Goal: Task Accomplishment & Management: Manage account settings

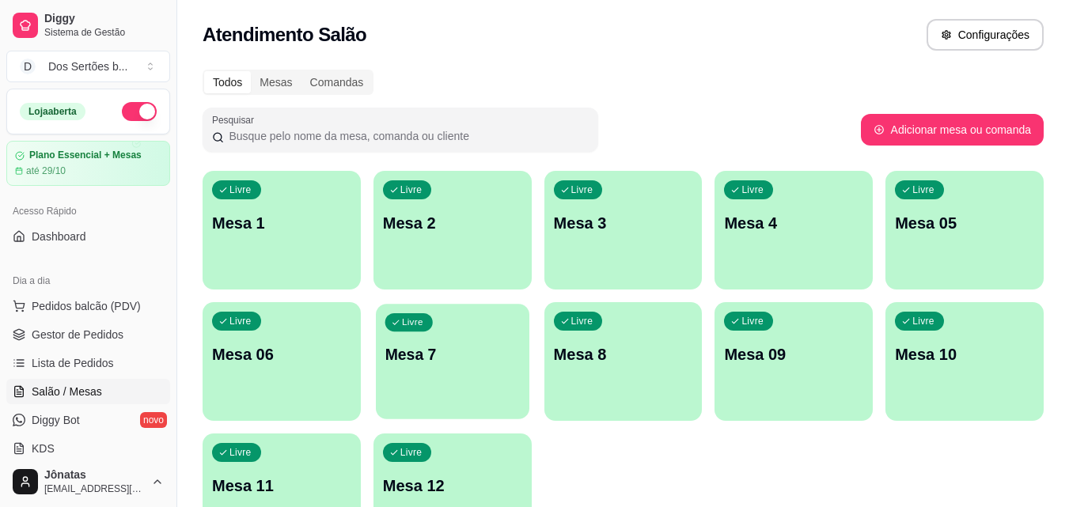
click at [403, 353] on p "Mesa 7" at bounding box center [451, 354] width 135 height 21
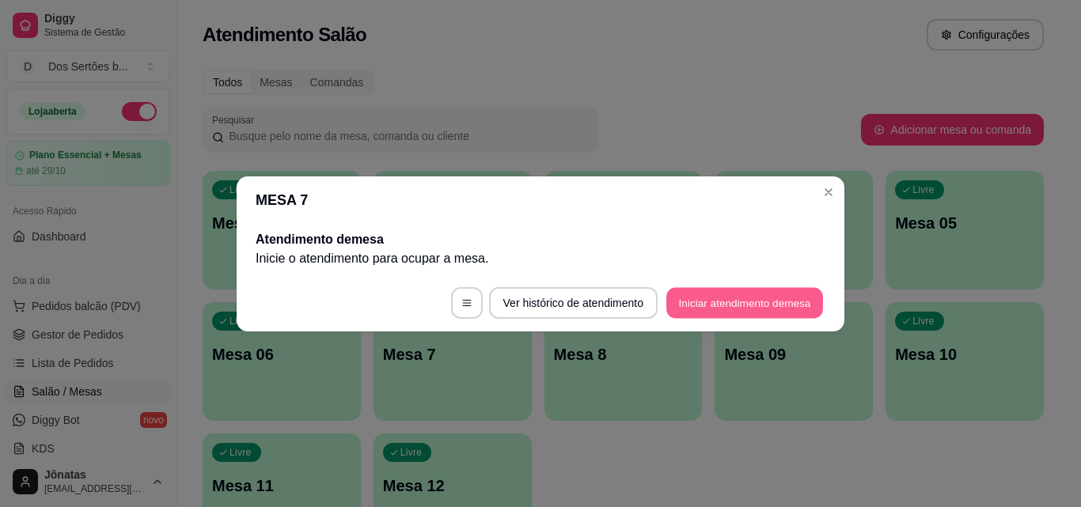
click at [791, 300] on button "Iniciar atendimento de mesa" at bounding box center [744, 302] width 157 height 31
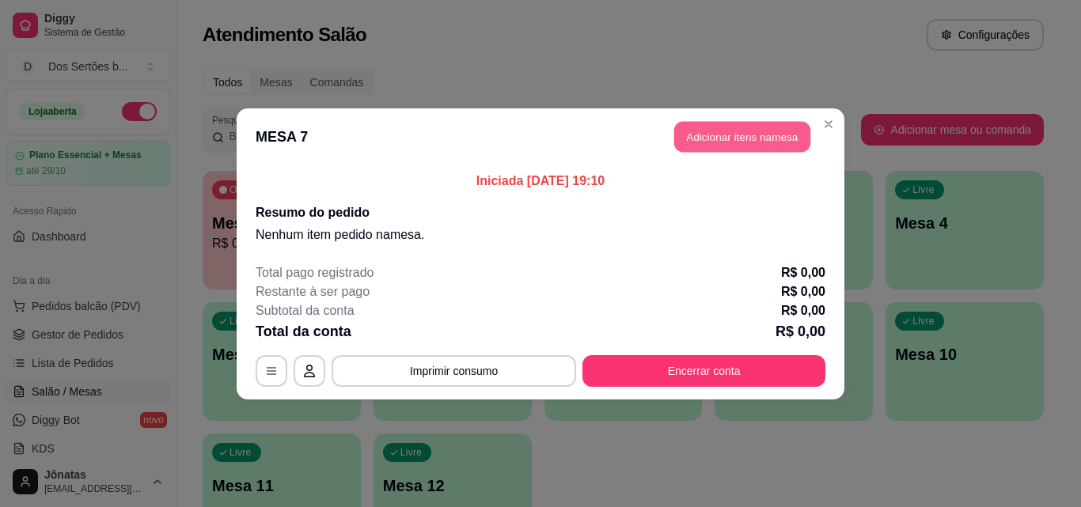
click at [751, 131] on button "Adicionar itens na mesa" at bounding box center [742, 136] width 136 height 31
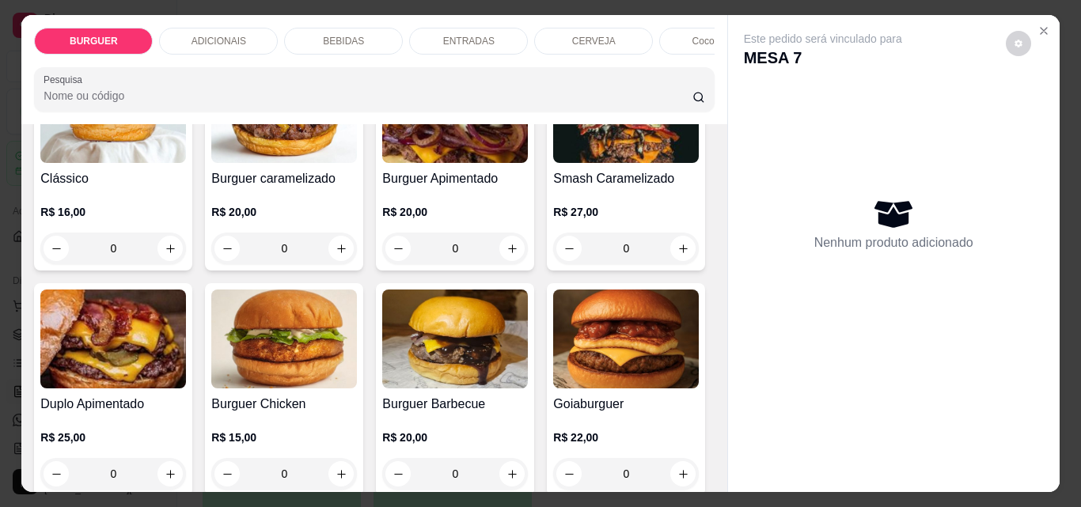
scroll to position [286, 0]
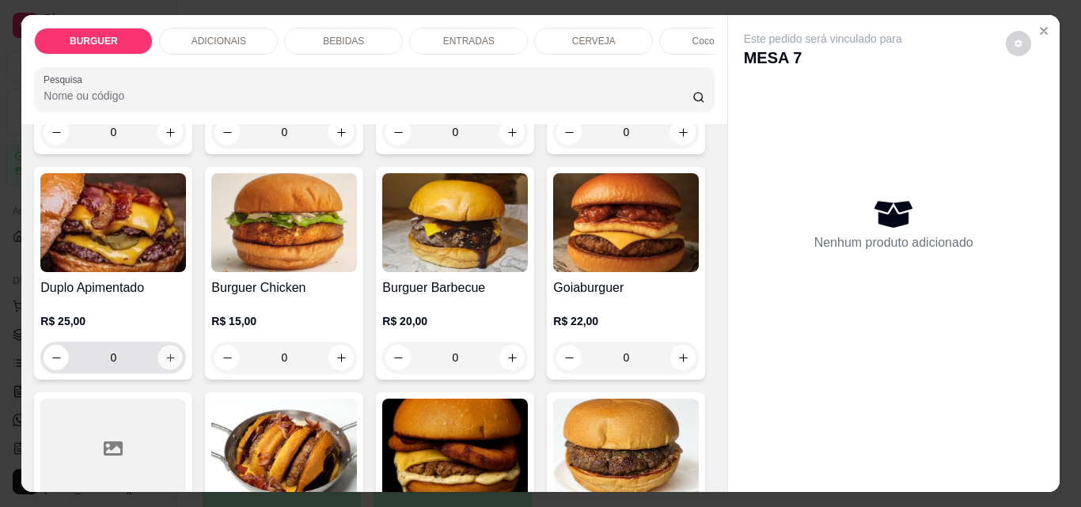
click at [183, 370] on button "increase-product-quantity" at bounding box center [170, 358] width 25 height 25
type input "1"
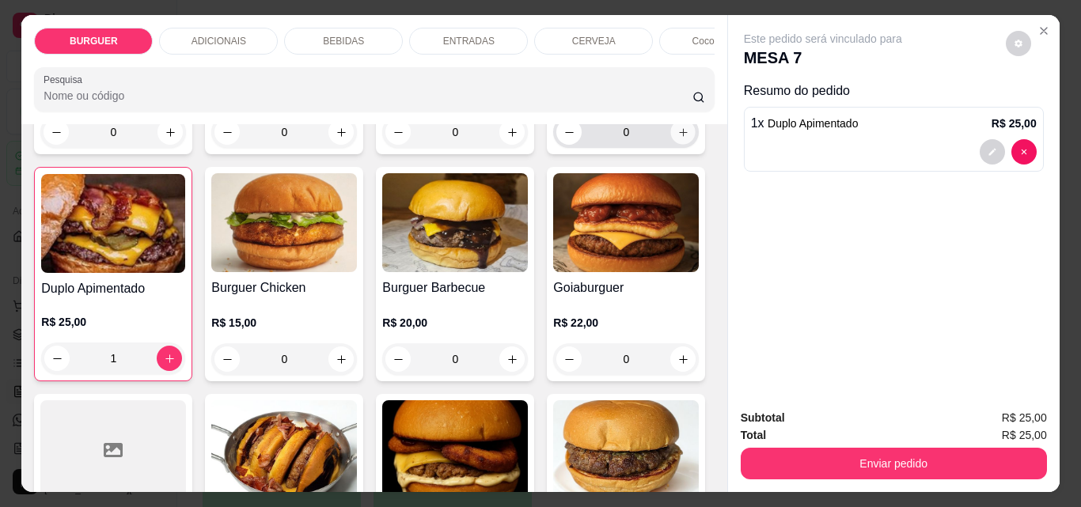
click at [677, 138] on icon "increase-product-quantity" at bounding box center [683, 133] width 12 height 12
type input "1"
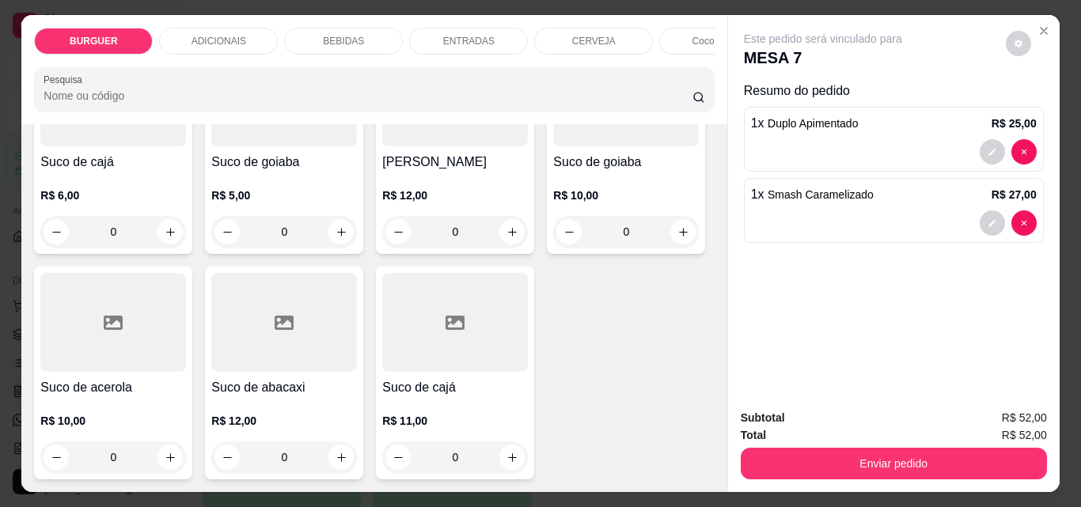
scroll to position [4726, 0]
click at [176, 238] on icon "increase-product-quantity" at bounding box center [171, 232] width 12 height 12
type input "1"
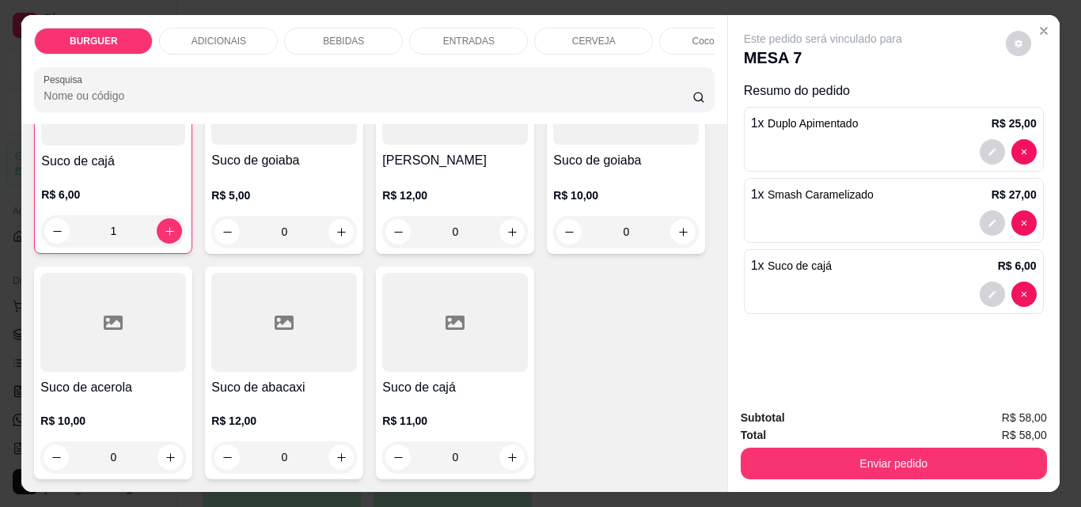
click at [677, 11] on icon "increase-product-quantity" at bounding box center [683, 5] width 12 height 12
type input "1"
click at [443, 35] on p "ENTRADAS" at bounding box center [468, 41] width 51 height 13
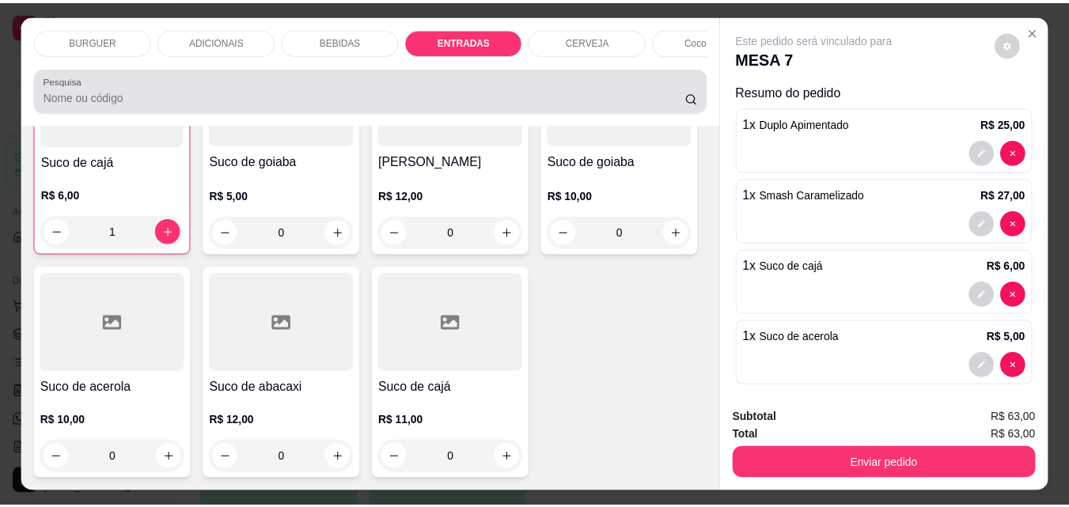
scroll to position [41, 0]
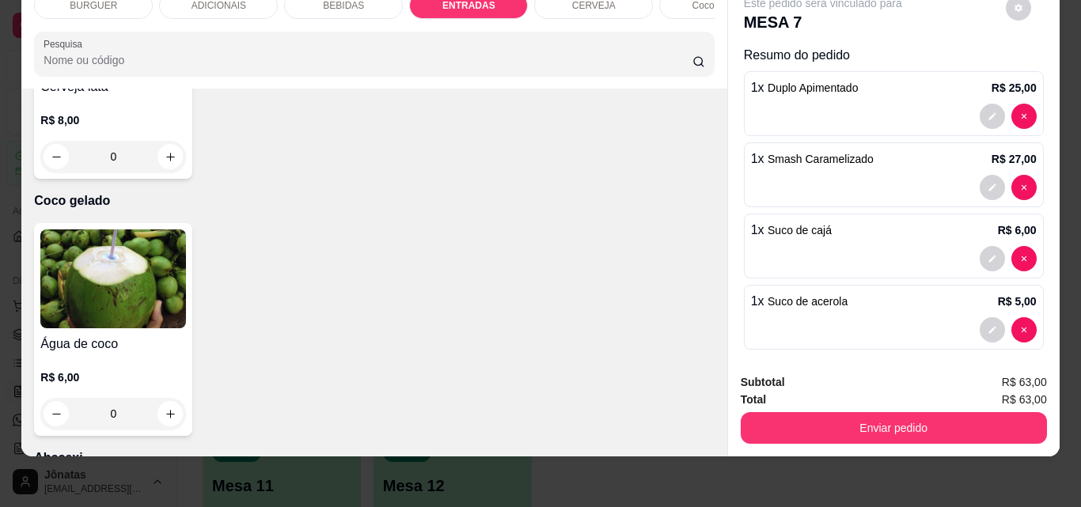
type input "1"
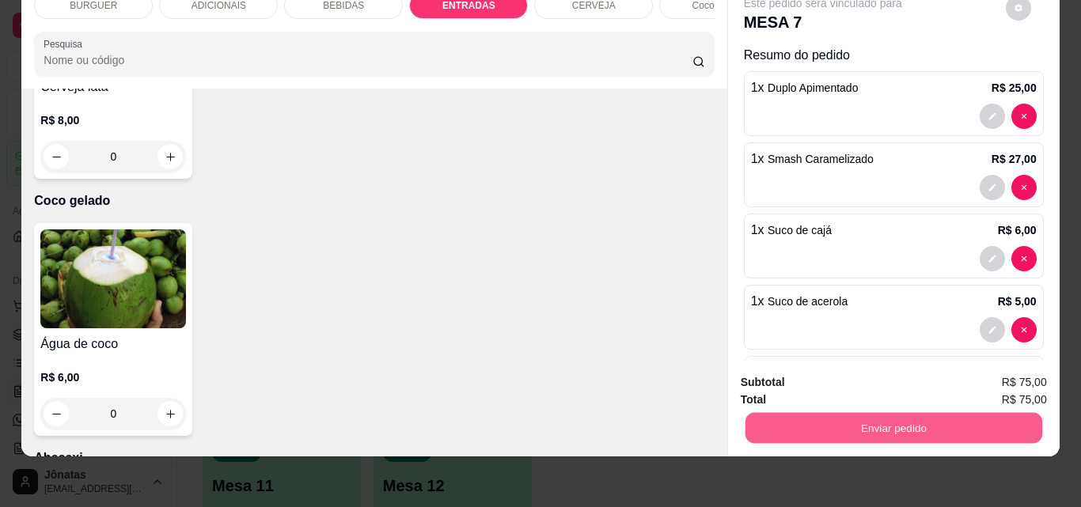
click at [797, 415] on button "Enviar pedido" at bounding box center [892, 427] width 297 height 31
click at [998, 373] on button "Enviar pedido" at bounding box center [1004, 377] width 89 height 30
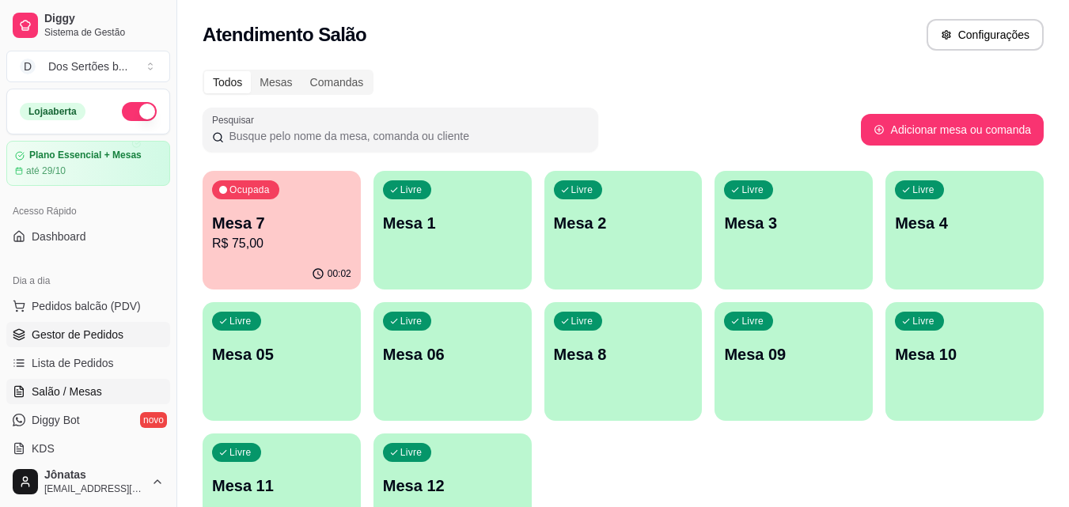
click at [37, 342] on span "Gestor de Pedidos" at bounding box center [78, 335] width 92 height 16
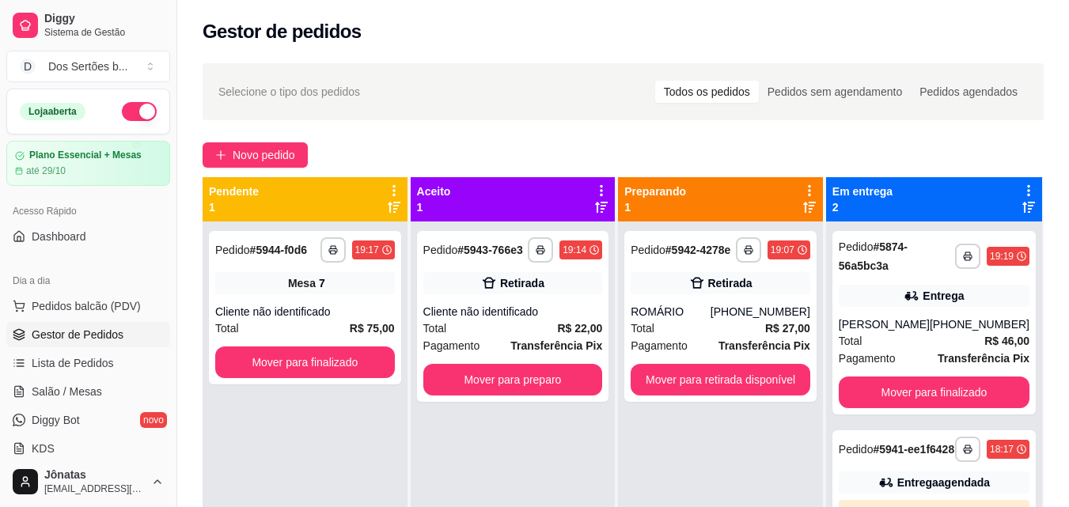
scroll to position [196, 0]
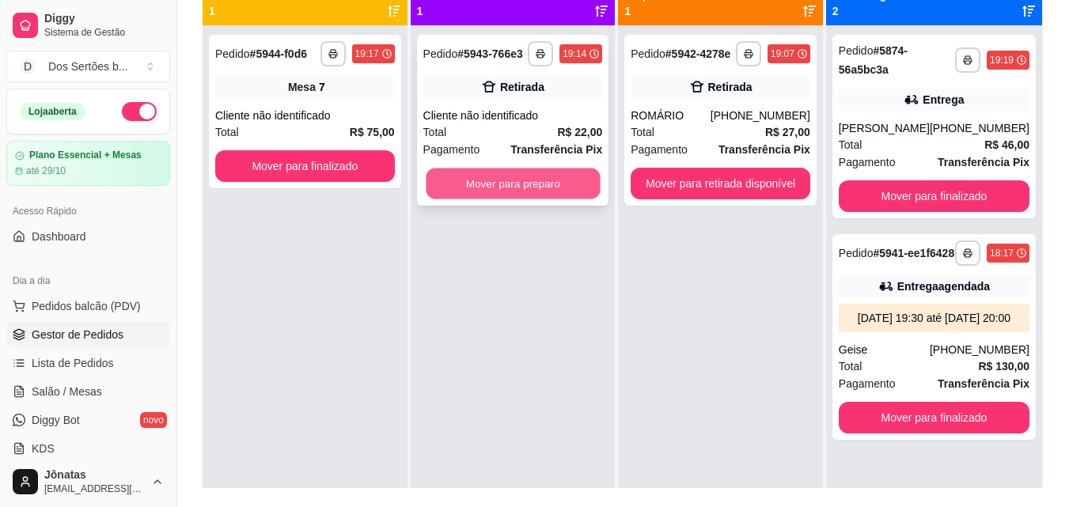
click at [501, 188] on button "Mover para preparo" at bounding box center [513, 183] width 174 height 31
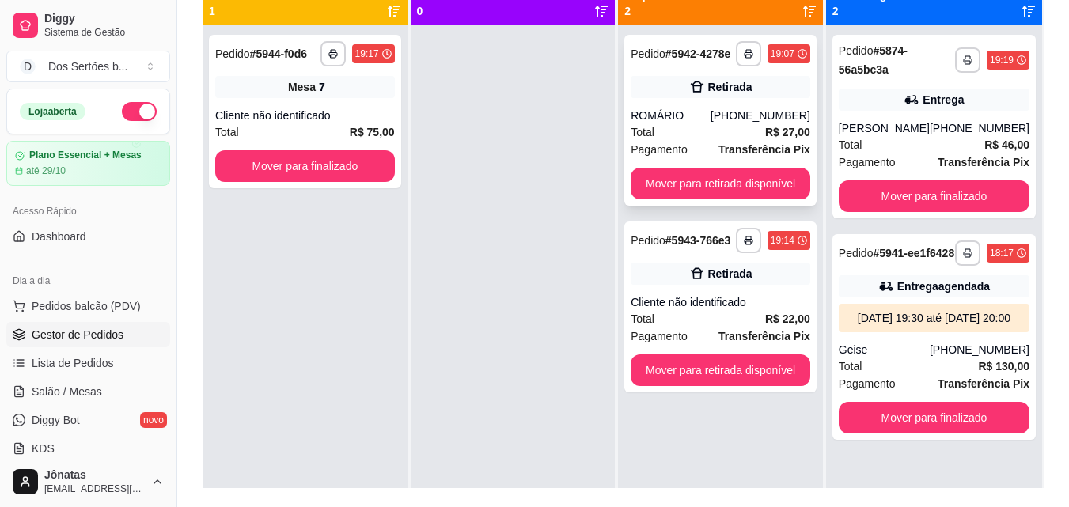
scroll to position [44, 0]
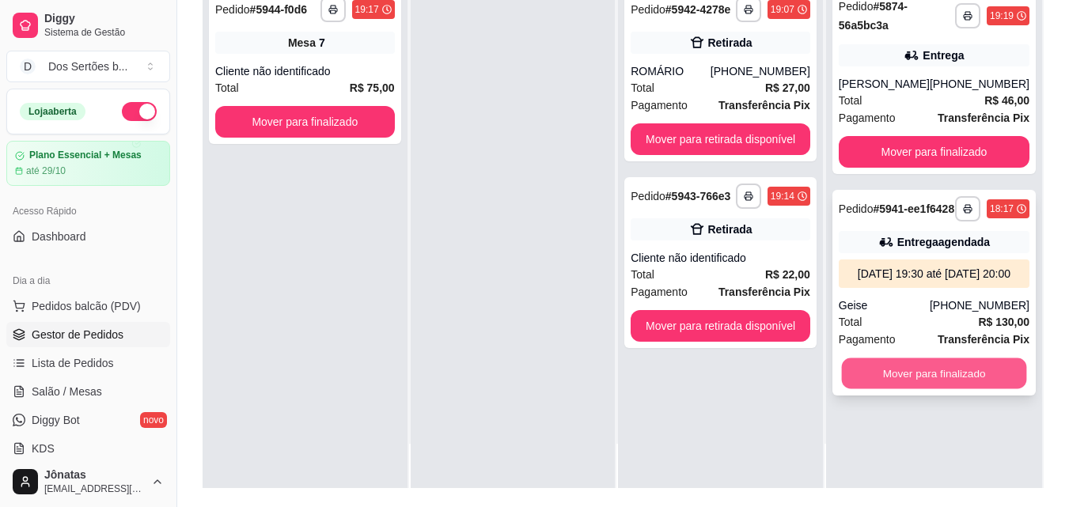
click at [948, 389] on button "Mover para finalizado" at bounding box center [933, 373] width 185 height 31
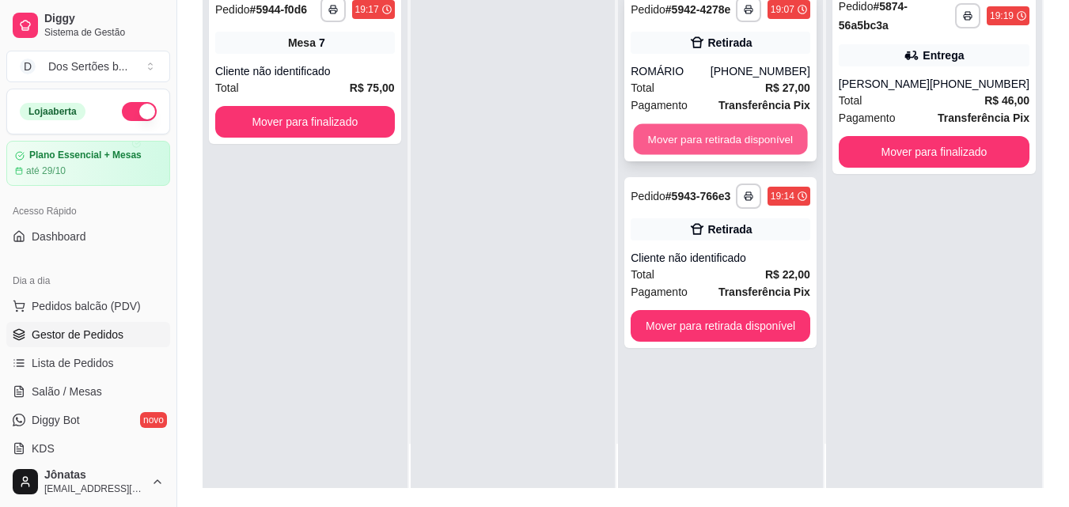
click at [680, 133] on button "Mover para retirada disponível" at bounding box center [721, 139] width 174 height 31
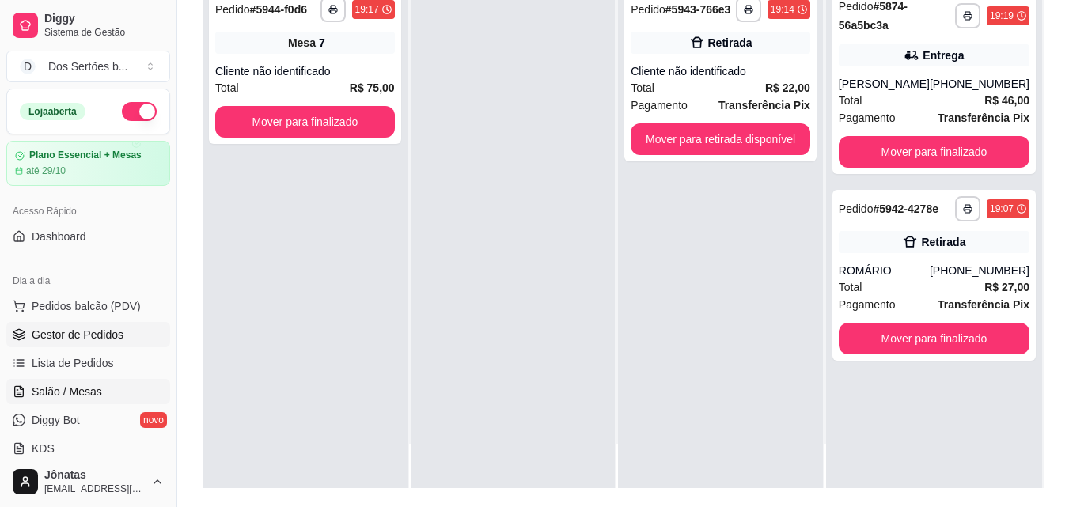
click at [88, 381] on link "Salão / Mesas" at bounding box center [88, 391] width 164 height 25
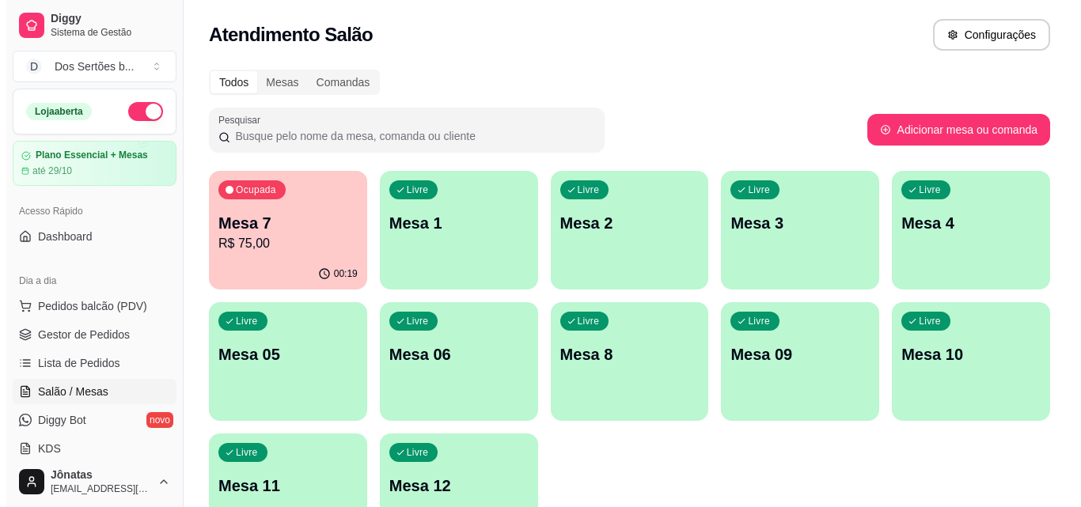
scroll to position [109, 0]
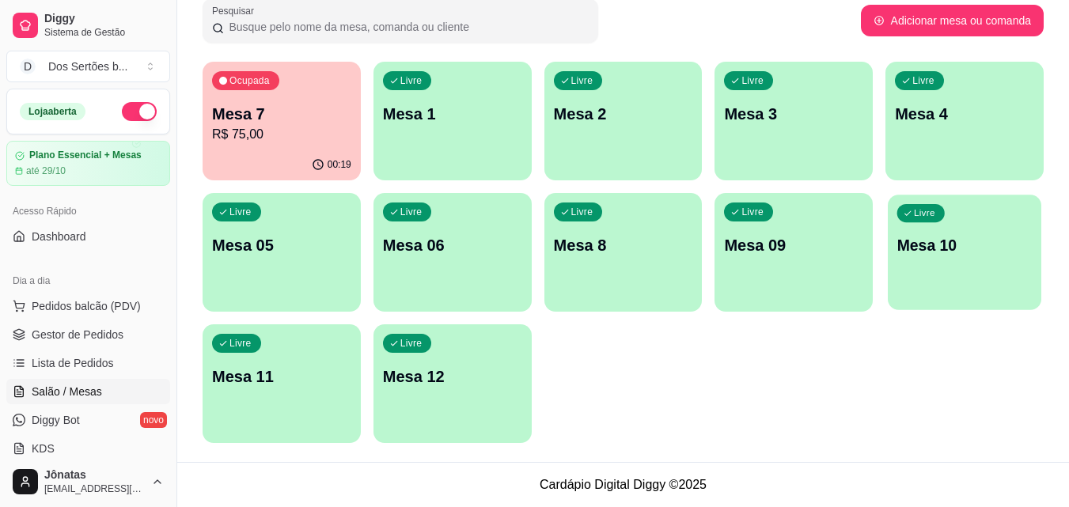
click at [961, 231] on div "Livre Mesa 10" at bounding box center [964, 243] width 153 height 97
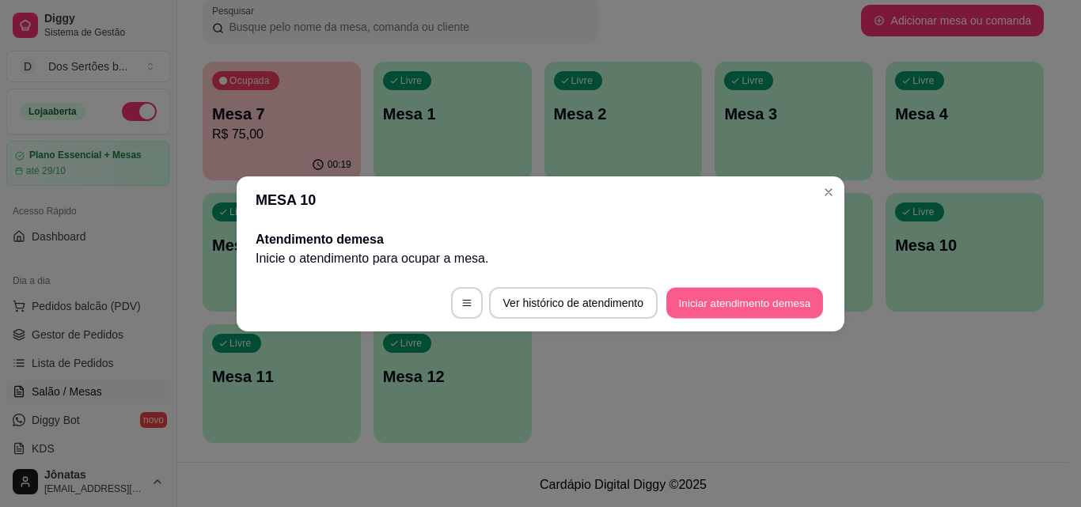
click at [706, 300] on button "Iniciar atendimento de mesa" at bounding box center [744, 302] width 157 height 31
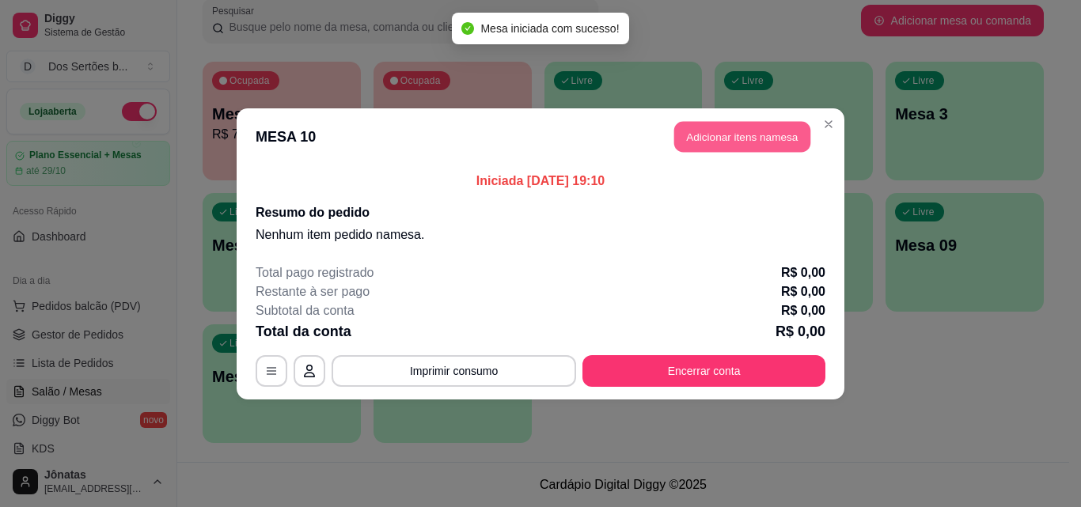
click at [706, 136] on button "Adicionar itens na mesa" at bounding box center [742, 136] width 136 height 31
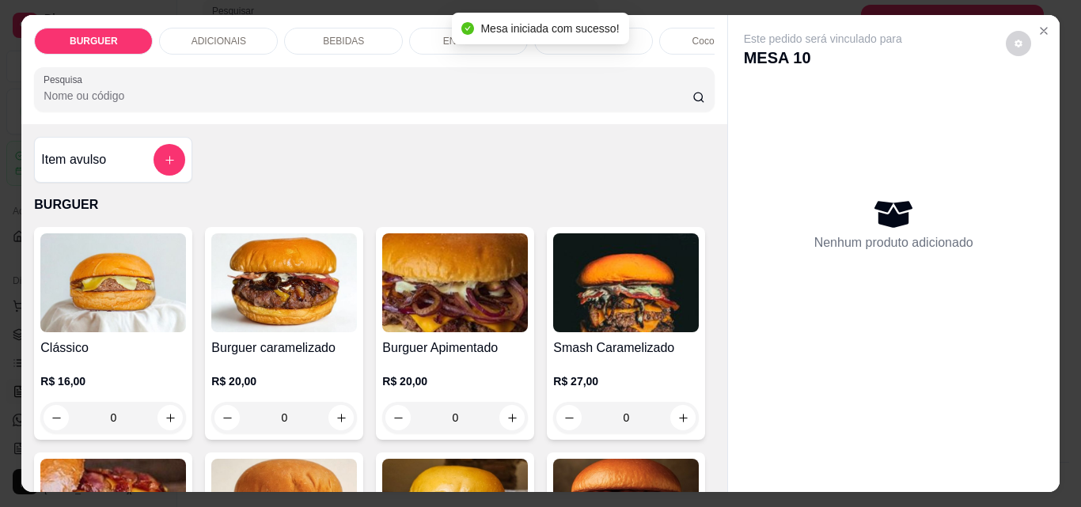
scroll to position [105, 0]
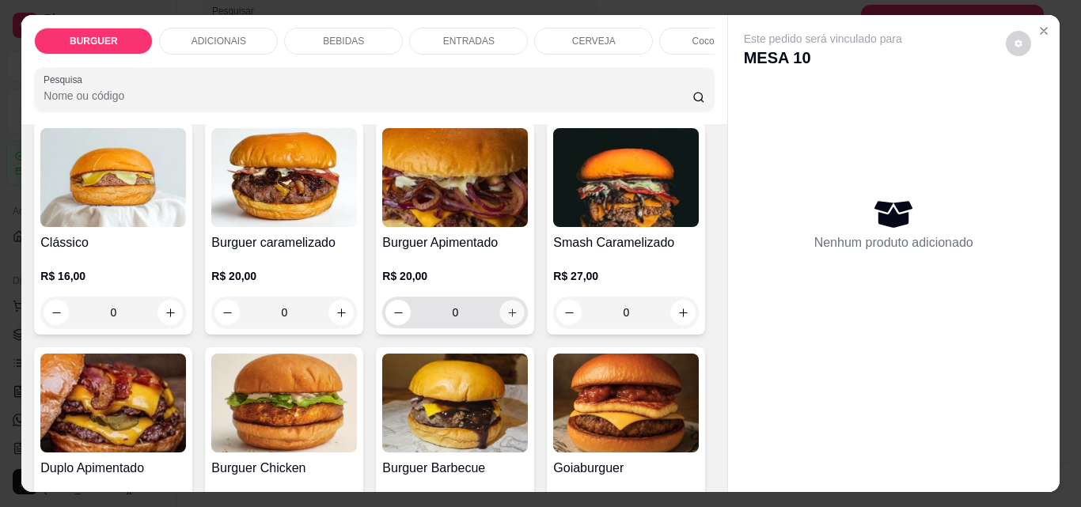
click at [506, 319] on icon "increase-product-quantity" at bounding box center [512, 313] width 12 height 12
type input "1"
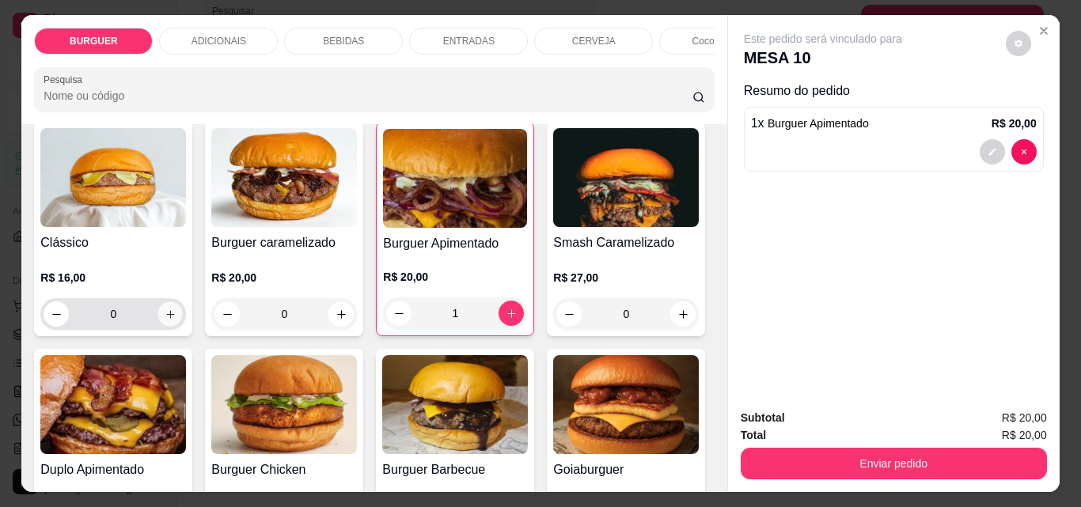
click at [165, 316] on icon "increase-product-quantity" at bounding box center [171, 315] width 12 height 12
type input "1"
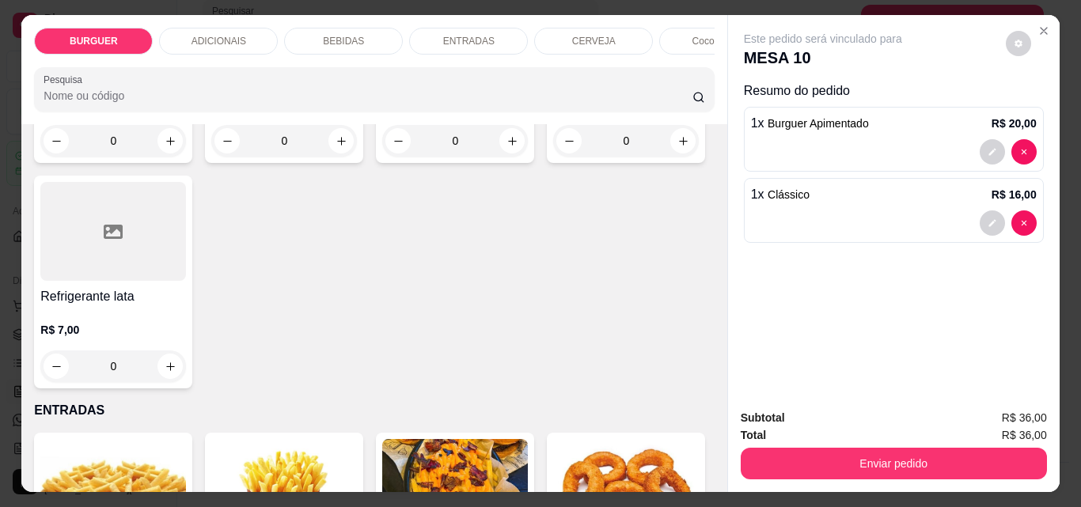
scroll to position [2043, 0]
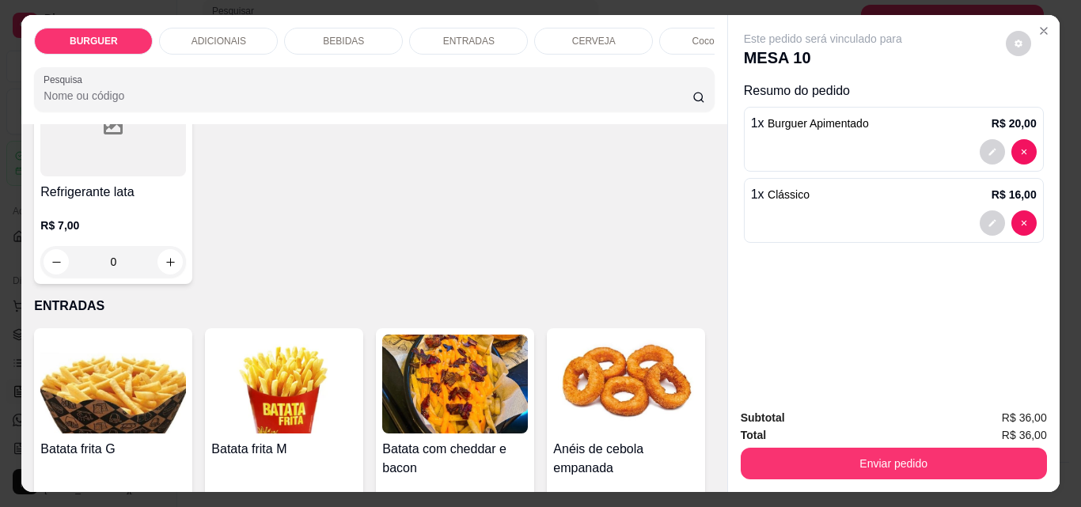
type input "1"
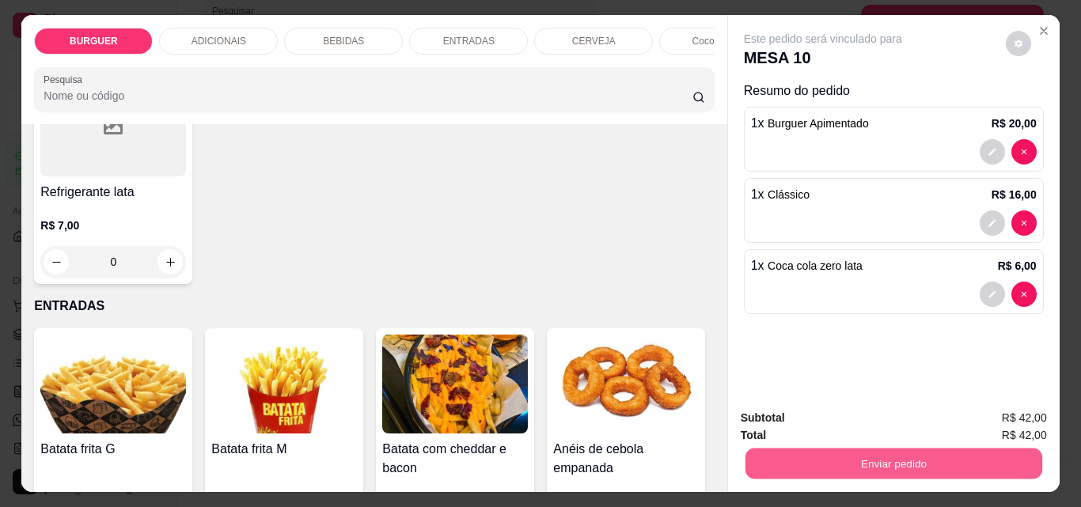
click at [846, 455] on button "Enviar pedido" at bounding box center [892, 463] width 297 height 31
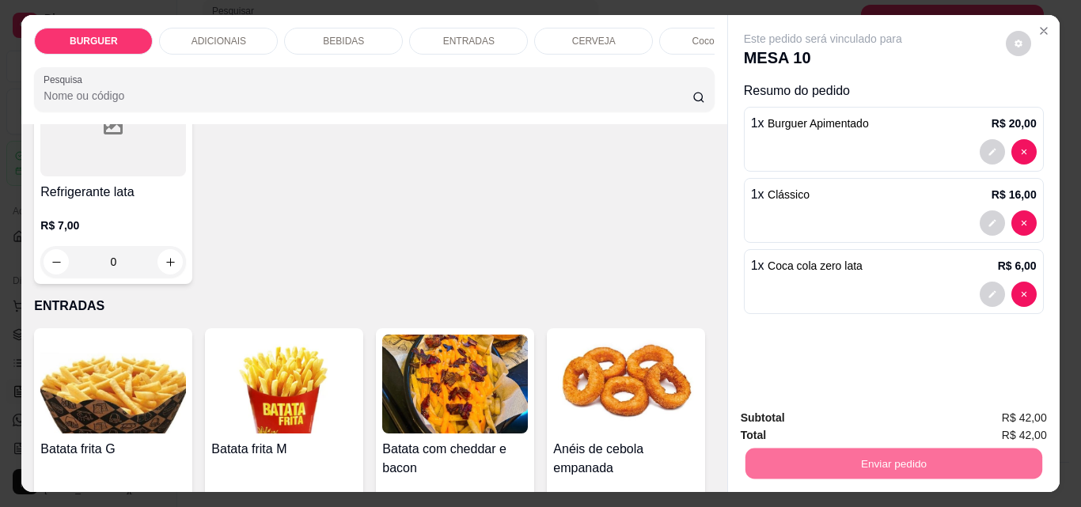
click at [993, 410] on button "Enviar pedido" at bounding box center [1005, 417] width 87 height 29
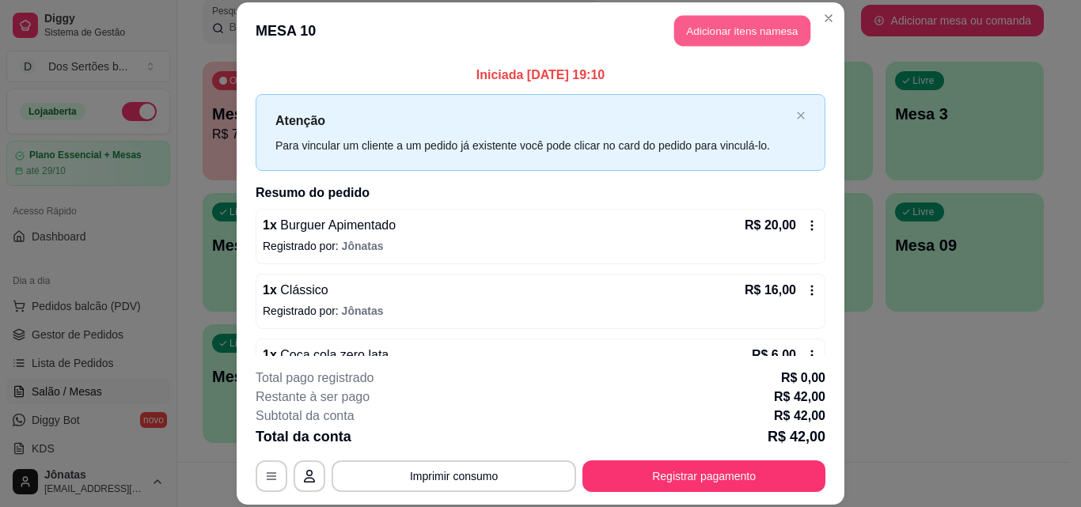
click at [750, 17] on button "Adicionar itens na mesa" at bounding box center [742, 31] width 136 height 31
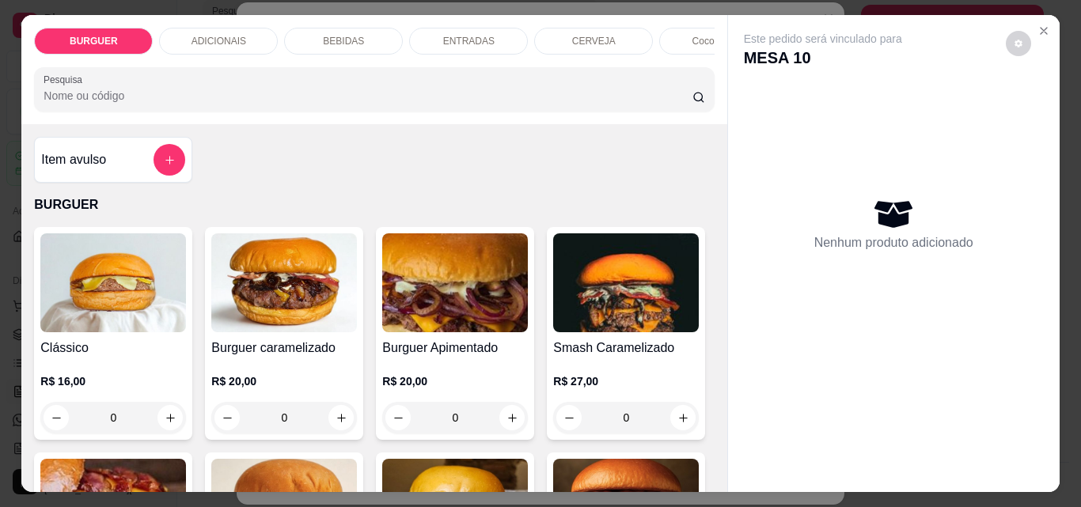
click at [429, 30] on div "ENTRADAS" at bounding box center [468, 41] width 119 height 27
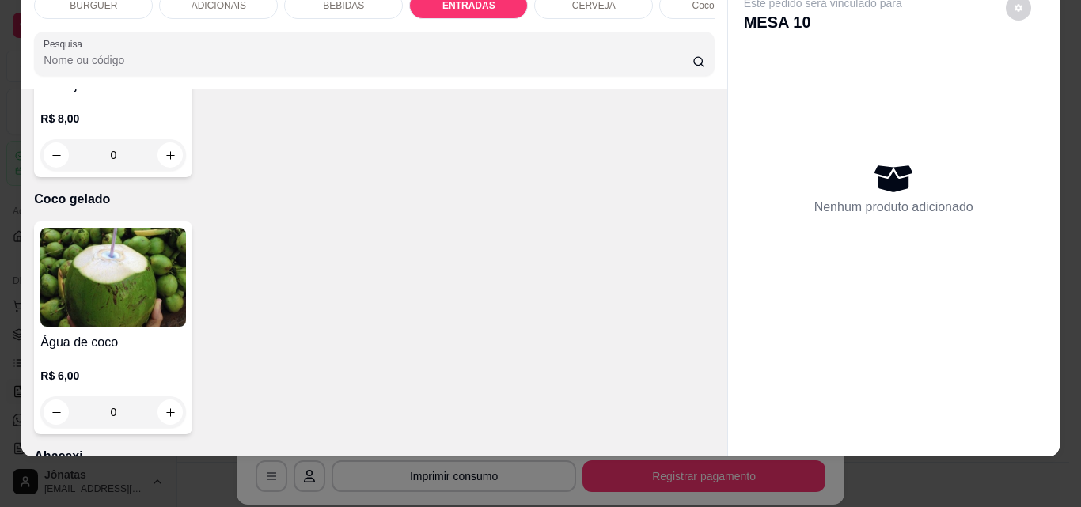
scroll to position [2998, 0]
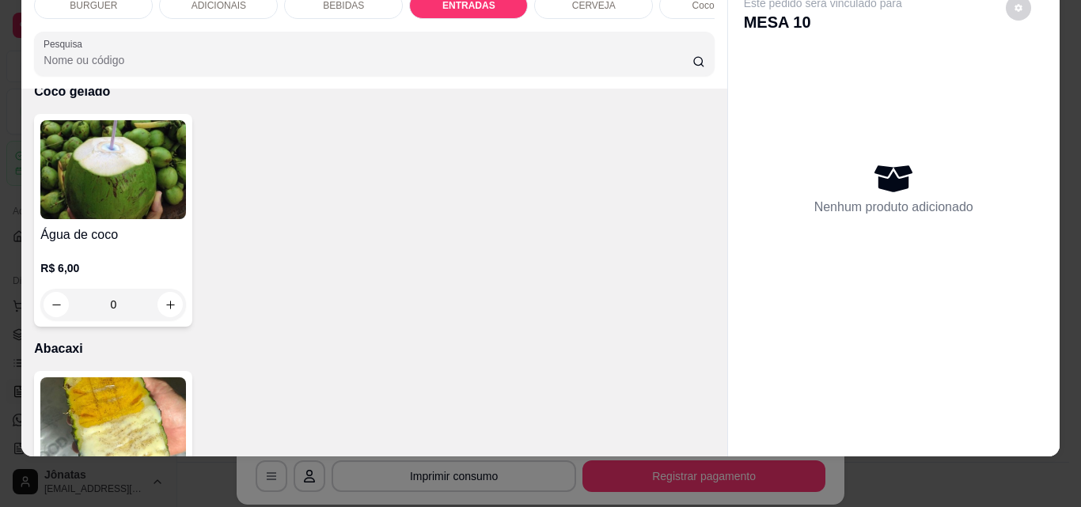
type input "1"
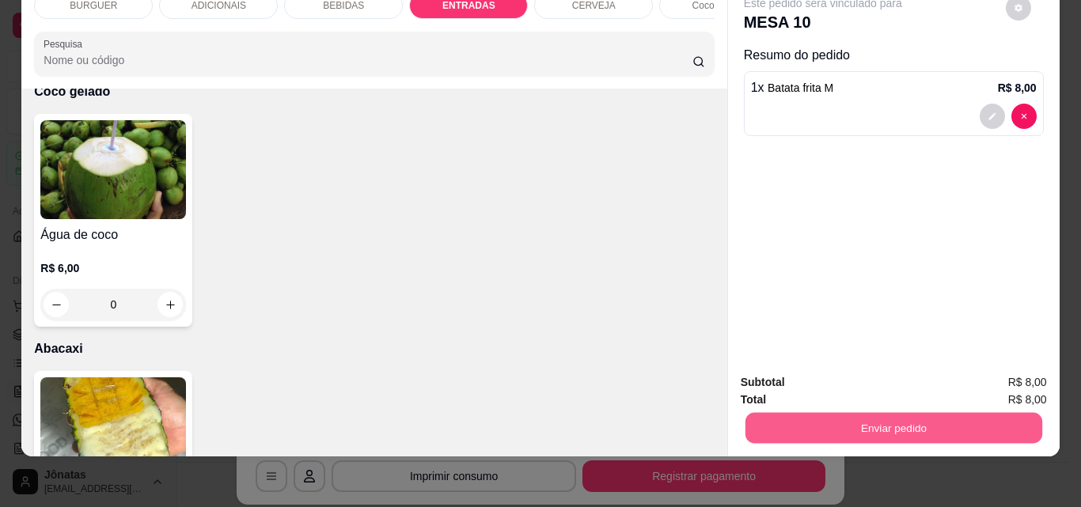
click at [927, 414] on button "Enviar pedido" at bounding box center [892, 427] width 297 height 31
click at [1011, 376] on button "Enviar pedido" at bounding box center [1005, 376] width 87 height 29
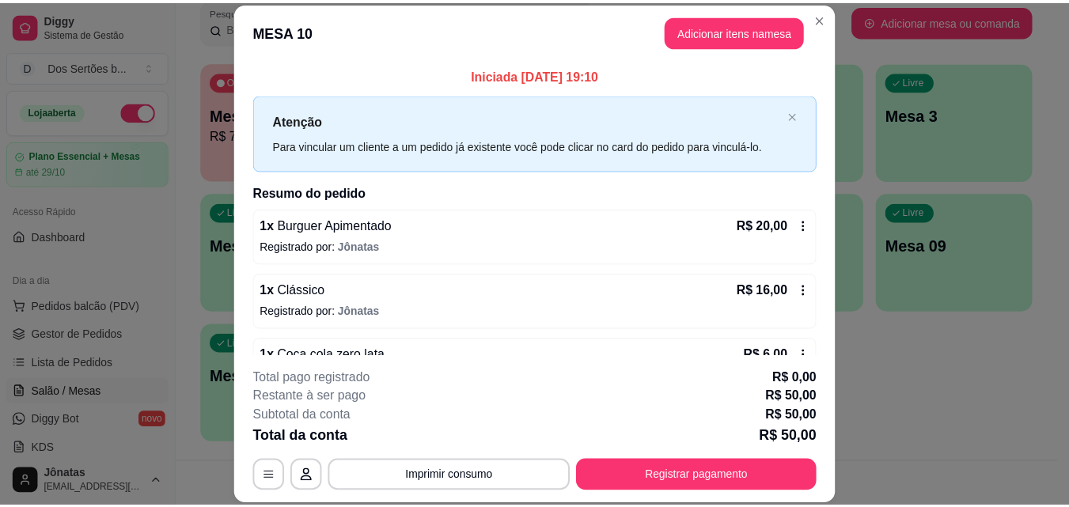
scroll to position [109, 0]
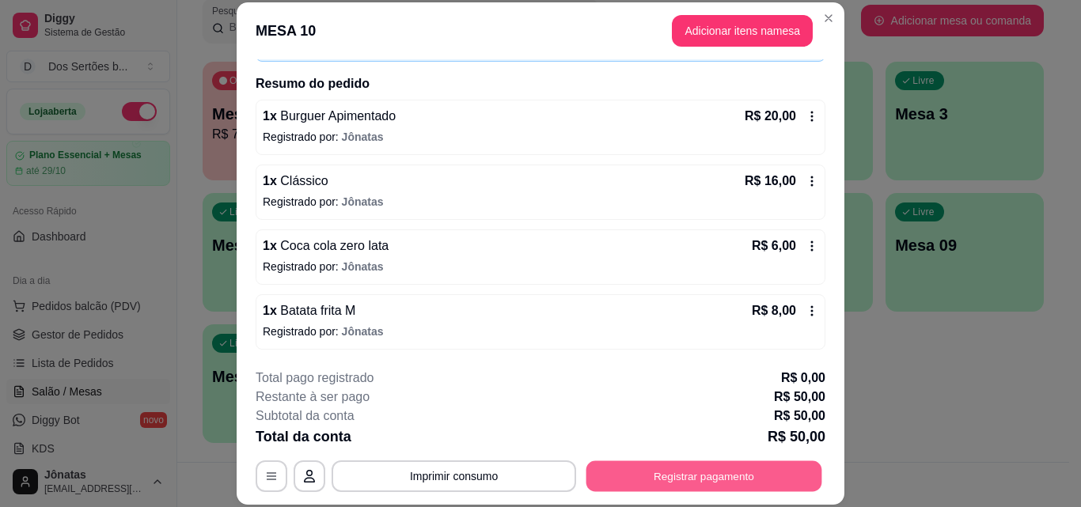
click at [668, 469] on button "Registrar pagamento" at bounding box center [704, 475] width 236 height 31
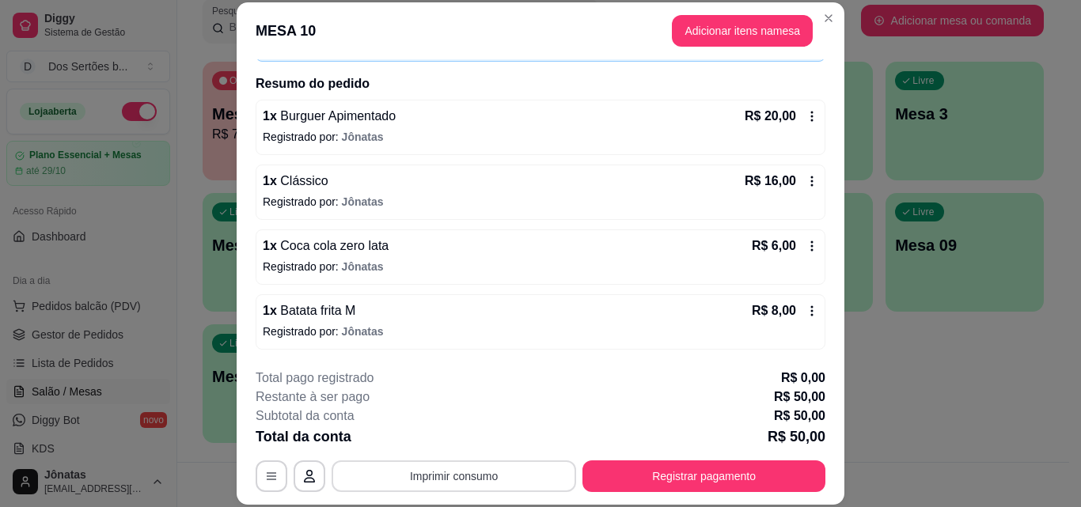
click at [444, 479] on button "Imprimir consumo" at bounding box center [453, 476] width 244 height 32
click at [473, 443] on button "IMPRESSORA" at bounding box center [452, 439] width 111 height 25
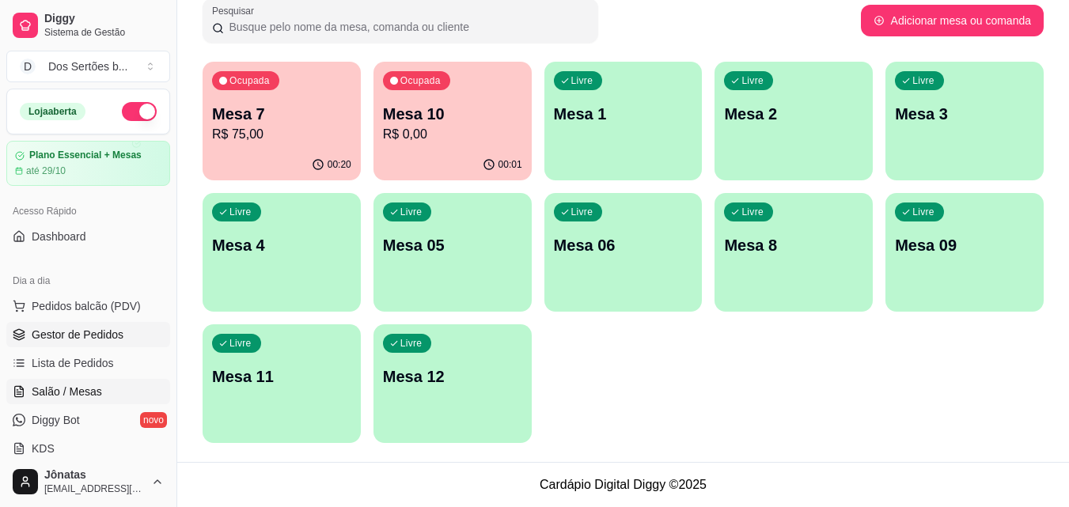
click at [99, 339] on span "Gestor de Pedidos" at bounding box center [78, 335] width 92 height 16
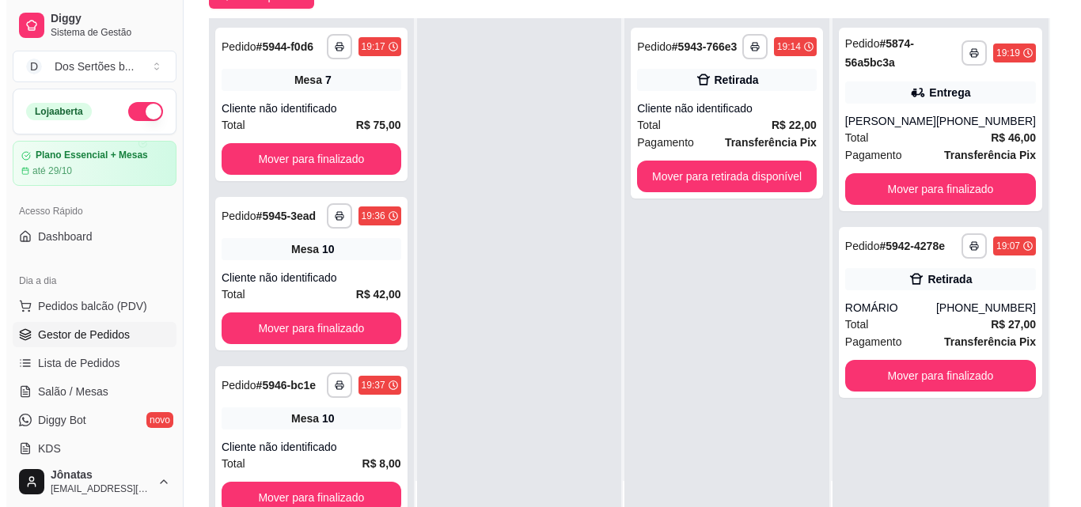
scroll to position [199, 0]
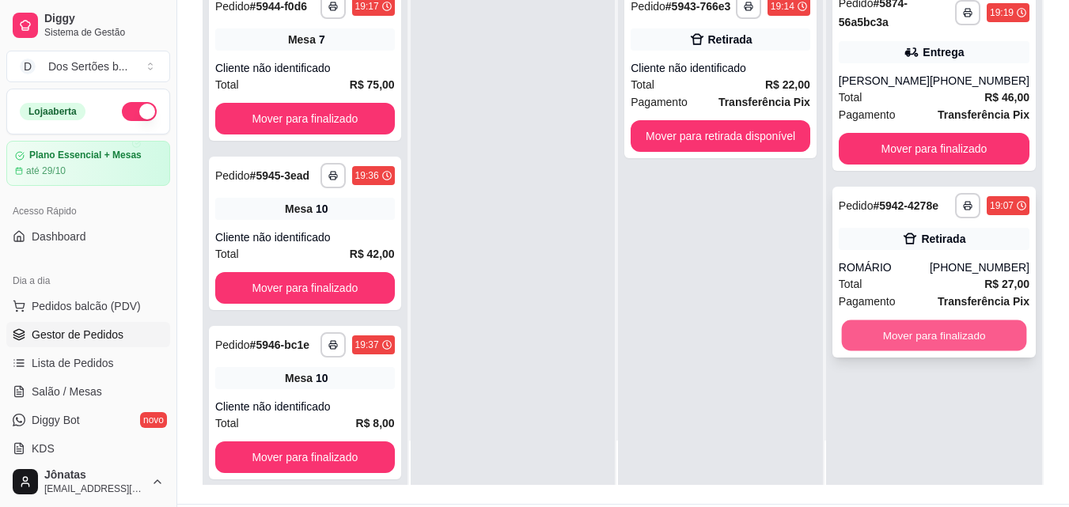
click at [902, 343] on button "Mover para finalizado" at bounding box center [933, 335] width 185 height 31
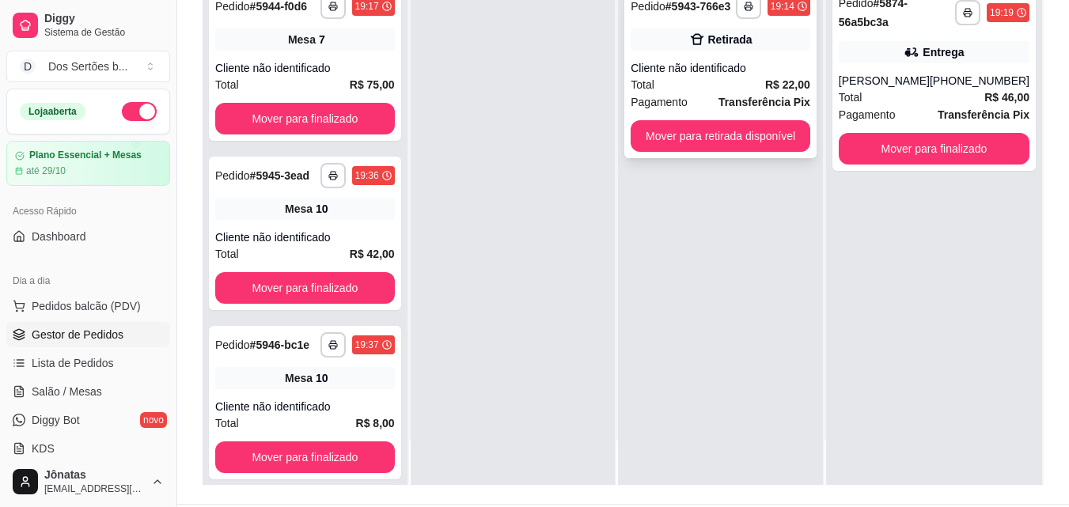
click at [708, 51] on div "**********" at bounding box center [720, 72] width 192 height 171
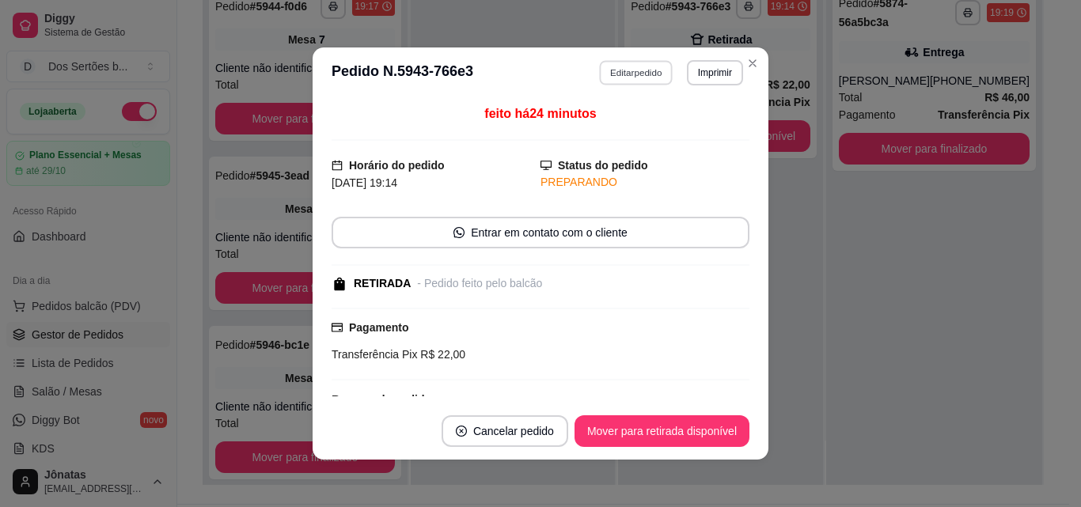
click at [619, 73] on button "Editar pedido" at bounding box center [637, 72] width 74 height 25
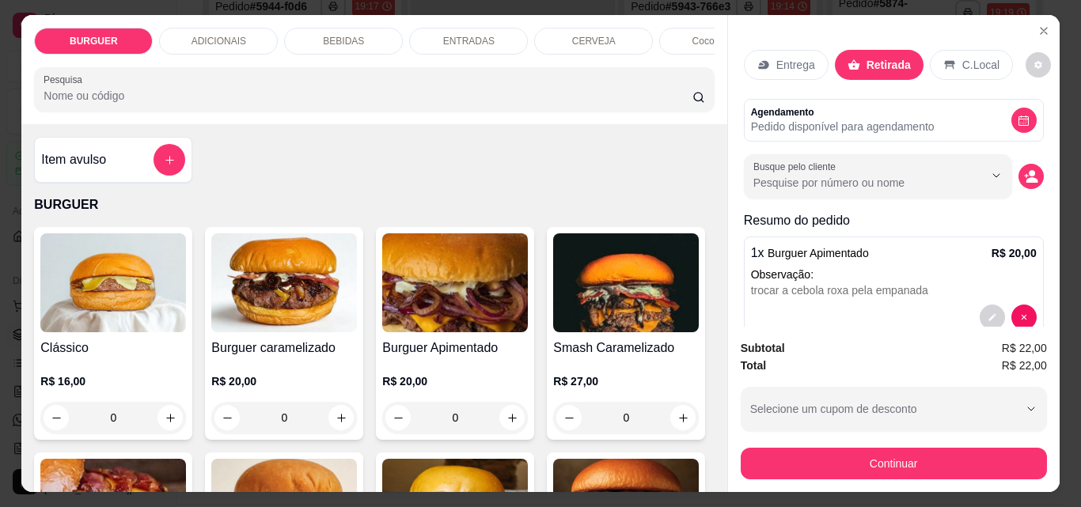
scroll to position [104, 0]
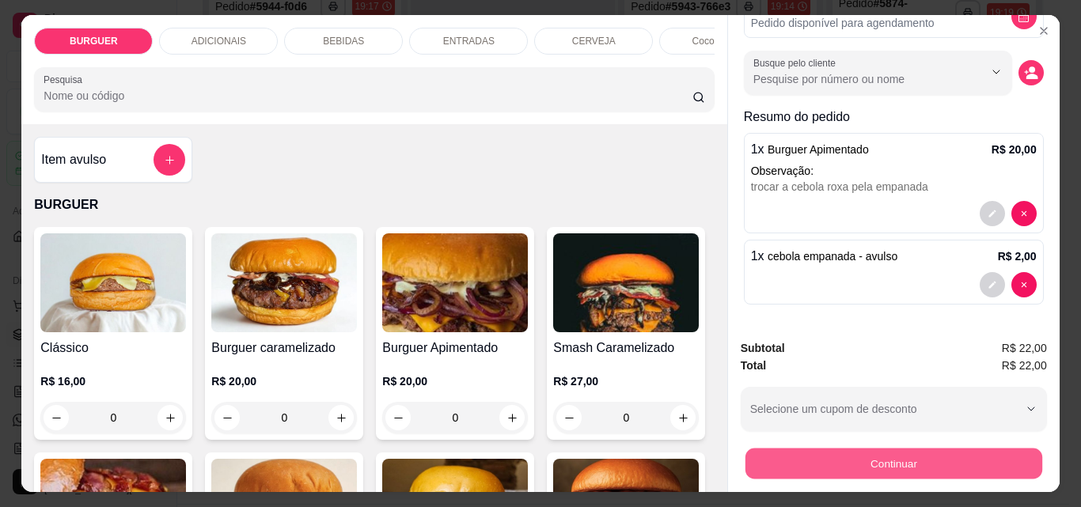
click at [884, 455] on button "Continuar" at bounding box center [892, 463] width 297 height 31
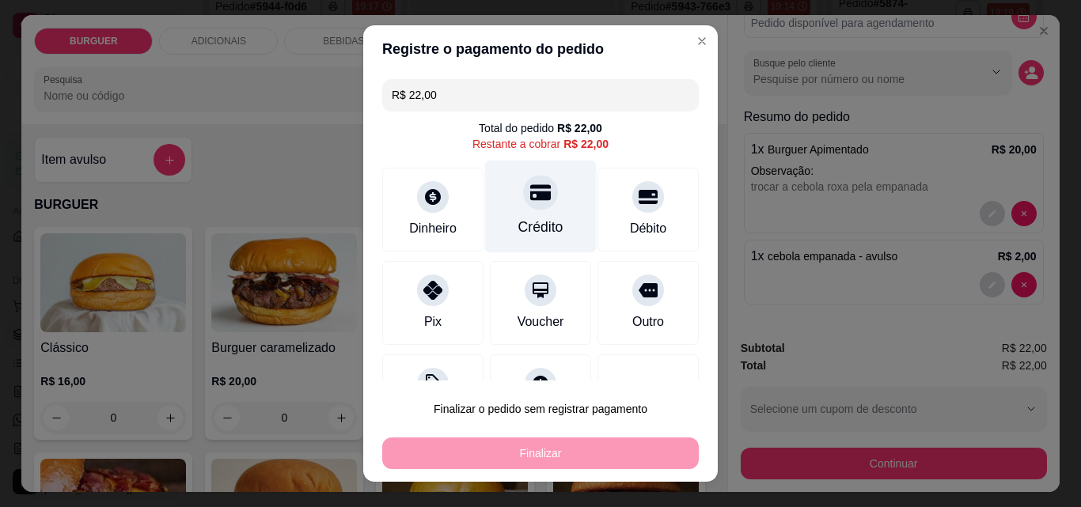
click at [523, 207] on div at bounding box center [540, 192] width 35 height 35
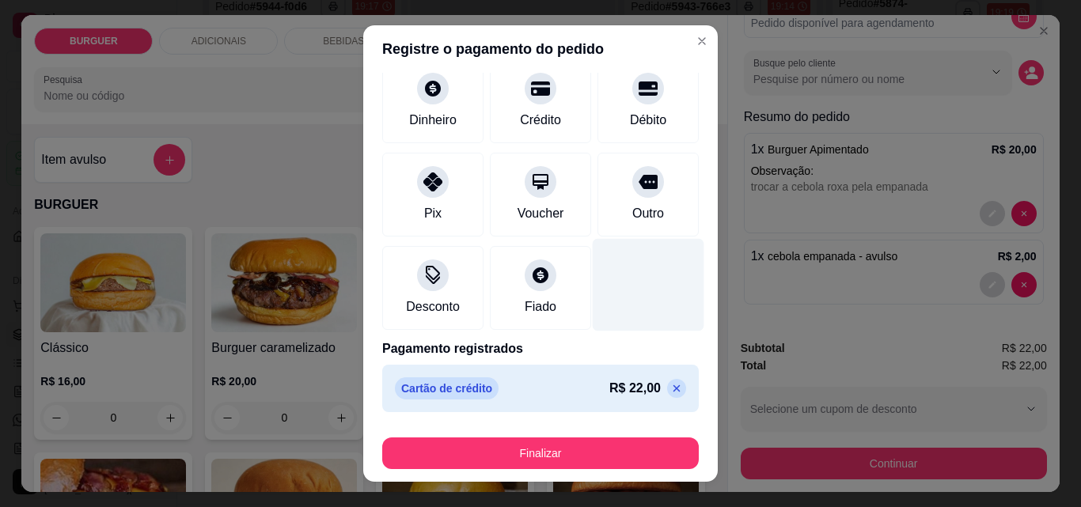
scroll to position [25, 0]
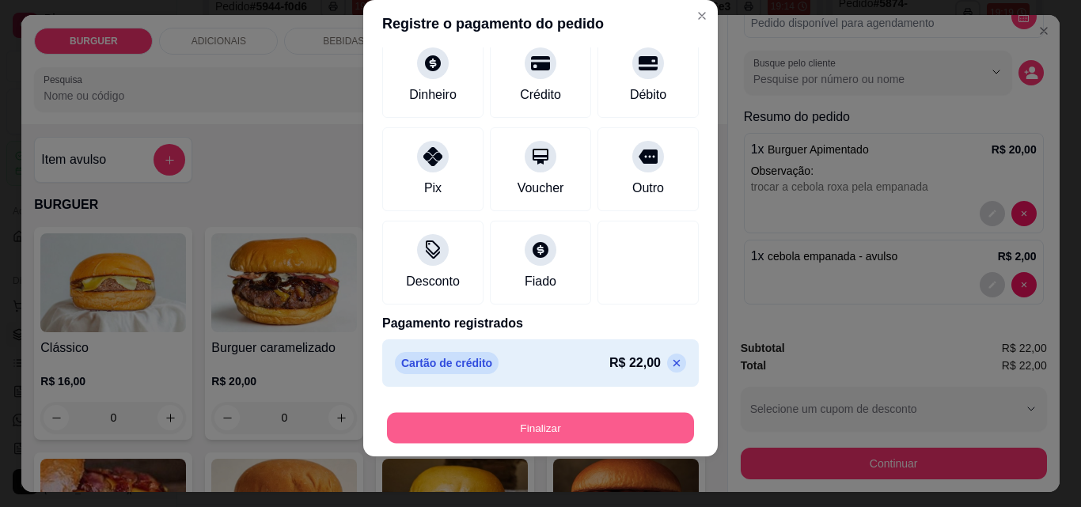
click at [608, 427] on button "Finalizar" at bounding box center [540, 428] width 307 height 31
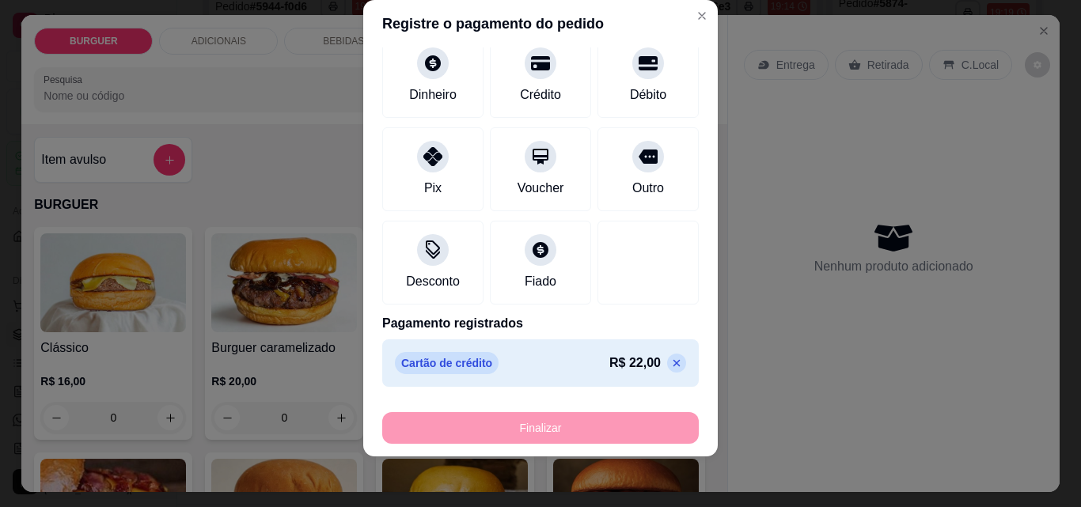
type input "-R$ 22,00"
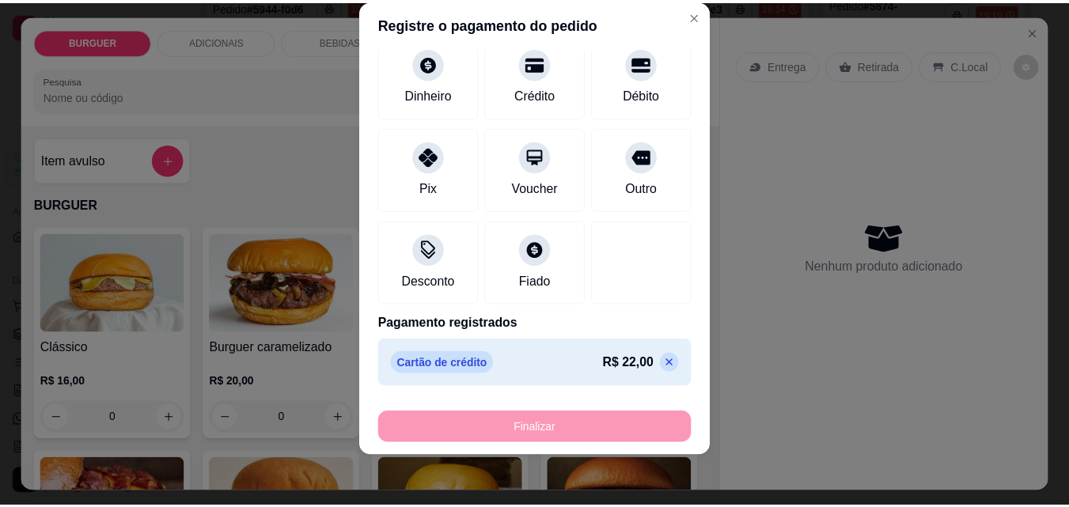
scroll to position [0, 0]
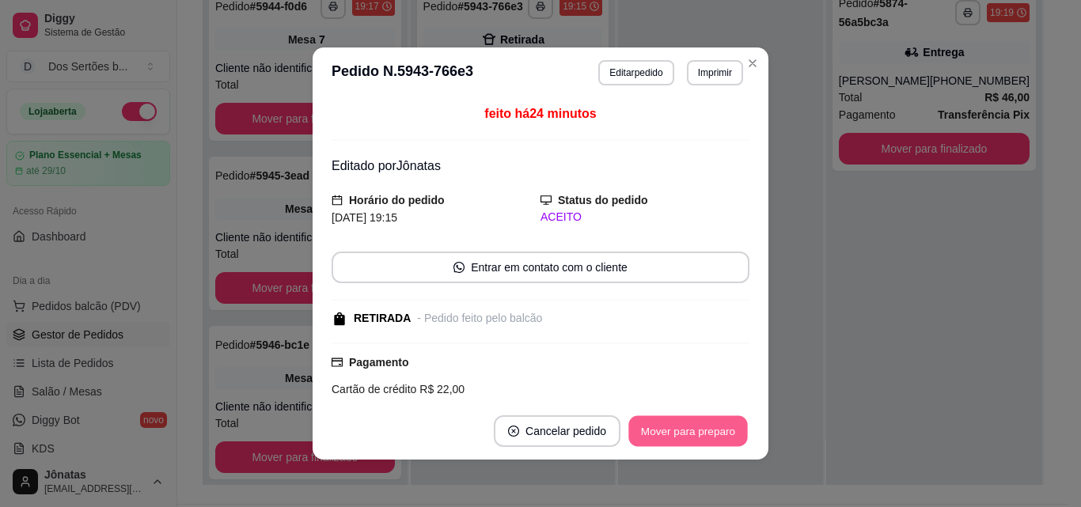
click at [650, 422] on button "Mover para preparo" at bounding box center [687, 431] width 119 height 31
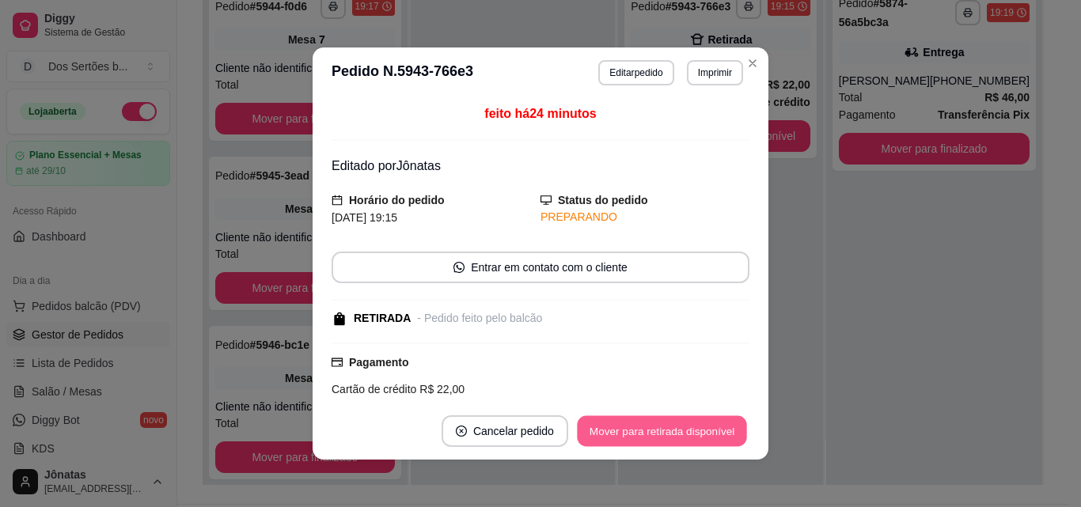
click at [687, 429] on button "Mover para retirada disponível" at bounding box center [661, 431] width 169 height 31
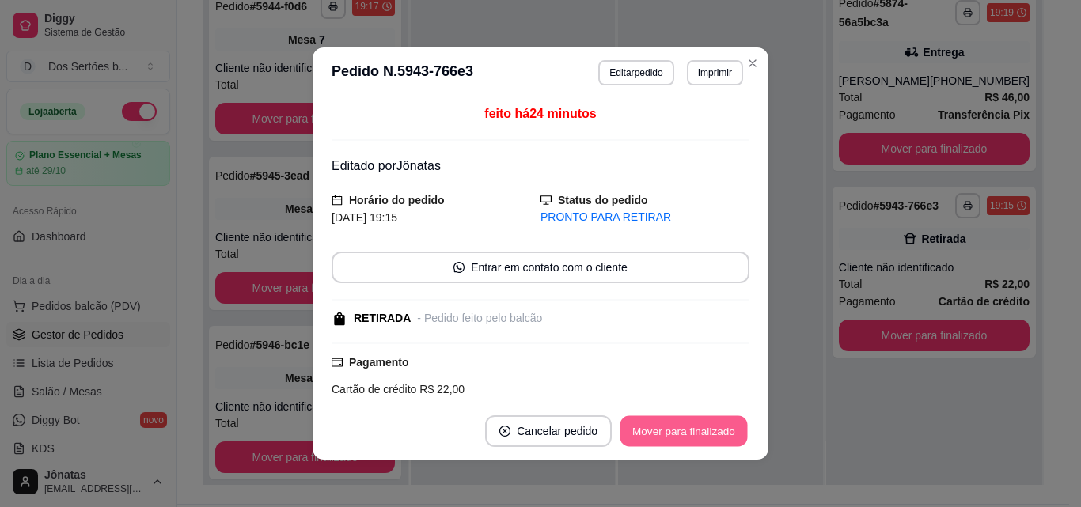
click at [687, 429] on button "Mover para finalizado" at bounding box center [683, 431] width 127 height 31
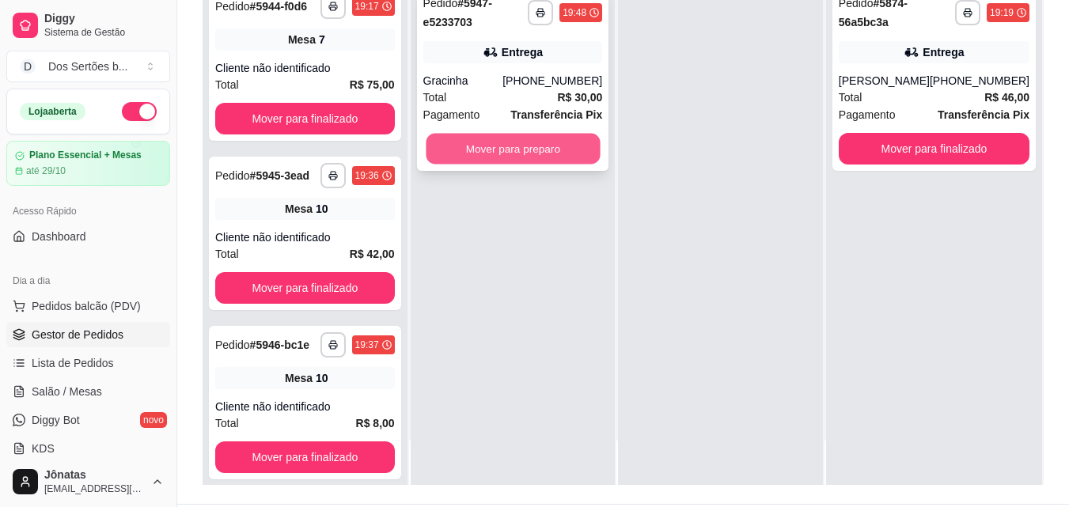
click at [463, 138] on button "Mover para preparo" at bounding box center [513, 149] width 174 height 31
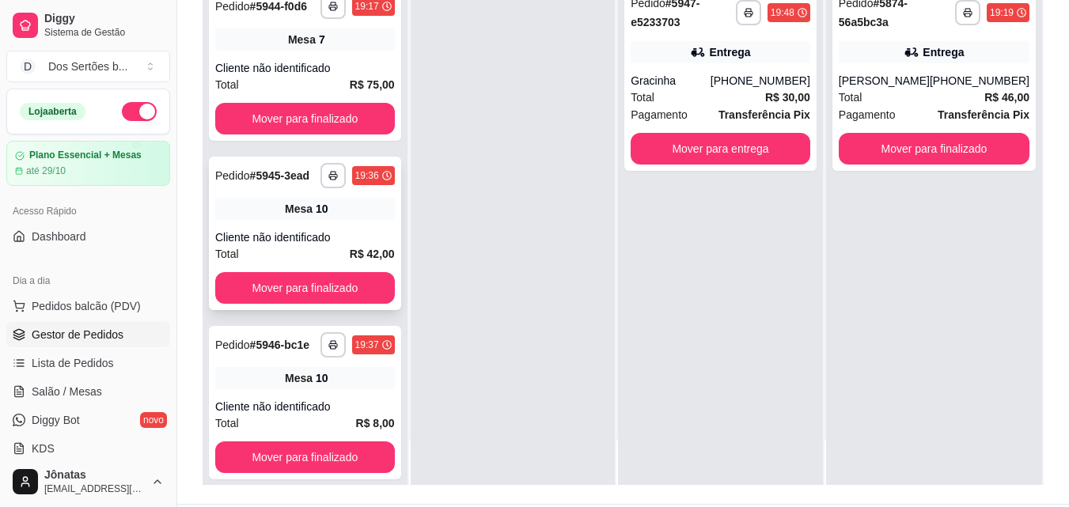
scroll to position [55, 0]
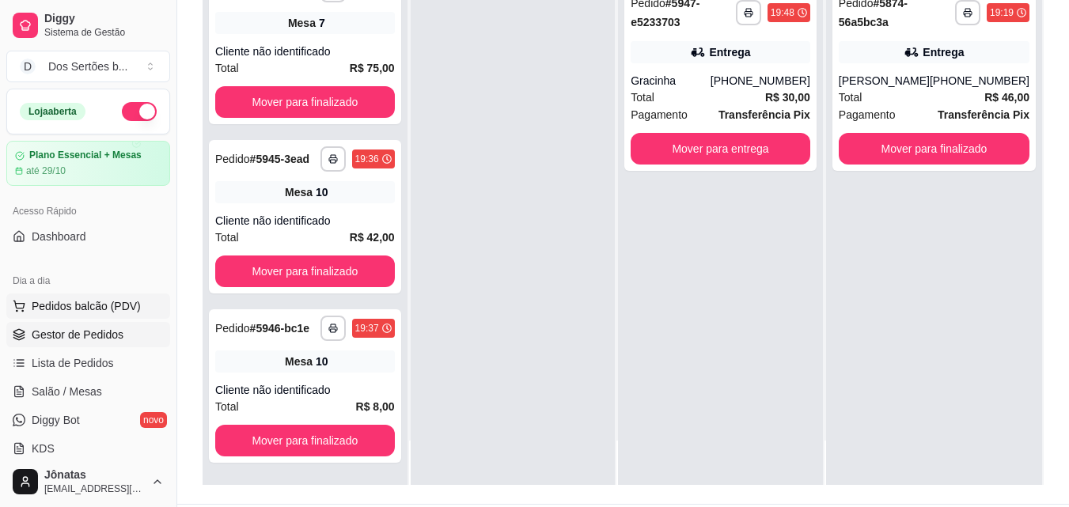
click at [54, 307] on span "Pedidos balcão (PDV)" at bounding box center [86, 306] width 109 height 16
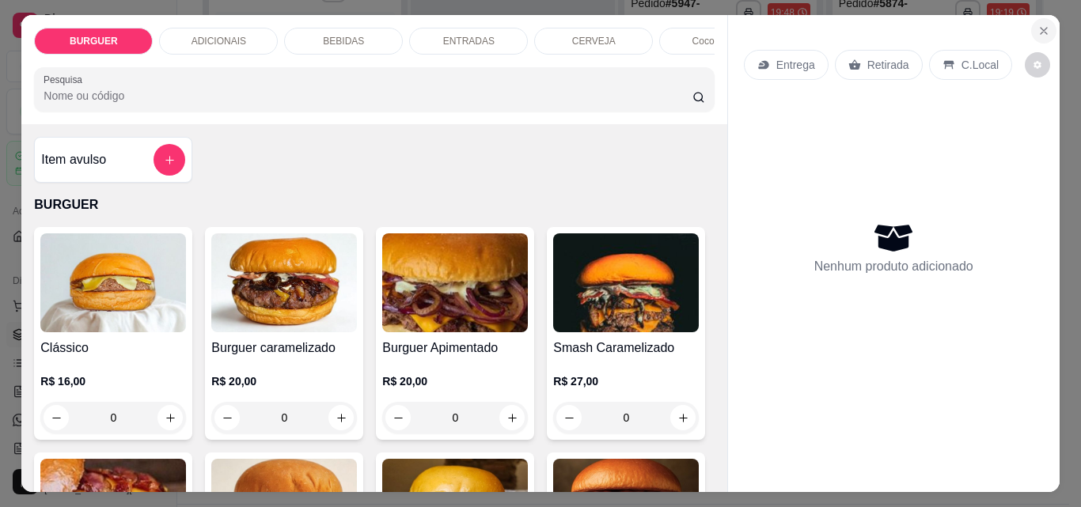
click at [1041, 25] on icon "Close" at bounding box center [1043, 31] width 13 height 13
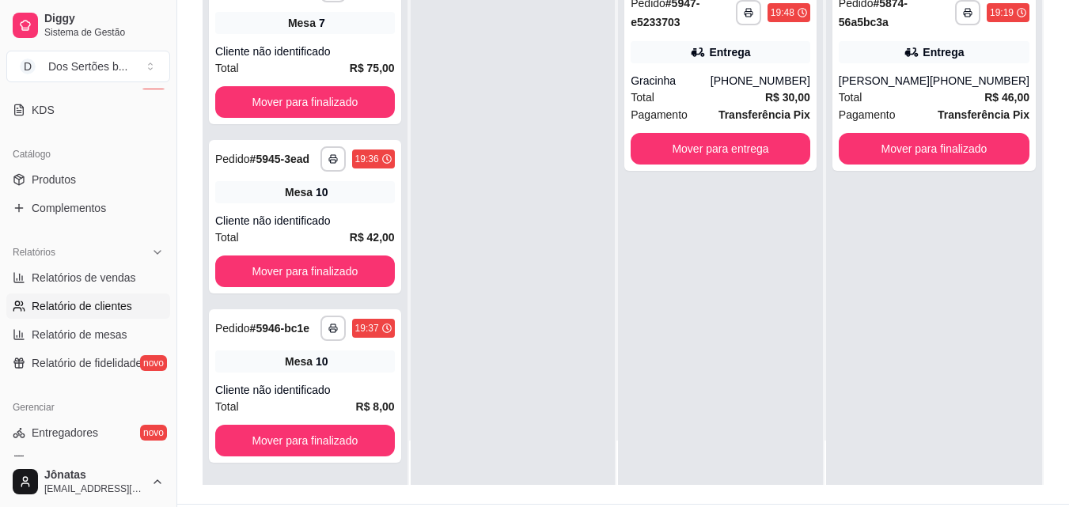
scroll to position [401, 0]
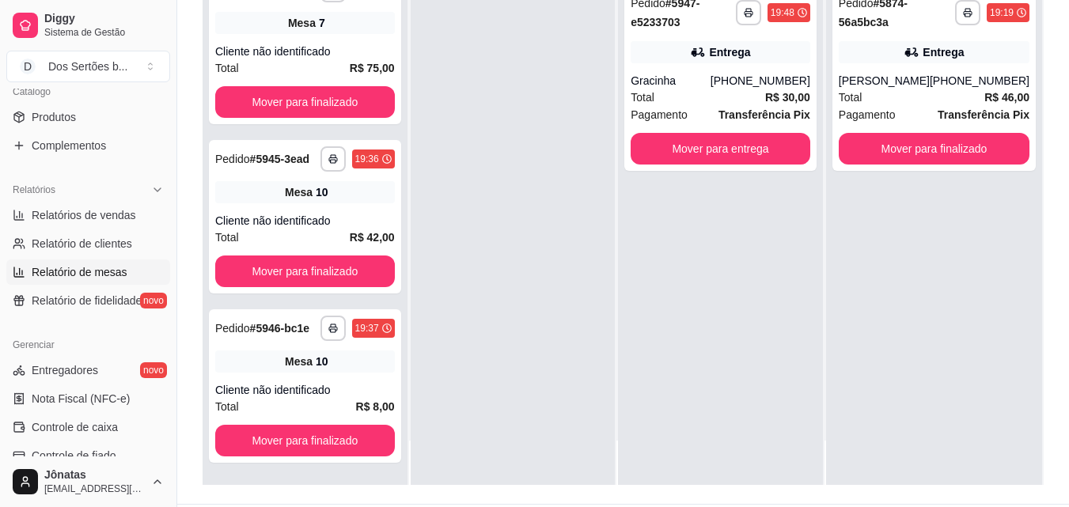
click at [61, 273] on span "Relatório de mesas" at bounding box center [80, 272] width 96 height 16
select select "TOTAL_OF_ORDERS"
select select "7"
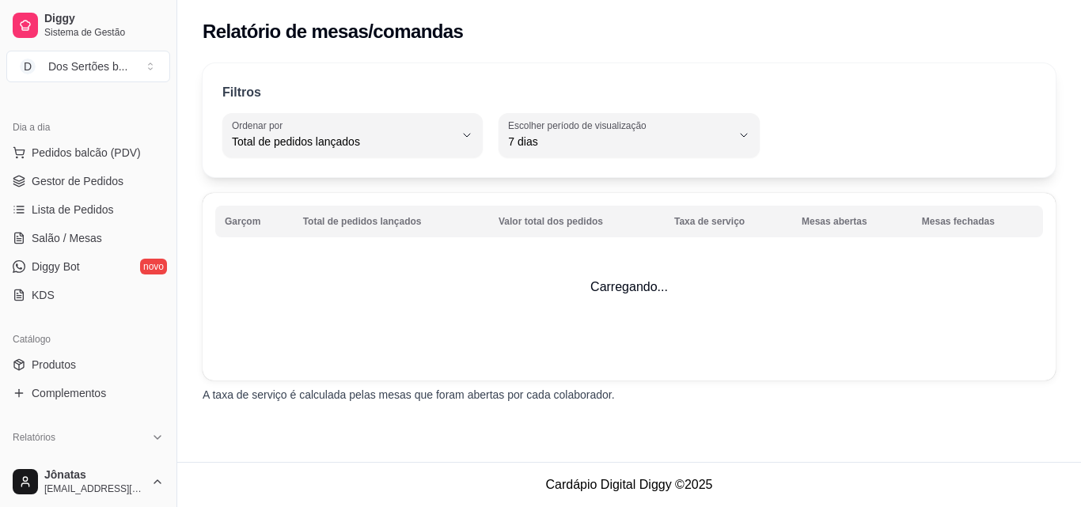
scroll to position [154, 0]
click at [68, 239] on span "Salão / Mesas" at bounding box center [67, 237] width 70 height 16
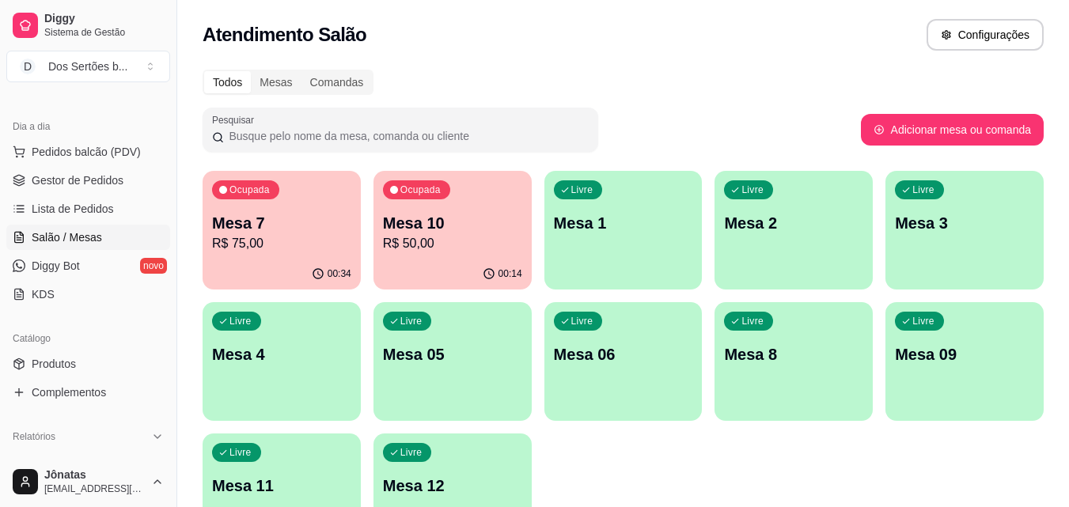
drag, startPoint x: 258, startPoint y: 293, endPoint x: 258, endPoint y: 274, distance: 19.0
click at [258, 274] on div "Ocupada Mesa 7 R$ 75,00 00:34 Ocupada Mesa 10 R$ 50,00 00:14 Livre Mesa 1 Livre…" at bounding box center [623, 361] width 841 height 381
click at [258, 274] on div "00:34" at bounding box center [281, 273] width 153 height 30
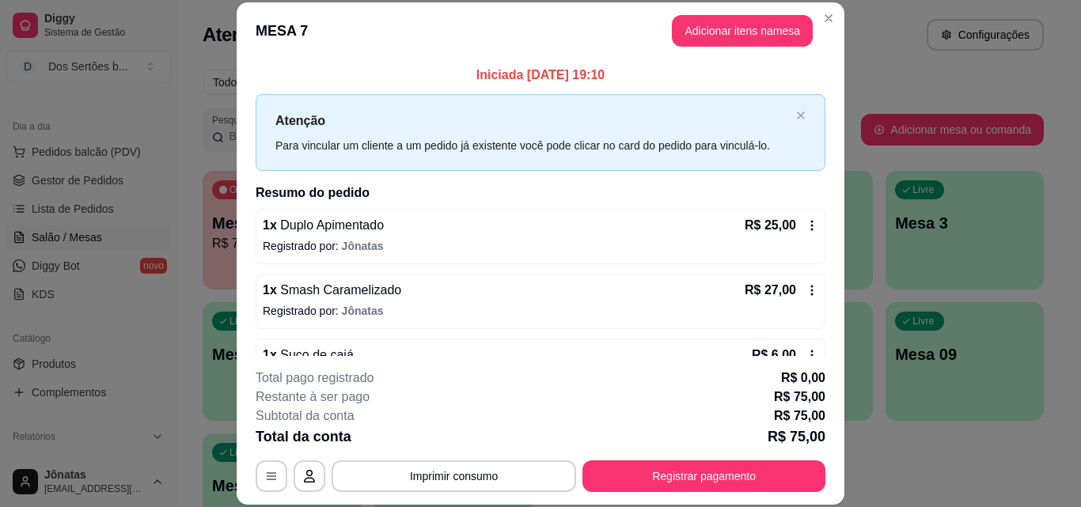
scroll to position [174, 0]
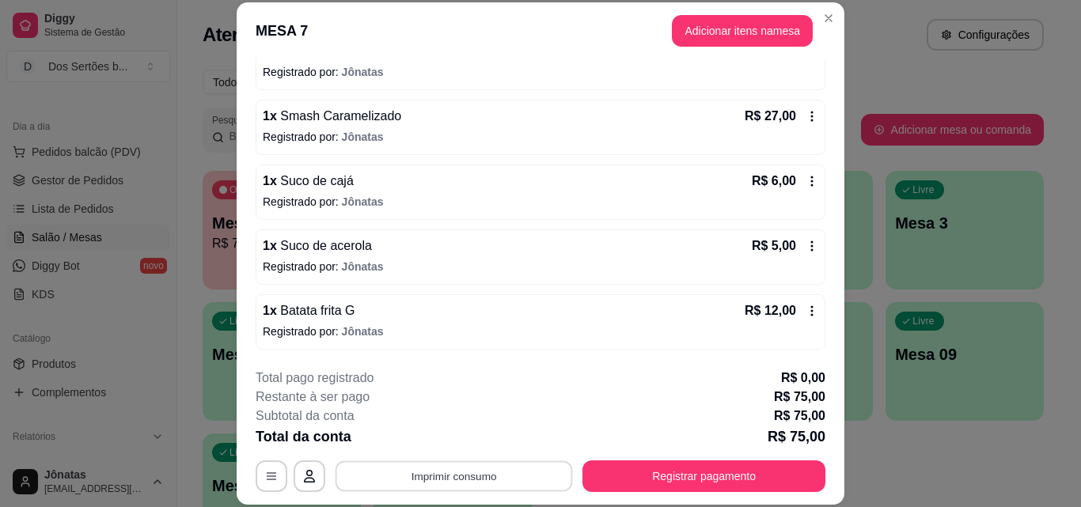
click at [490, 471] on button "Imprimir consumo" at bounding box center [453, 475] width 237 height 31
click at [468, 430] on button "IMPRESSORA" at bounding box center [453, 439] width 115 height 25
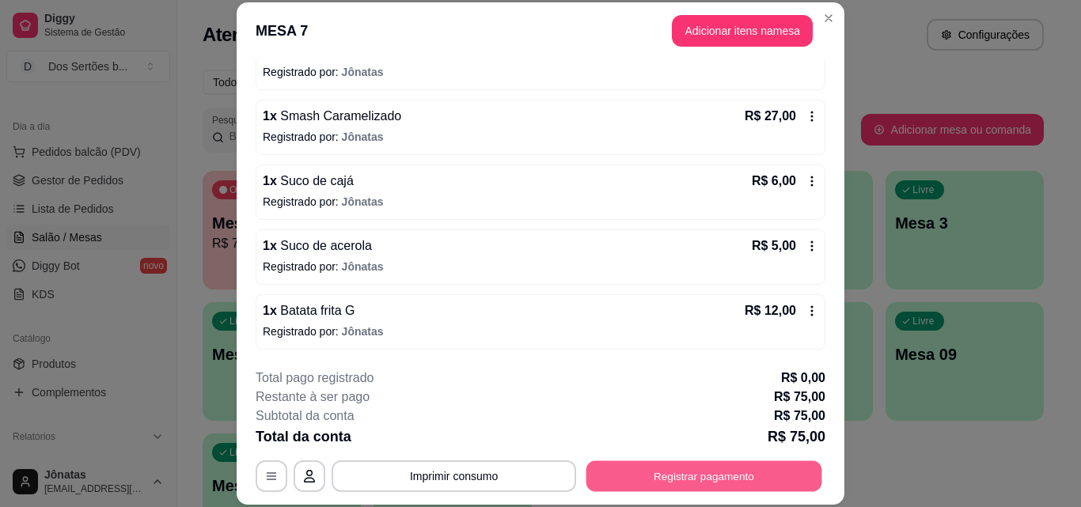
click at [627, 470] on button "Registrar pagamento" at bounding box center [704, 475] width 236 height 31
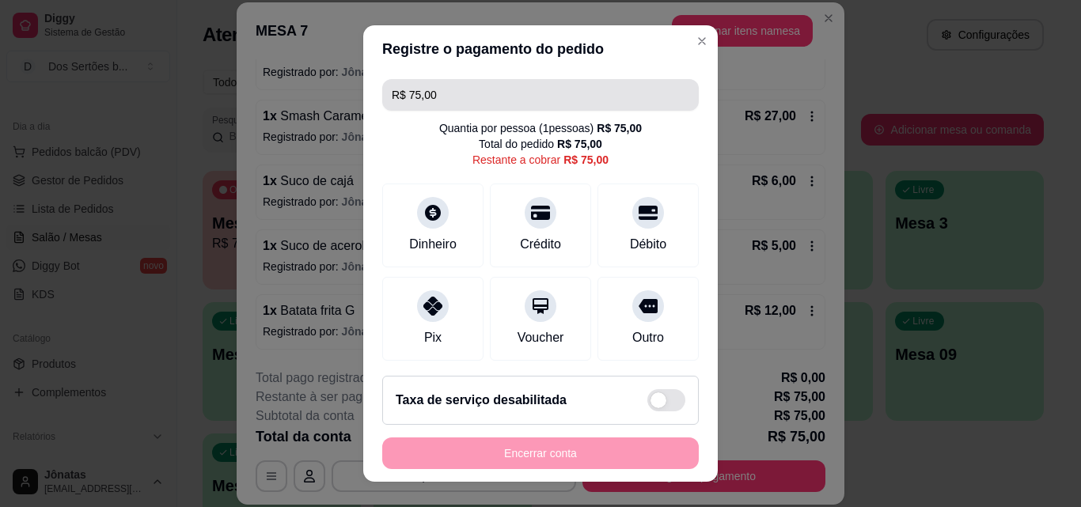
click at [474, 99] on input "R$ 75,00" at bounding box center [540, 95] width 297 height 32
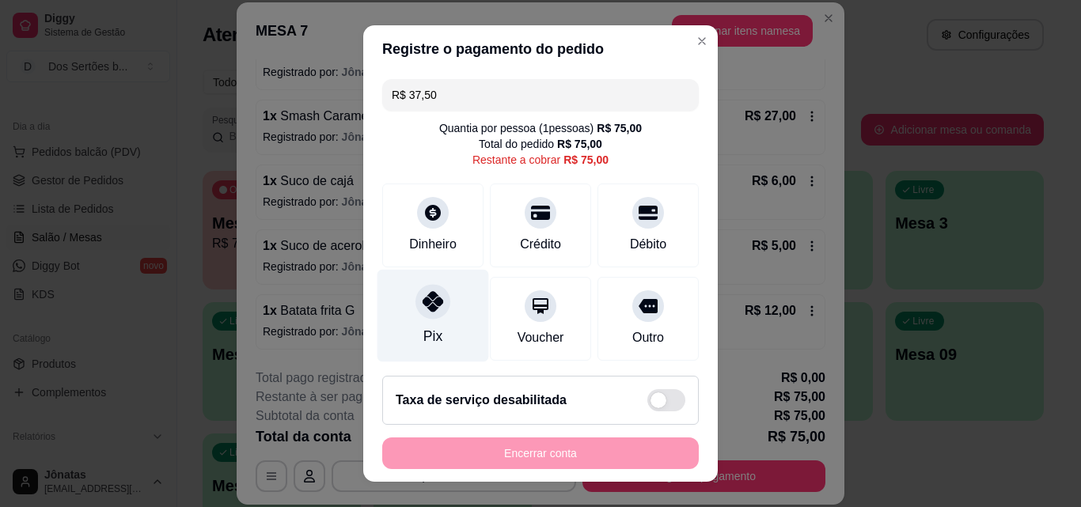
click at [436, 293] on div at bounding box center [432, 301] width 35 height 35
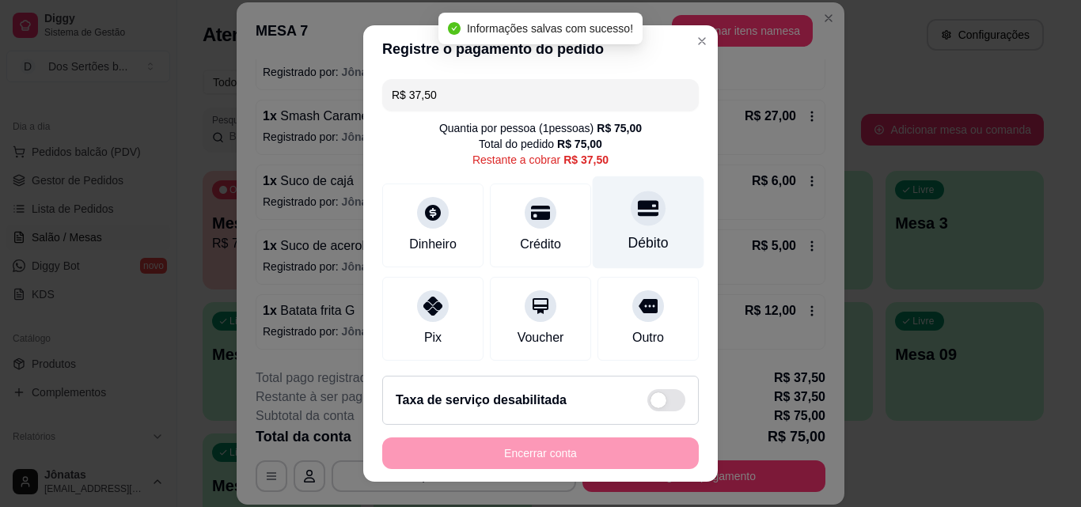
click at [638, 210] on icon at bounding box center [648, 209] width 21 height 16
type input "R$ 0,00"
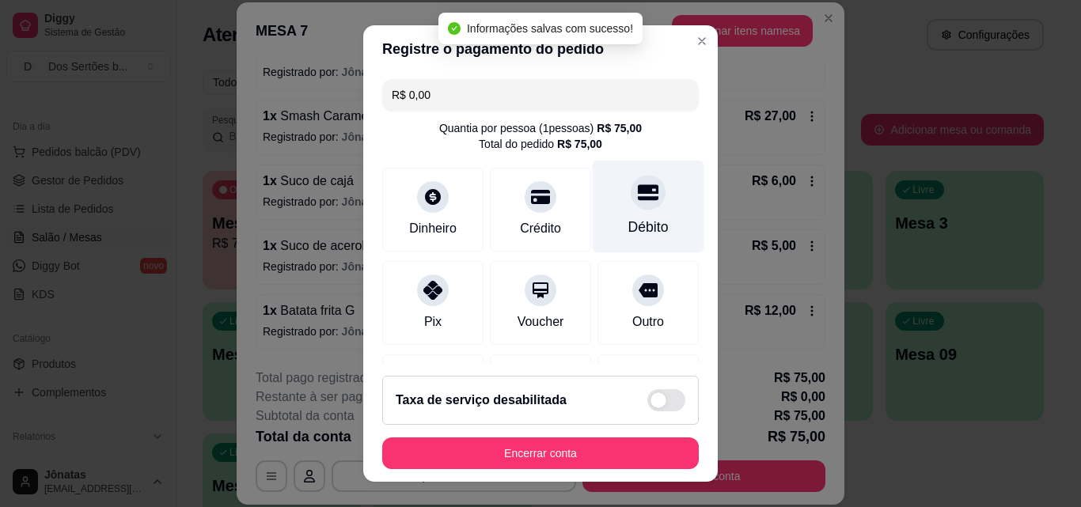
scroll to position [243, 0]
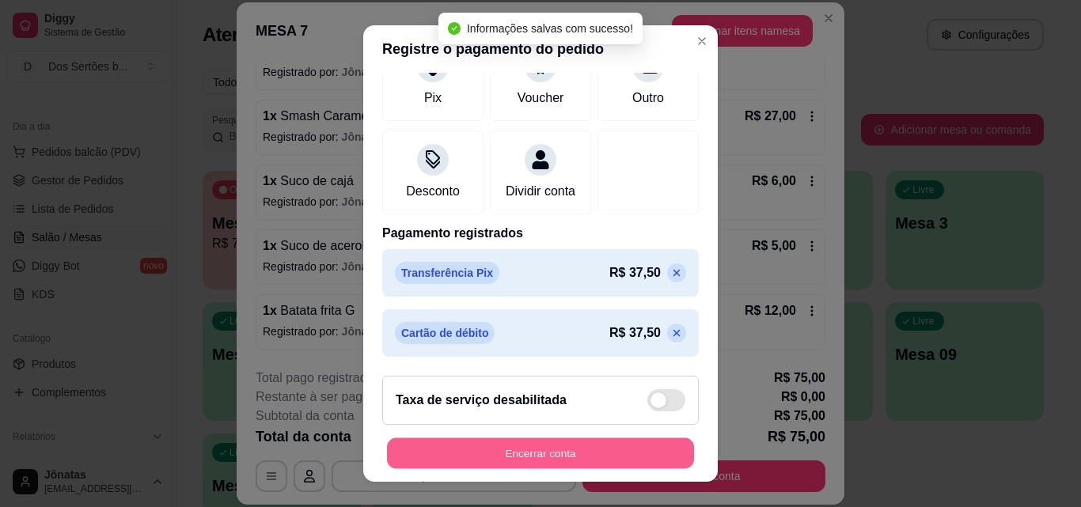
click at [636, 441] on button "Encerrar conta" at bounding box center [540, 453] width 307 height 31
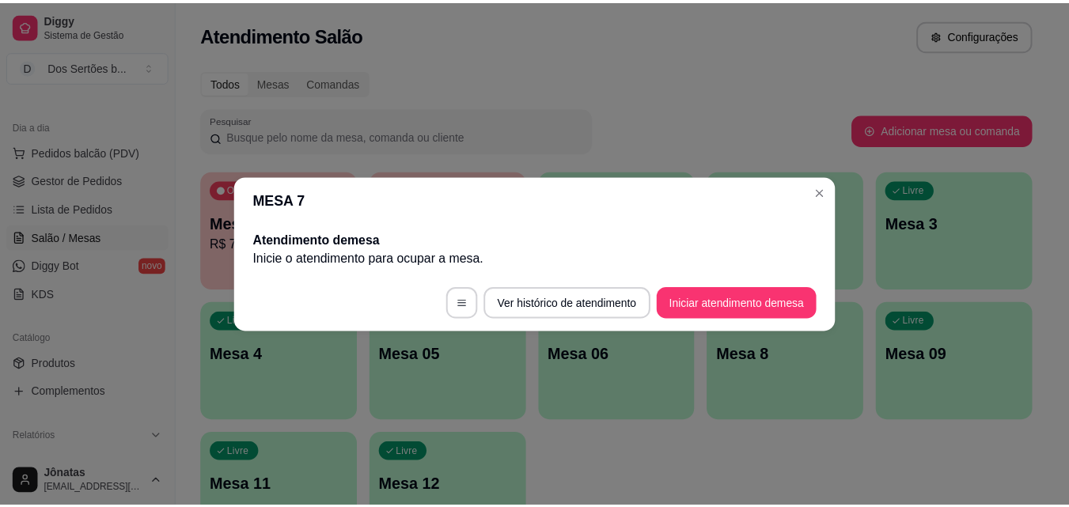
scroll to position [0, 0]
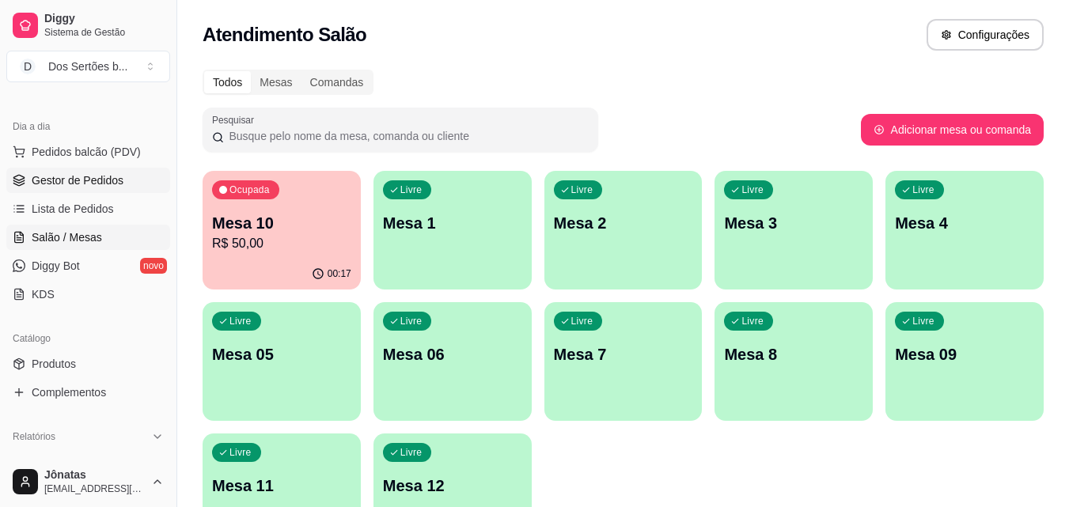
click at [44, 184] on span "Gestor de Pedidos" at bounding box center [78, 180] width 92 height 16
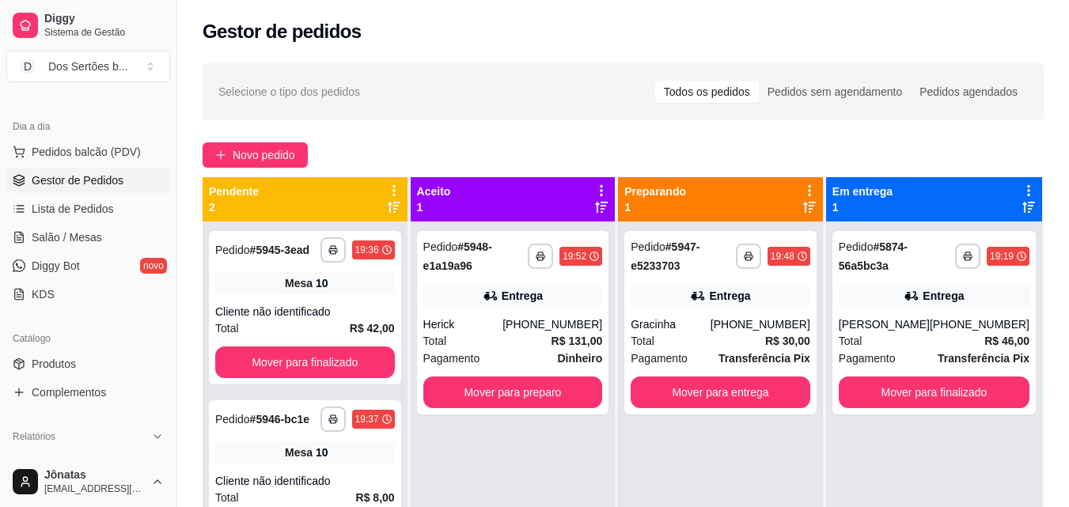
scroll to position [44, 0]
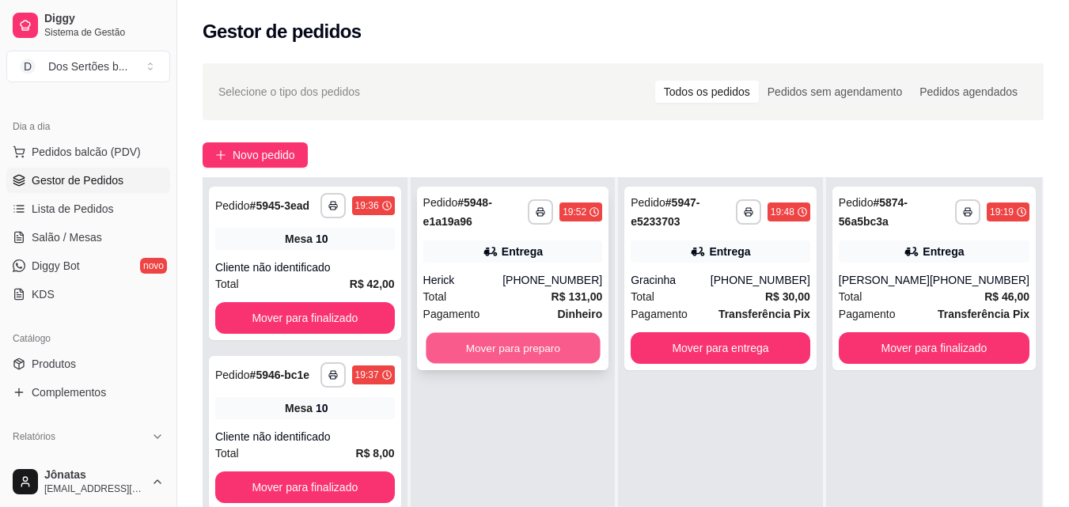
click at [509, 336] on button "Mover para preparo" at bounding box center [513, 348] width 174 height 31
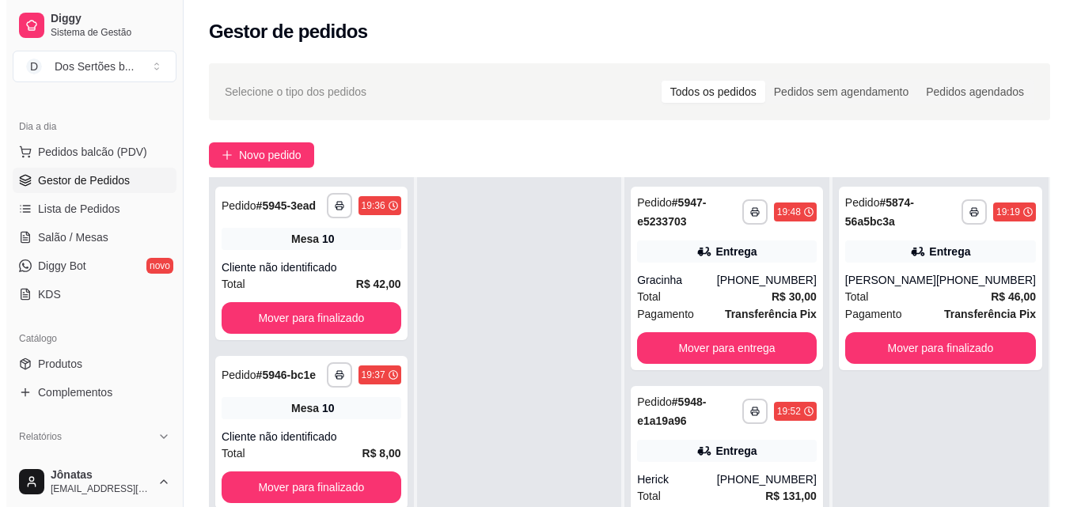
scroll to position [241, 0]
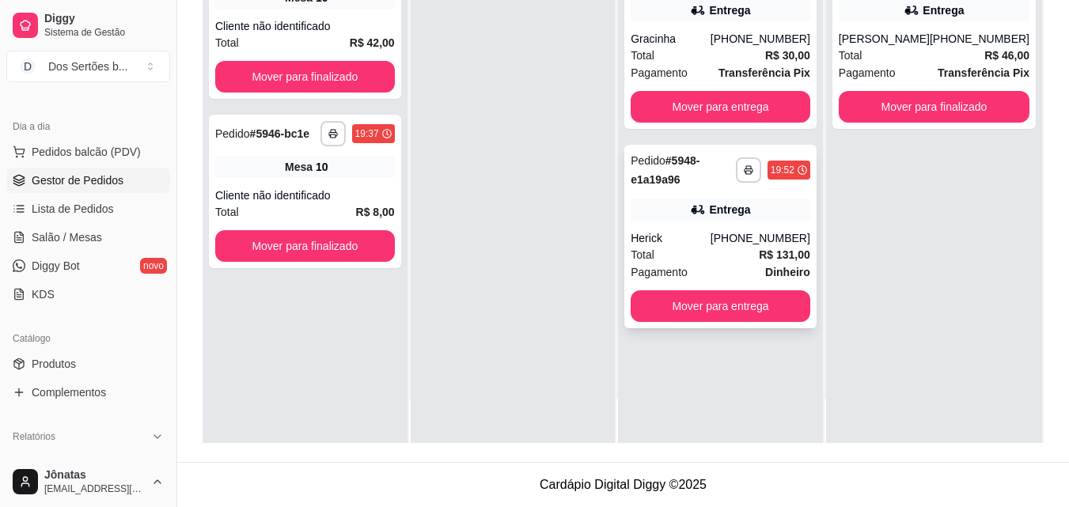
click at [720, 180] on div "Pedido # 5948-e1a19a96" at bounding box center [682, 170] width 105 height 38
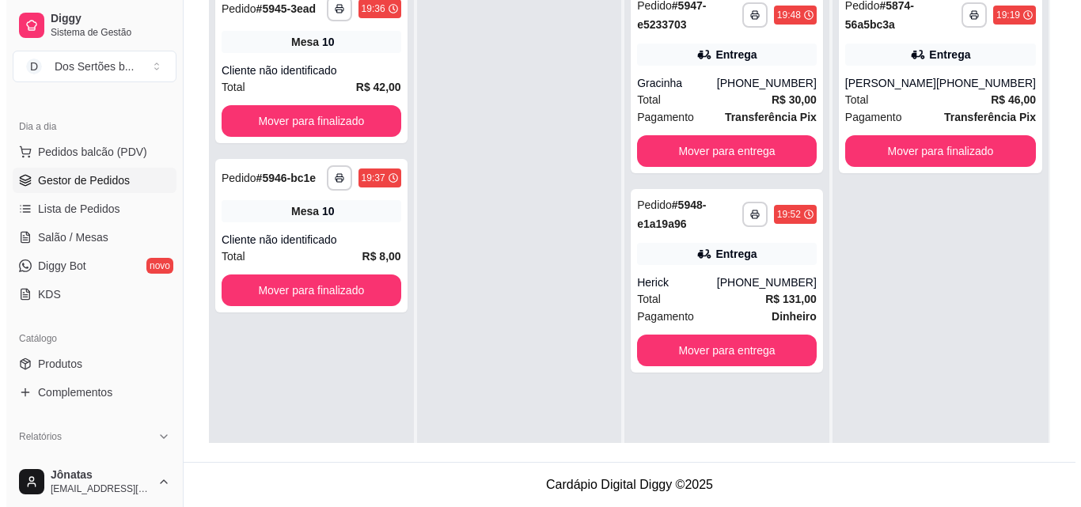
scroll to position [0, 0]
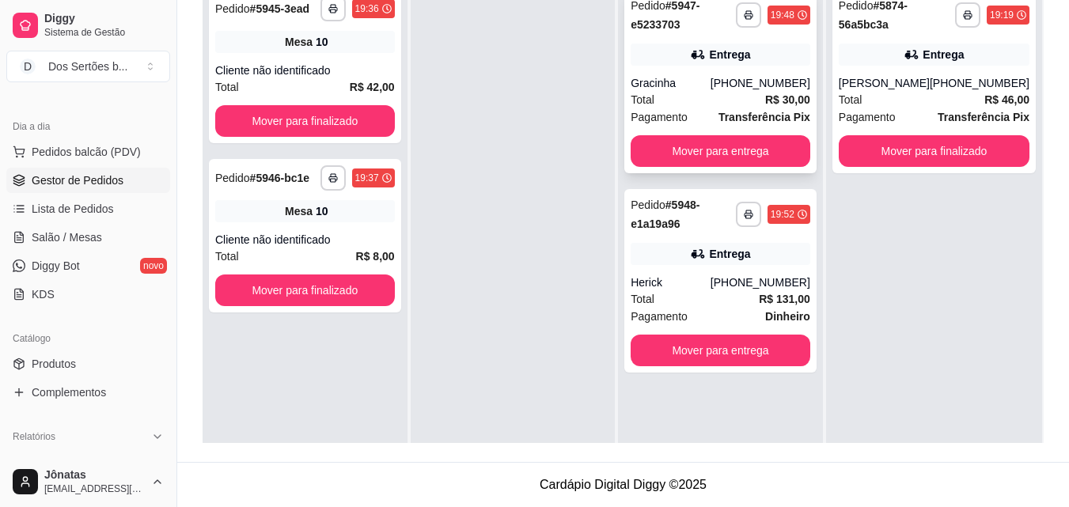
click at [729, 67] on div "**********" at bounding box center [720, 82] width 192 height 184
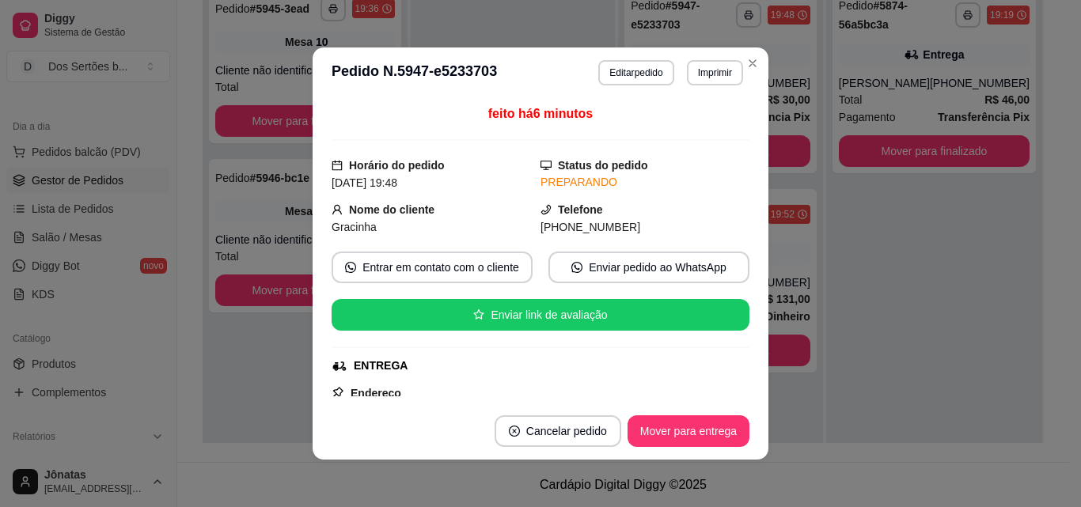
scroll to position [372, 0]
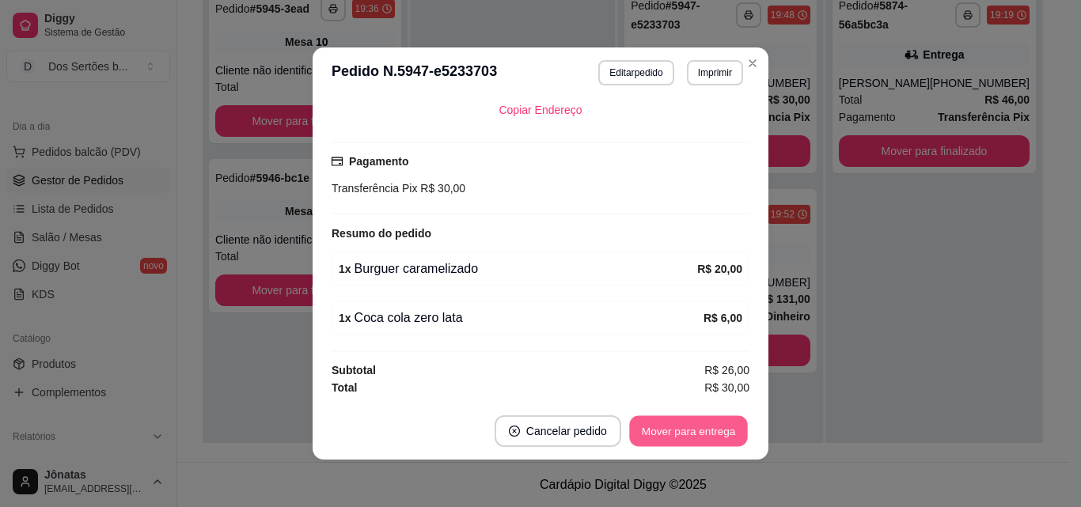
click at [687, 422] on button "Mover para entrega" at bounding box center [688, 431] width 119 height 31
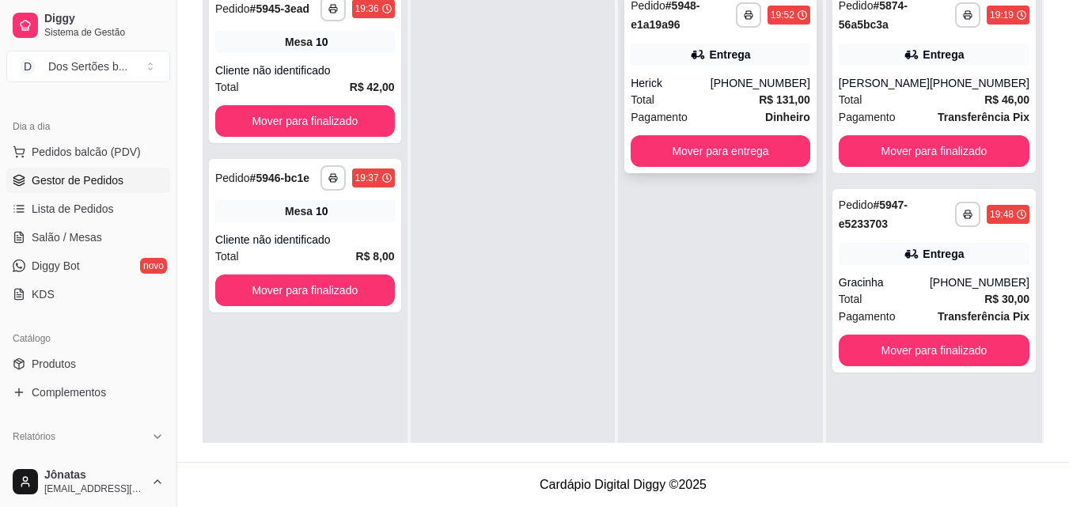
drag, startPoint x: 747, startPoint y: 67, endPoint x: 744, endPoint y: 93, distance: 25.5
click at [744, 93] on div "**********" at bounding box center [720, 82] width 192 height 184
click at [110, 150] on span "Pedidos balcão (PDV)" at bounding box center [86, 152] width 109 height 16
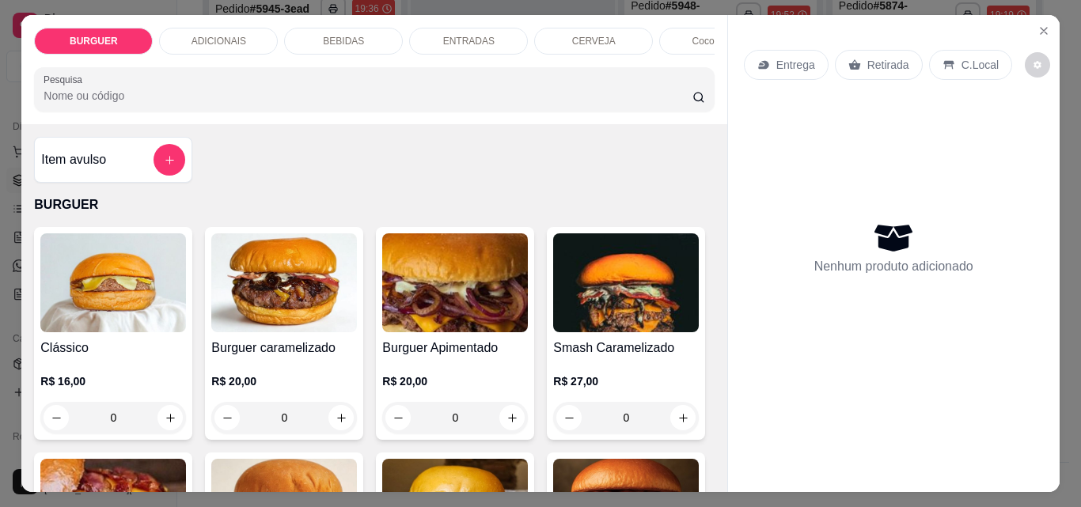
scroll to position [226, 0]
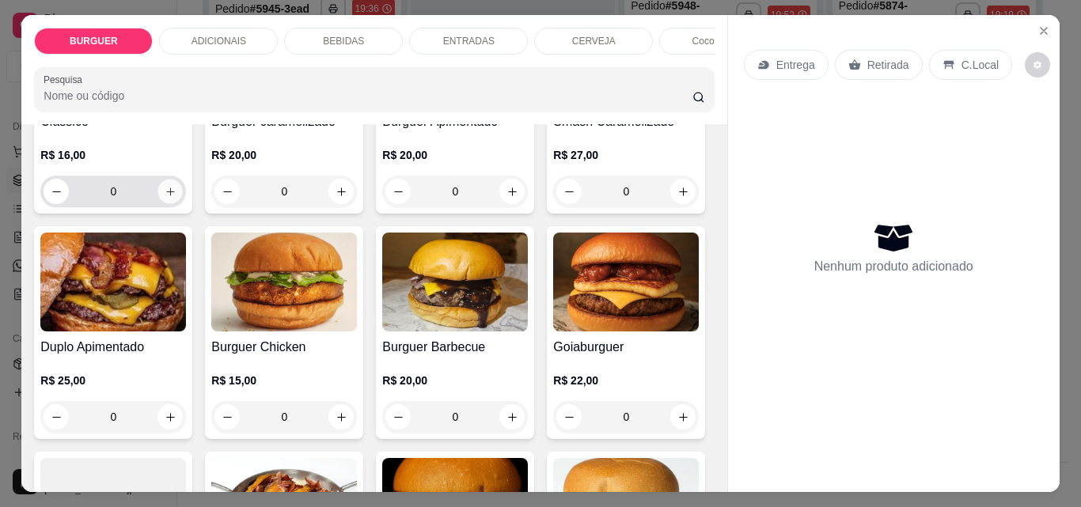
click at [165, 198] on icon "increase-product-quantity" at bounding box center [171, 192] width 12 height 12
type input "1"
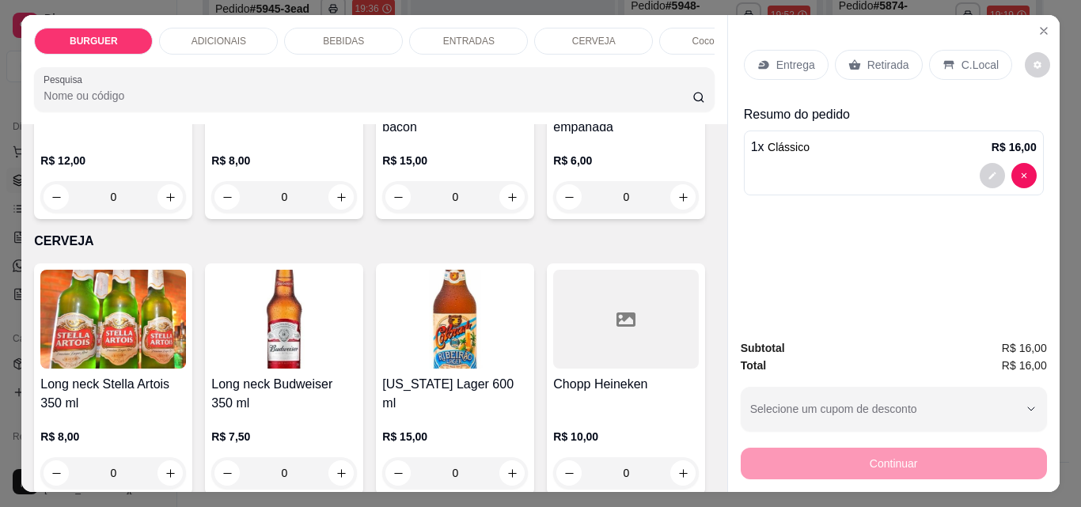
scroll to position [2446, 0]
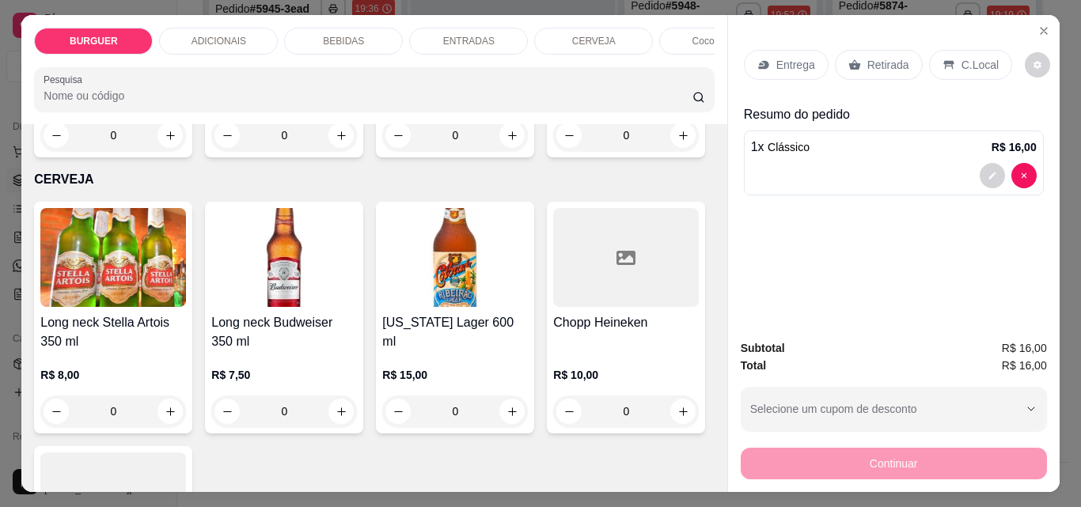
type input "1"
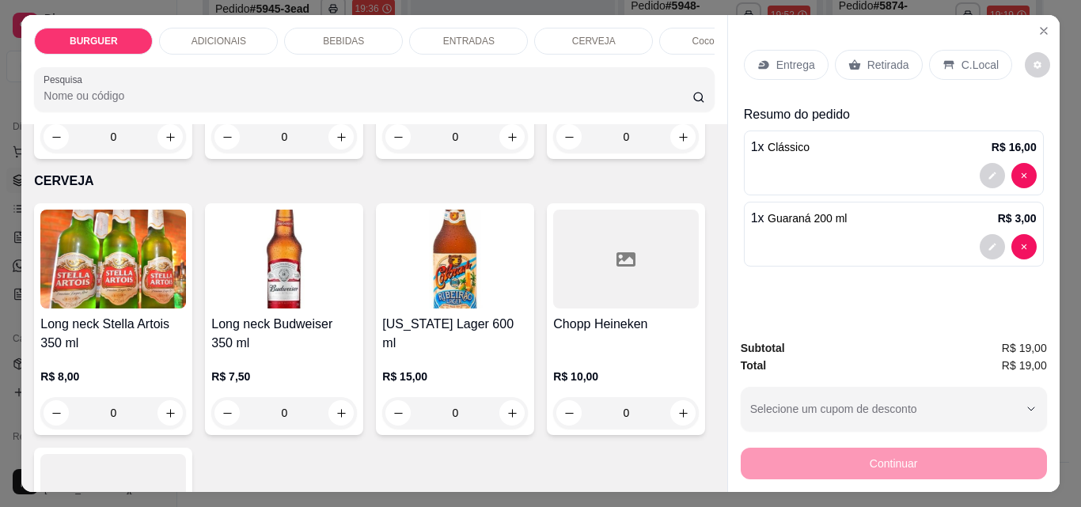
click at [961, 57] on p "C.Local" at bounding box center [979, 65] width 37 height 16
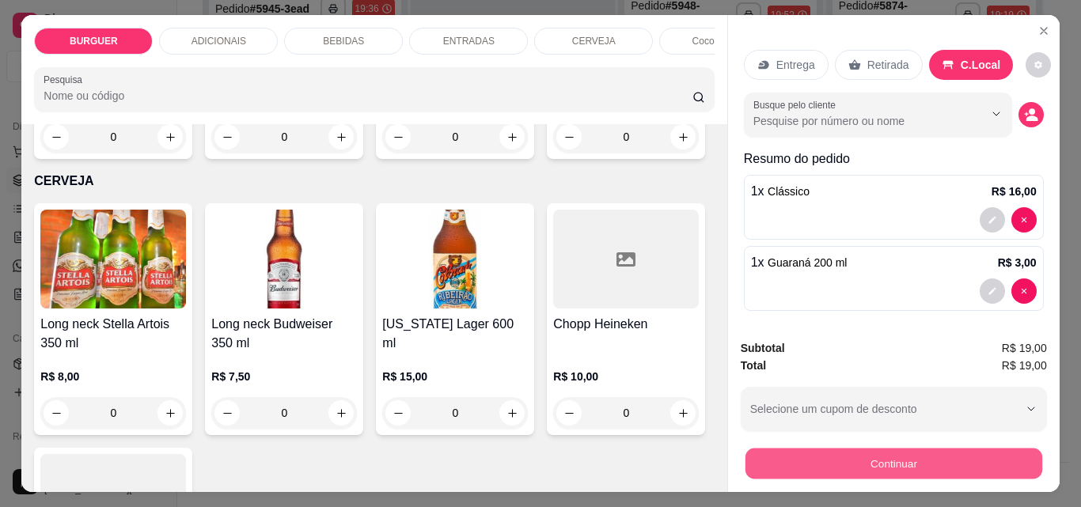
click at [946, 448] on button "Continuar" at bounding box center [892, 463] width 297 height 31
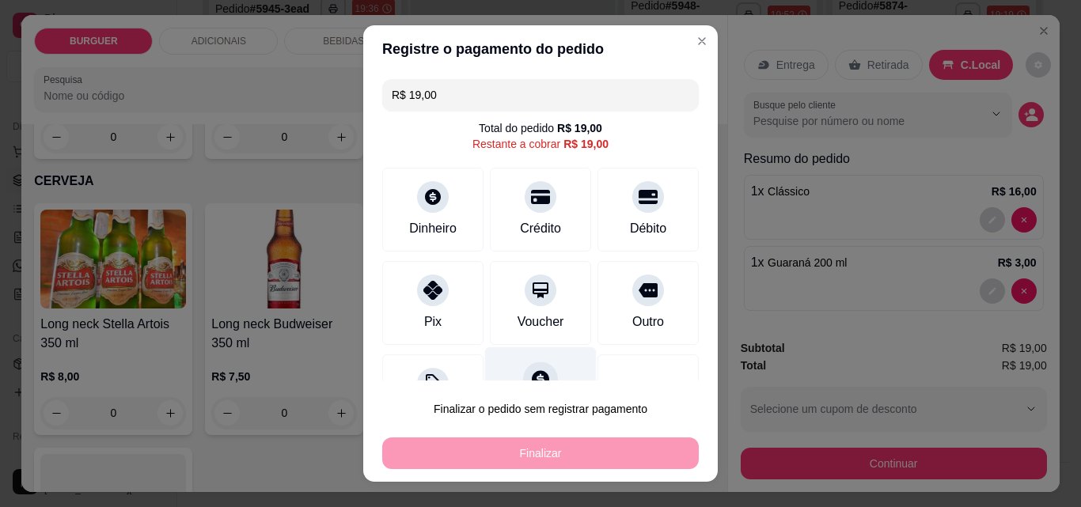
click at [530, 371] on icon at bounding box center [540, 379] width 21 height 21
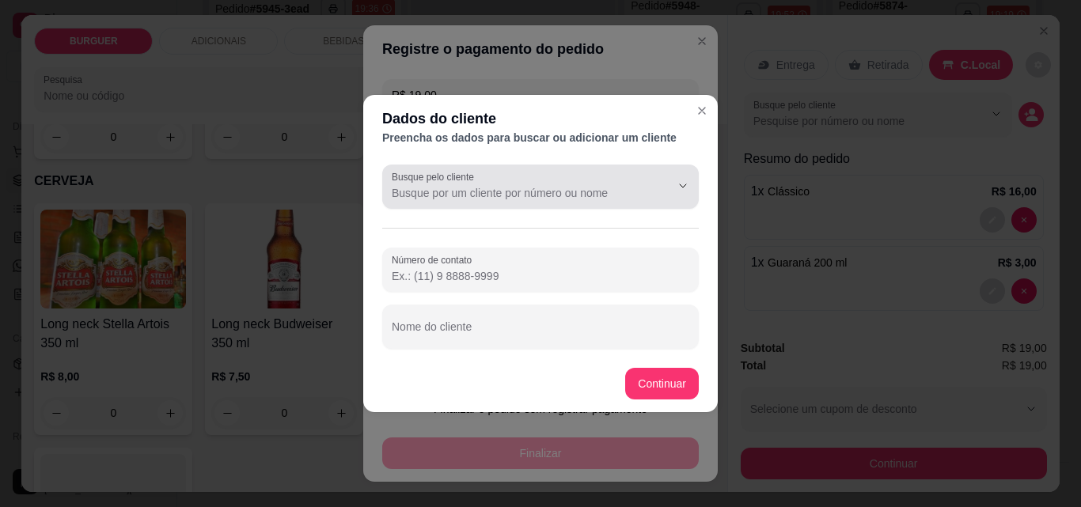
click at [442, 176] on label "Busque pelo cliente" at bounding box center [436, 176] width 88 height 13
click at [442, 185] on input "Busque pelo cliente" at bounding box center [518, 193] width 253 height 16
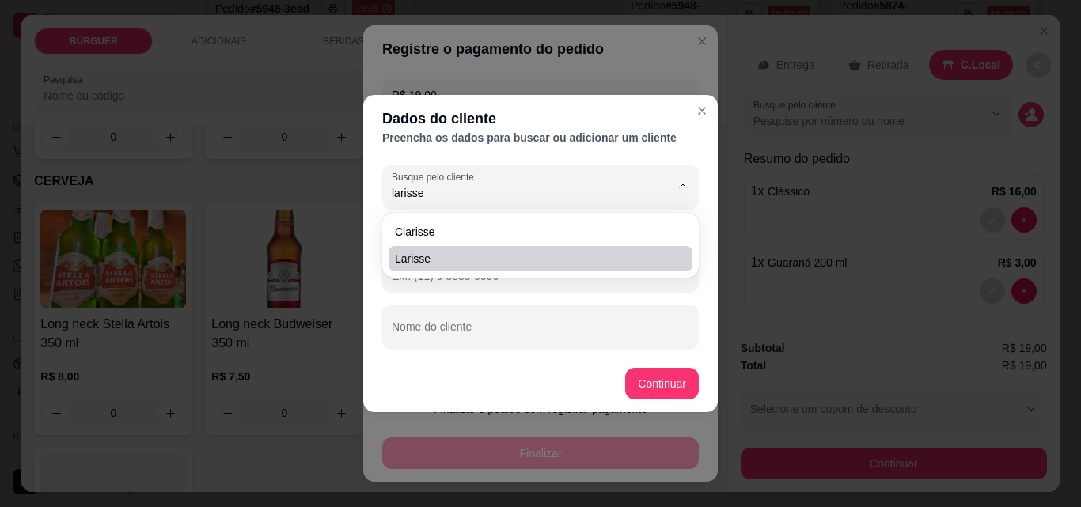
click at [430, 256] on span "Larisse" at bounding box center [532, 259] width 275 height 16
type input "Larisse"
type input "[PHONE_NUMBER]"
type input "Larisse"
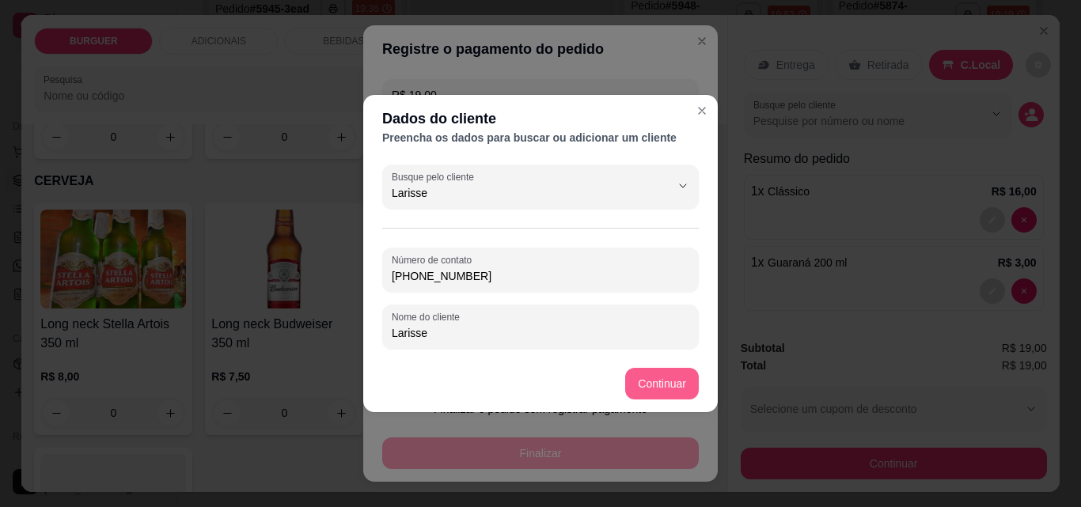
type input "Larisse"
type input "R$ 0,00"
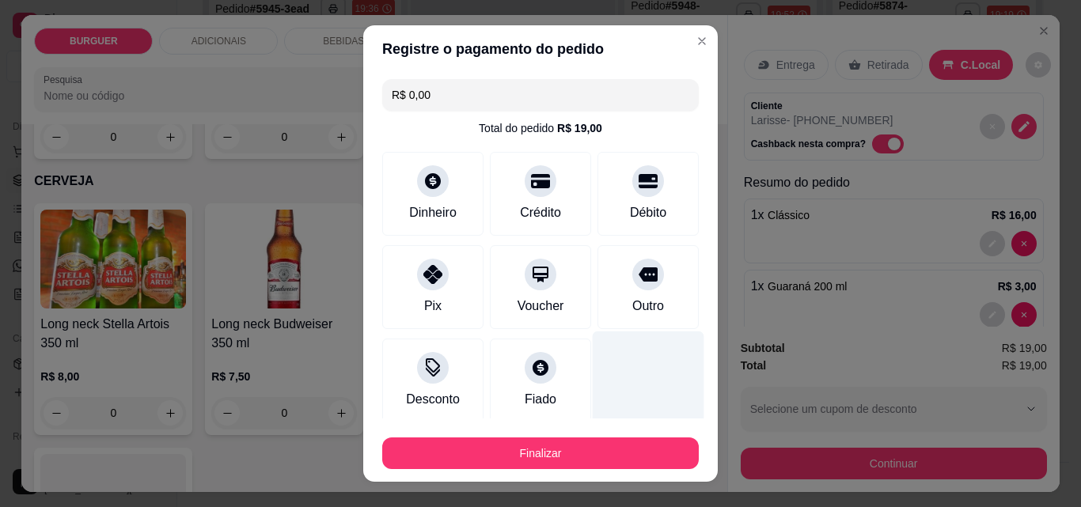
scroll to position [93, 0]
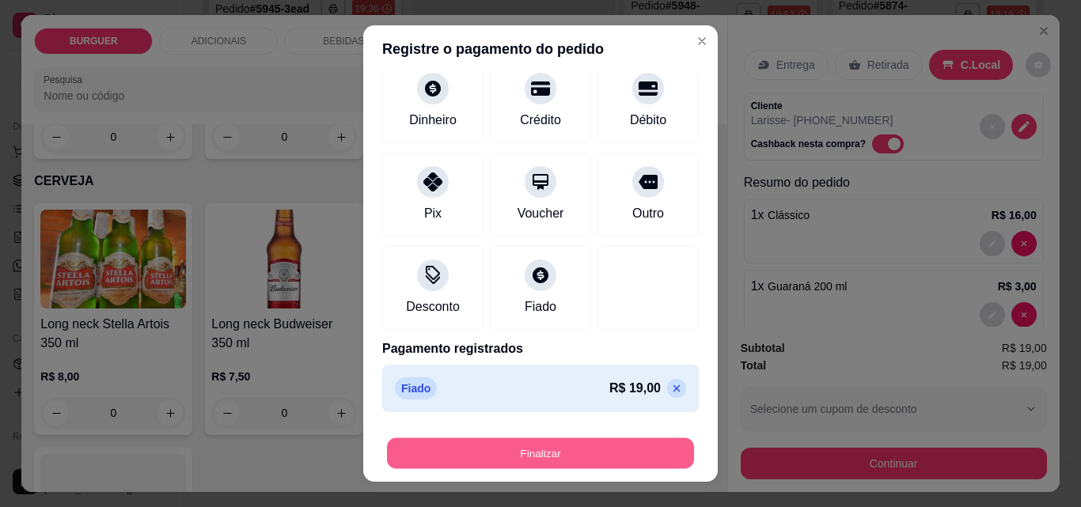
click at [565, 442] on button "Finalizar" at bounding box center [540, 453] width 307 height 31
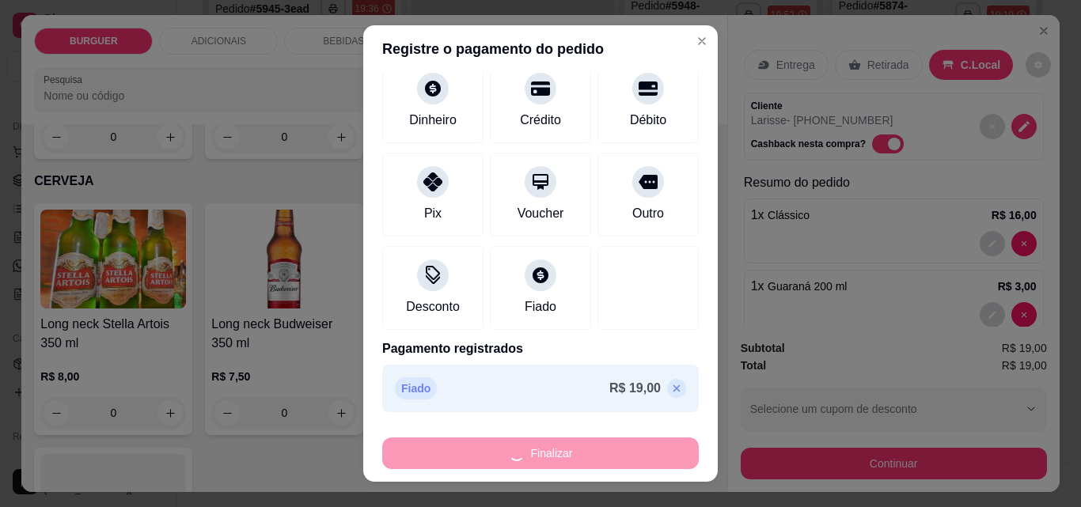
type input "0"
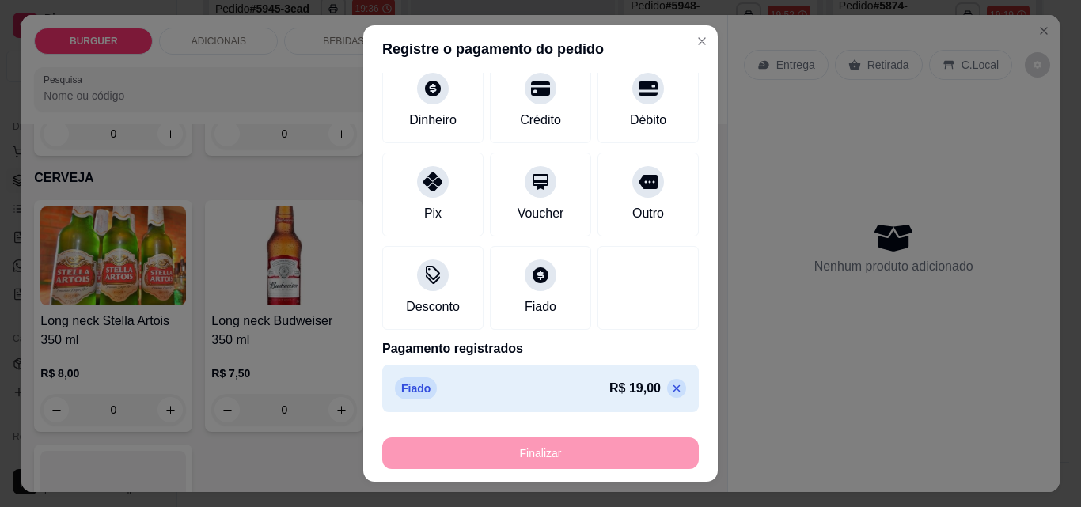
type input "-R$ 19,00"
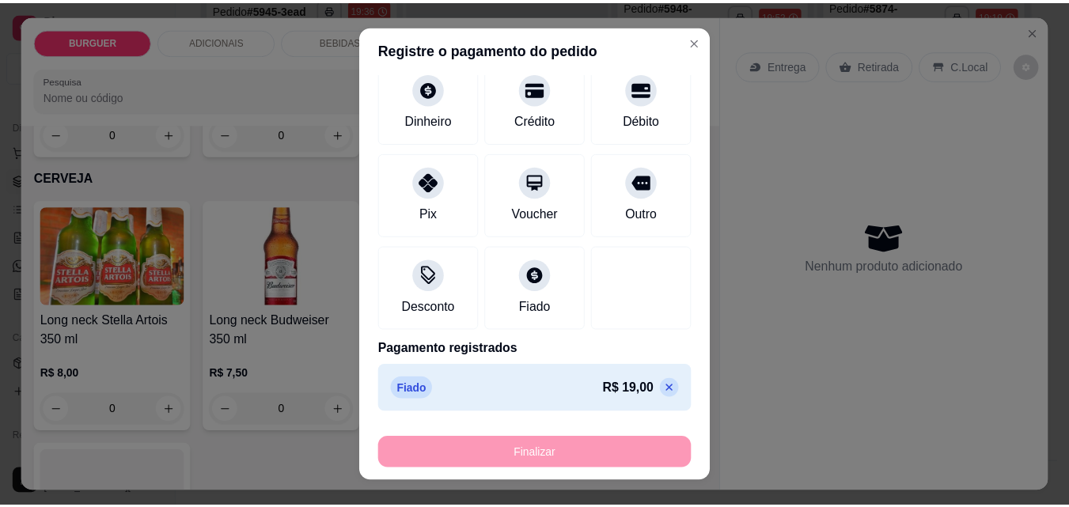
scroll to position [2444, 0]
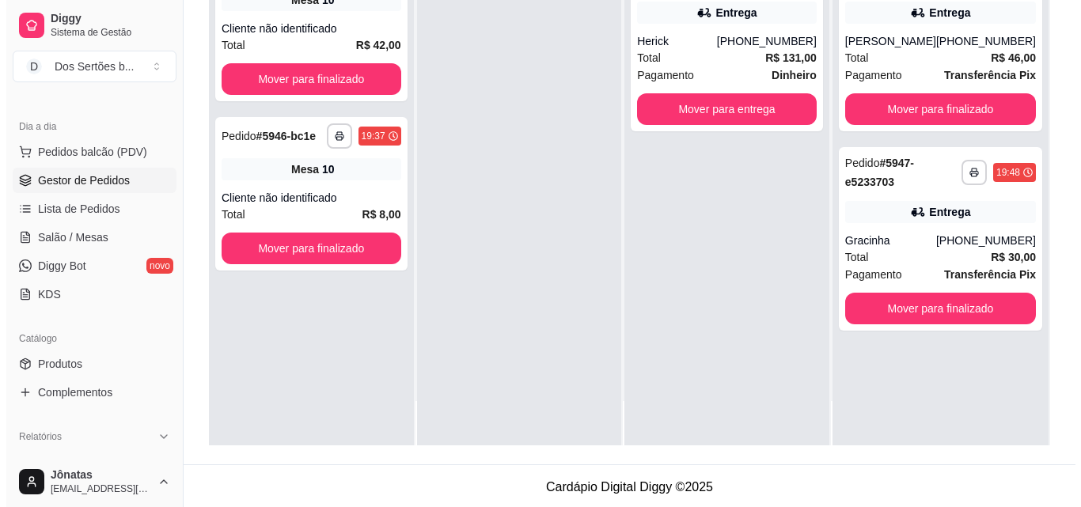
scroll to position [241, 0]
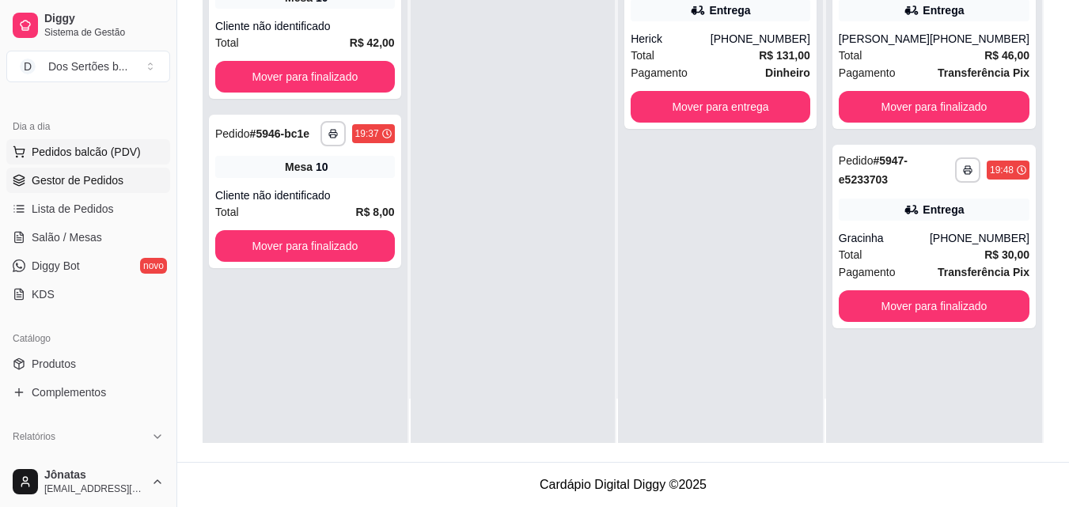
click at [46, 147] on span "Pedidos balcão (PDV)" at bounding box center [86, 152] width 109 height 16
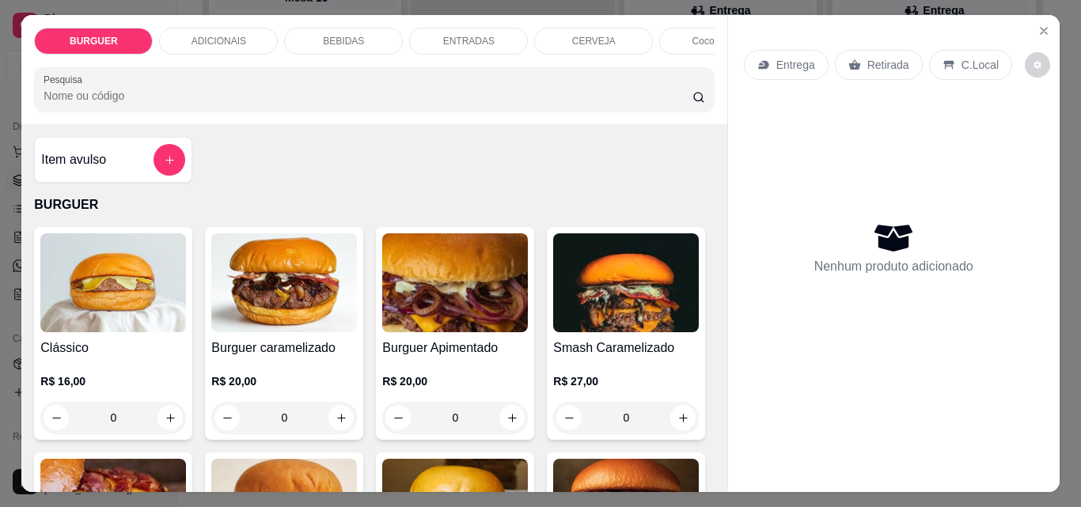
scroll to position [181, 0]
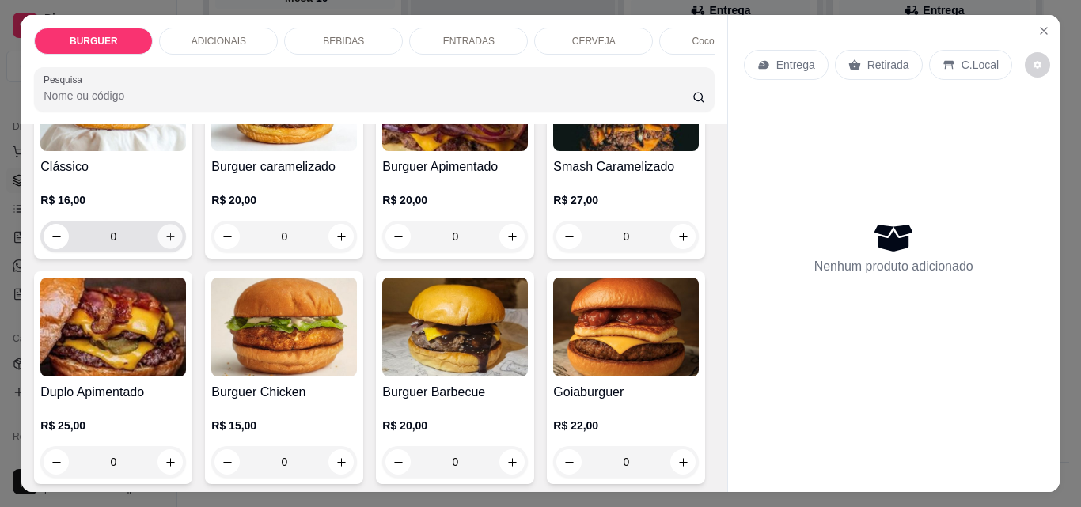
click at [167, 241] on icon "increase-product-quantity" at bounding box center [171, 237] width 12 height 12
type input "1"
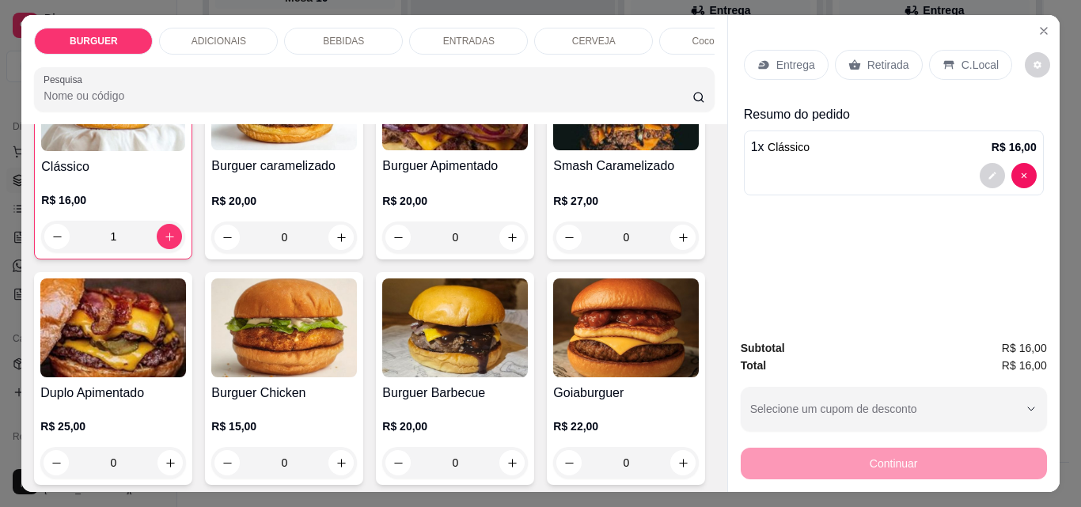
click at [944, 61] on icon at bounding box center [948, 65] width 10 height 9
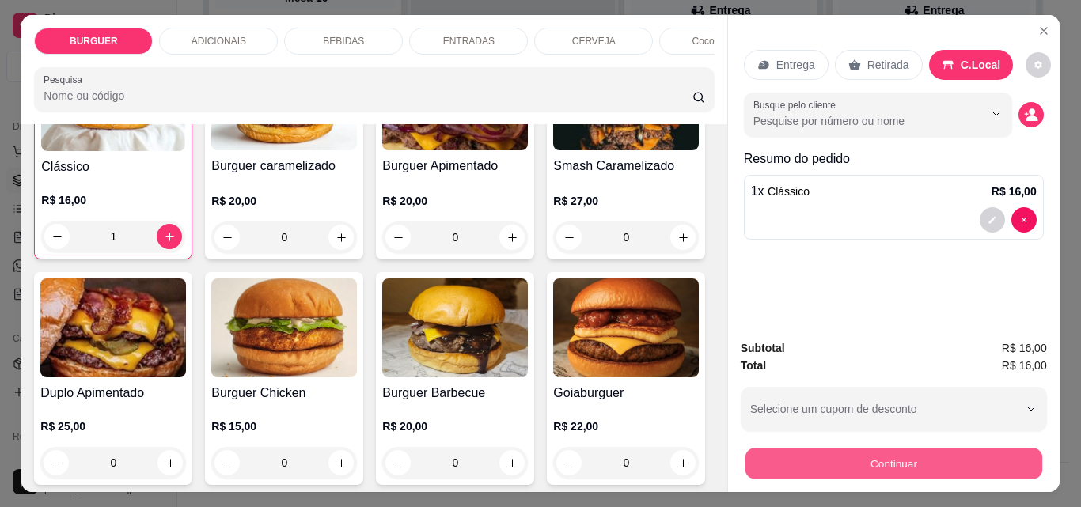
click at [902, 452] on button "Continuar" at bounding box center [892, 463] width 297 height 31
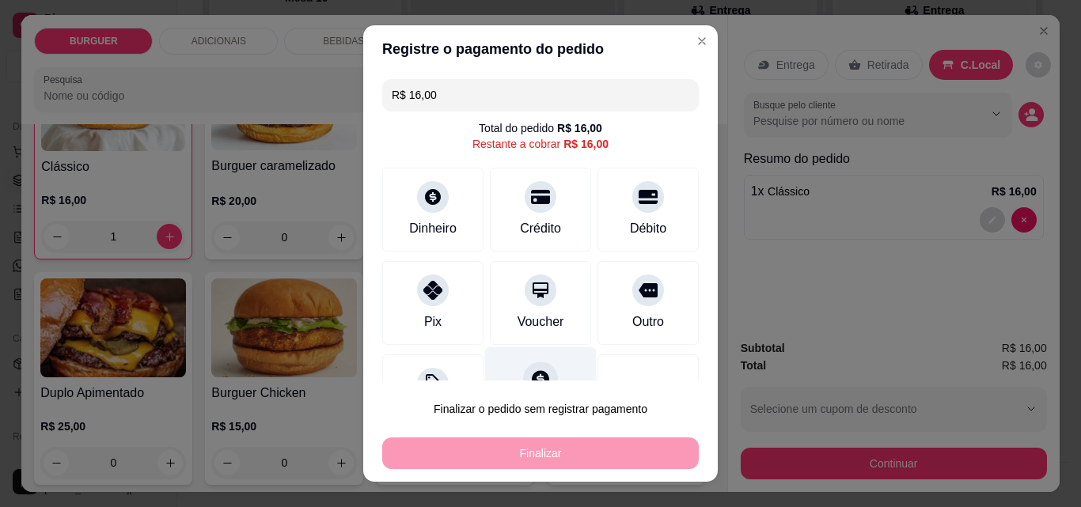
click at [532, 375] on icon at bounding box center [540, 378] width 17 height 17
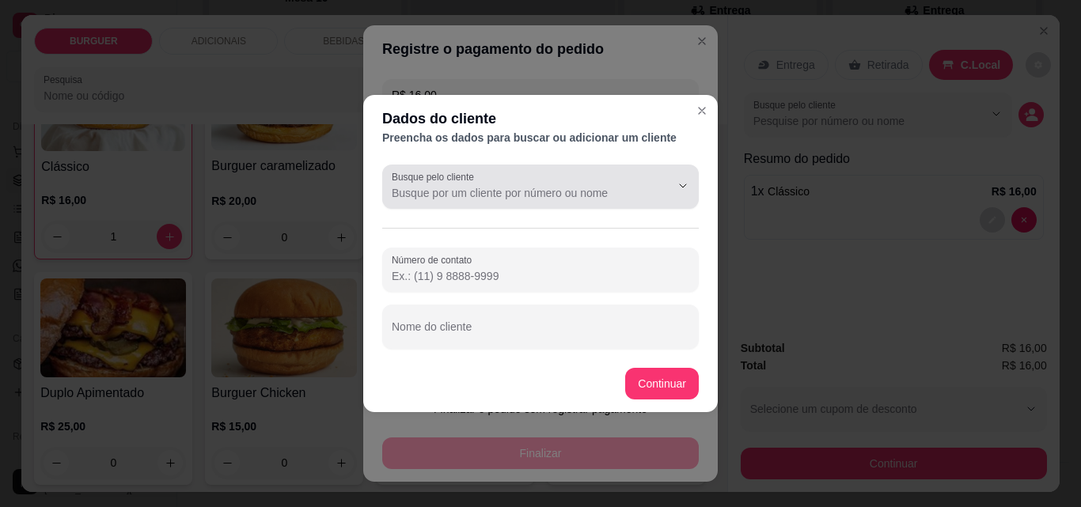
click at [460, 174] on label "Busque pelo cliente" at bounding box center [436, 176] width 88 height 13
click at [460, 185] on input "Busque pelo cliente" at bounding box center [518, 193] width 253 height 16
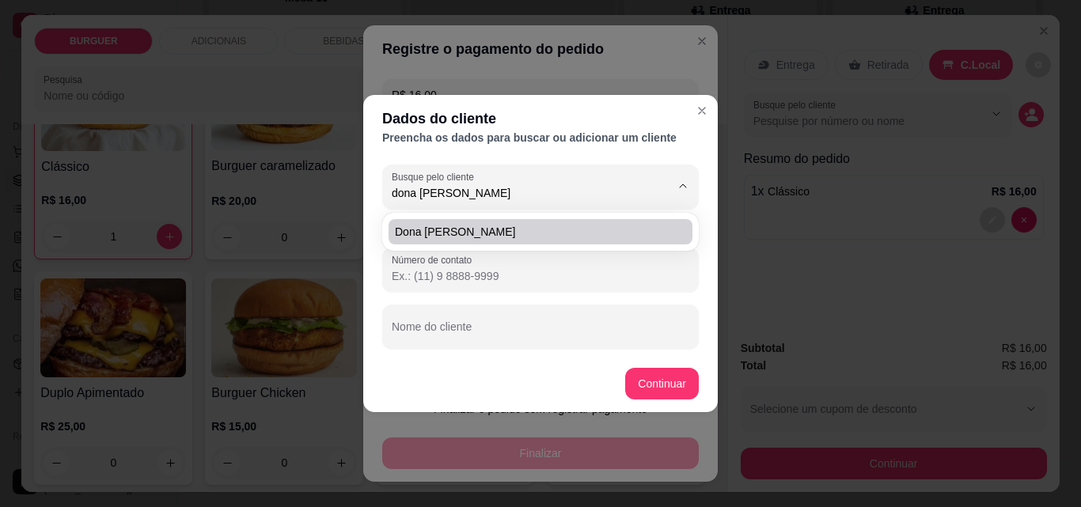
click at [420, 224] on span "Dona [PERSON_NAME]" at bounding box center [532, 232] width 275 height 16
type input "Dona [PERSON_NAME]"
type input "[PHONE_NUMBER]"
type input "Dona [PERSON_NAME]"
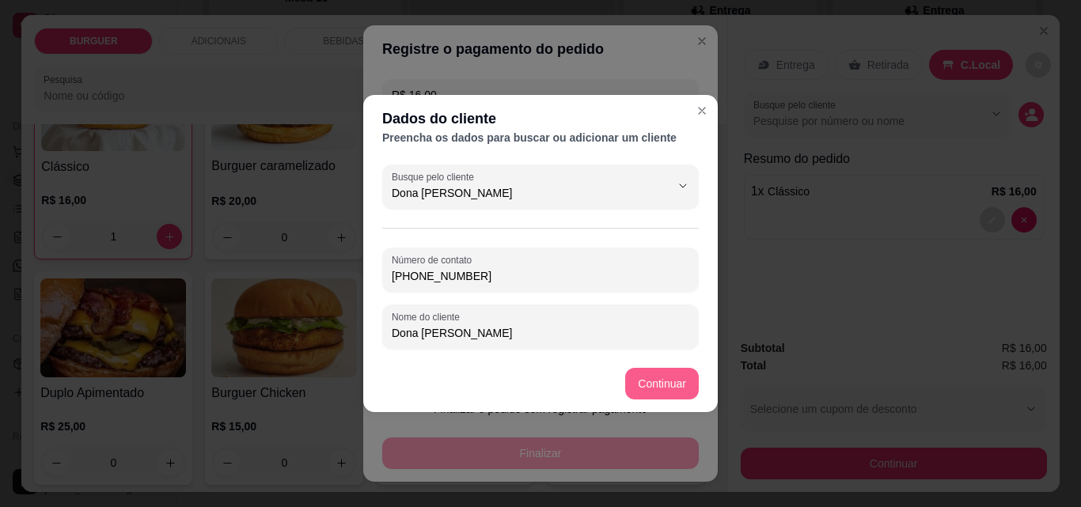
type input "Dona [PERSON_NAME]"
type input "R$ 0,00"
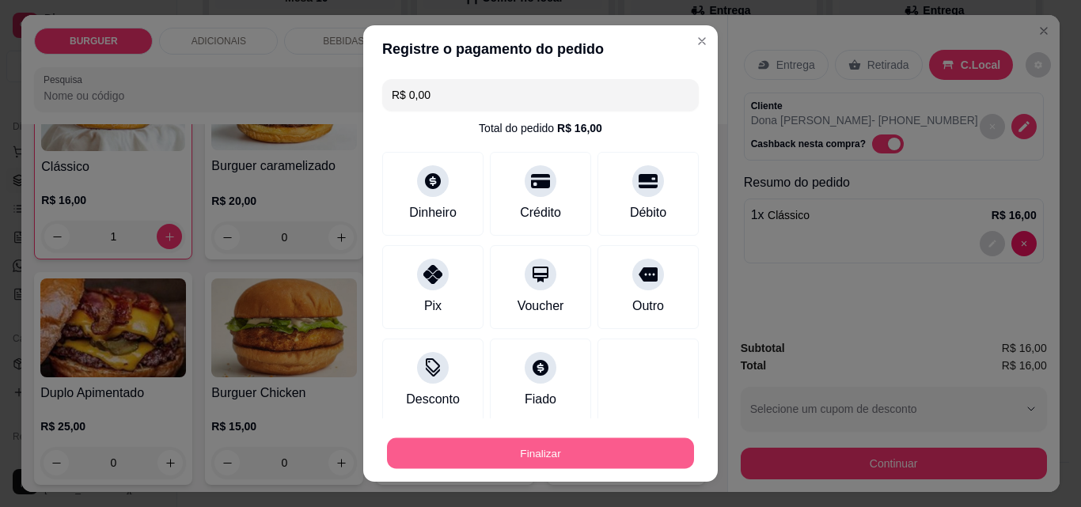
click at [611, 452] on button "Finalizar" at bounding box center [540, 453] width 307 height 31
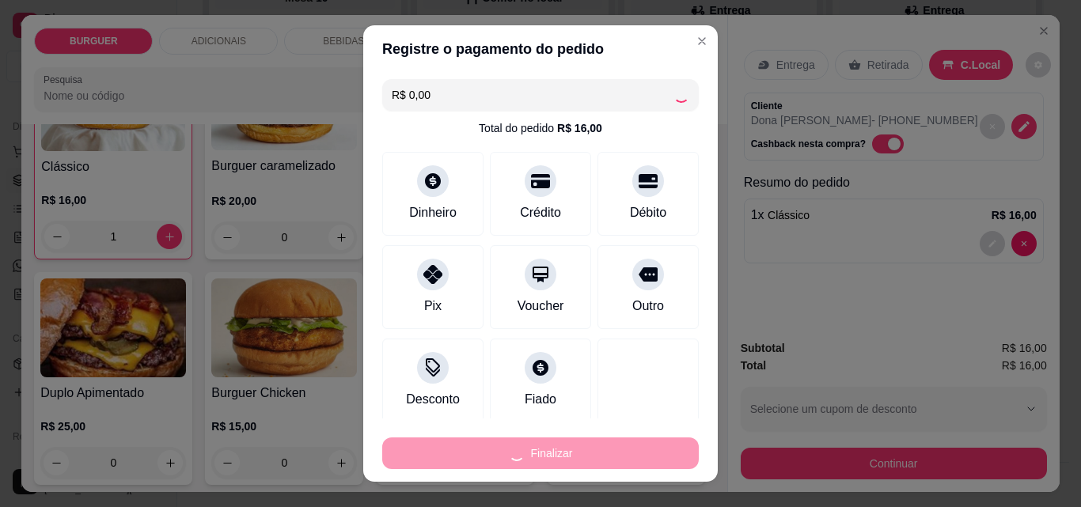
type input "0"
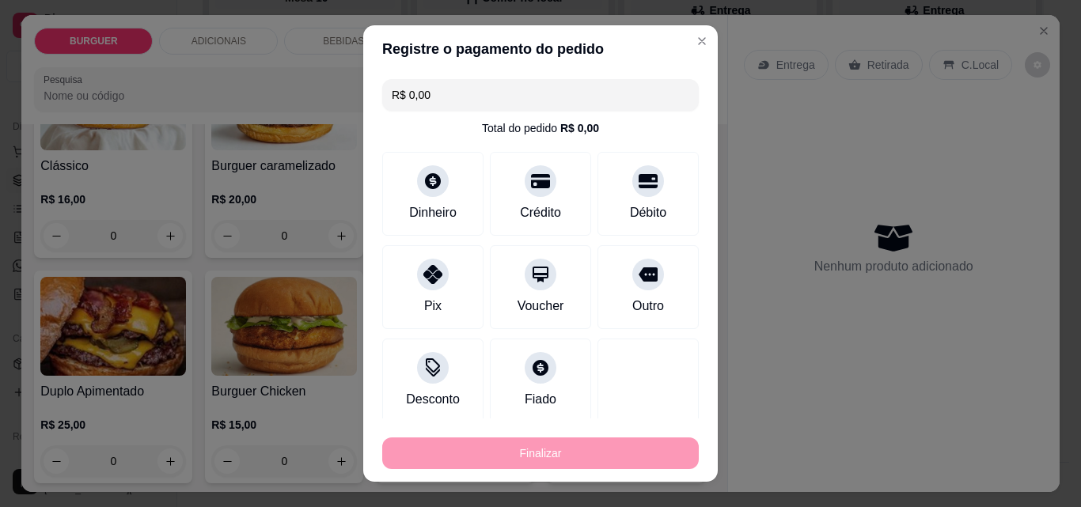
type input "-R$ 16,00"
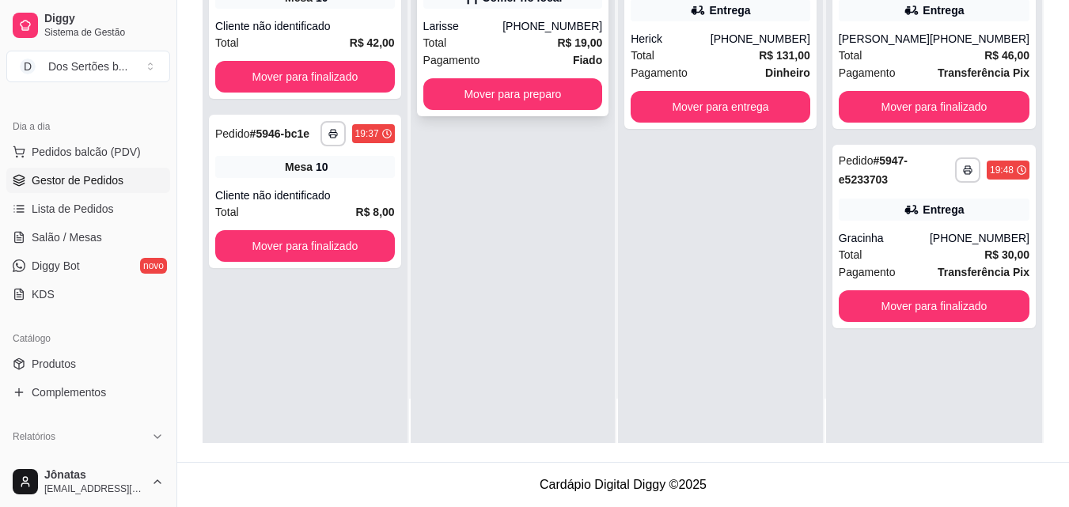
click at [462, 55] on span "Pagamento" at bounding box center [451, 59] width 57 height 17
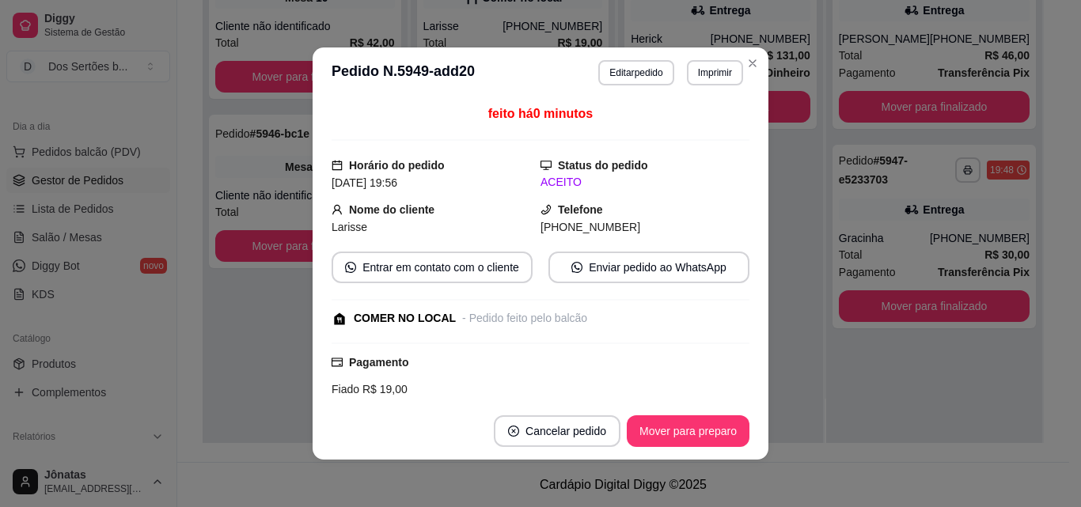
scroll to position [201, 0]
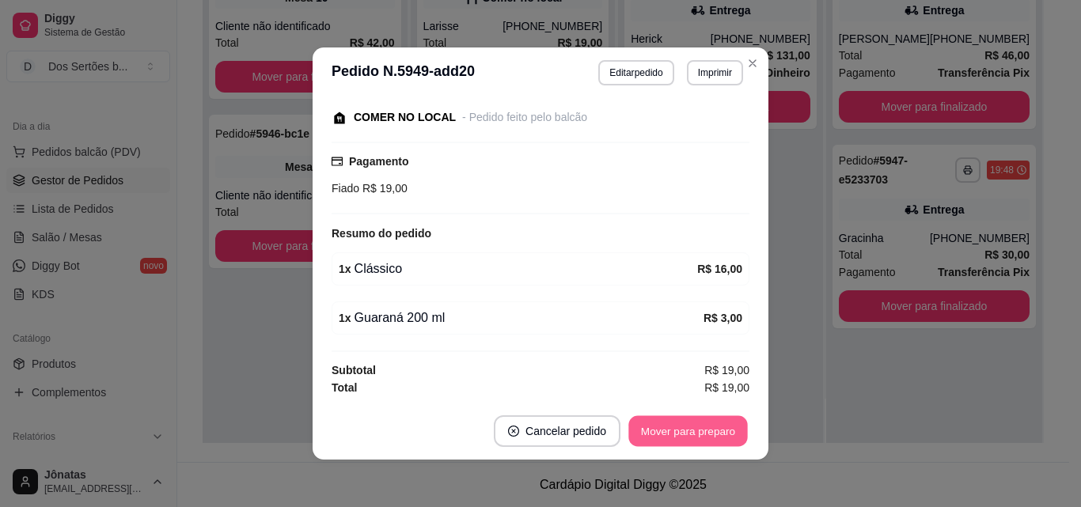
click at [667, 429] on button "Mover para preparo" at bounding box center [687, 431] width 119 height 31
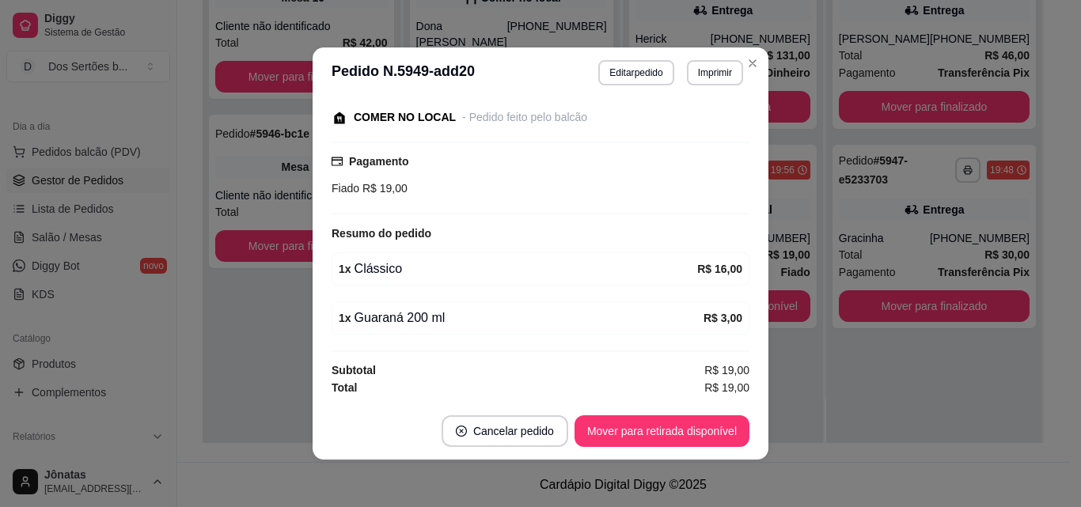
scroll to position [3, 0]
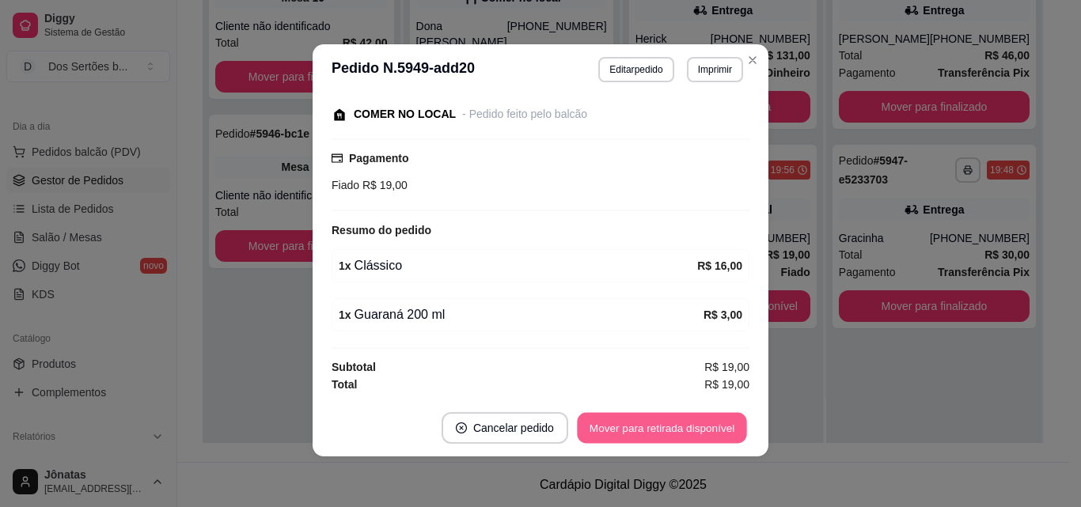
click at [635, 420] on button "Mover para retirada disponível" at bounding box center [661, 428] width 169 height 31
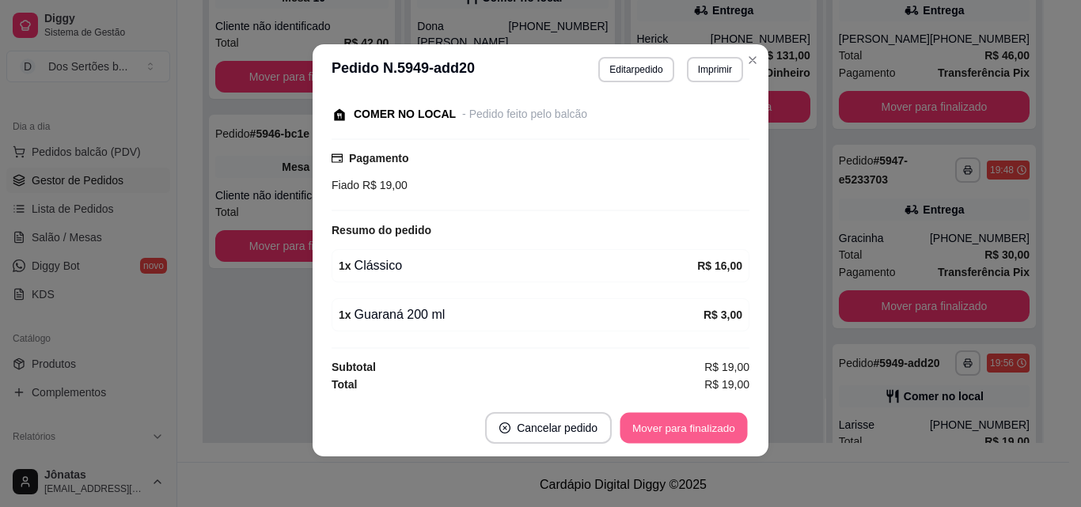
click at [635, 420] on button "Mover para finalizado" at bounding box center [683, 428] width 127 height 31
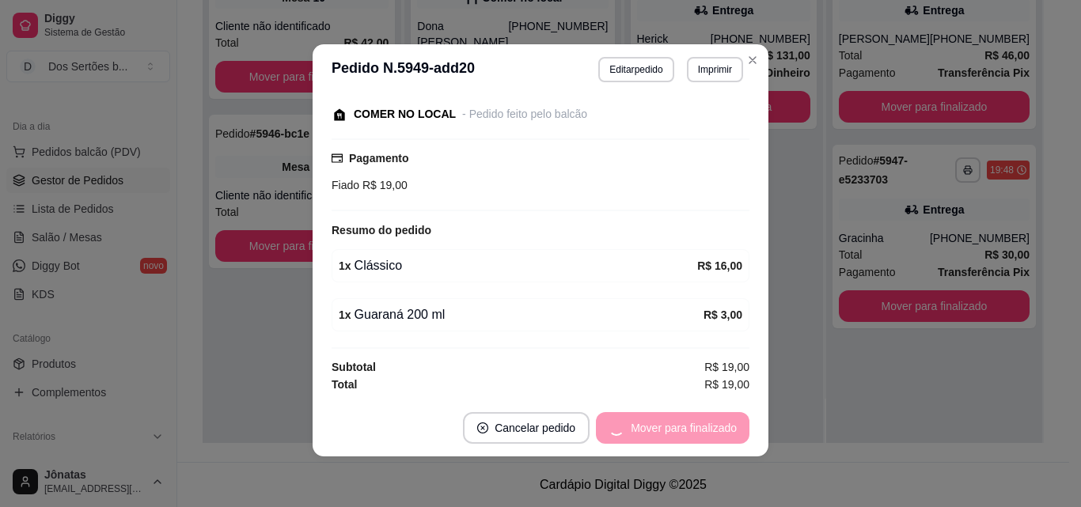
scroll to position [165, 0]
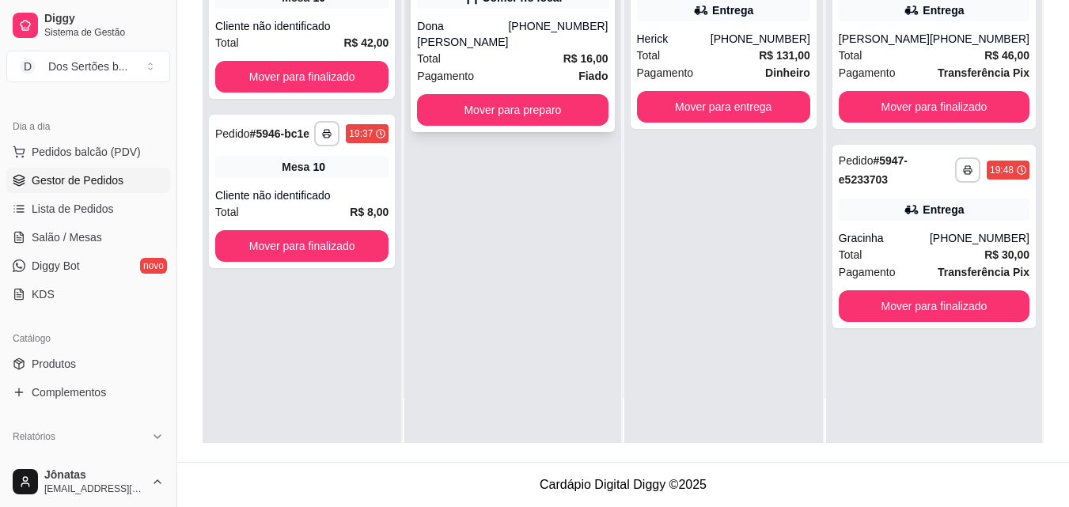
click at [466, 28] on div "Dona [PERSON_NAME]" at bounding box center [462, 34] width 91 height 32
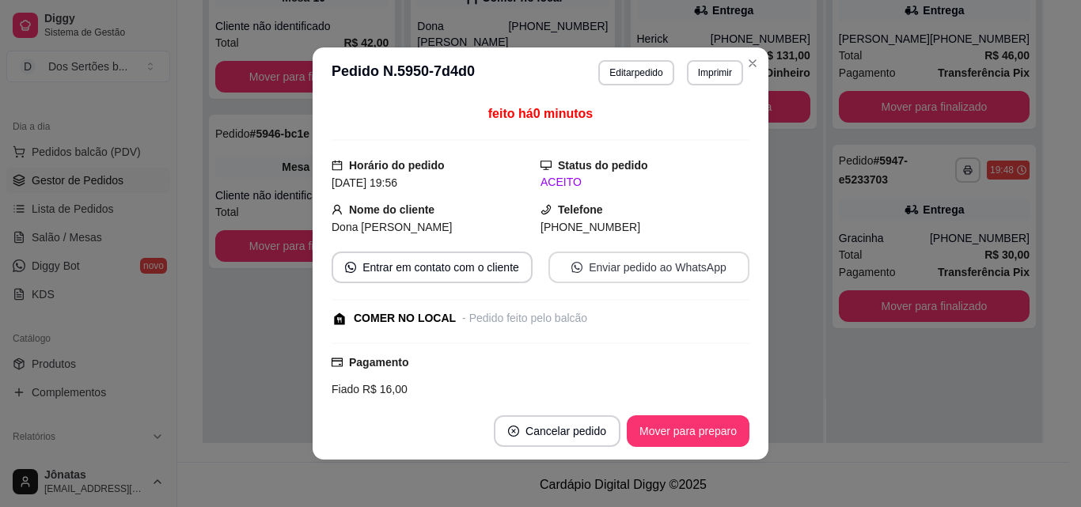
scroll to position [152, 0]
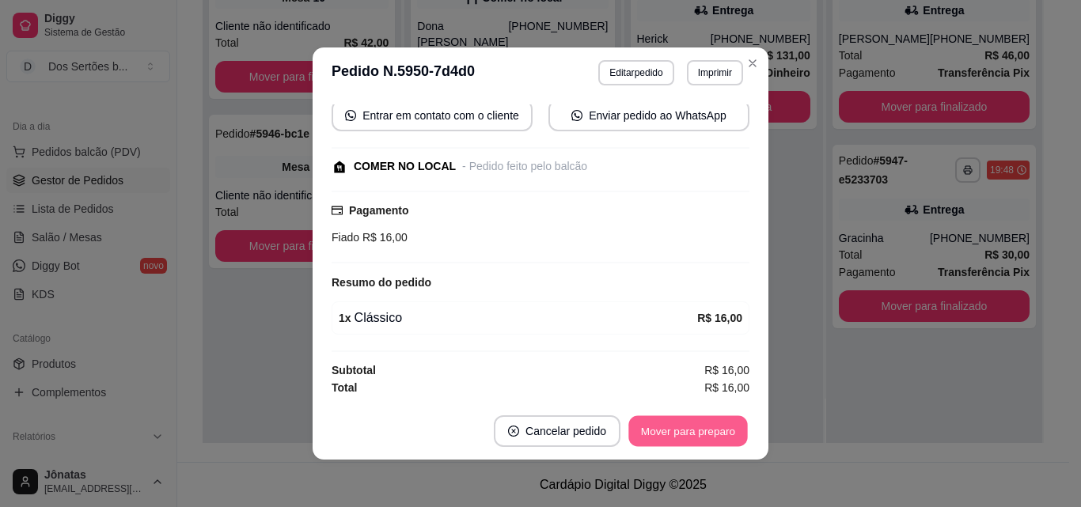
click at [690, 429] on button "Mover para preparo" at bounding box center [687, 431] width 119 height 31
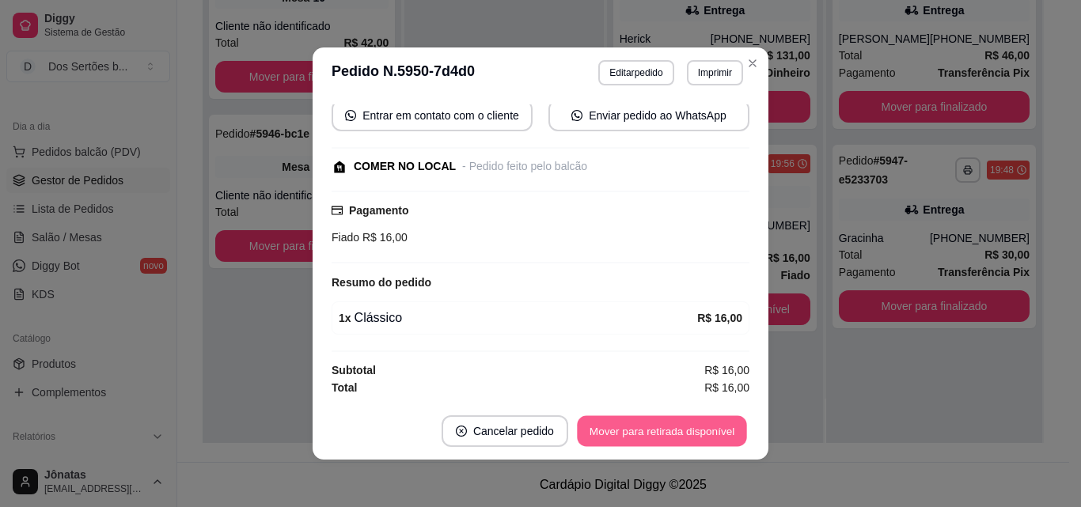
click at [689, 430] on button "Mover para retirada disponível" at bounding box center [661, 431] width 169 height 31
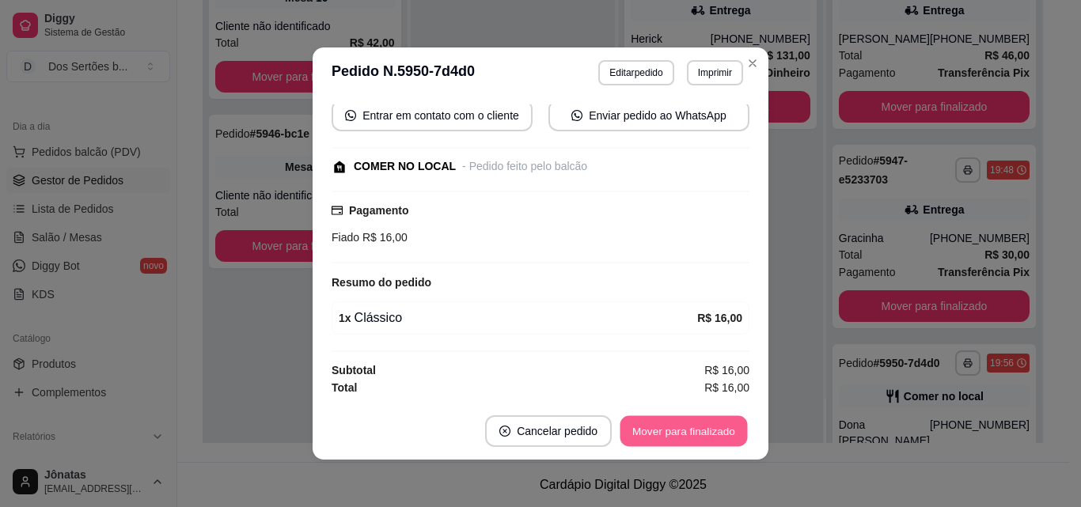
click at [707, 433] on button "Mover para finalizado" at bounding box center [683, 431] width 127 height 31
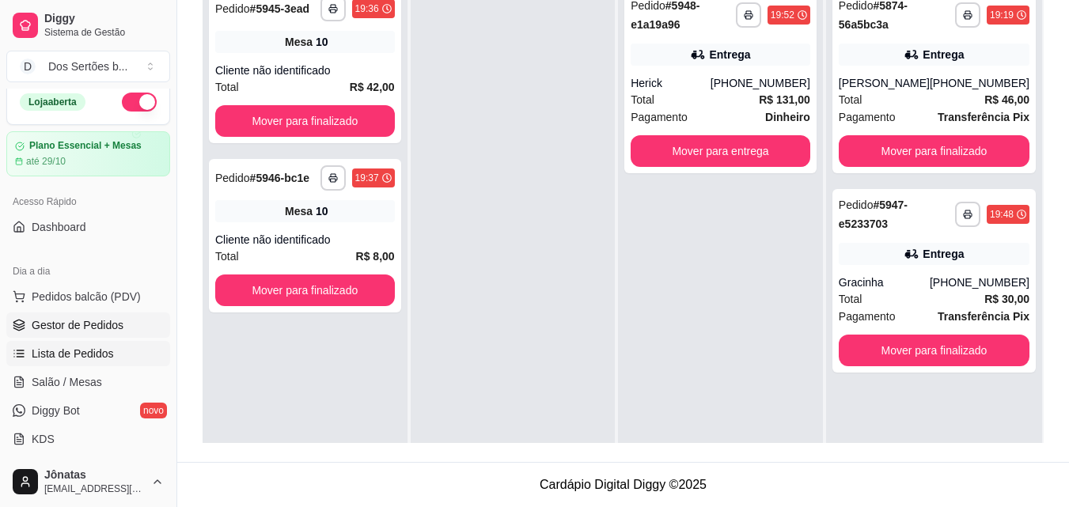
scroll to position [160, 0]
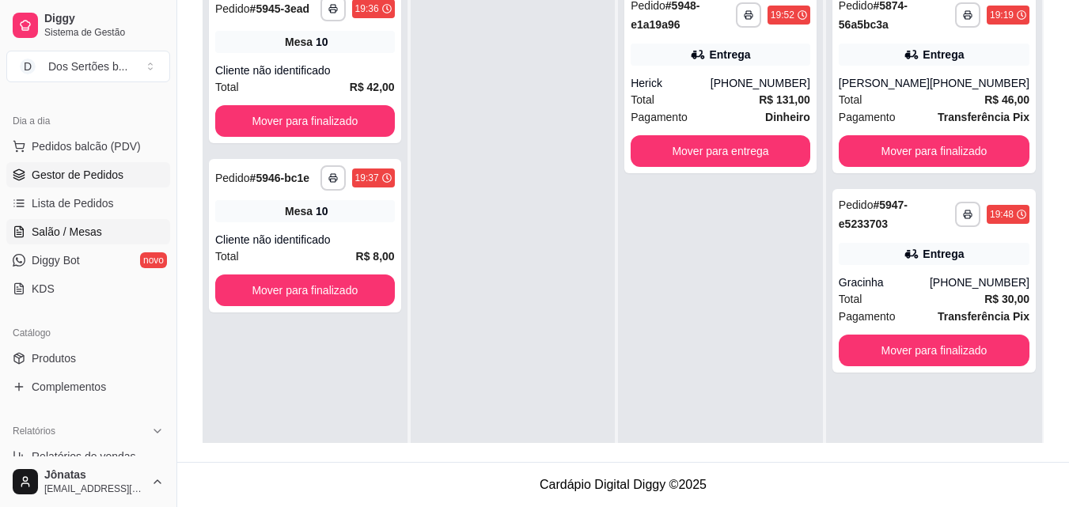
click at [43, 223] on link "Salão / Mesas" at bounding box center [88, 231] width 164 height 25
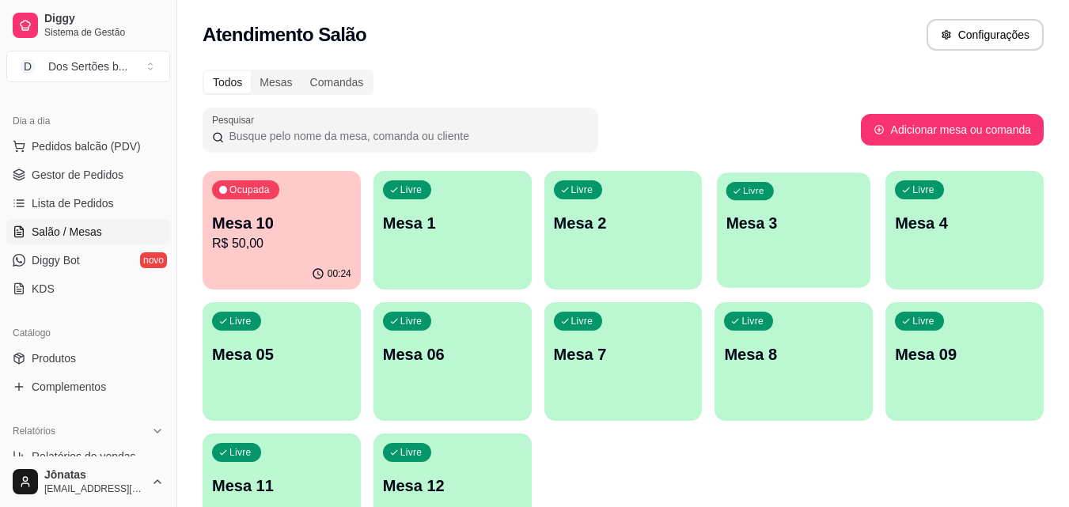
click at [782, 214] on p "Mesa 3" at bounding box center [793, 223] width 135 height 21
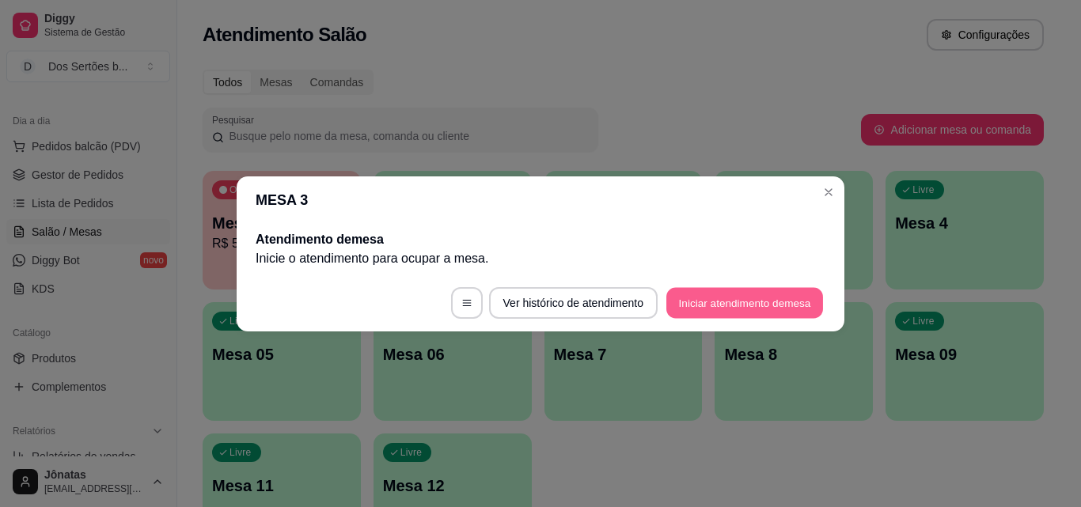
click at [761, 305] on button "Iniciar atendimento de mesa" at bounding box center [744, 302] width 157 height 31
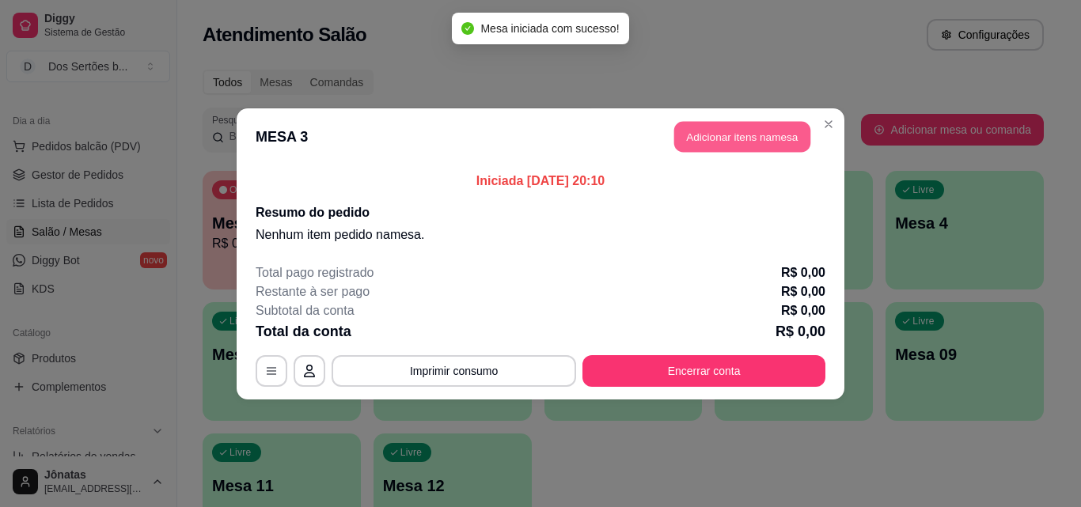
click at [725, 128] on button "Adicionar itens na mesa" at bounding box center [742, 136] width 136 height 31
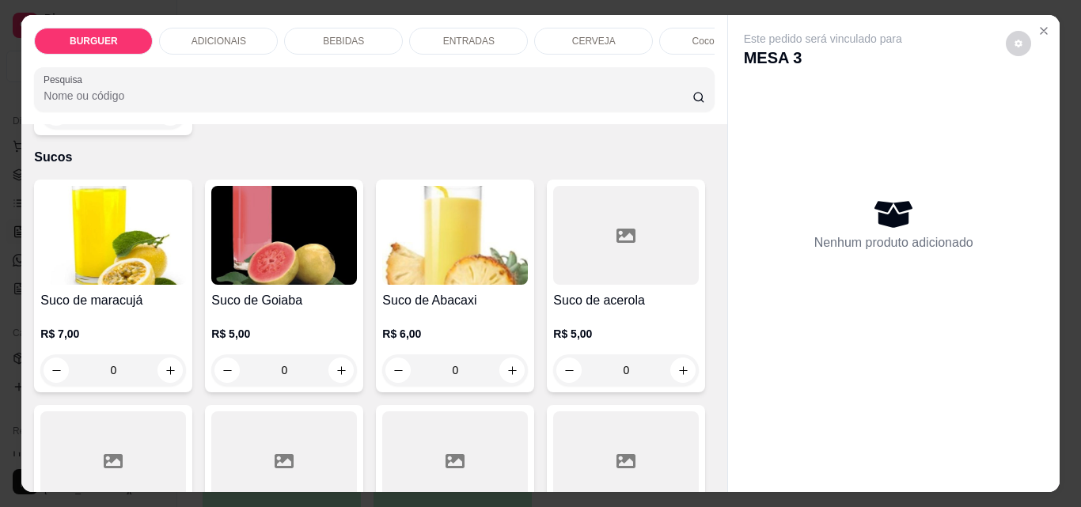
scroll to position [3510, 0]
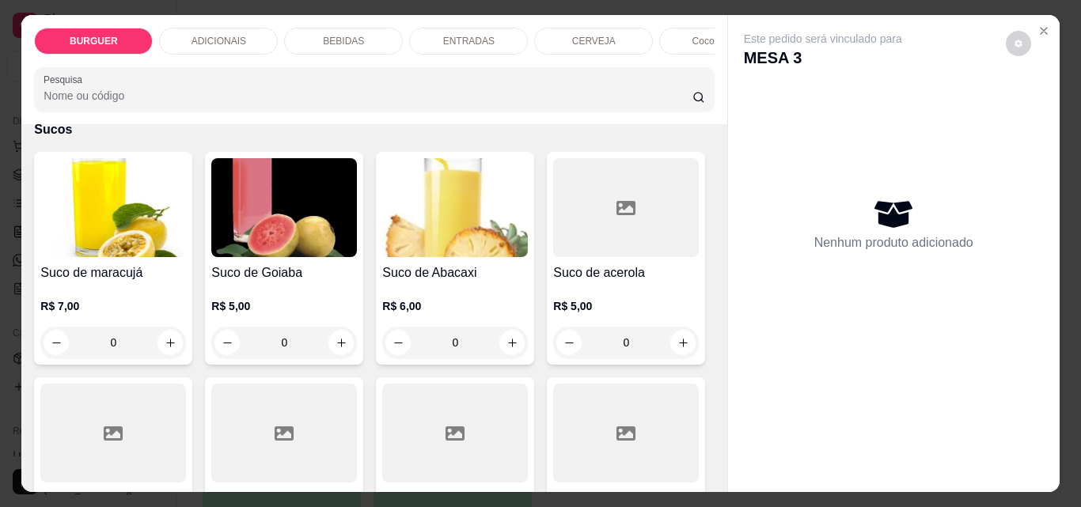
type input "1"
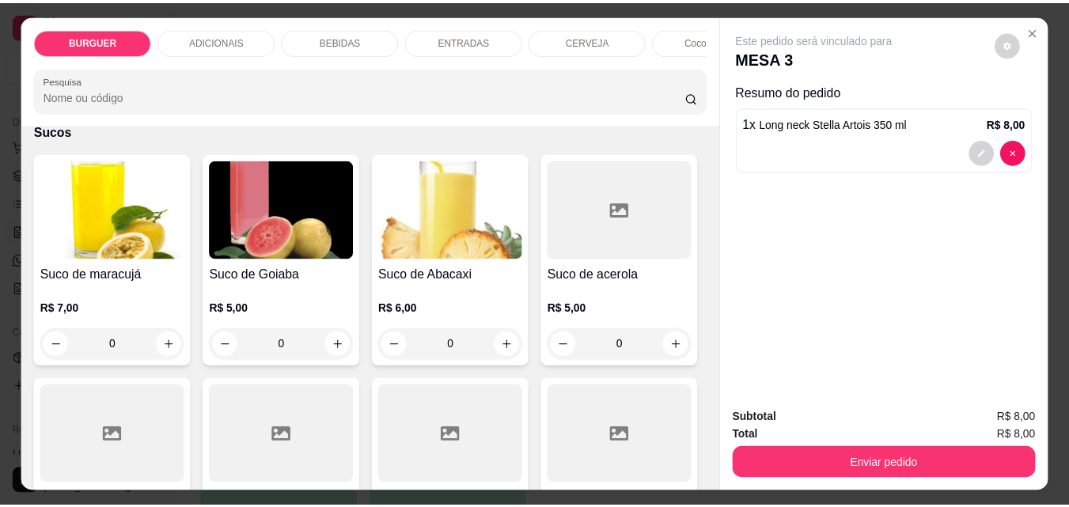
scroll to position [3511, 0]
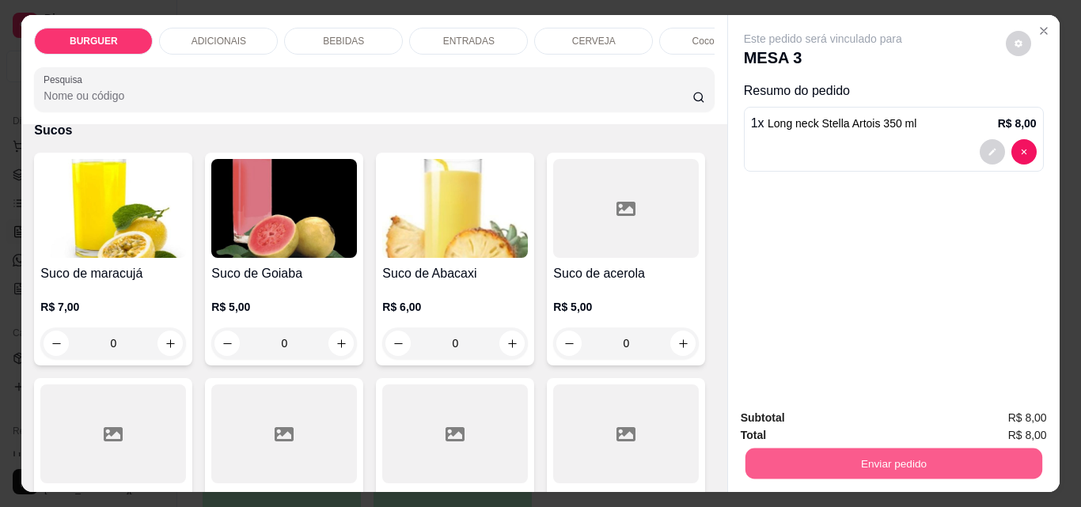
click at [895, 456] on button "Enviar pedido" at bounding box center [892, 463] width 297 height 31
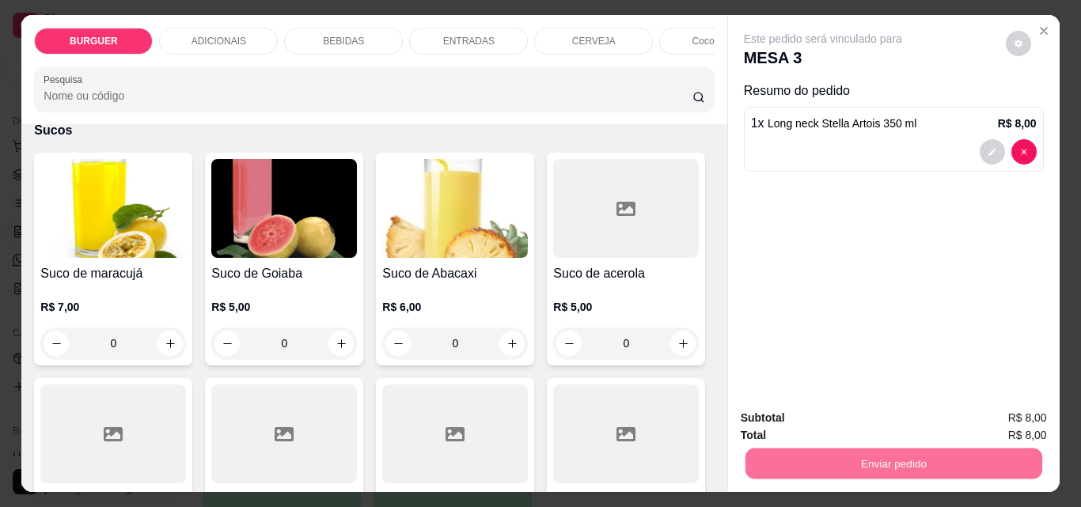
click at [1007, 407] on button "Enviar pedido" at bounding box center [1005, 417] width 87 height 29
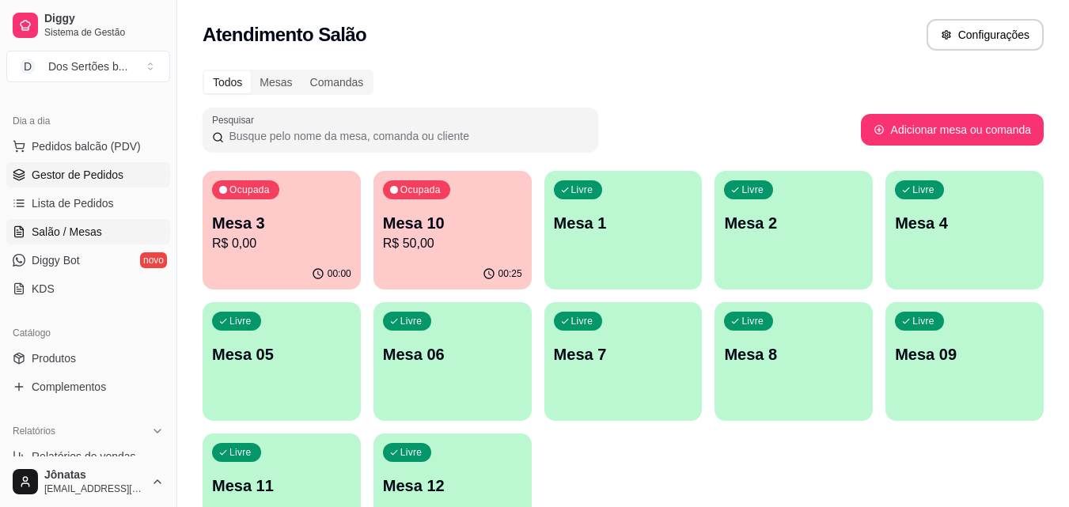
click at [59, 172] on span "Gestor de Pedidos" at bounding box center [78, 175] width 92 height 16
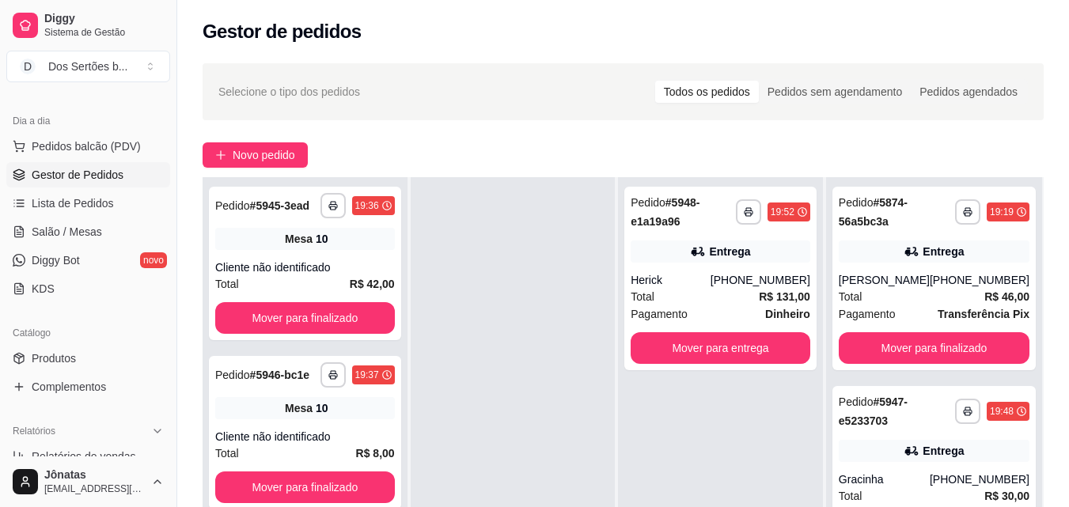
scroll to position [224, 0]
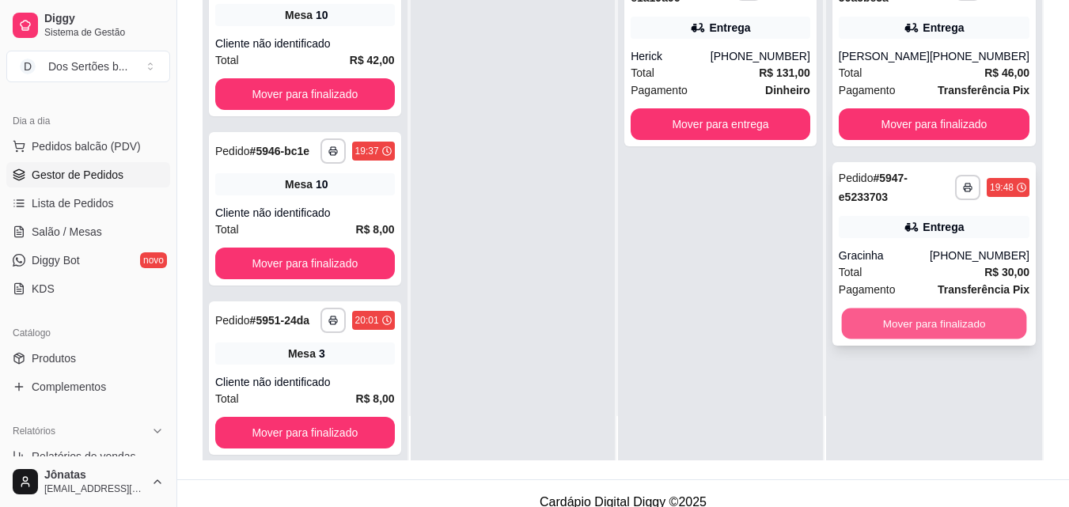
click at [885, 318] on button "Mover para finalizado" at bounding box center [933, 324] width 185 height 31
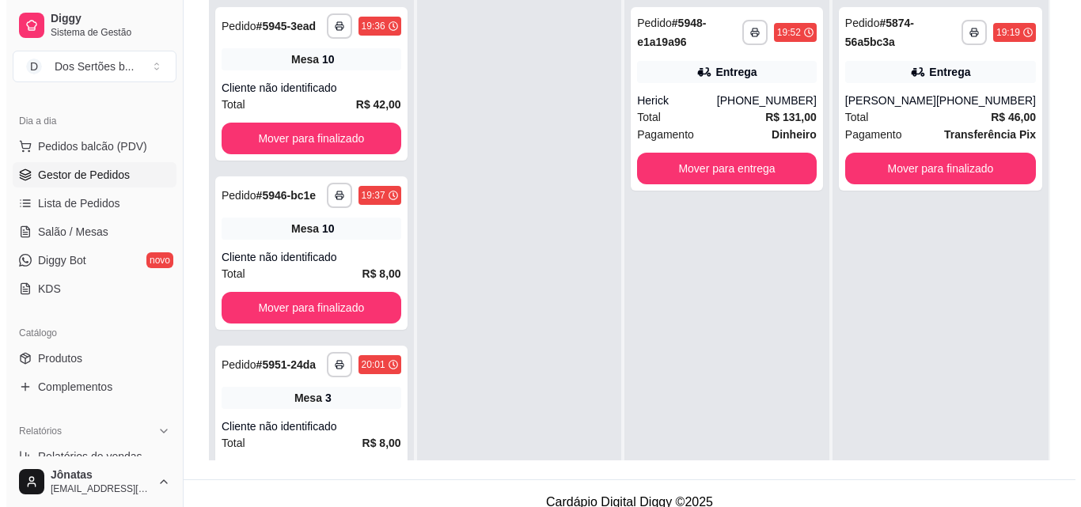
scroll to position [114, 0]
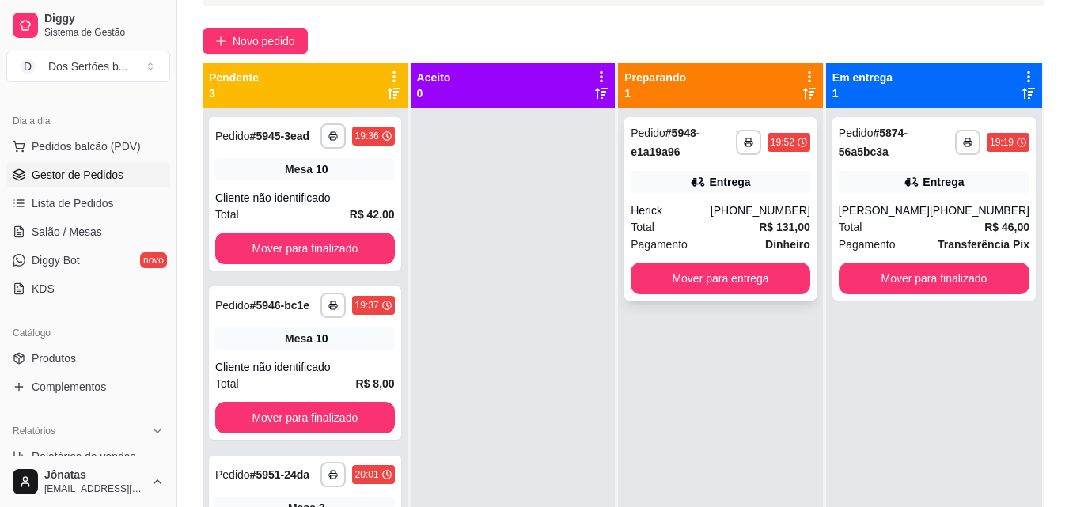
click at [696, 188] on icon at bounding box center [698, 182] width 16 height 16
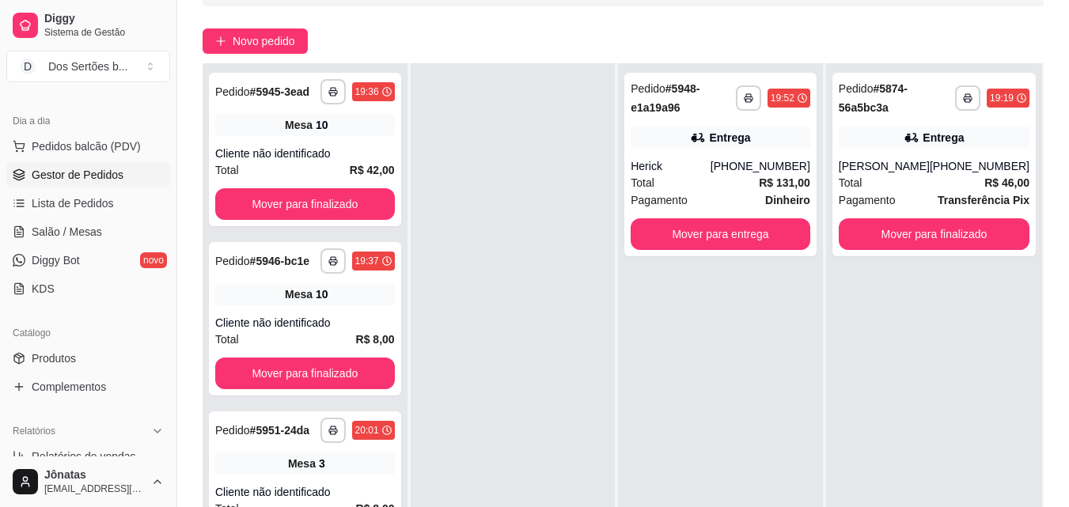
scroll to position [241, 0]
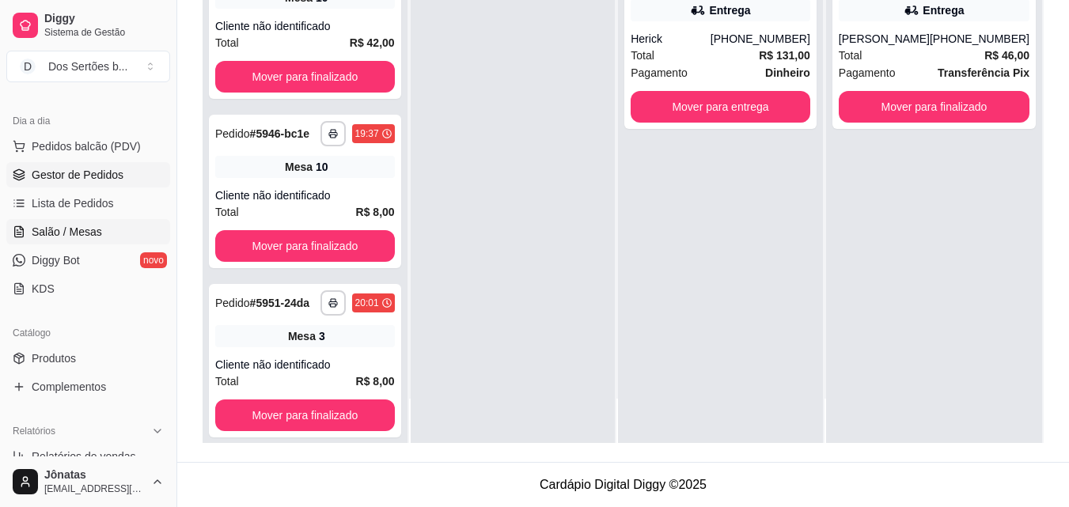
click at [47, 228] on span "Salão / Mesas" at bounding box center [67, 232] width 70 height 16
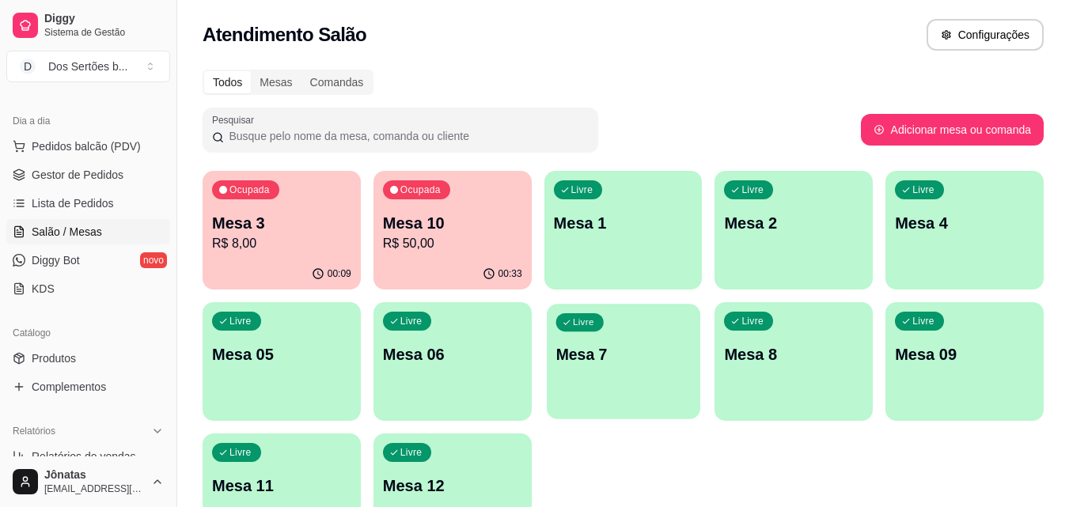
click at [629, 360] on p "Mesa 7" at bounding box center [622, 354] width 135 height 21
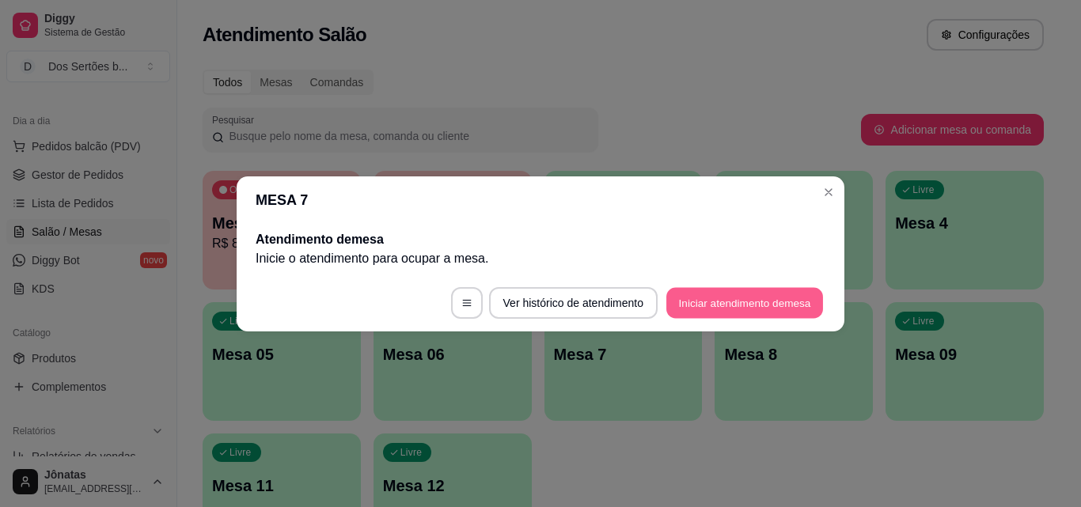
click at [700, 309] on button "Iniciar atendimento de mesa" at bounding box center [744, 302] width 157 height 31
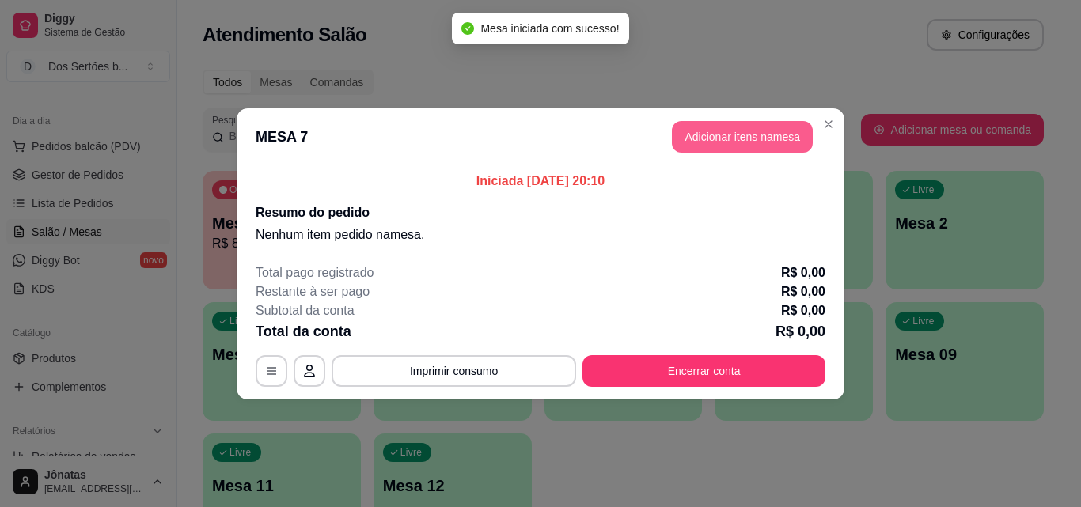
click at [710, 131] on button "Adicionar itens na mesa" at bounding box center [742, 137] width 141 height 32
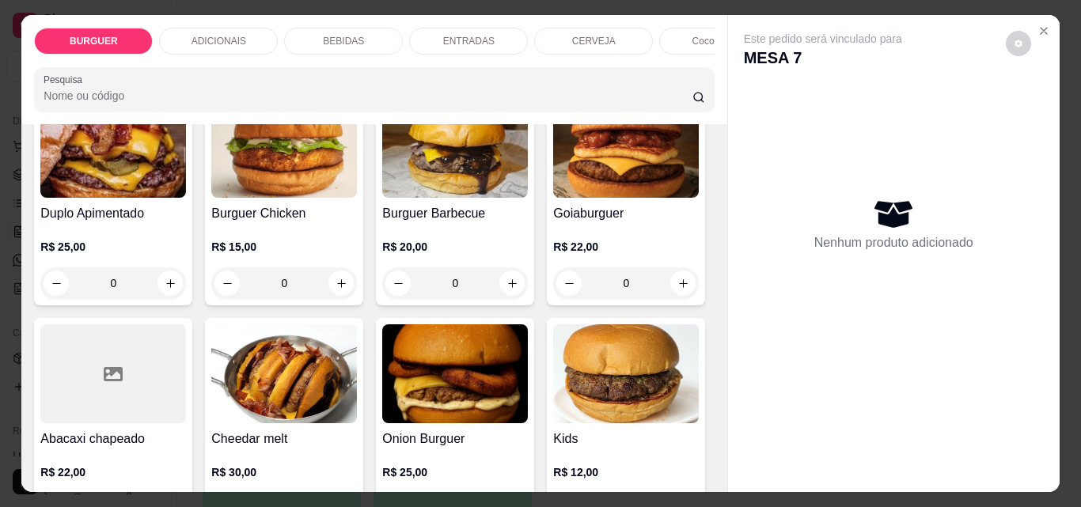
scroll to position [362, 0]
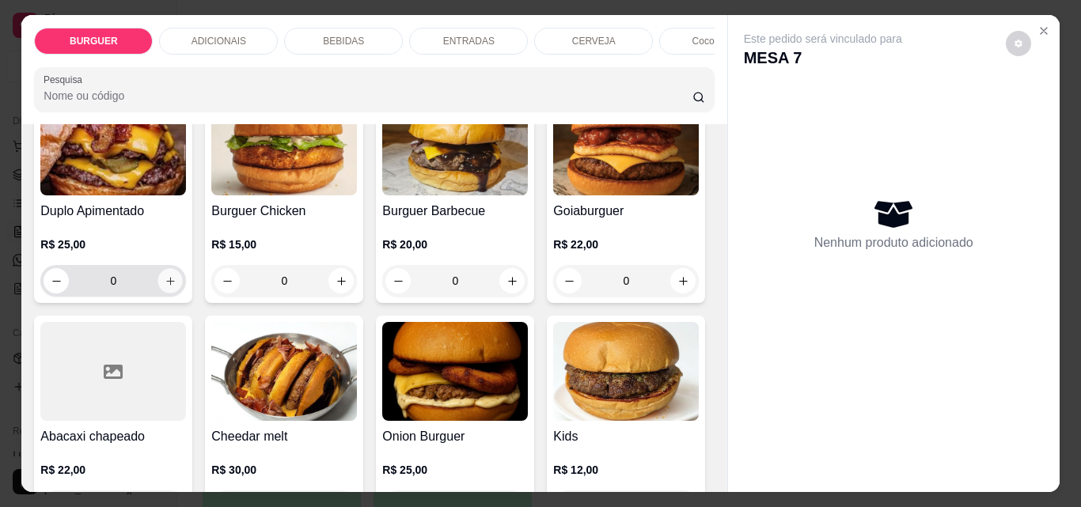
click at [176, 287] on icon "increase-product-quantity" at bounding box center [171, 281] width 12 height 12
type input "1"
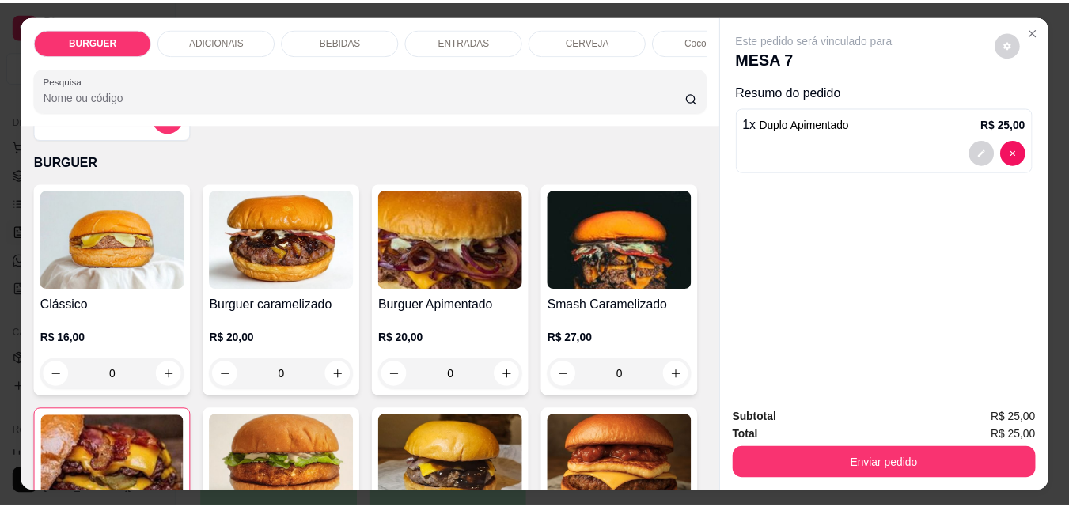
scroll to position [1, 0]
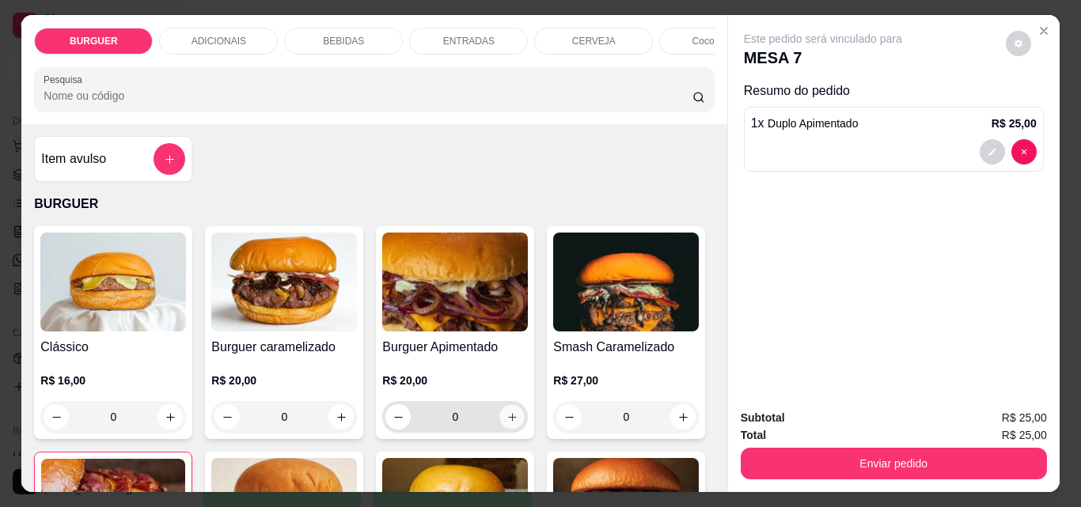
click at [509, 423] on icon "increase-product-quantity" at bounding box center [512, 417] width 12 height 12
type input "1"
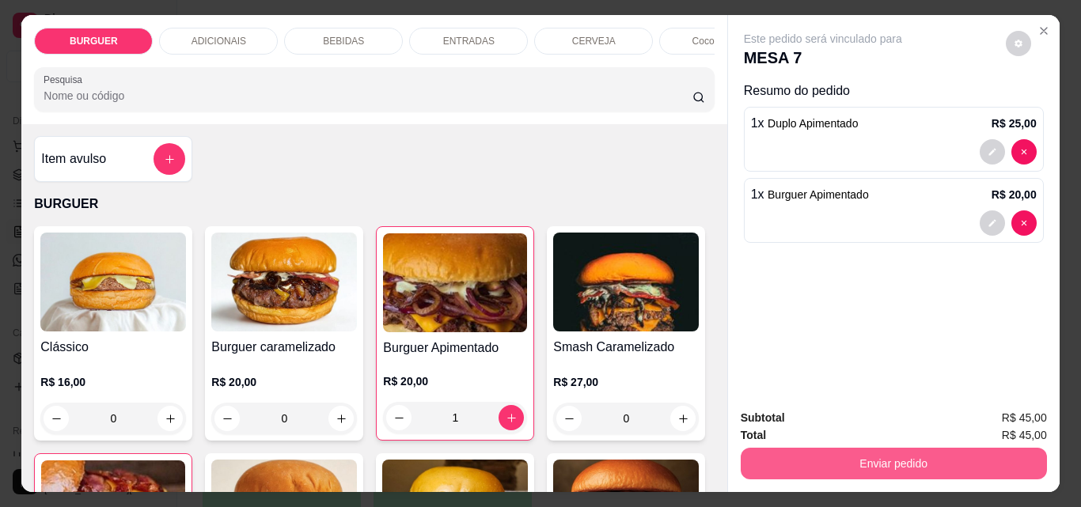
click at [860, 459] on button "Enviar pedido" at bounding box center [893, 464] width 306 height 32
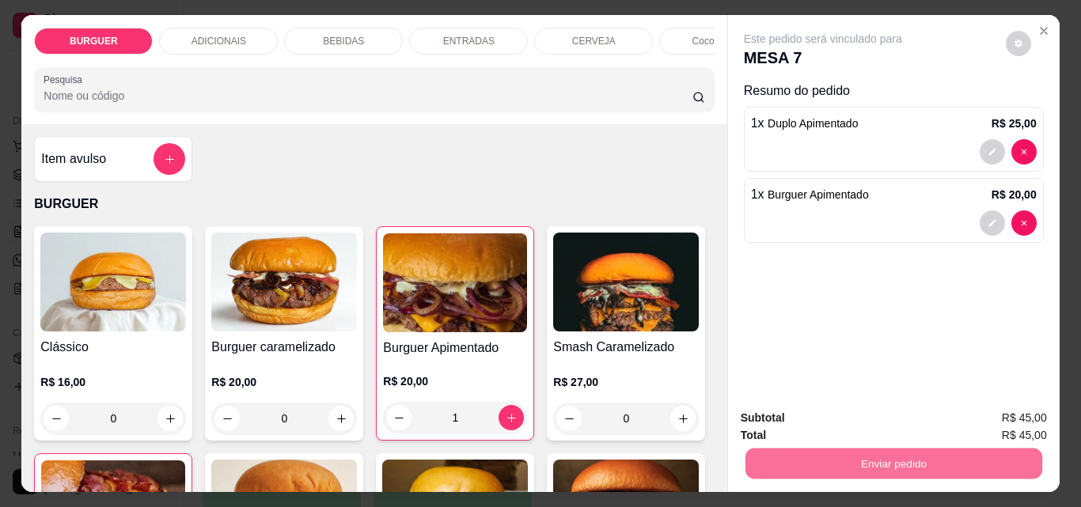
click at [985, 407] on button "Enviar pedido" at bounding box center [1005, 417] width 87 height 29
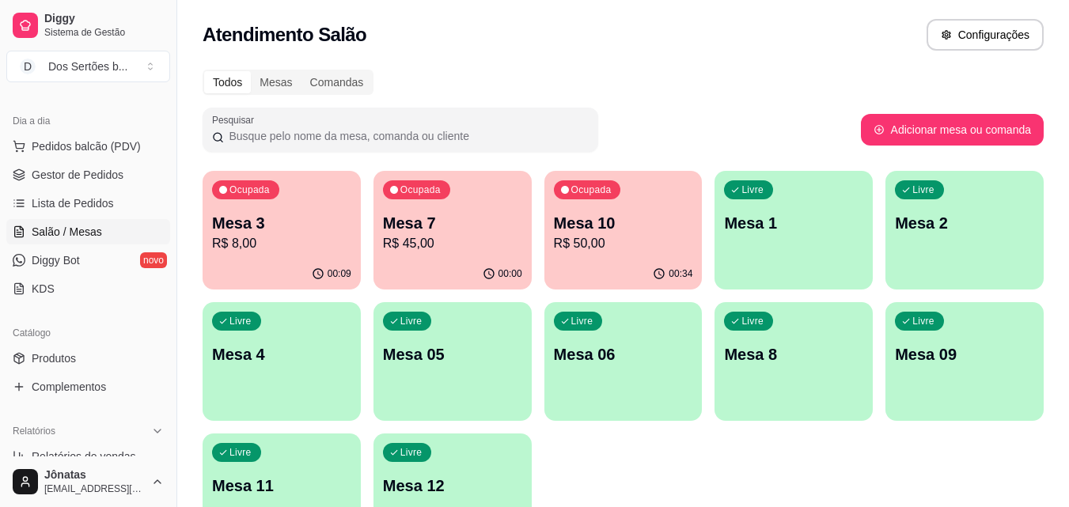
scroll to position [109, 0]
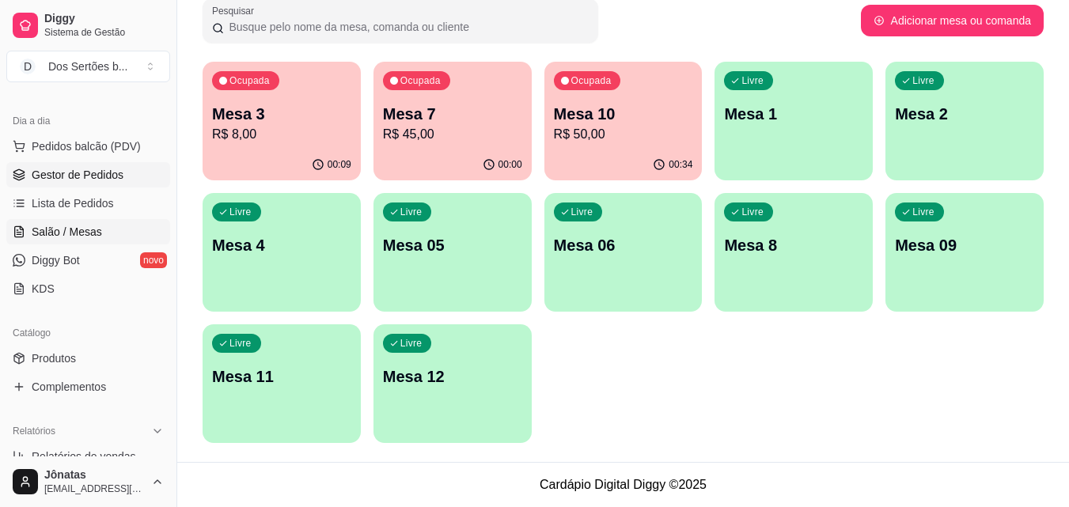
click at [72, 172] on span "Gestor de Pedidos" at bounding box center [78, 175] width 92 height 16
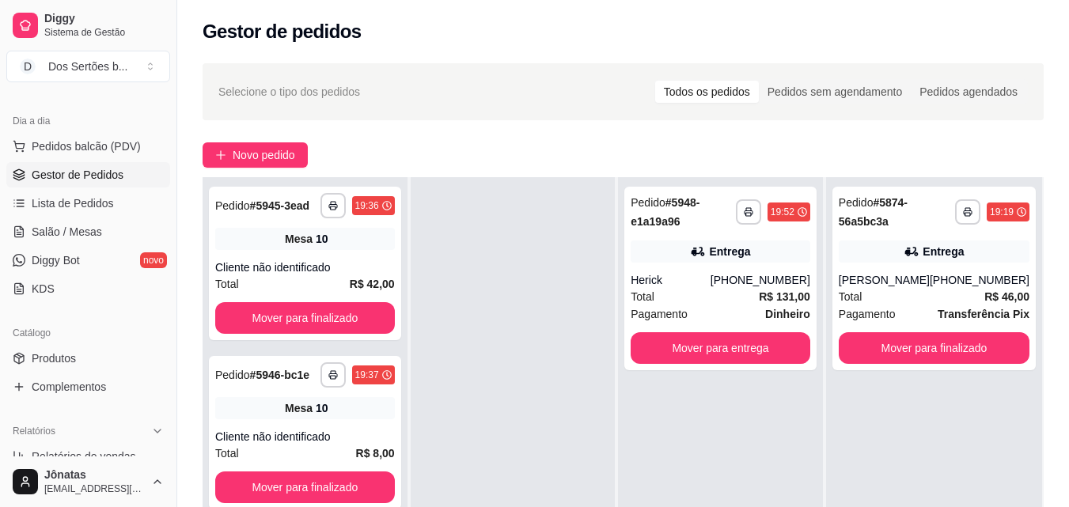
scroll to position [241, 0]
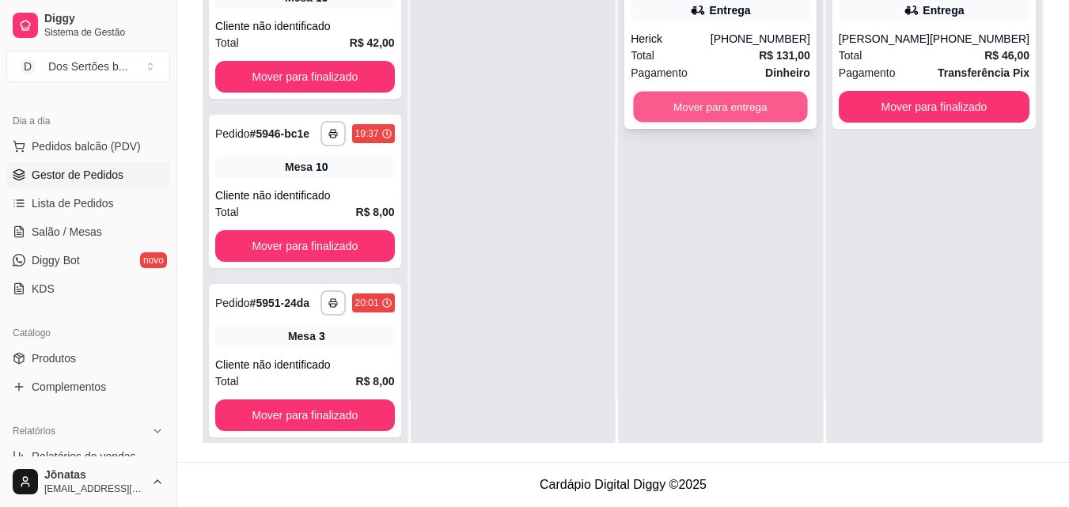
click at [677, 98] on button "Mover para entrega" at bounding box center [721, 107] width 174 height 31
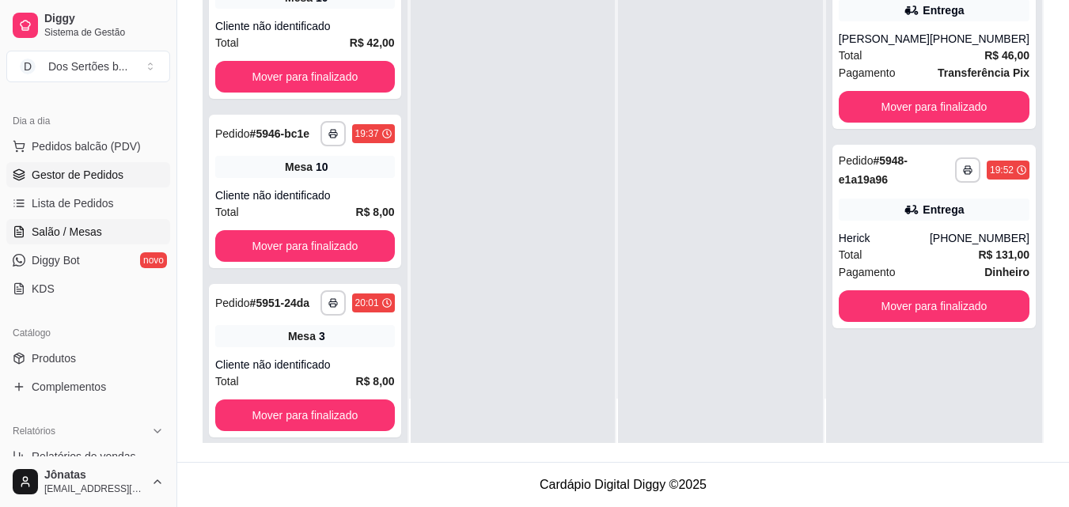
click at [28, 237] on link "Salão / Mesas" at bounding box center [88, 231] width 164 height 25
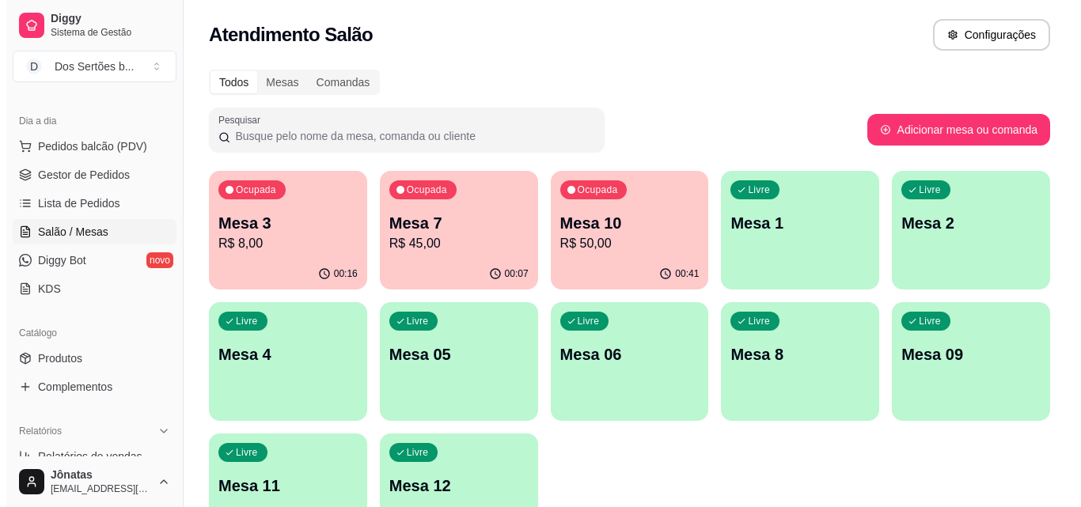
scroll to position [109, 0]
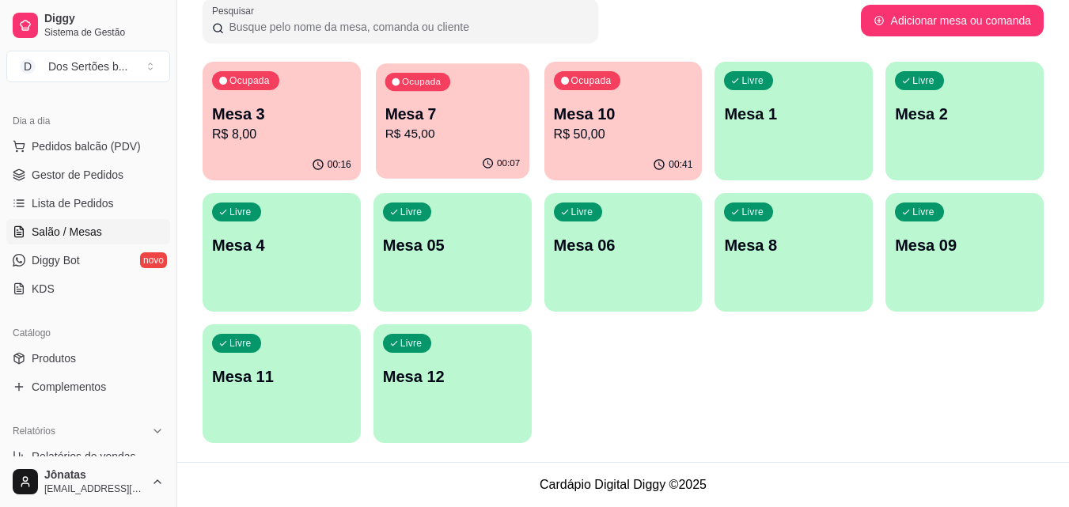
click at [433, 128] on p "R$ 45,00" at bounding box center [451, 134] width 135 height 18
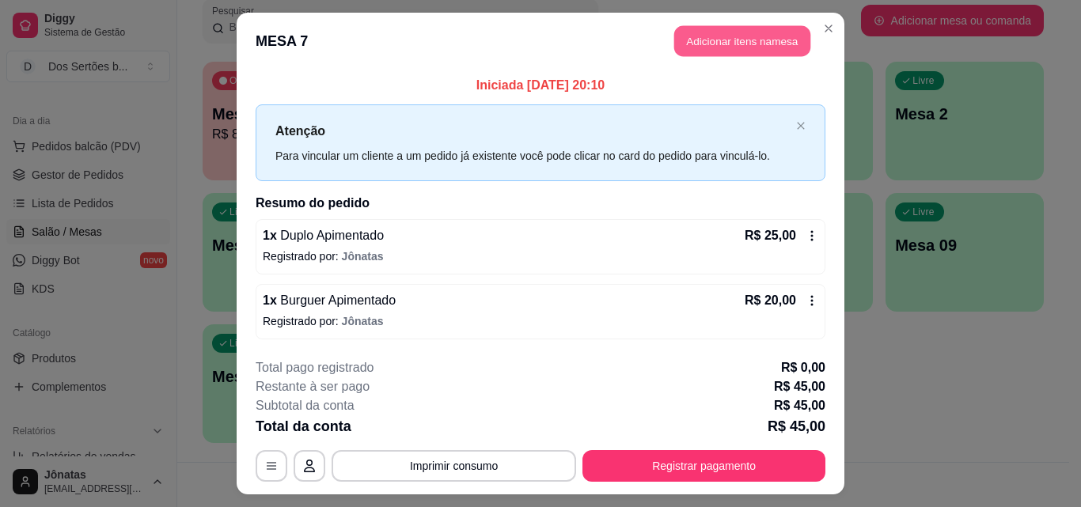
click at [724, 31] on button "Adicionar itens na mesa" at bounding box center [742, 41] width 136 height 31
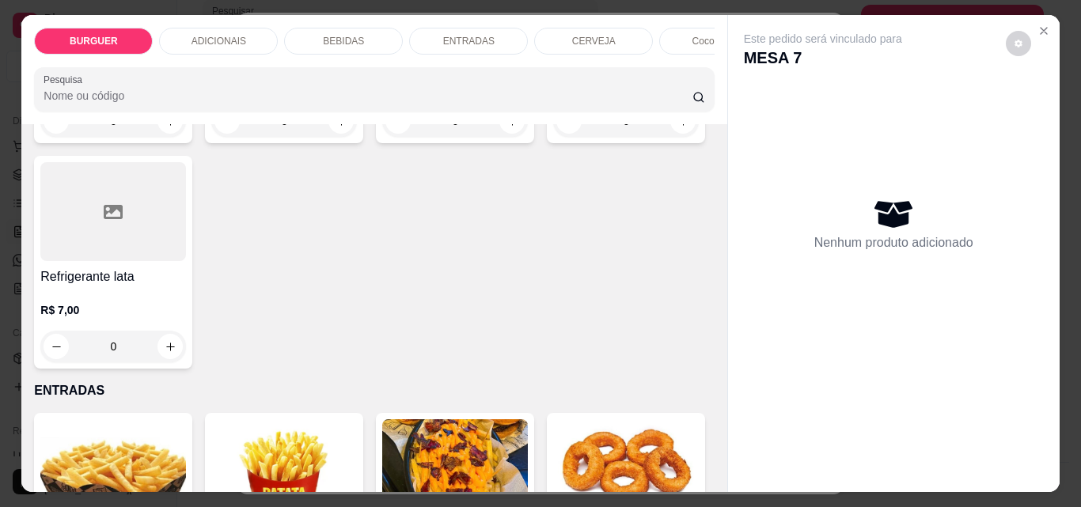
scroll to position [2123, 0]
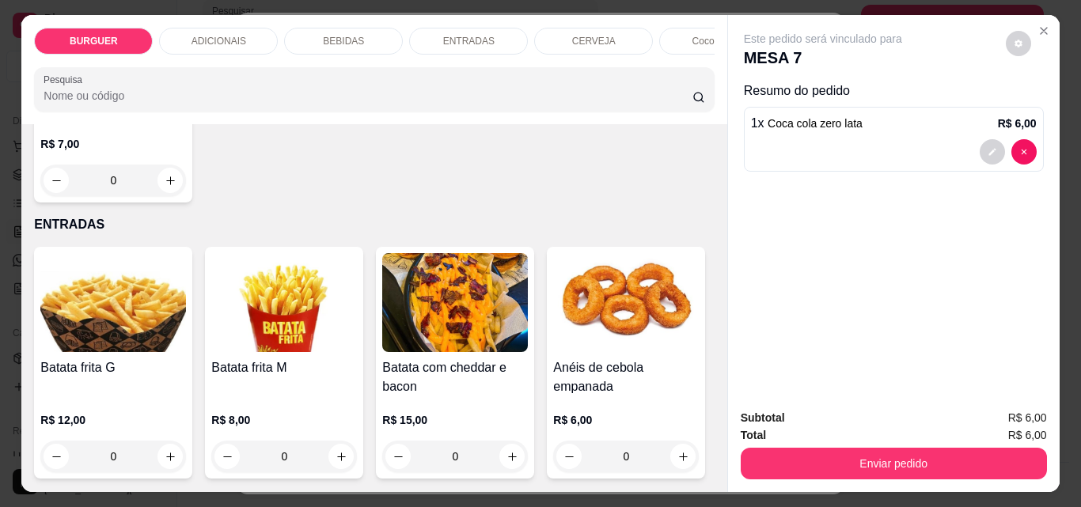
scroll to position [2125, 0]
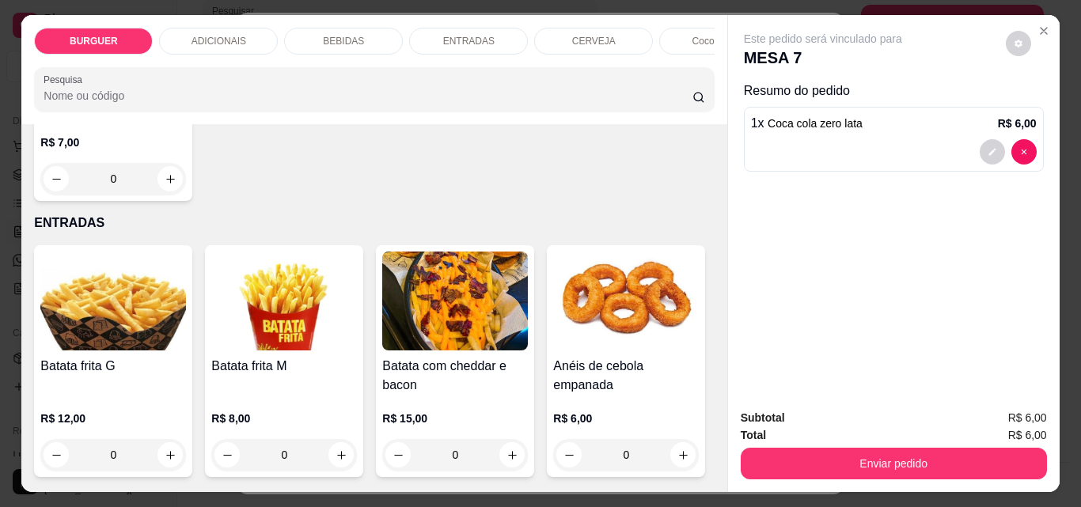
type input "2"
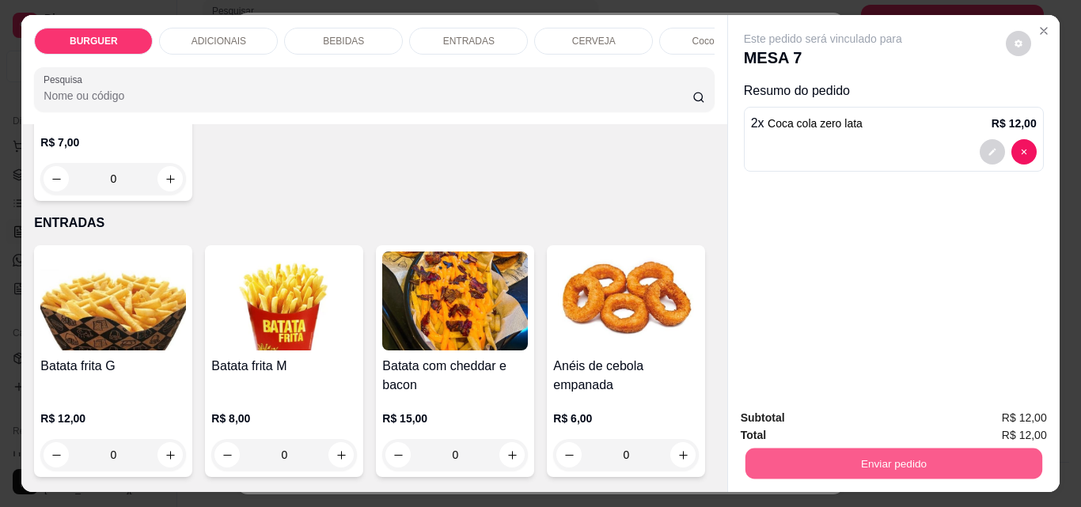
click at [859, 448] on button "Enviar pedido" at bounding box center [892, 463] width 297 height 31
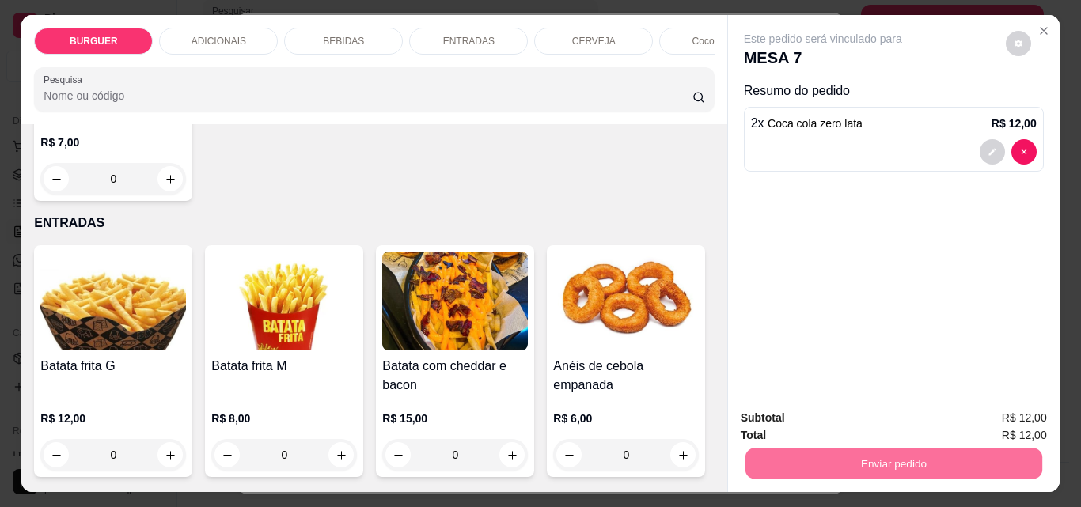
click at [991, 415] on button "Enviar pedido" at bounding box center [1005, 417] width 87 height 29
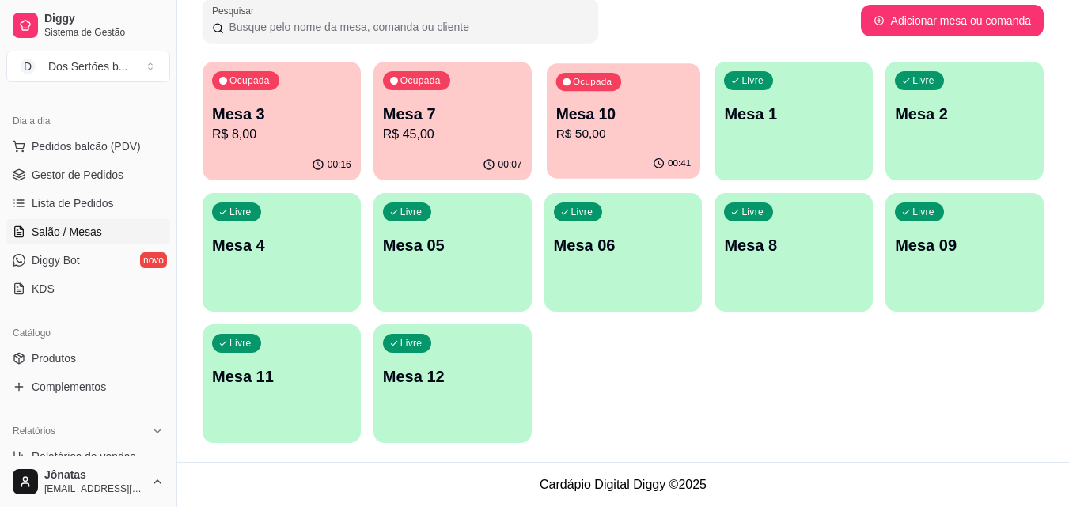
click at [578, 143] on p "R$ 50,00" at bounding box center [622, 134] width 135 height 18
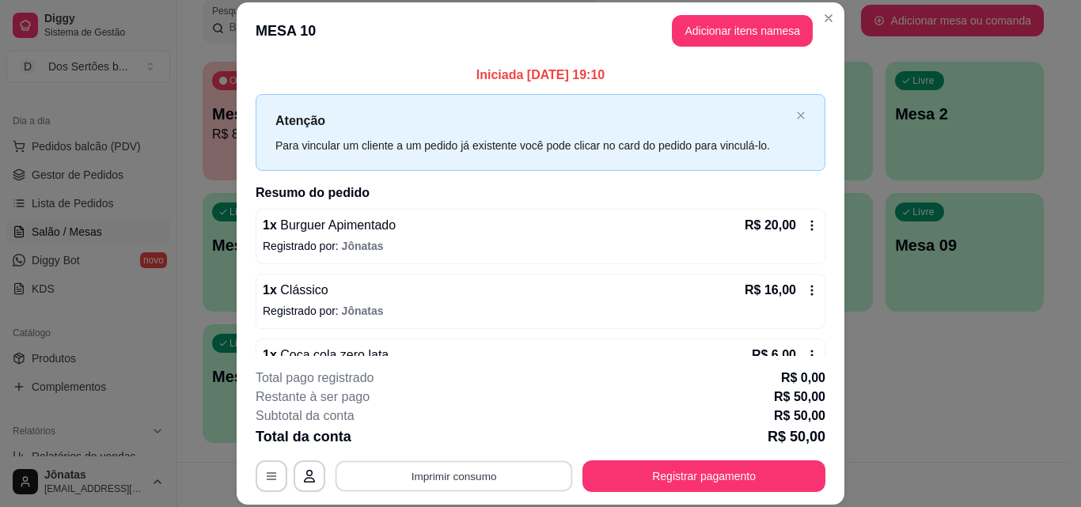
click at [451, 481] on button "Imprimir consumo" at bounding box center [453, 475] width 237 height 31
click at [457, 433] on button "IMPRESSORA" at bounding box center [452, 439] width 111 height 25
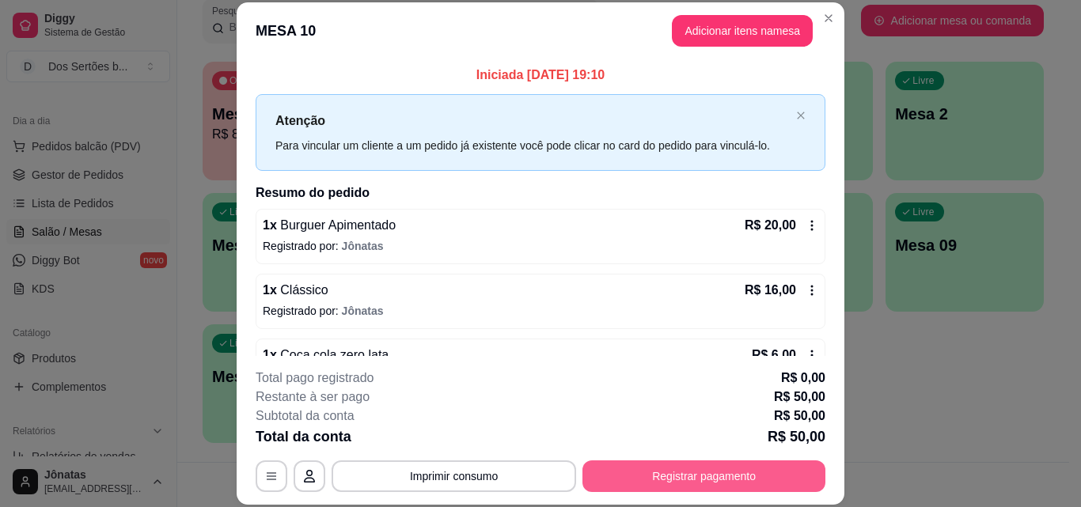
click at [651, 466] on button "Registrar pagamento" at bounding box center [703, 476] width 243 height 32
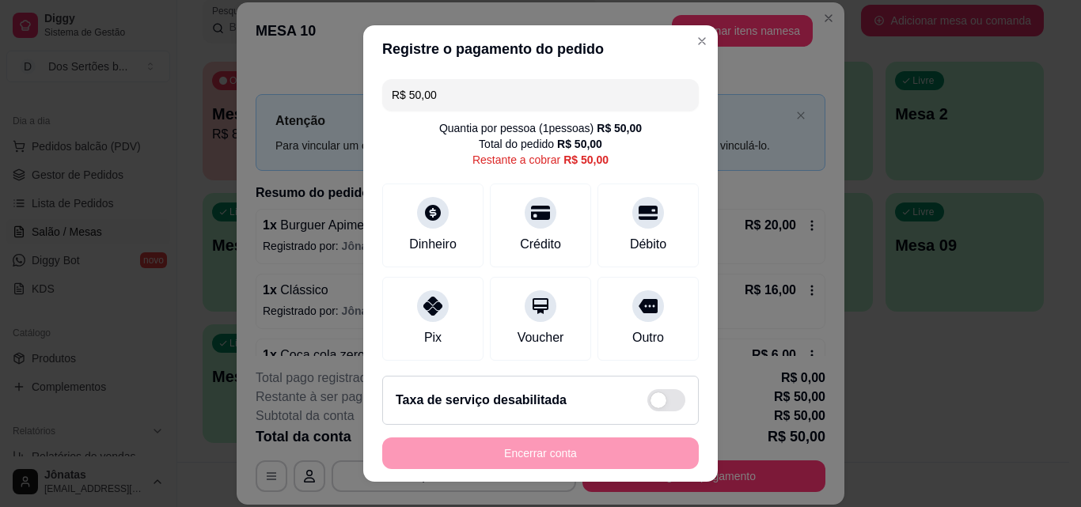
click at [440, 89] on input "R$ 50,00" at bounding box center [540, 95] width 297 height 32
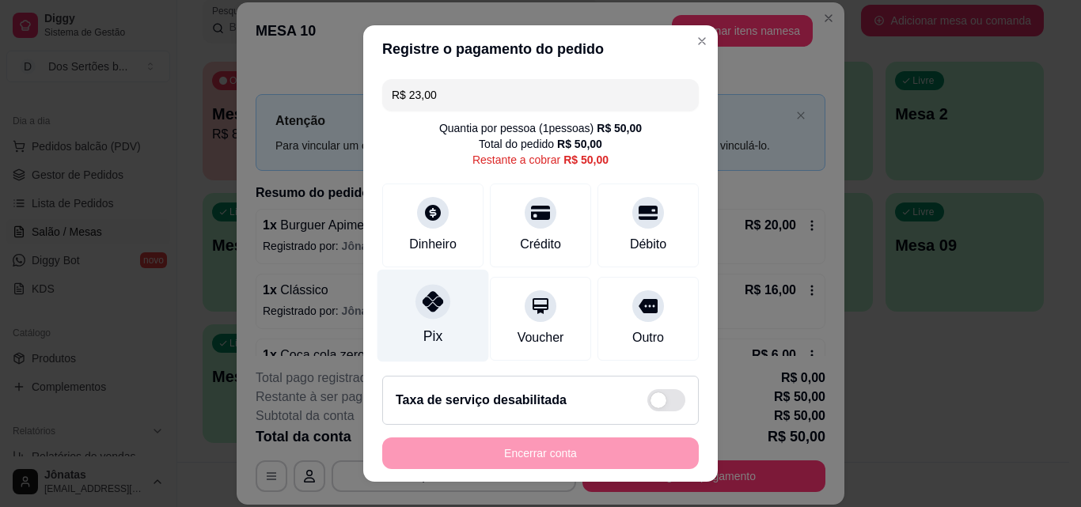
click at [430, 293] on icon at bounding box center [432, 301] width 21 height 21
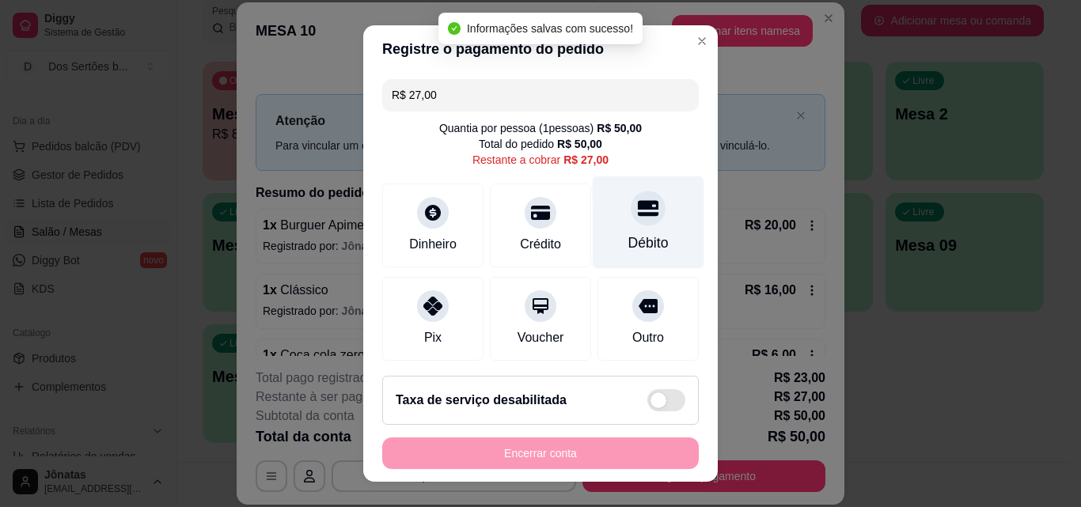
click at [608, 231] on div "Débito" at bounding box center [648, 222] width 112 height 93
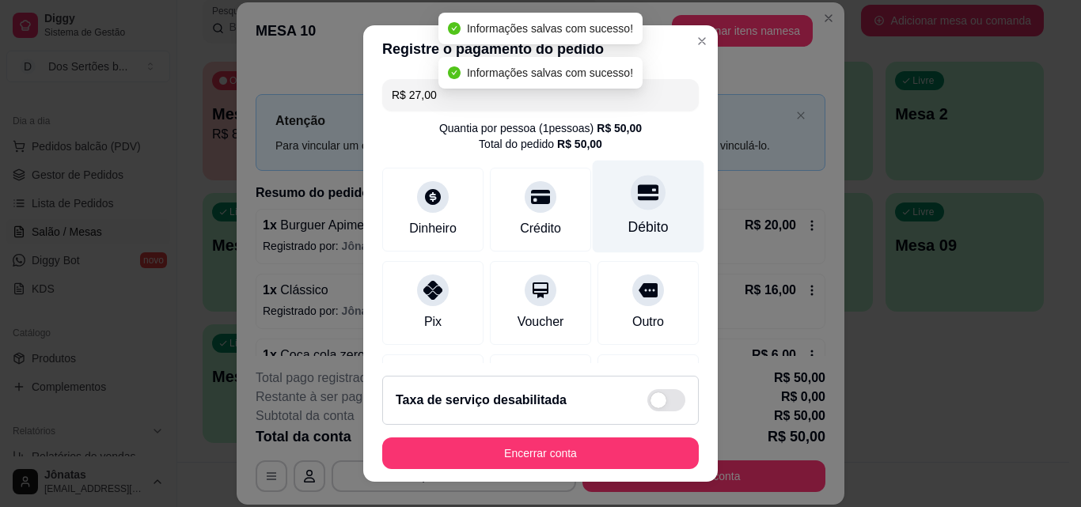
type input "R$ 0,00"
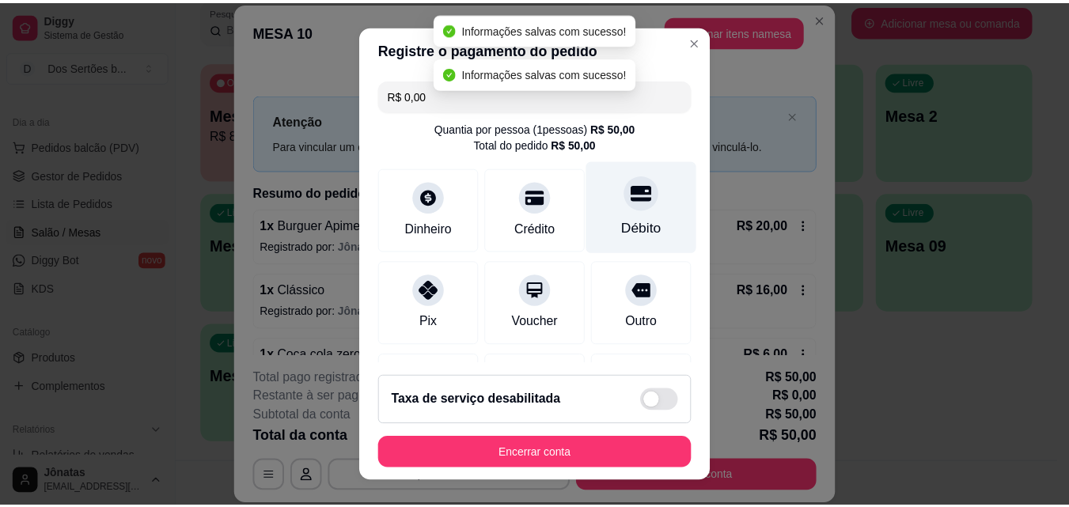
scroll to position [243, 0]
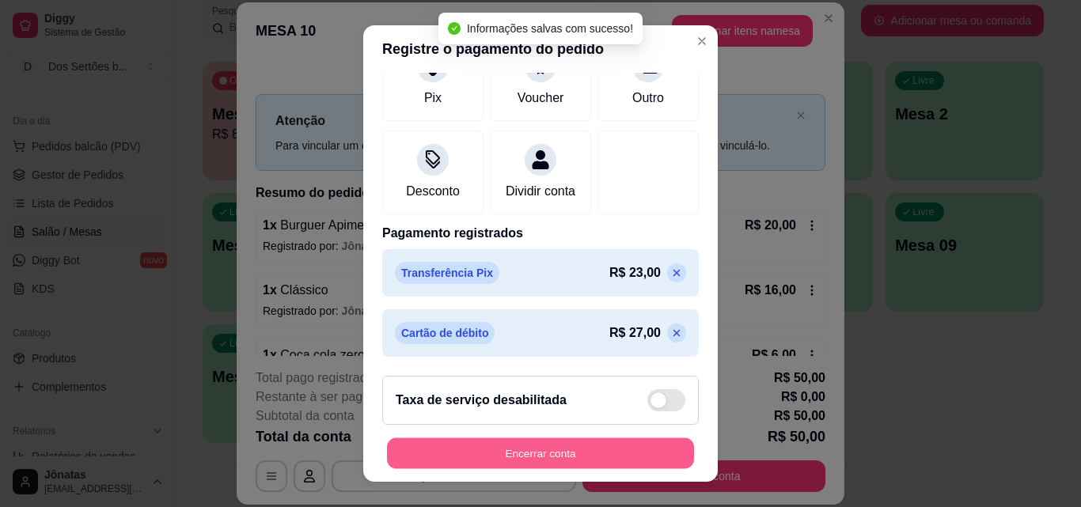
click at [593, 444] on button "Encerrar conta" at bounding box center [540, 453] width 307 height 31
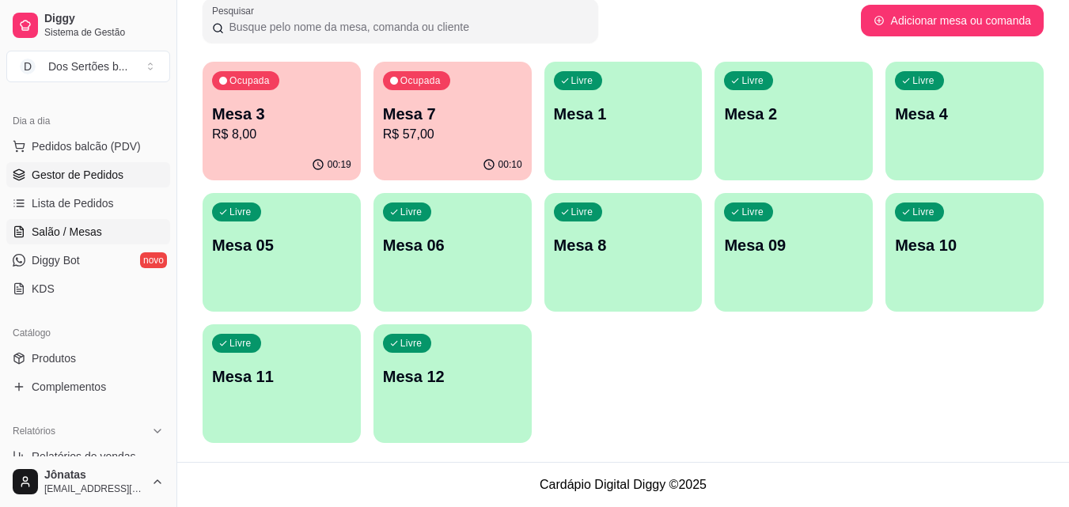
click at [104, 173] on span "Gestor de Pedidos" at bounding box center [78, 175] width 92 height 16
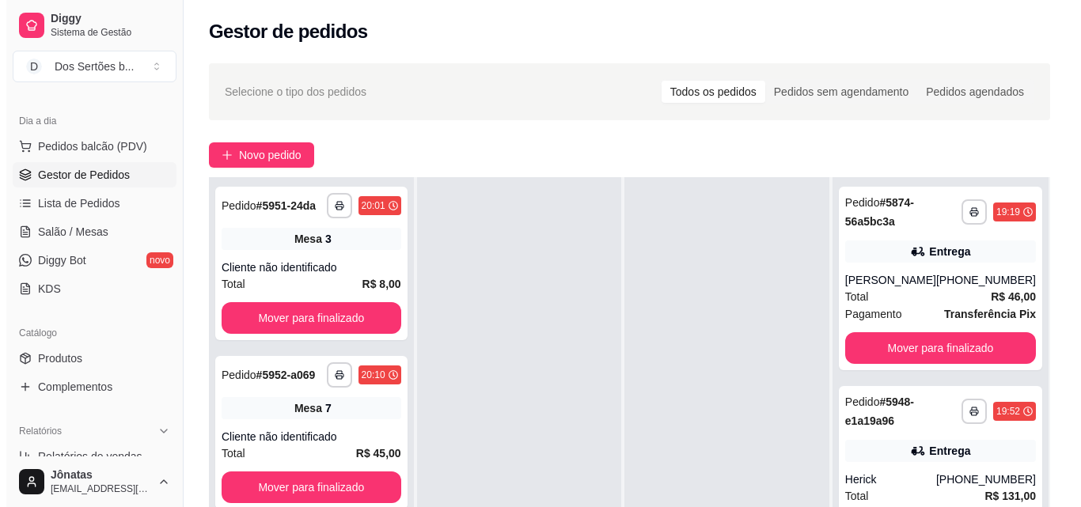
scroll to position [241, 0]
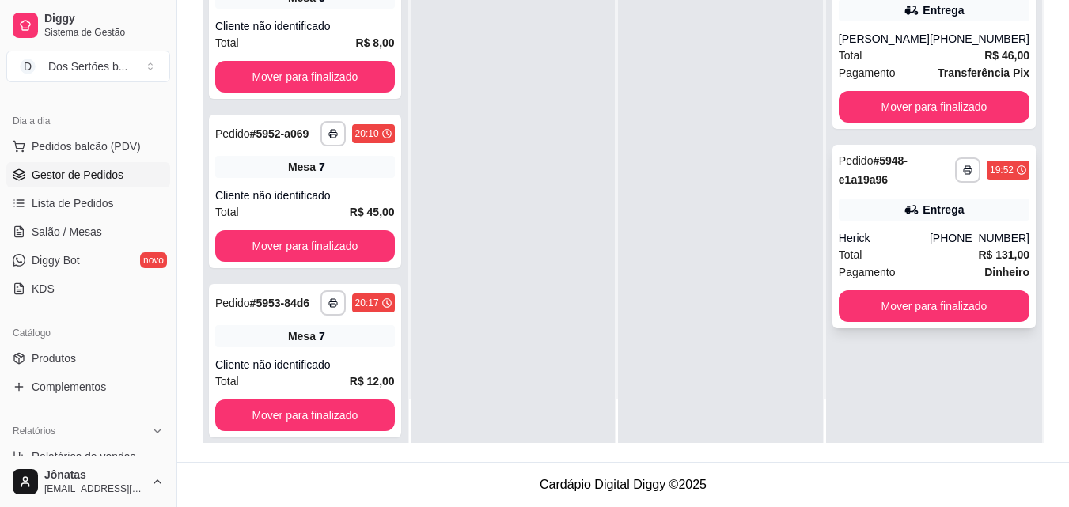
click at [906, 258] on div "Total R$ 131,00" at bounding box center [934, 254] width 191 height 17
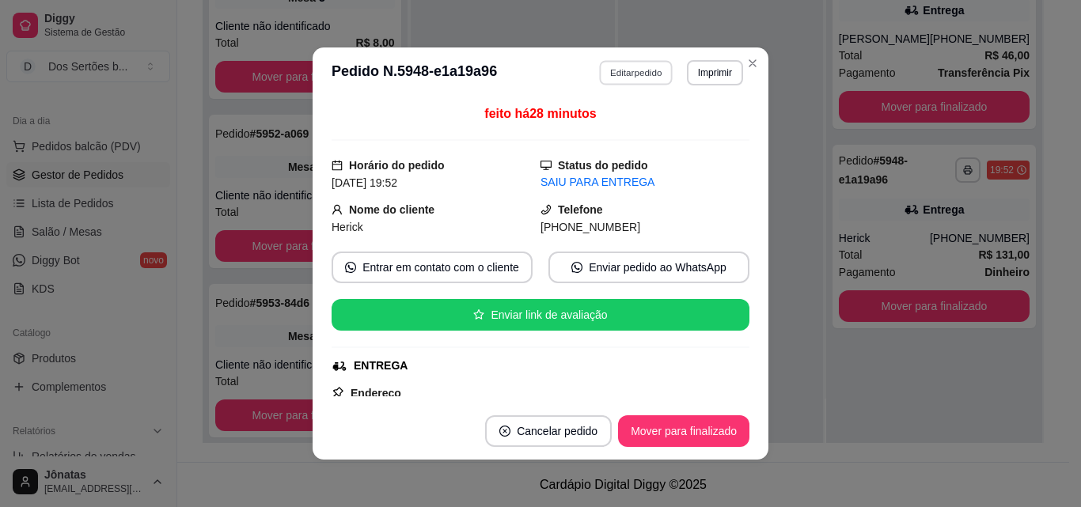
click at [625, 72] on button "Editar pedido" at bounding box center [637, 72] width 74 height 25
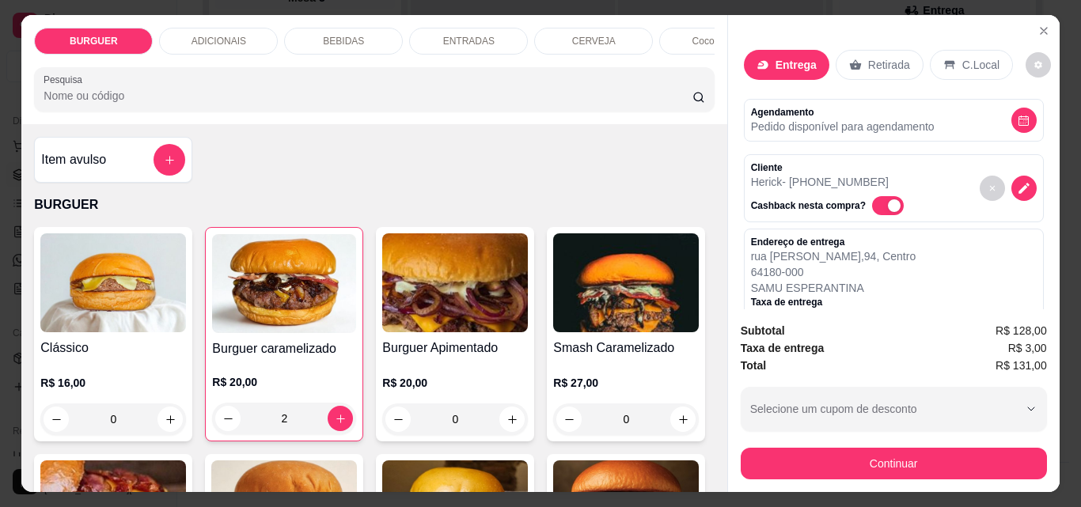
scroll to position [325, 0]
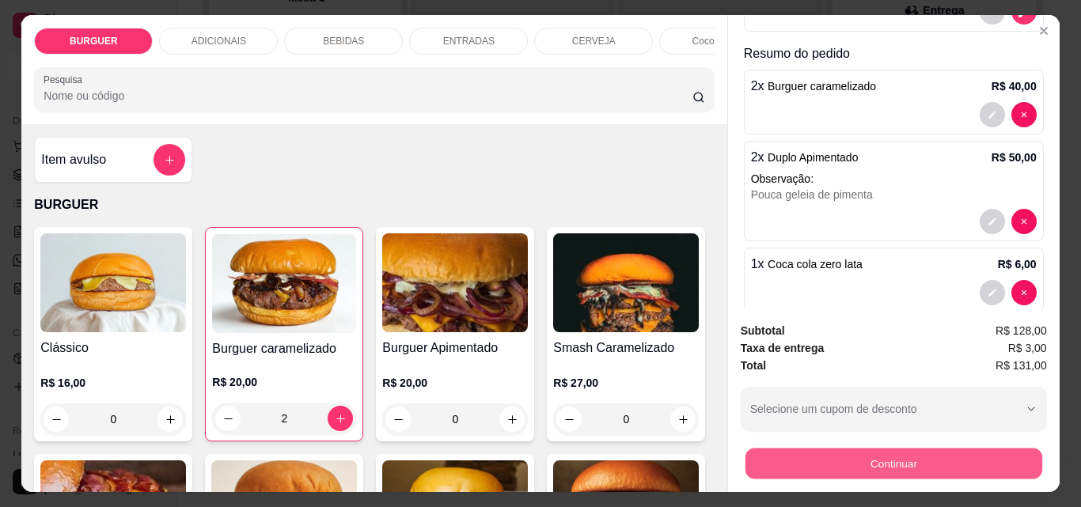
click at [891, 461] on button "Continuar" at bounding box center [892, 463] width 297 height 31
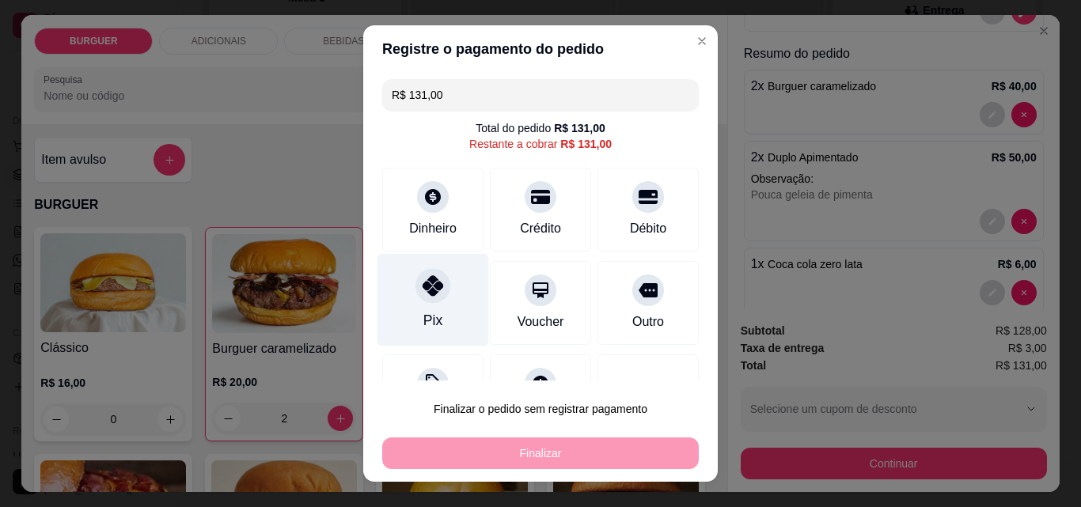
click at [405, 290] on div "Pix" at bounding box center [433, 300] width 112 height 93
type input "R$ 0,00"
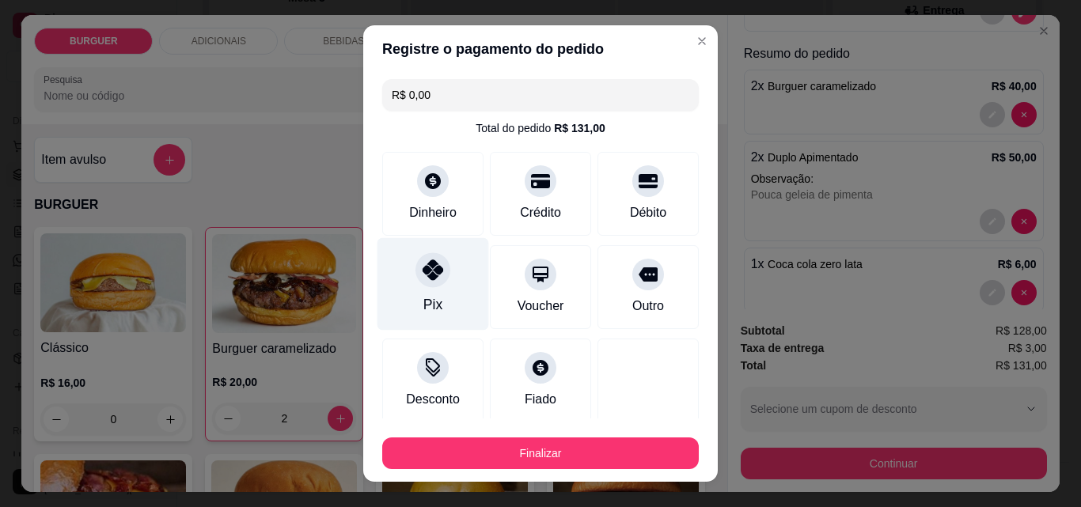
scroll to position [93, 0]
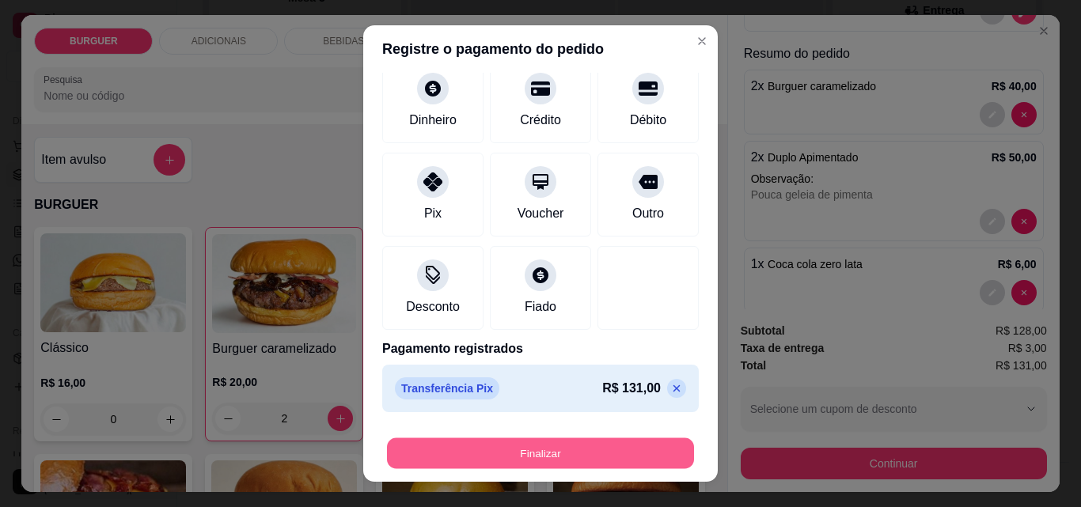
click at [498, 457] on button "Finalizar" at bounding box center [540, 453] width 307 height 31
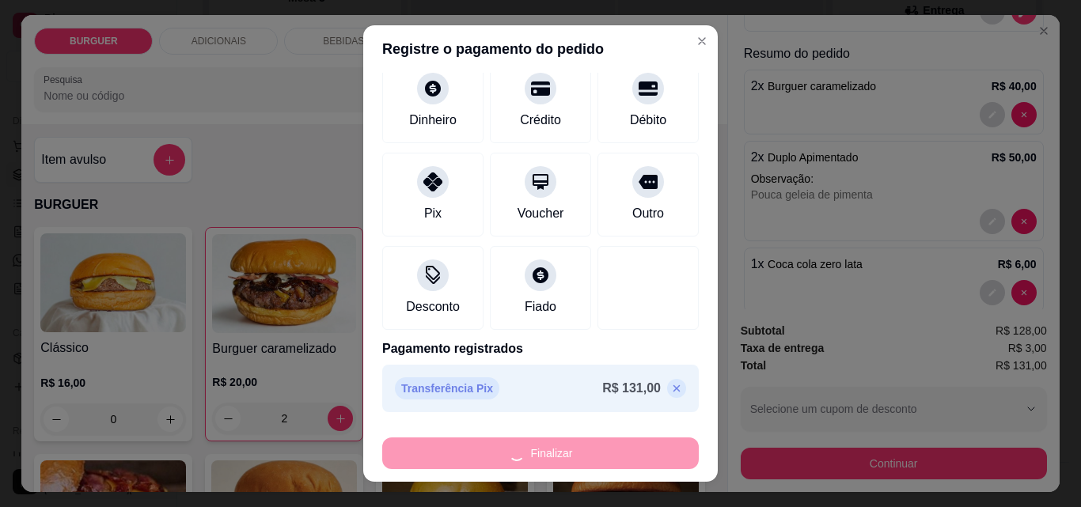
type input "0"
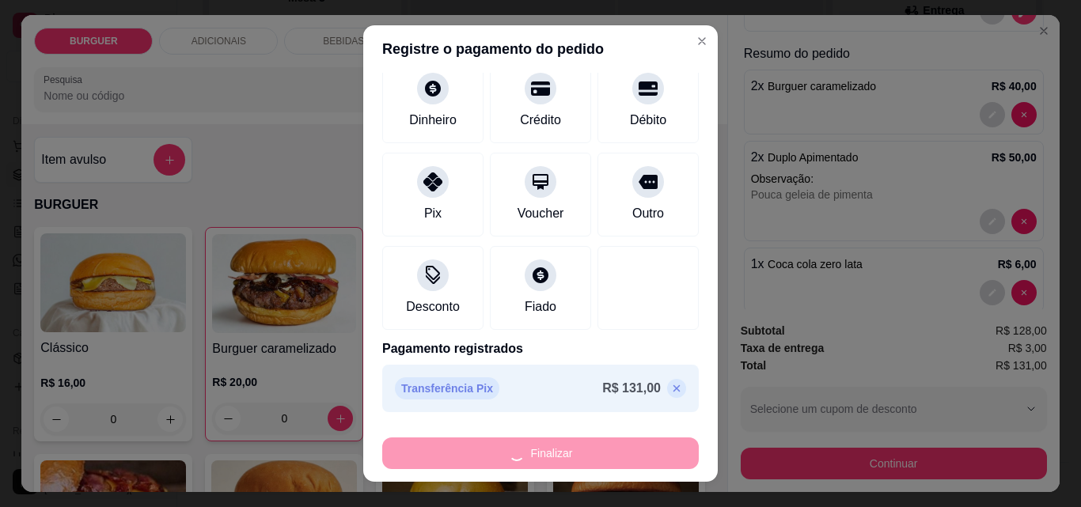
type input "-R$ 131,00"
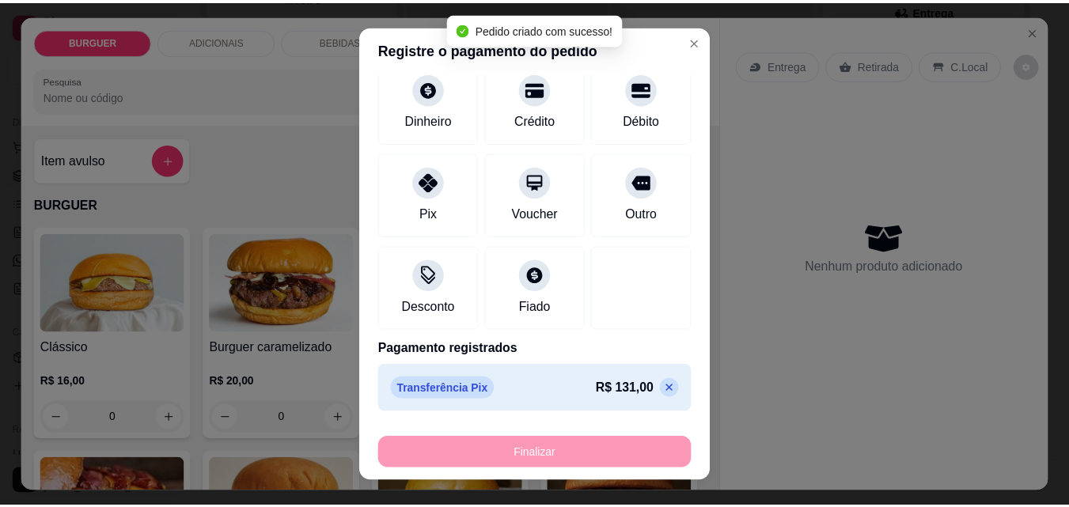
scroll to position [0, 0]
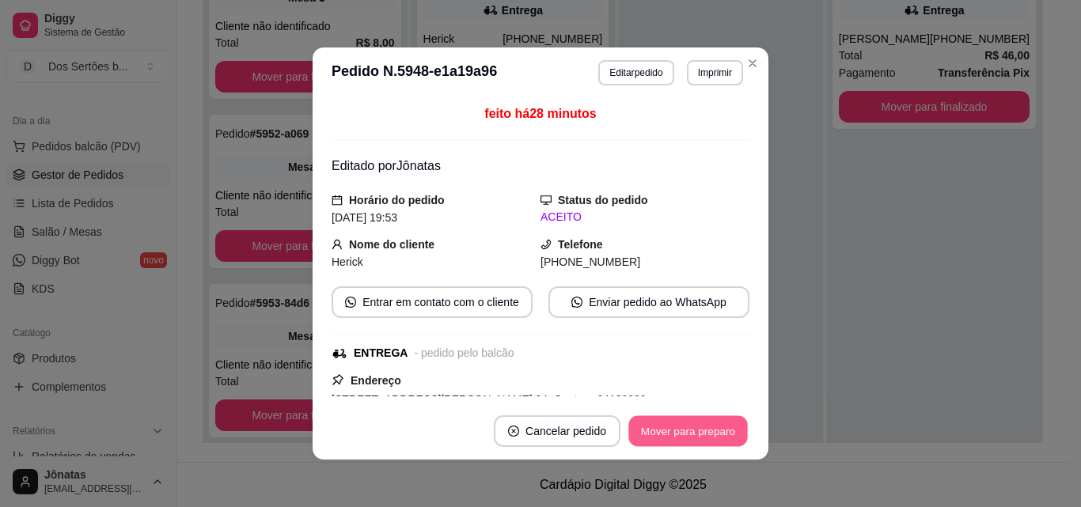
click at [657, 426] on button "Mover para preparo" at bounding box center [687, 431] width 119 height 31
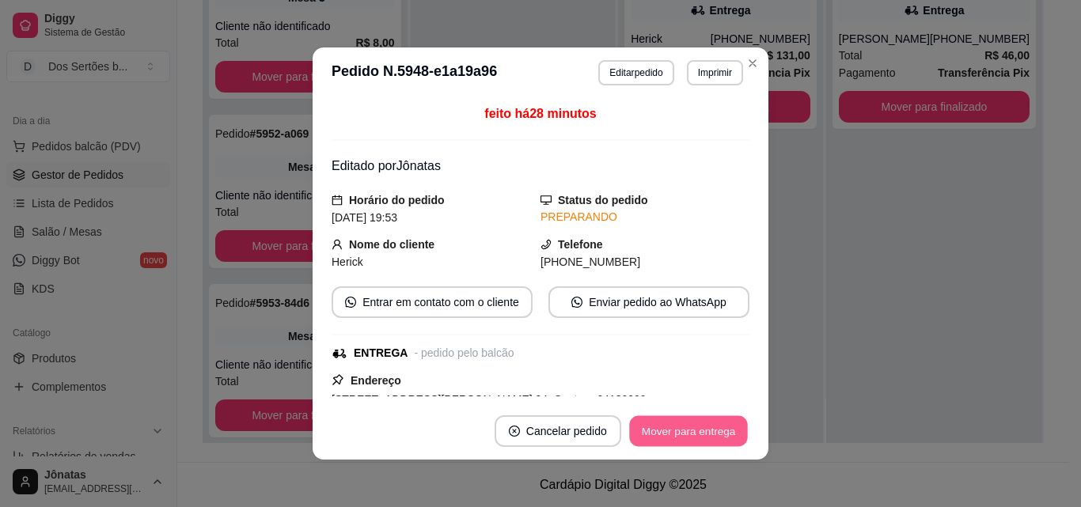
click at [657, 426] on button "Mover para entrega" at bounding box center [688, 431] width 119 height 31
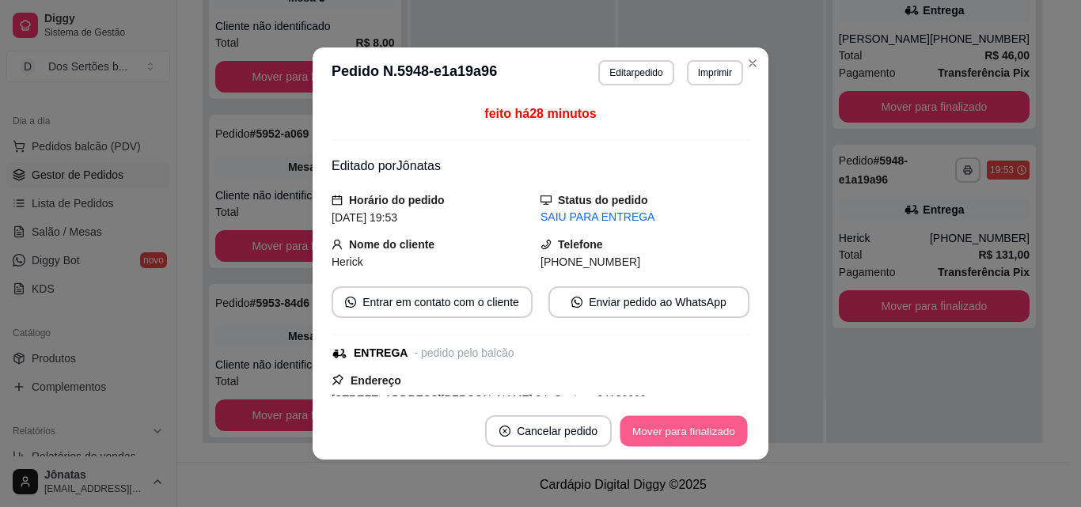
click at [657, 426] on button "Mover para finalizado" at bounding box center [683, 431] width 127 height 31
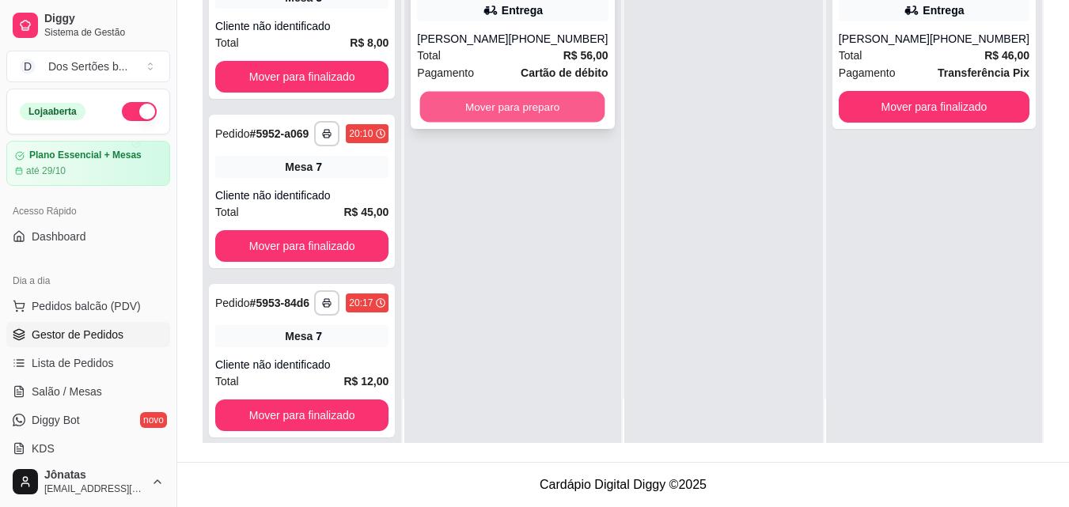
click at [465, 93] on button "Mover para preparo" at bounding box center [512, 107] width 185 height 31
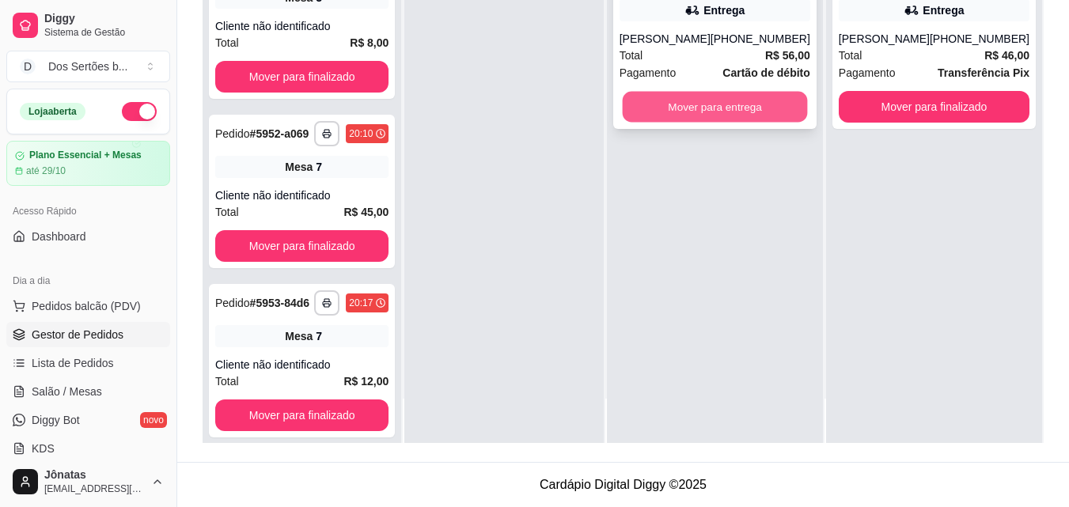
click at [664, 97] on button "Mover para entrega" at bounding box center [714, 107] width 185 height 31
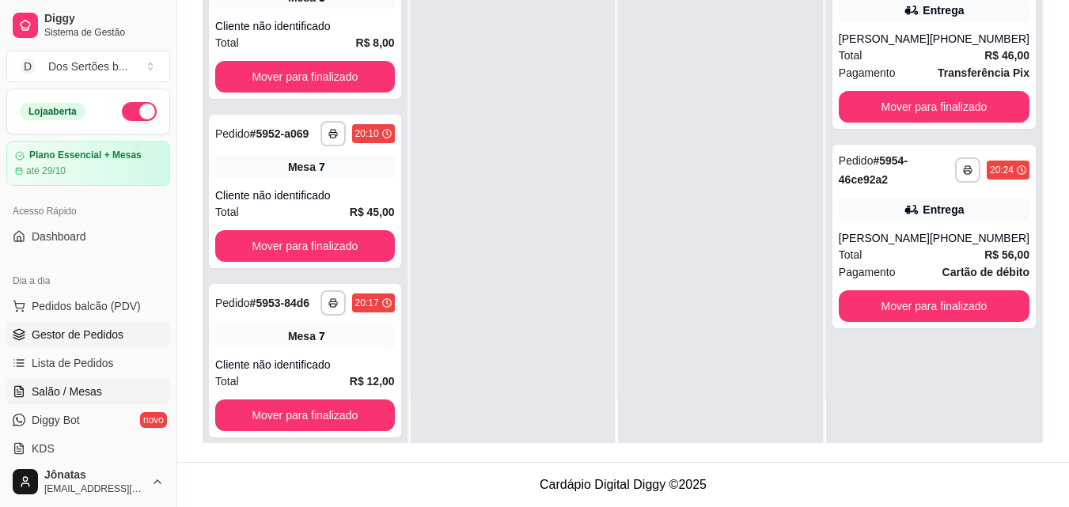
click at [92, 385] on span "Salão / Mesas" at bounding box center [67, 392] width 70 height 16
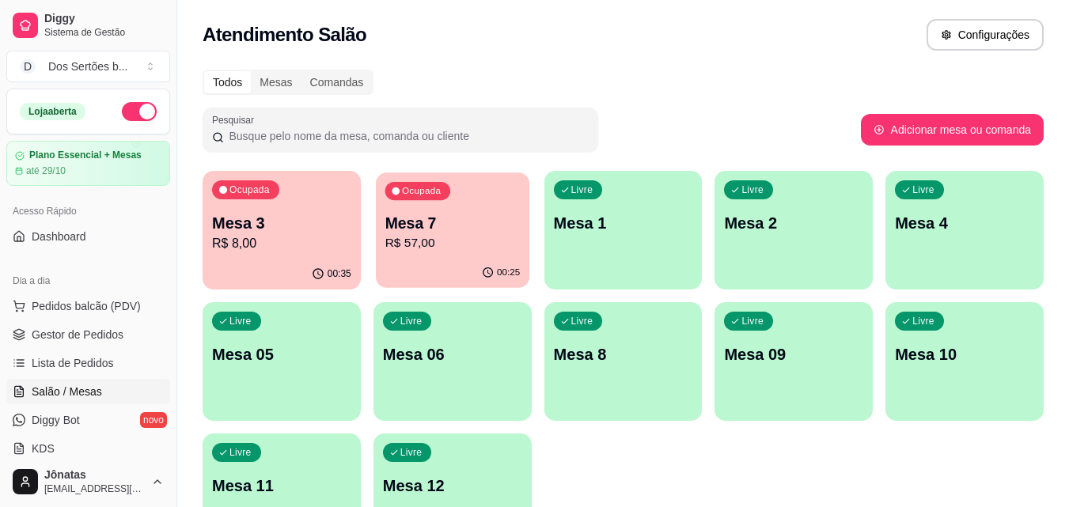
click at [449, 209] on div "Ocupada Mesa 7 R$ 57,00" at bounding box center [452, 214] width 153 height 85
click at [299, 248] on p "R$ 8,00" at bounding box center [281, 243] width 135 height 18
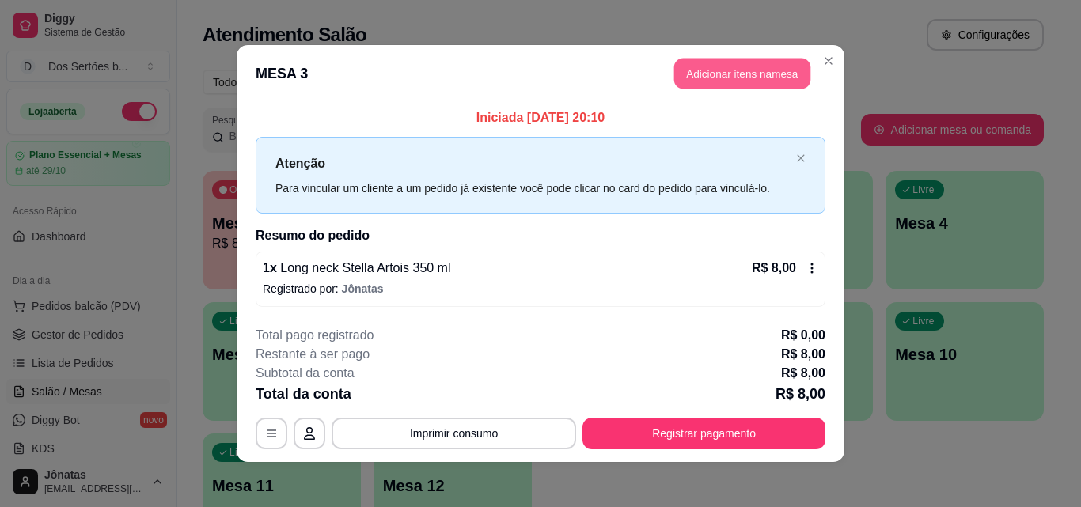
click at [706, 74] on button "Adicionar itens na mesa" at bounding box center [742, 74] width 136 height 31
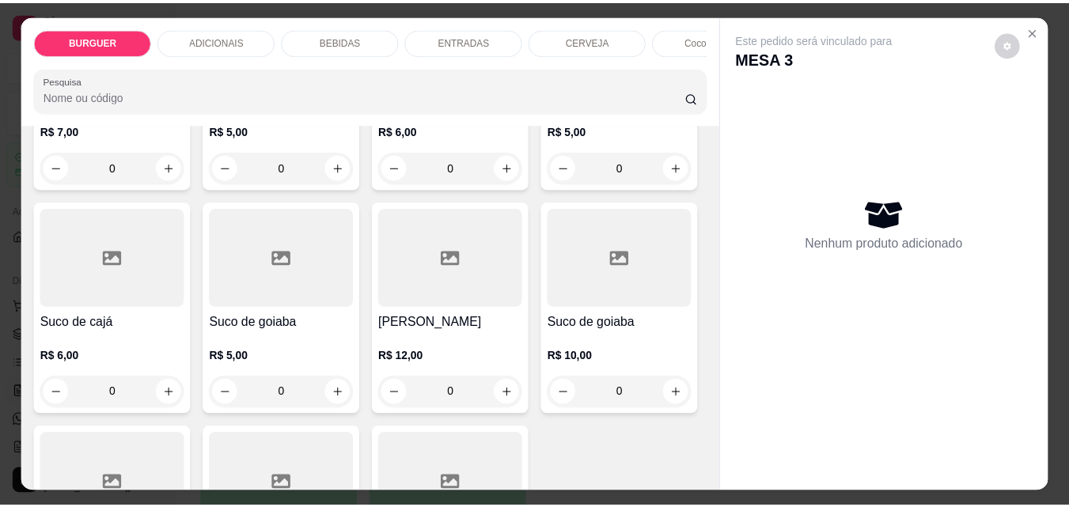
scroll to position [3344, 0]
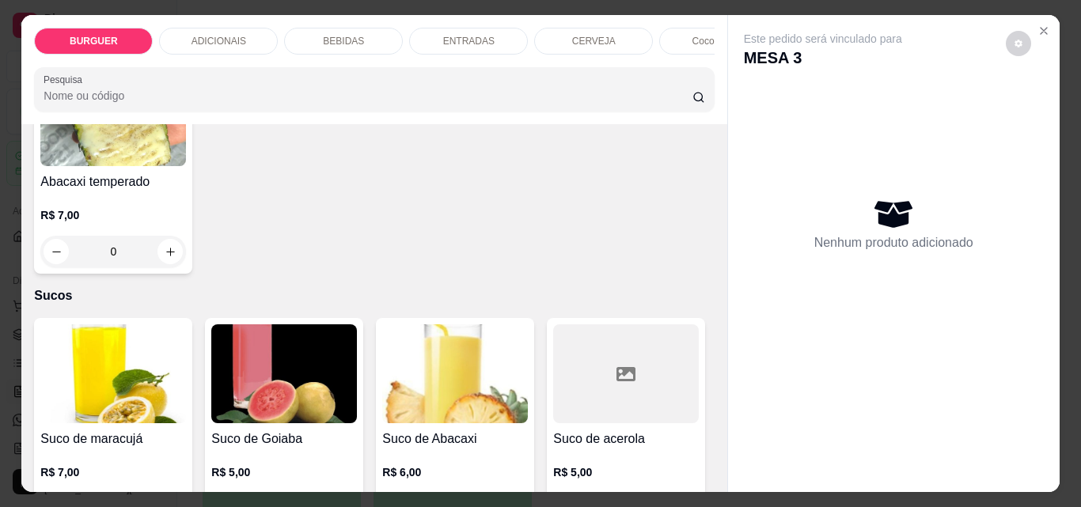
type input "1"
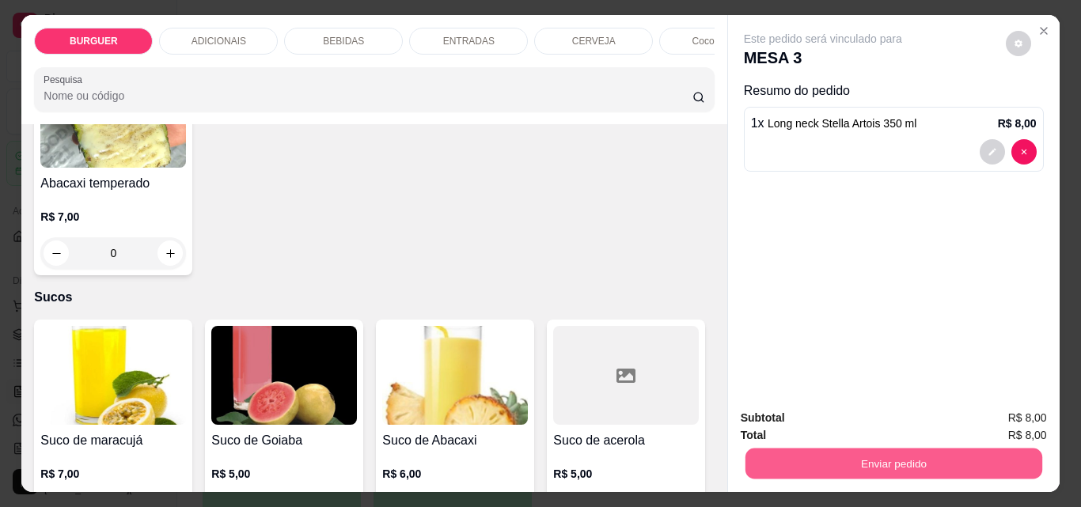
click at [871, 448] on button "Enviar pedido" at bounding box center [892, 463] width 297 height 31
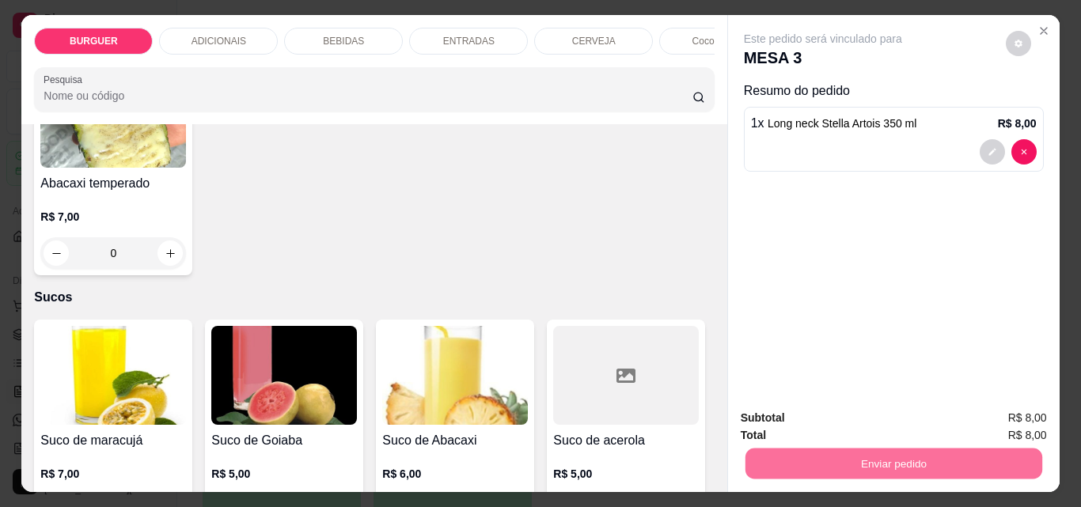
click at [992, 408] on button "Enviar pedido" at bounding box center [1005, 417] width 87 height 29
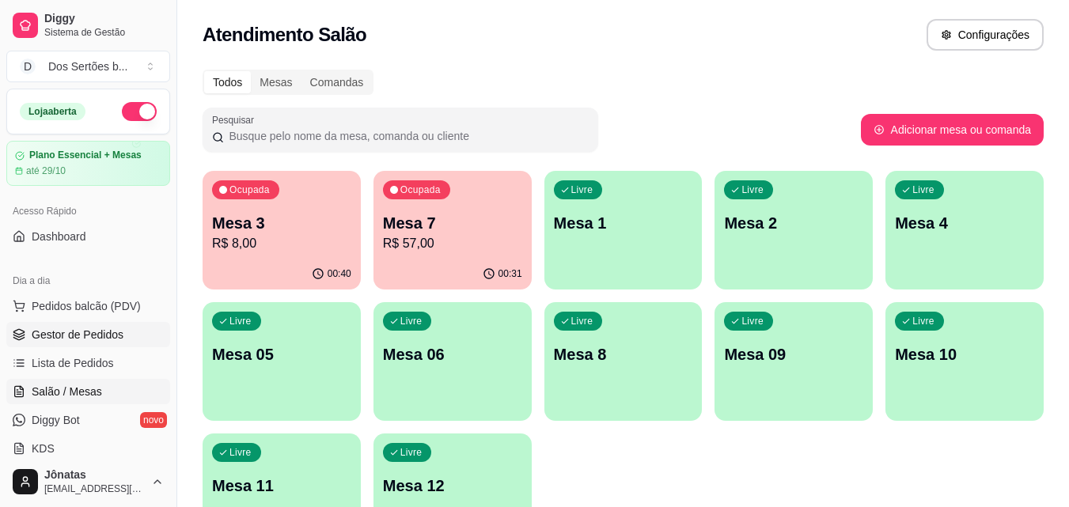
click at [118, 334] on span "Gestor de Pedidos" at bounding box center [78, 335] width 92 height 16
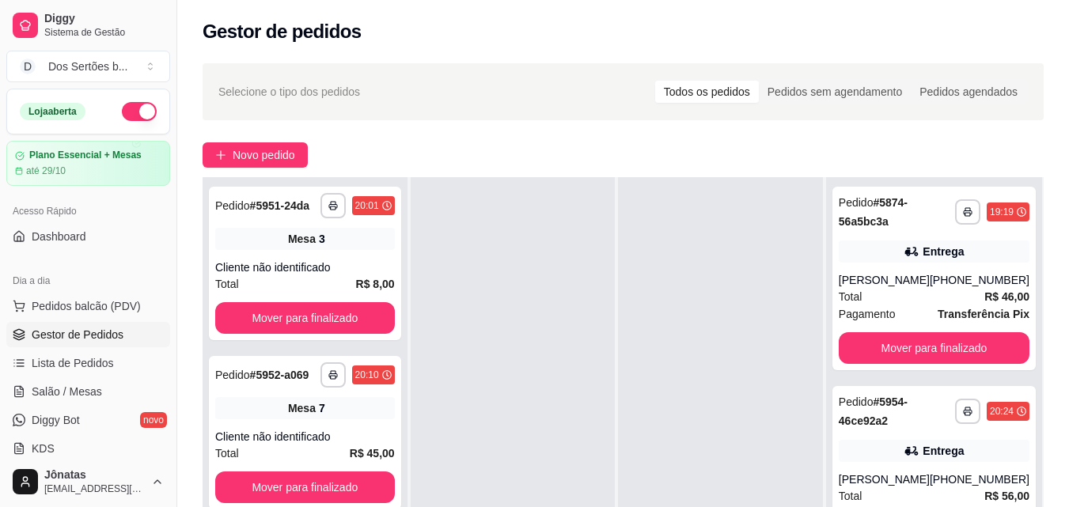
scroll to position [241, 0]
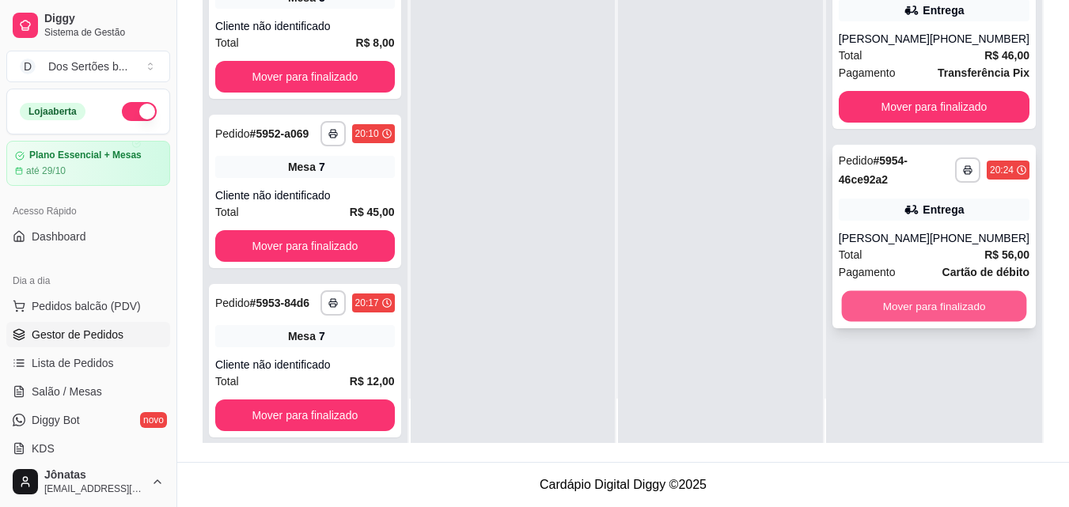
click at [927, 305] on button "Mover para finalizado" at bounding box center [933, 306] width 185 height 31
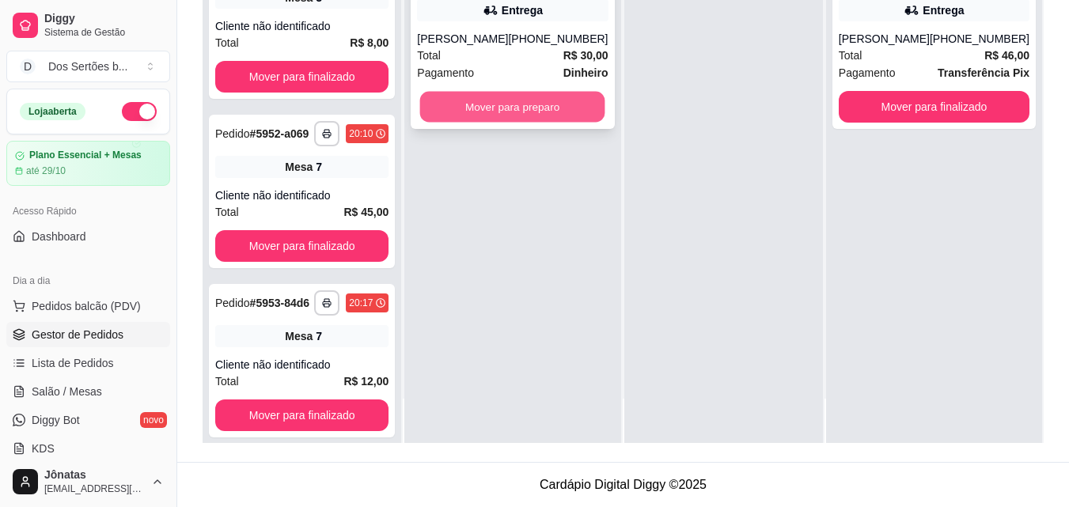
click at [539, 108] on button "Mover para preparo" at bounding box center [512, 107] width 185 height 31
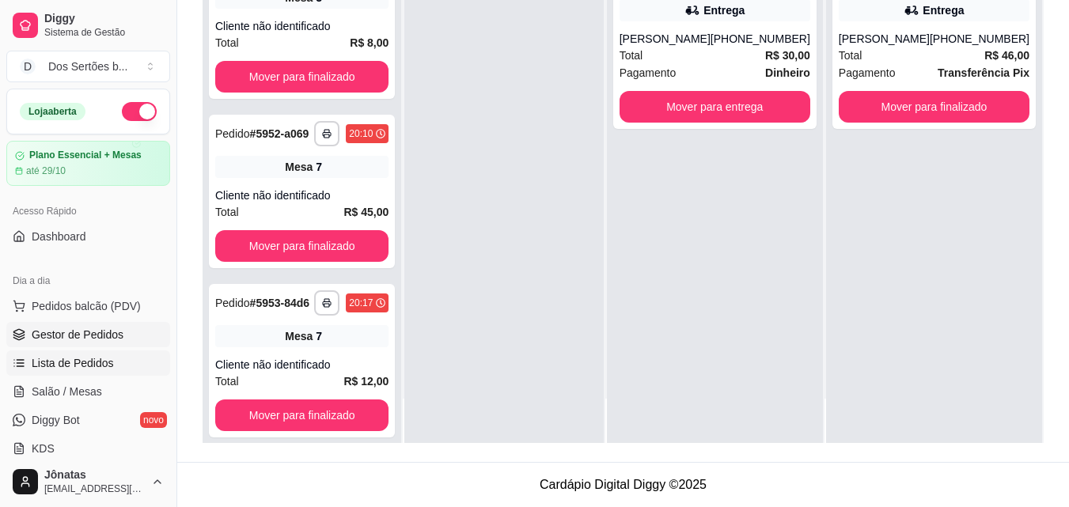
click at [112, 362] on link "Lista de Pedidos" at bounding box center [88, 362] width 164 height 25
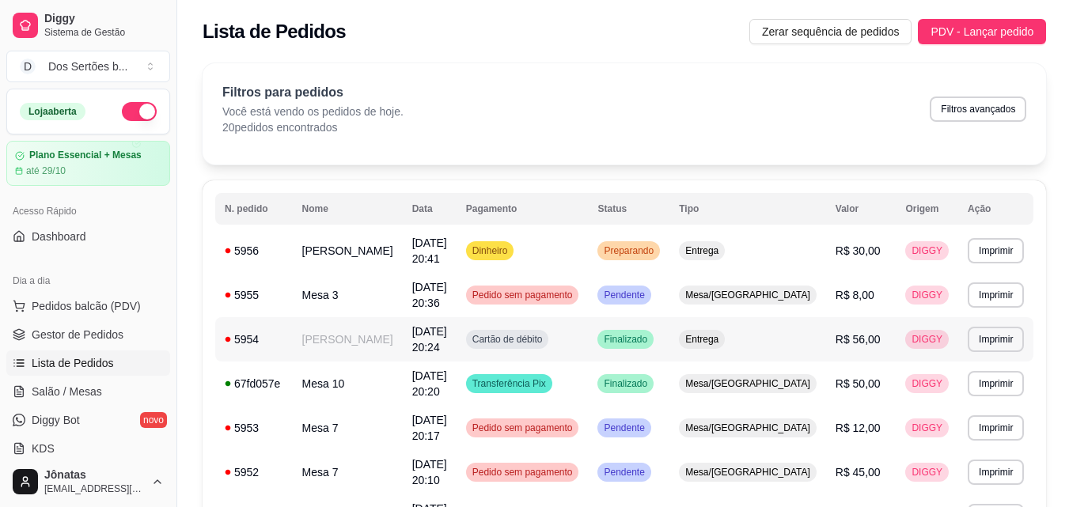
click at [418, 317] on td "[DATE] 20:24" at bounding box center [430, 339] width 54 height 44
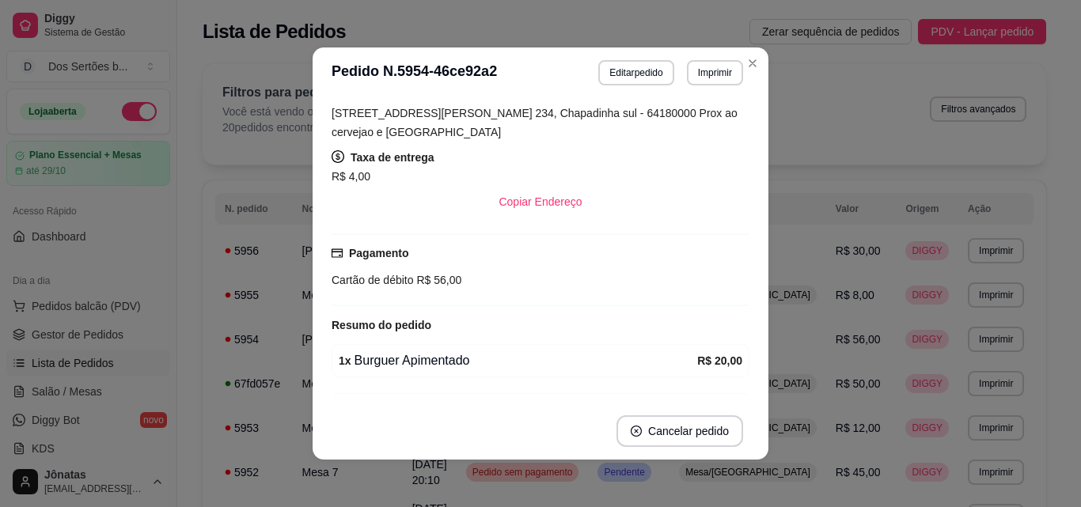
scroll to position [297, 0]
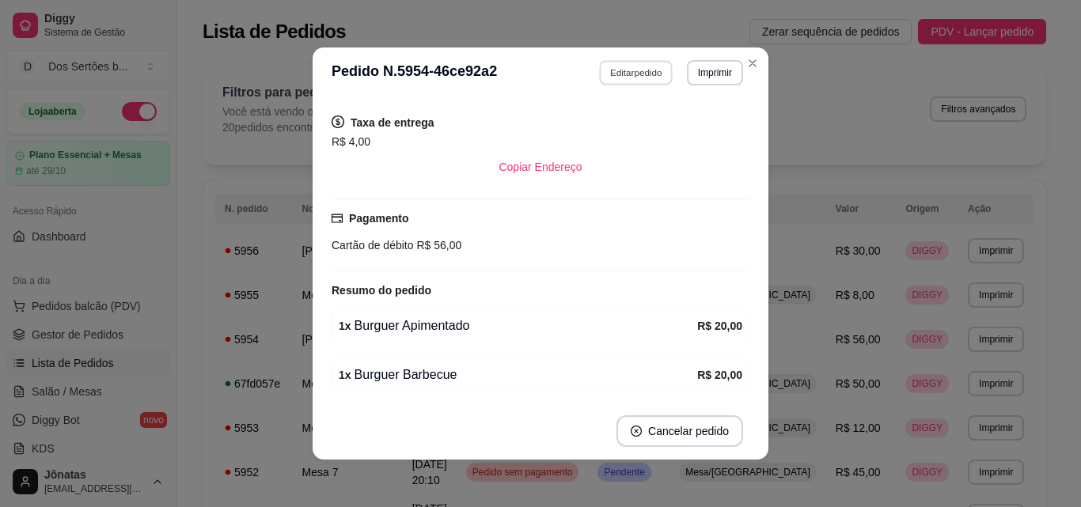
click at [622, 72] on button "Editar pedido" at bounding box center [637, 72] width 74 height 25
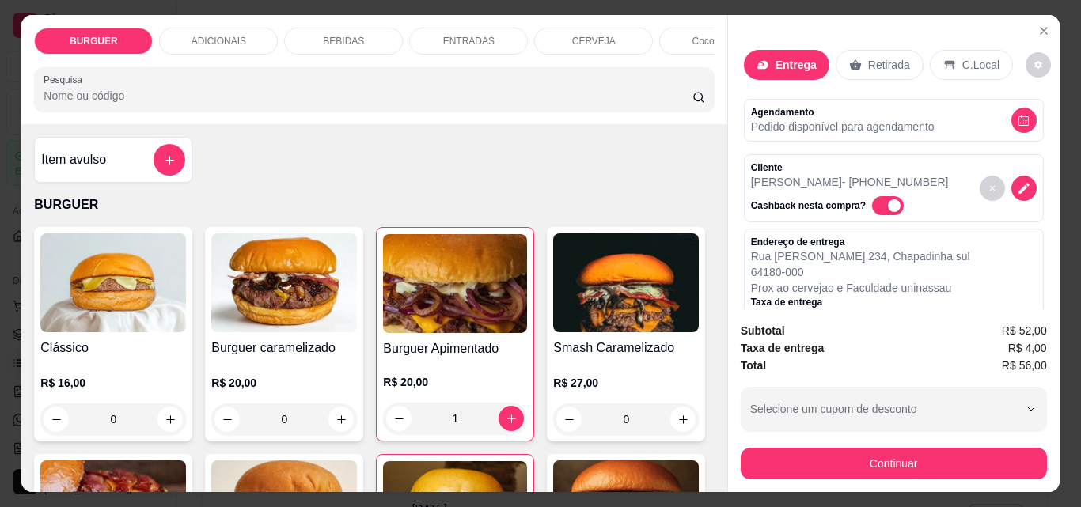
scroll to position [315, 0]
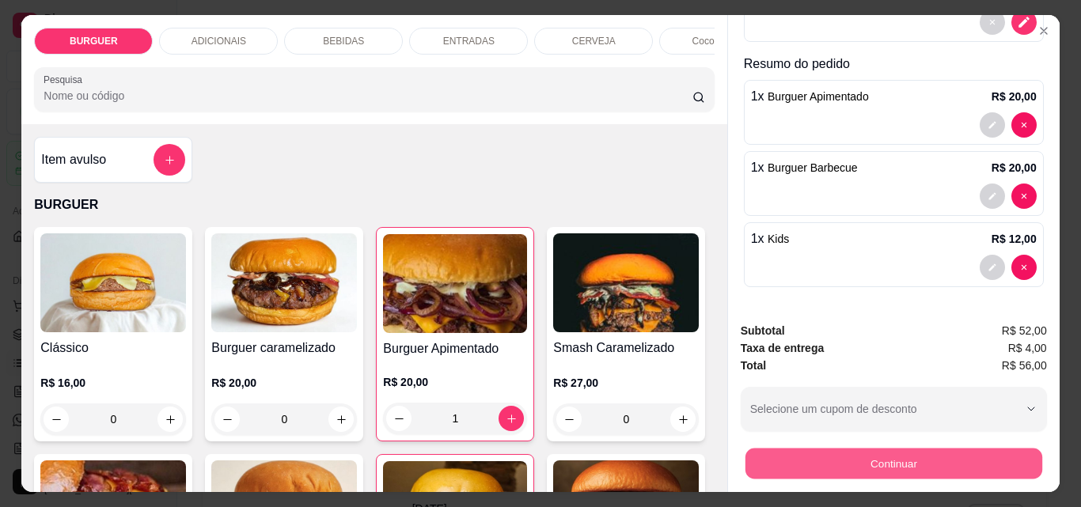
click at [905, 457] on button "Continuar" at bounding box center [892, 463] width 297 height 31
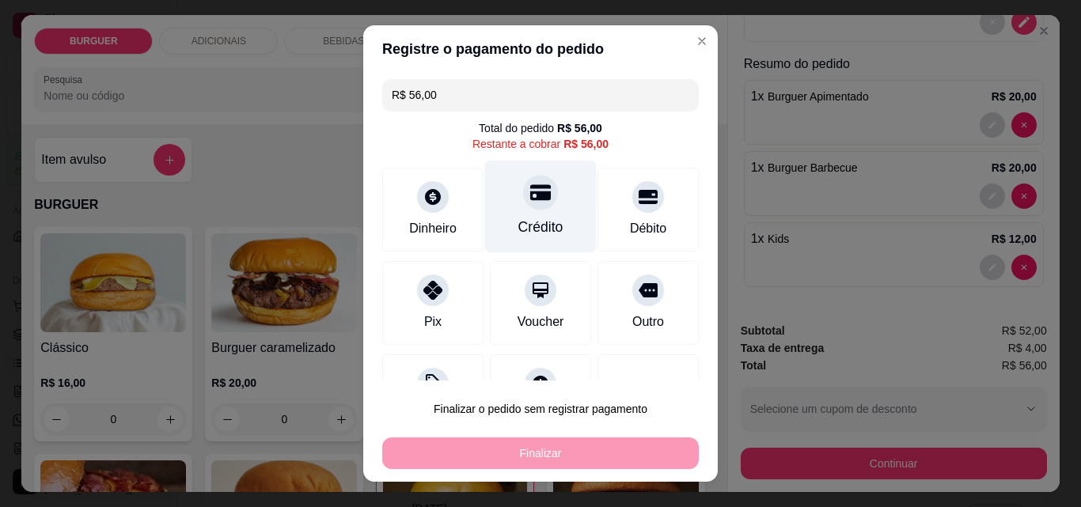
click at [522, 215] on div "Crédito" at bounding box center [541, 207] width 112 height 93
type input "R$ 0,00"
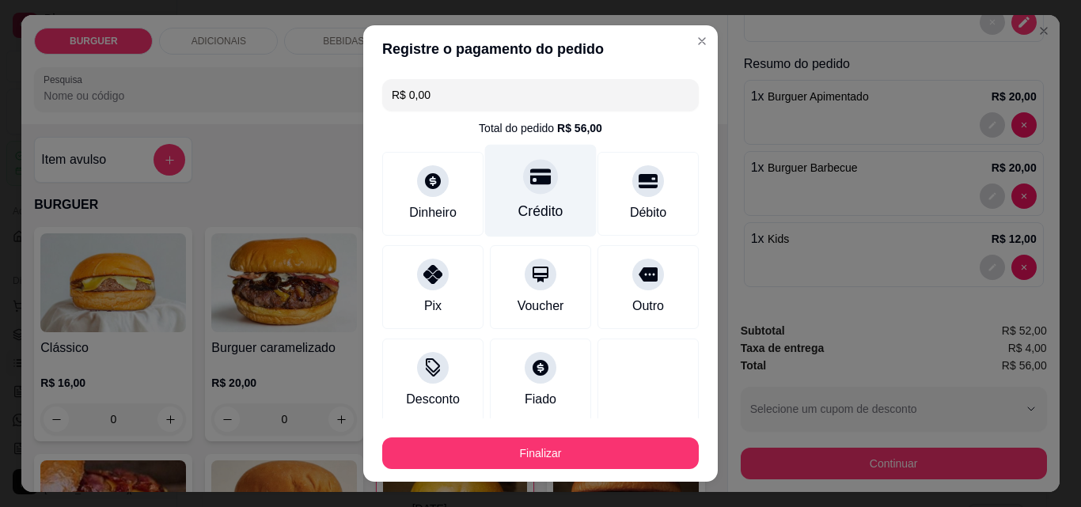
scroll to position [93, 0]
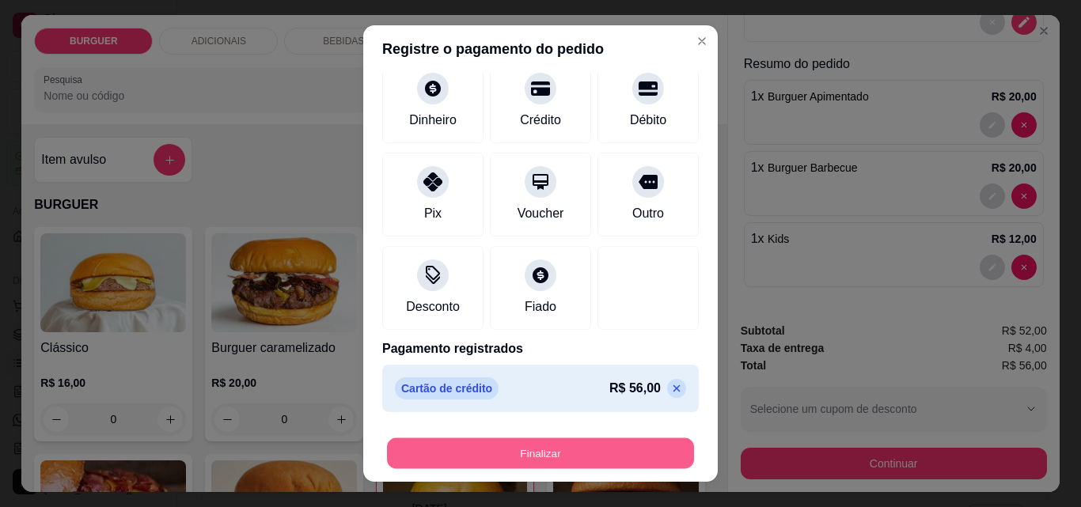
click at [550, 443] on button "Finalizar" at bounding box center [540, 453] width 307 height 31
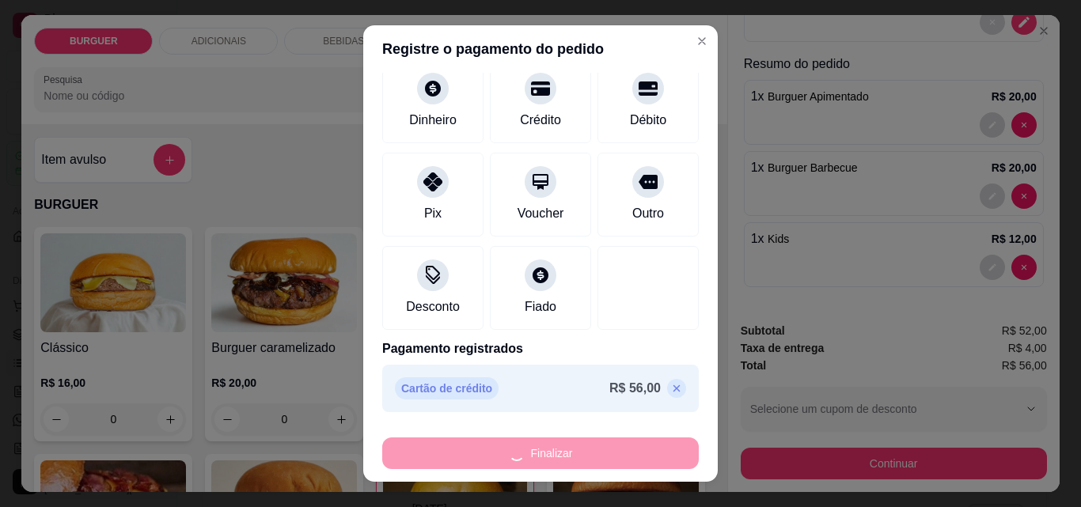
type input "0"
type input "-R$ 56,00"
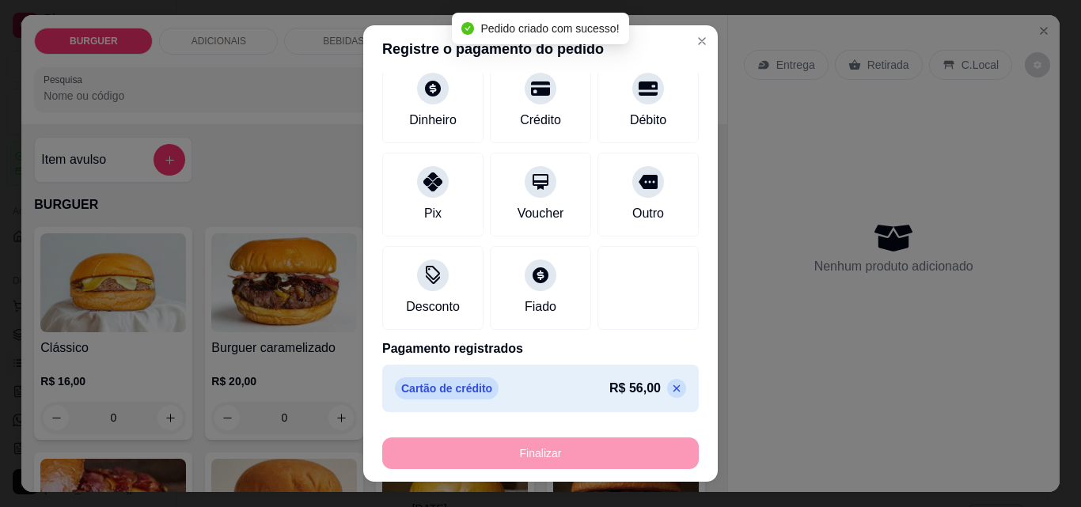
scroll to position [321, 0]
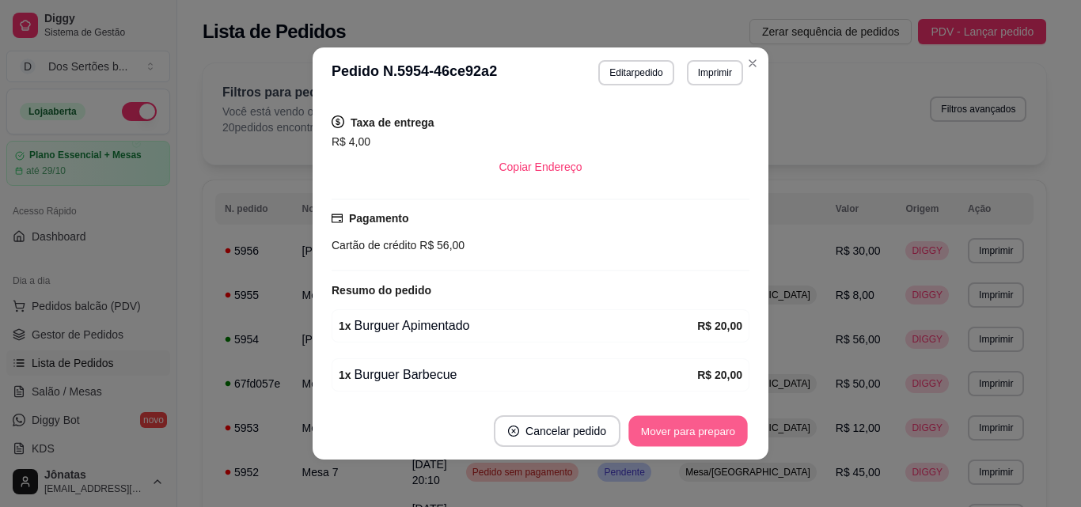
click at [689, 426] on button "Mover para preparo" at bounding box center [687, 431] width 119 height 31
click at [687, 426] on button "Mover para entrega" at bounding box center [688, 431] width 119 height 31
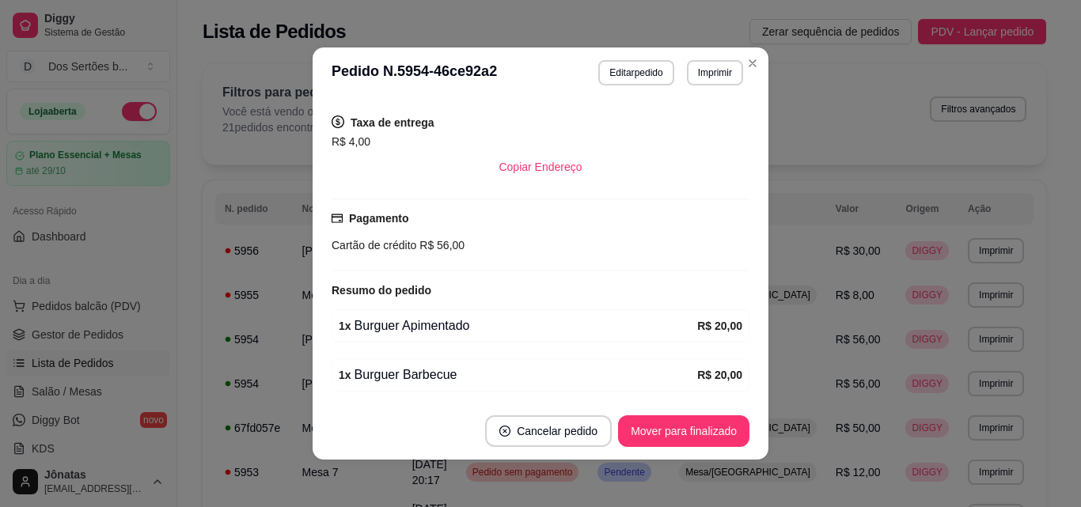
click at [669, 424] on button "Mover para finalizado" at bounding box center [683, 431] width 131 height 32
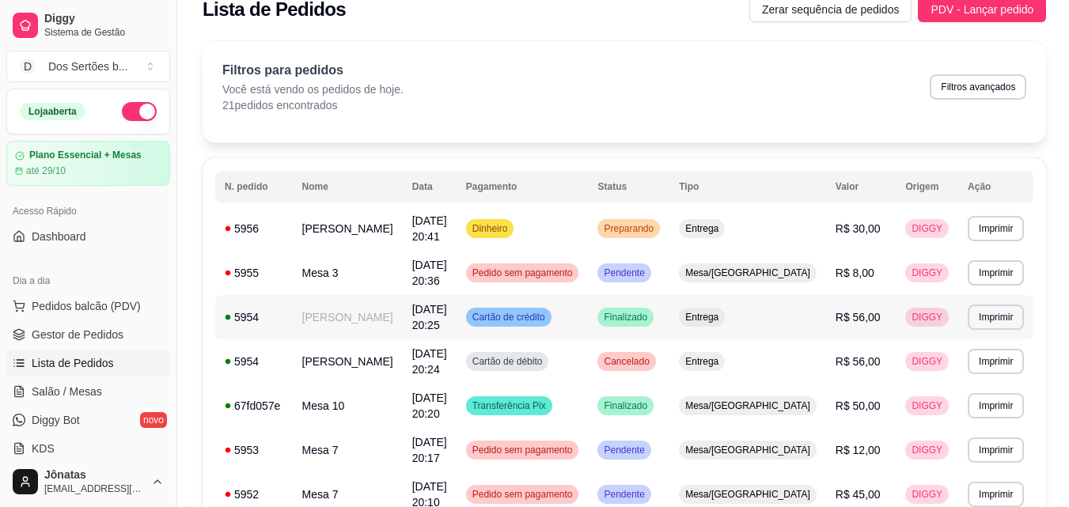
scroll to position [0, 0]
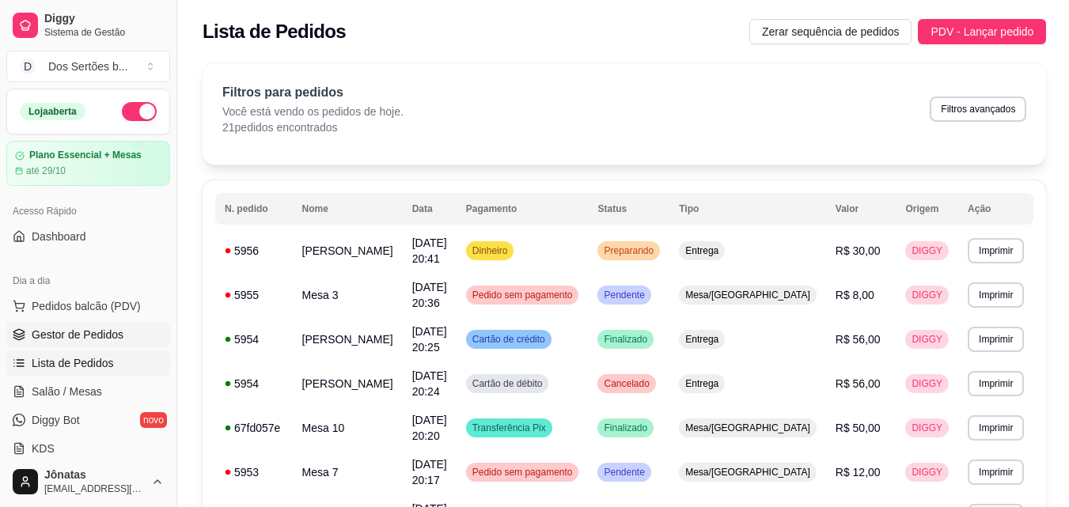
click at [33, 337] on span "Gestor de Pedidos" at bounding box center [78, 335] width 92 height 16
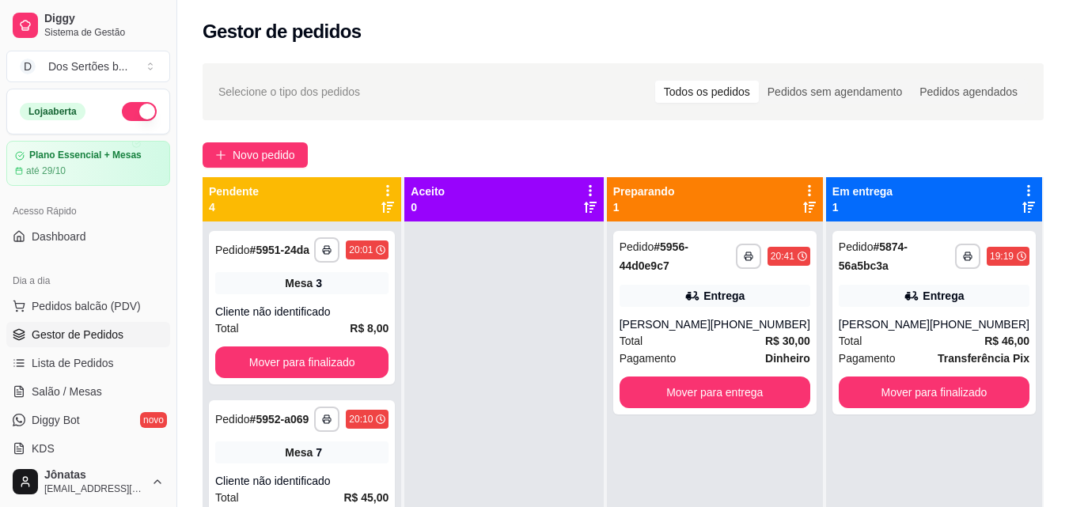
scroll to position [44, 0]
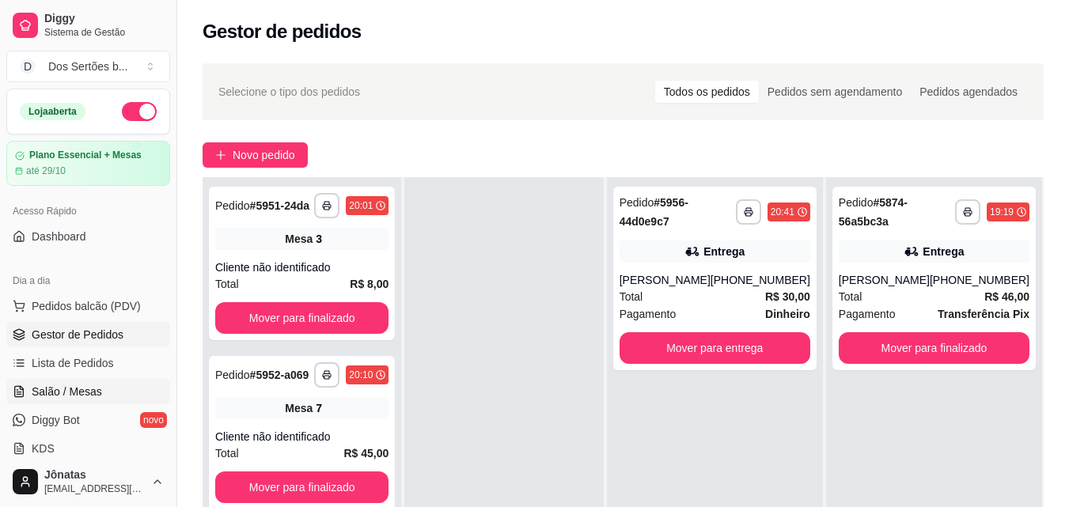
click at [54, 384] on span "Salão / Mesas" at bounding box center [67, 392] width 70 height 16
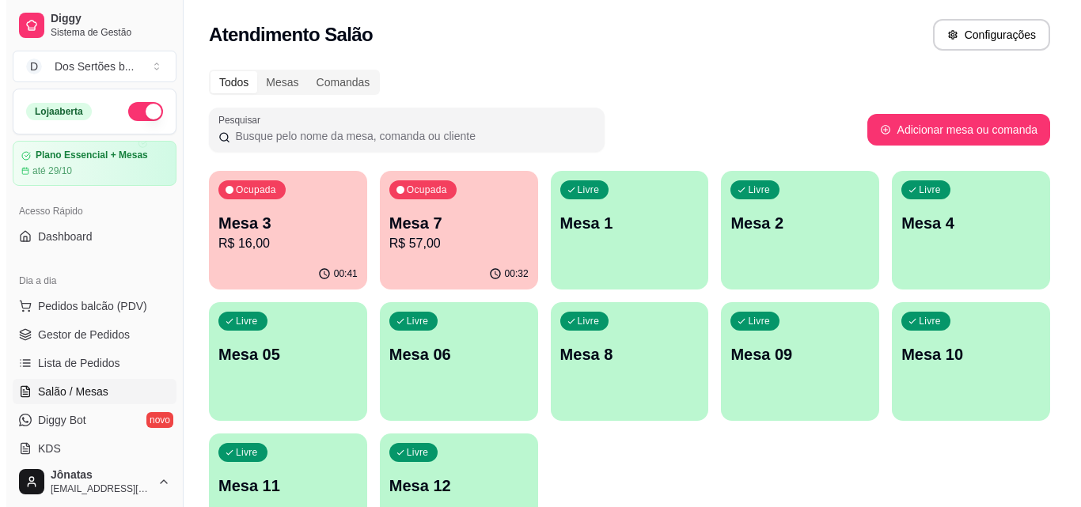
scroll to position [109, 0]
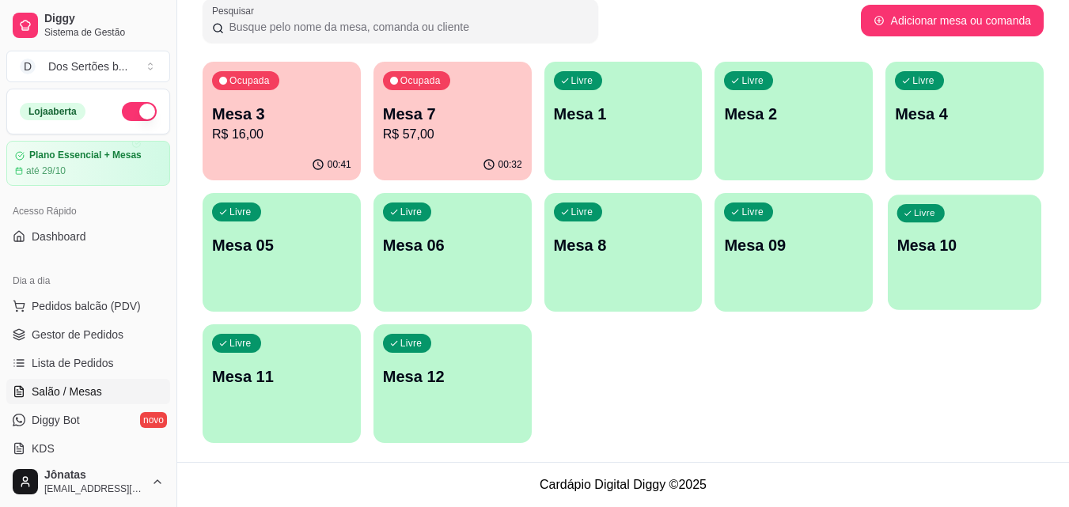
click at [932, 245] on p "Mesa 10" at bounding box center [964, 245] width 135 height 21
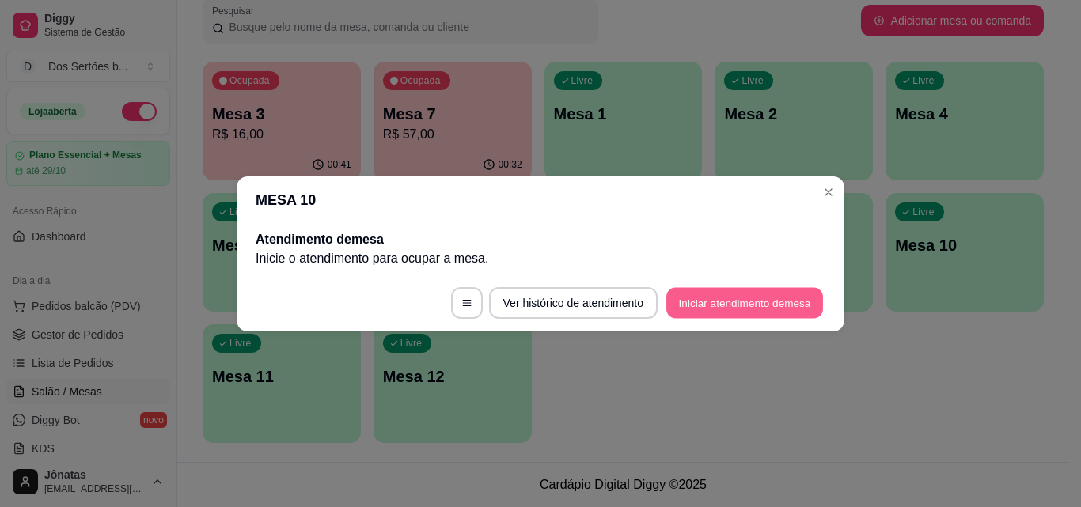
click at [755, 297] on button "Iniciar atendimento de mesa" at bounding box center [744, 302] width 157 height 31
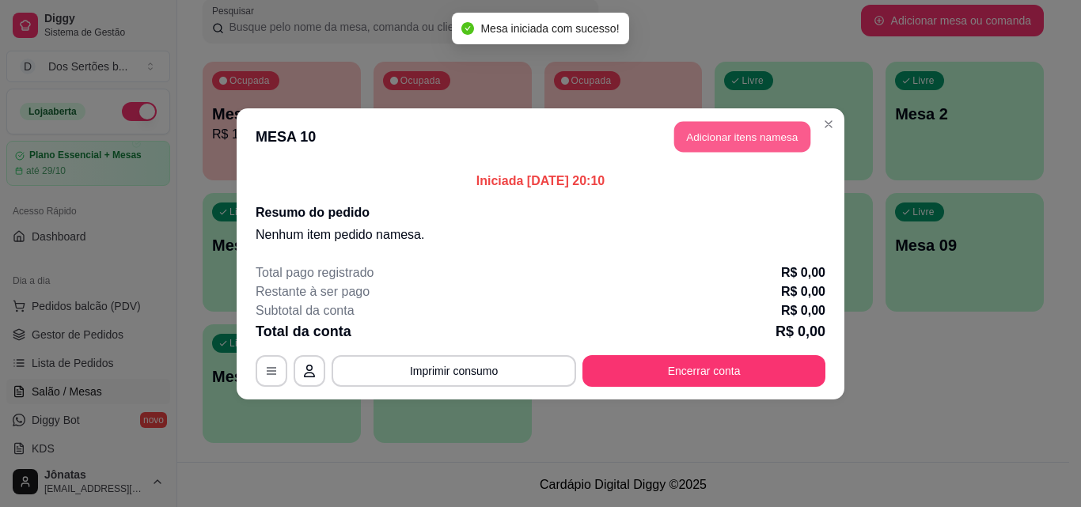
click at [707, 142] on button "Adicionar itens na mesa" at bounding box center [742, 136] width 136 height 31
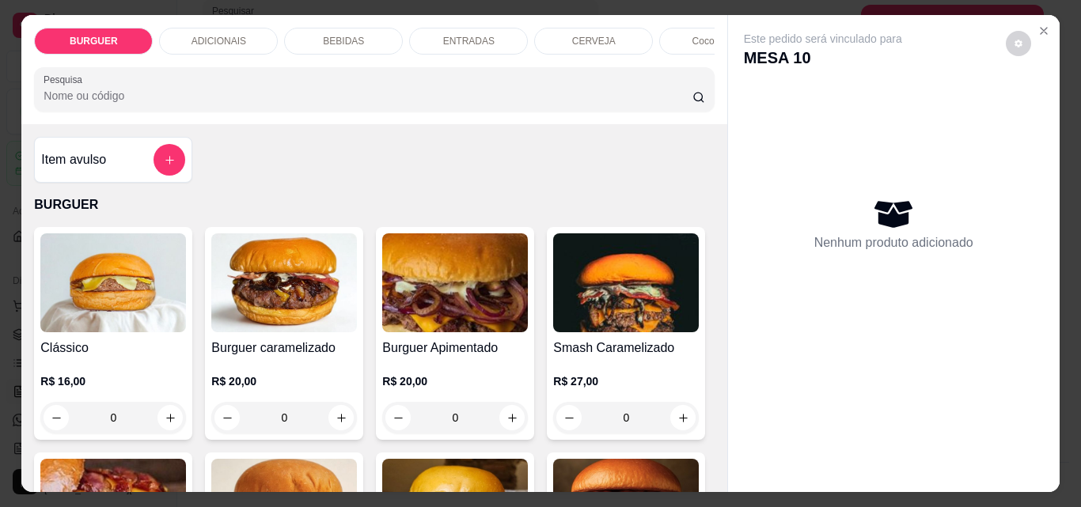
scroll to position [169, 0]
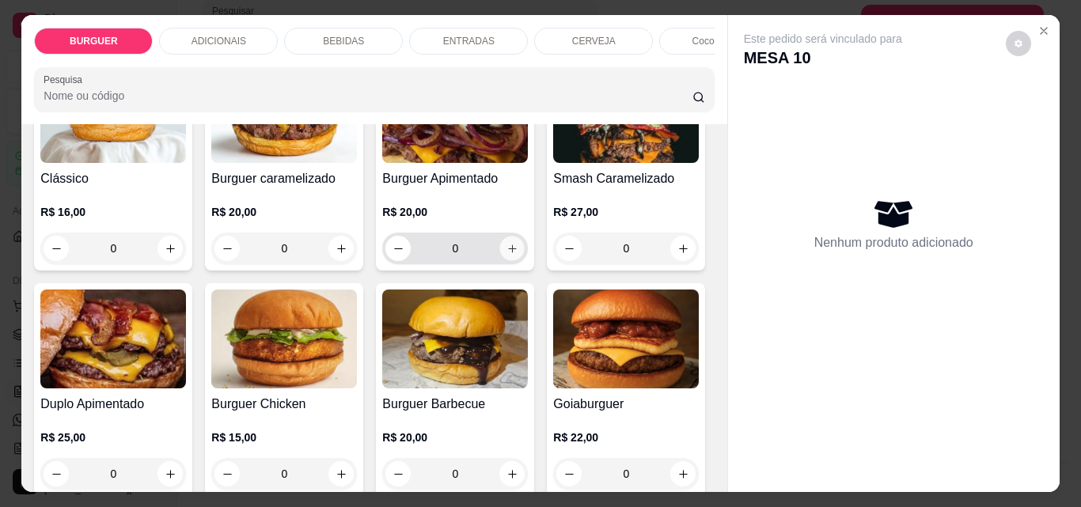
click at [510, 252] on icon "increase-product-quantity" at bounding box center [512, 249] width 12 height 12
type input "1"
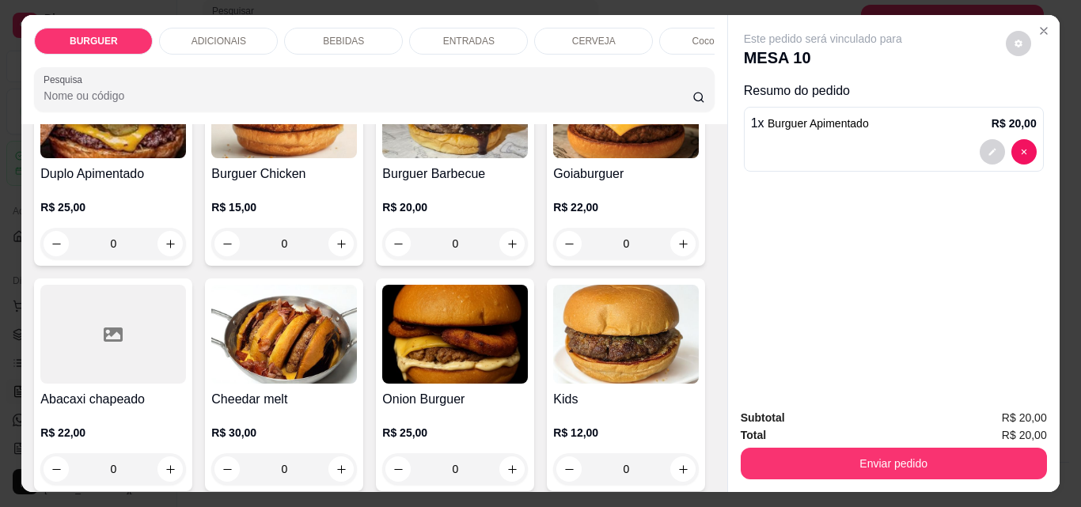
scroll to position [477, 0]
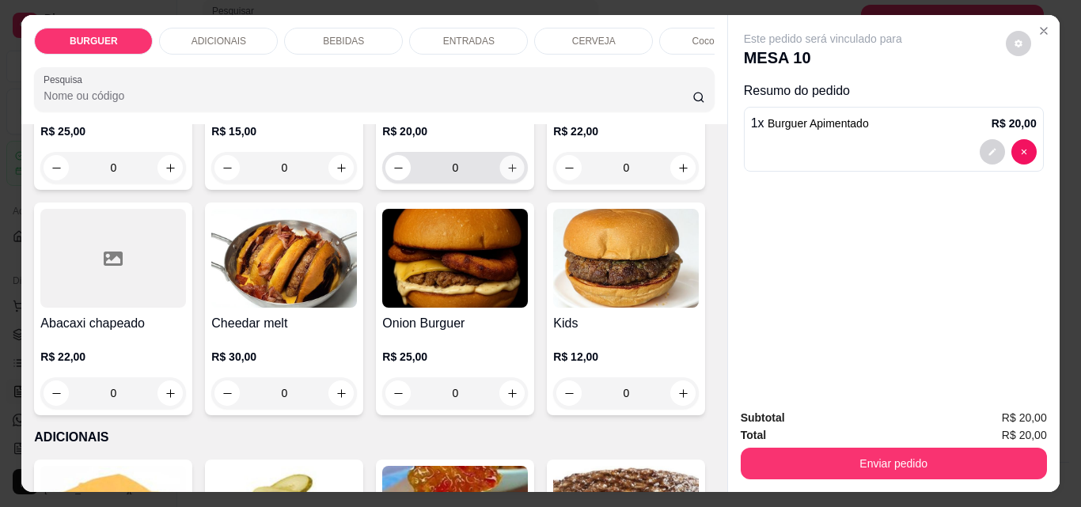
click at [506, 174] on icon "increase-product-quantity" at bounding box center [512, 168] width 12 height 12
type input "1"
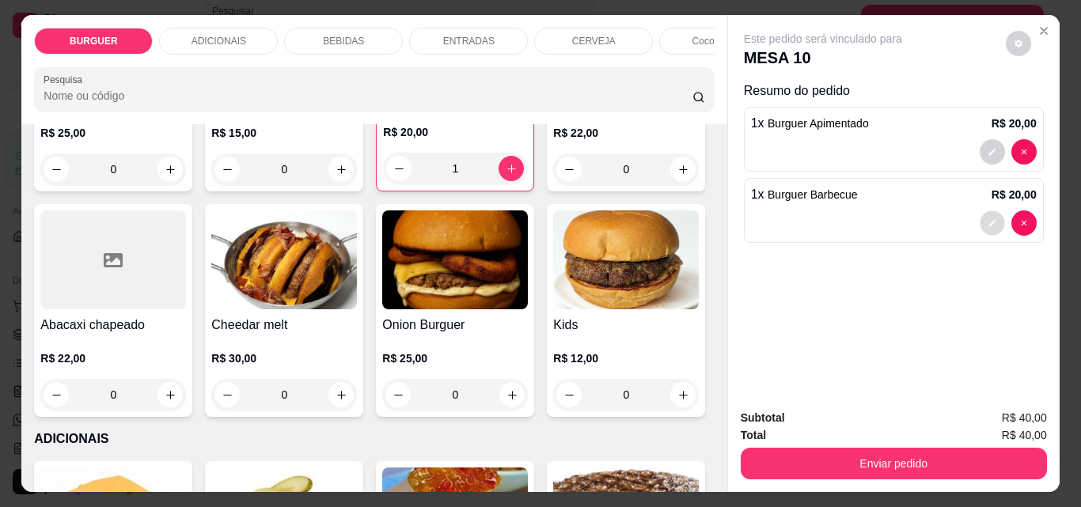
click at [985, 211] on button "decrease-product-quantity" at bounding box center [991, 223] width 25 height 25
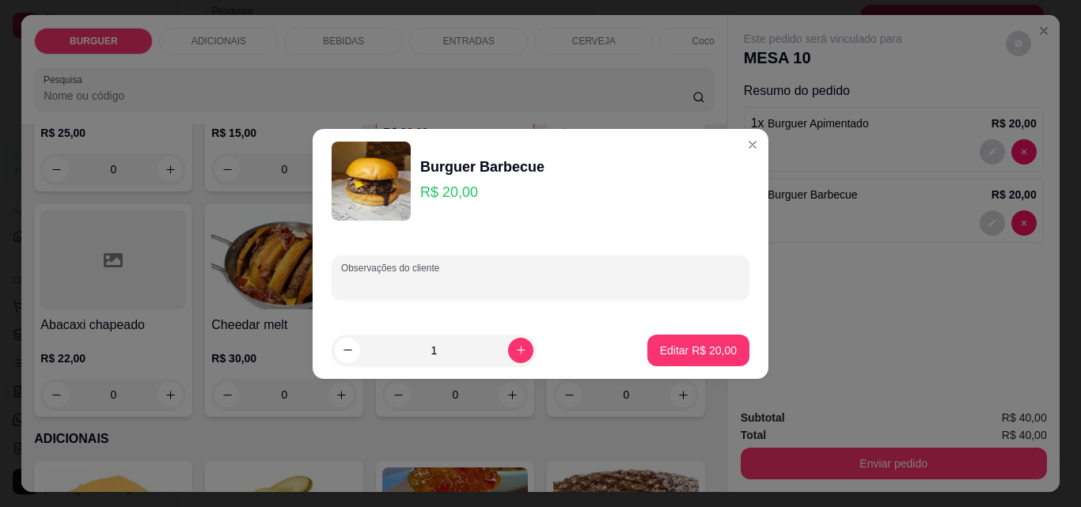
click at [536, 281] on input "Observações do cliente" at bounding box center [540, 284] width 399 height 16
type input "sem cebola"
click at [700, 345] on p "Editar R$ 20,00" at bounding box center [698, 350] width 74 height 15
type input "0"
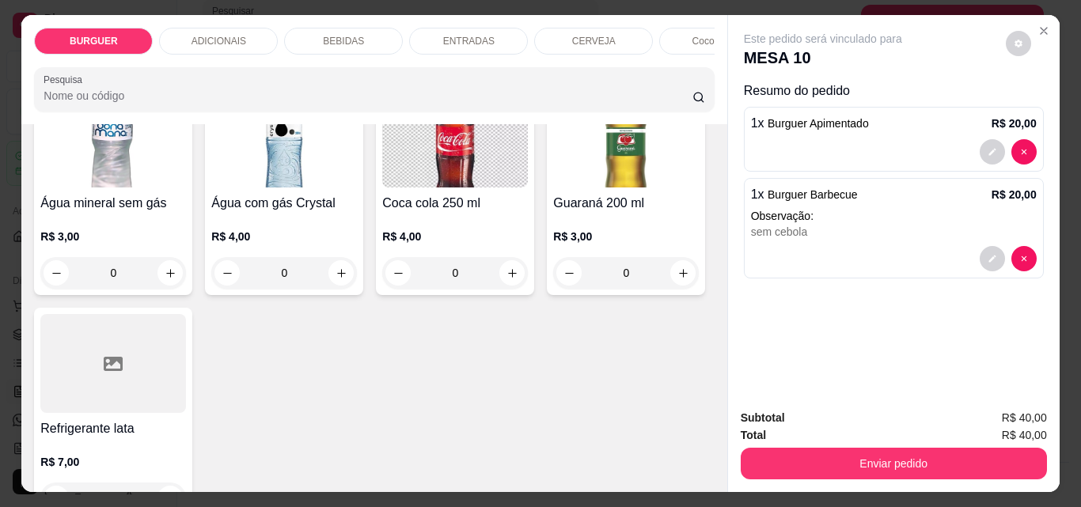
scroll to position [1889, 0]
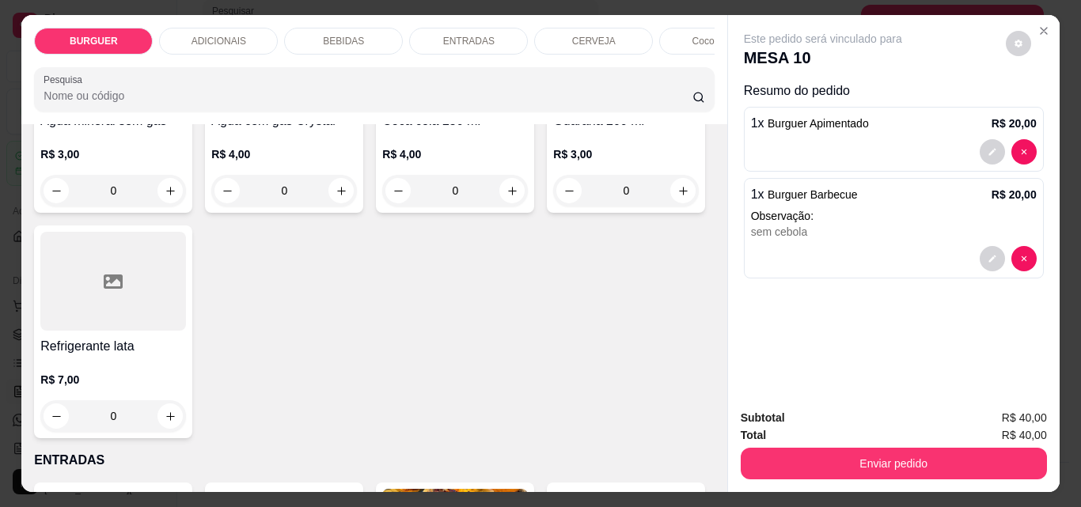
type input "1"
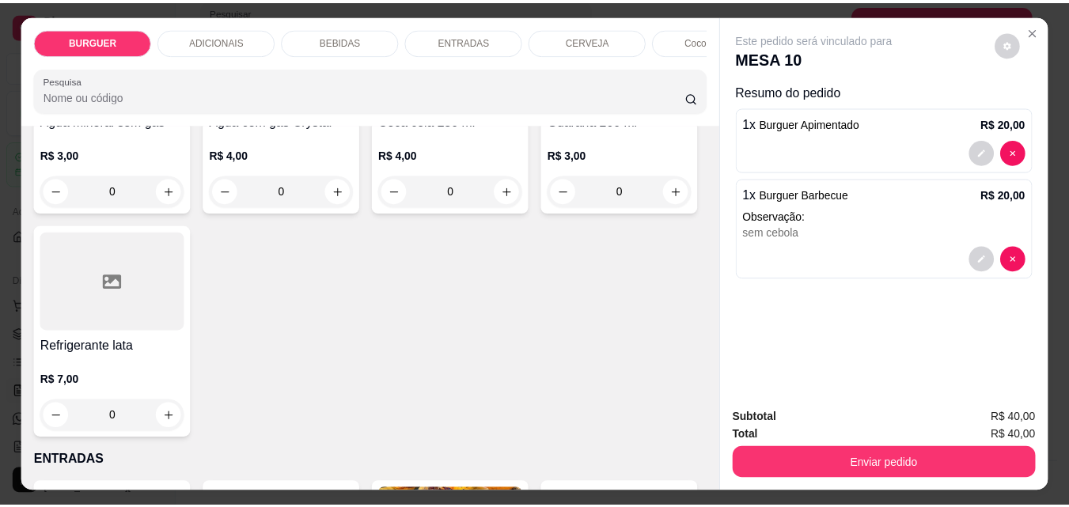
scroll to position [1891, 0]
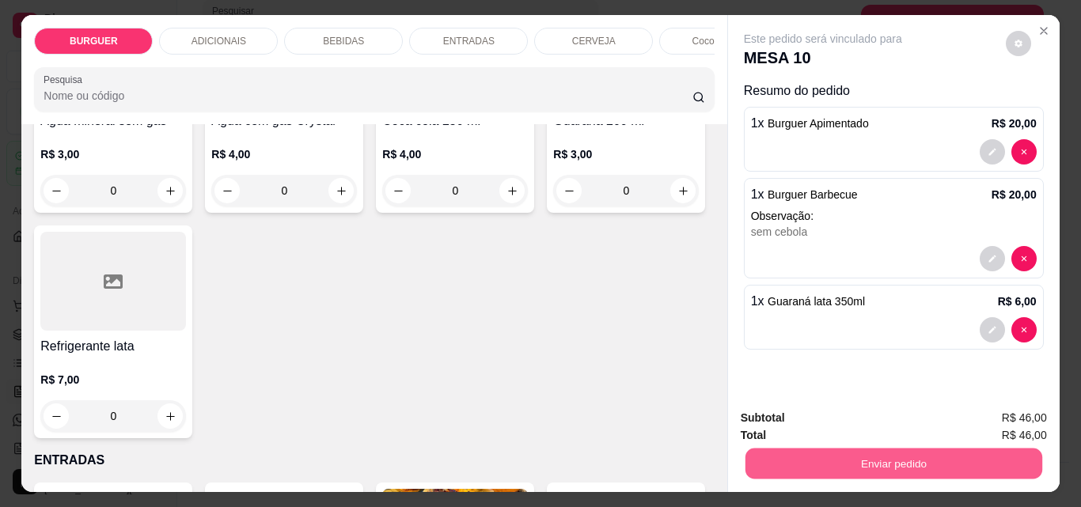
click at [913, 453] on button "Enviar pedido" at bounding box center [892, 463] width 297 height 31
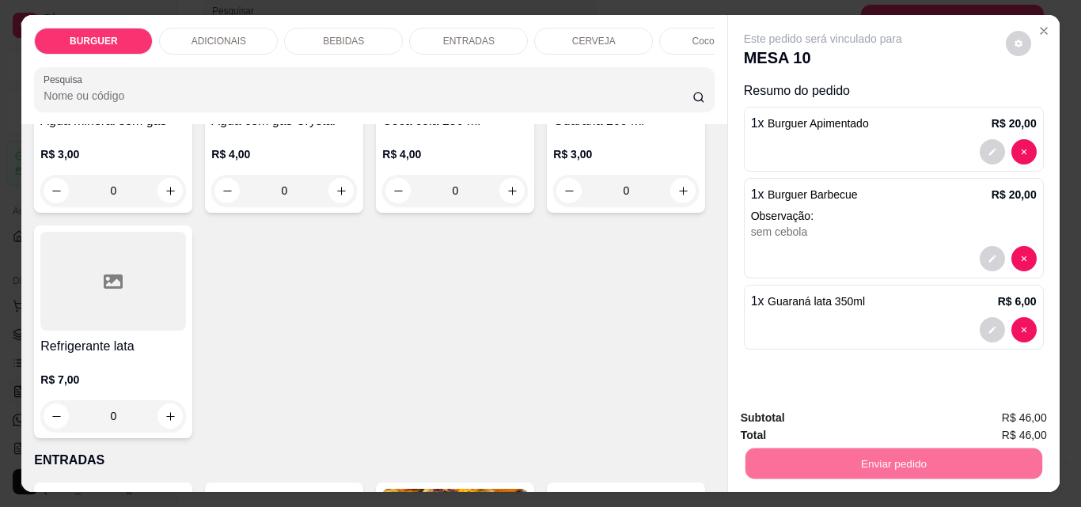
click at [988, 409] on button "Enviar pedido" at bounding box center [1004, 418] width 89 height 30
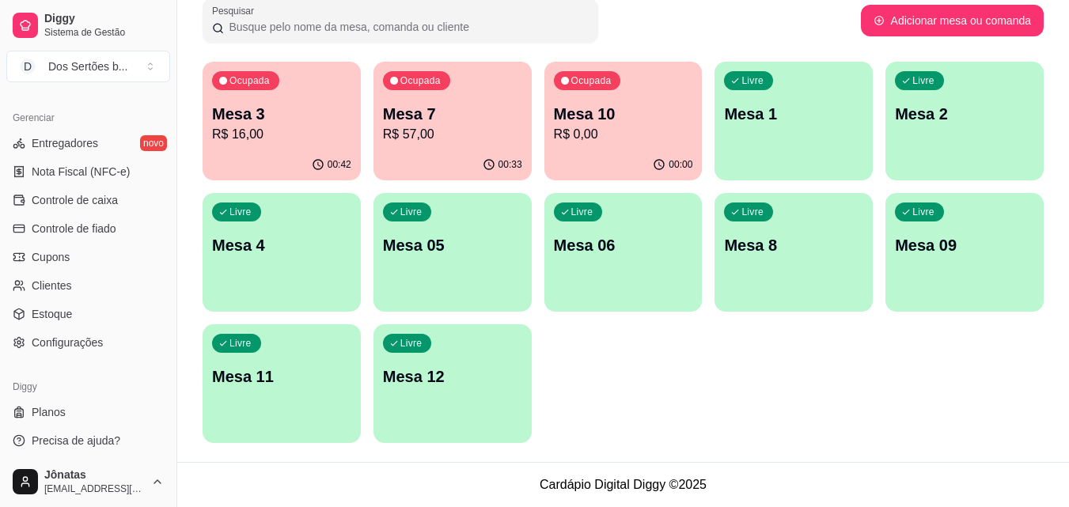
scroll to position [631, 0]
click at [47, 307] on span "Estoque" at bounding box center [52, 311] width 40 height 16
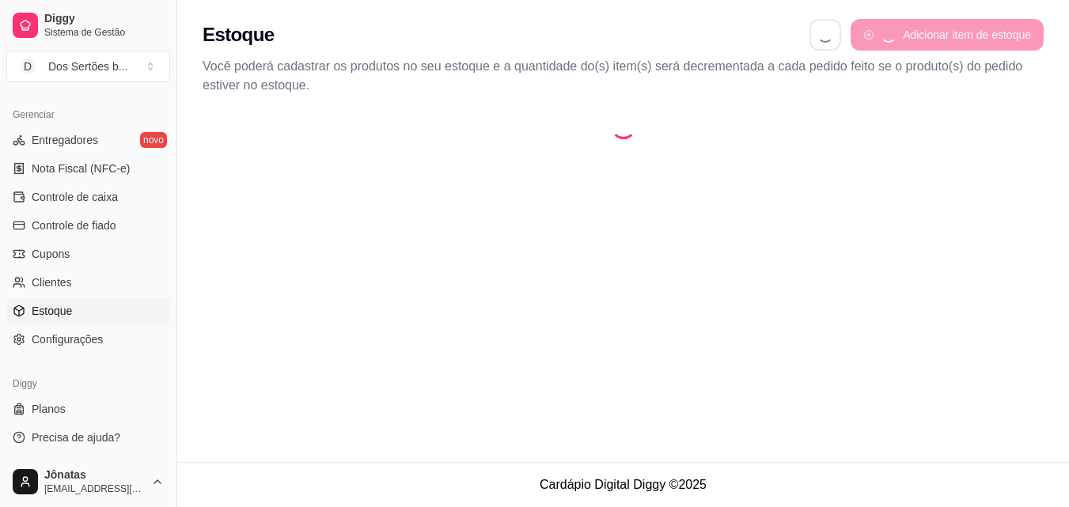
select select "QUANTITY_ORDER"
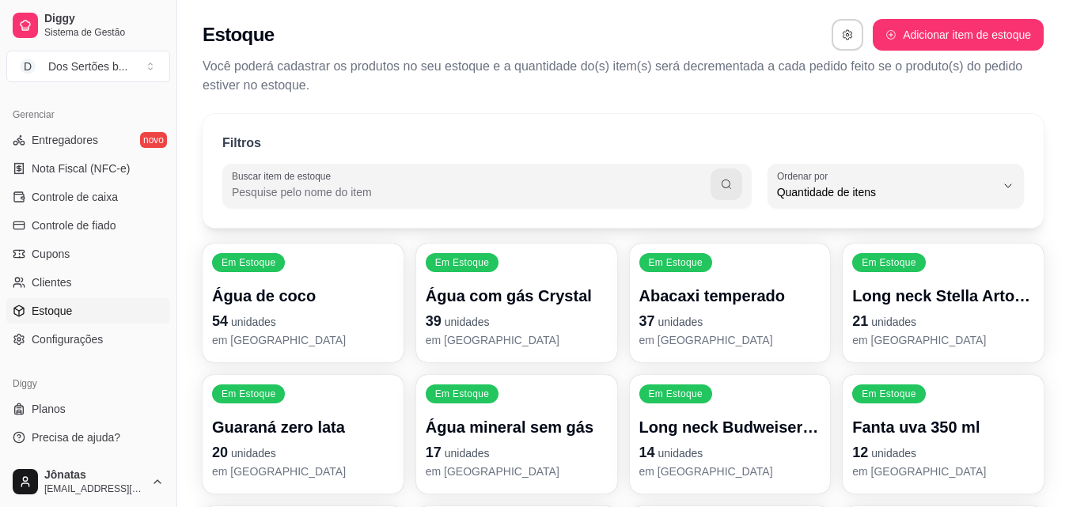
scroll to position [313, 0]
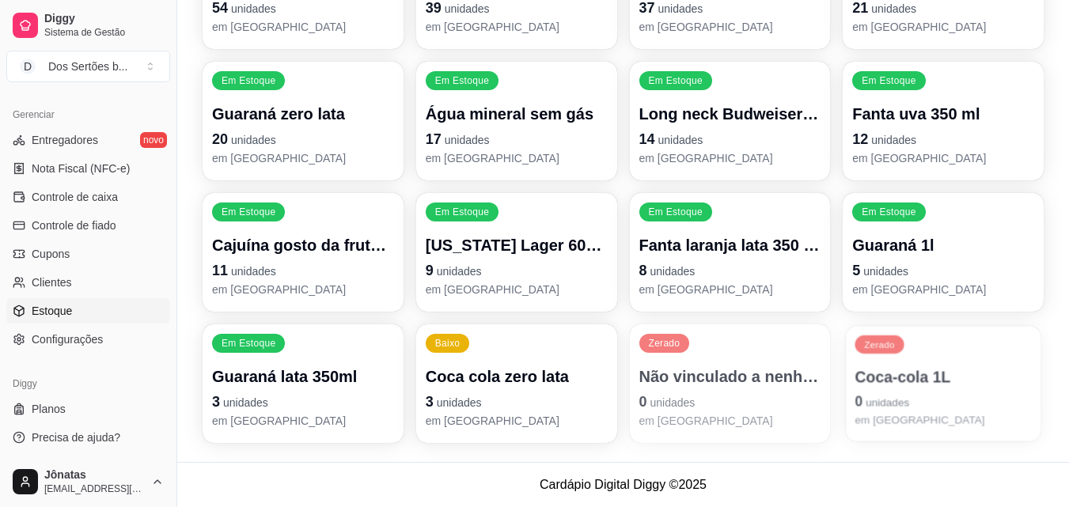
click at [878, 388] on div "Coca-cola 1L 0 unidades em [GEOGRAPHIC_DATA]" at bounding box center [943, 397] width 176 height 62
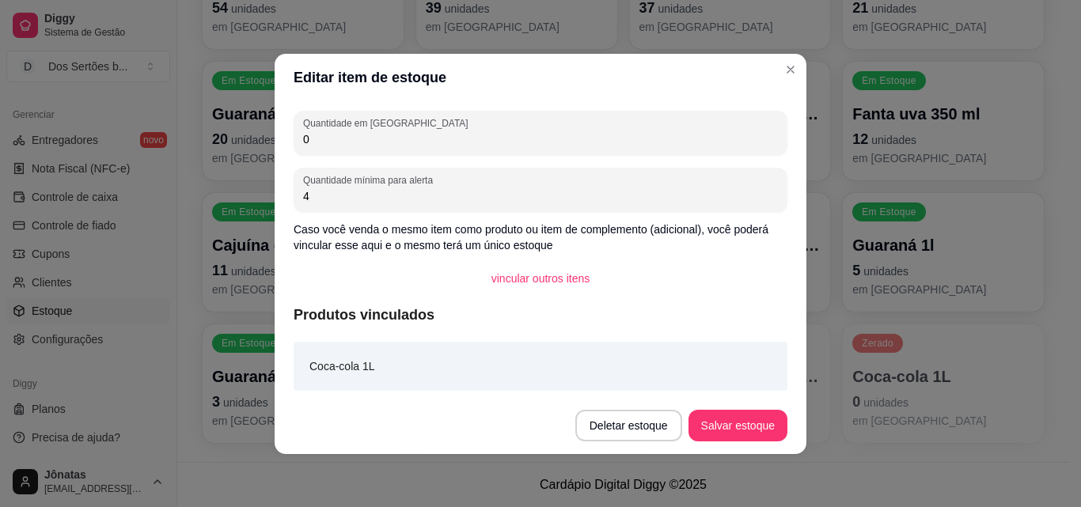
click at [327, 134] on input "0" at bounding box center [540, 139] width 475 height 16
type input "6"
click at [748, 418] on button "Salvar estoque" at bounding box center [737, 425] width 97 height 31
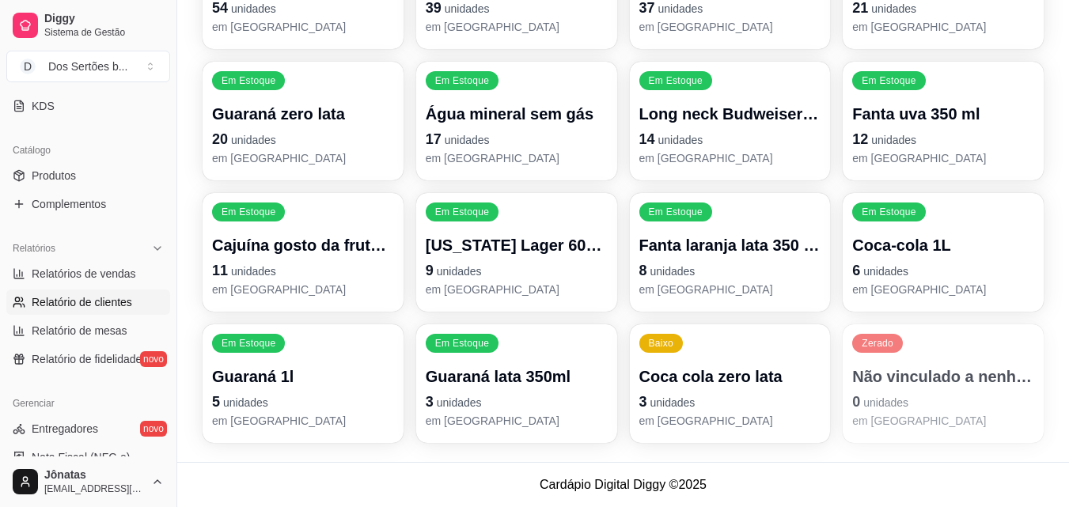
scroll to position [0, 0]
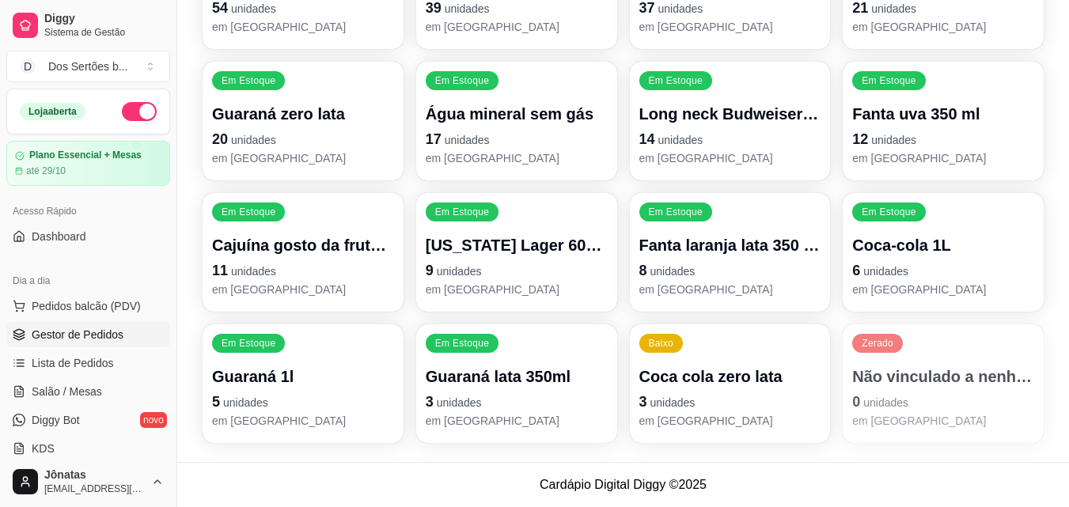
click at [73, 337] on span "Gestor de Pedidos" at bounding box center [78, 335] width 92 height 16
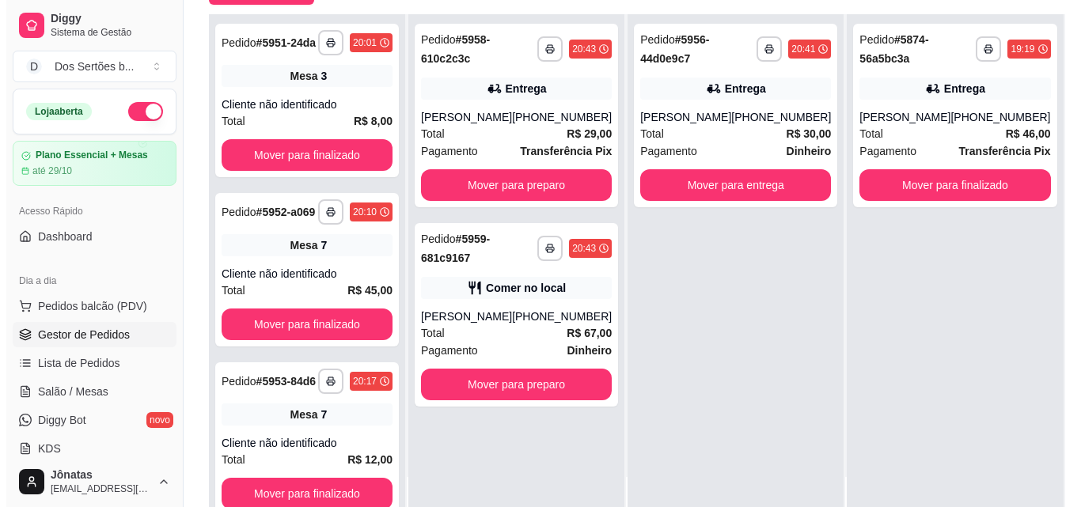
scroll to position [192, 0]
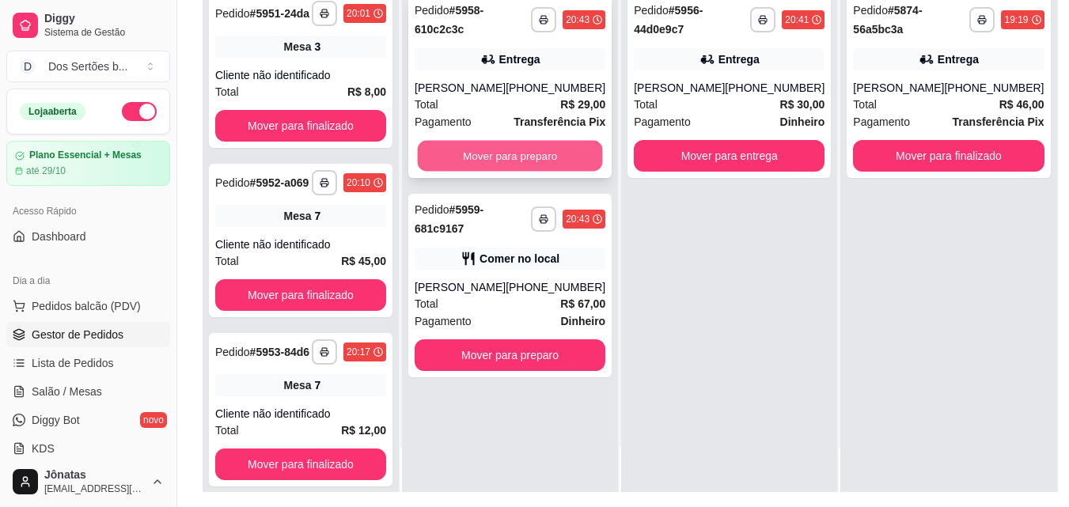
click at [521, 157] on button "Mover para preparo" at bounding box center [510, 156] width 185 height 31
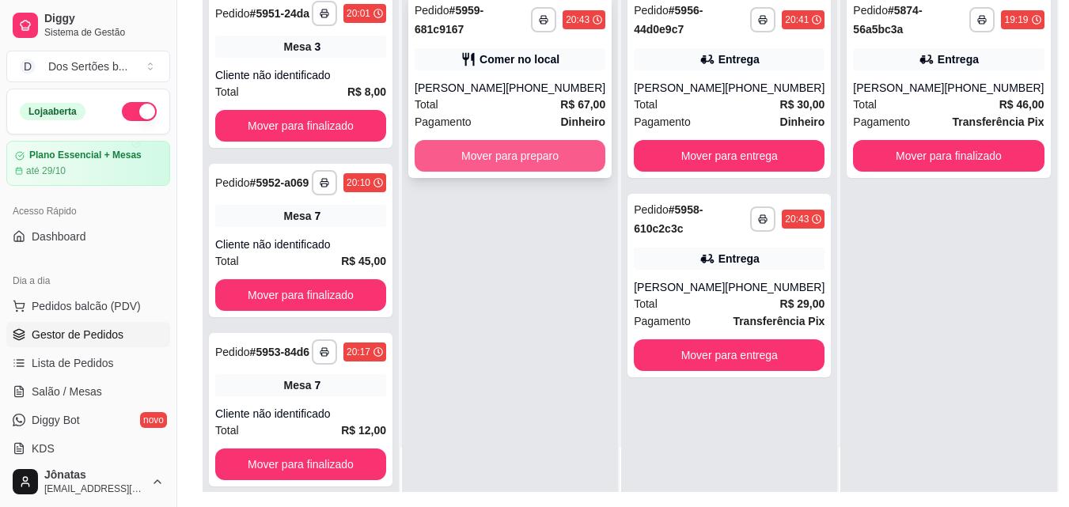
click at [563, 146] on button "Mover para preparo" at bounding box center [510, 156] width 191 height 32
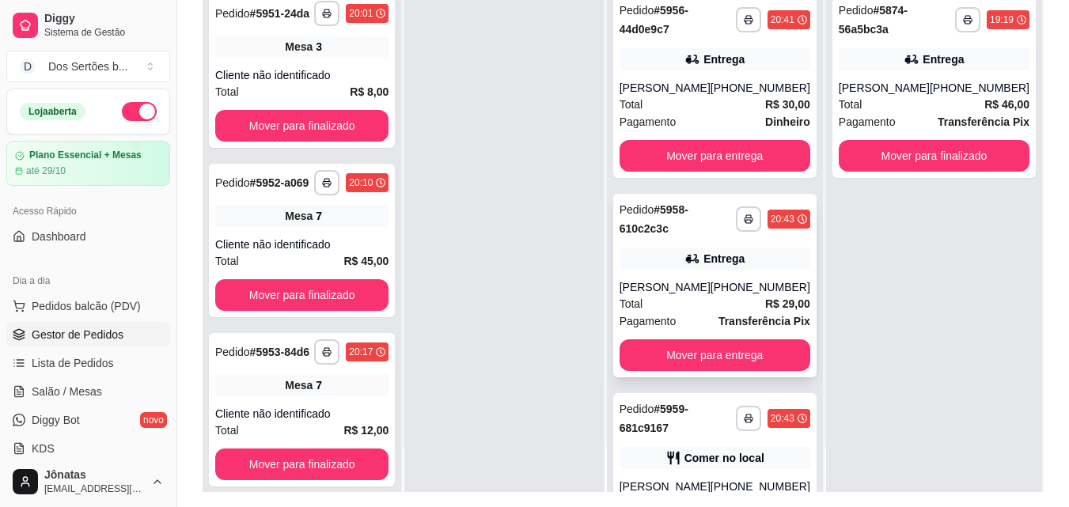
click at [695, 299] on div "Total R$ 29,00" at bounding box center [714, 303] width 191 height 17
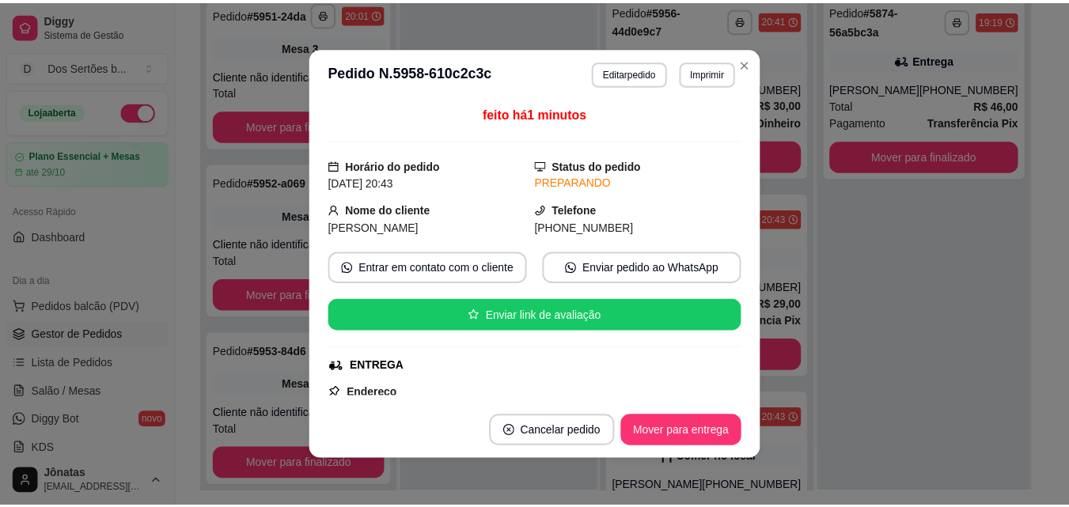
scroll to position [342, 0]
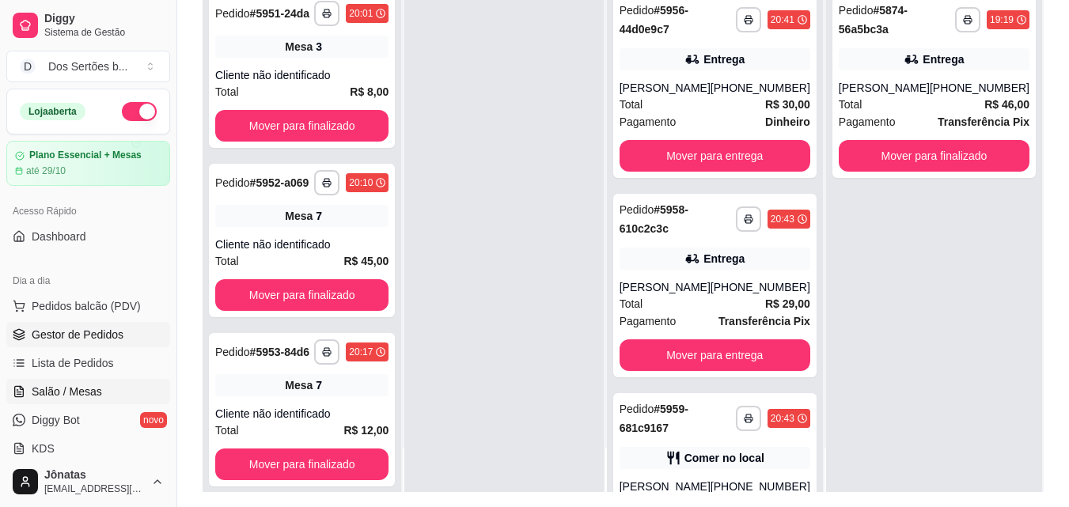
click at [114, 389] on link "Salão / Mesas" at bounding box center [88, 391] width 164 height 25
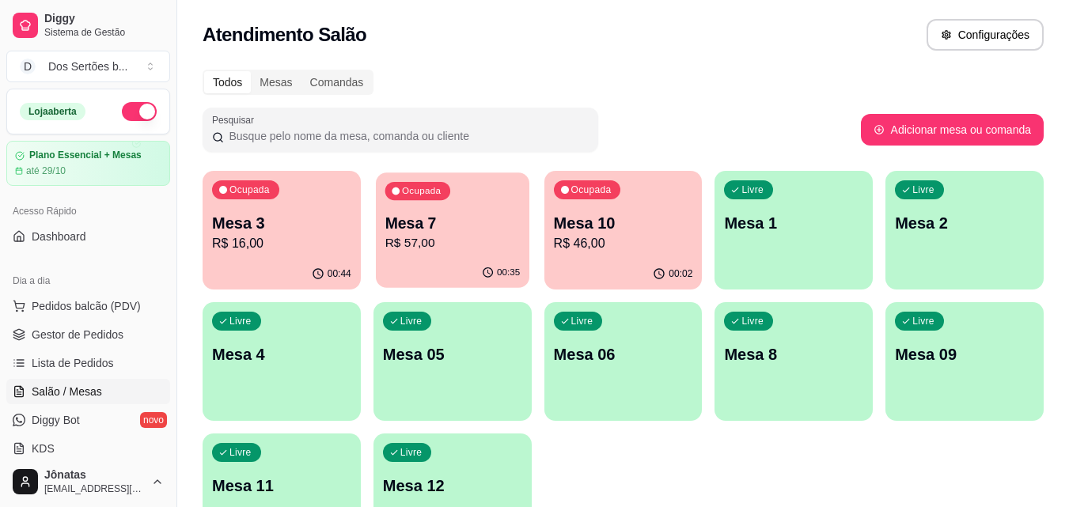
click at [433, 222] on p "Mesa 7" at bounding box center [451, 223] width 135 height 21
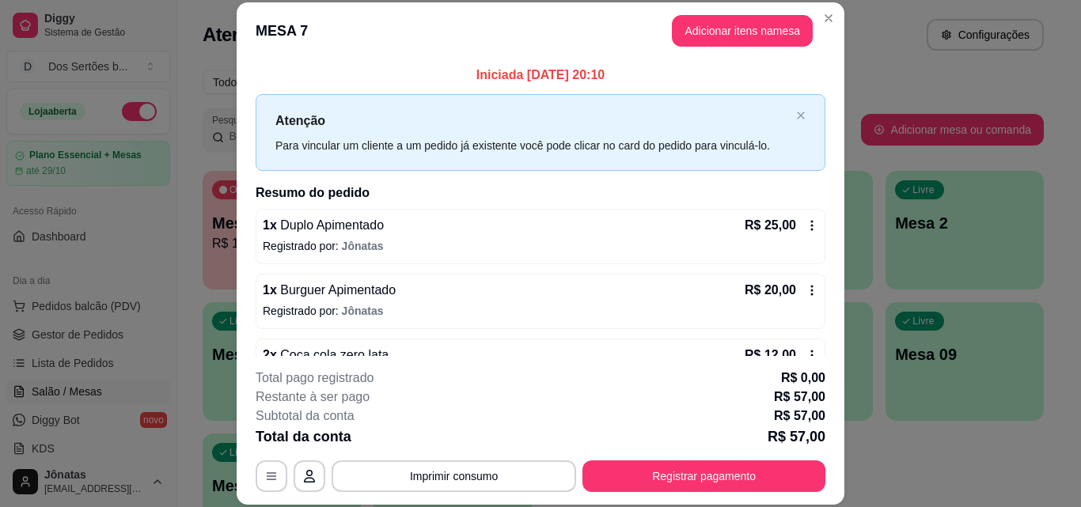
scroll to position [44, 0]
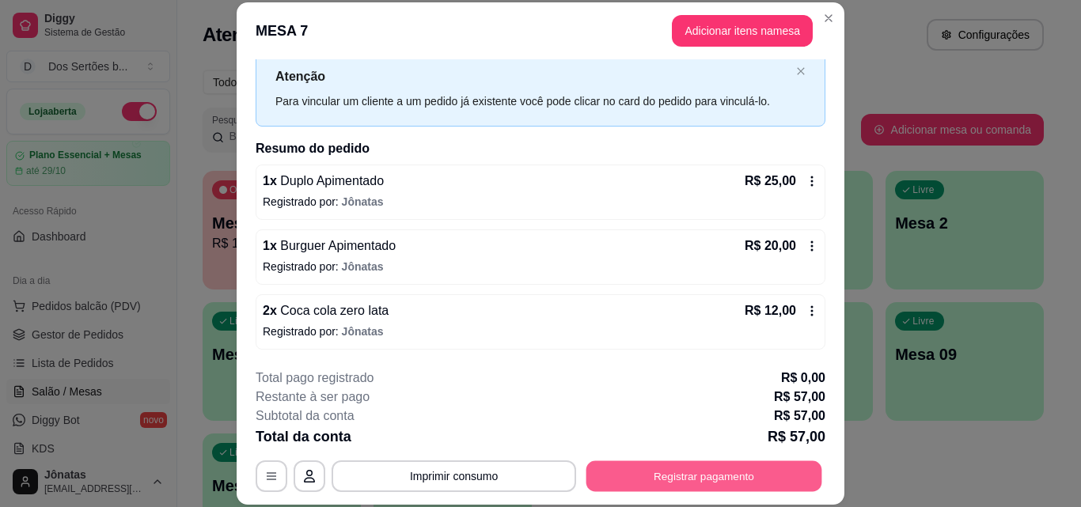
click at [651, 463] on button "Registrar pagamento" at bounding box center [704, 475] width 236 height 31
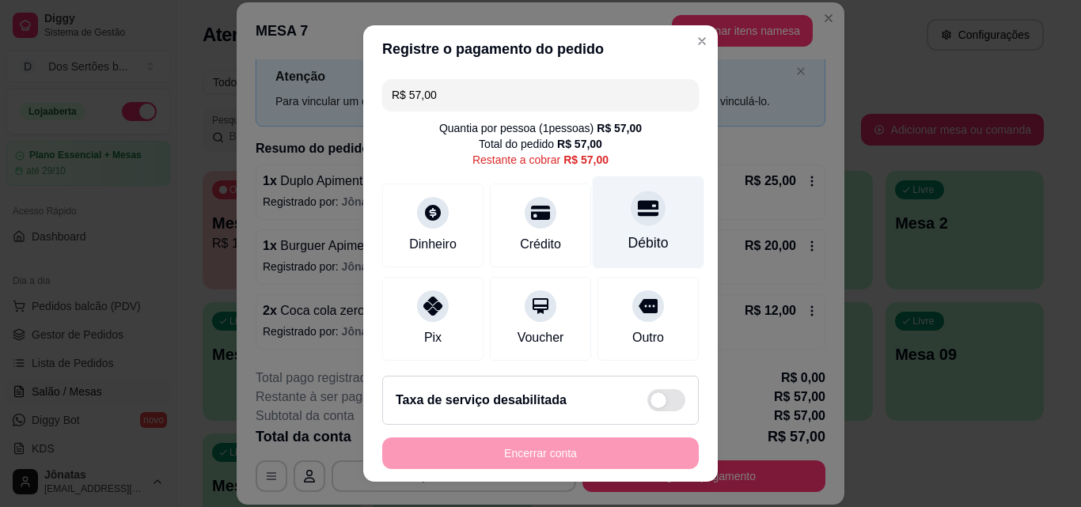
click at [638, 217] on div "Débito" at bounding box center [648, 222] width 112 height 93
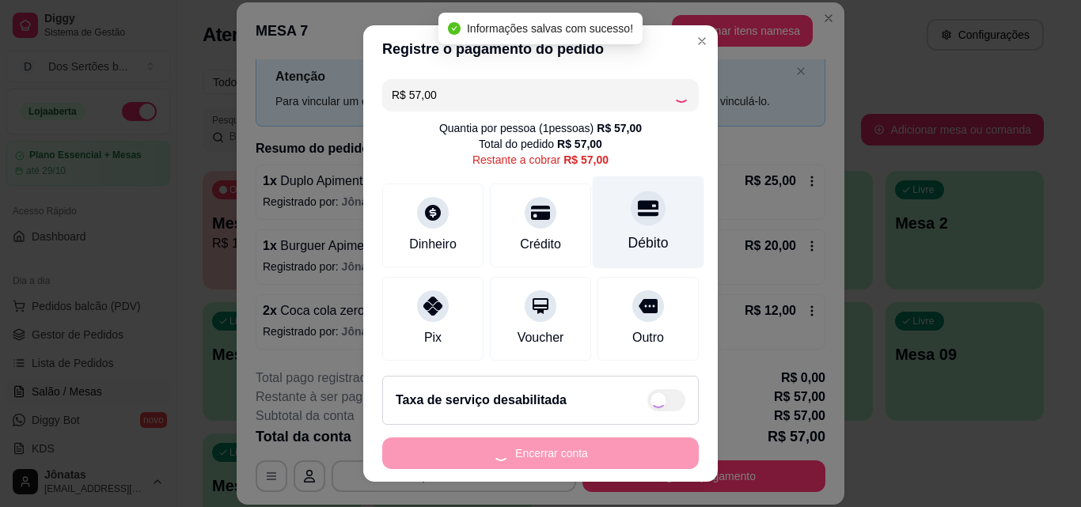
type input "R$ 0,00"
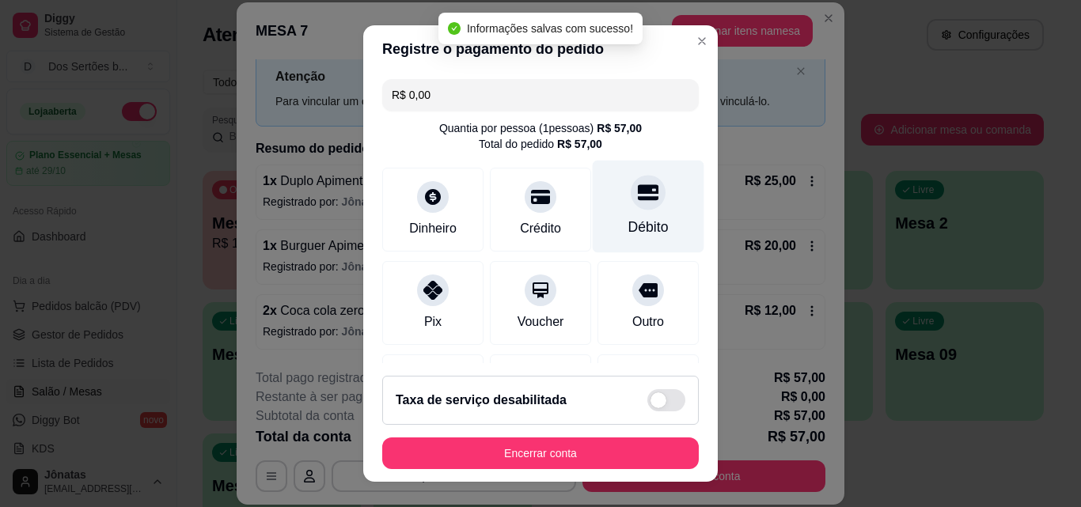
scroll to position [183, 0]
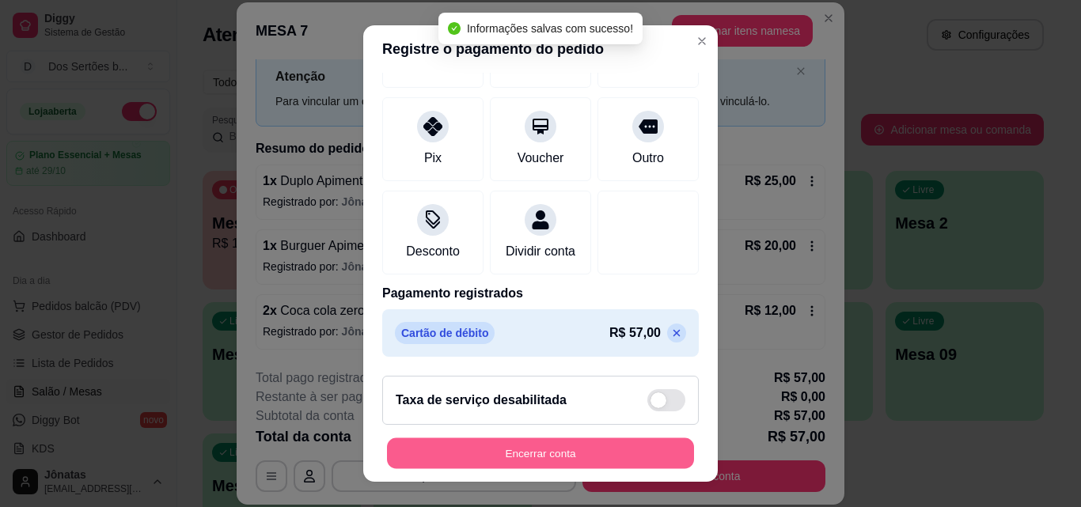
click at [652, 443] on button "Encerrar conta" at bounding box center [540, 453] width 307 height 31
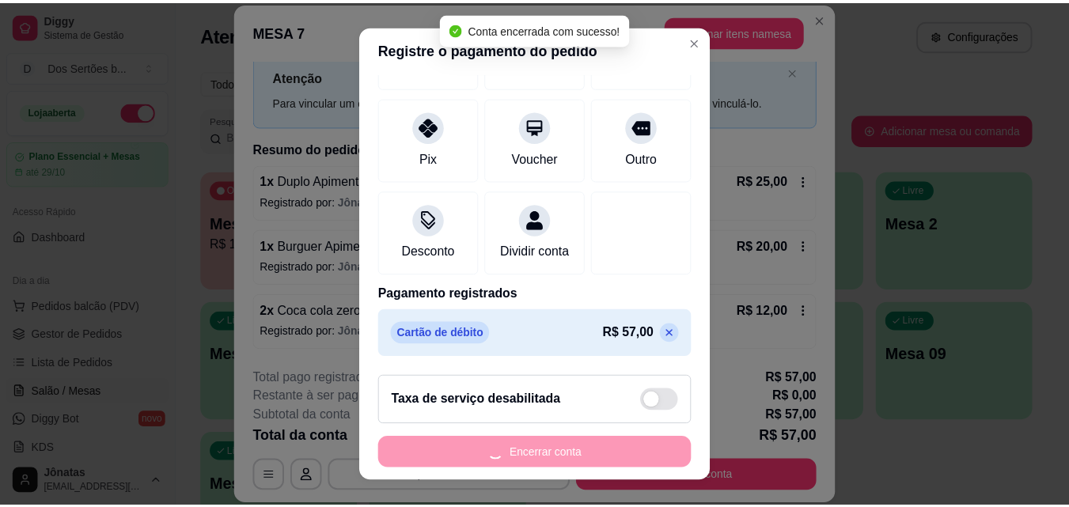
scroll to position [0, 0]
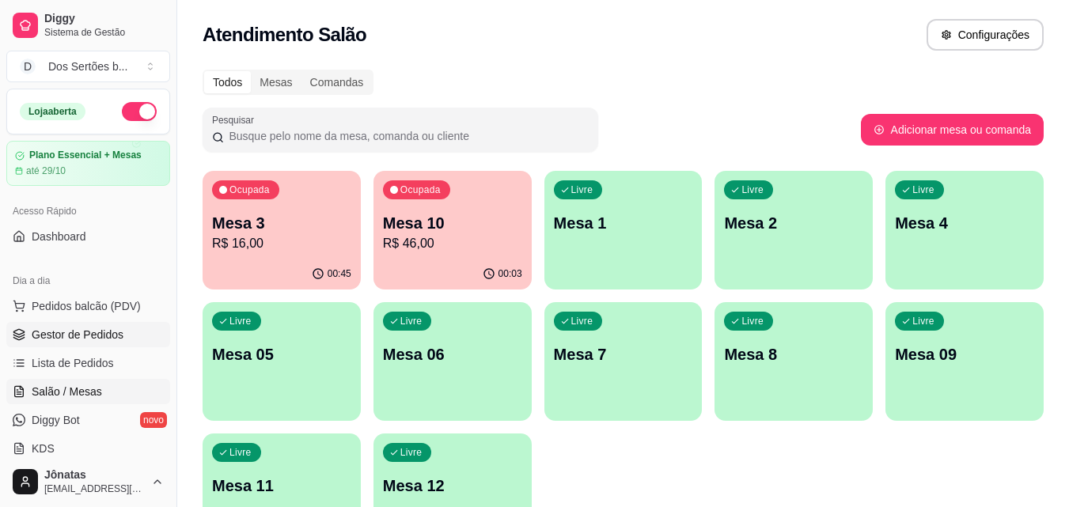
click at [98, 331] on span "Gestor de Pedidos" at bounding box center [78, 335] width 92 height 16
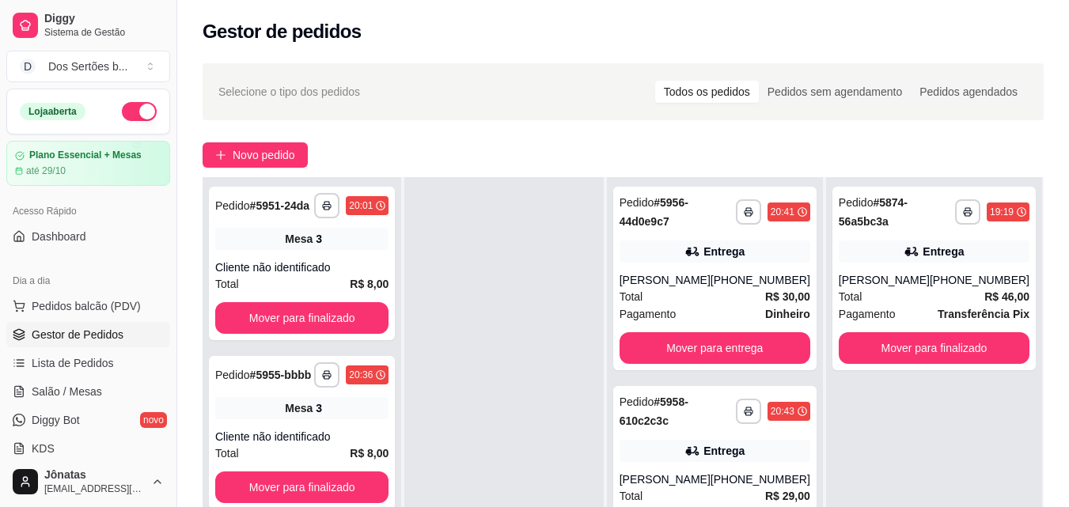
scroll to position [241, 0]
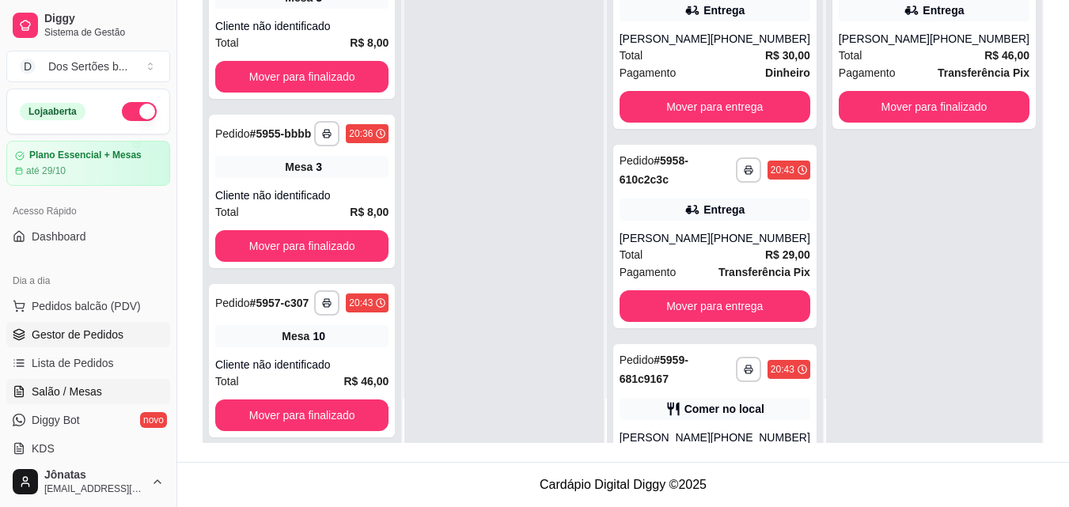
click at [87, 382] on link "Salão / Mesas" at bounding box center [88, 391] width 164 height 25
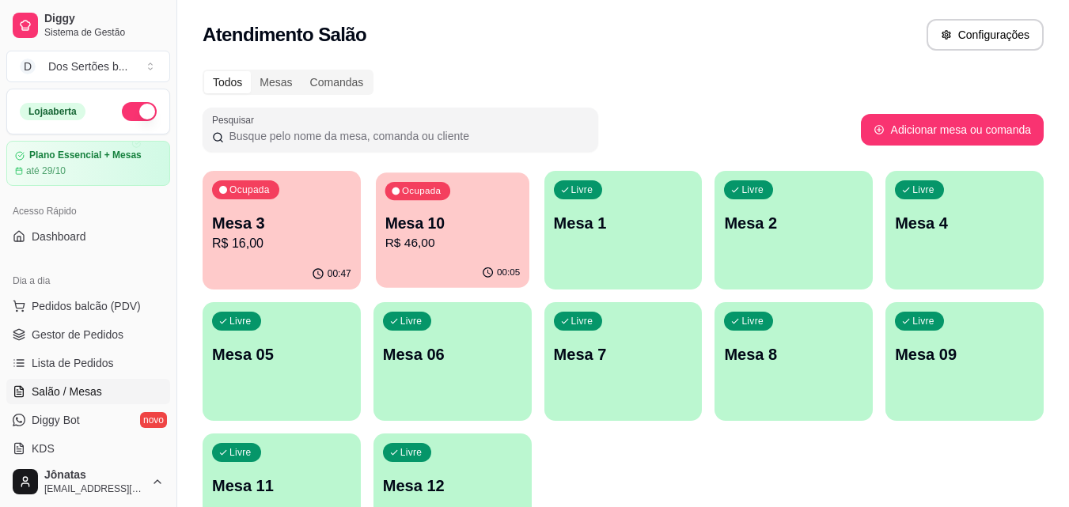
click at [430, 213] on p "Mesa 10" at bounding box center [451, 223] width 135 height 21
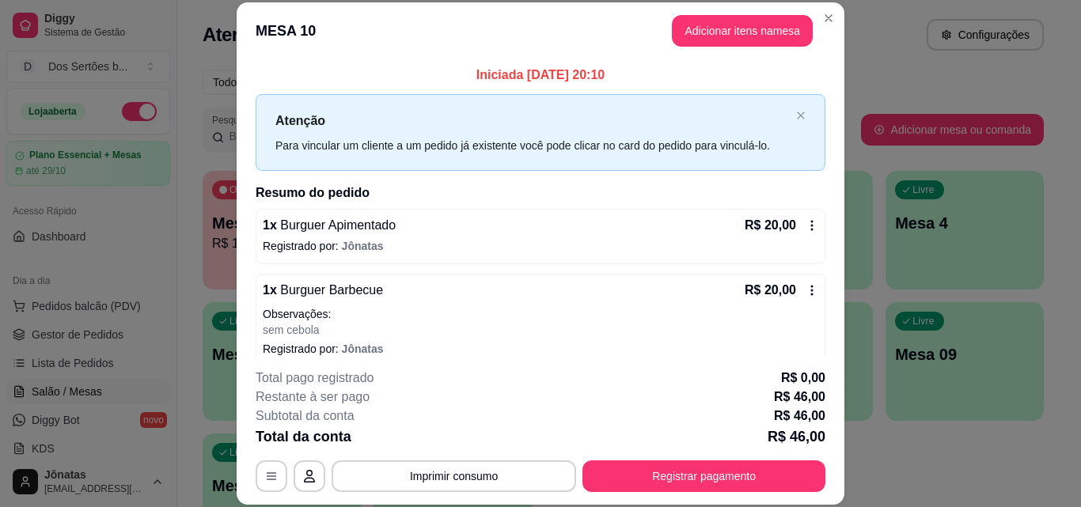
scroll to position [82, 0]
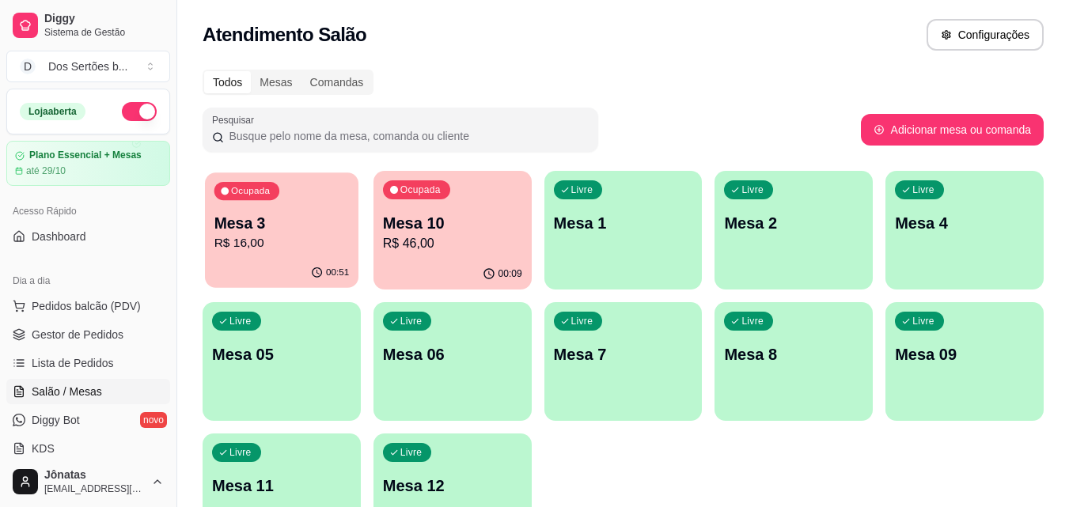
click at [298, 250] on p "R$ 16,00" at bounding box center [281, 243] width 135 height 18
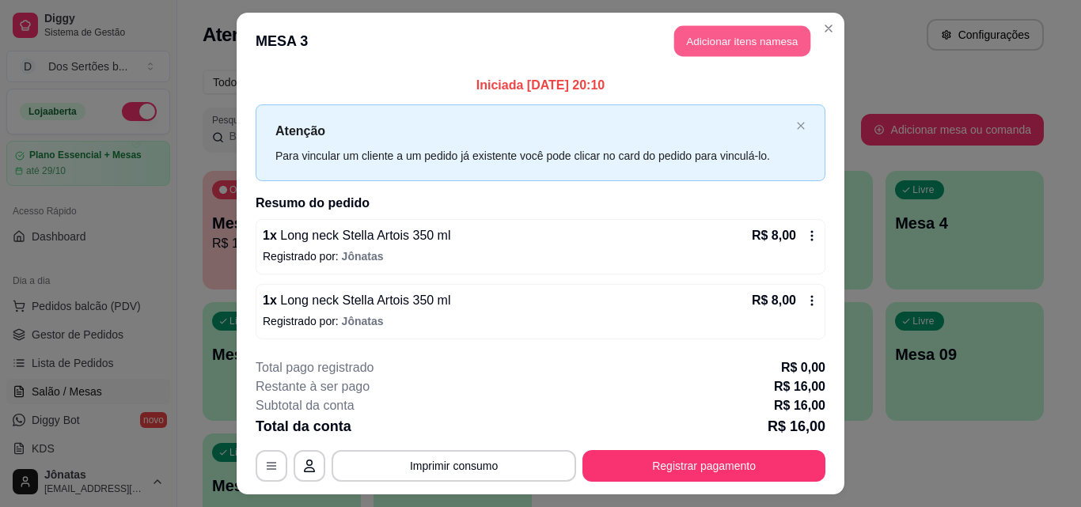
click at [715, 35] on button "Adicionar itens na mesa" at bounding box center [742, 41] width 136 height 31
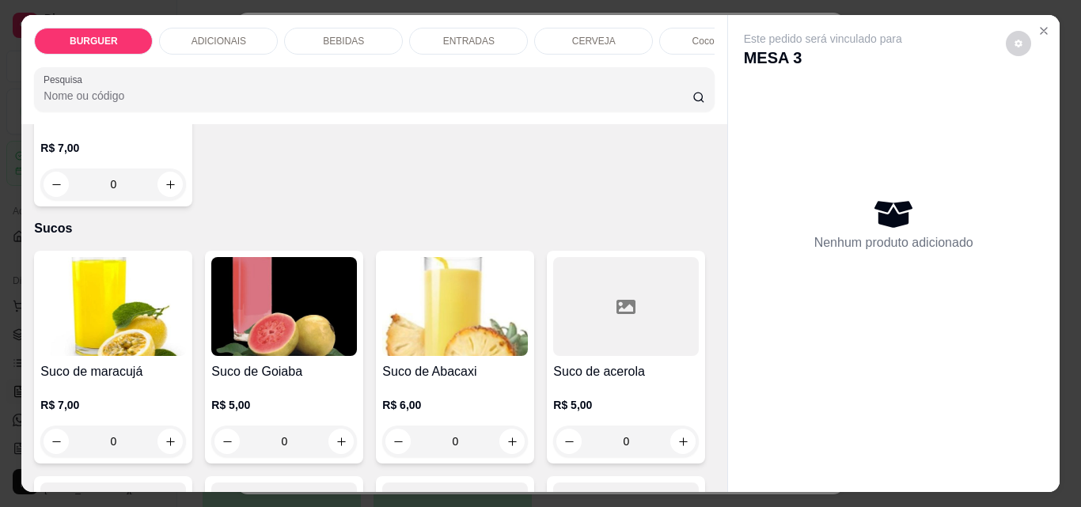
scroll to position [3549, 0]
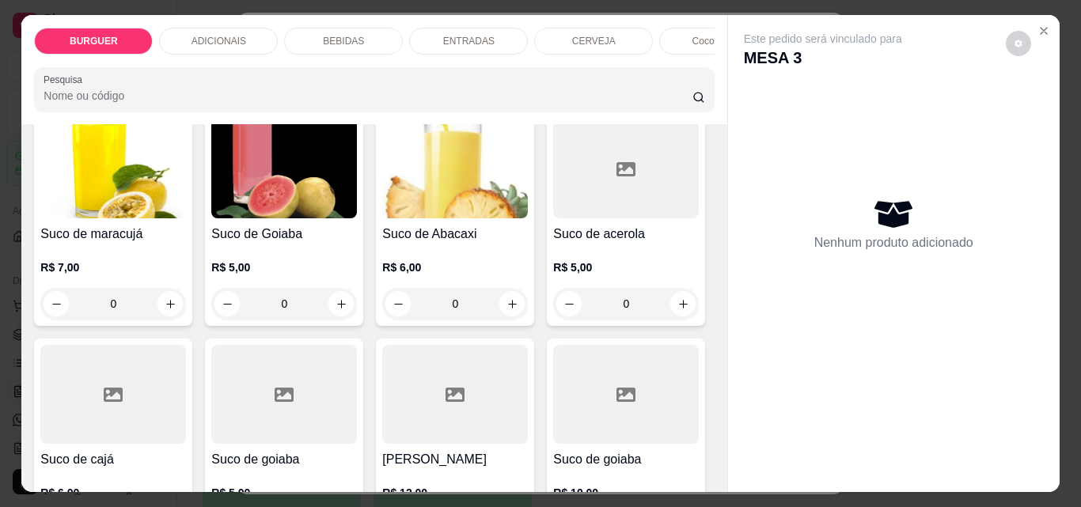
type input "1"
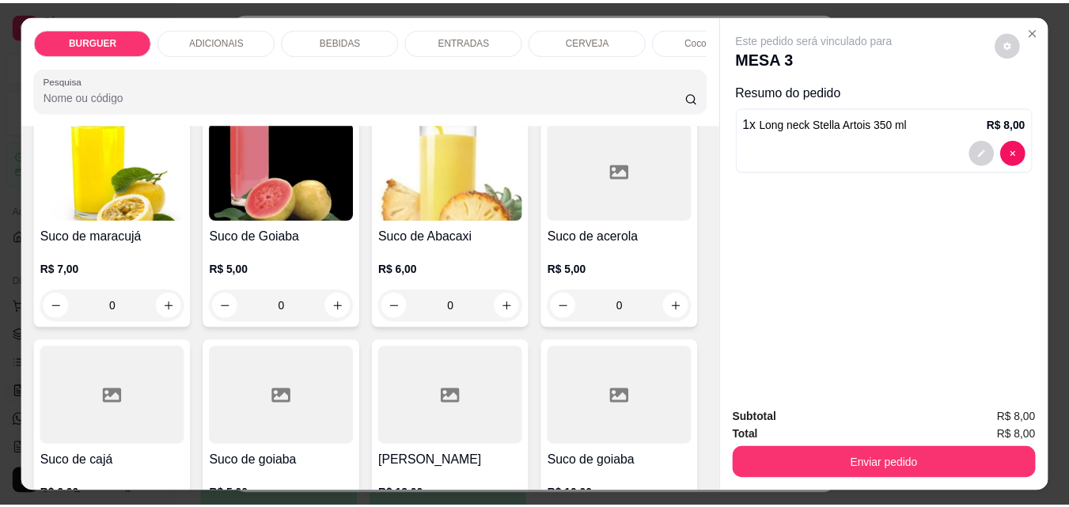
scroll to position [3549, 0]
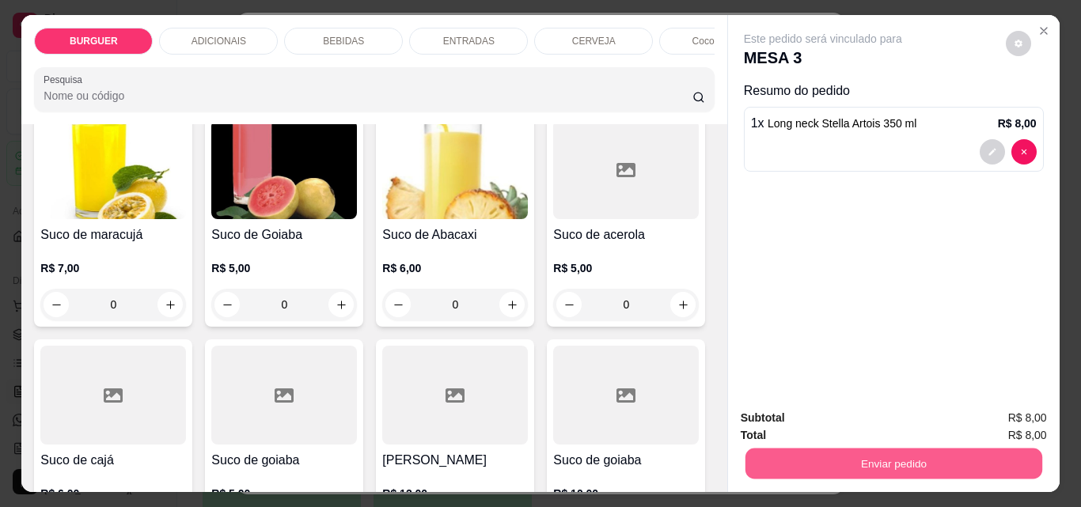
click at [998, 452] on button "Enviar pedido" at bounding box center [892, 463] width 297 height 31
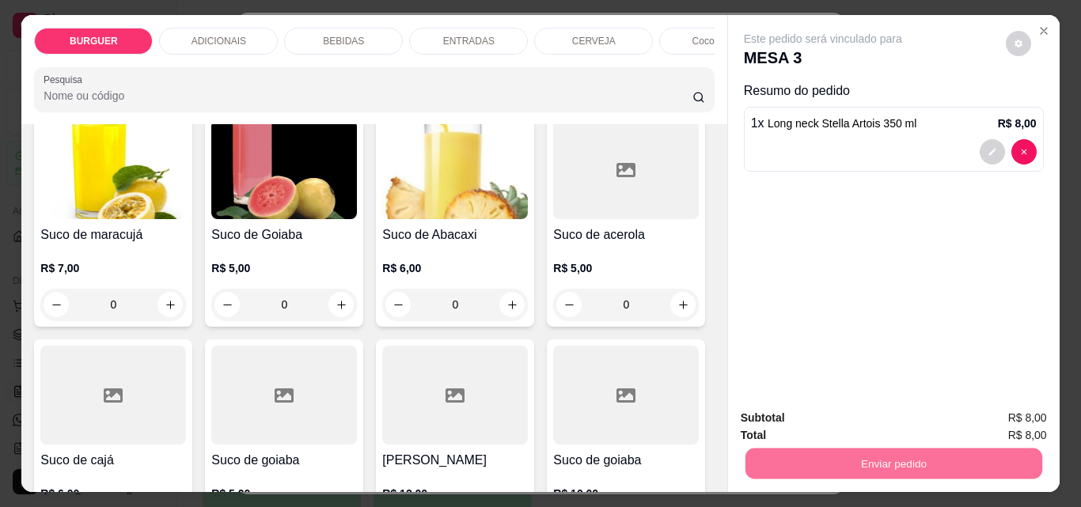
click at [1002, 412] on button "Enviar pedido" at bounding box center [1005, 417] width 87 height 29
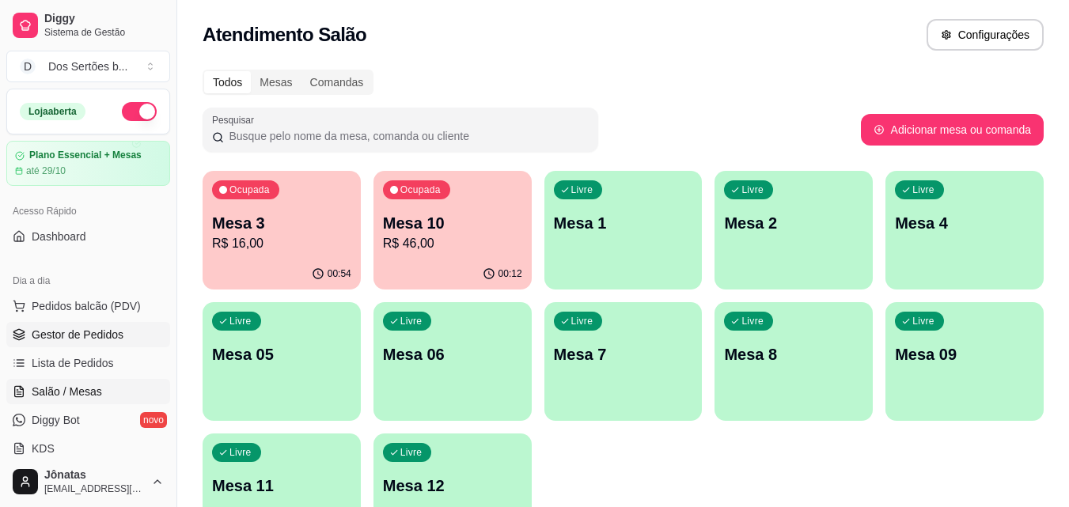
click at [94, 330] on span "Gestor de Pedidos" at bounding box center [78, 335] width 92 height 16
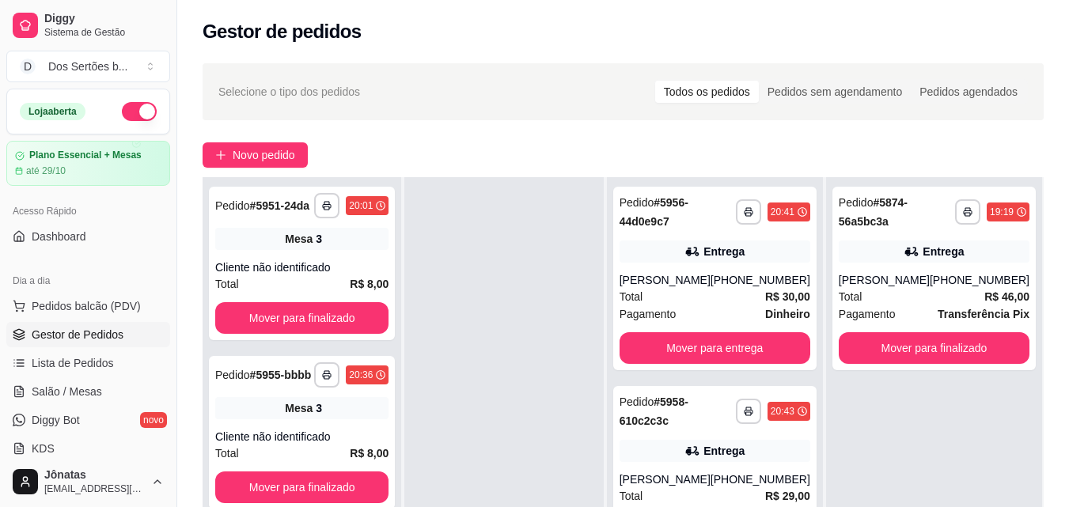
scroll to position [241, 0]
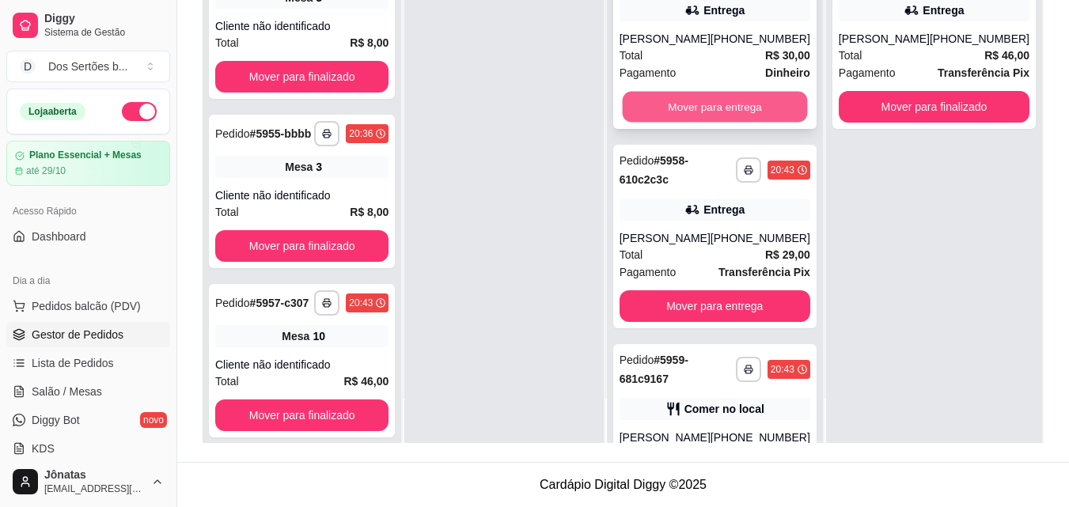
click at [659, 95] on button "Mover para entrega" at bounding box center [714, 107] width 185 height 31
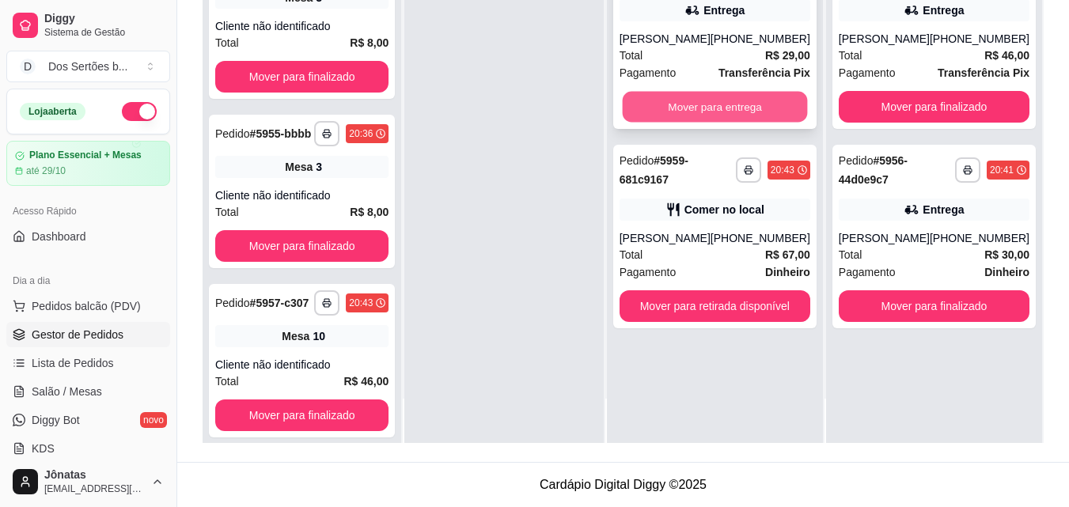
click at [710, 107] on button "Mover para entrega" at bounding box center [714, 107] width 185 height 31
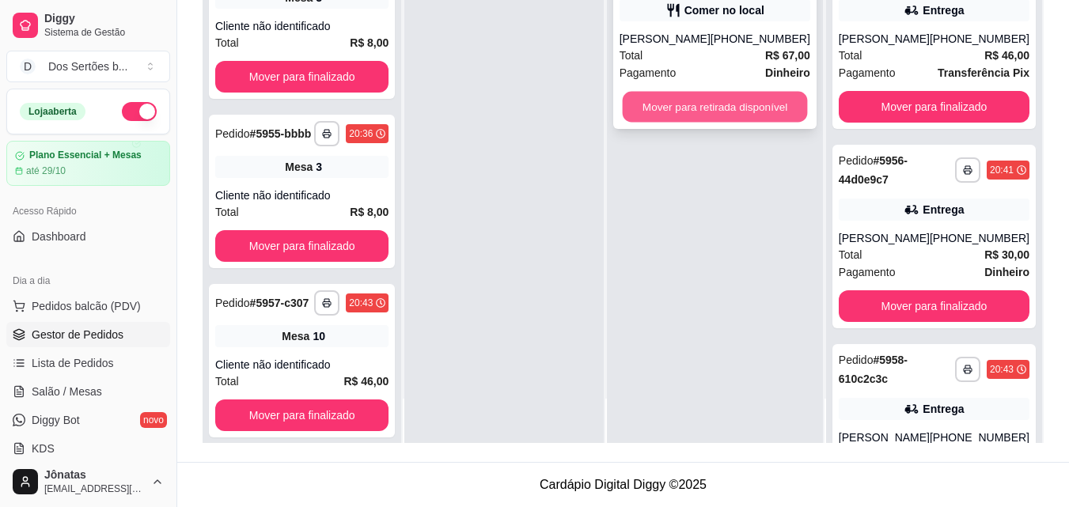
click at [714, 104] on button "Mover para retirada disponível" at bounding box center [714, 107] width 185 height 31
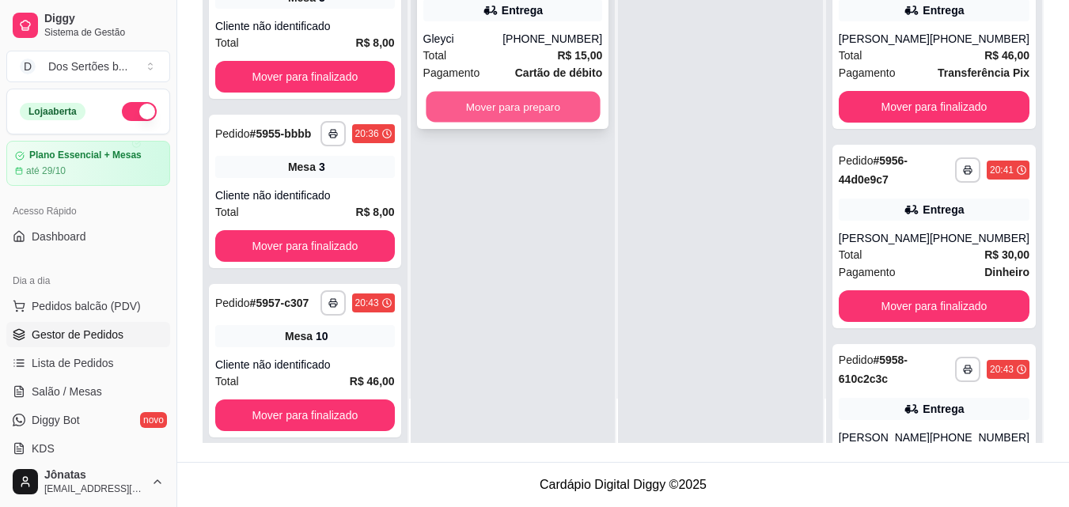
click at [470, 115] on button "Mover para preparo" at bounding box center [513, 107] width 174 height 31
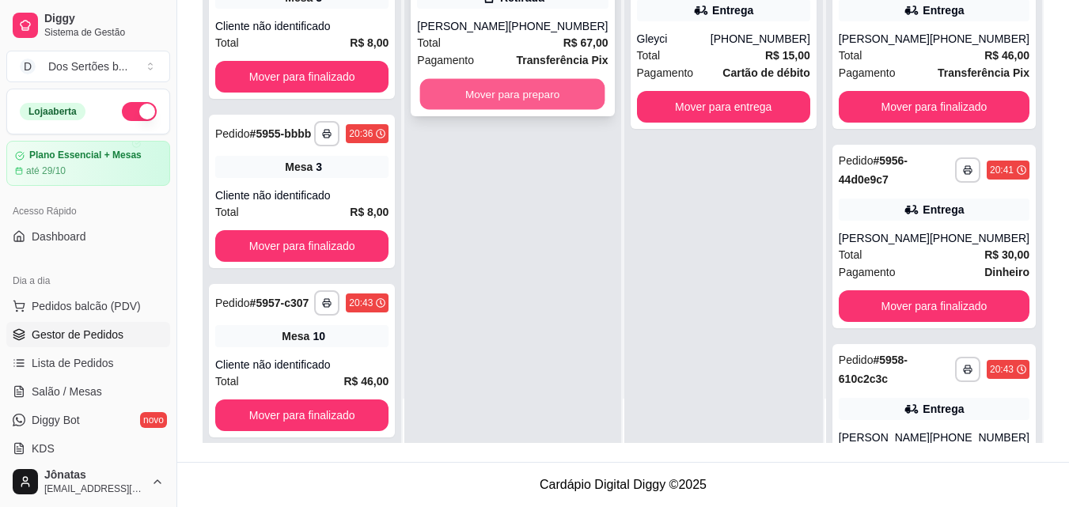
click at [532, 94] on button "Mover para preparo" at bounding box center [512, 94] width 185 height 31
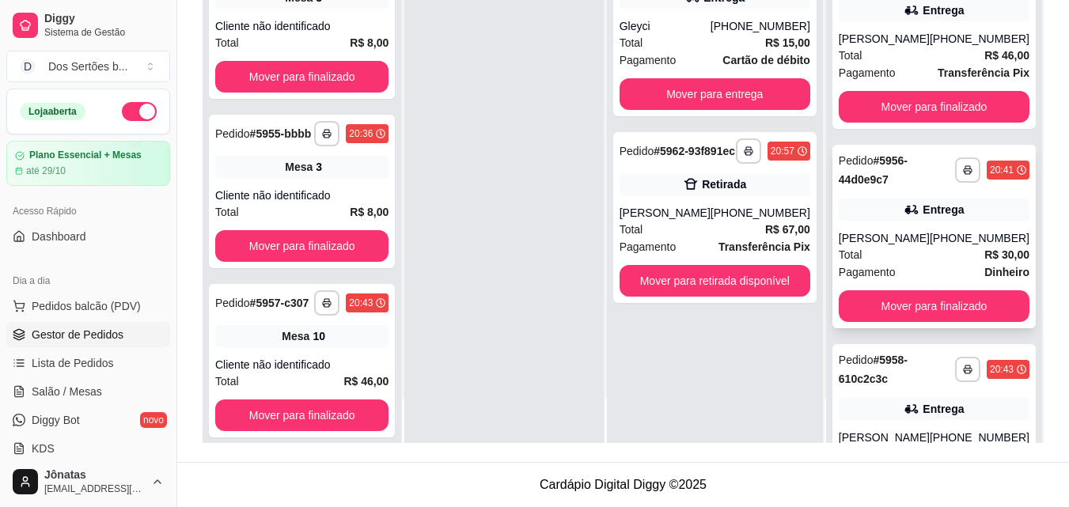
scroll to position [306, 0]
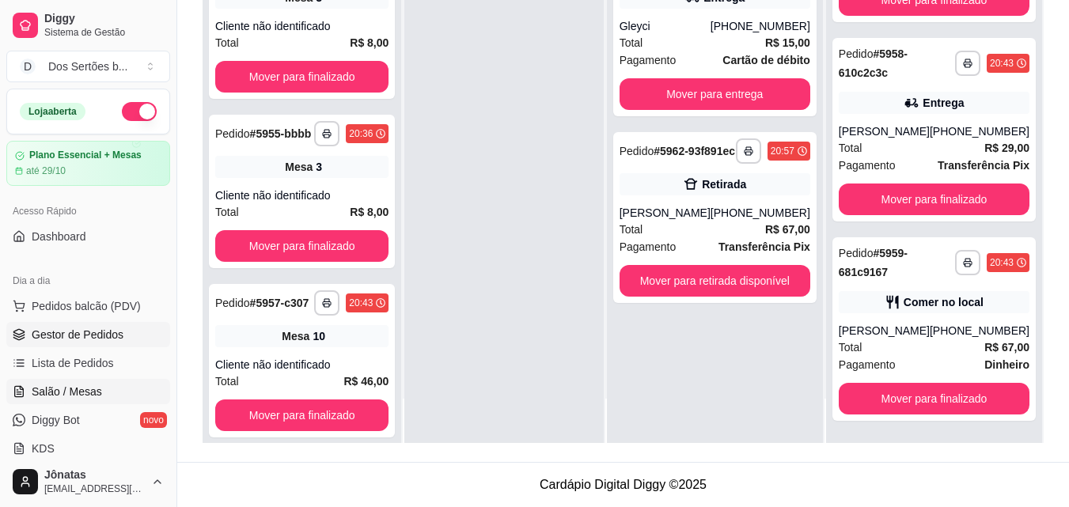
click at [61, 383] on link "Salão / Mesas" at bounding box center [88, 391] width 164 height 25
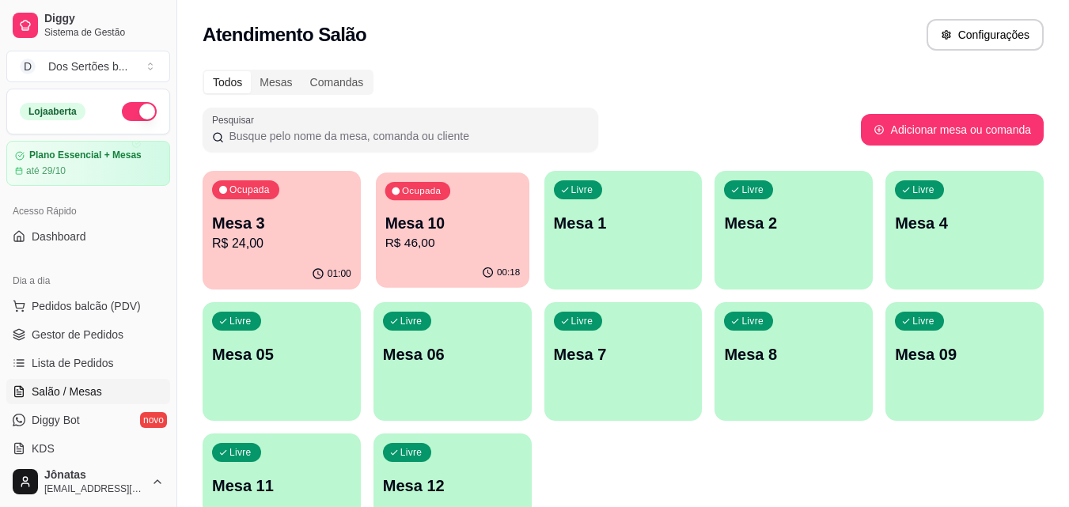
click at [458, 210] on div "Ocupada Mesa 10 R$ 46,00" at bounding box center [452, 214] width 153 height 85
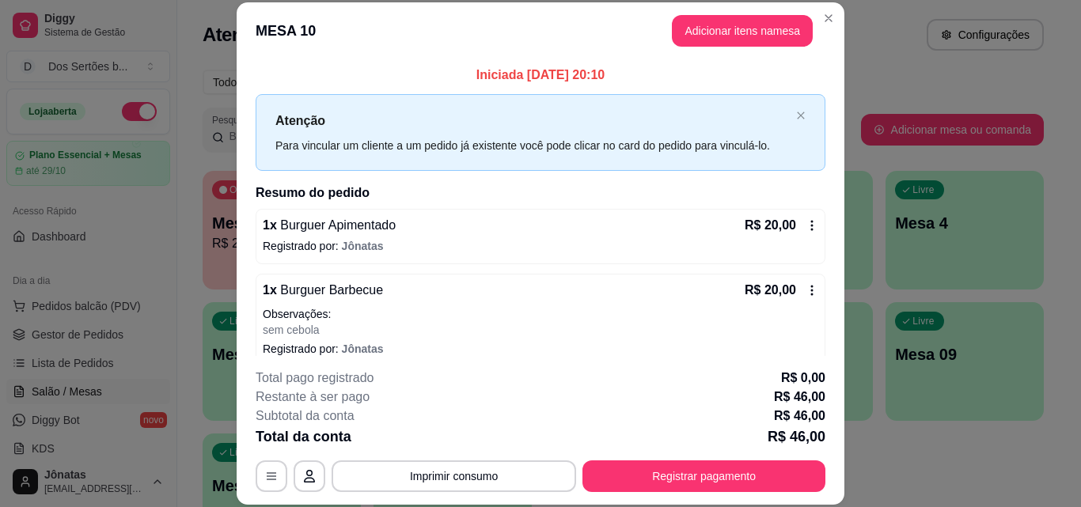
scroll to position [82, 0]
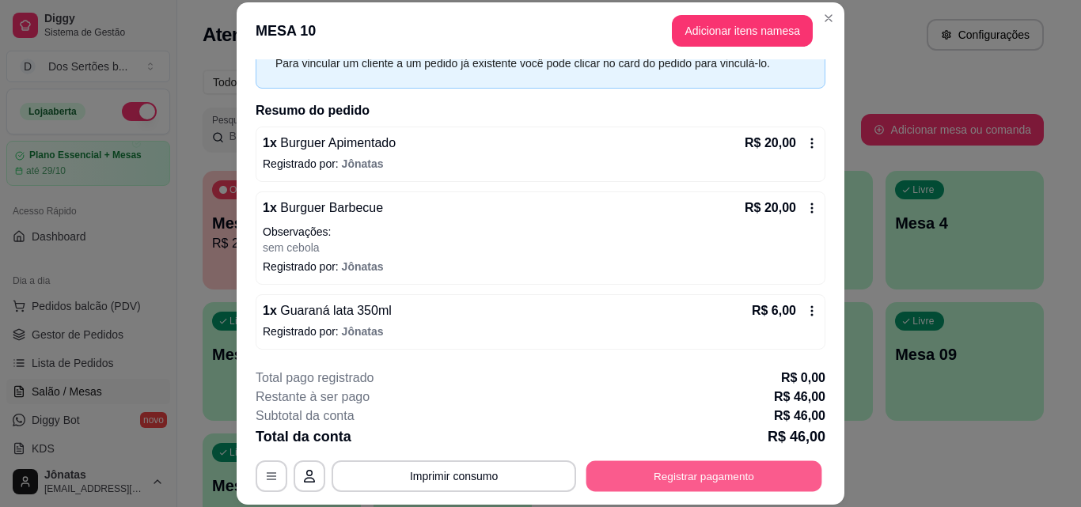
click at [661, 471] on button "Registrar pagamento" at bounding box center [704, 475] width 236 height 31
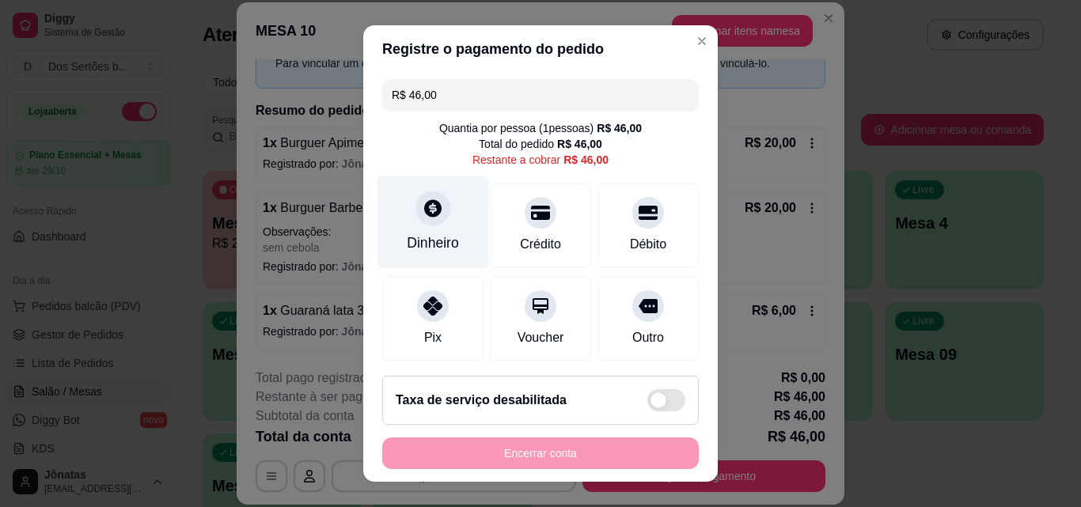
click at [424, 213] on icon at bounding box center [432, 207] width 17 height 17
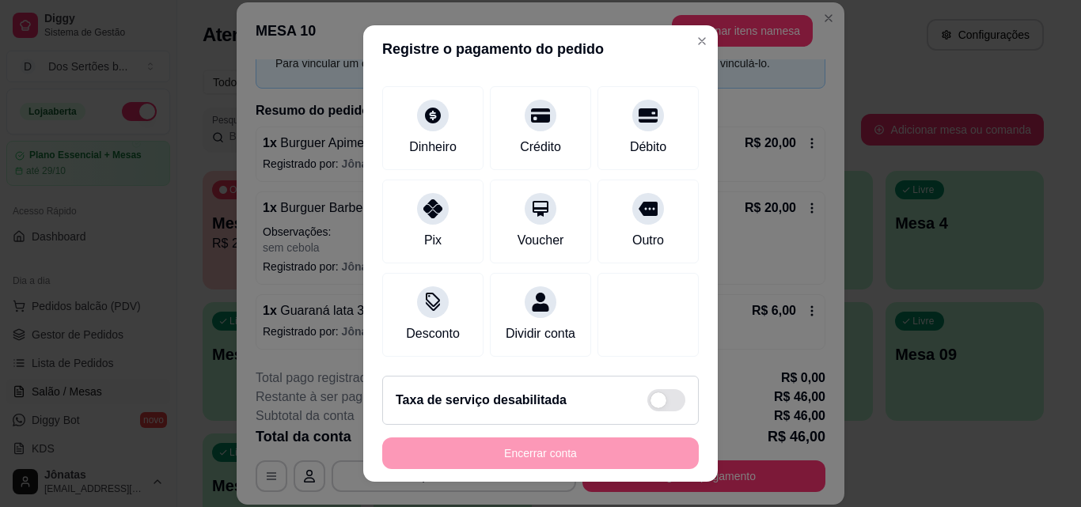
scroll to position [0, 0]
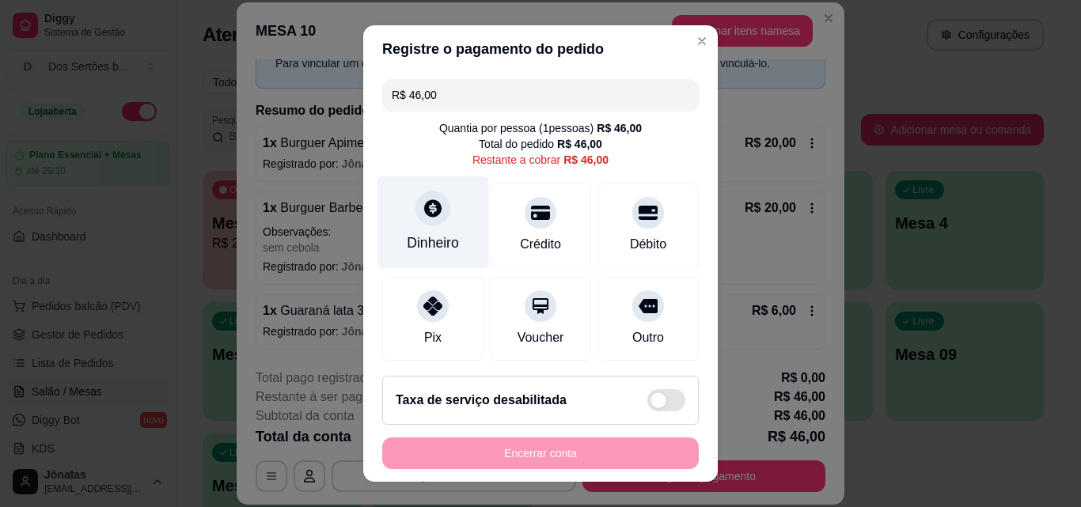
click at [393, 218] on div "Dinheiro" at bounding box center [433, 222] width 112 height 93
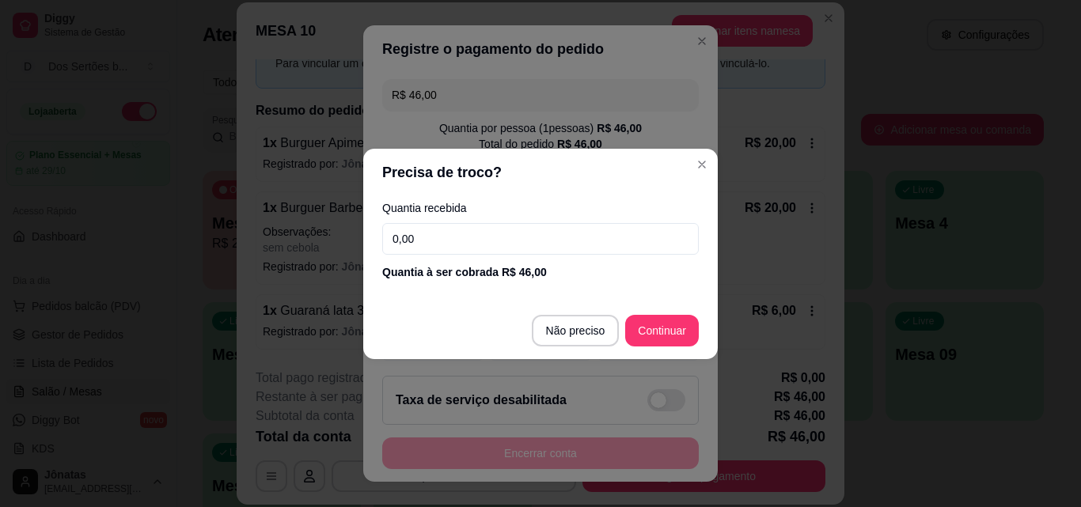
click at [428, 231] on input "0,00" at bounding box center [540, 239] width 316 height 32
type input "30,00"
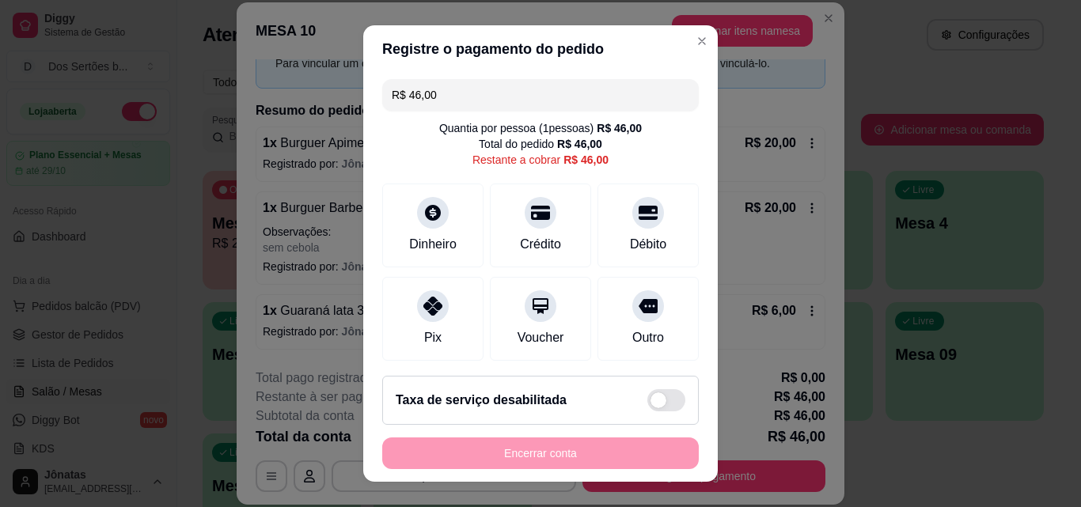
click at [439, 93] on input "R$ 46,00" at bounding box center [540, 95] width 297 height 32
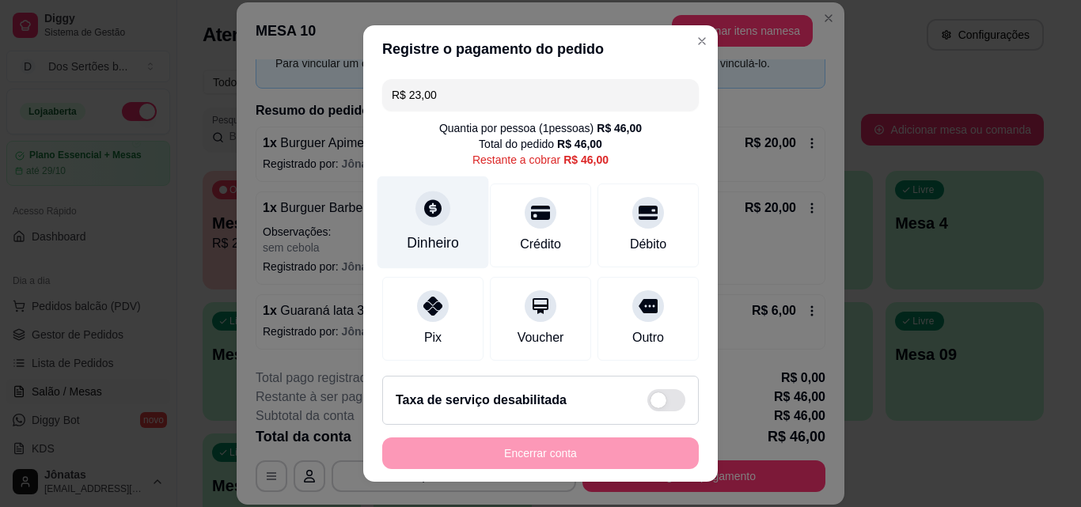
type input "R$ 23,00"
click at [448, 232] on div "Dinheiro" at bounding box center [433, 222] width 112 height 93
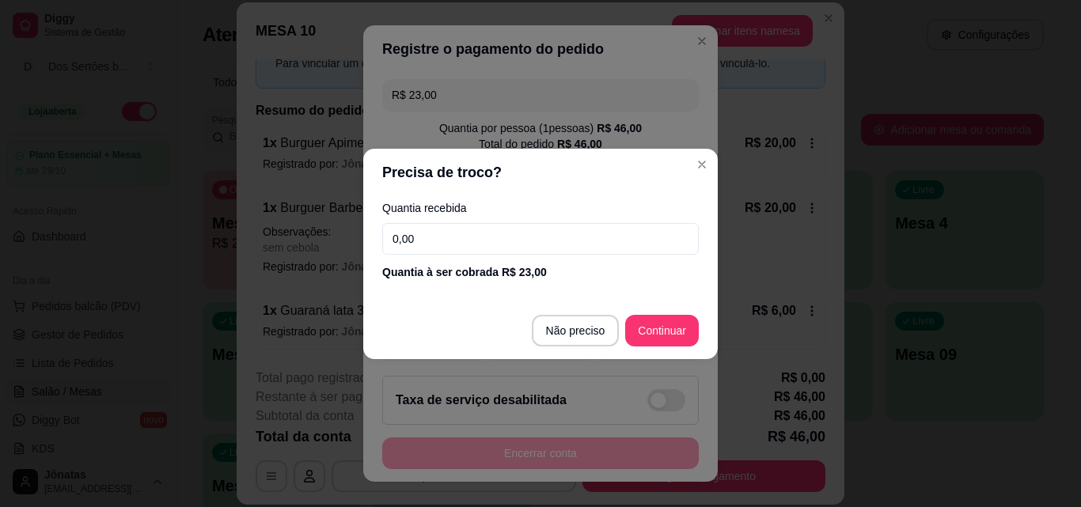
click at [436, 238] on input "0,00" at bounding box center [540, 239] width 316 height 32
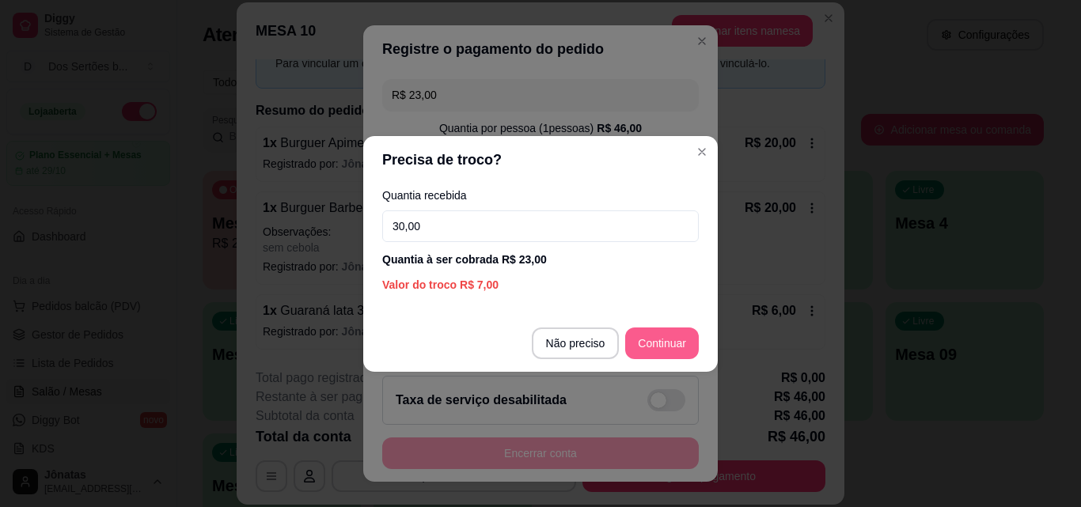
type input "30,00"
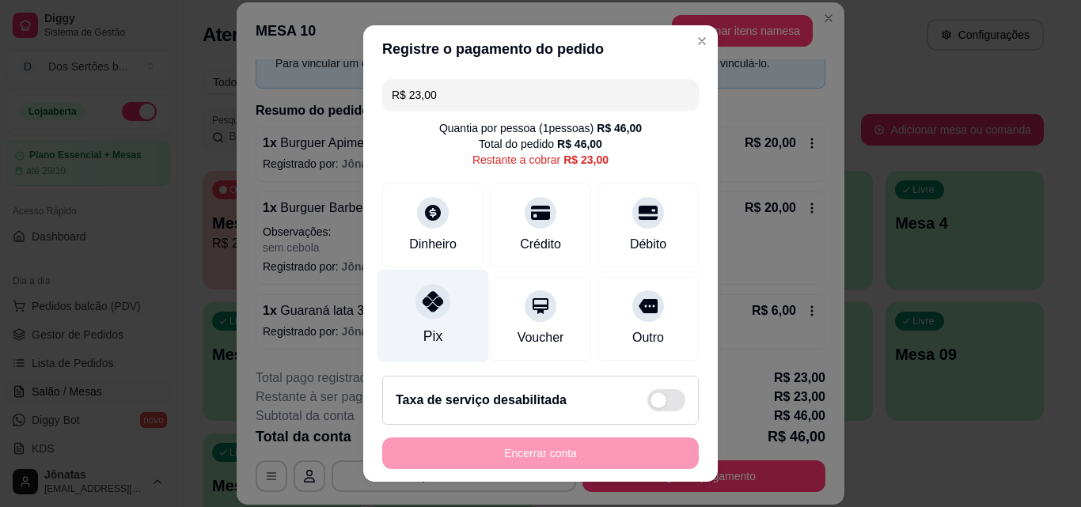
click at [437, 300] on div at bounding box center [432, 301] width 35 height 35
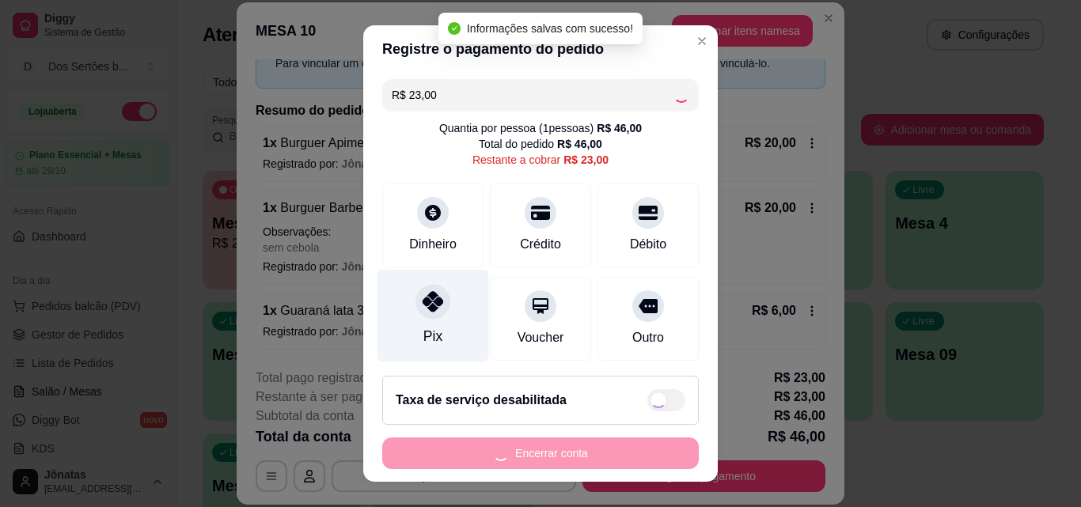
type input "R$ 0,00"
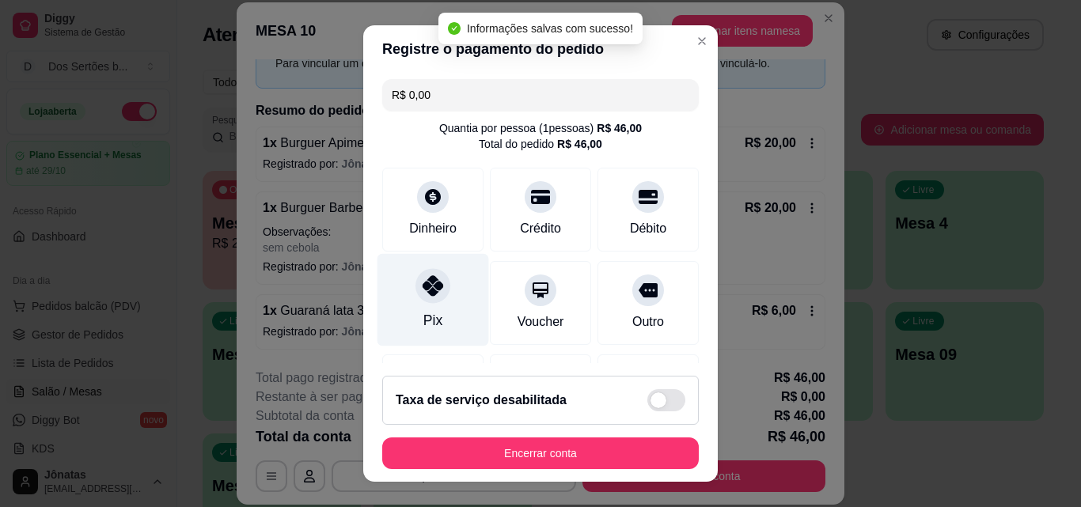
scroll to position [243, 0]
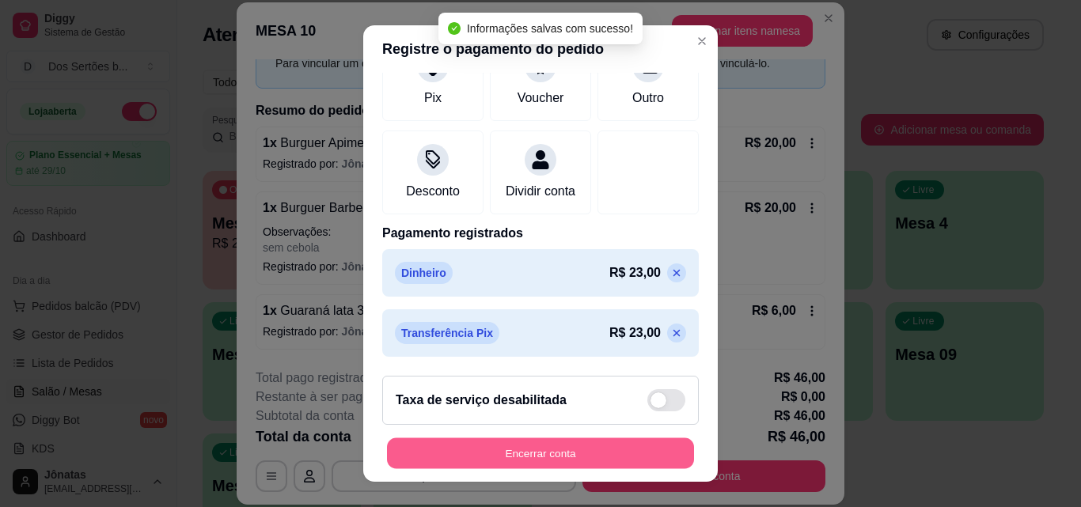
click at [603, 444] on button "Encerrar conta" at bounding box center [540, 453] width 307 height 31
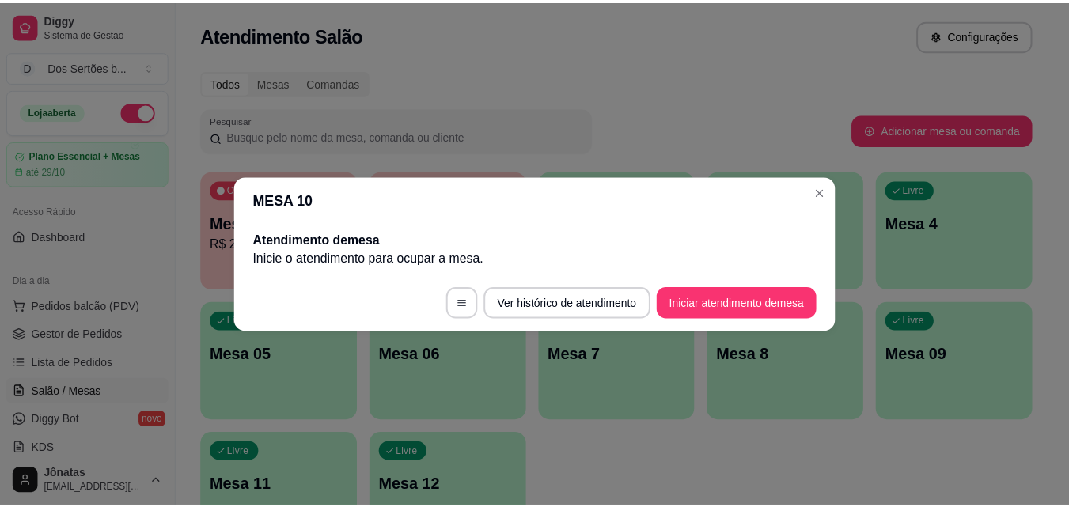
scroll to position [0, 0]
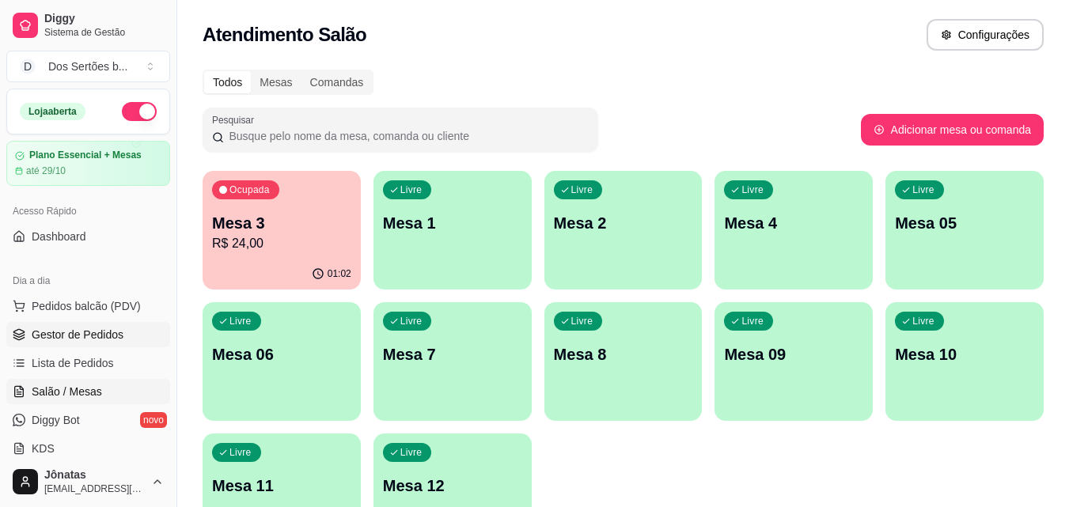
click at [93, 327] on span "Gestor de Pedidos" at bounding box center [78, 335] width 92 height 16
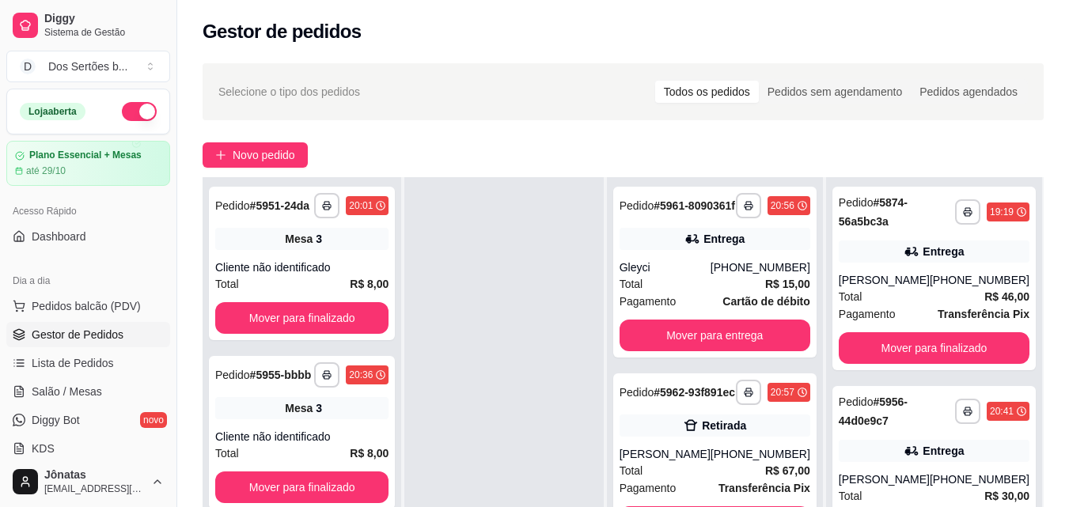
scroll to position [224, 0]
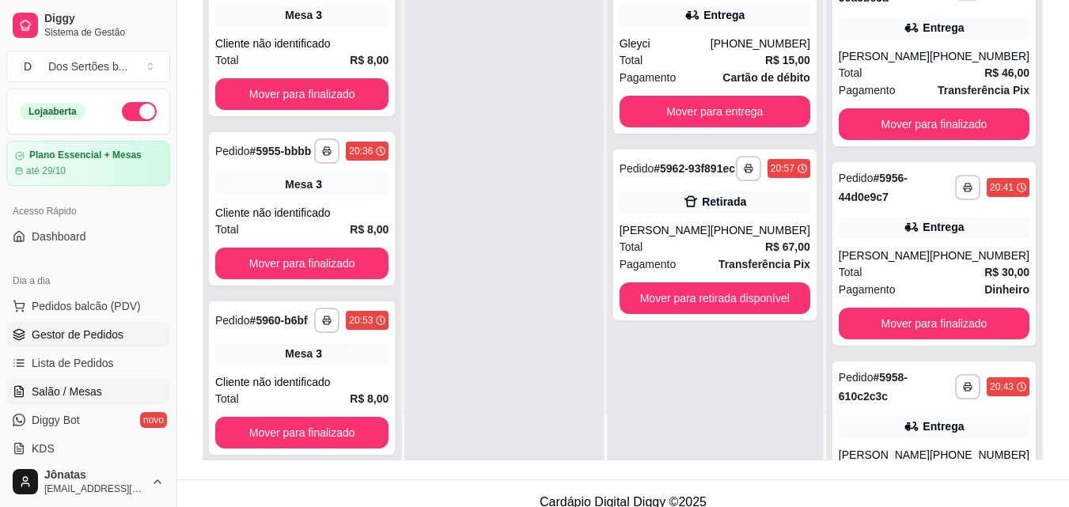
click at [100, 384] on link "Salão / Mesas" at bounding box center [88, 391] width 164 height 25
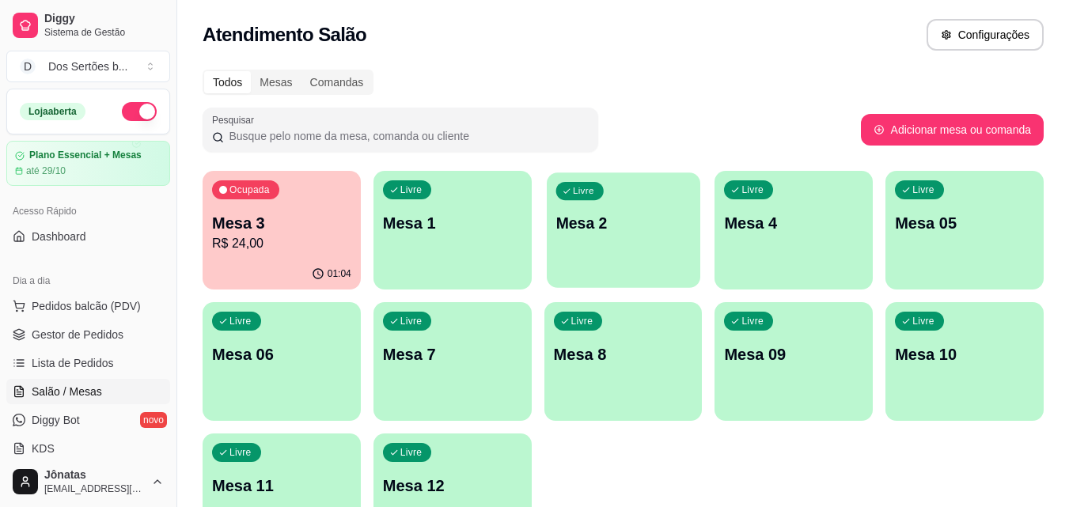
click at [576, 234] on div "Livre Mesa 2" at bounding box center [623, 220] width 153 height 97
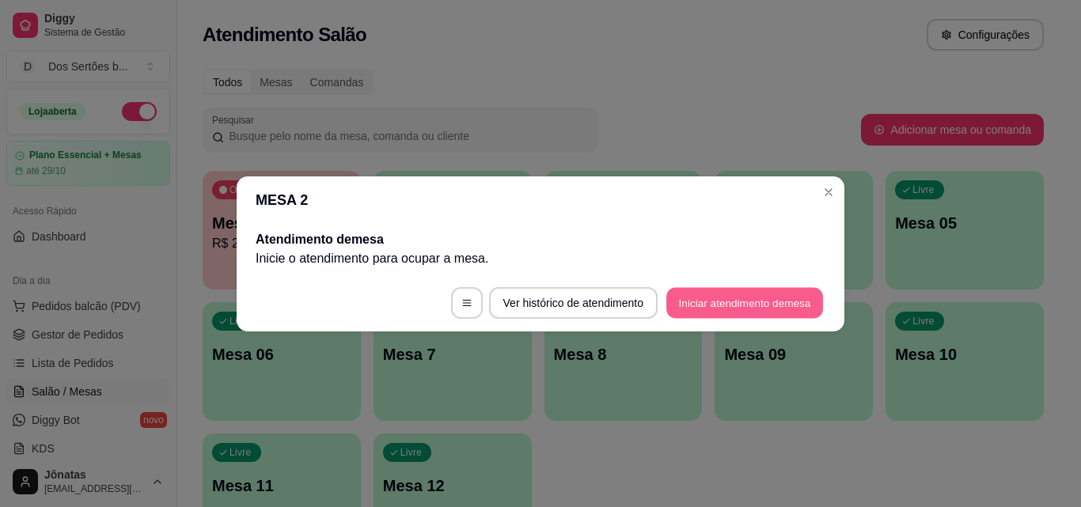
click at [742, 301] on button "Iniciar atendimento de mesa" at bounding box center [744, 302] width 157 height 31
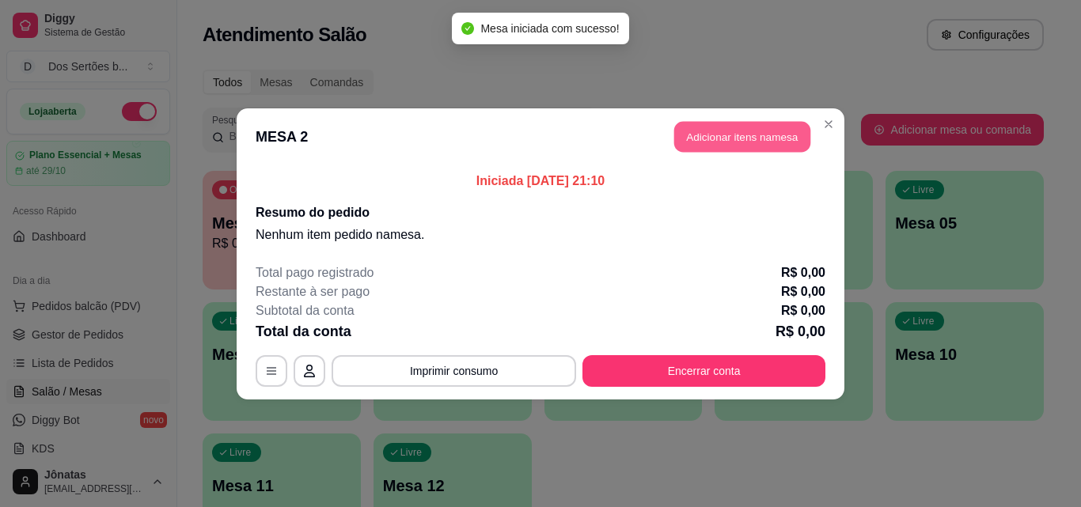
click at [759, 138] on button "Adicionar itens na mesa" at bounding box center [742, 136] width 136 height 31
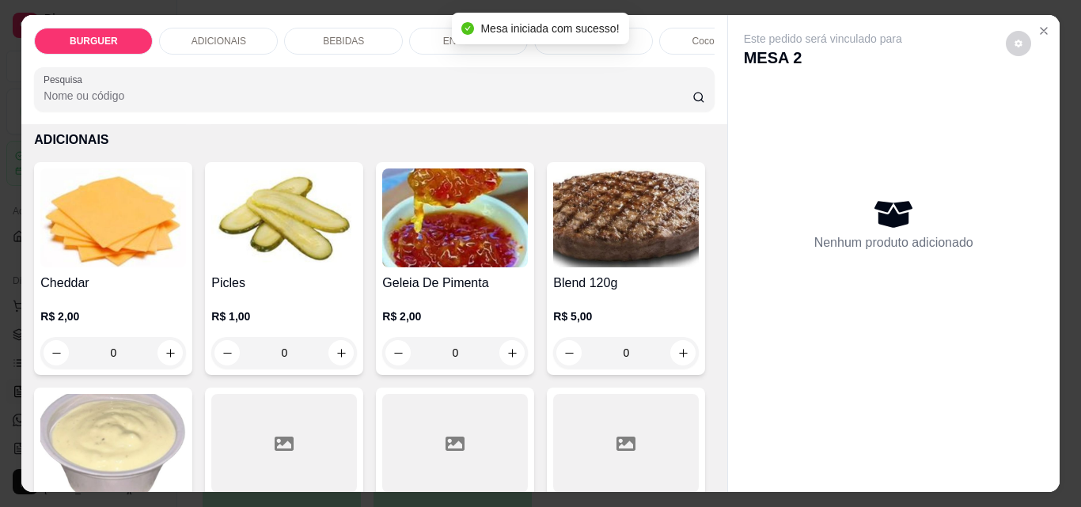
scroll to position [833, 0]
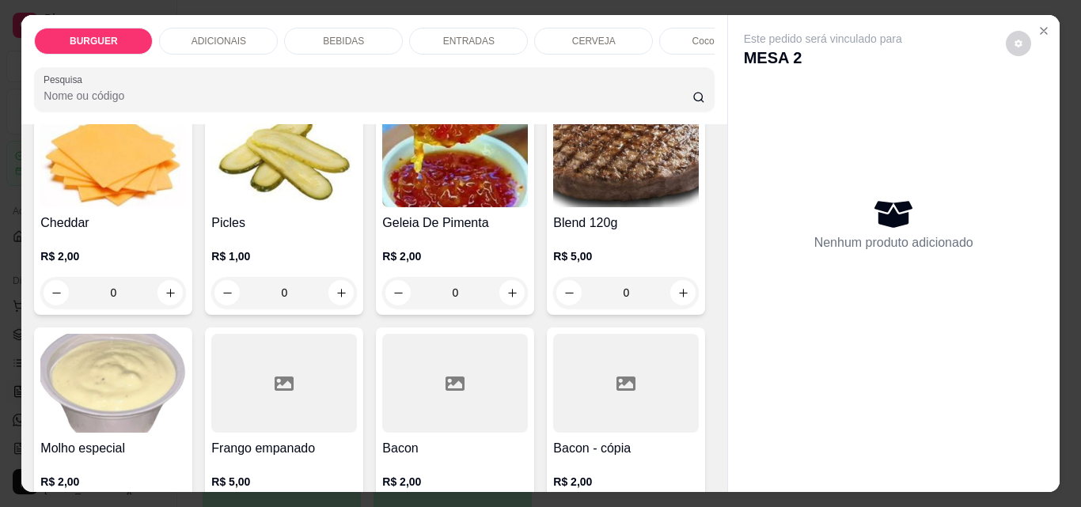
click at [335, 42] on icon "increase-product-quantity" at bounding box center [341, 36] width 12 height 12
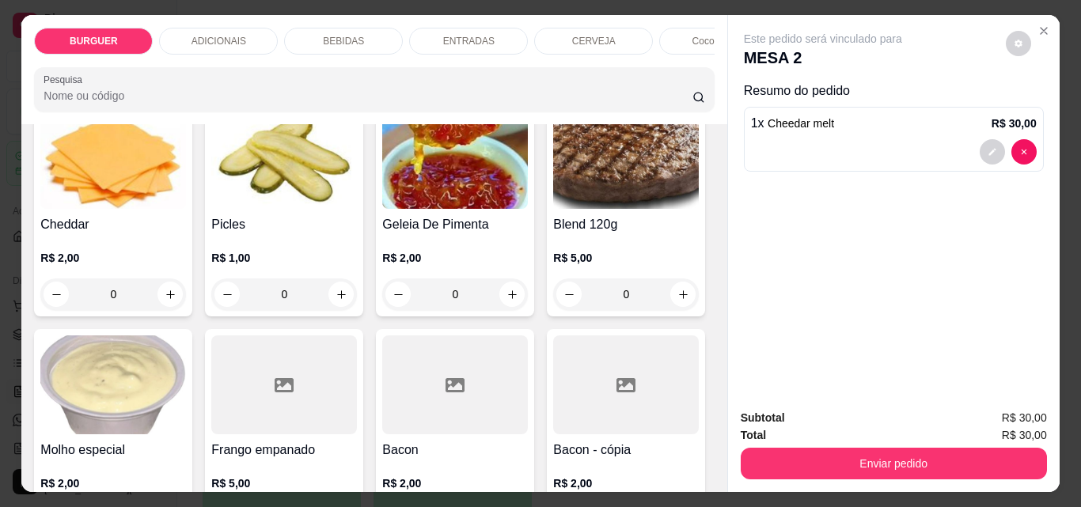
type input "1"
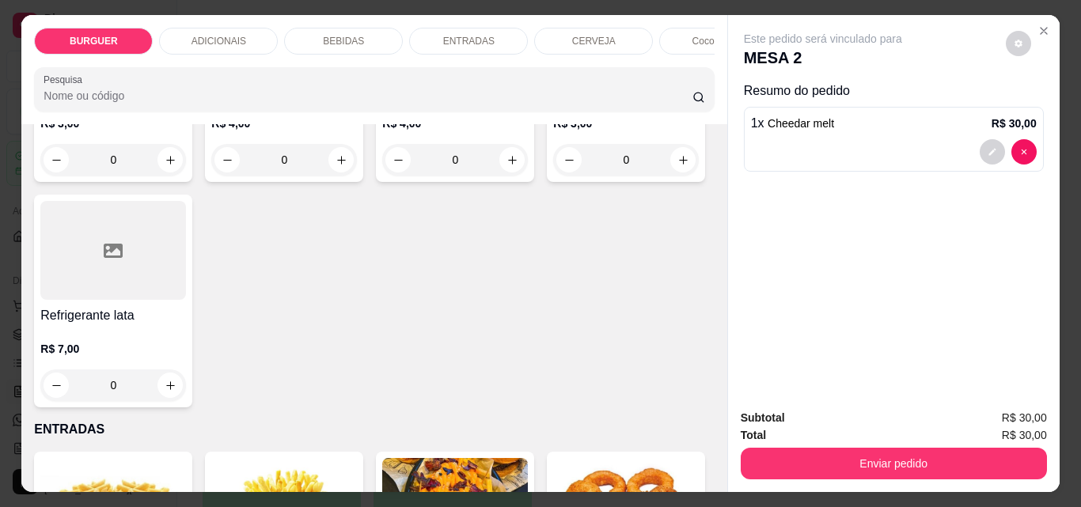
scroll to position [1932, 0]
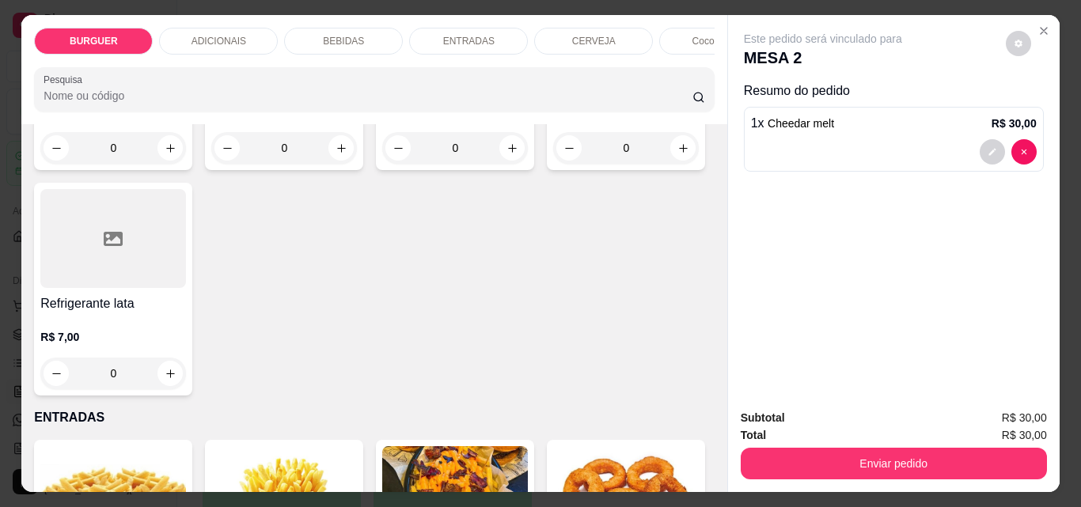
type input "1"
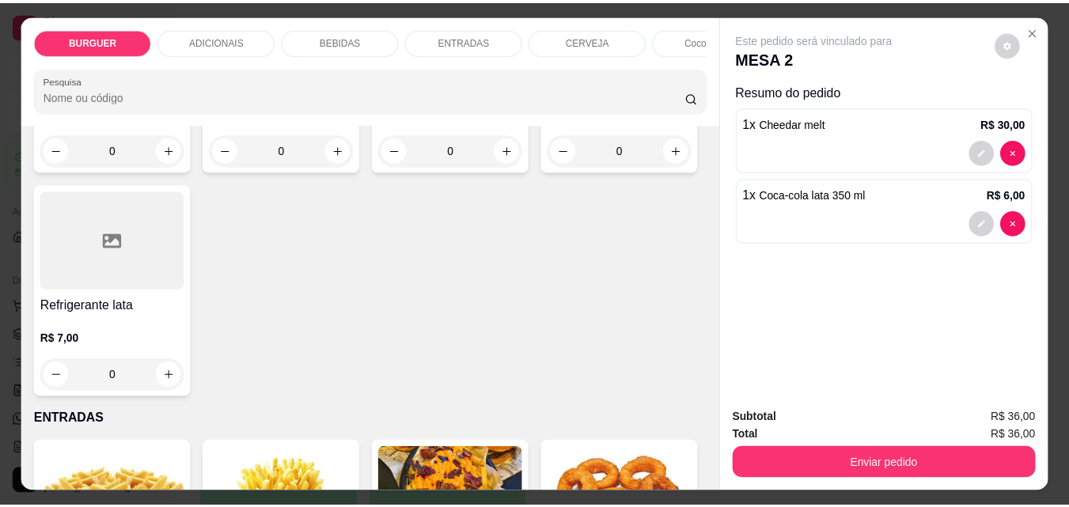
scroll to position [1933, 0]
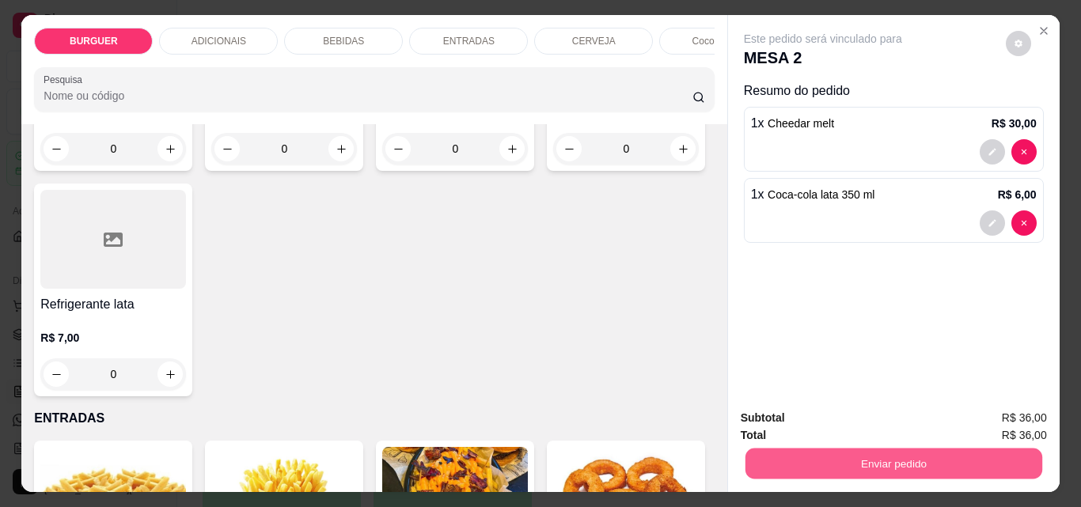
click at [850, 466] on button "Enviar pedido" at bounding box center [892, 463] width 297 height 31
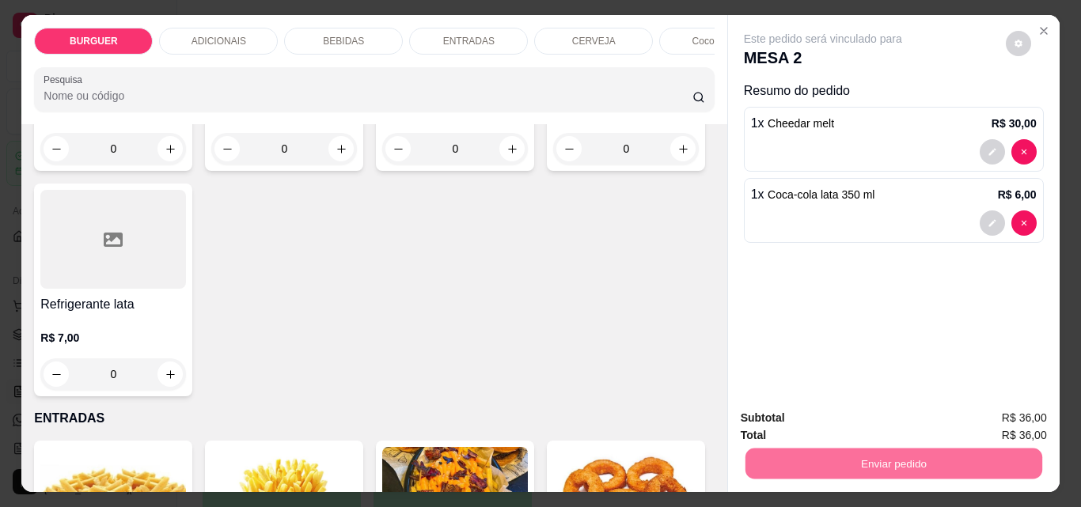
click at [1018, 423] on button "Enviar pedido" at bounding box center [1005, 417] width 87 height 29
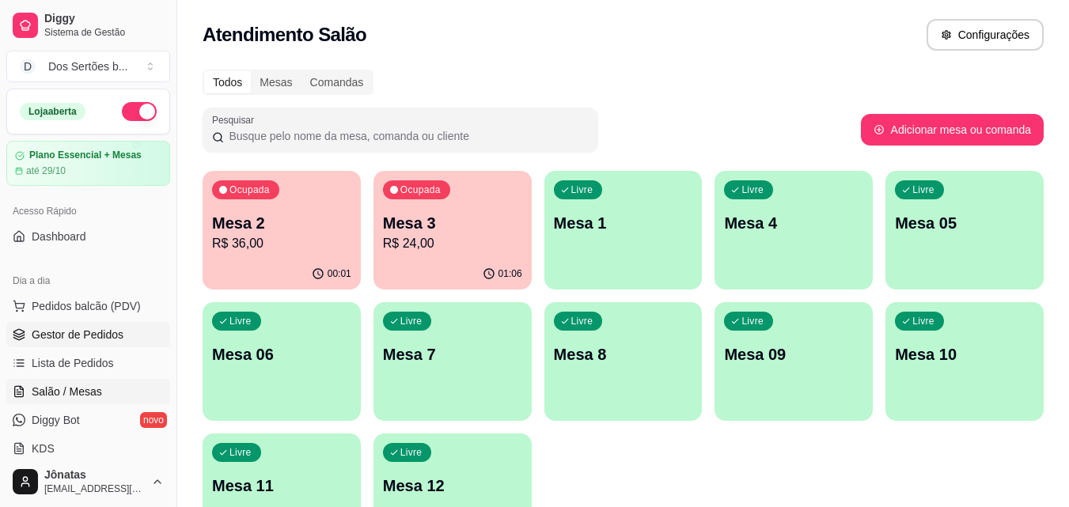
click at [142, 333] on link "Gestor de Pedidos" at bounding box center [88, 334] width 164 height 25
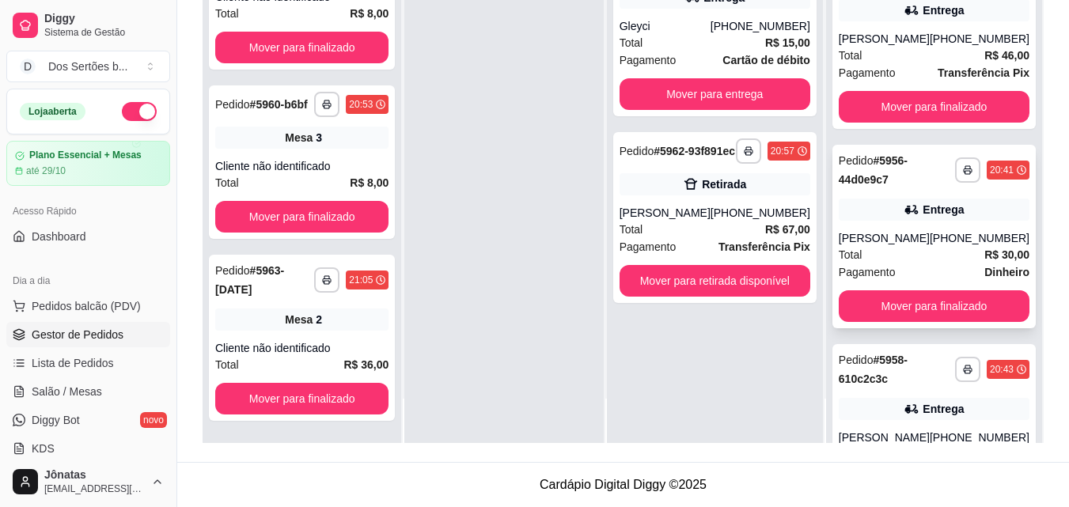
scroll to position [306, 0]
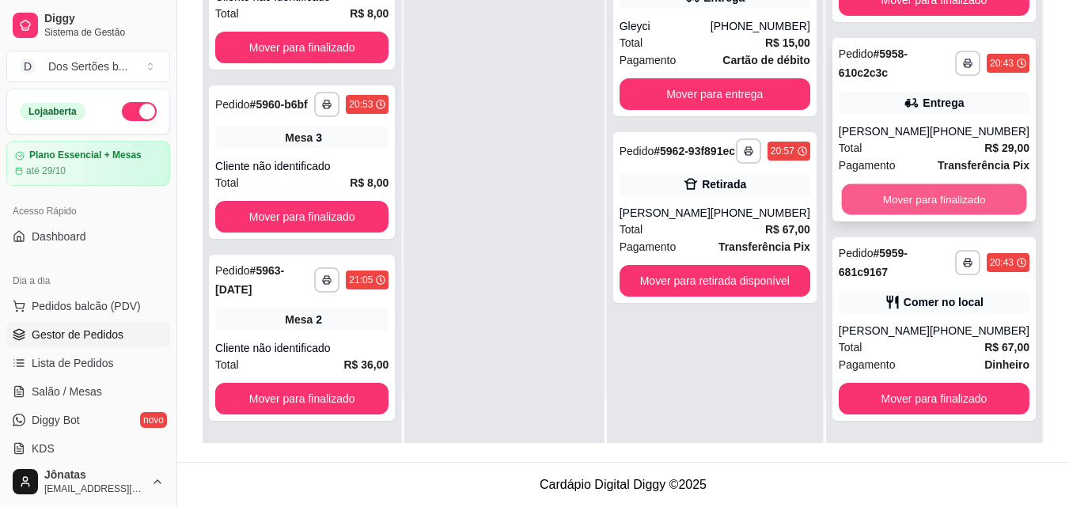
click at [889, 195] on button "Mover para finalizado" at bounding box center [933, 199] width 185 height 31
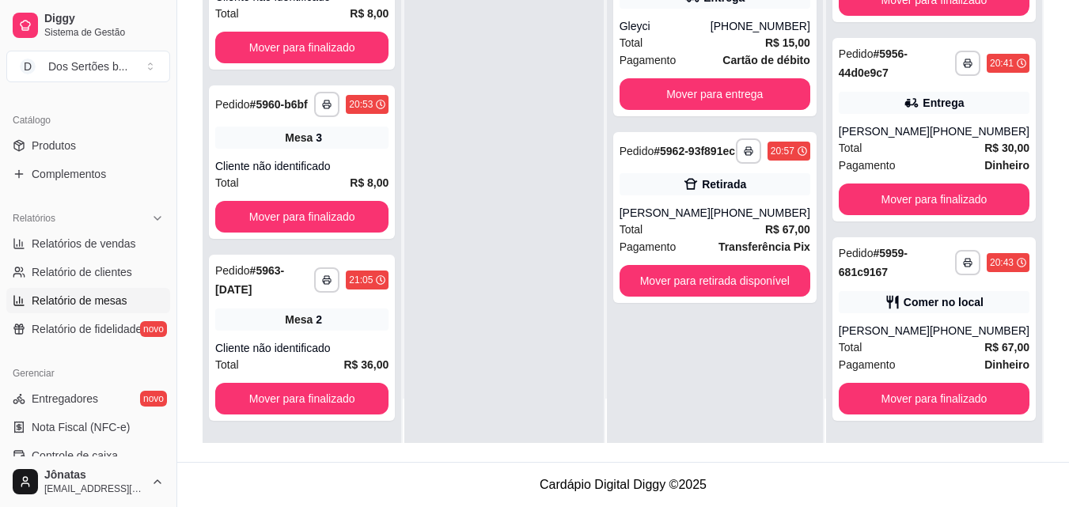
scroll to position [365, 0]
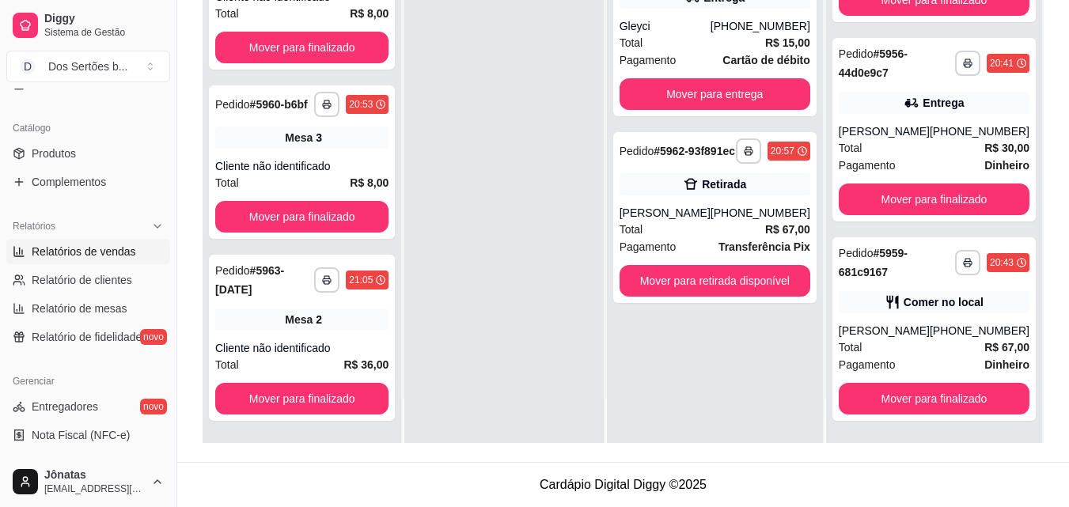
click at [84, 249] on span "Relatórios de vendas" at bounding box center [84, 252] width 104 height 16
select select "ALL"
select select "0"
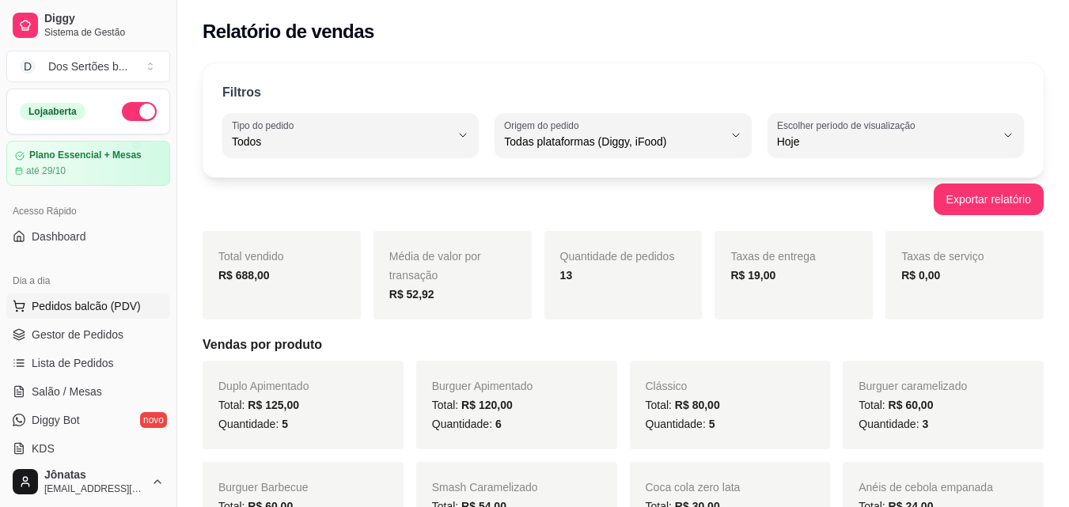
click at [89, 302] on span "Pedidos balcão (PDV)" at bounding box center [86, 306] width 109 height 16
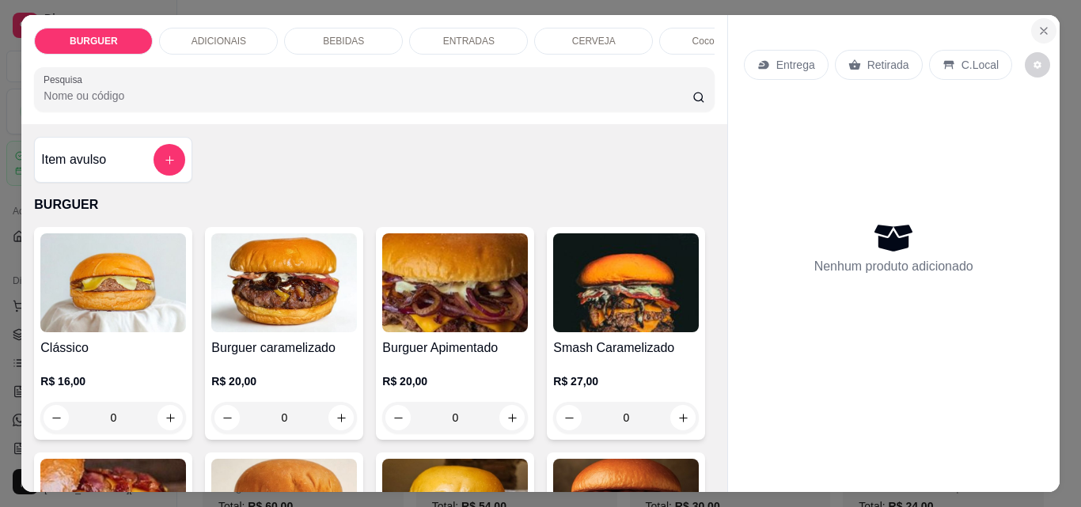
click at [1041, 25] on icon "Close" at bounding box center [1043, 31] width 13 height 13
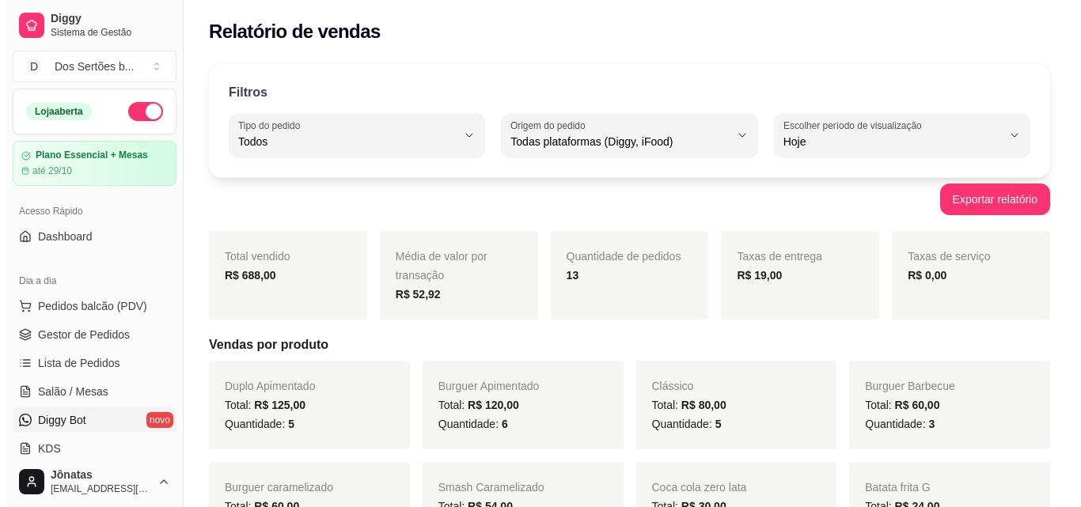
scroll to position [20, 0]
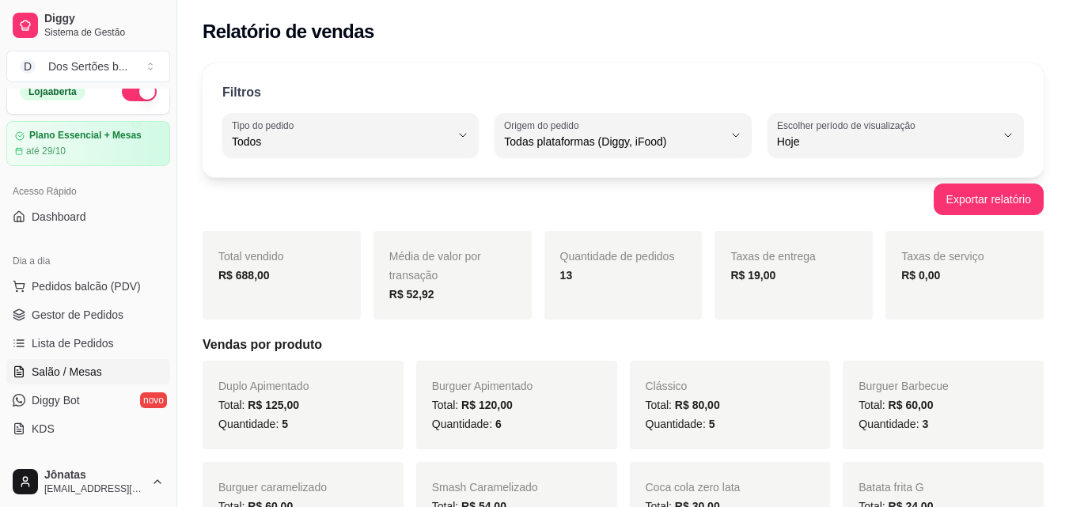
click at [29, 378] on link "Salão / Mesas" at bounding box center [88, 371] width 164 height 25
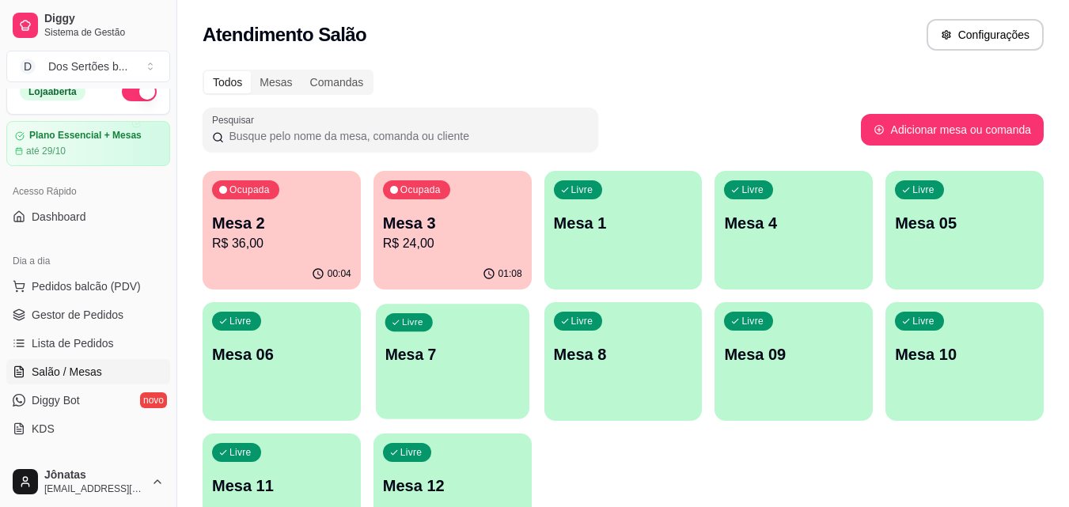
click at [449, 373] on div "Livre Mesa 7" at bounding box center [452, 352] width 153 height 97
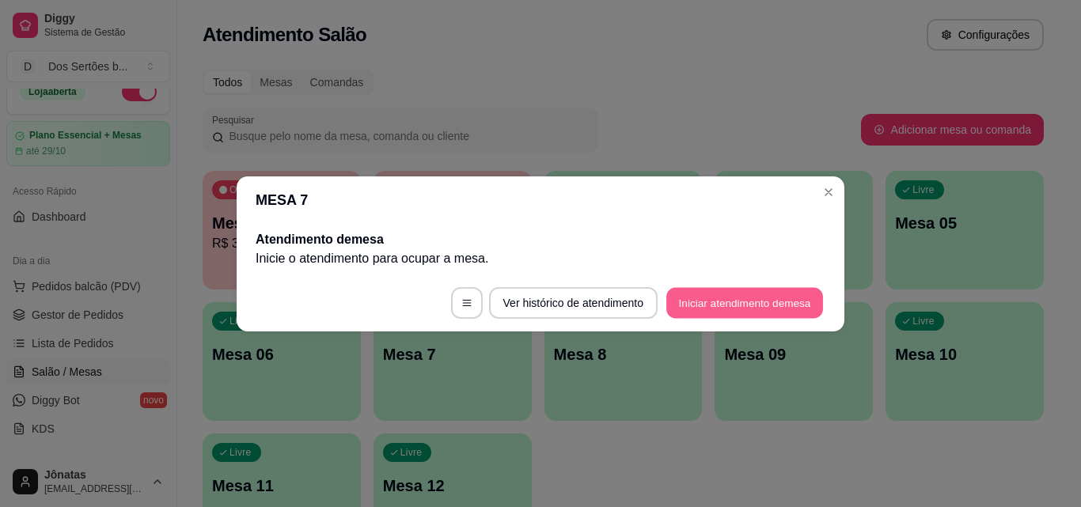
click at [693, 305] on button "Iniciar atendimento de mesa" at bounding box center [744, 302] width 157 height 31
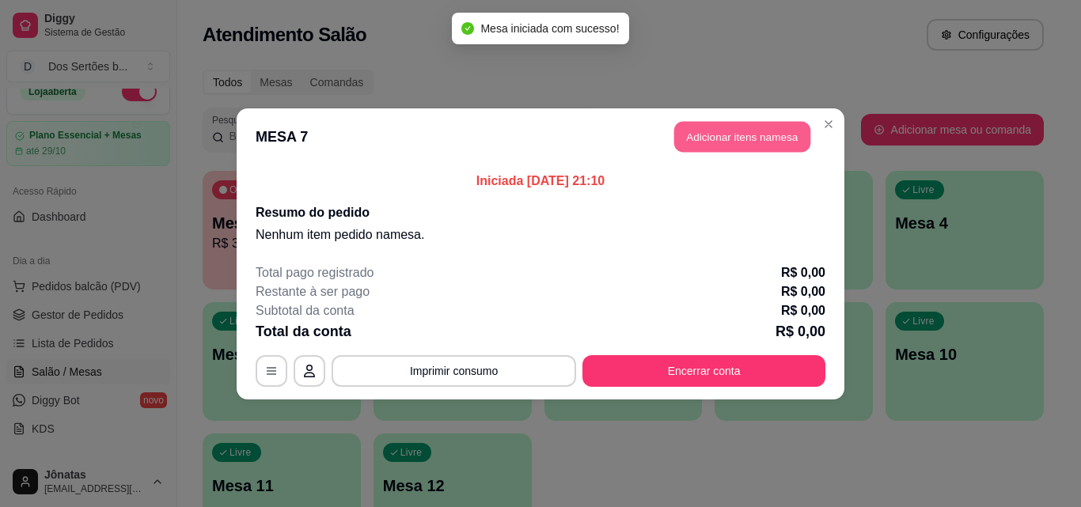
click at [695, 139] on button "Adicionar itens na mesa" at bounding box center [742, 136] width 136 height 31
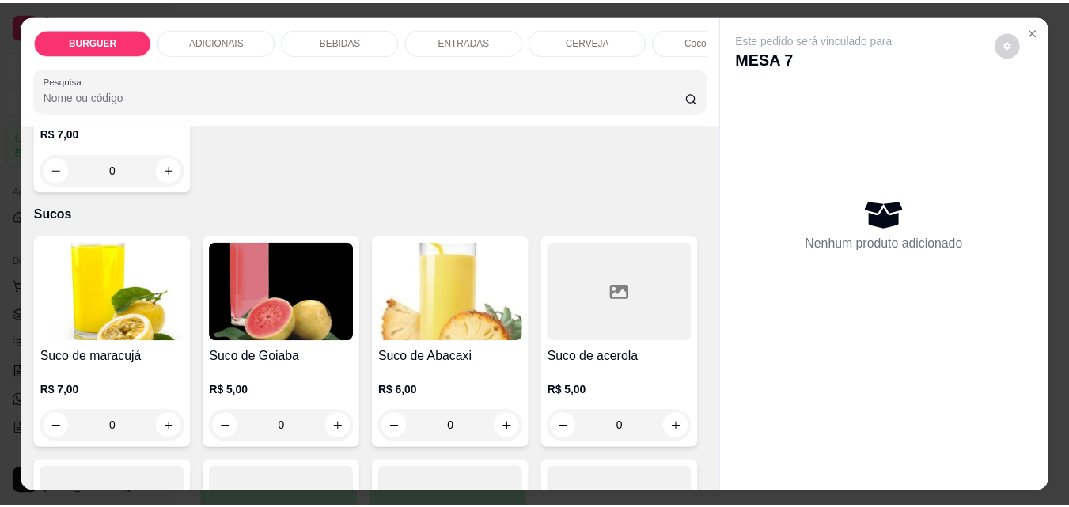
scroll to position [3427, 0]
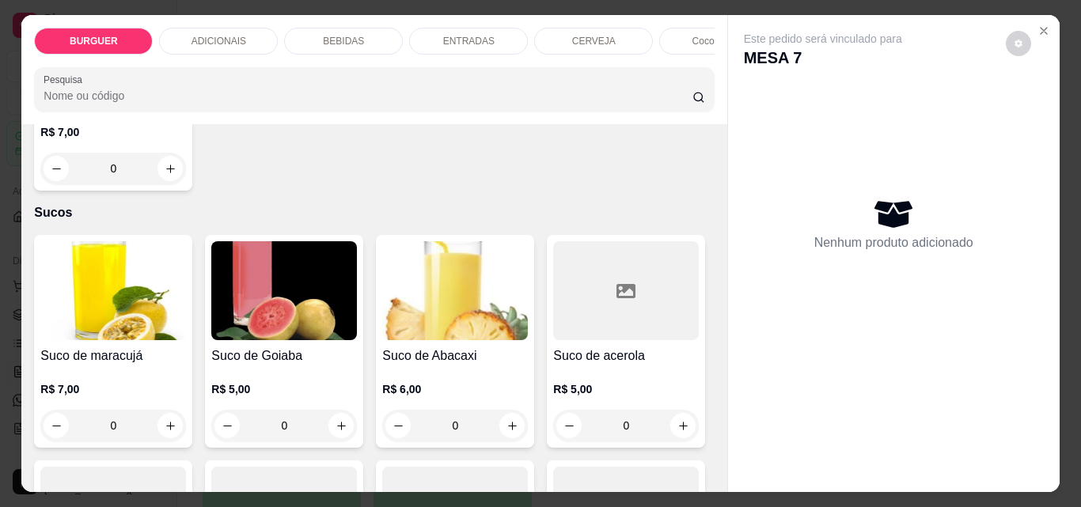
type input "1"
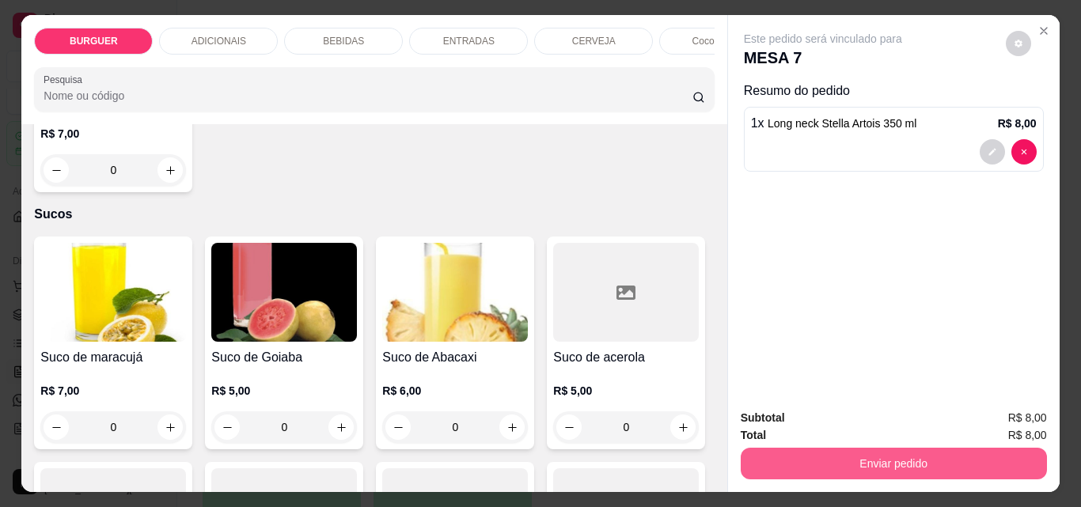
click at [801, 451] on button "Enviar pedido" at bounding box center [893, 464] width 306 height 32
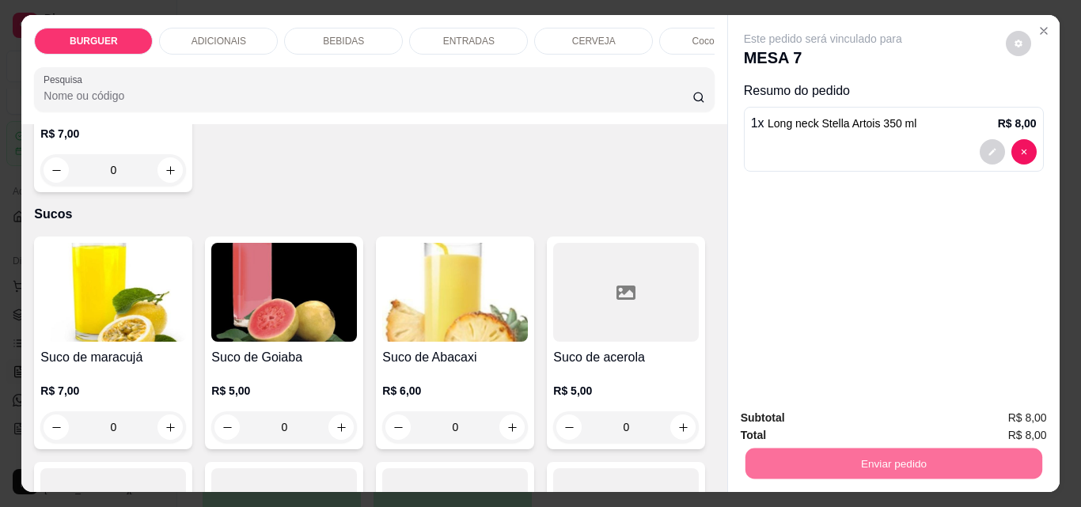
click at [991, 410] on button "Enviar pedido" at bounding box center [1005, 417] width 87 height 29
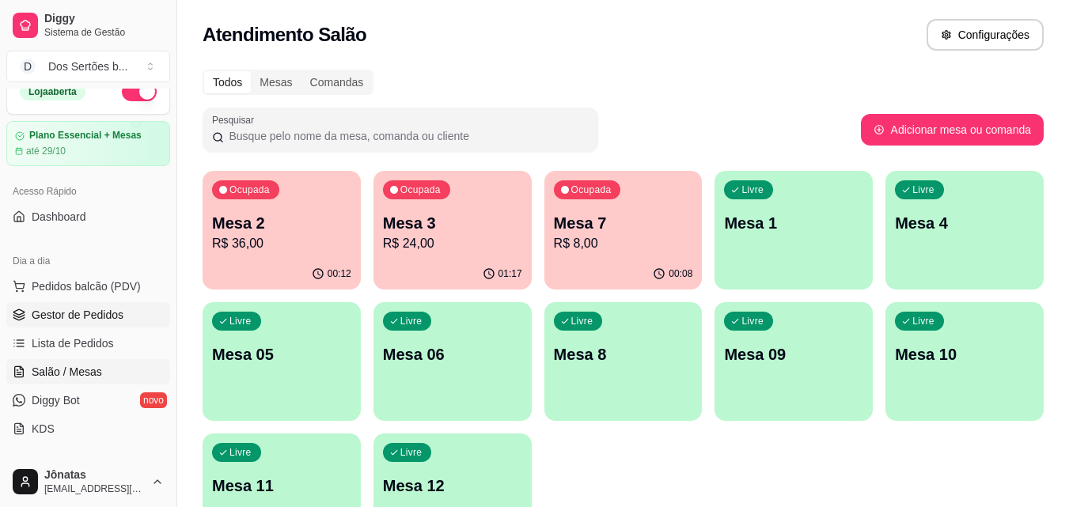
click at [97, 313] on span "Gestor de Pedidos" at bounding box center [78, 315] width 92 height 16
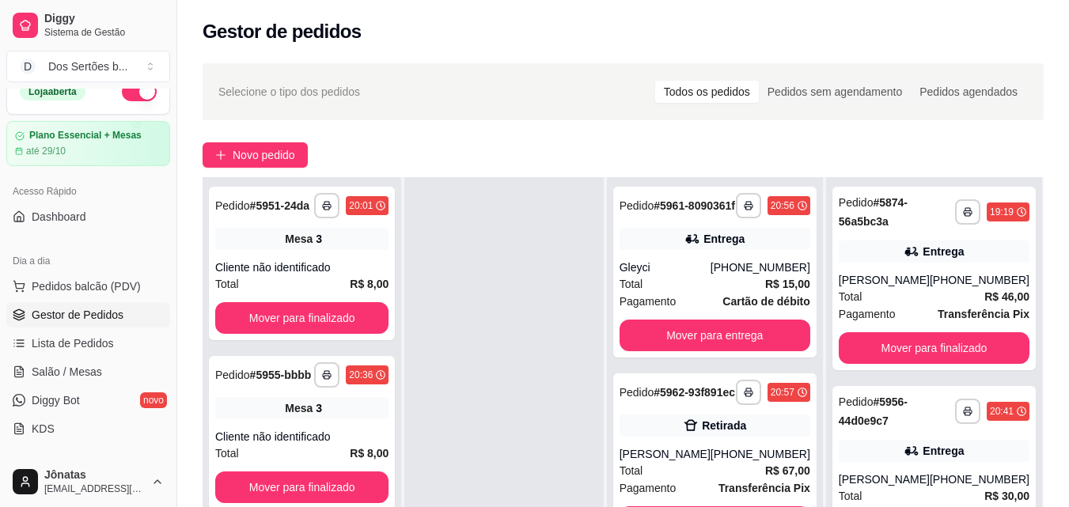
scroll to position [203, 0]
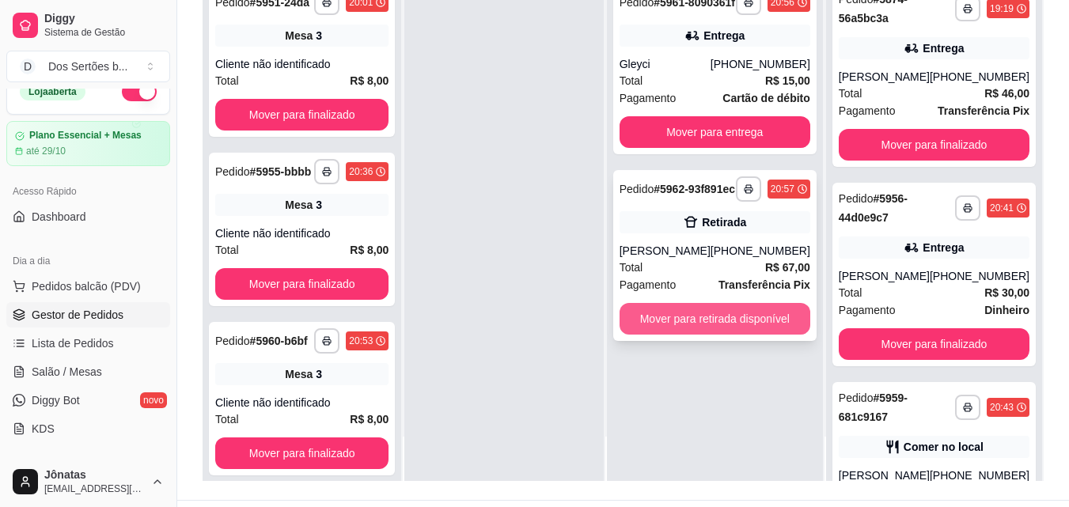
click at [706, 335] on button "Mover para retirada disponível" at bounding box center [714, 319] width 191 height 32
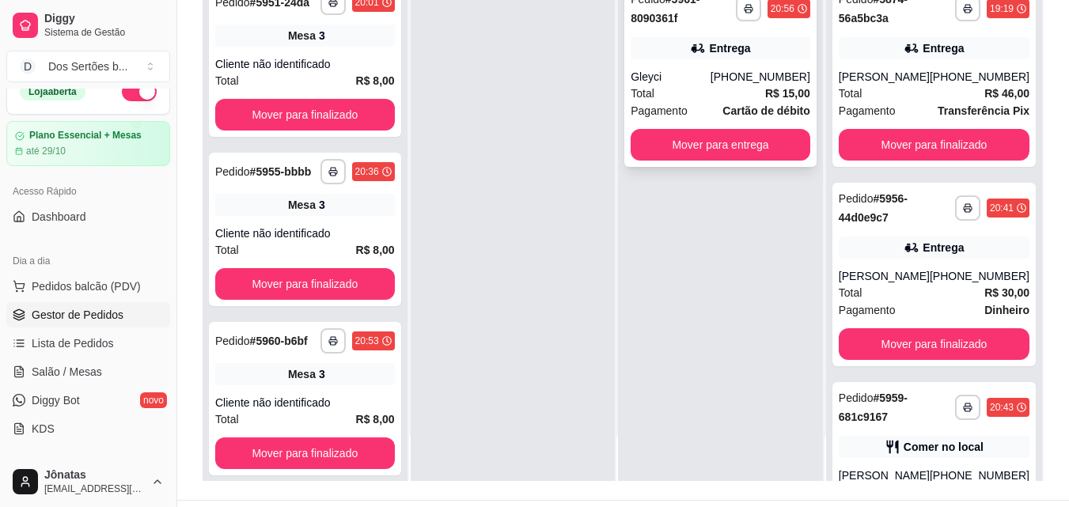
click at [706, 80] on div "Gleyci" at bounding box center [670, 77] width 80 height 16
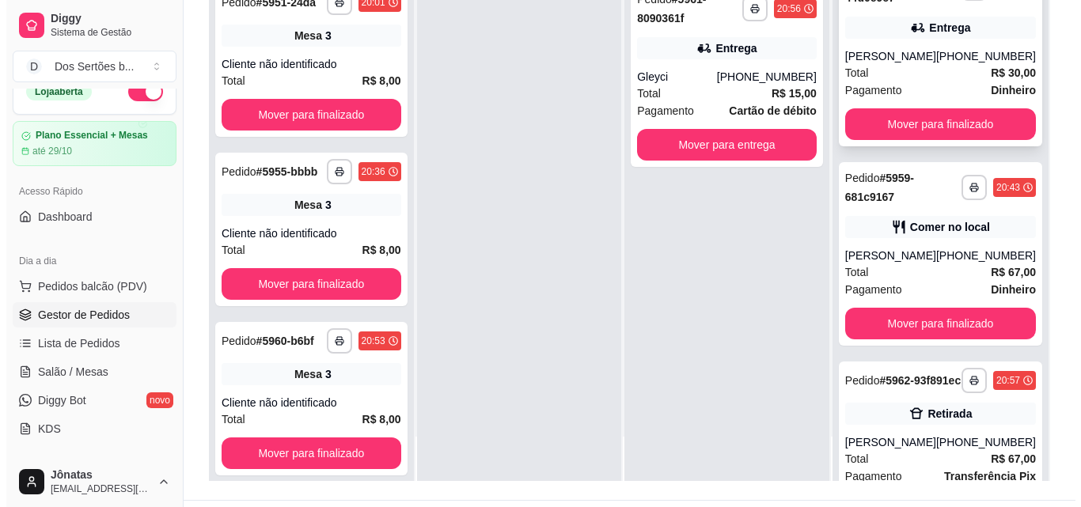
scroll to position [306, 0]
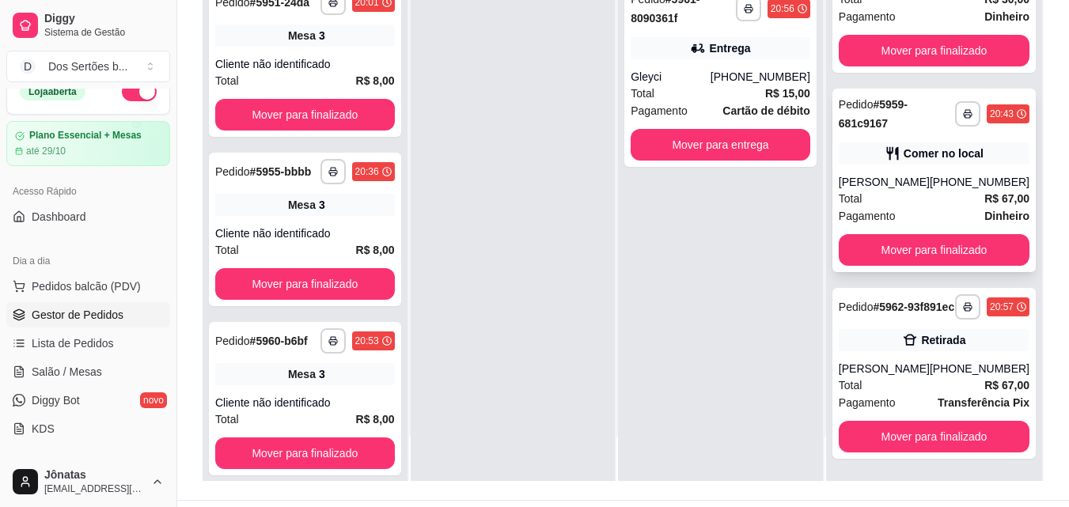
click at [903, 207] on div "Pagamento Dinheiro" at bounding box center [934, 215] width 191 height 17
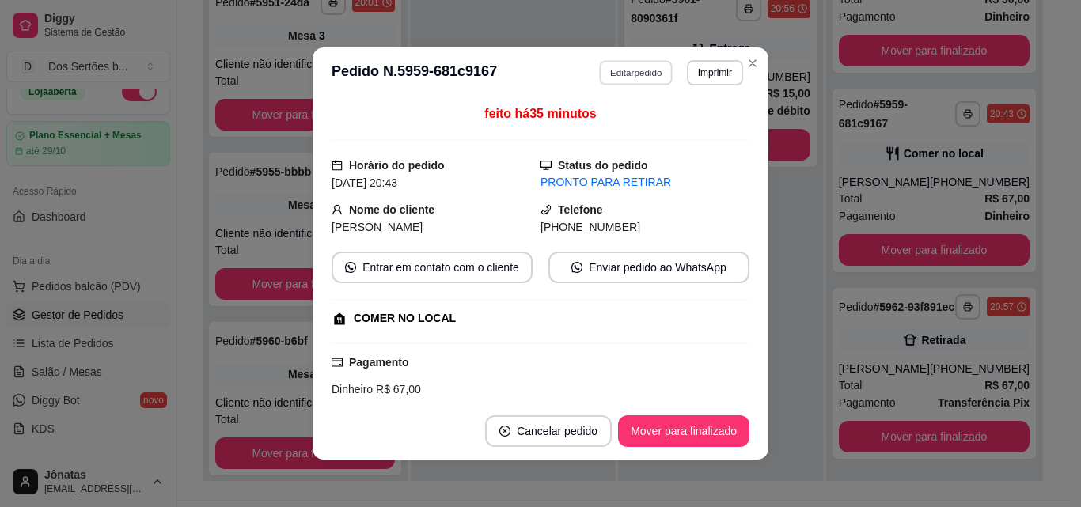
click at [626, 72] on button "Editar pedido" at bounding box center [637, 72] width 74 height 25
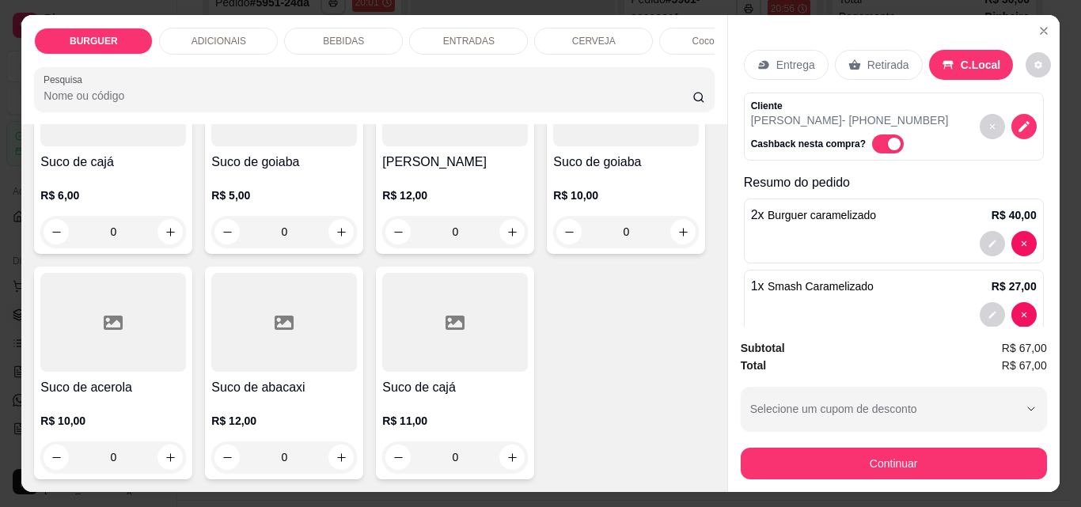
scroll to position [4594, 0]
click at [160, 19] on button "increase-product-quantity" at bounding box center [170, 6] width 25 height 25
type input "1"
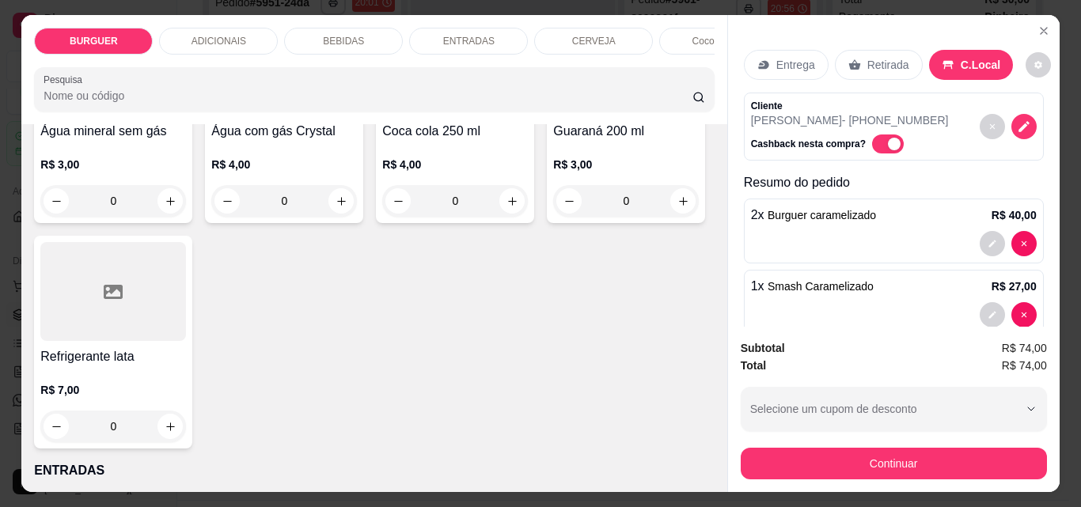
scroll to position [1890, 0]
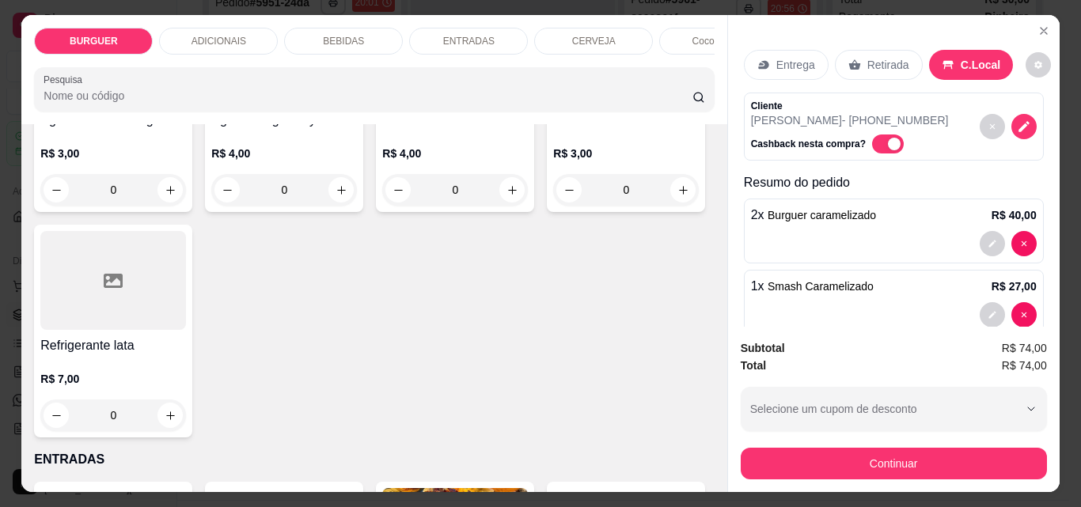
type input "1"
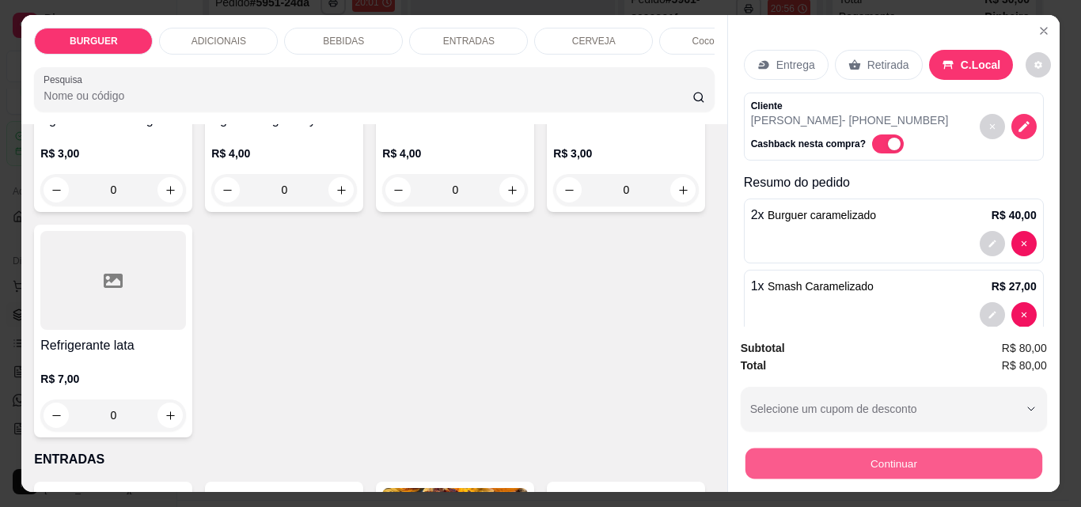
click at [854, 456] on button "Continuar" at bounding box center [892, 463] width 297 height 31
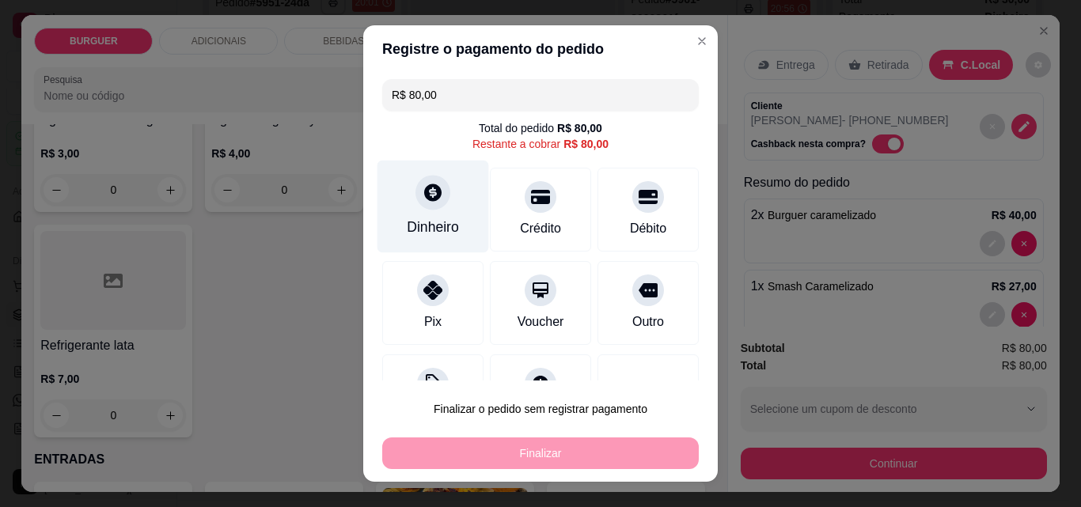
click at [445, 227] on div "Dinheiro" at bounding box center [433, 227] width 52 height 21
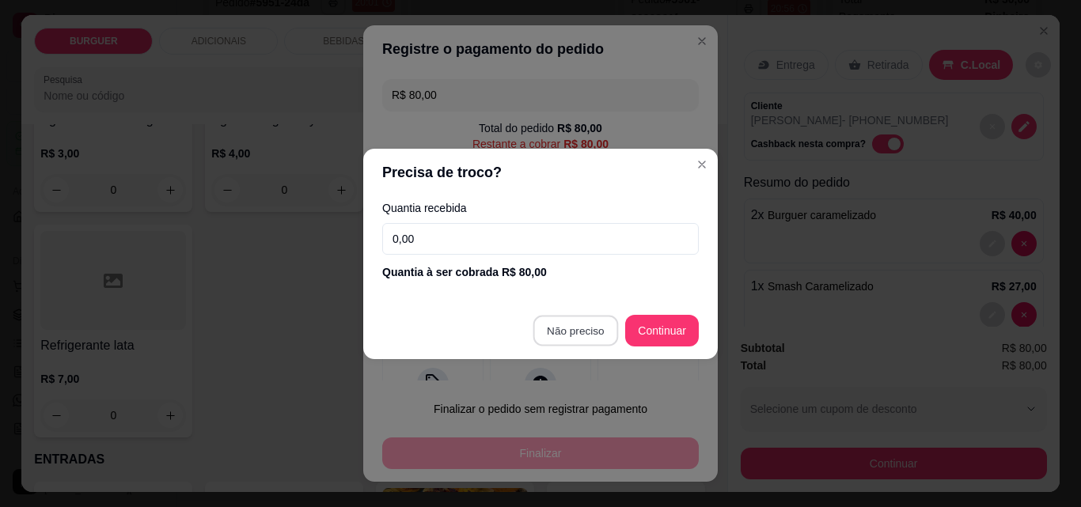
type input "R$ 0,00"
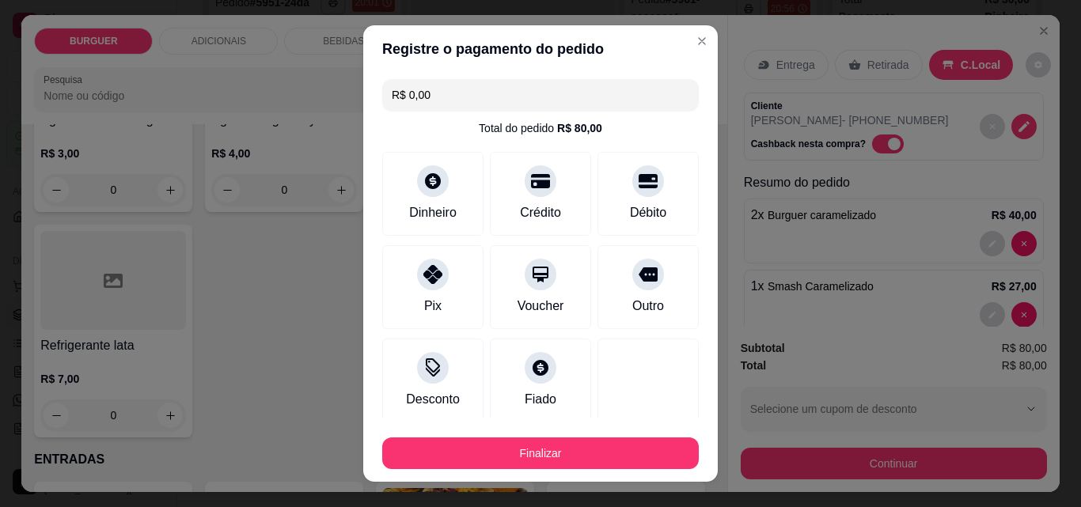
scroll to position [93, 0]
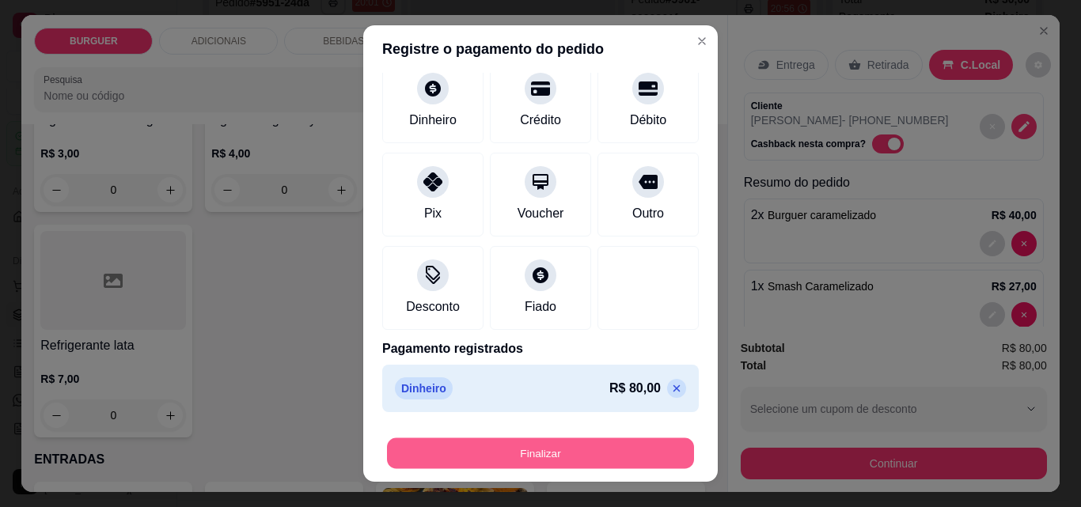
click at [604, 442] on button "Finalizar" at bounding box center [540, 453] width 307 height 31
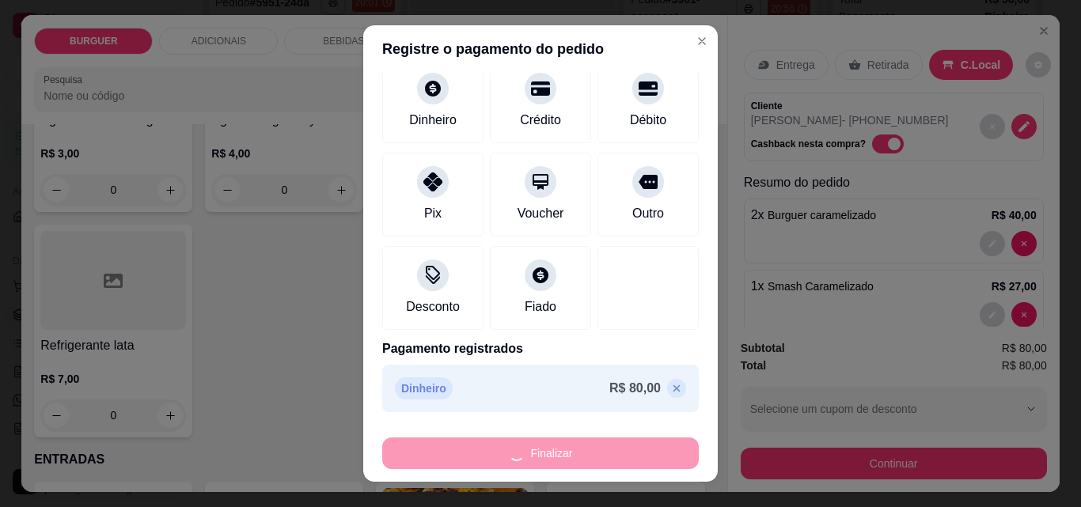
type input "0"
type input "-R$ 80,00"
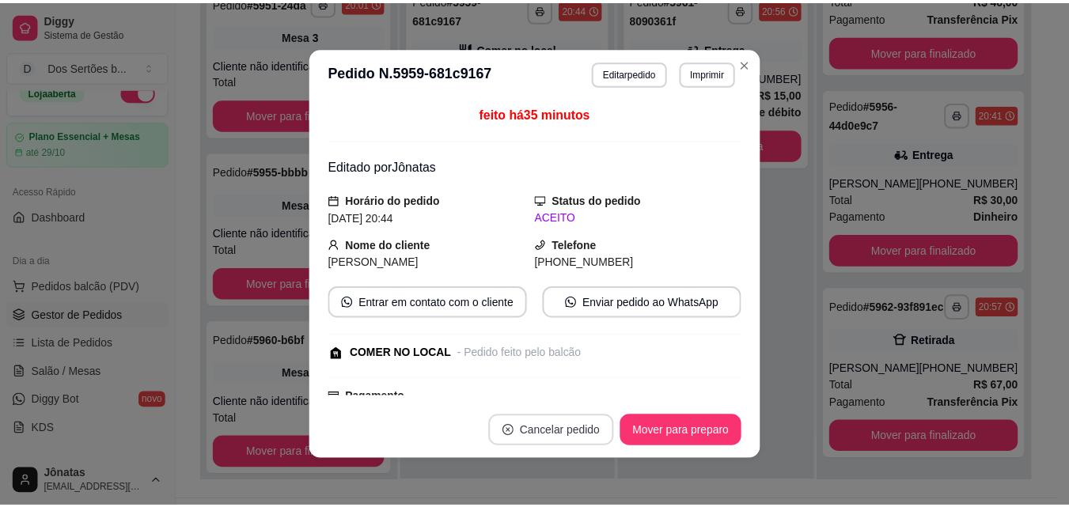
scroll to position [107, 0]
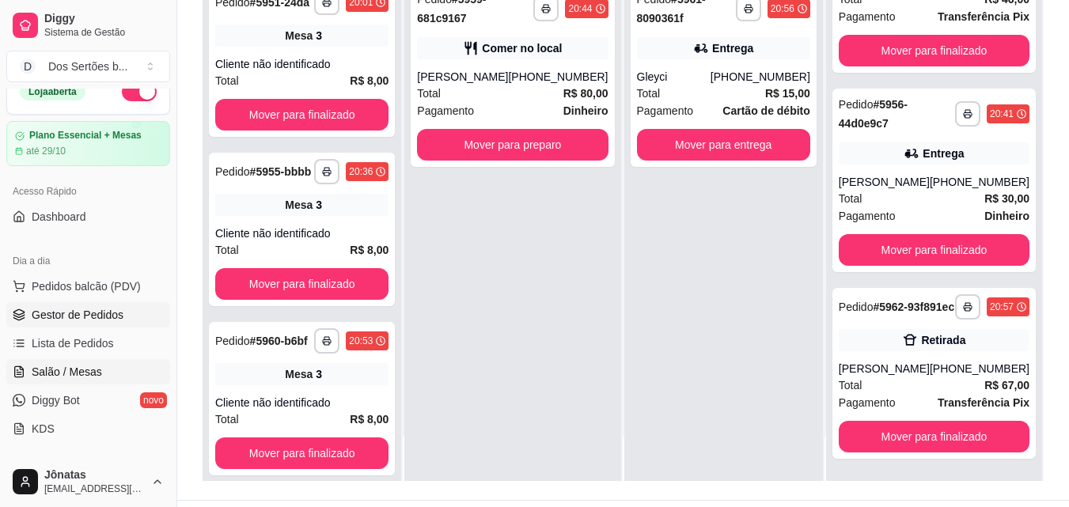
click at [85, 363] on link "Salão / Mesas" at bounding box center [88, 371] width 164 height 25
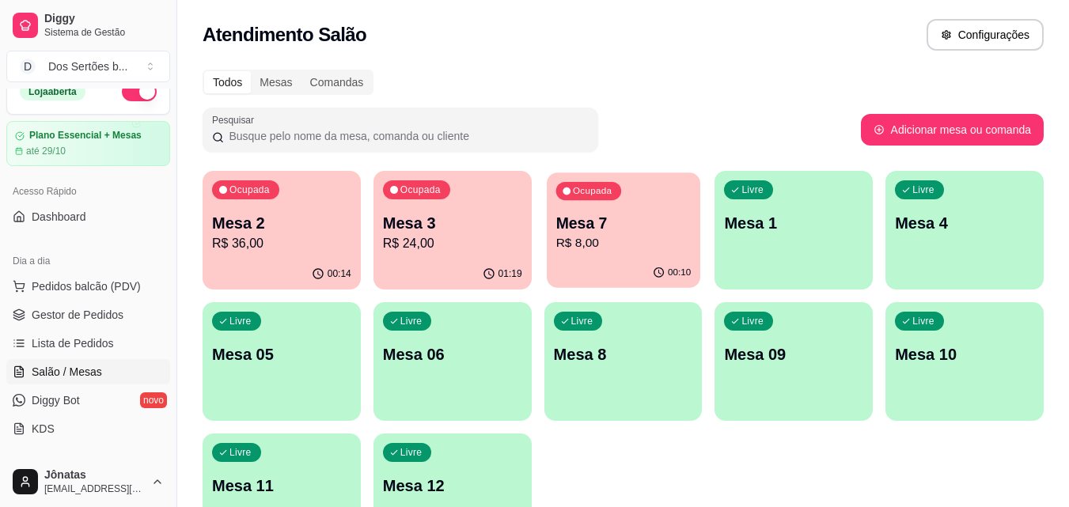
click at [596, 232] on p "Mesa 7" at bounding box center [622, 223] width 135 height 21
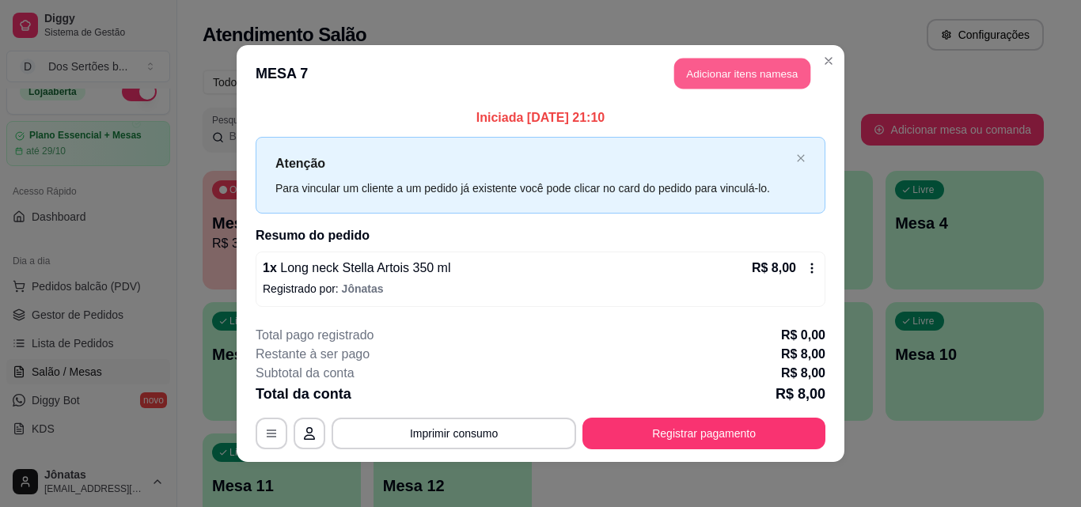
click at [715, 66] on button "Adicionar itens na mesa" at bounding box center [742, 74] width 136 height 31
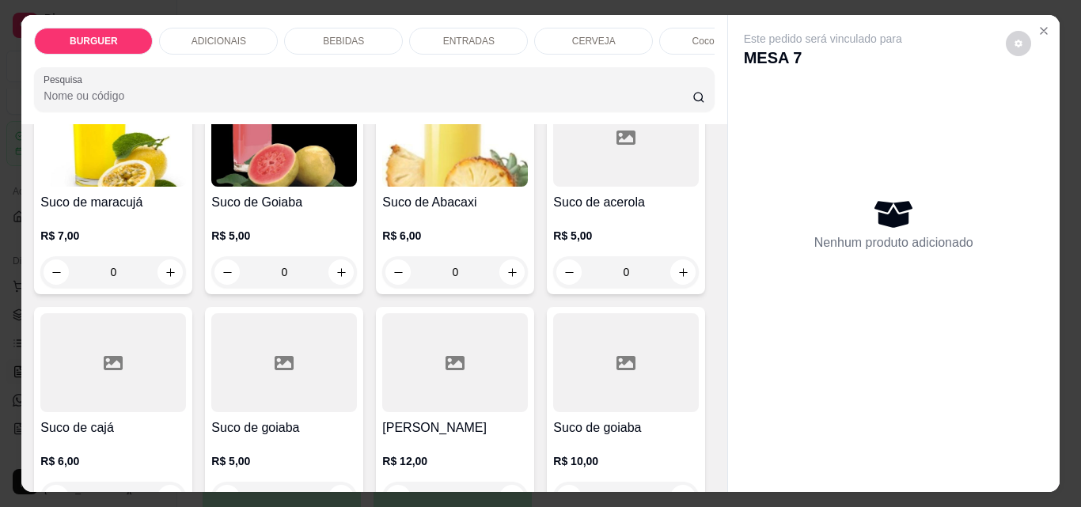
scroll to position [3526, 0]
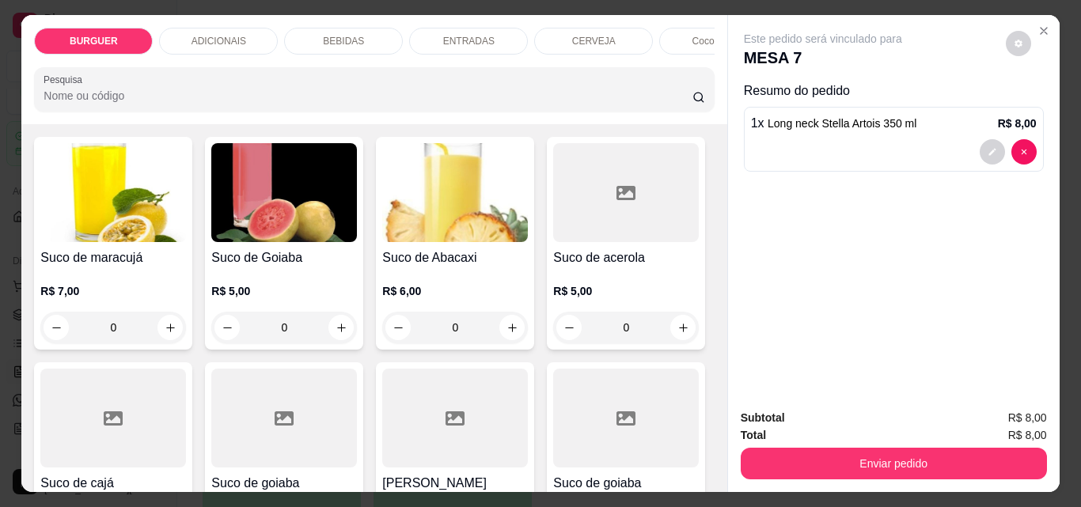
scroll to position [3527, 0]
type input "1"
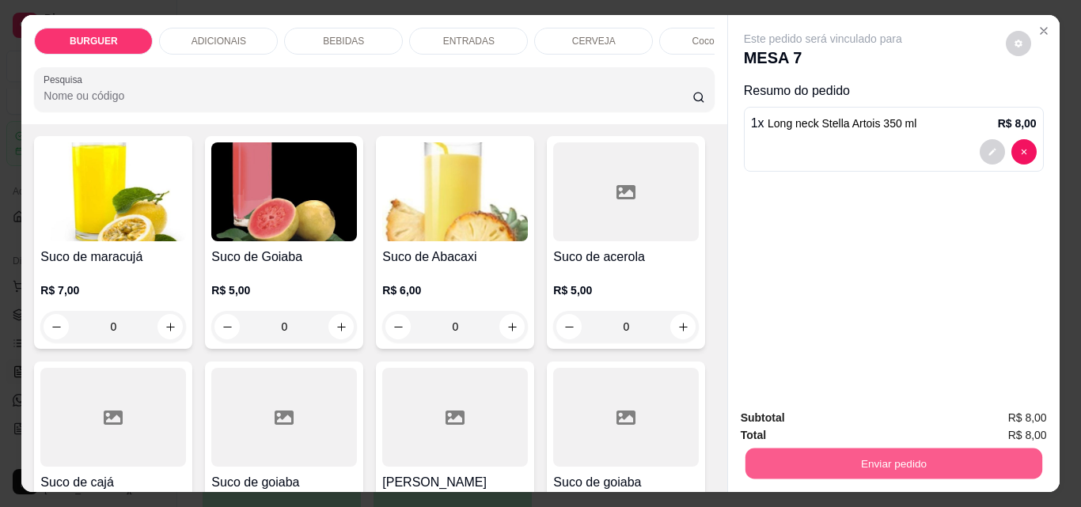
click at [949, 452] on button "Enviar pedido" at bounding box center [892, 463] width 297 height 31
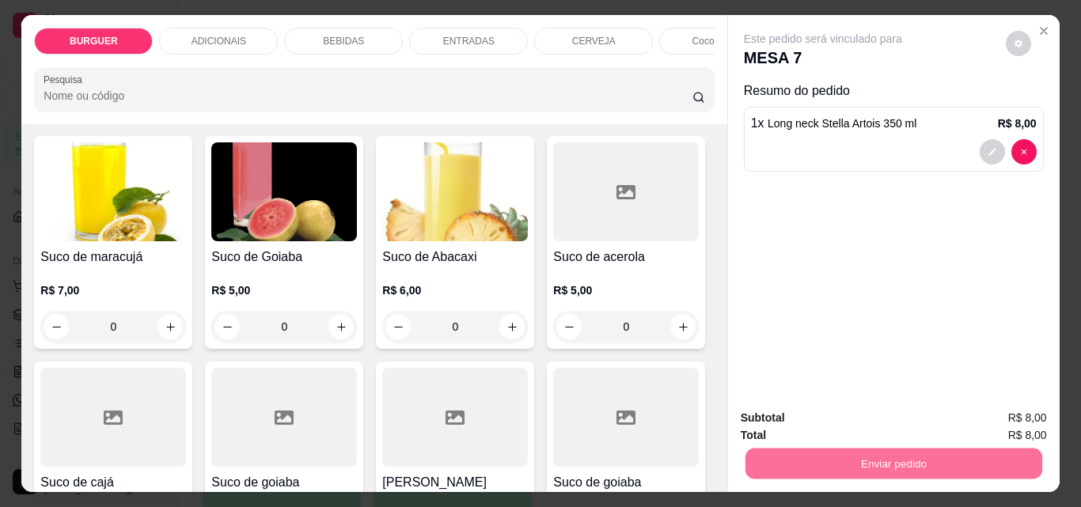
click at [996, 415] on button "Enviar pedido" at bounding box center [1005, 417] width 87 height 29
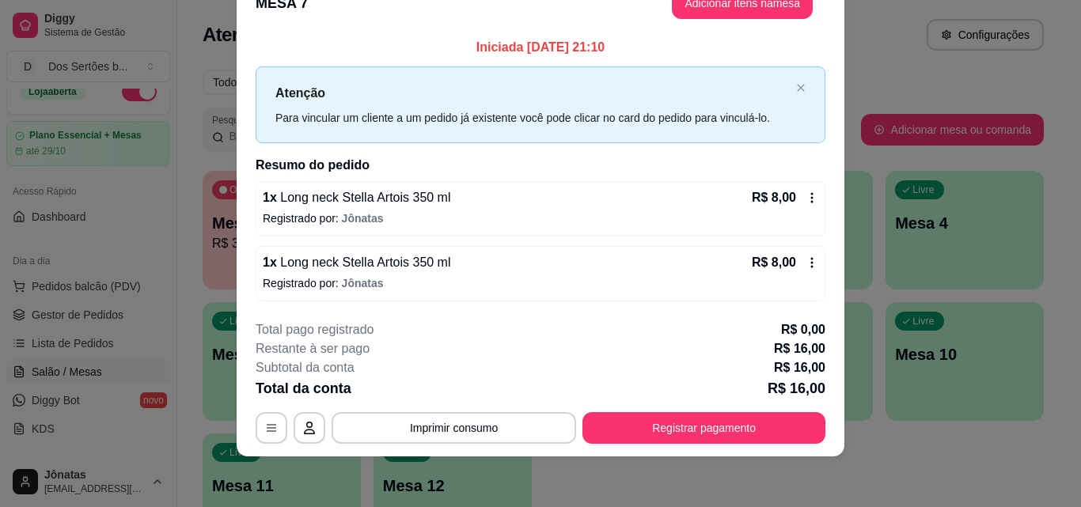
scroll to position [0, 0]
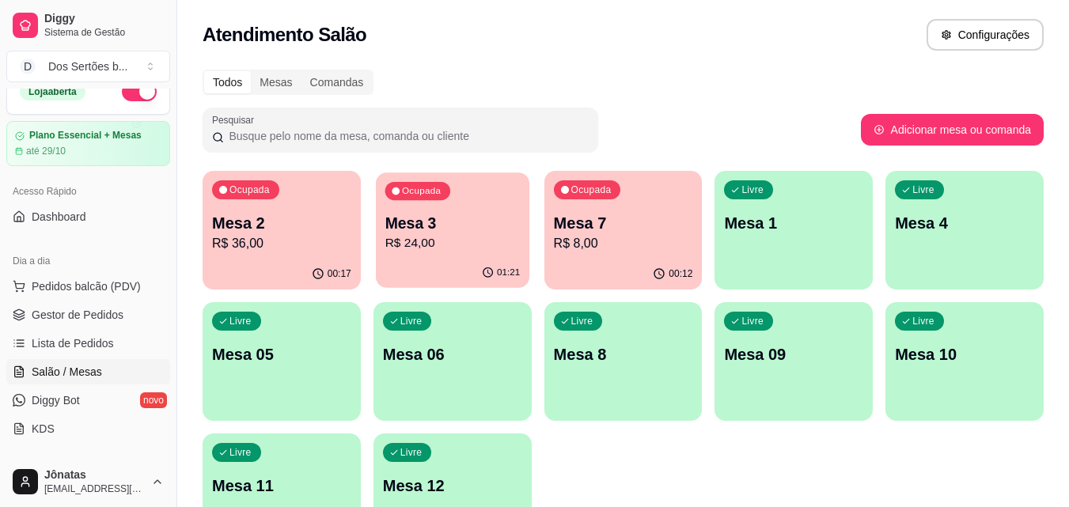
click at [422, 230] on p "Mesa 3" at bounding box center [451, 223] width 135 height 21
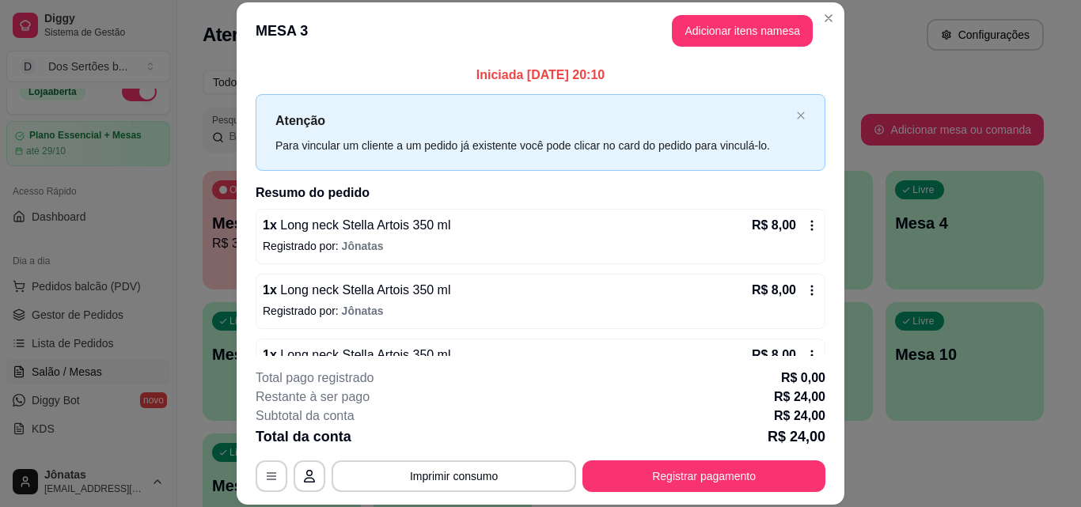
scroll to position [44, 0]
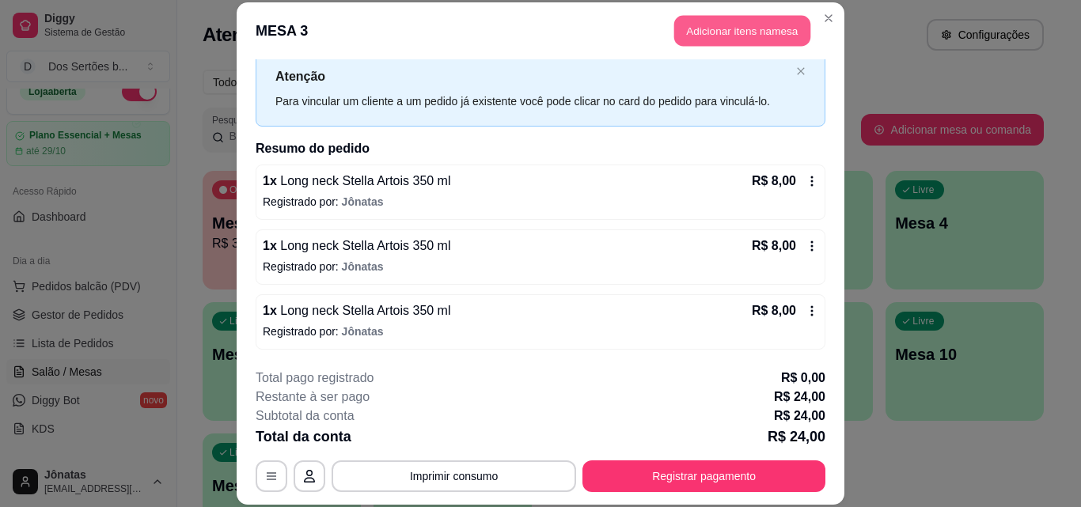
click at [708, 34] on button "Adicionar itens na mesa" at bounding box center [742, 31] width 136 height 31
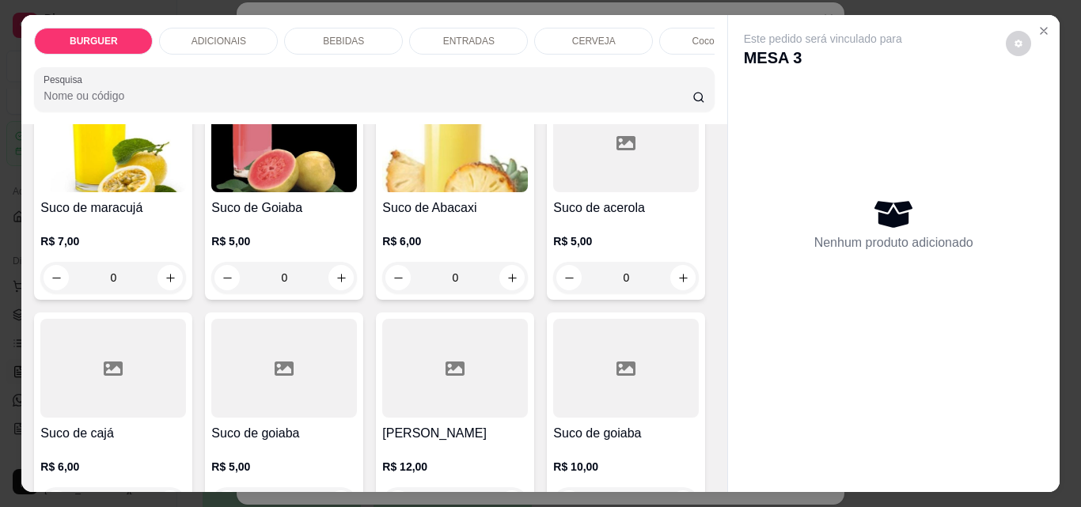
scroll to position [3628, 0]
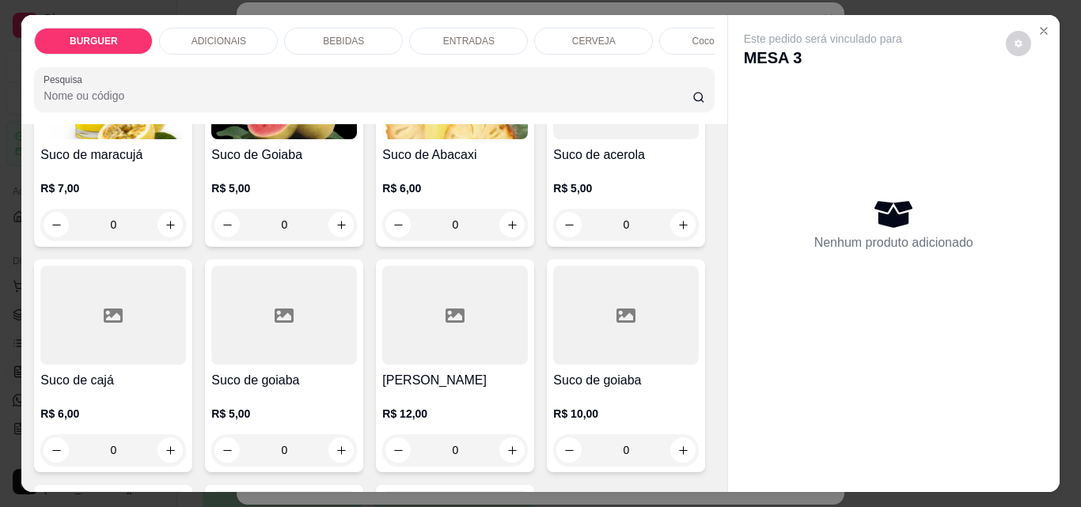
type input "1"
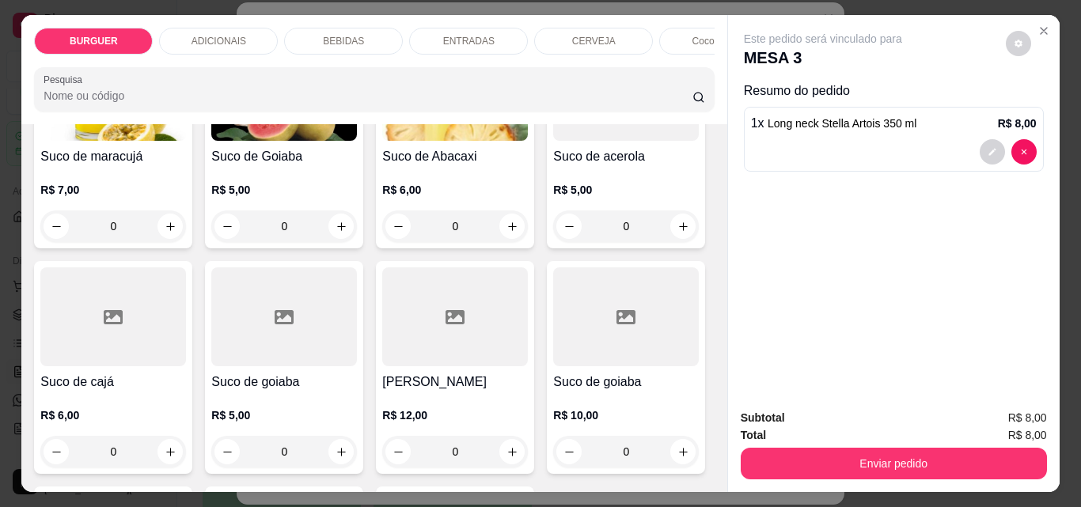
scroll to position [3629, 0]
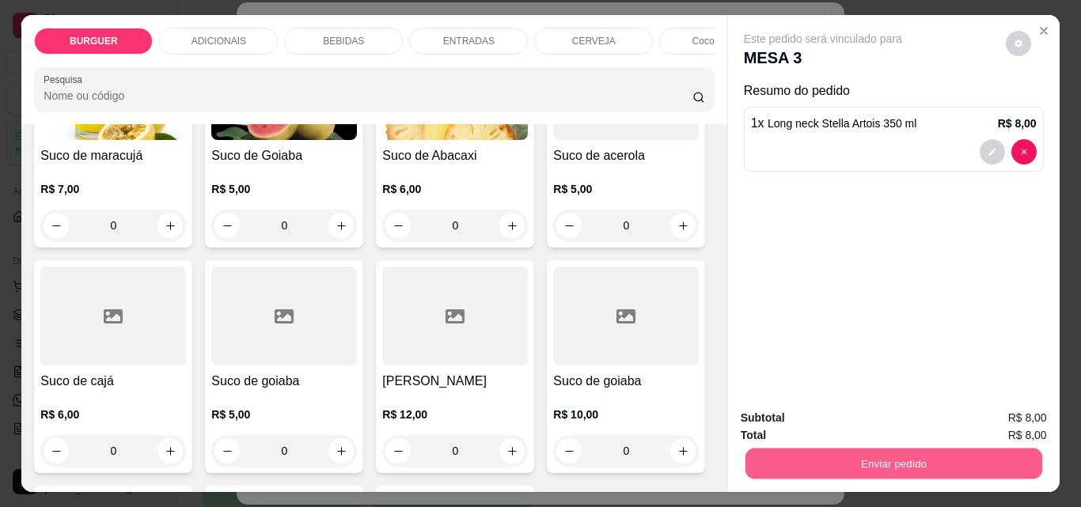
click at [856, 460] on button "Enviar pedido" at bounding box center [892, 463] width 297 height 31
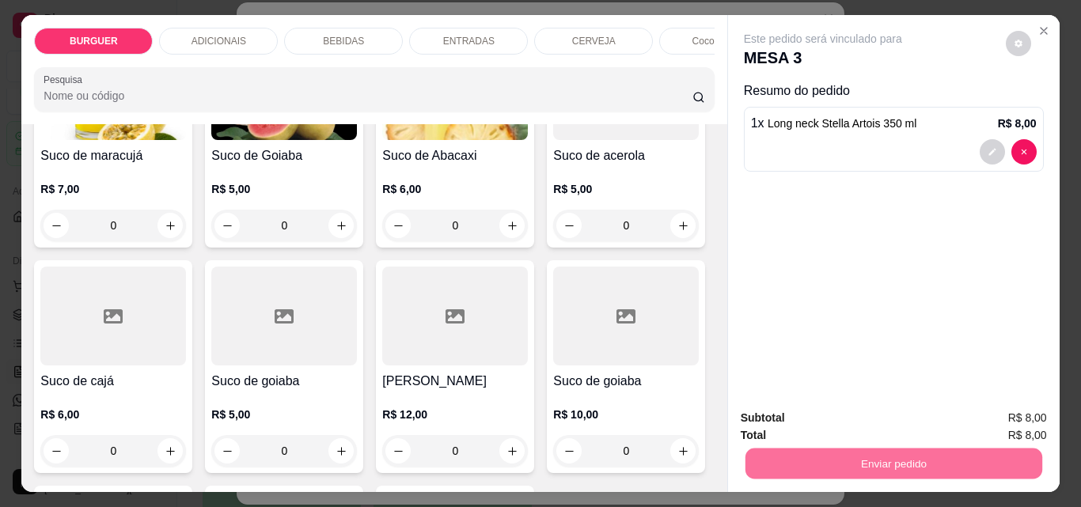
click at [997, 411] on button "Enviar pedido" at bounding box center [1005, 417] width 87 height 29
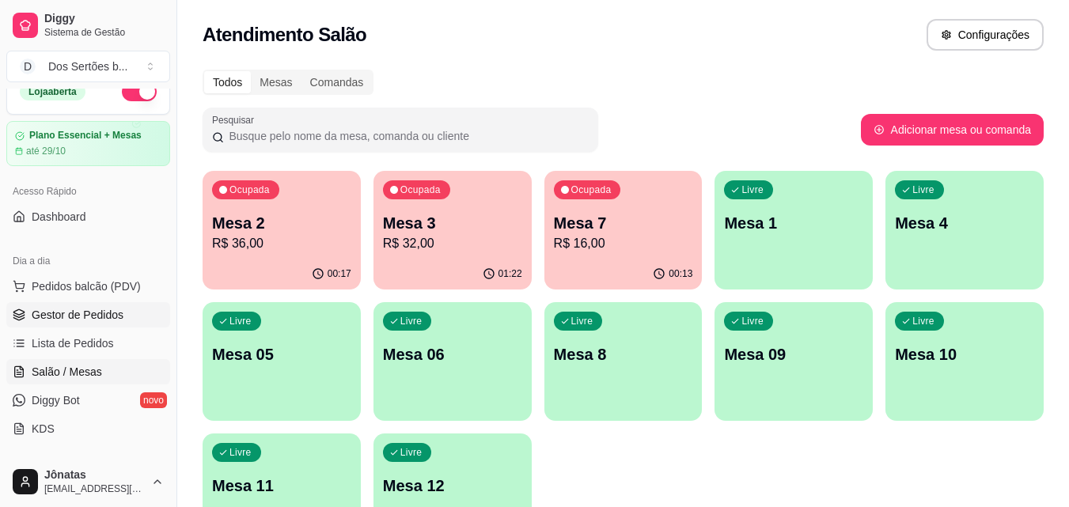
click at [93, 314] on span "Gestor de Pedidos" at bounding box center [78, 315] width 92 height 16
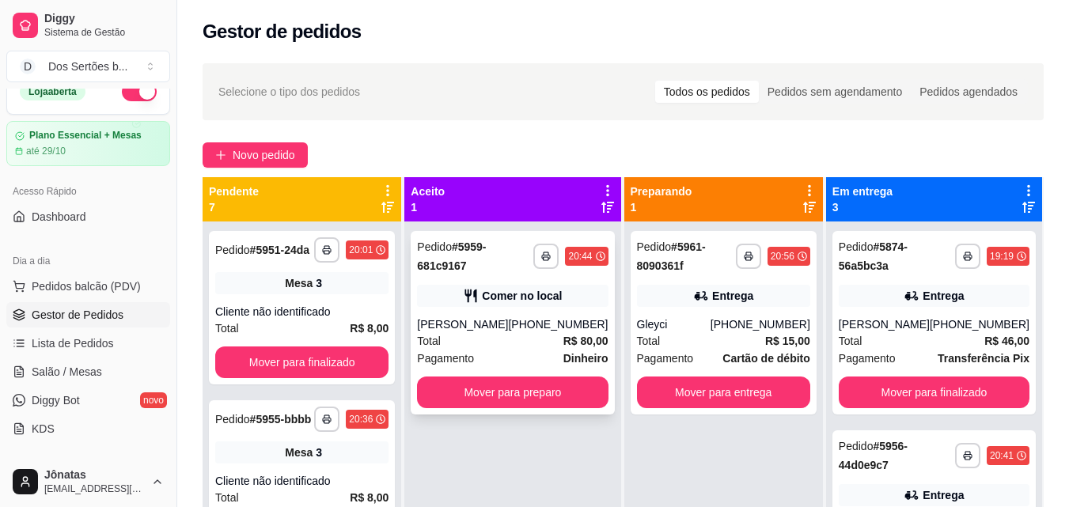
click at [450, 341] on div "Total R$ 80,00" at bounding box center [512, 340] width 191 height 17
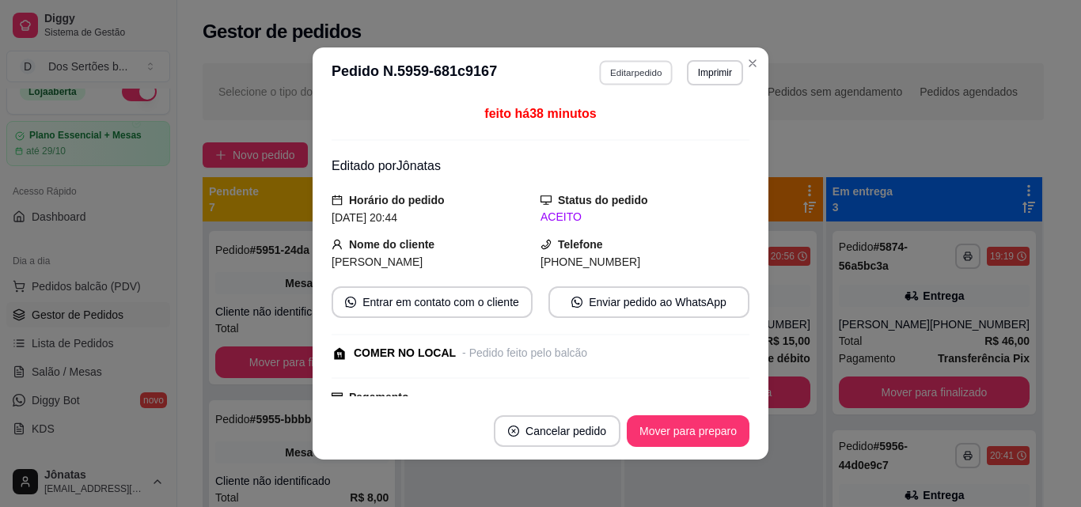
click at [622, 64] on button "Editar pedido" at bounding box center [637, 72] width 74 height 25
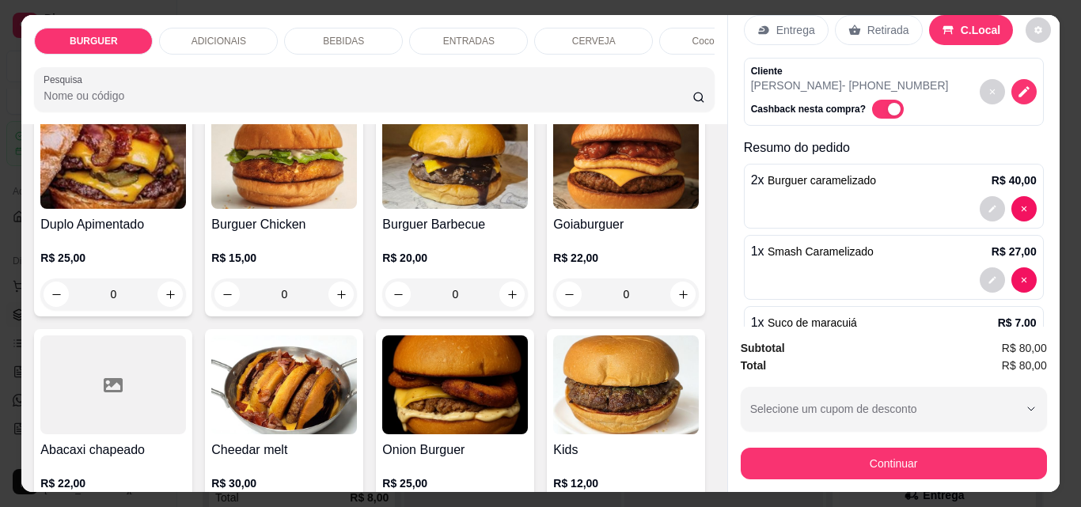
scroll to position [172, 0]
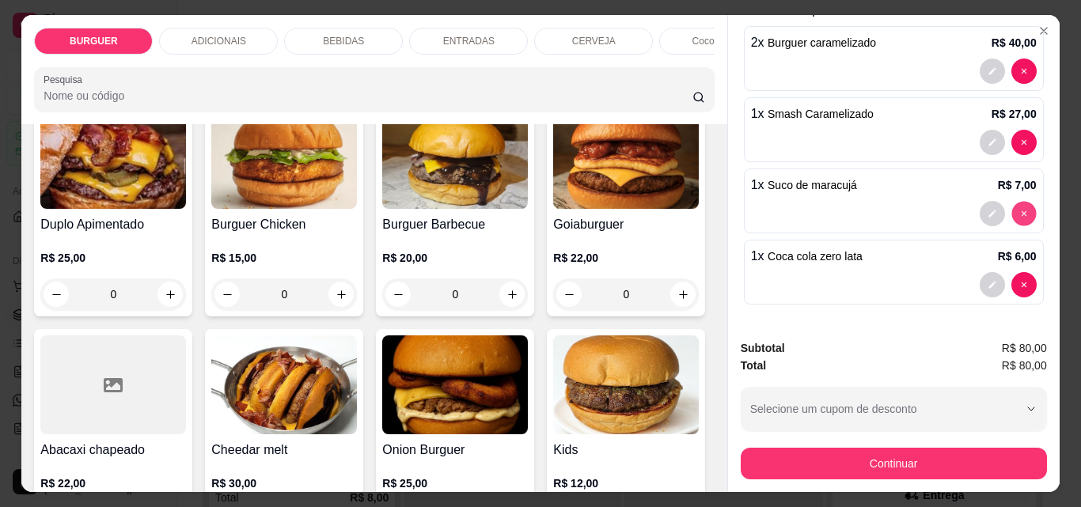
type input "0"
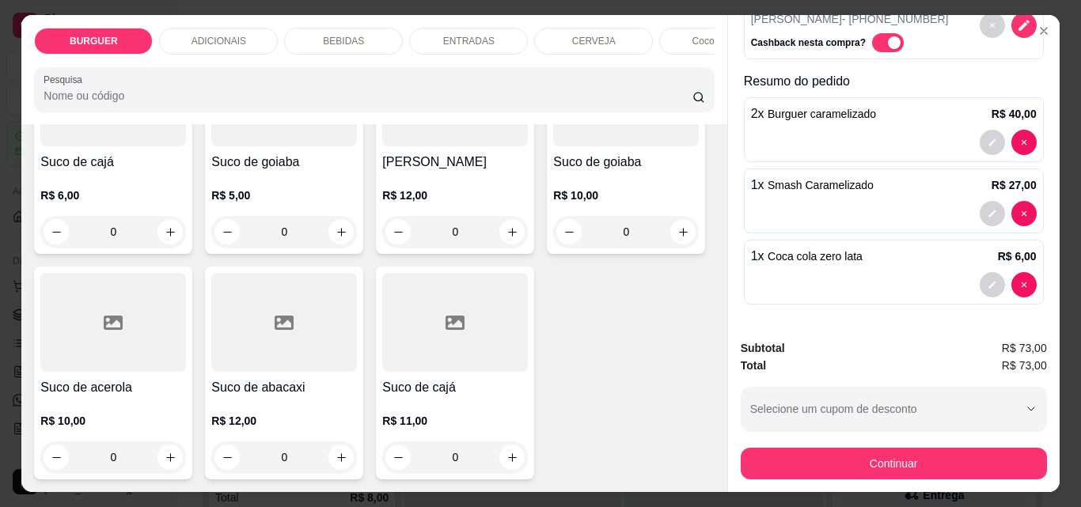
scroll to position [4650, 0]
click at [183, 244] on button "increase-product-quantity" at bounding box center [170, 232] width 25 height 25
type input "1"
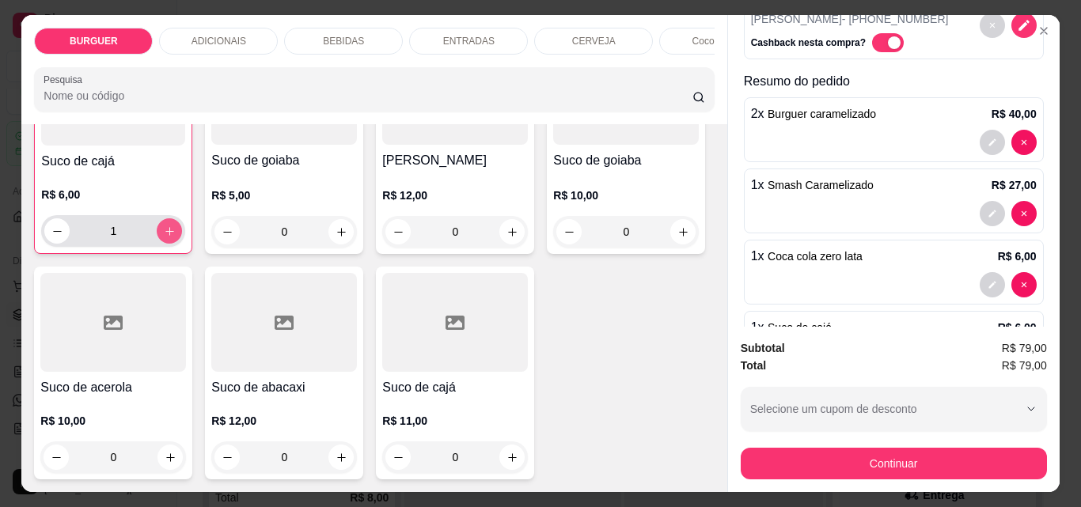
scroll to position [172, 0]
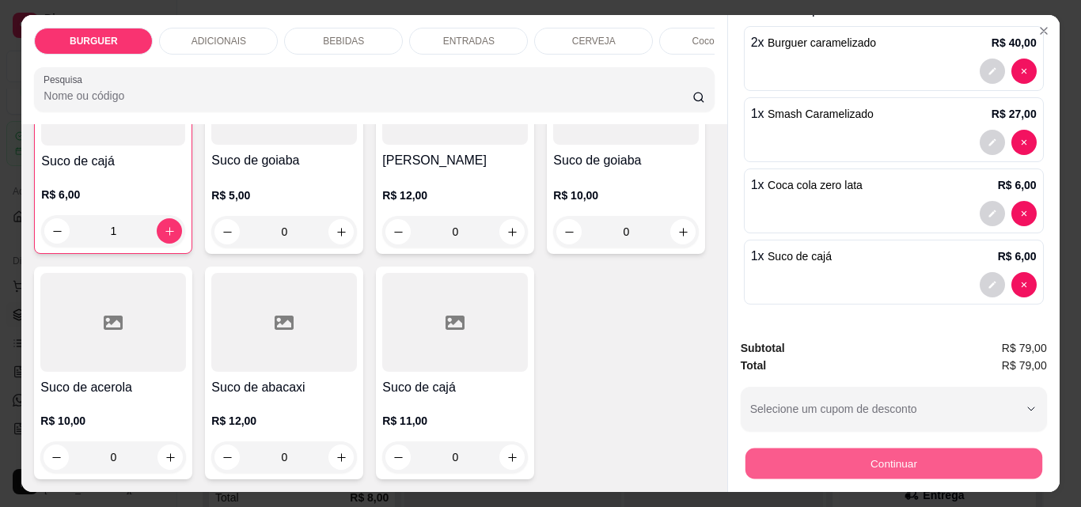
click at [922, 448] on button "Continuar" at bounding box center [892, 463] width 297 height 31
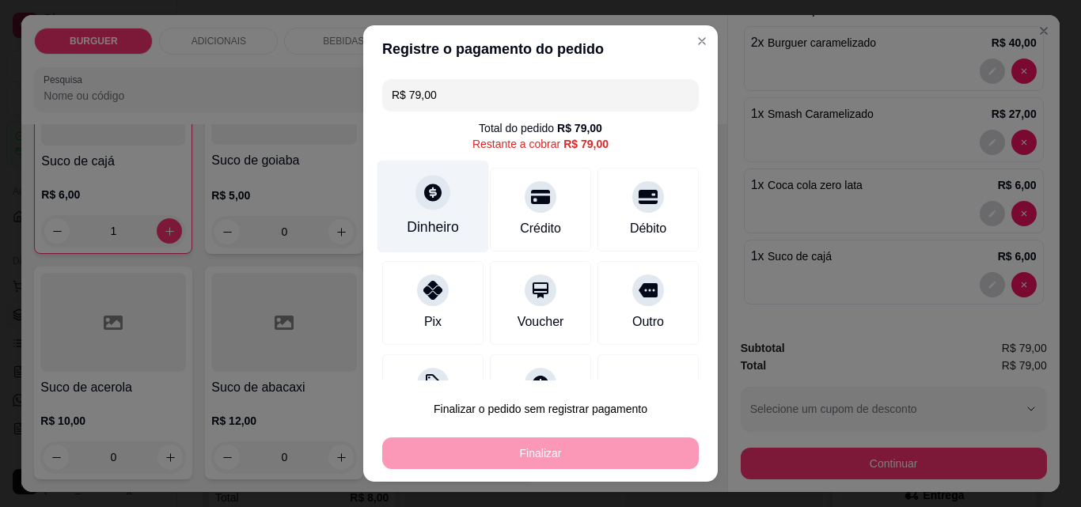
click at [417, 229] on div "Dinheiro" at bounding box center [433, 227] width 52 height 21
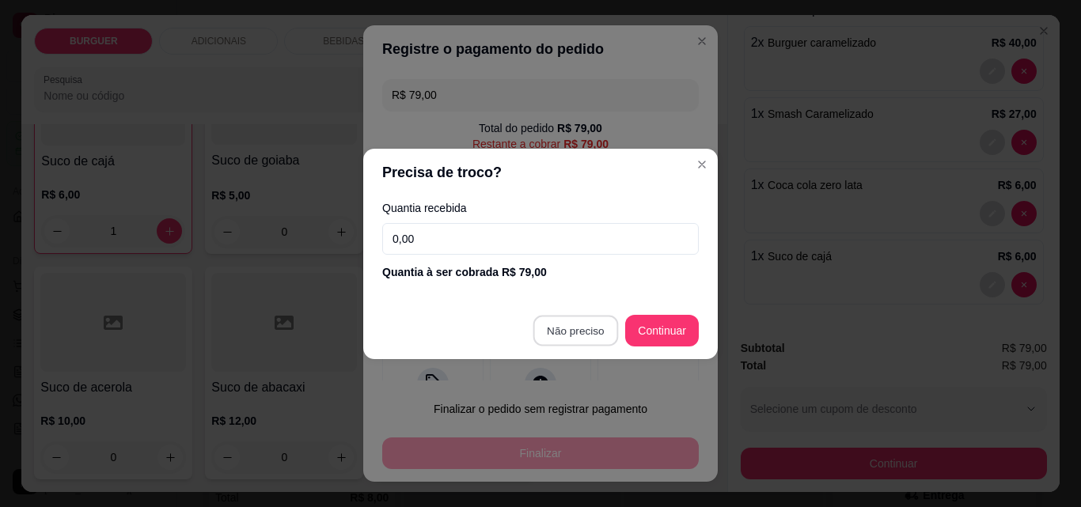
type input "R$ 0,00"
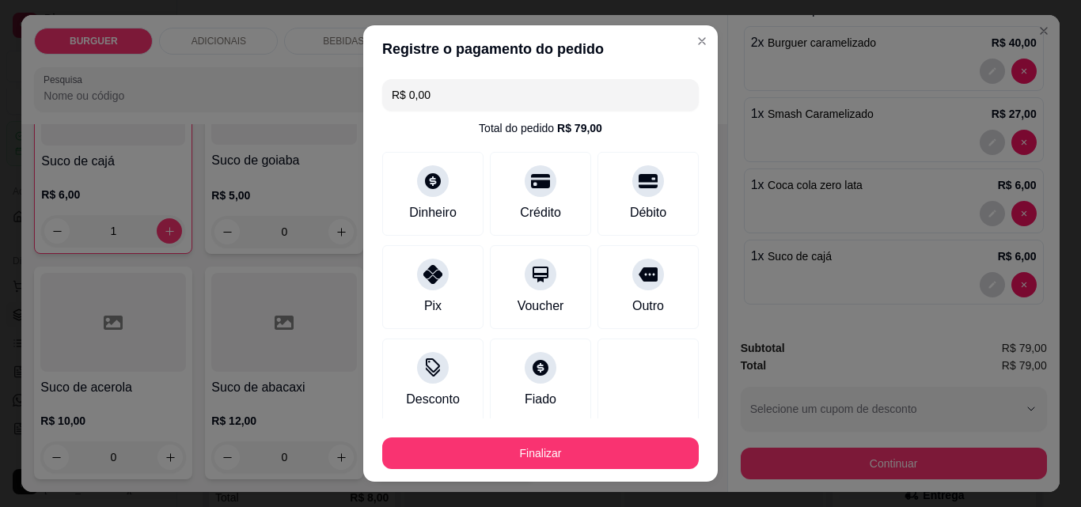
scroll to position [93, 0]
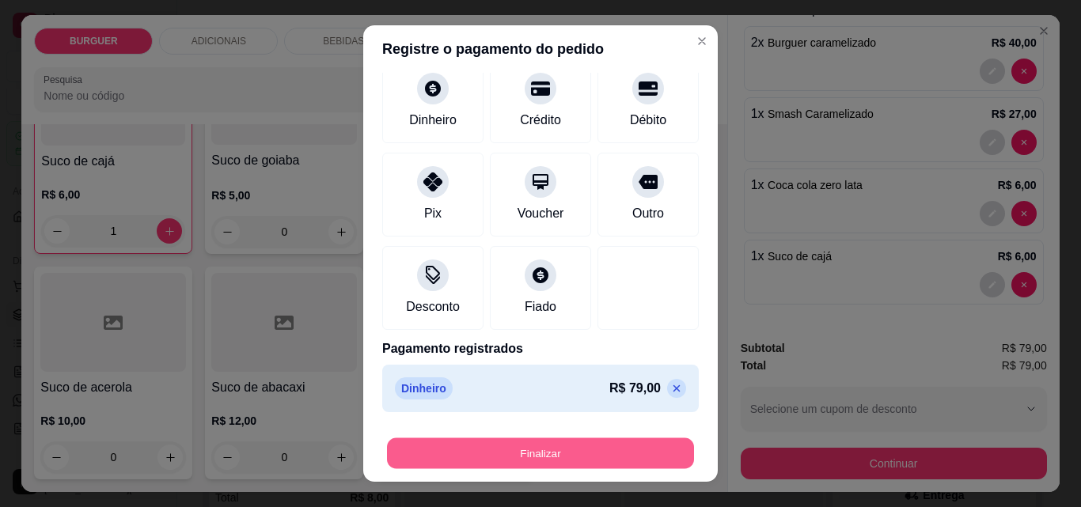
click at [611, 445] on button "Finalizar" at bounding box center [540, 453] width 307 height 31
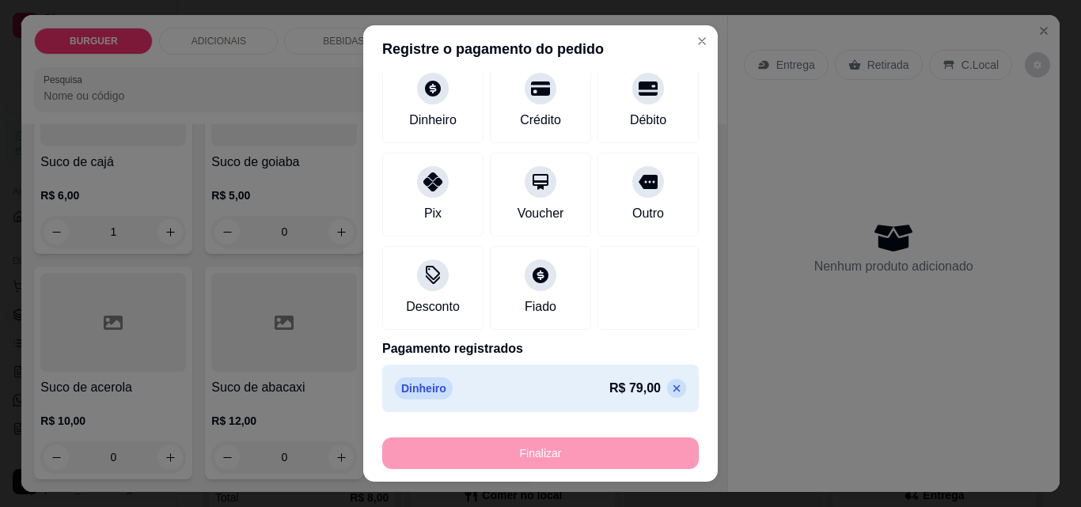
type input "0"
type input "-R$ 79,00"
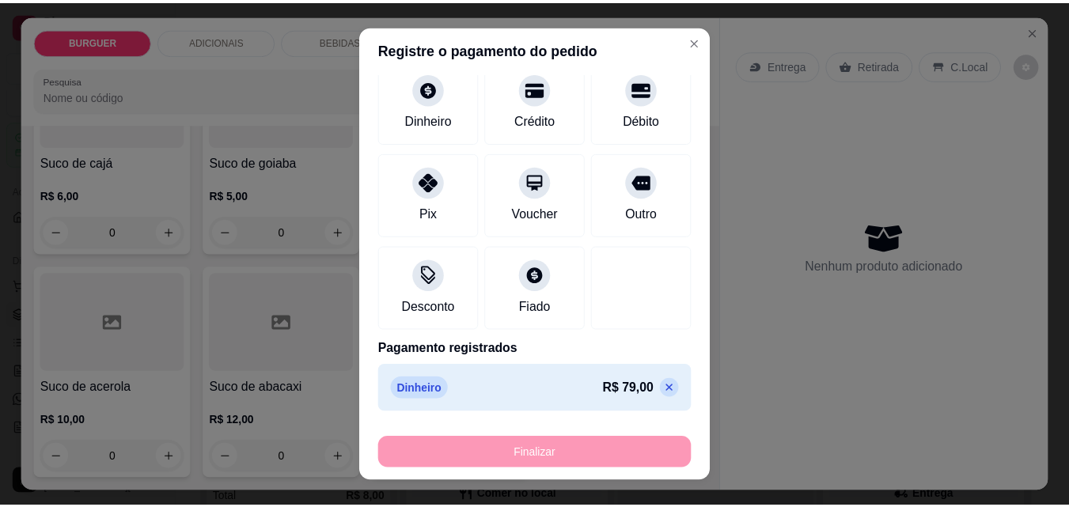
scroll to position [4645, 0]
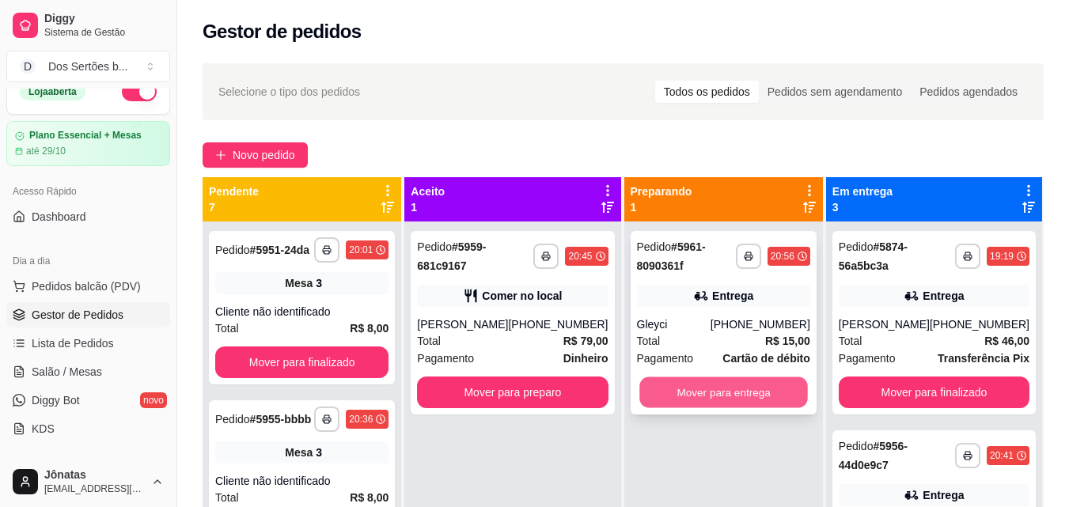
click at [729, 381] on button "Mover para entrega" at bounding box center [723, 392] width 168 height 31
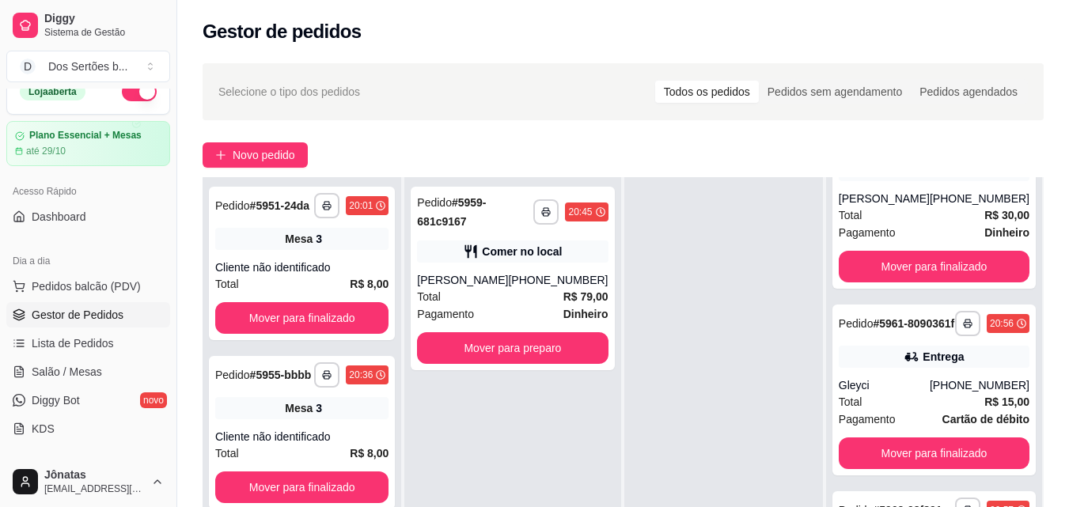
scroll to position [241, 0]
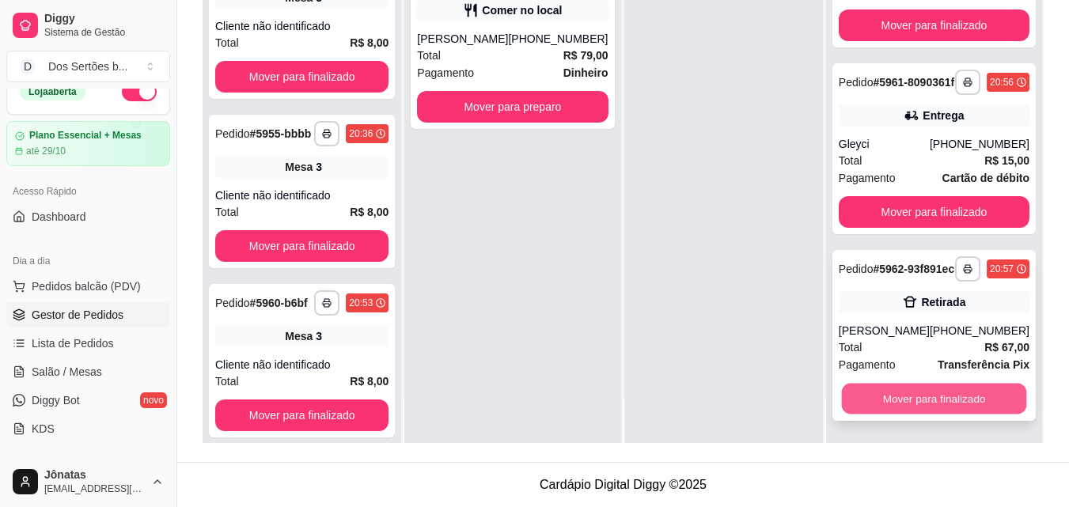
click at [907, 410] on button "Mover para finalizado" at bounding box center [933, 399] width 185 height 31
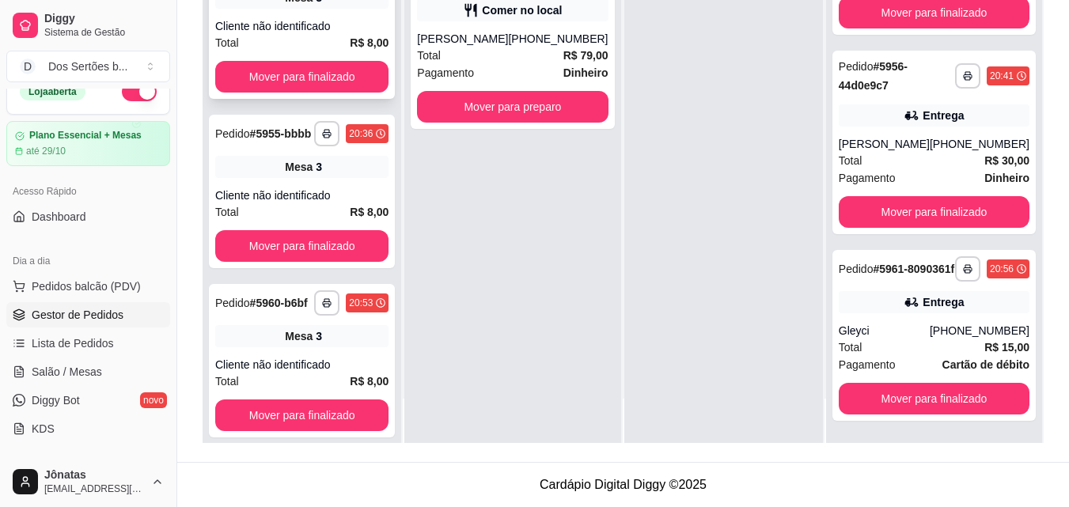
scroll to position [107, 0]
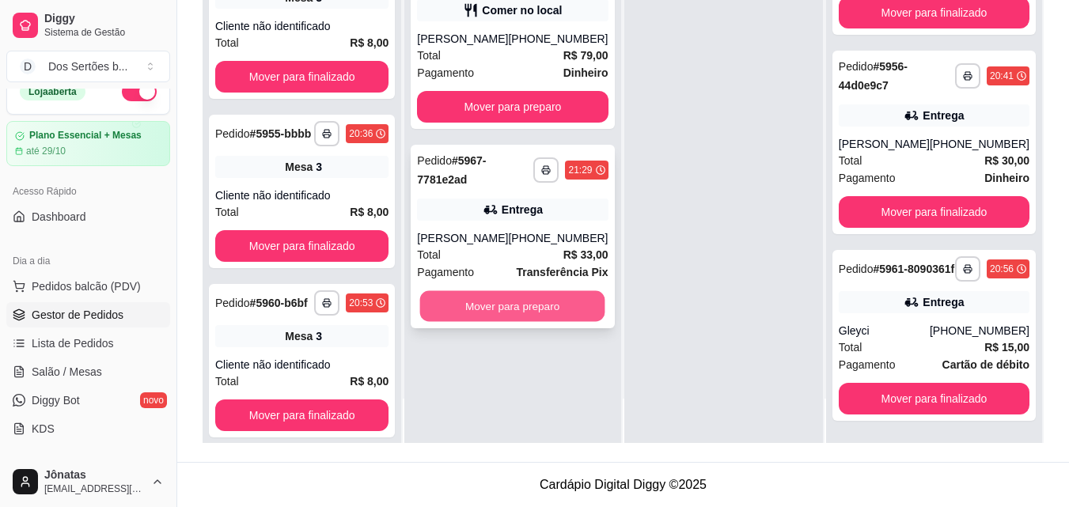
click at [525, 312] on button "Mover para preparo" at bounding box center [512, 306] width 185 height 31
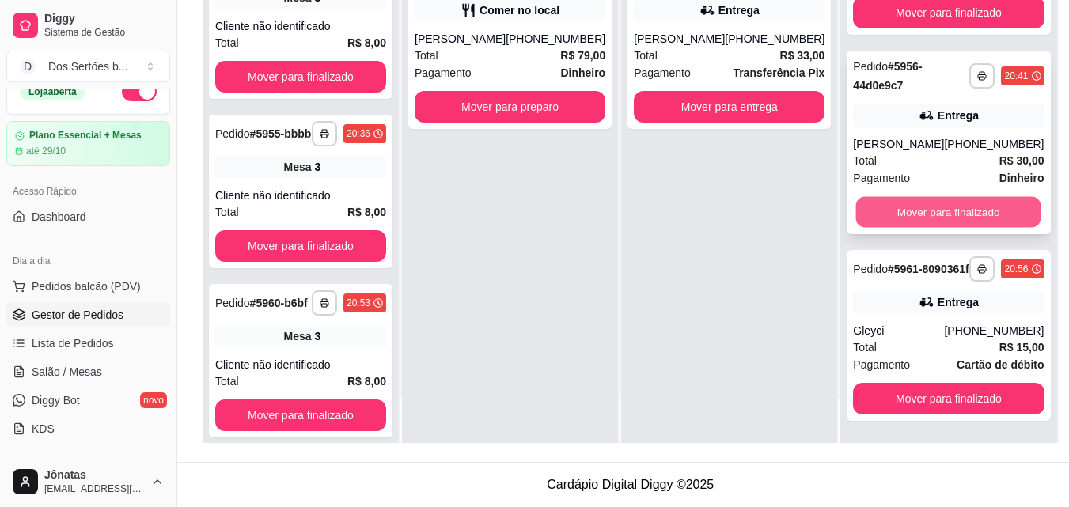
click at [947, 197] on button "Mover para finalizado" at bounding box center [948, 212] width 185 height 31
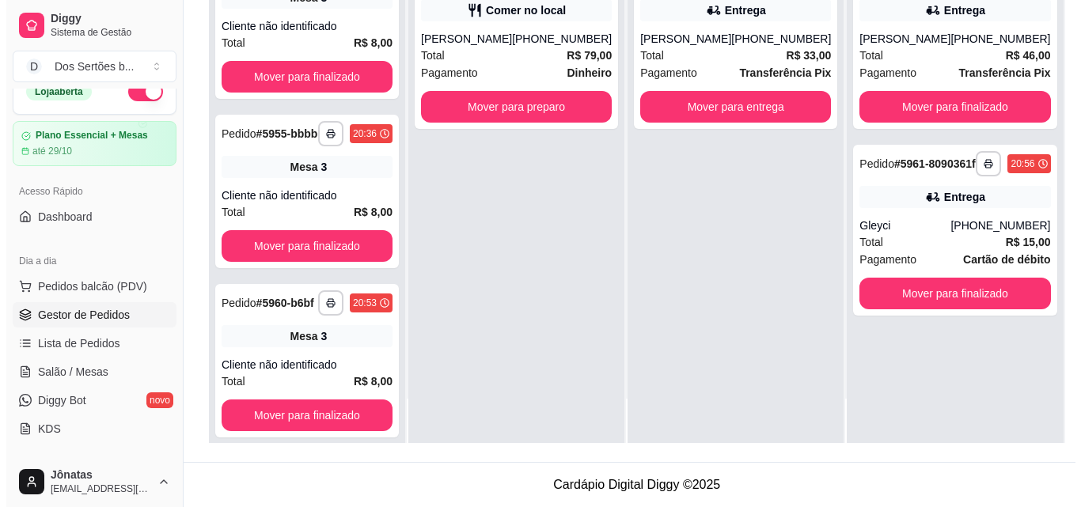
scroll to position [0, 0]
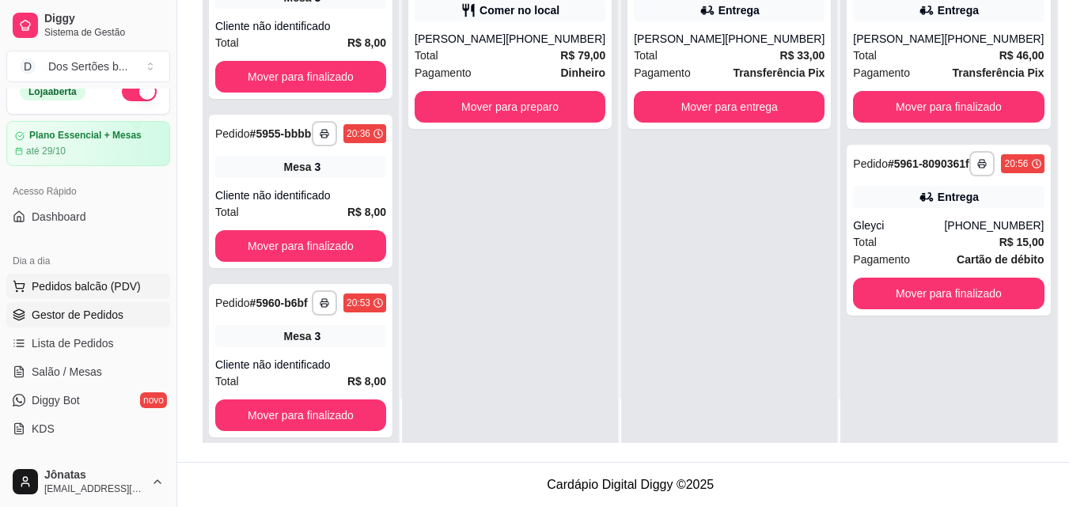
click at [82, 284] on span "Pedidos balcão (PDV)" at bounding box center [86, 286] width 109 height 16
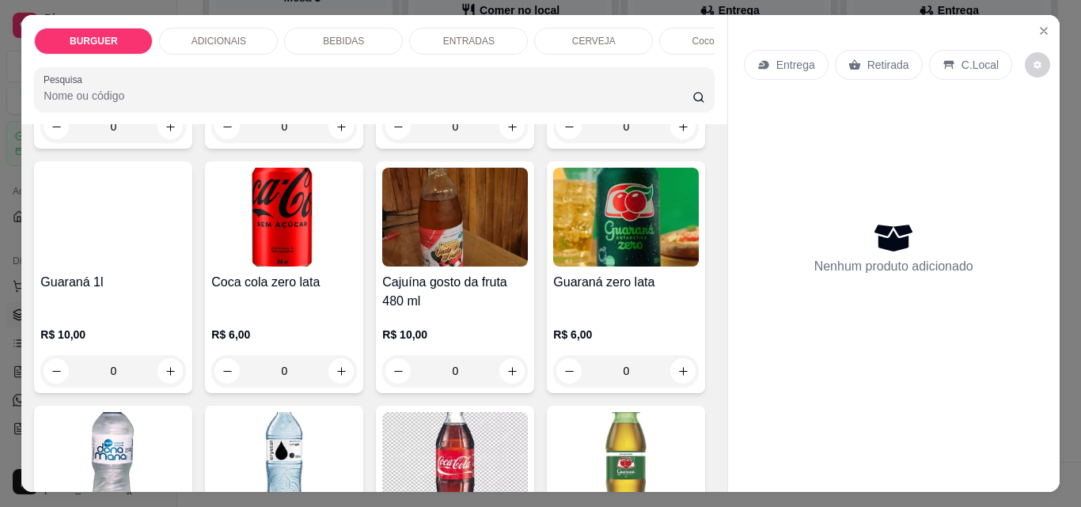
scroll to position [1339, 0]
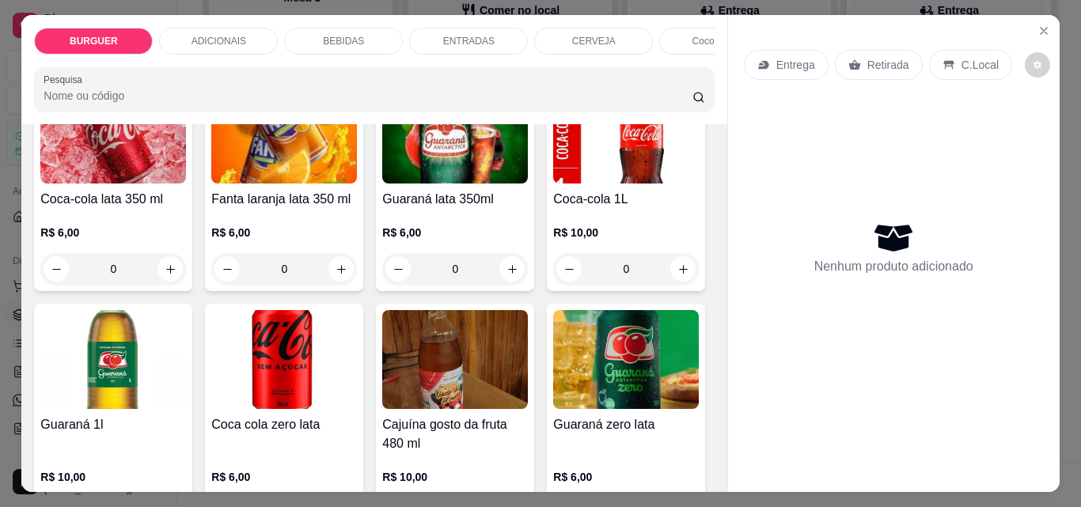
click at [183, 25] on button "increase-product-quantity" at bounding box center [170, 12] width 25 height 25
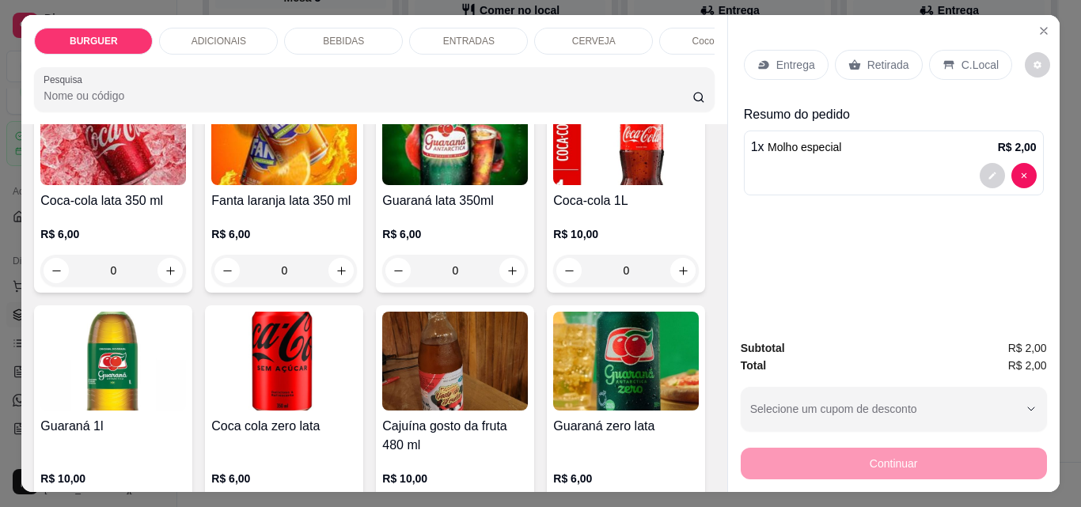
click at [182, 25] on button "increase-product-quantity" at bounding box center [169, 13] width 25 height 25
type input "3"
click at [873, 60] on p "Retirada" at bounding box center [888, 65] width 42 height 16
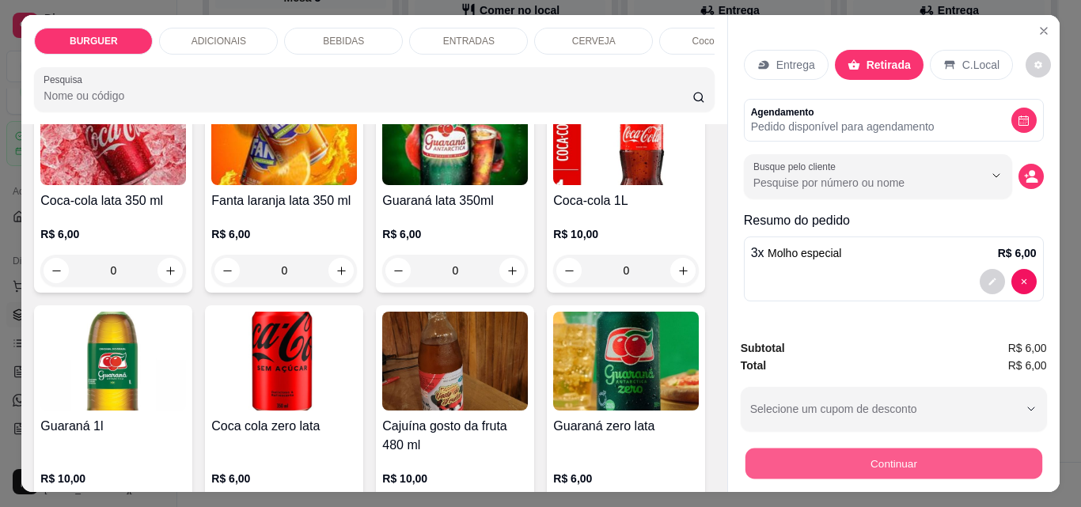
click at [917, 449] on button "Continuar" at bounding box center [892, 463] width 297 height 31
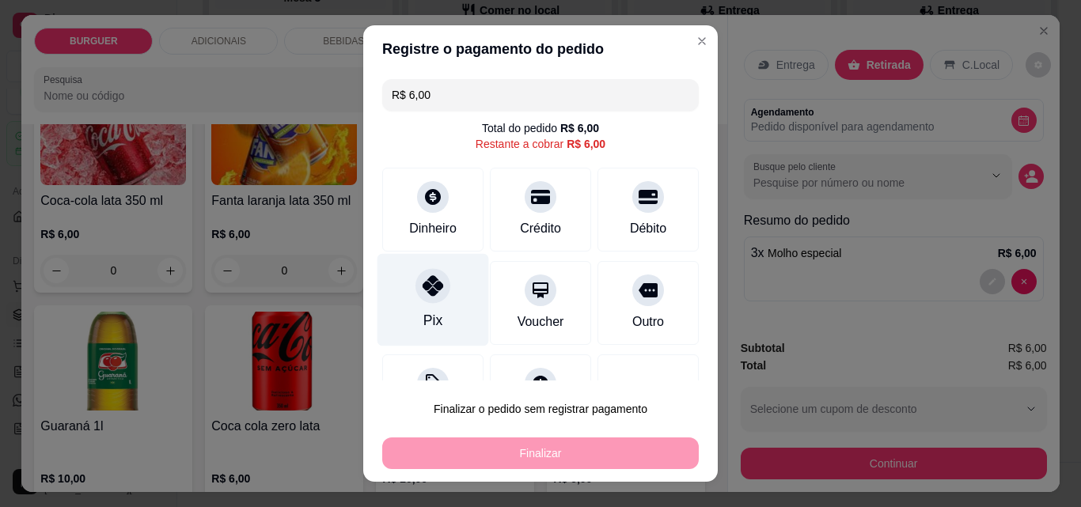
click at [430, 278] on icon at bounding box center [432, 285] width 21 height 21
type input "R$ 0,00"
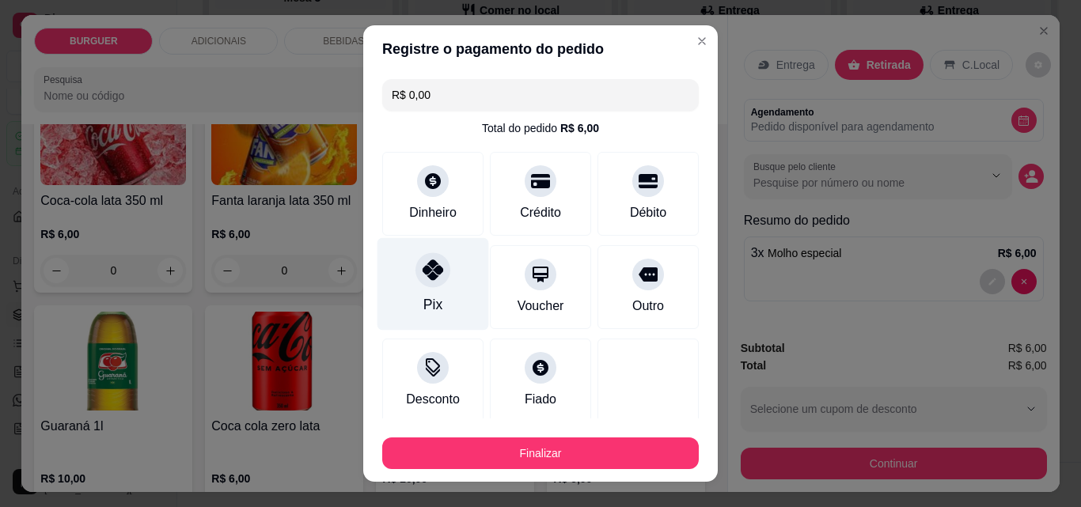
scroll to position [93, 0]
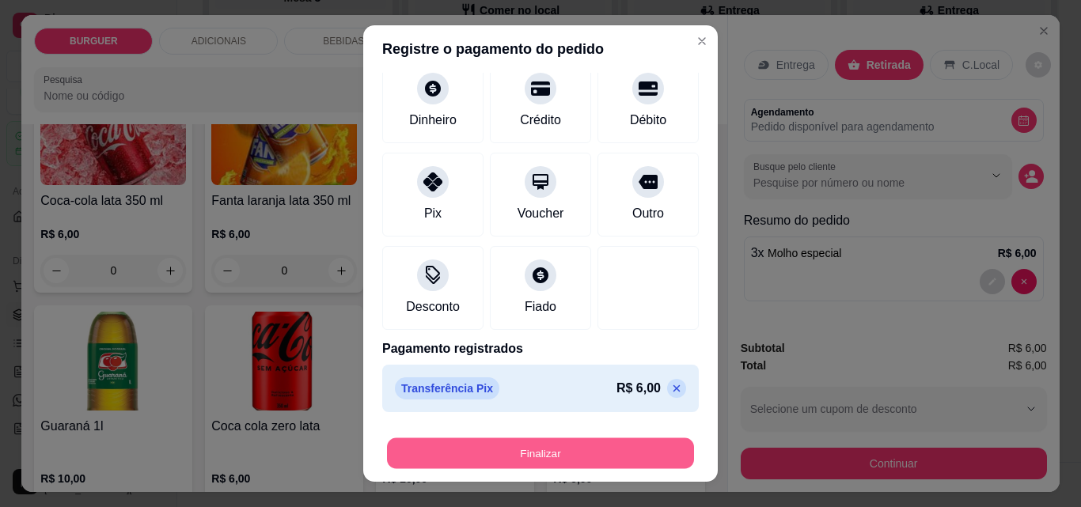
click at [581, 437] on div "Finalizar" at bounding box center [540, 453] width 316 height 32
click at [624, 445] on button "Finalizar" at bounding box center [540, 453] width 307 height 31
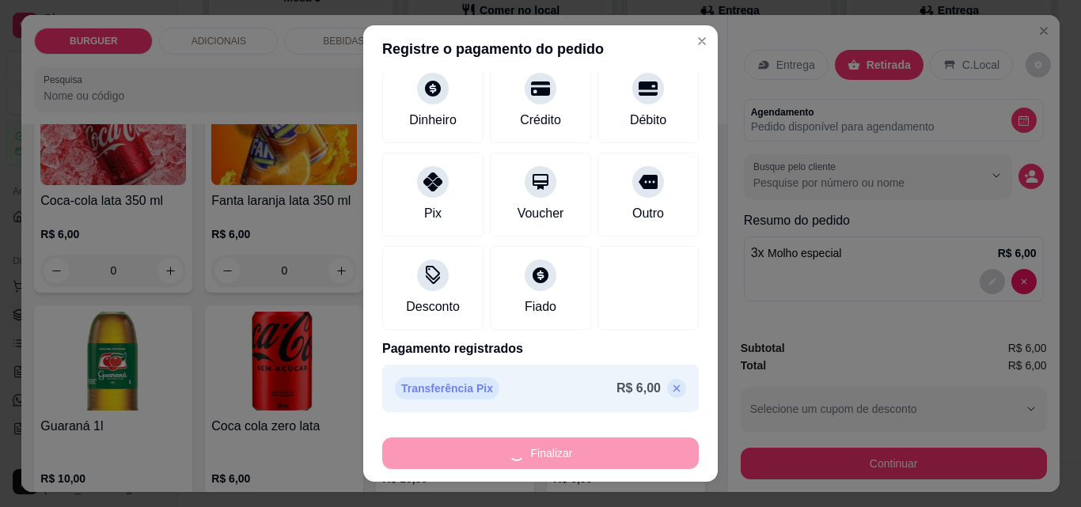
type input "0"
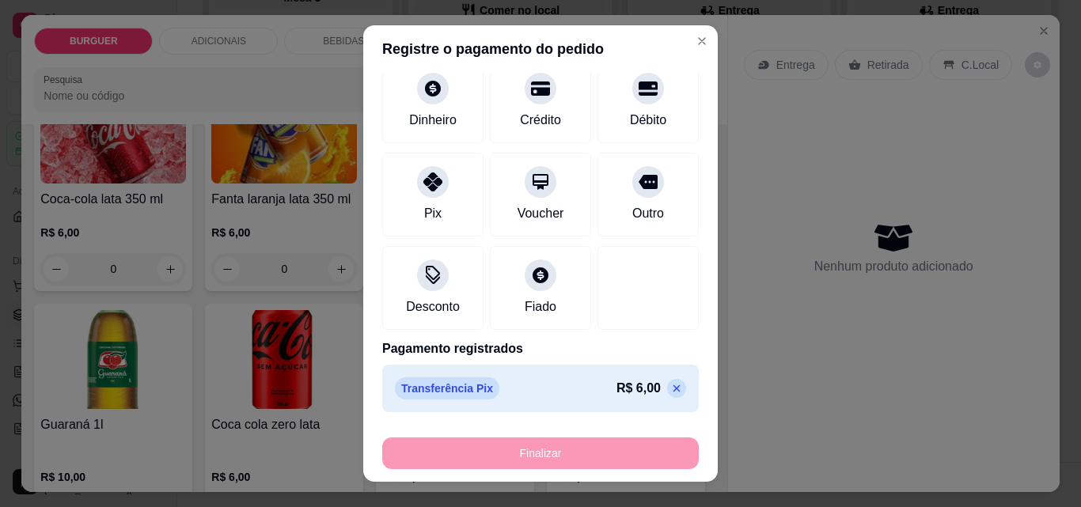
type input "-R$ 6,00"
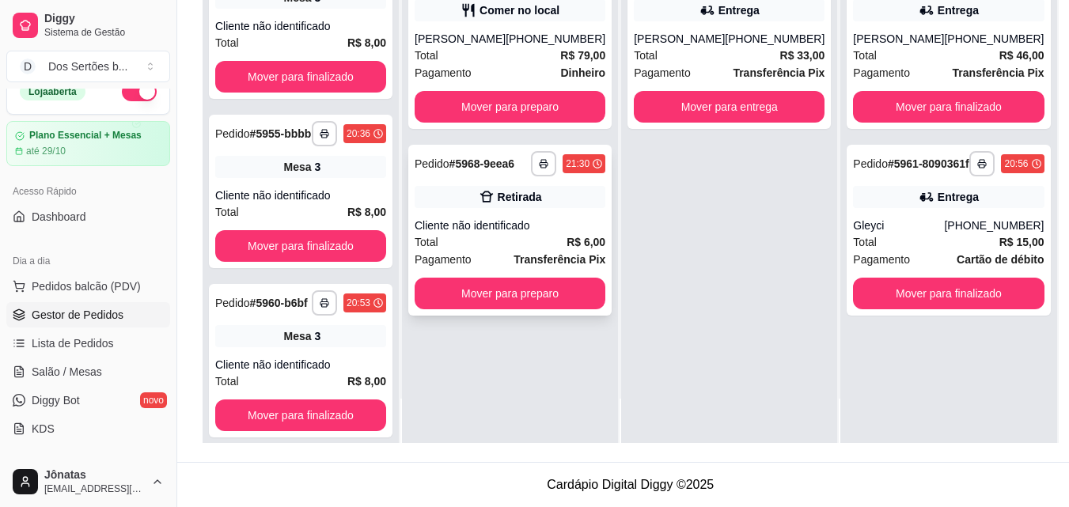
click at [505, 247] on div "Total R$ 6,00" at bounding box center [510, 241] width 191 height 17
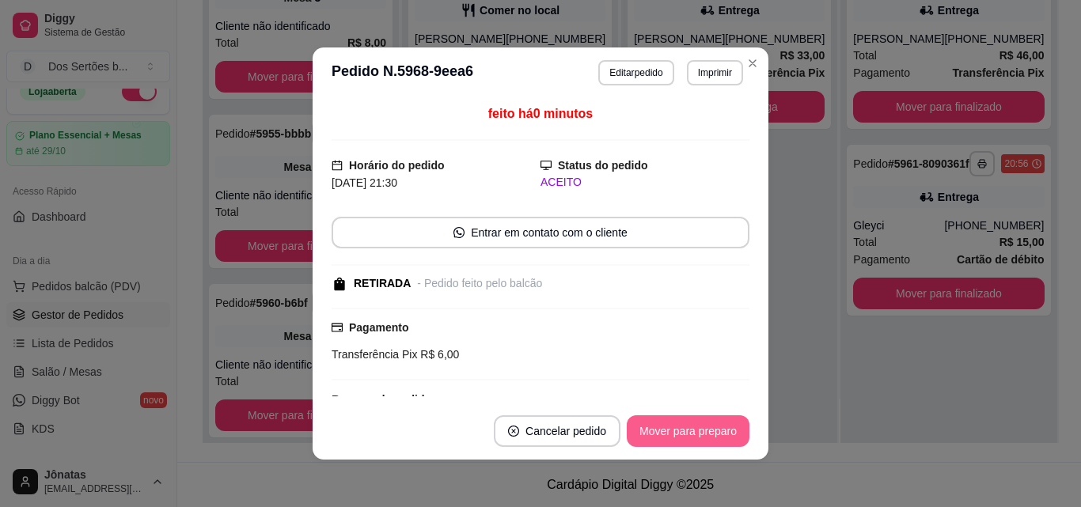
click at [701, 437] on button "Mover para preparo" at bounding box center [688, 431] width 123 height 32
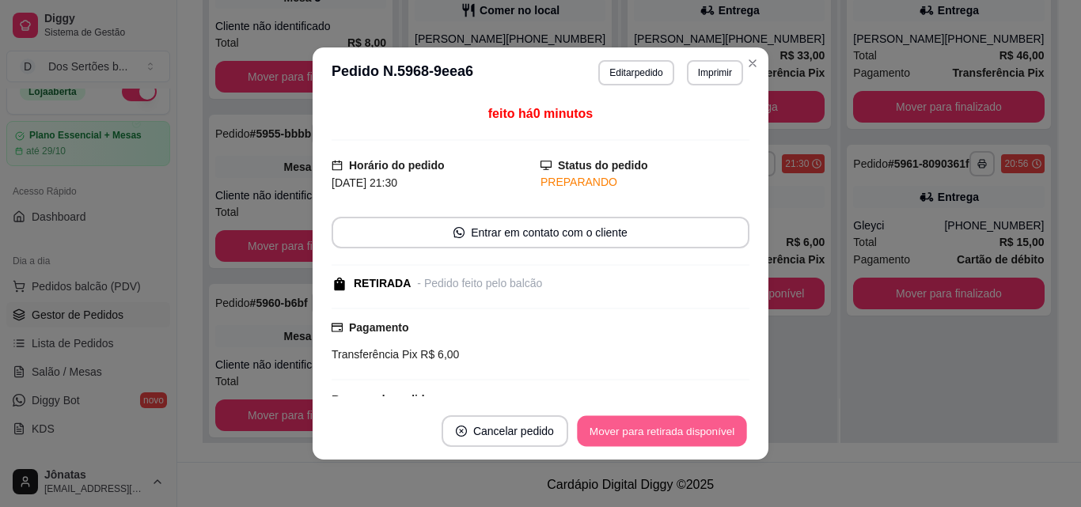
click at [701, 437] on button "Mover para retirada disponível" at bounding box center [661, 431] width 169 height 31
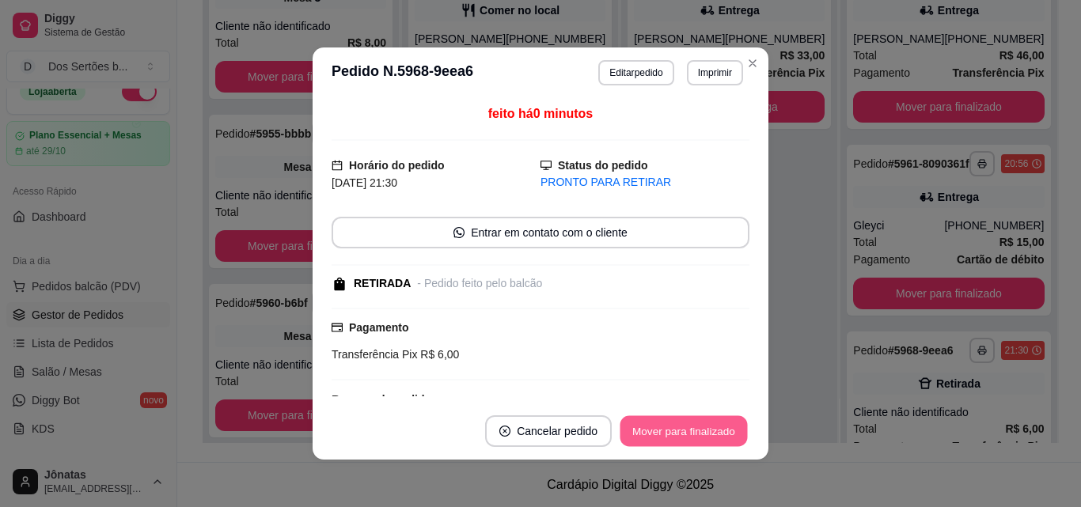
click at [700, 437] on button "Mover para finalizado" at bounding box center [683, 431] width 127 height 31
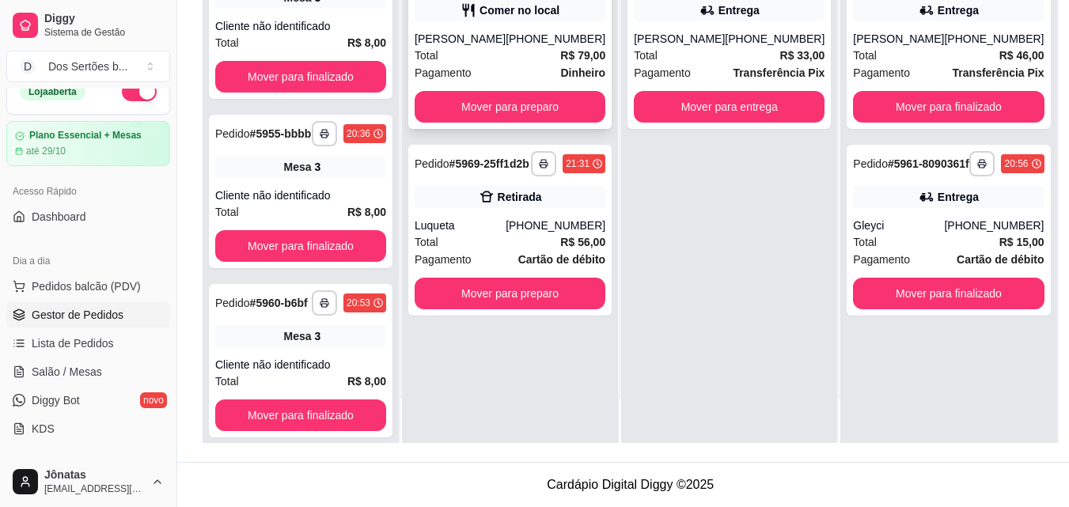
click at [467, 11] on icon at bounding box center [468, 10] width 16 height 16
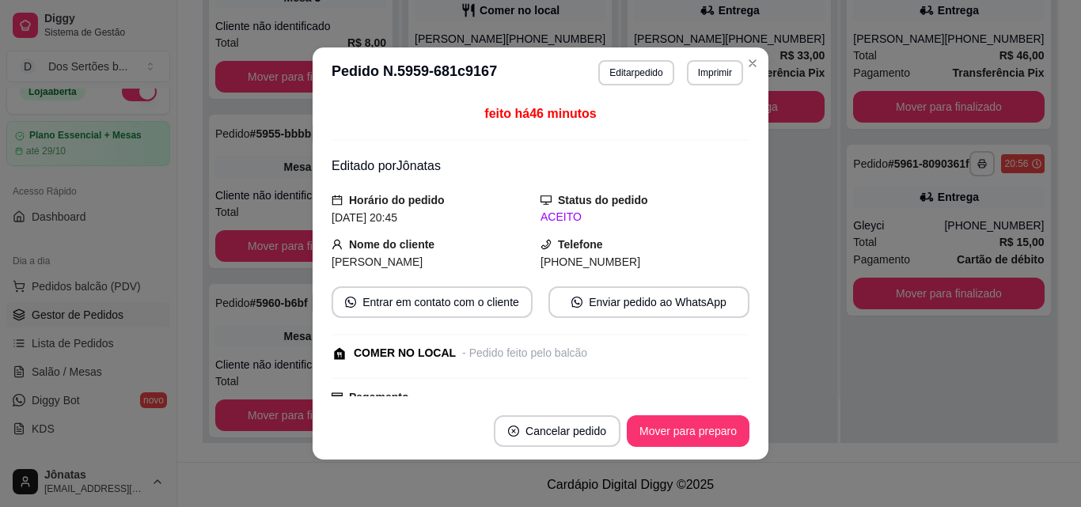
scroll to position [329, 0]
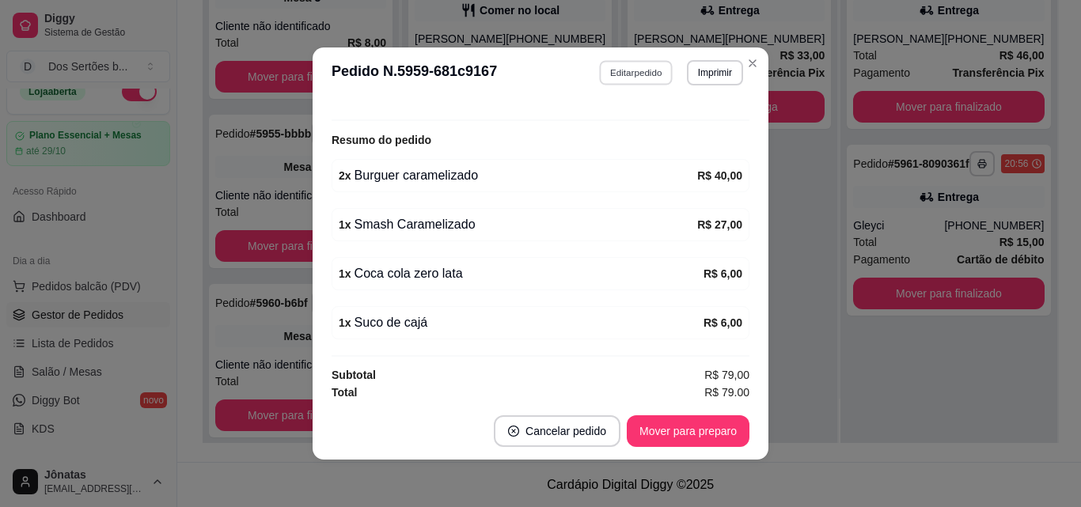
click at [610, 68] on button "Editar pedido" at bounding box center [637, 72] width 74 height 25
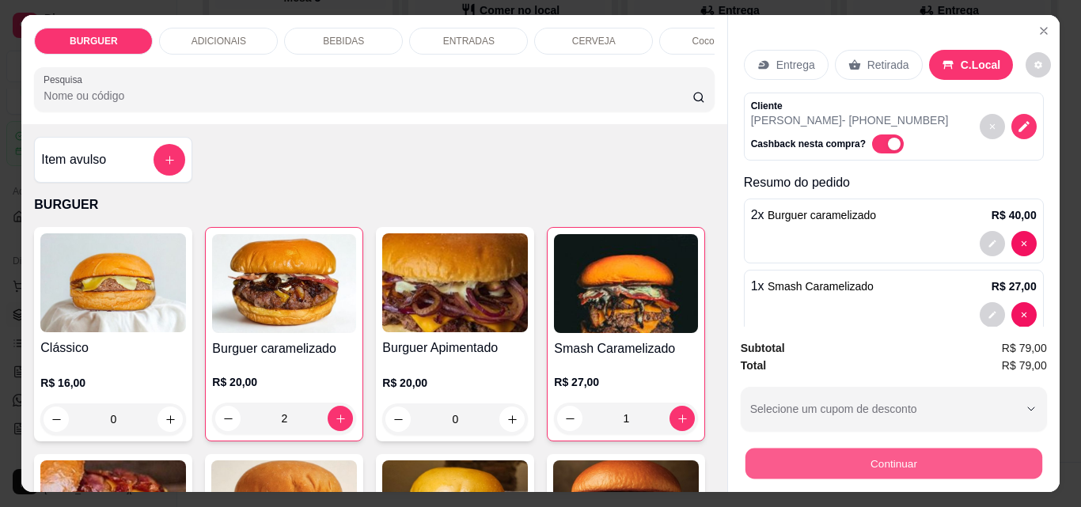
click at [764, 455] on button "Continuar" at bounding box center [892, 463] width 297 height 31
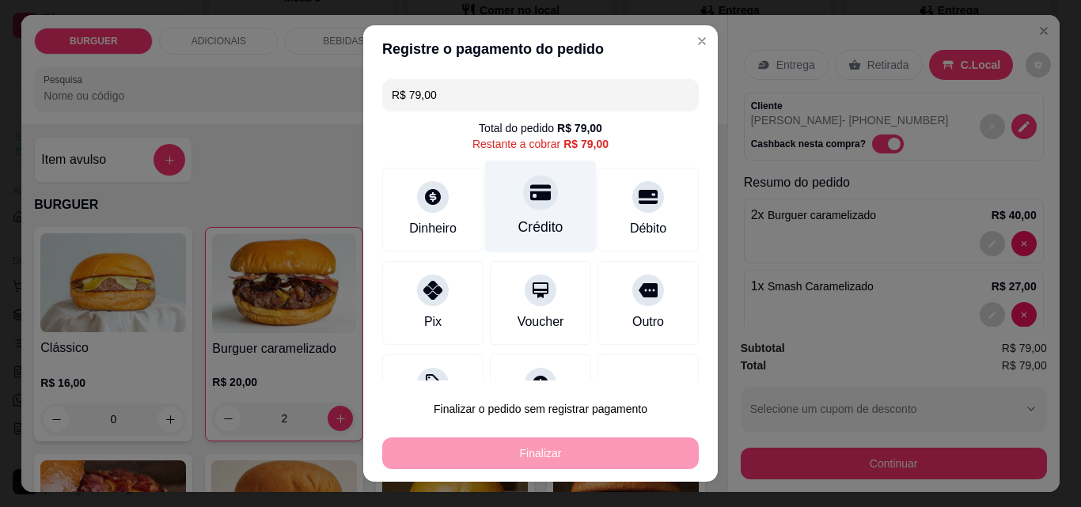
click at [521, 212] on div "Crédito" at bounding box center [541, 207] width 112 height 93
type input "R$ 0,00"
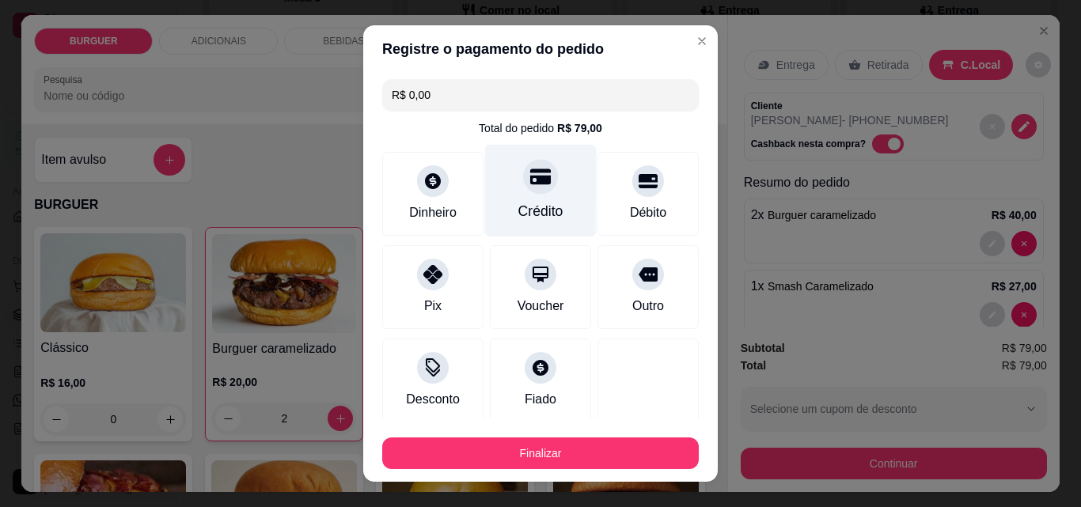
scroll to position [93, 0]
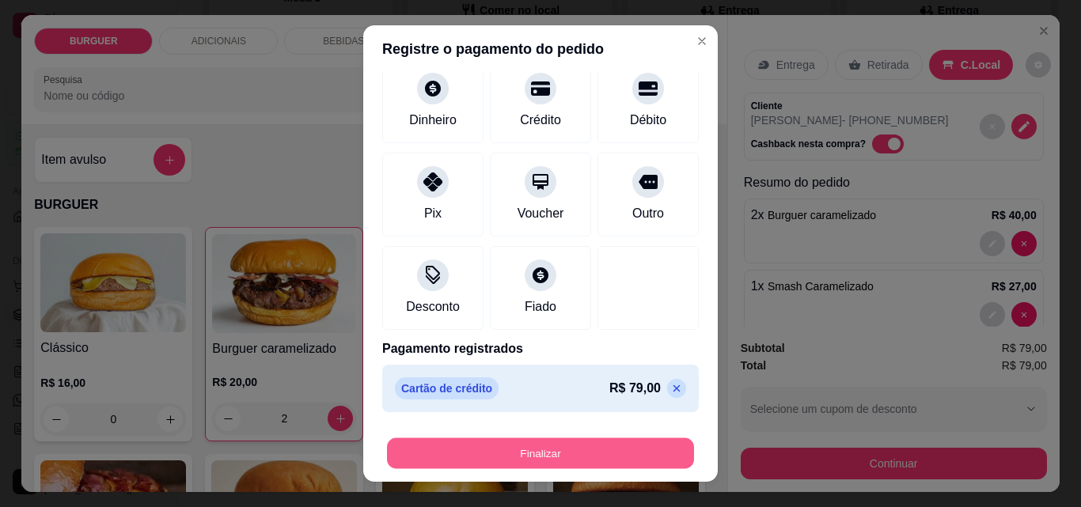
click at [581, 454] on button "Finalizar" at bounding box center [540, 453] width 307 height 31
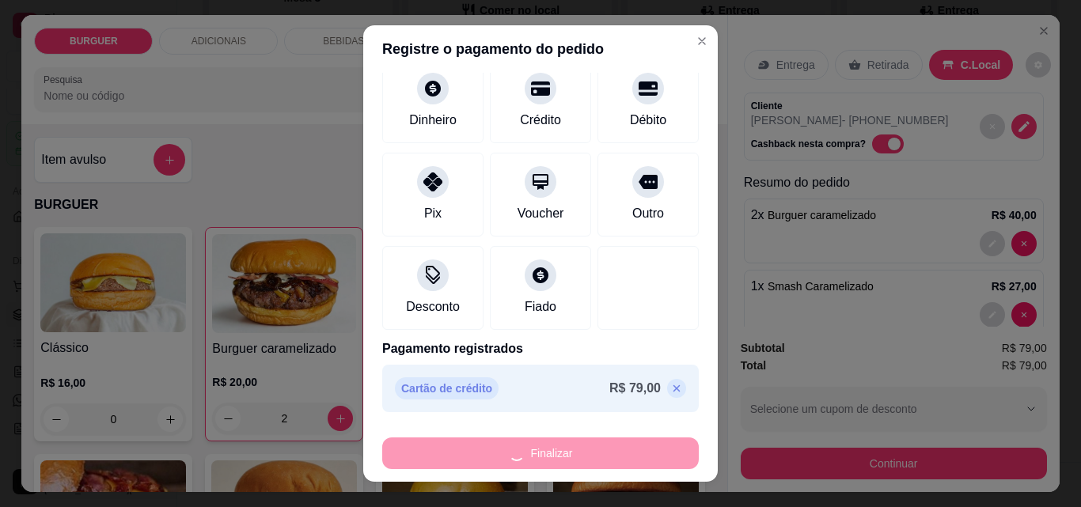
type input "0"
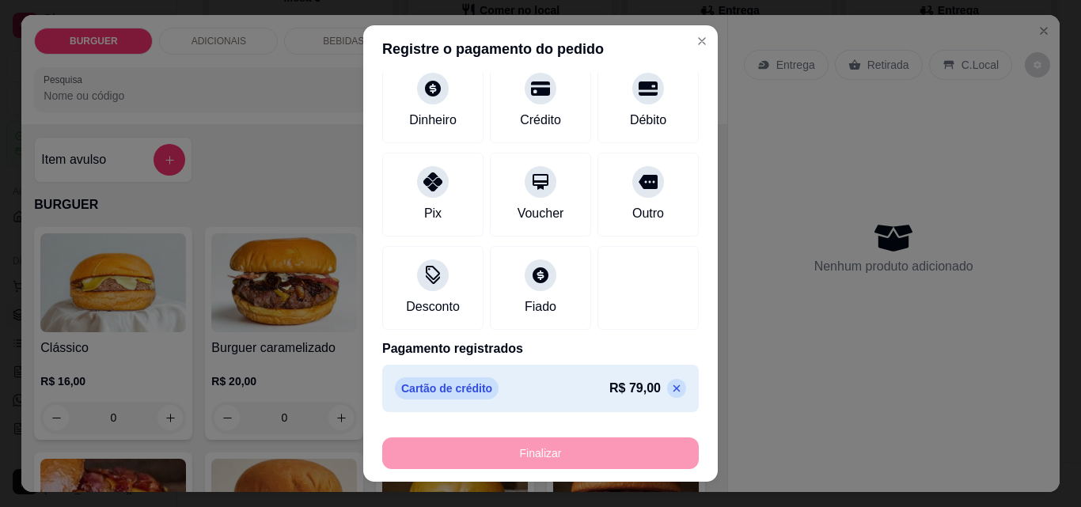
type input "-R$ 79,00"
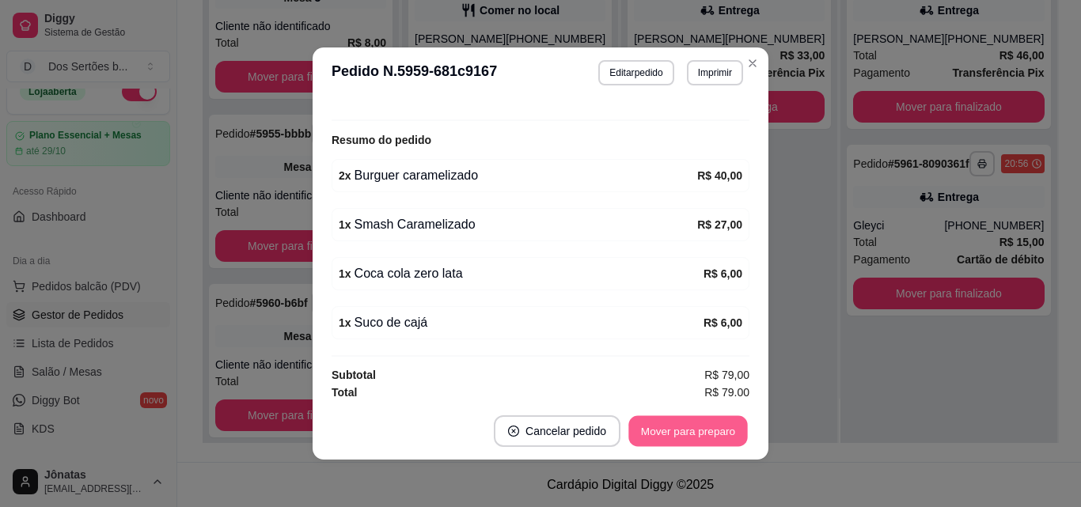
click at [674, 433] on button "Mover para preparo" at bounding box center [687, 431] width 119 height 31
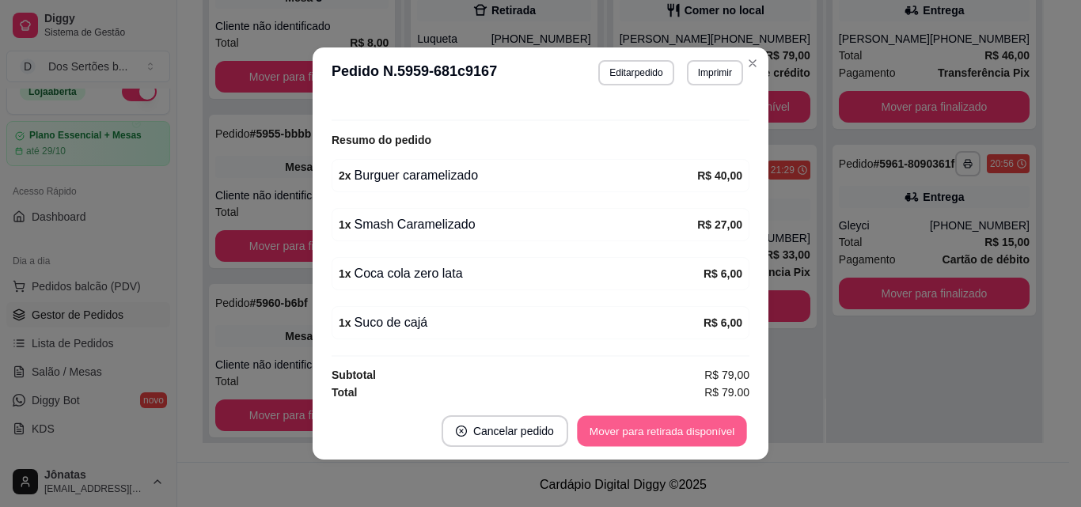
click at [674, 433] on button "Mover para retirada disponível" at bounding box center [661, 431] width 169 height 31
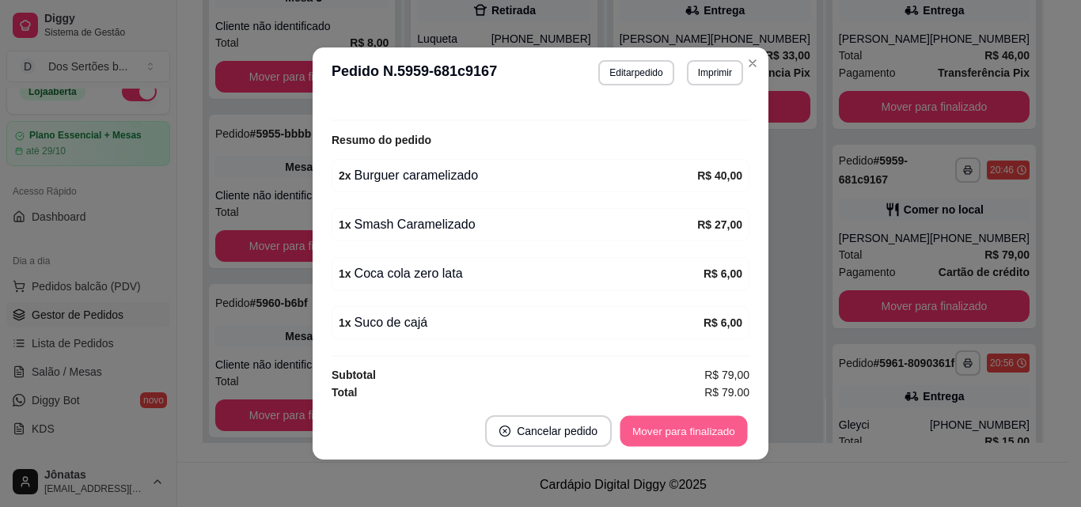
click at [674, 433] on button "Mover para finalizado" at bounding box center [683, 431] width 127 height 31
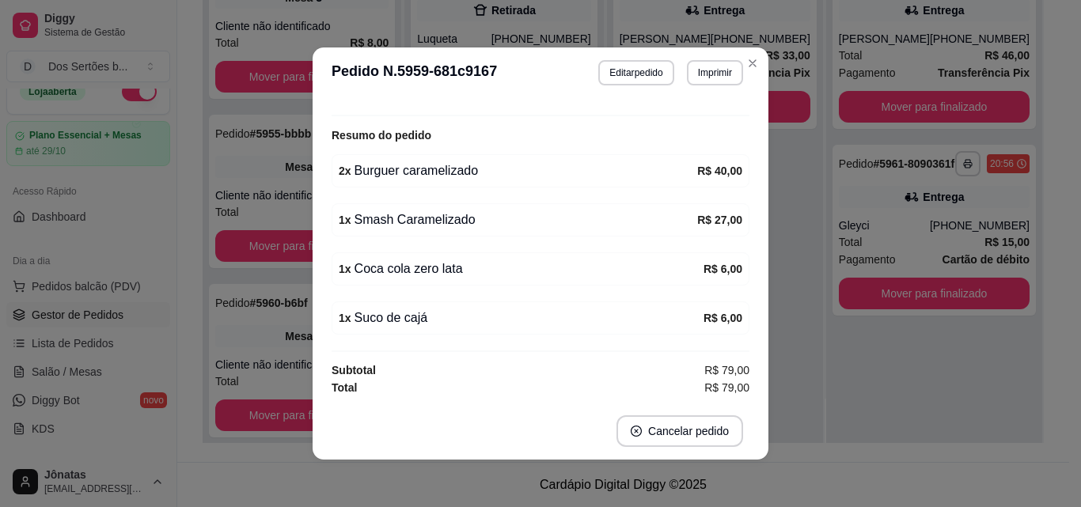
scroll to position [277, 0]
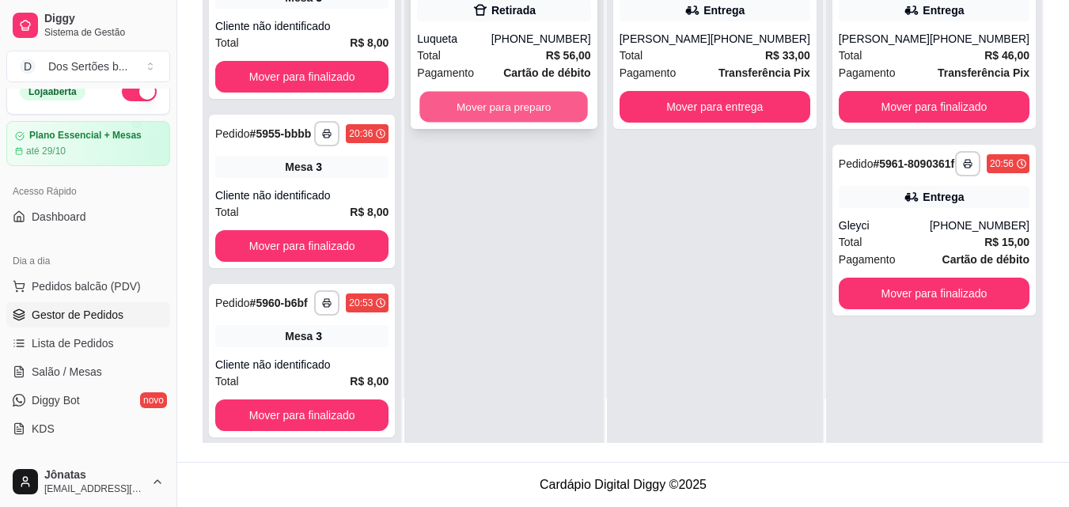
click at [466, 108] on button "Mover para preparo" at bounding box center [504, 107] width 168 height 31
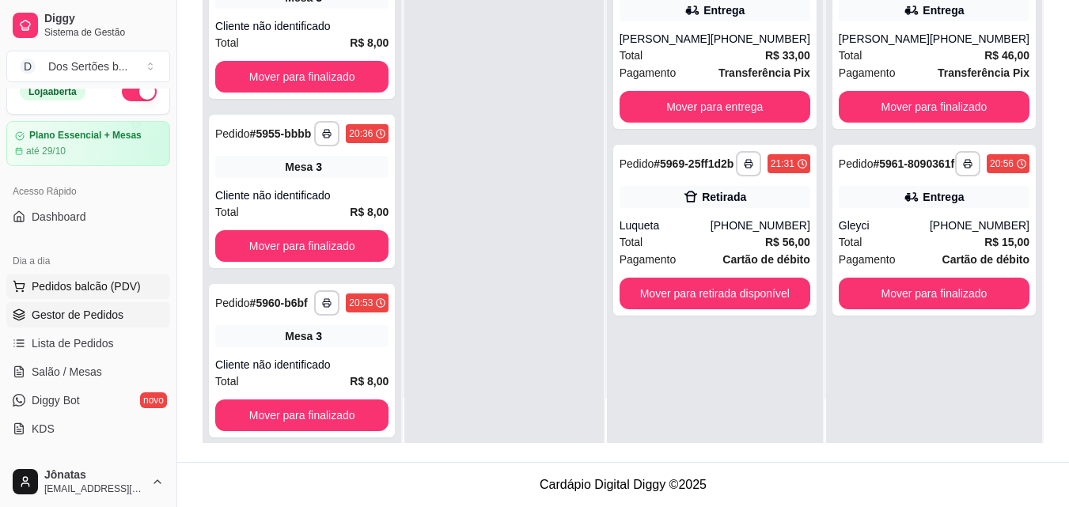
click at [81, 279] on span "Pedidos balcão (PDV)" at bounding box center [86, 286] width 109 height 16
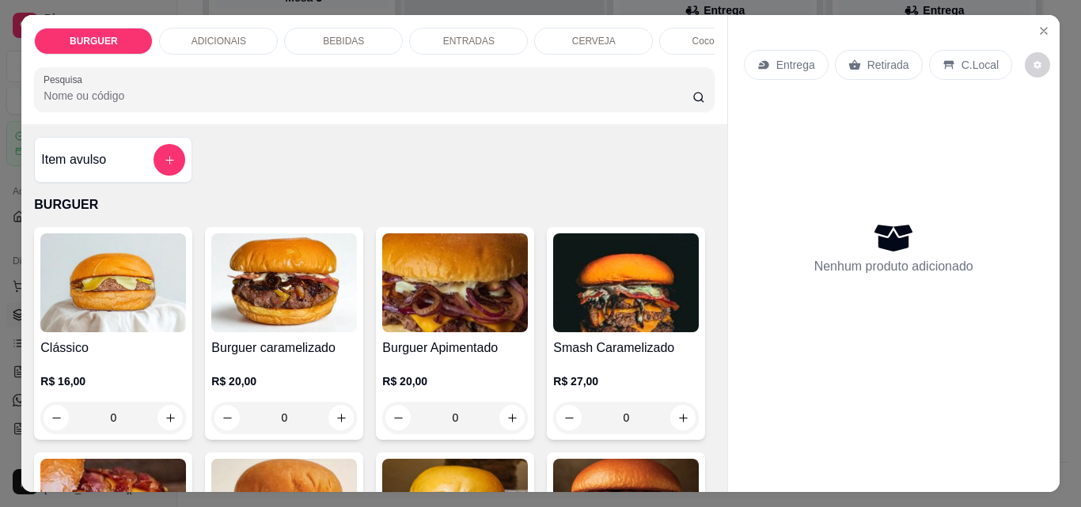
scroll to position [155, 0]
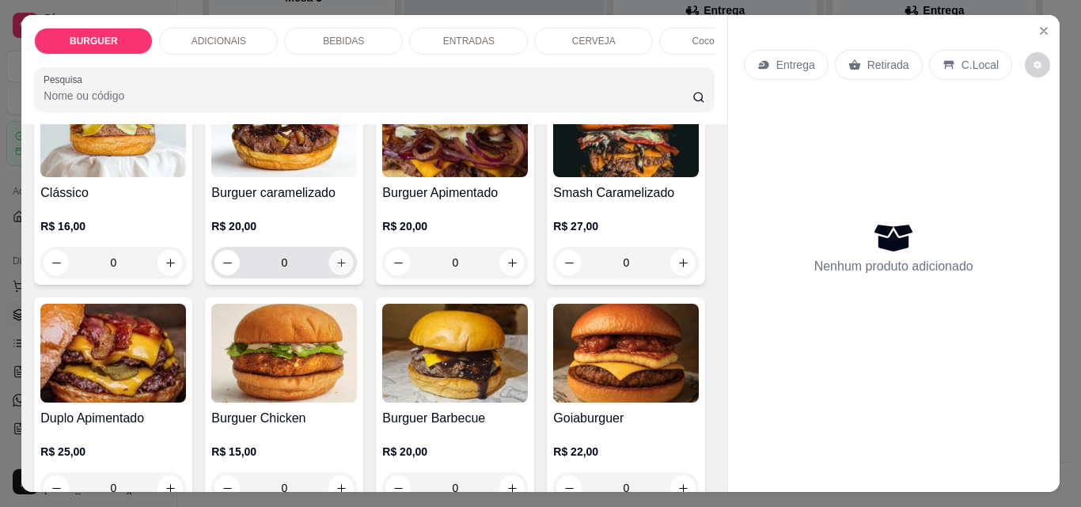
click at [335, 266] on icon "increase-product-quantity" at bounding box center [341, 263] width 12 height 12
type input "1"
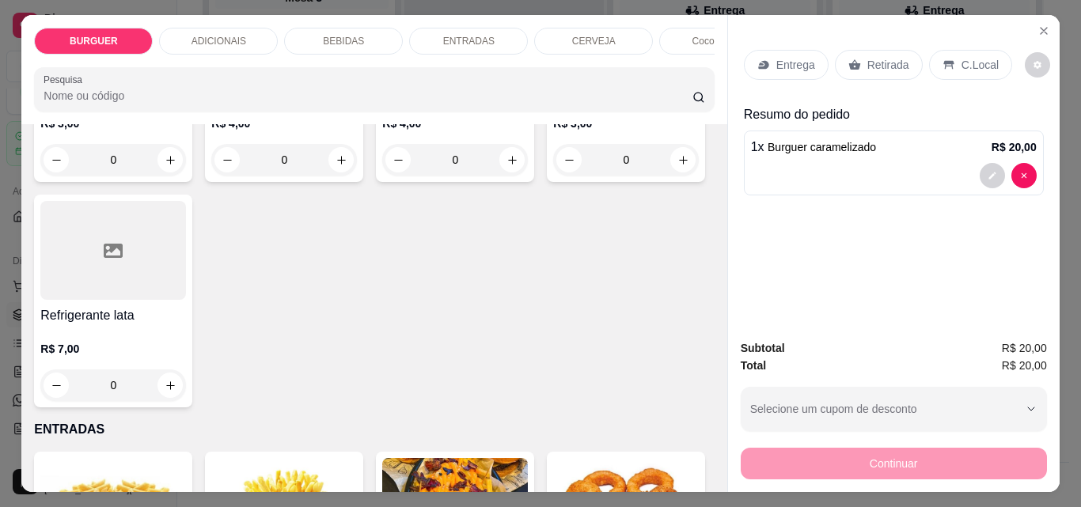
scroll to position [1936, 0]
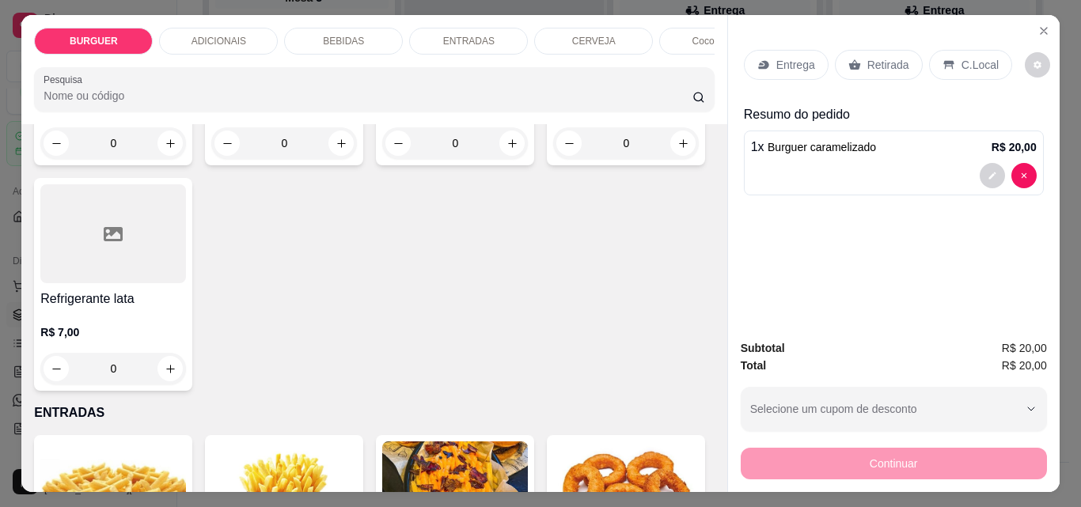
type input "1"
click at [766, 50] on div "Entrega" at bounding box center [786, 65] width 85 height 30
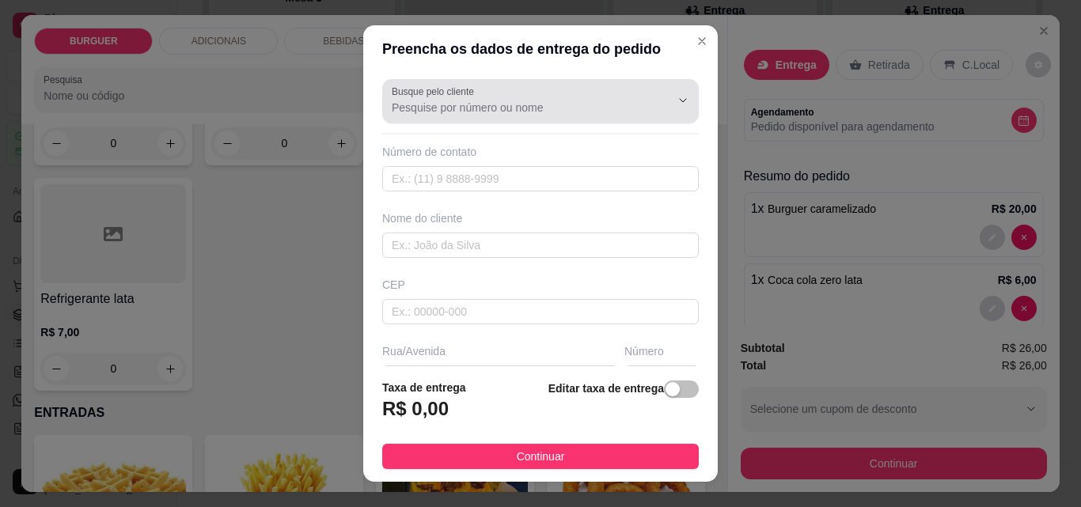
click at [452, 95] on label "Busque pelo cliente" at bounding box center [436, 91] width 88 height 13
click at [452, 100] on input "Busque pelo cliente" at bounding box center [518, 108] width 253 height 16
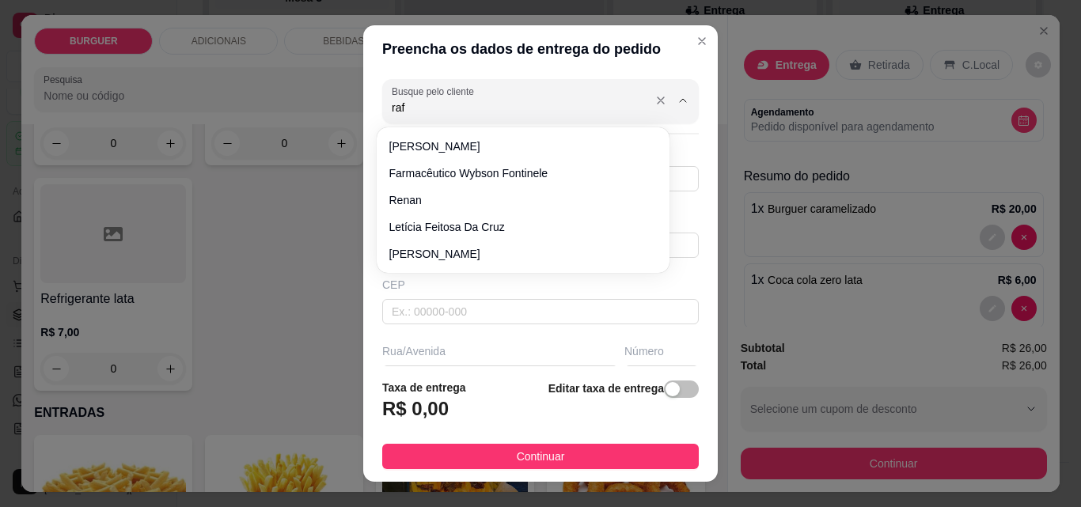
type input "rafa"
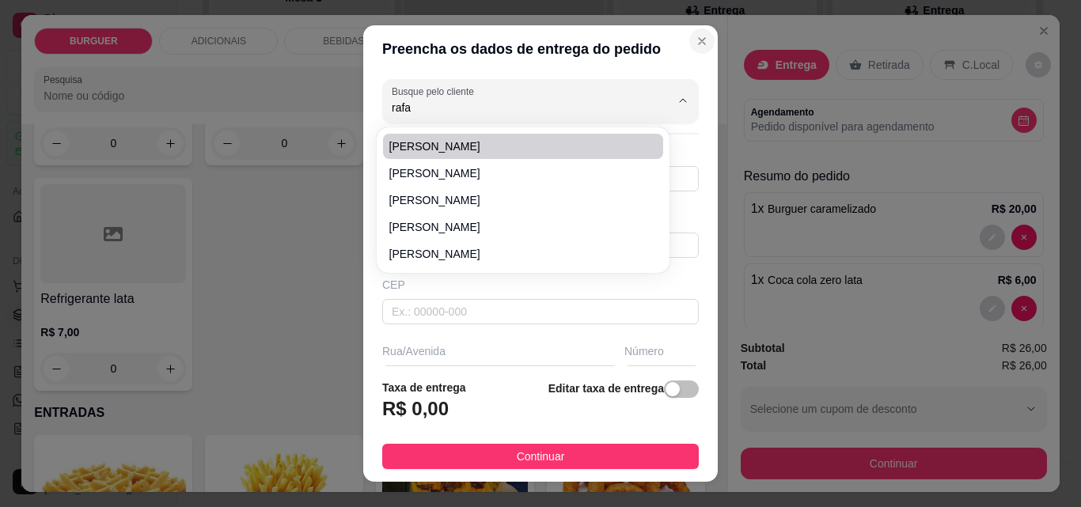
click at [695, 42] on icon "Close" at bounding box center [701, 41] width 13 height 13
click at [294, 101] on div "Preencha os dados de entrega do pedido Busque pelo cliente Número de contato No…" at bounding box center [540, 253] width 1081 height 507
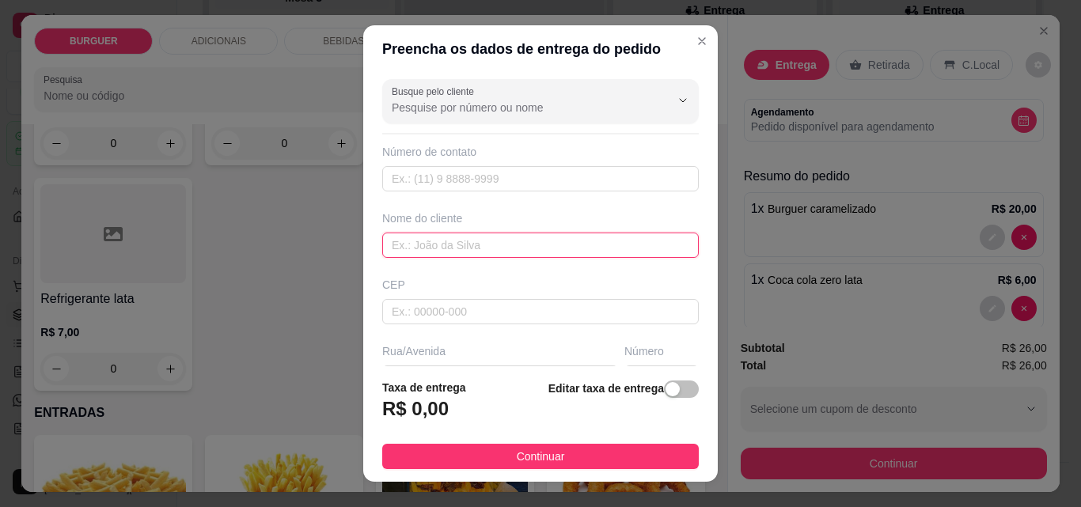
click at [404, 243] on input "text" at bounding box center [540, 245] width 316 height 25
type input "Rafa"
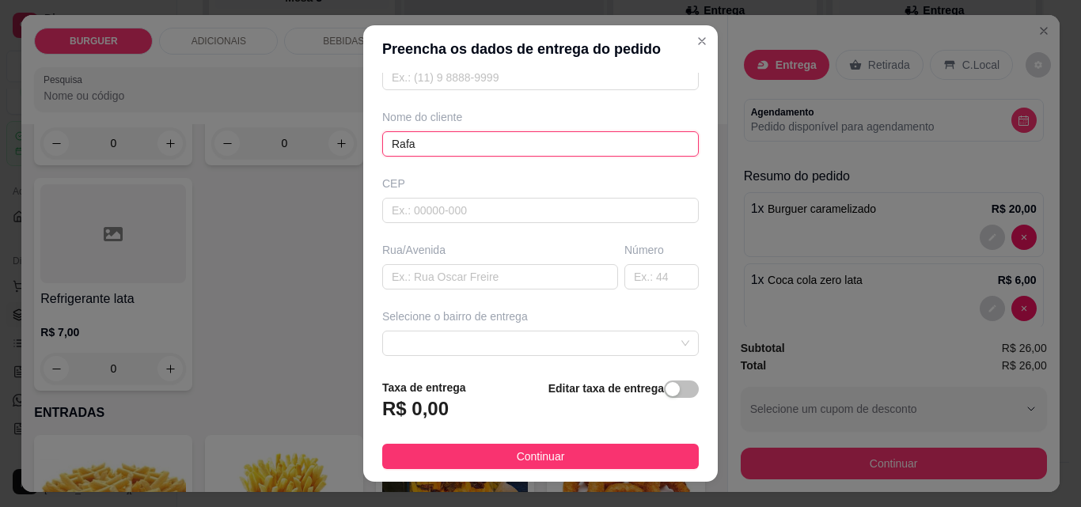
scroll to position [199, 0]
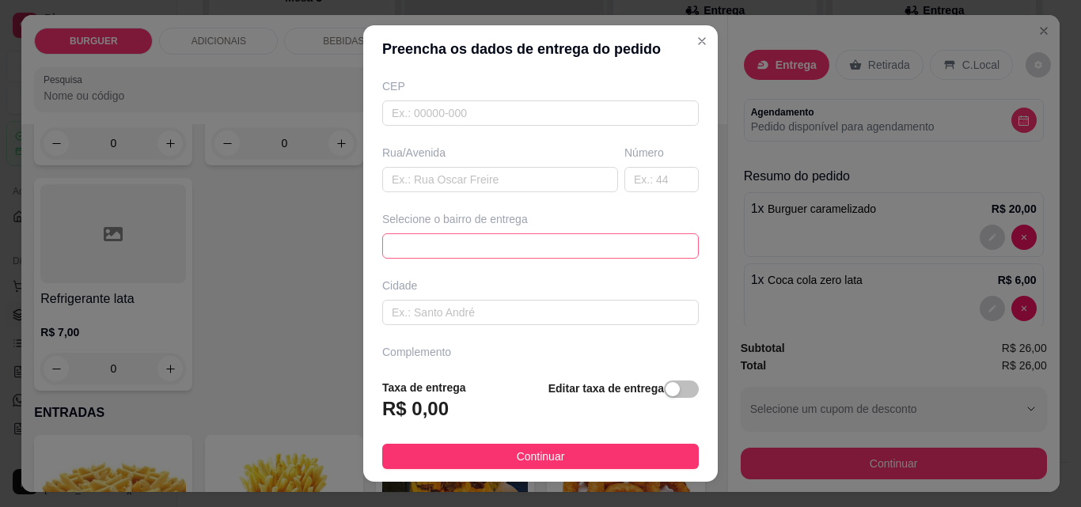
click at [400, 233] on div "67d0a9f2ac621123795caa57 67d0aa4c10a7c36e1d729bd0 [PERSON_NAME] - ESPERANTINA -…" at bounding box center [540, 245] width 316 height 25
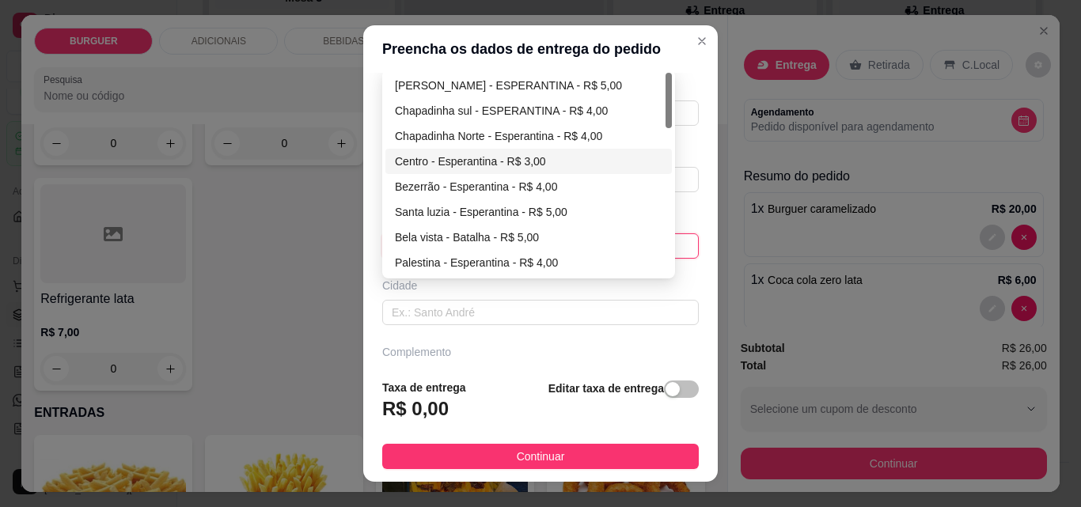
click at [415, 161] on div "Centro - Esperantina - R$ 3,00" at bounding box center [528, 161] width 267 height 17
type input "Esperantina"
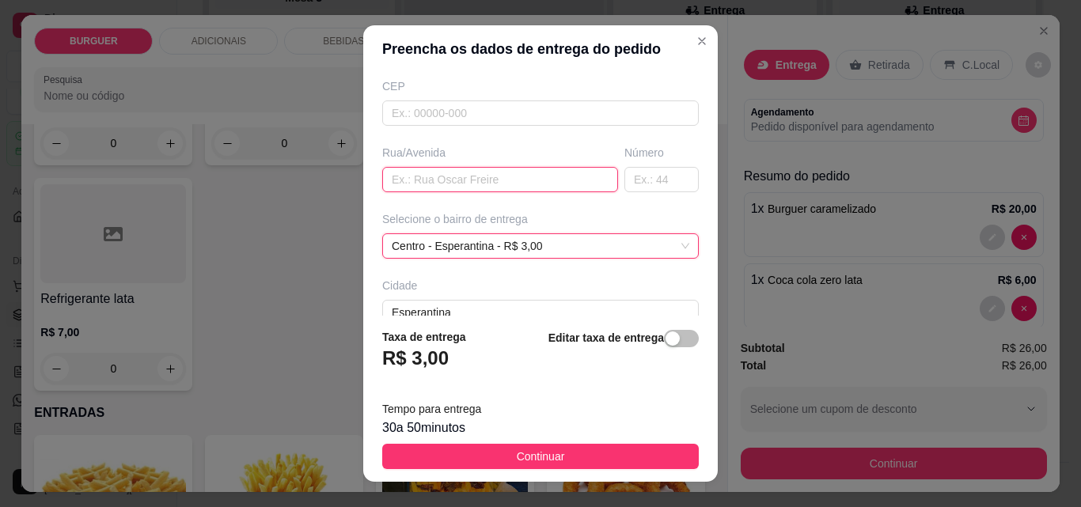
click at [423, 180] on input "text" at bounding box center [500, 179] width 236 height 25
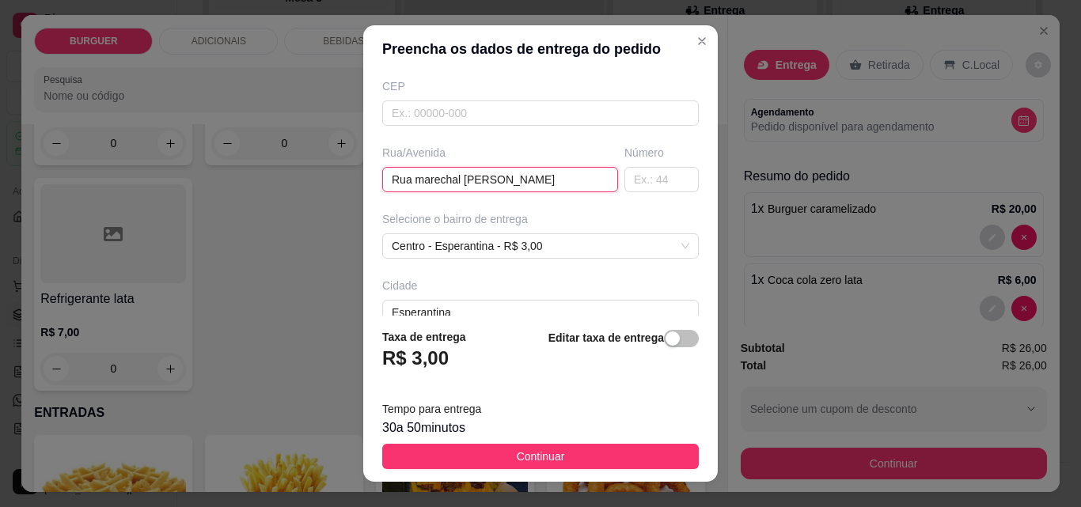
type input "Rua marechal [PERSON_NAME]"
click at [624, 180] on input "text" at bounding box center [661, 179] width 74 height 25
type input "477"
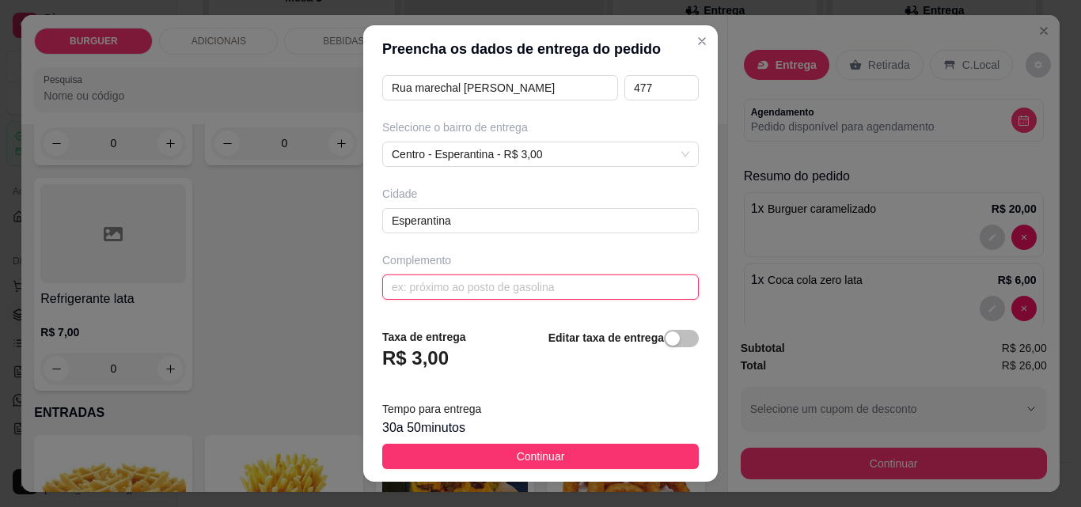
click at [441, 284] on input "text" at bounding box center [540, 286] width 316 height 25
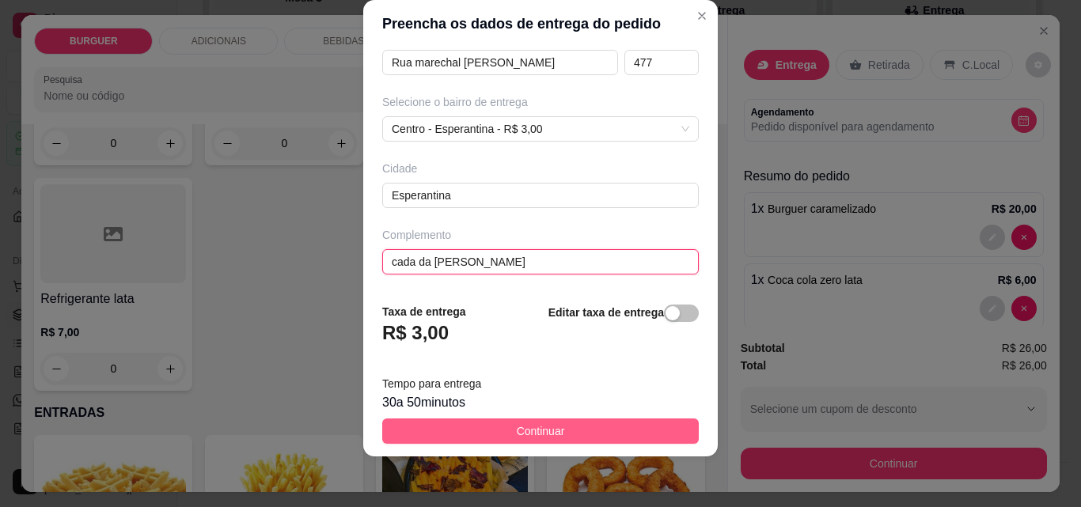
type input "cada da [PERSON_NAME]"
click at [594, 430] on button "Continuar" at bounding box center [540, 430] width 316 height 25
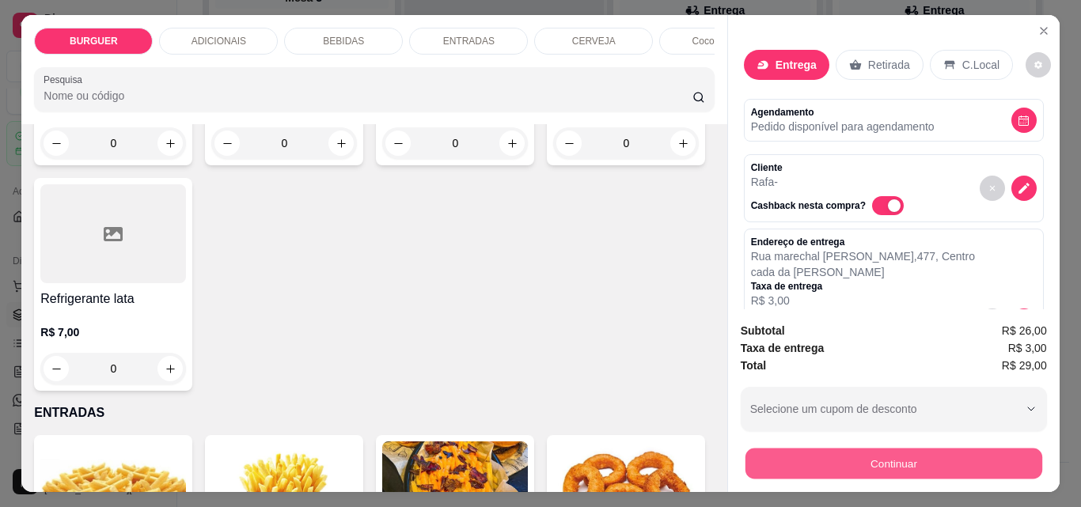
click at [784, 452] on button "Continuar" at bounding box center [892, 463] width 297 height 31
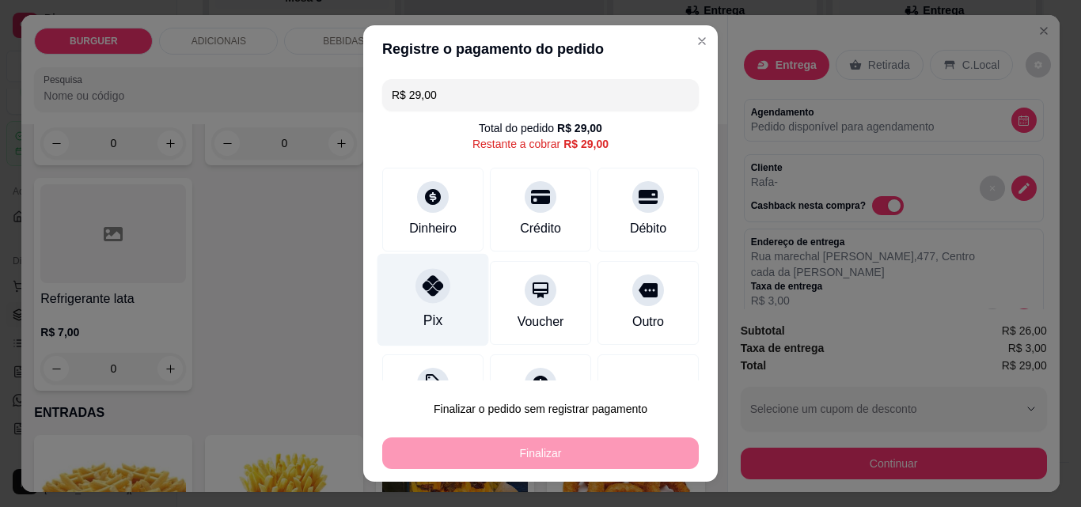
click at [423, 310] on div "Pix" at bounding box center [432, 320] width 19 height 21
type input "R$ 0,00"
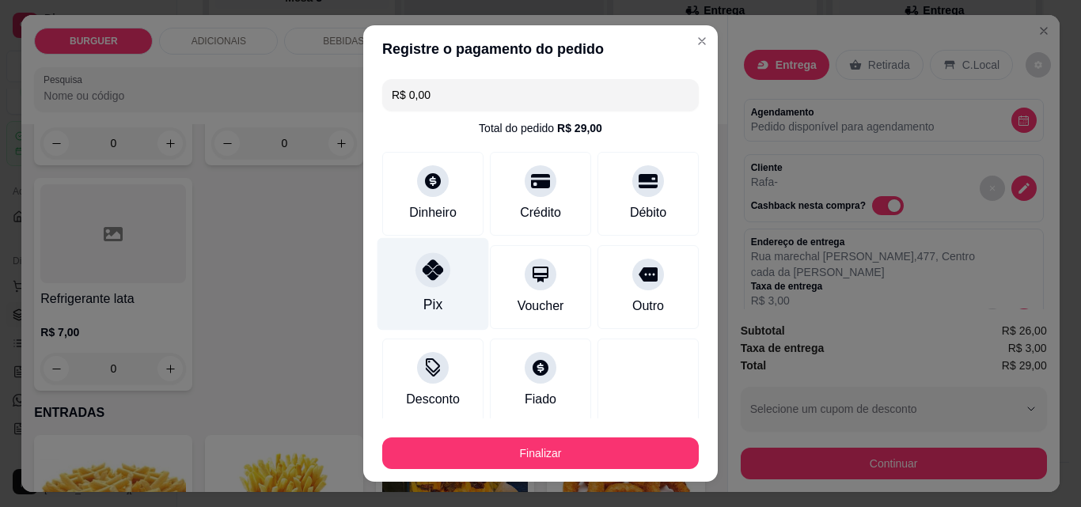
scroll to position [93, 0]
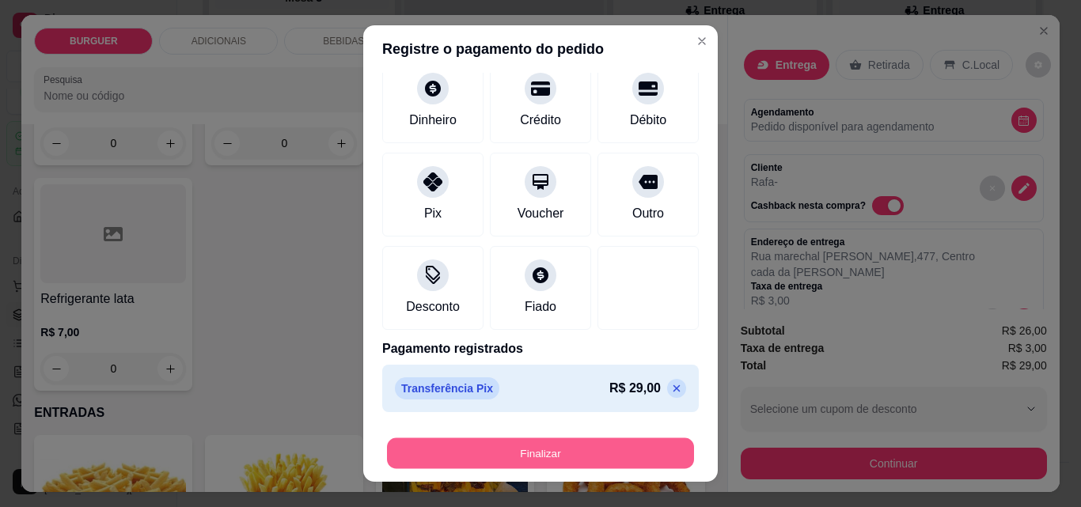
click at [505, 453] on button "Finalizar" at bounding box center [540, 453] width 307 height 31
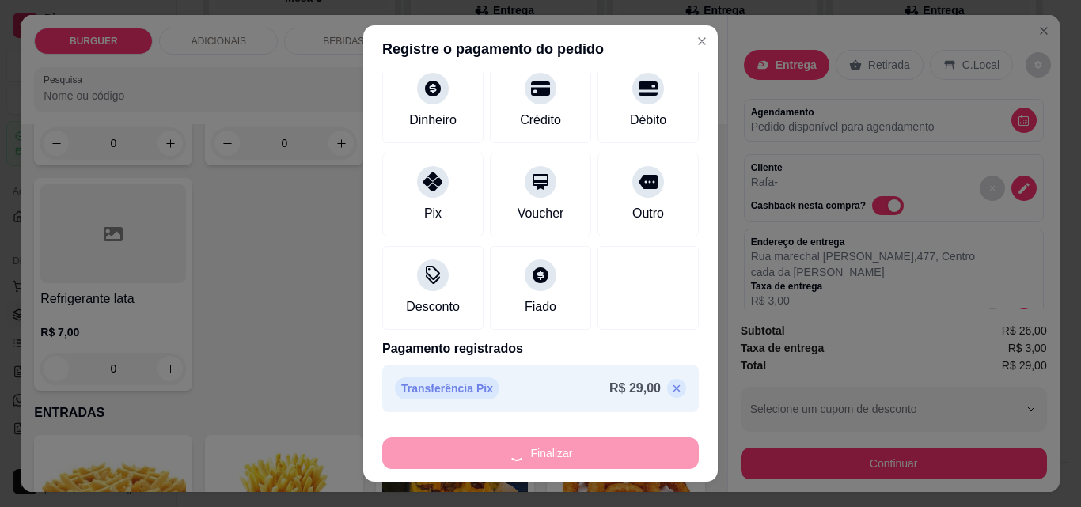
type input "0"
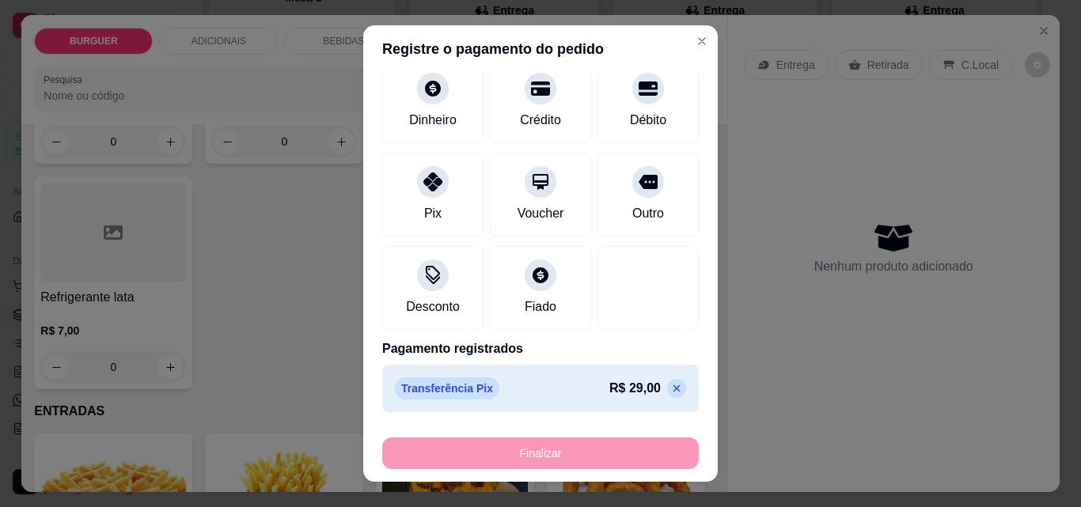
type input "-R$ 29,00"
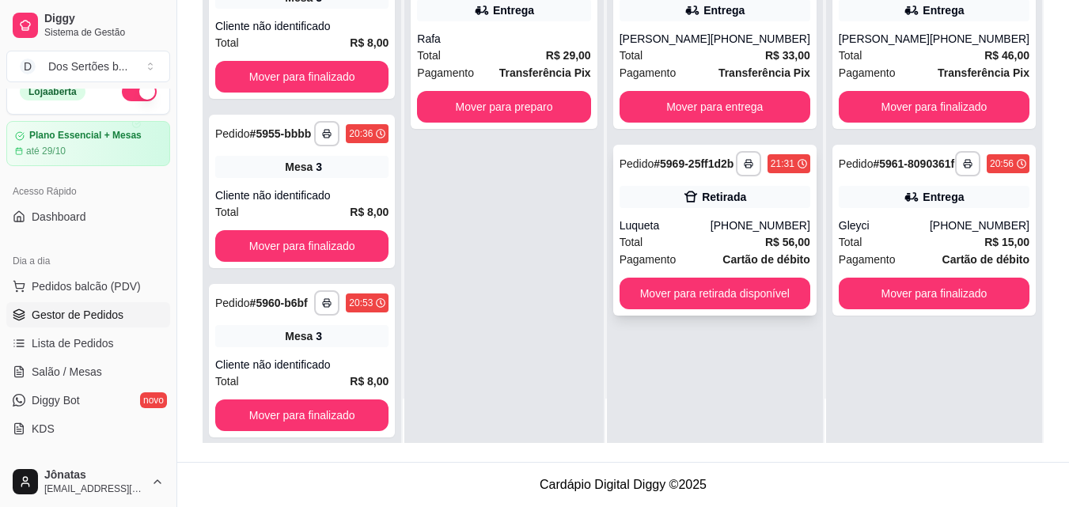
click at [683, 165] on strong "# 5969-25ff1d2b" at bounding box center [693, 163] width 80 height 13
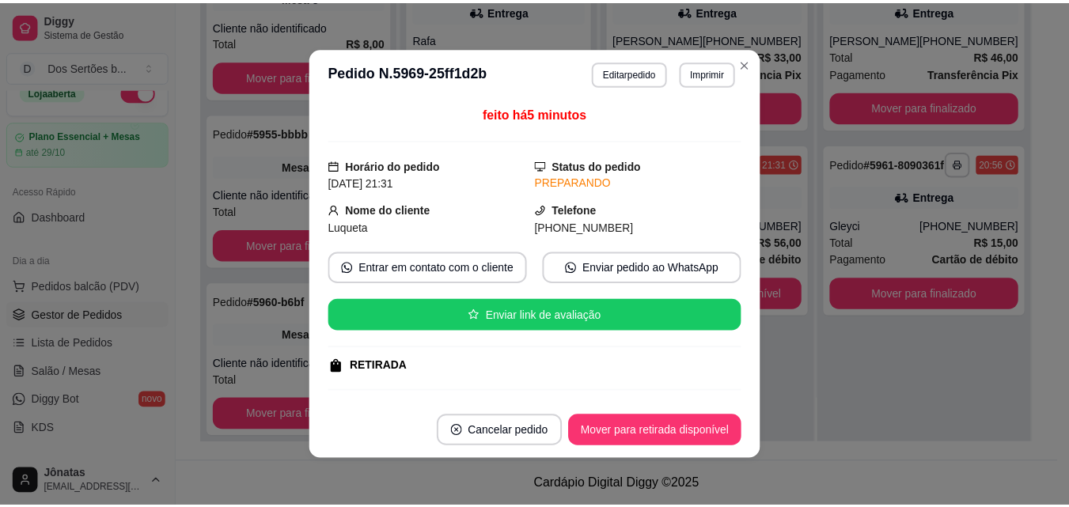
scroll to position [346, 0]
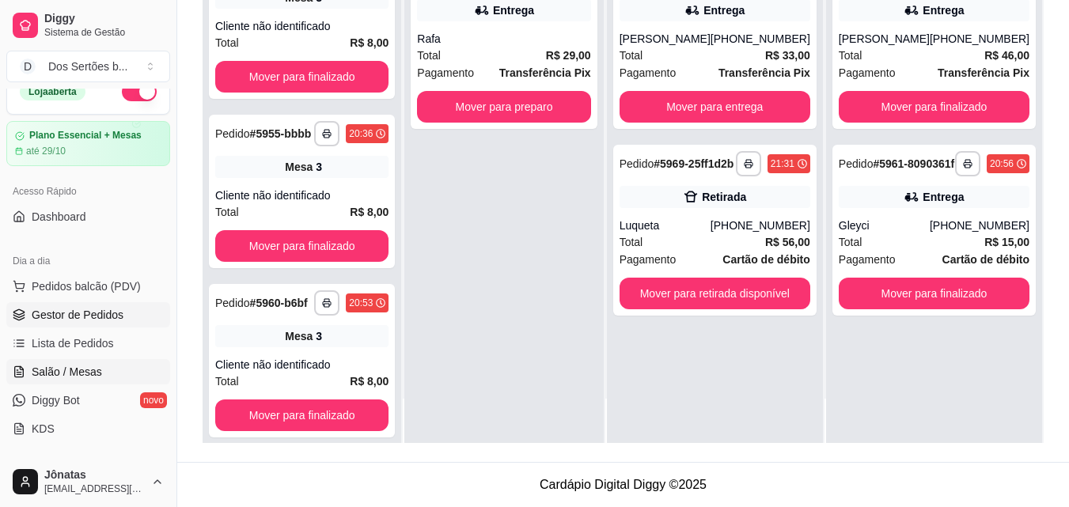
click at [120, 369] on link "Salão / Mesas" at bounding box center [88, 371] width 164 height 25
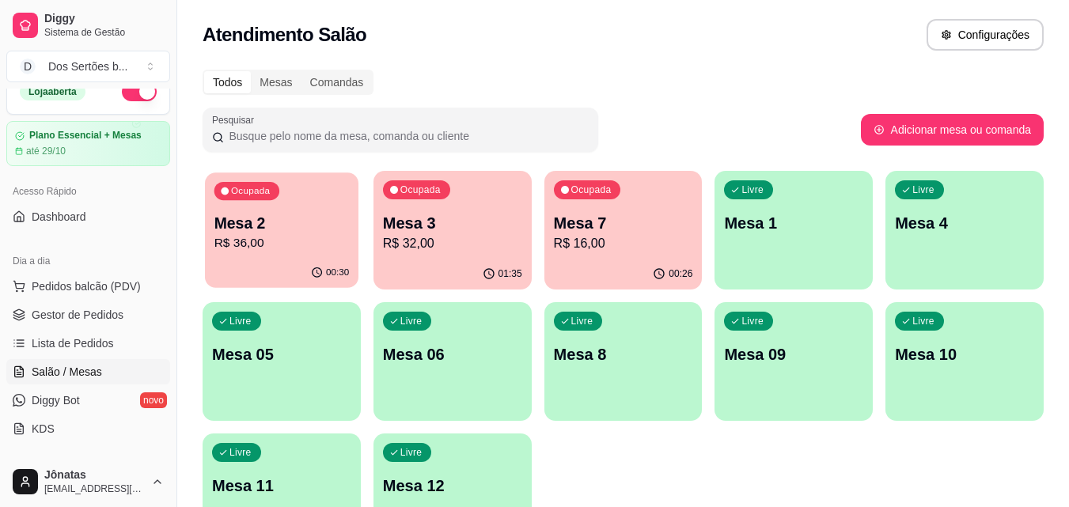
click at [262, 264] on div "00:30" at bounding box center [281, 273] width 153 height 30
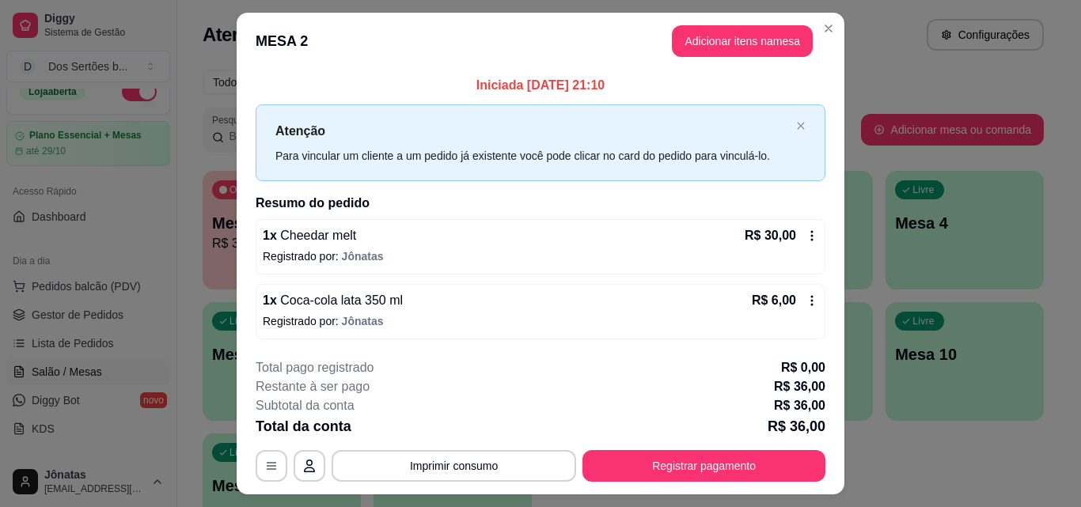
scroll to position [38, 0]
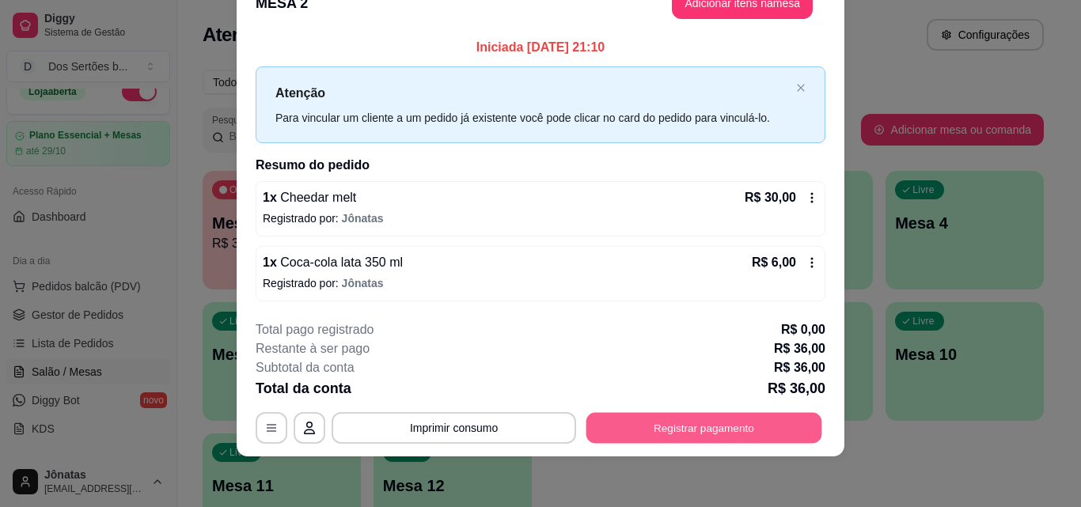
click at [657, 417] on button "Registrar pagamento" at bounding box center [704, 428] width 236 height 31
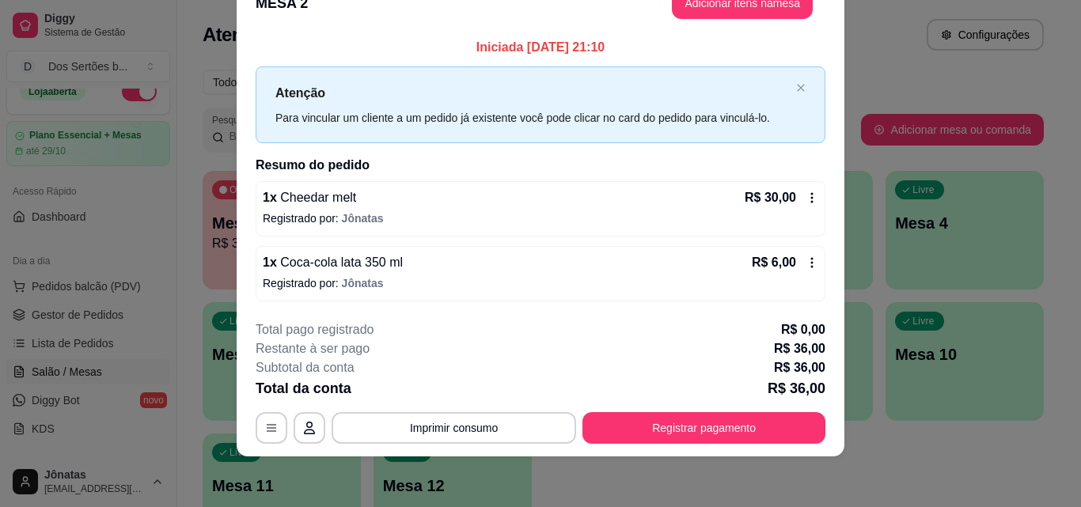
scroll to position [0, 0]
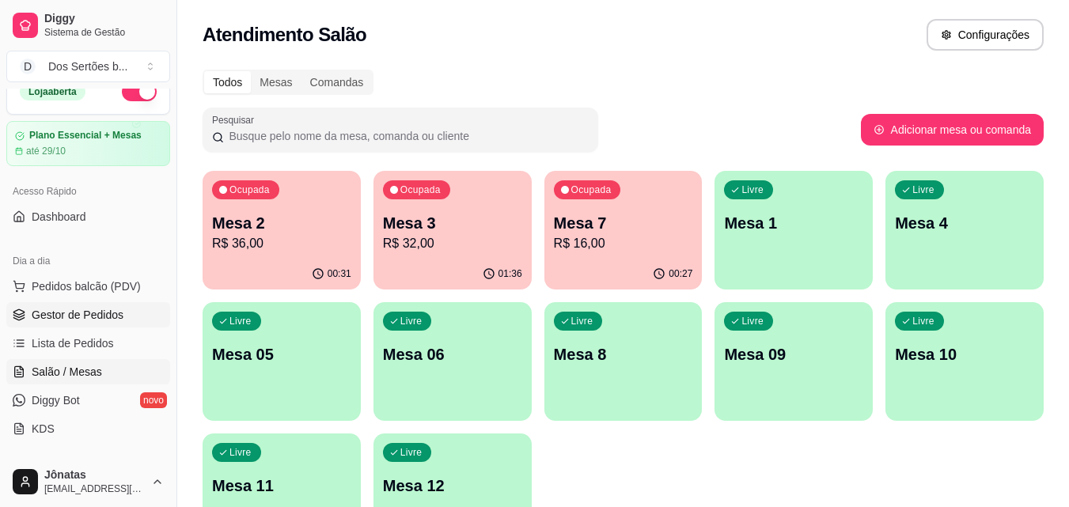
click at [40, 312] on span "Gestor de Pedidos" at bounding box center [78, 315] width 92 height 16
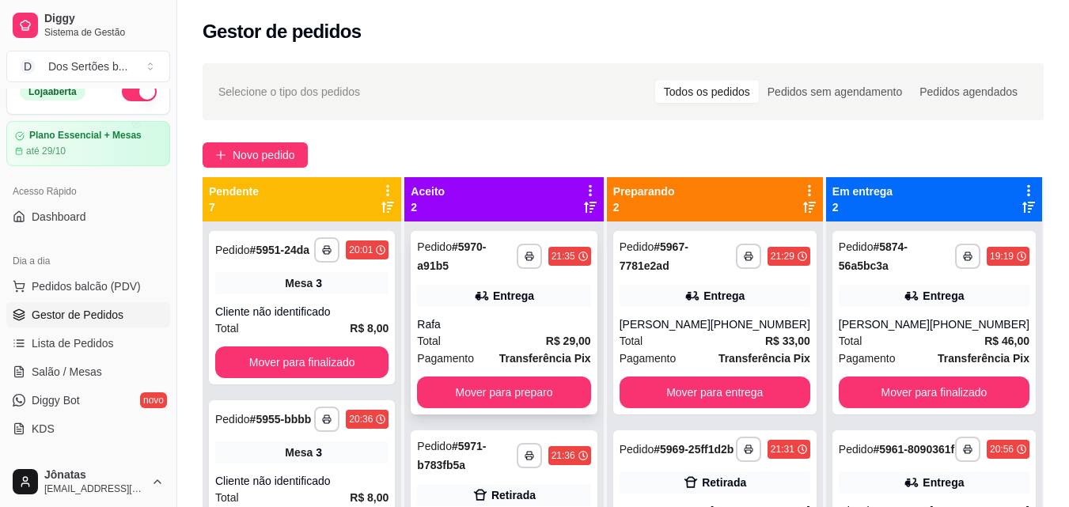
click at [514, 316] on div "Rafa" at bounding box center [503, 324] width 173 height 16
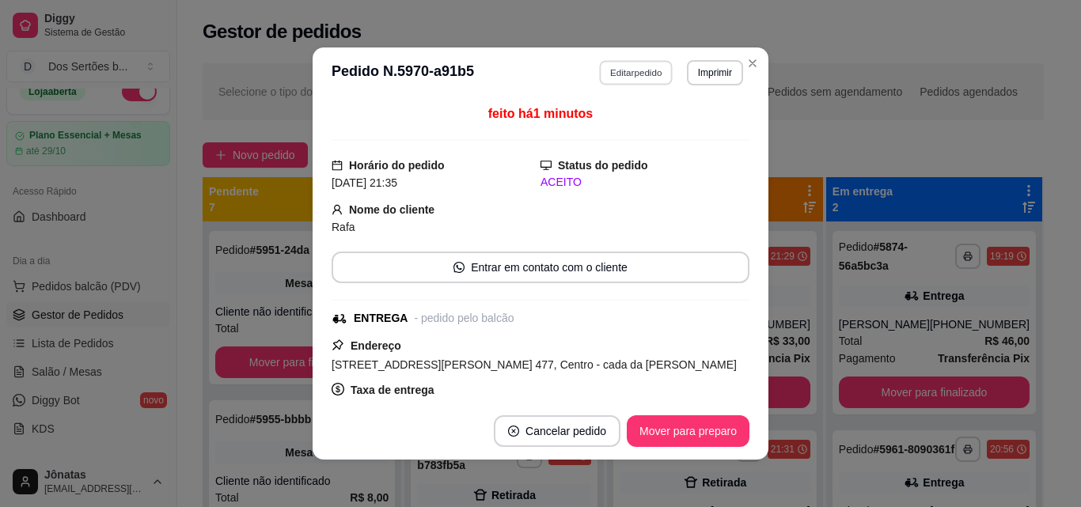
click at [640, 74] on button "Editar pedido" at bounding box center [637, 72] width 74 height 25
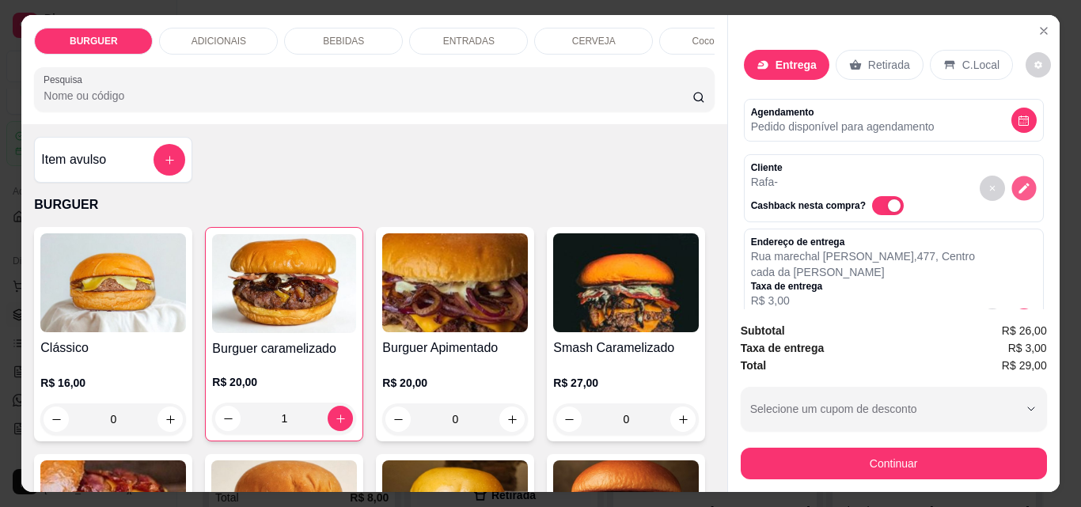
click at [1018, 184] on icon "decrease-product-quantity" at bounding box center [1023, 189] width 10 height 10
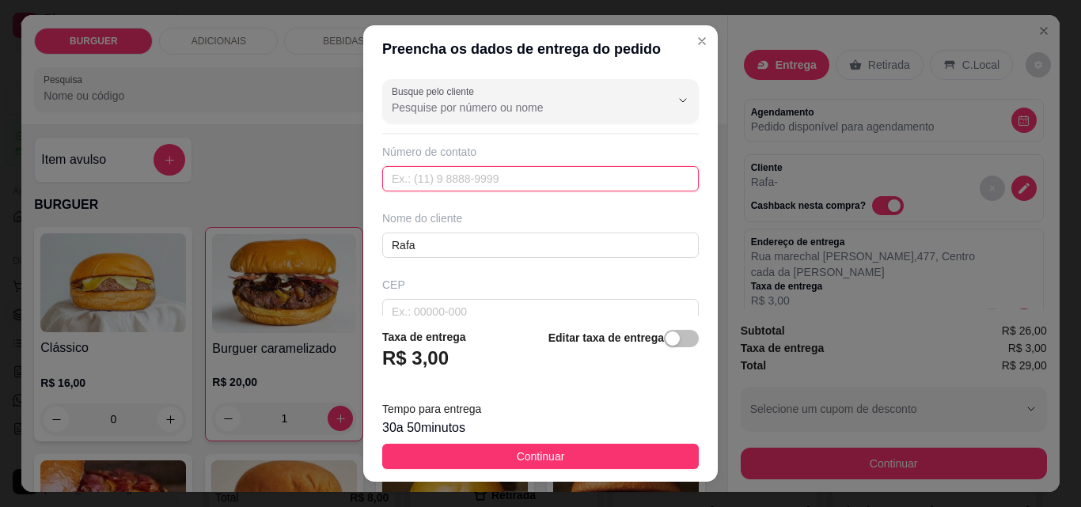
click at [565, 181] on input "text" at bounding box center [540, 178] width 316 height 25
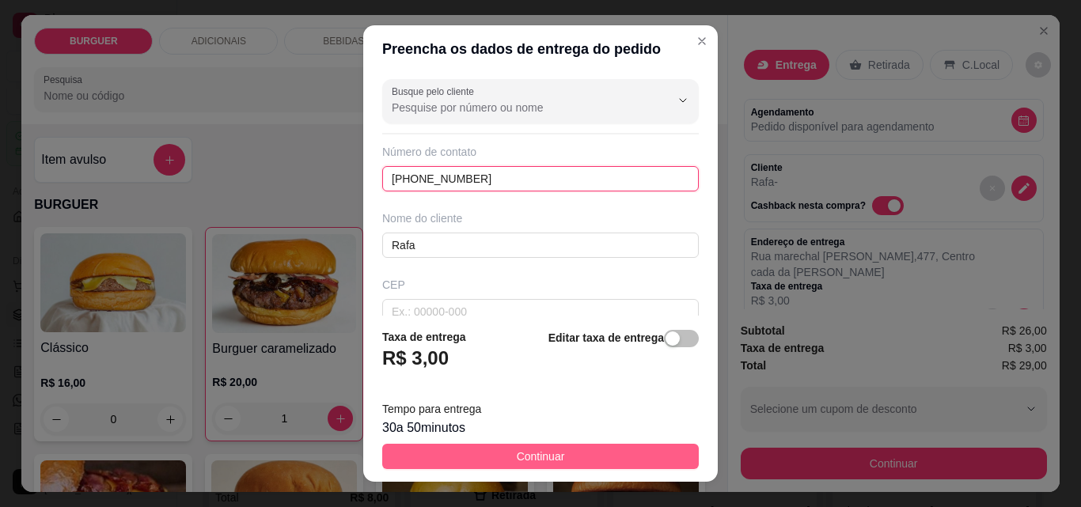
type input "[PHONE_NUMBER]"
click at [638, 445] on button "Continuar" at bounding box center [540, 456] width 316 height 25
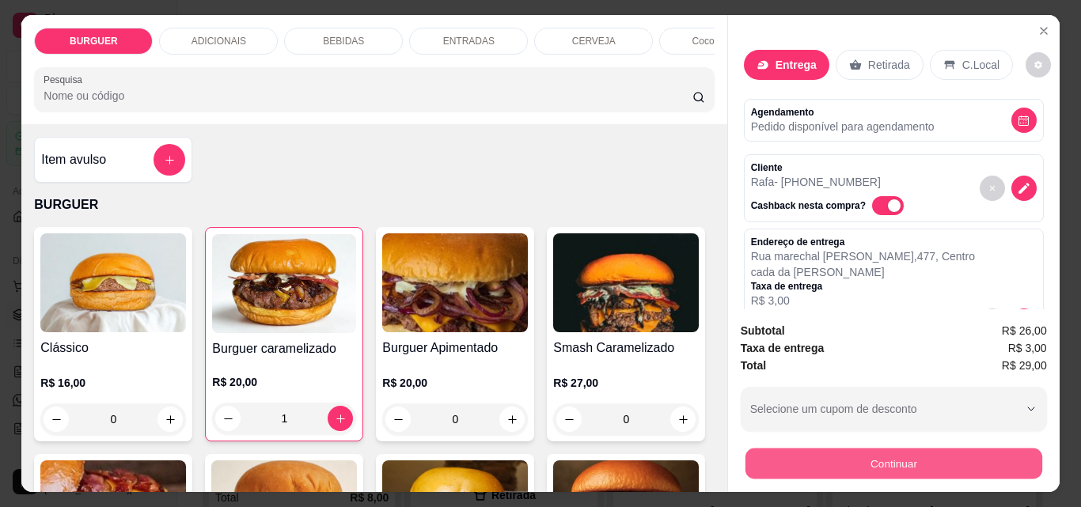
click at [793, 454] on button "Continuar" at bounding box center [892, 463] width 297 height 31
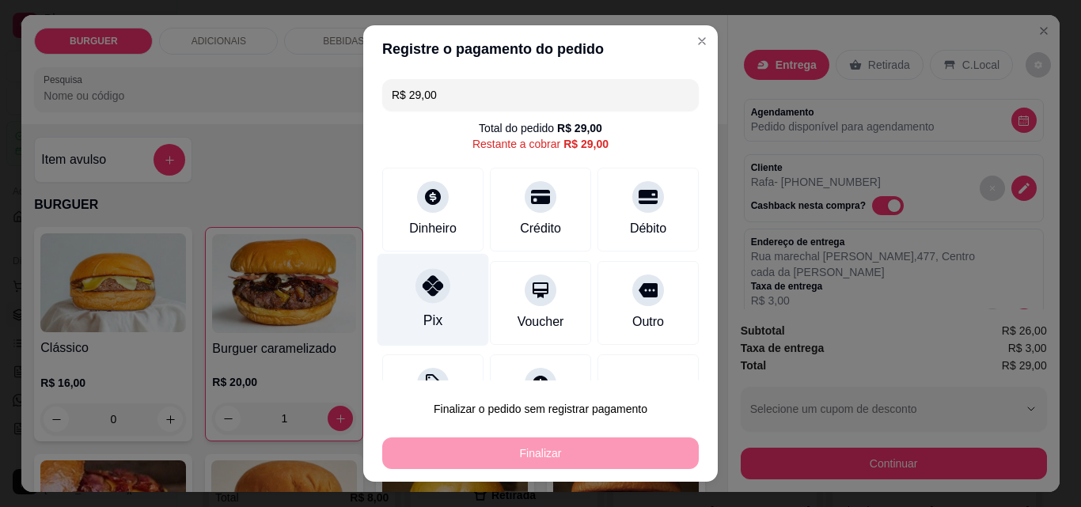
click at [409, 309] on div "Pix" at bounding box center [433, 300] width 112 height 93
type input "R$ 0,00"
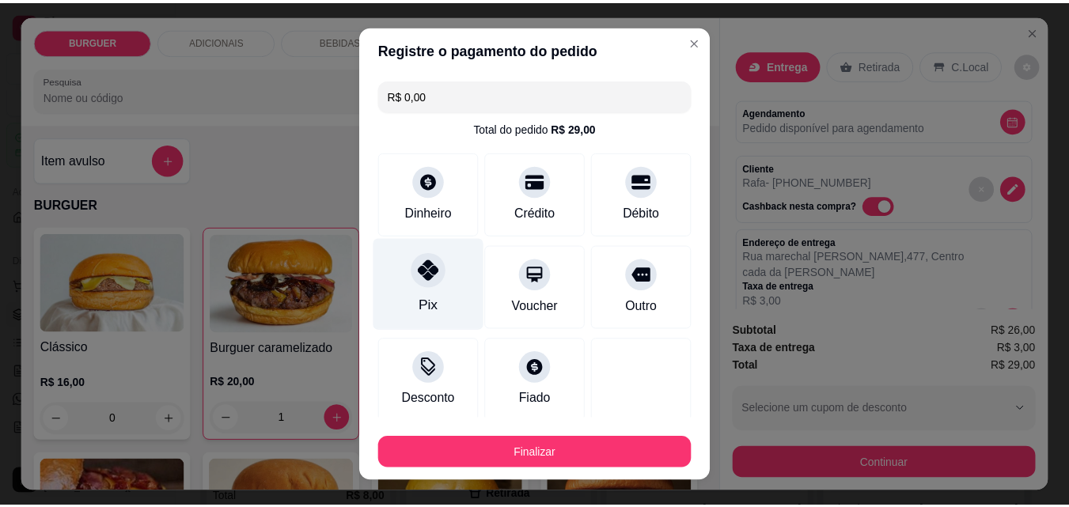
scroll to position [93, 0]
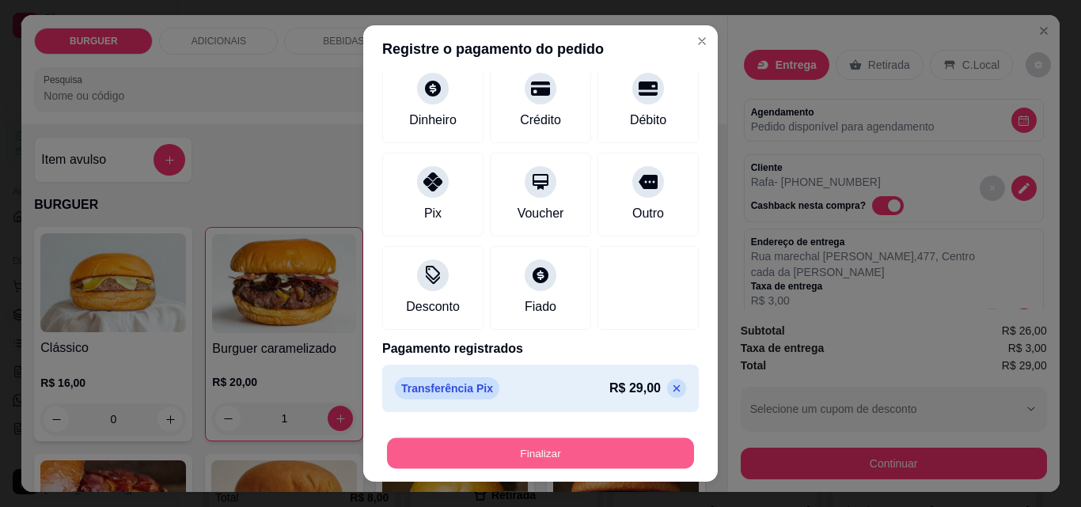
click at [528, 451] on button "Finalizar" at bounding box center [540, 453] width 307 height 31
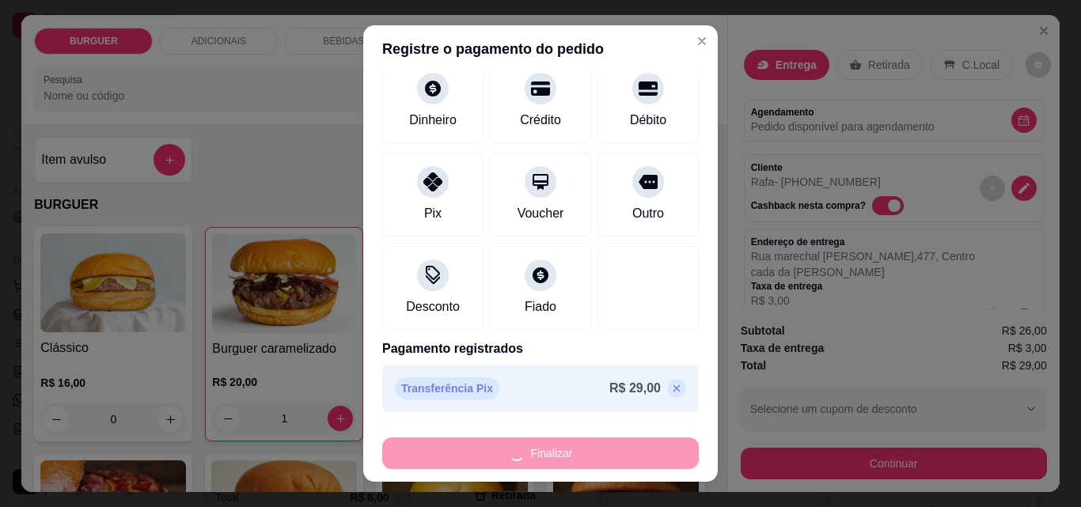
type input "0"
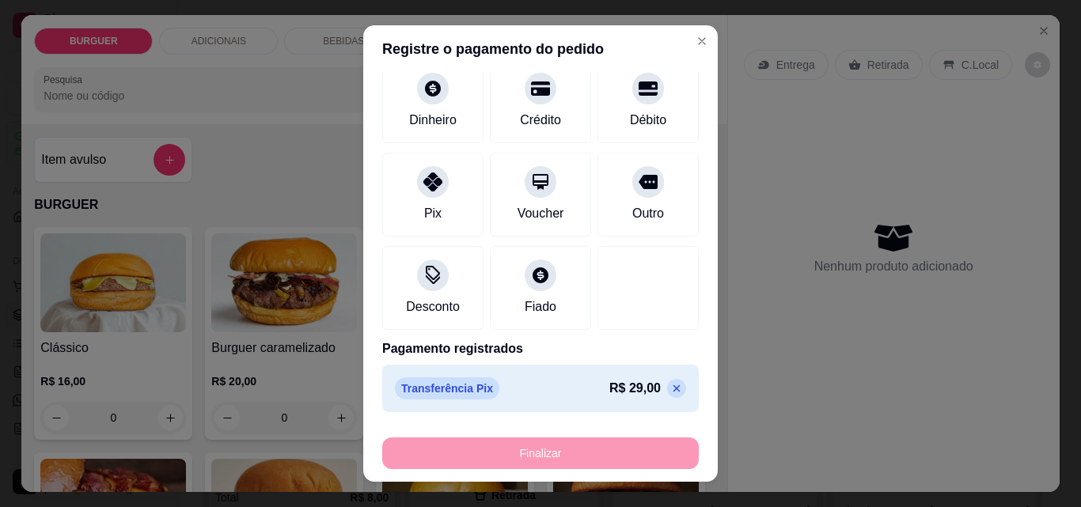
type input "-R$ 29,00"
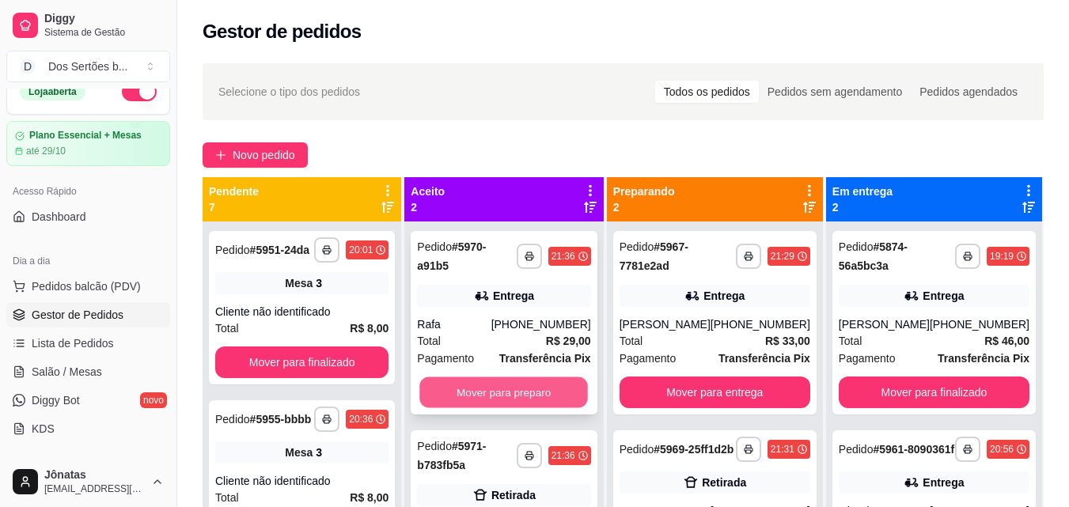
click at [505, 377] on button "Mover para preparo" at bounding box center [504, 392] width 168 height 31
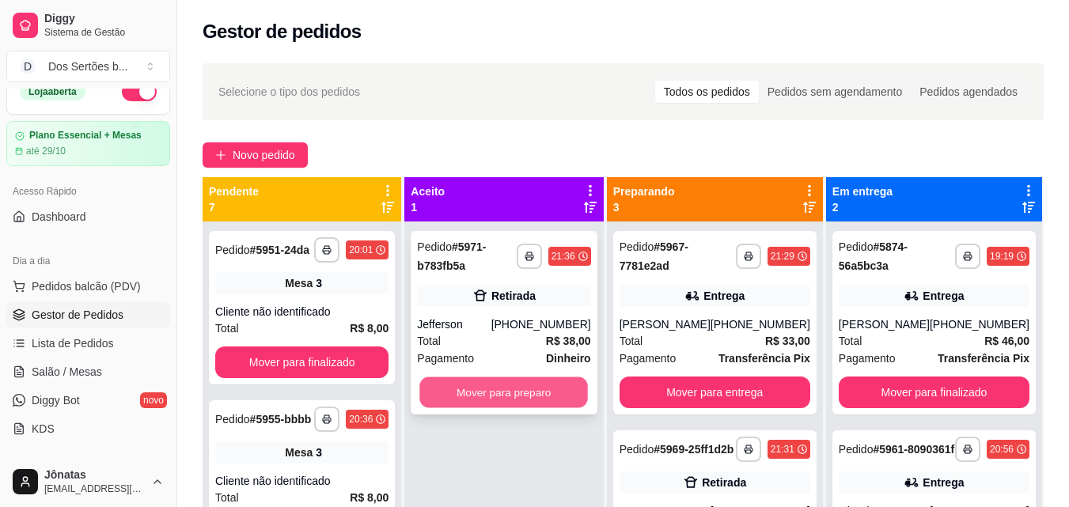
click at [501, 385] on button "Mover para preparo" at bounding box center [504, 392] width 168 height 31
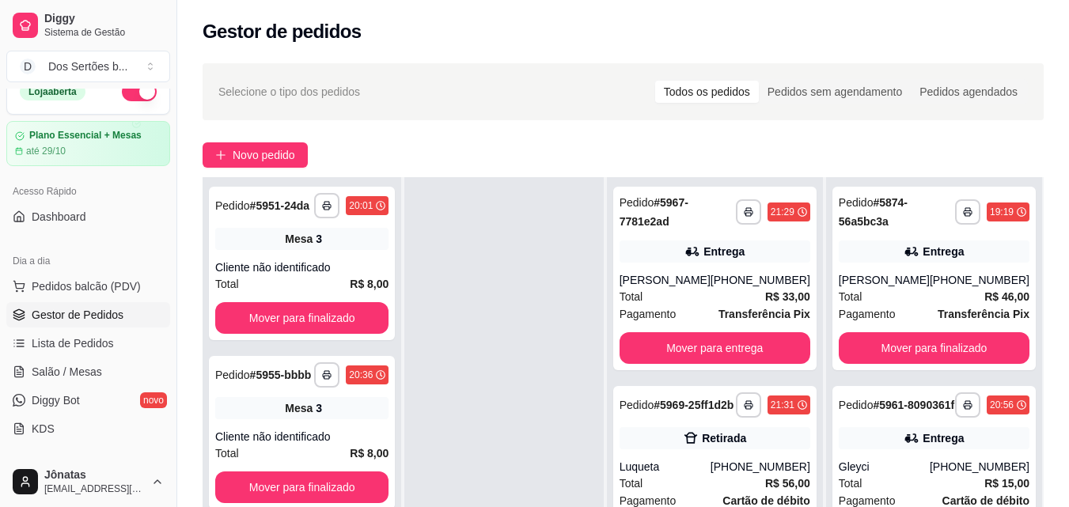
scroll to position [241, 0]
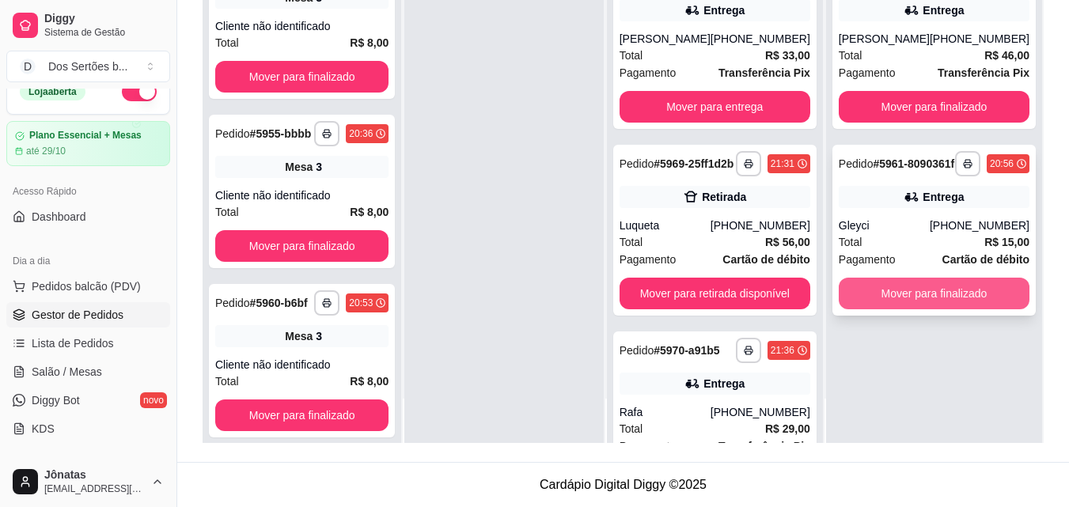
click at [911, 300] on button "Mover para finalizado" at bounding box center [934, 294] width 191 height 32
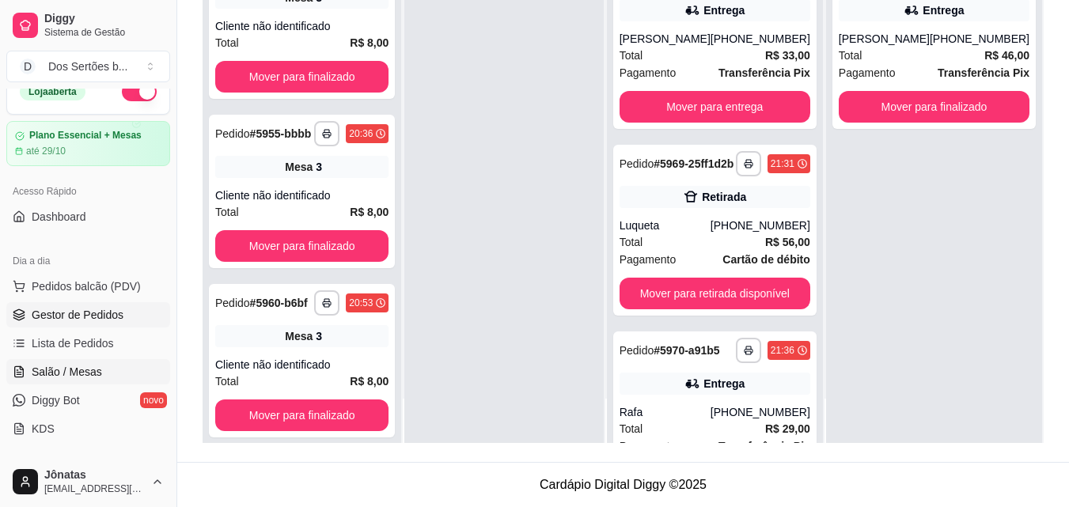
click at [108, 365] on link "Salão / Mesas" at bounding box center [88, 371] width 164 height 25
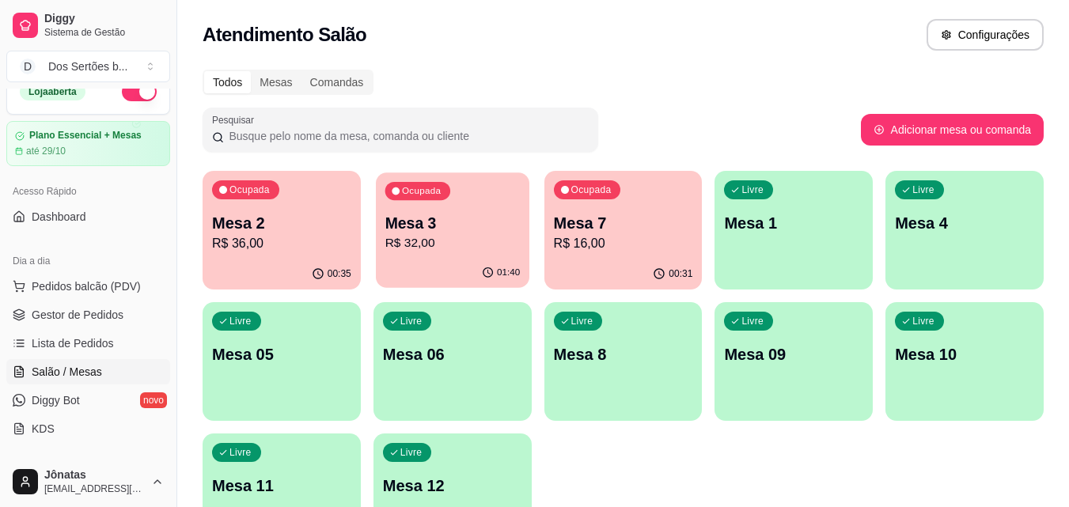
click at [437, 244] on p "R$ 32,00" at bounding box center [451, 243] width 135 height 18
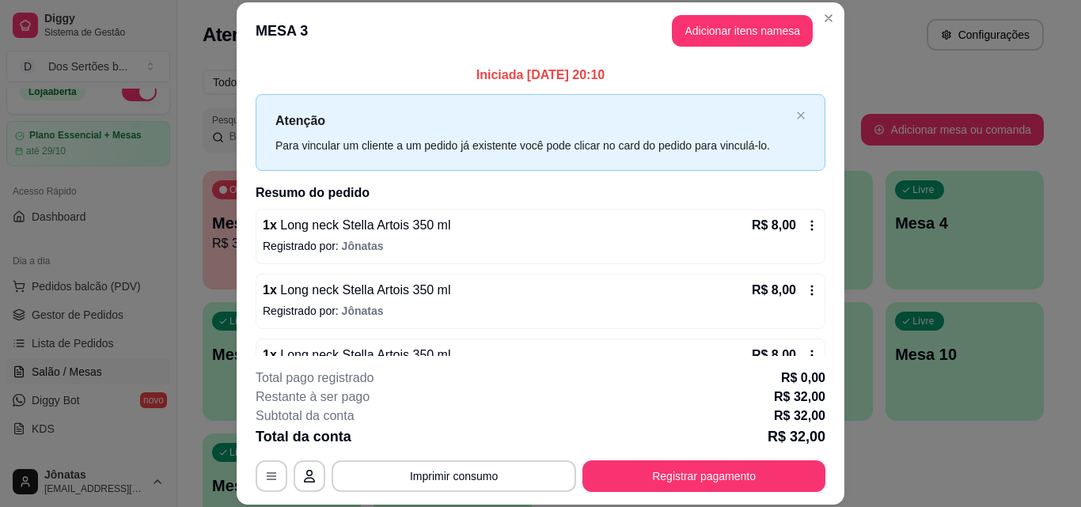
scroll to position [109, 0]
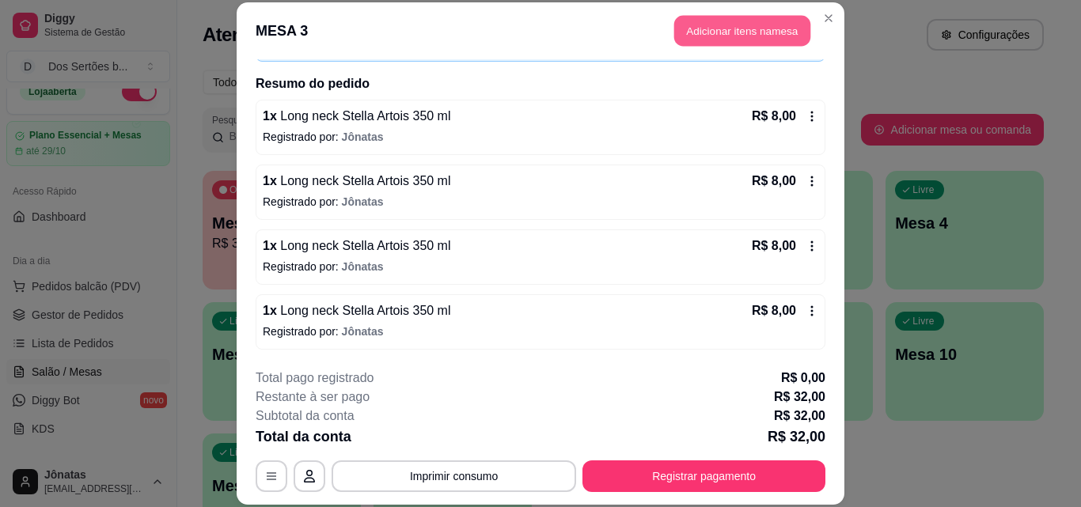
click at [687, 34] on button "Adicionar itens na mesa" at bounding box center [742, 31] width 136 height 31
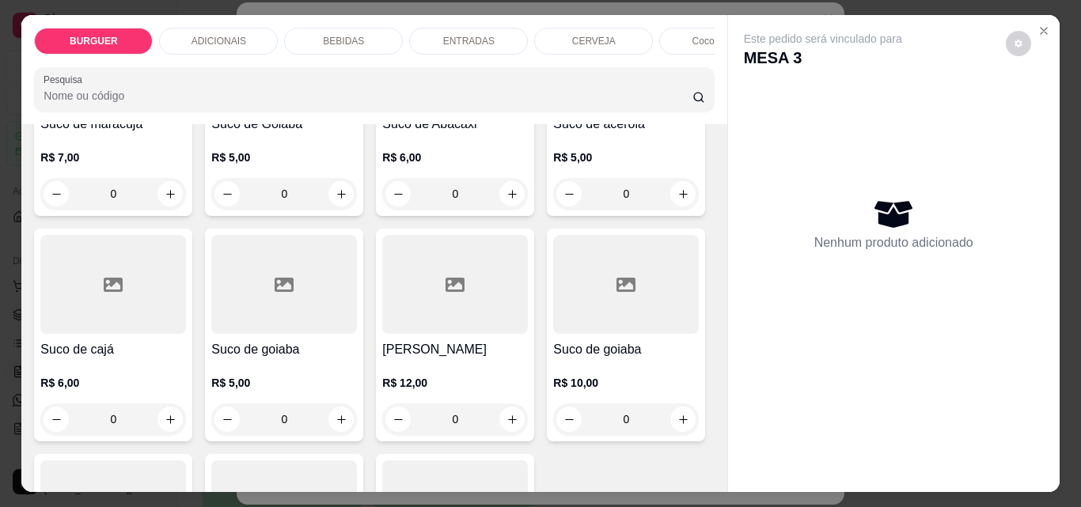
scroll to position [3567, 0]
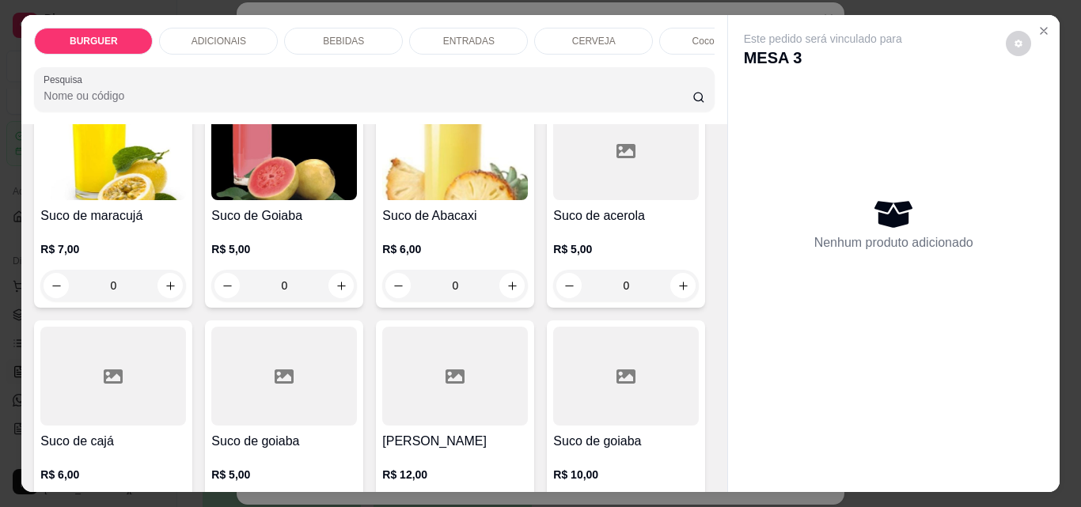
type input "1"
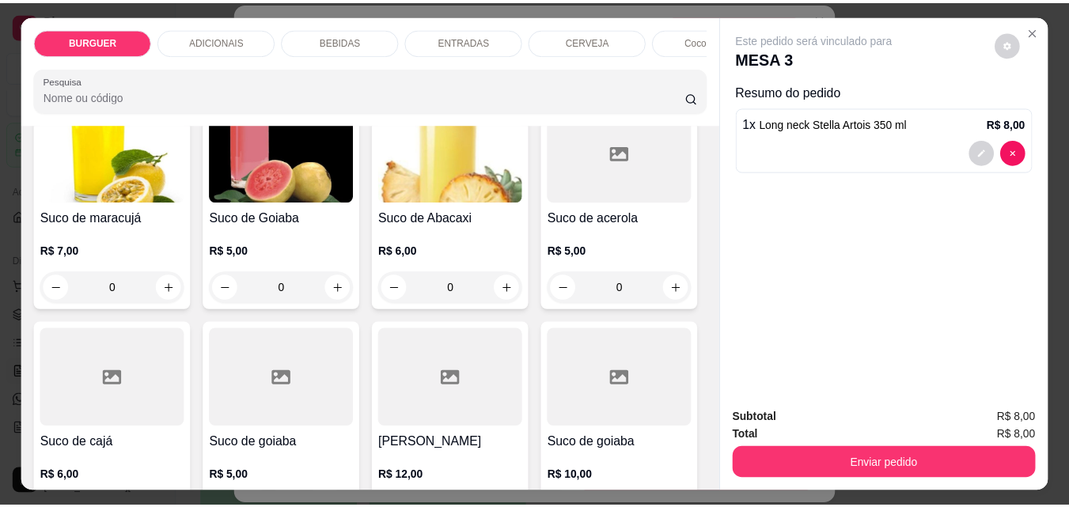
scroll to position [3568, 0]
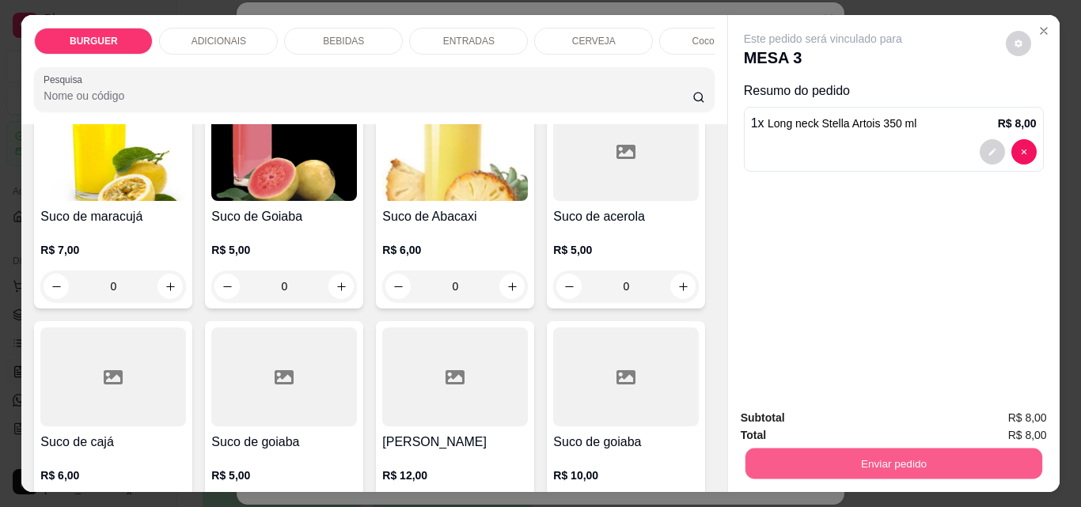
click at [830, 456] on button "Enviar pedido" at bounding box center [892, 463] width 297 height 31
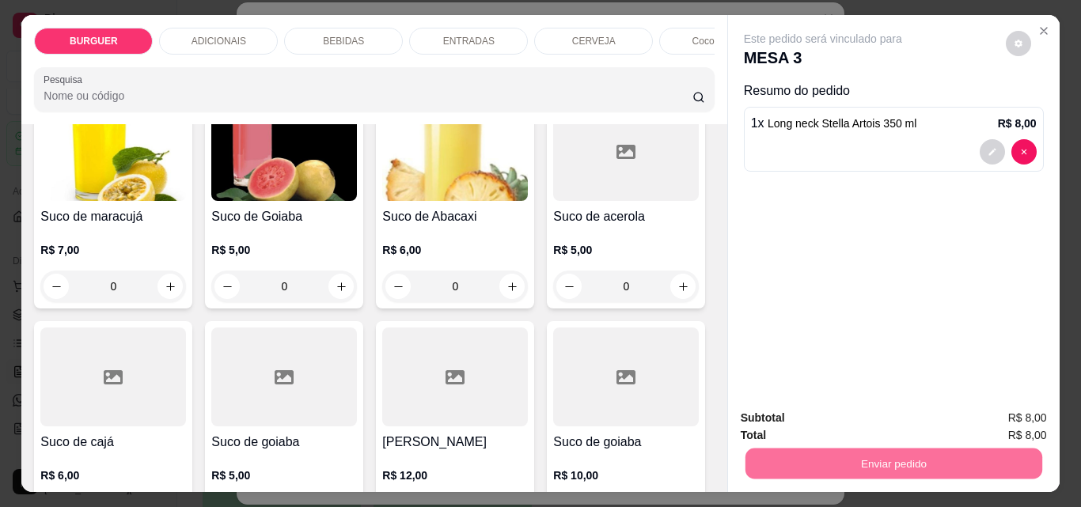
click at [1008, 416] on button "Enviar pedido" at bounding box center [1005, 417] width 87 height 29
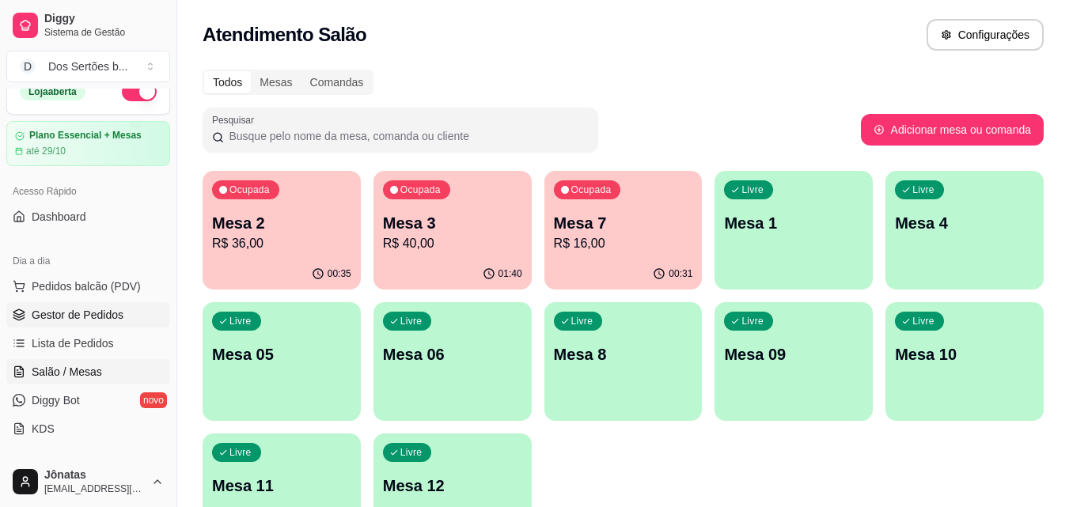
click at [42, 311] on span "Gestor de Pedidos" at bounding box center [78, 315] width 92 height 16
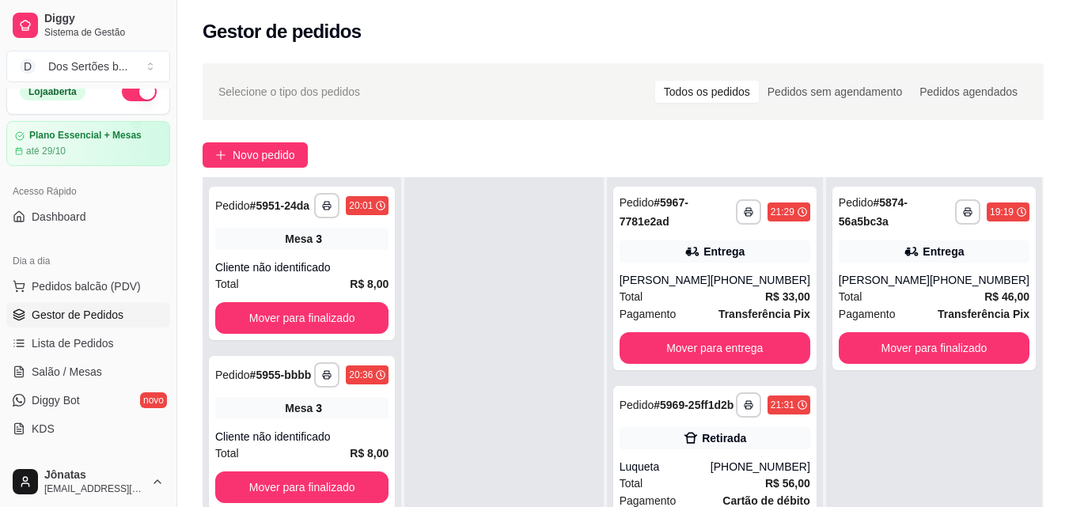
scroll to position [241, 0]
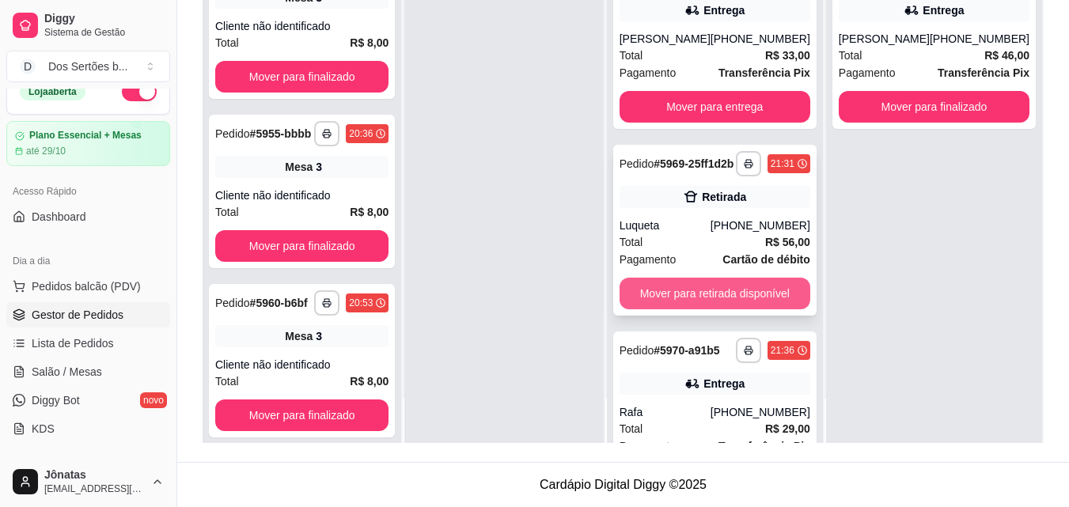
click at [706, 308] on button "Mover para retirada disponível" at bounding box center [714, 294] width 191 height 32
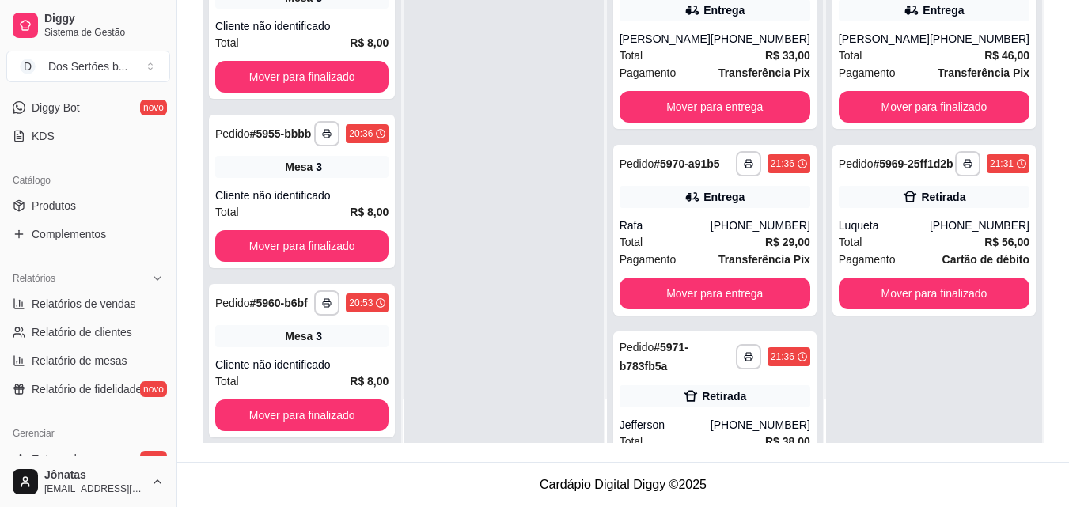
scroll to position [315, 0]
click at [73, 305] on span "Relatórios de vendas" at bounding box center [84, 301] width 104 height 16
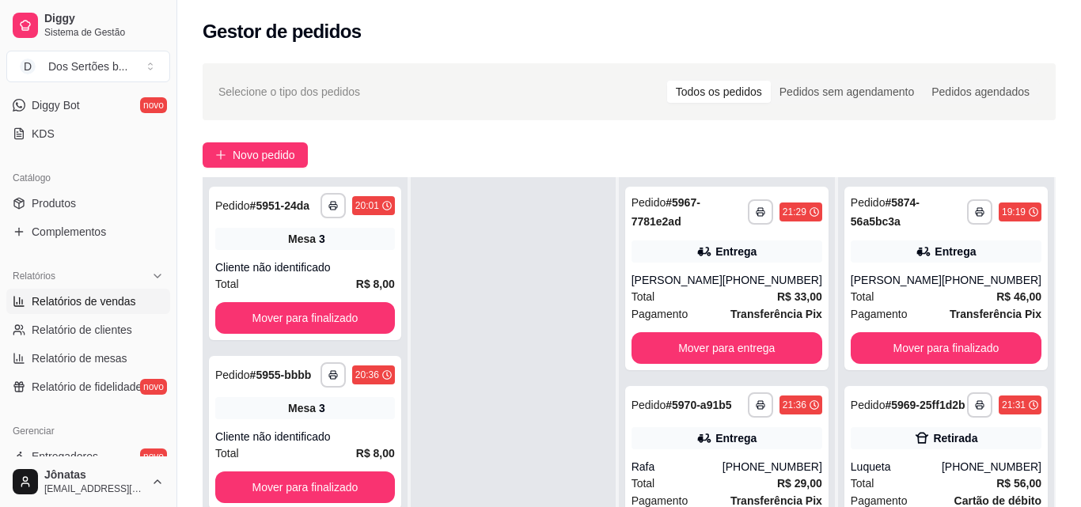
select select "ALL"
select select "0"
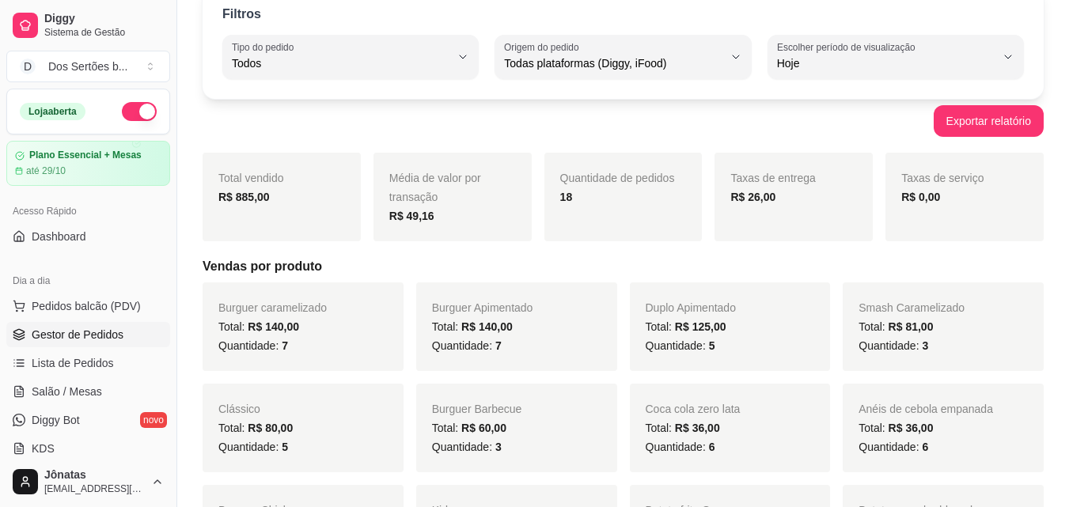
click at [76, 329] on span "Gestor de Pedidos" at bounding box center [78, 335] width 92 height 16
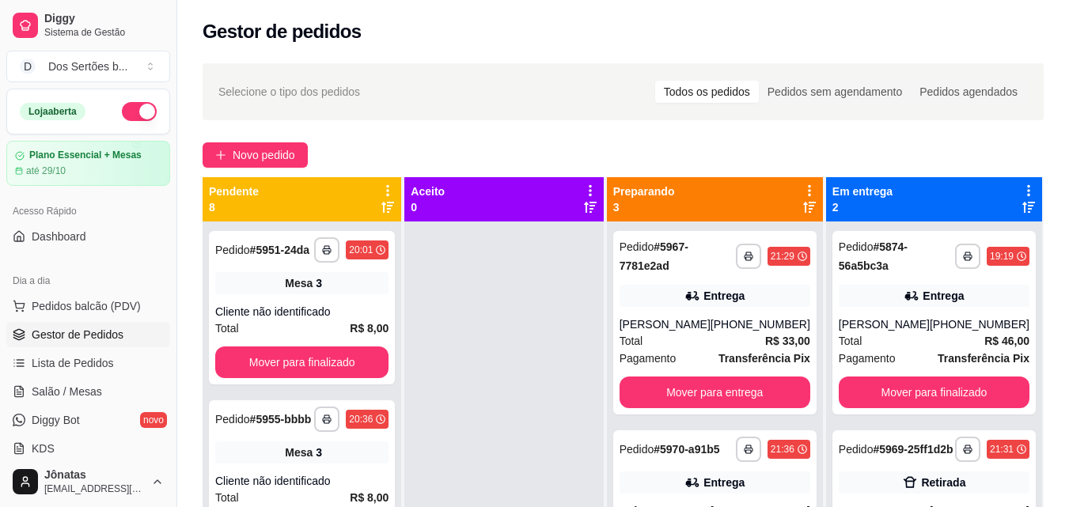
scroll to position [44, 0]
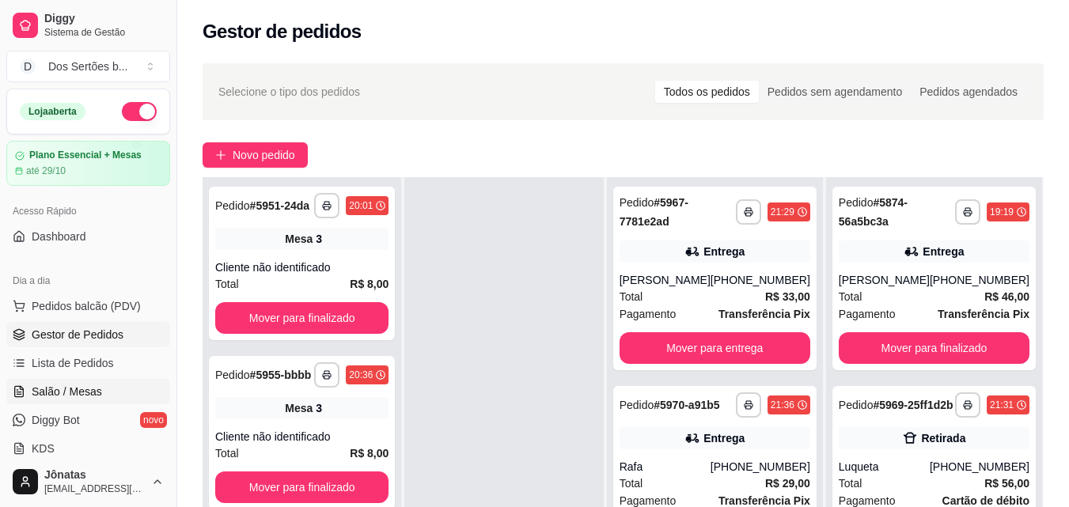
click at [97, 392] on span "Salão / Mesas" at bounding box center [67, 392] width 70 height 16
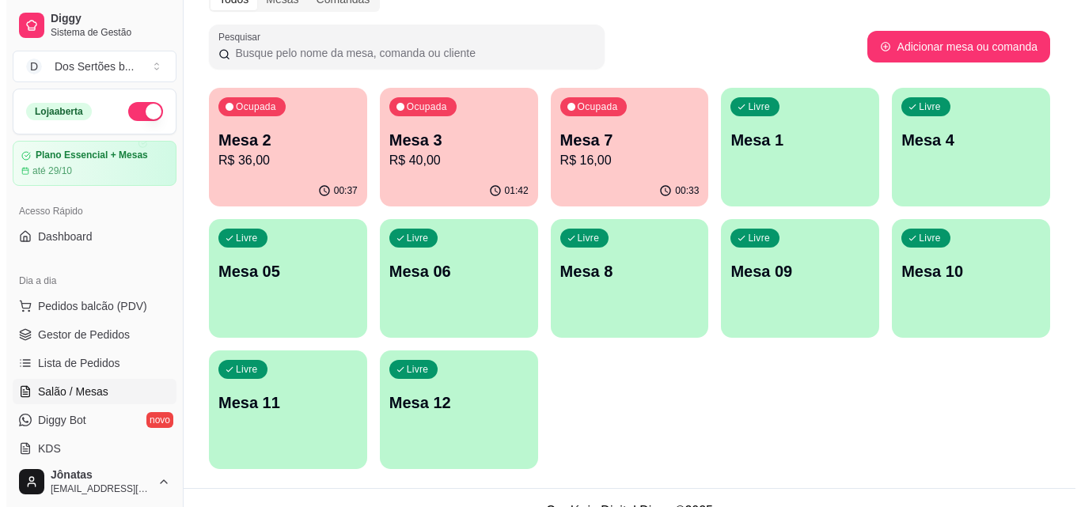
scroll to position [100, 0]
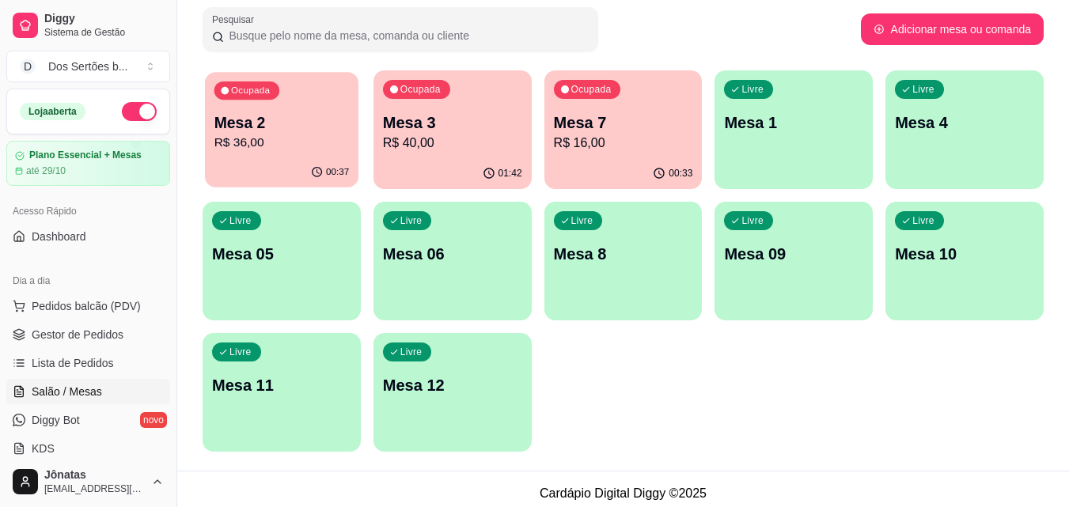
click at [270, 127] on p "Mesa 2" at bounding box center [281, 122] width 135 height 21
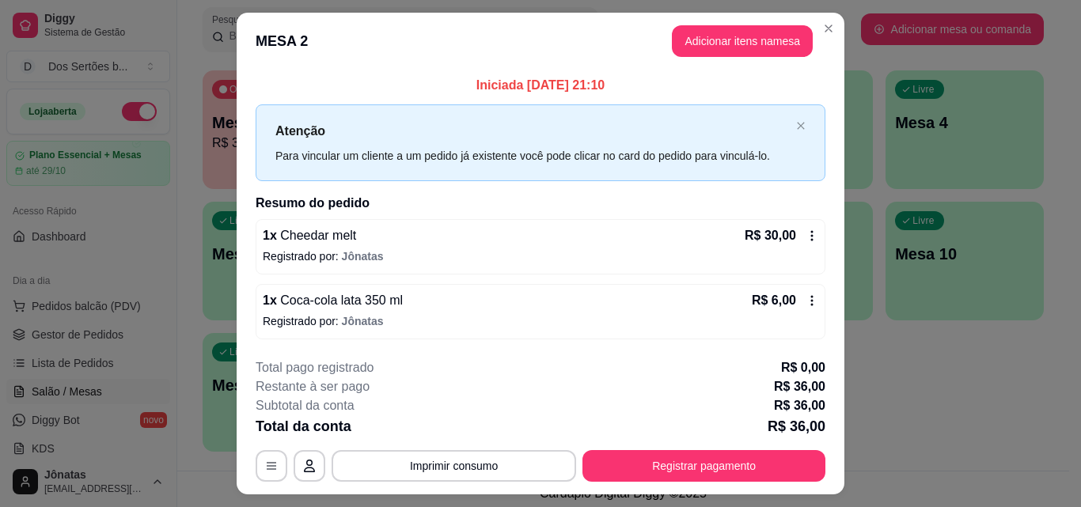
scroll to position [38, 0]
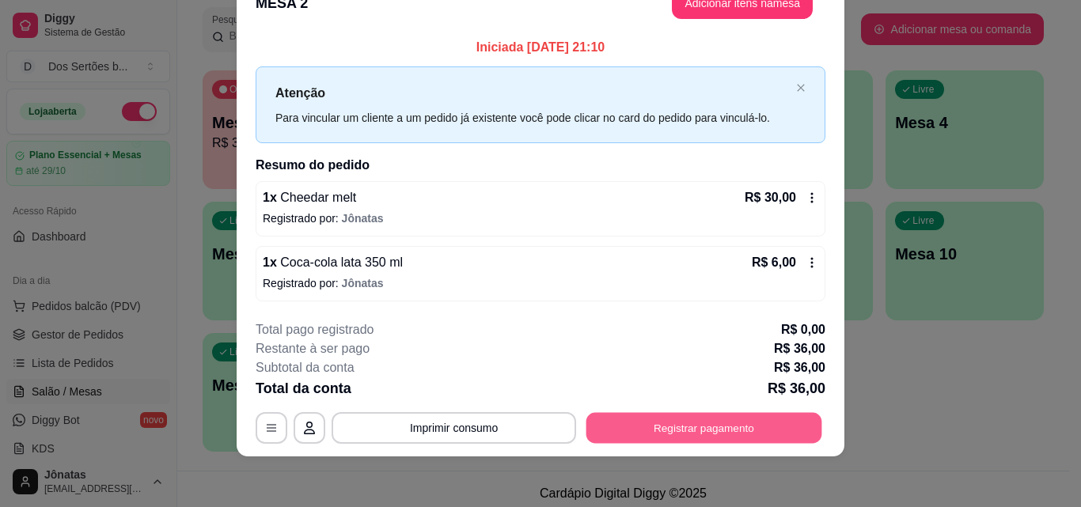
click at [675, 413] on button "Registrar pagamento" at bounding box center [704, 428] width 236 height 31
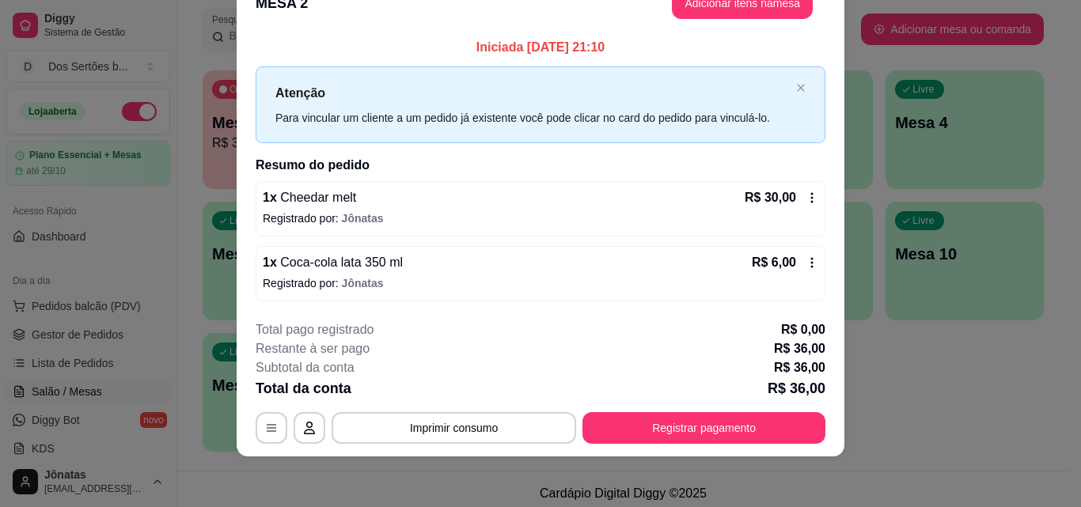
click at [628, 411] on div "**********" at bounding box center [541, 381] width 570 height 123
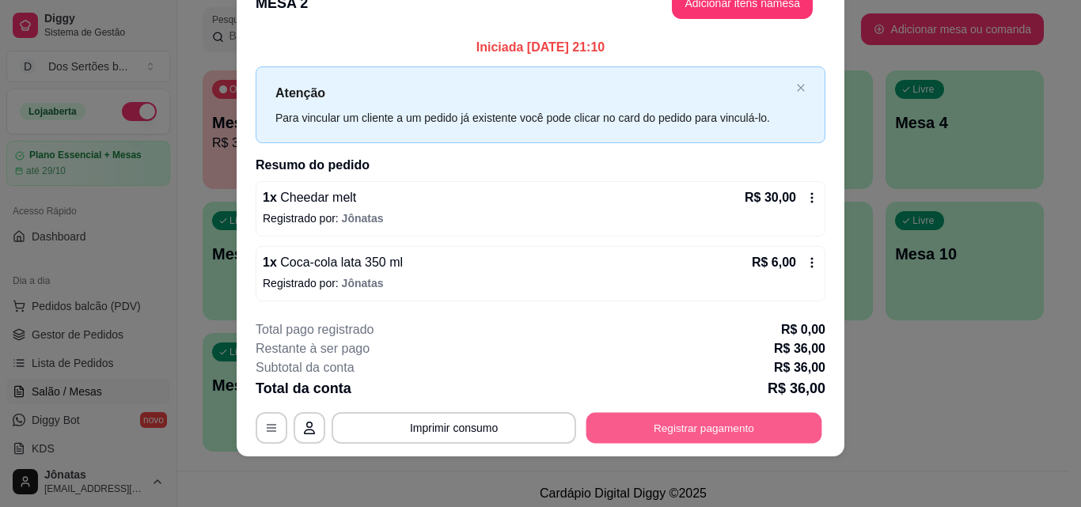
click at [624, 417] on button "Registrar pagamento" at bounding box center [704, 428] width 236 height 31
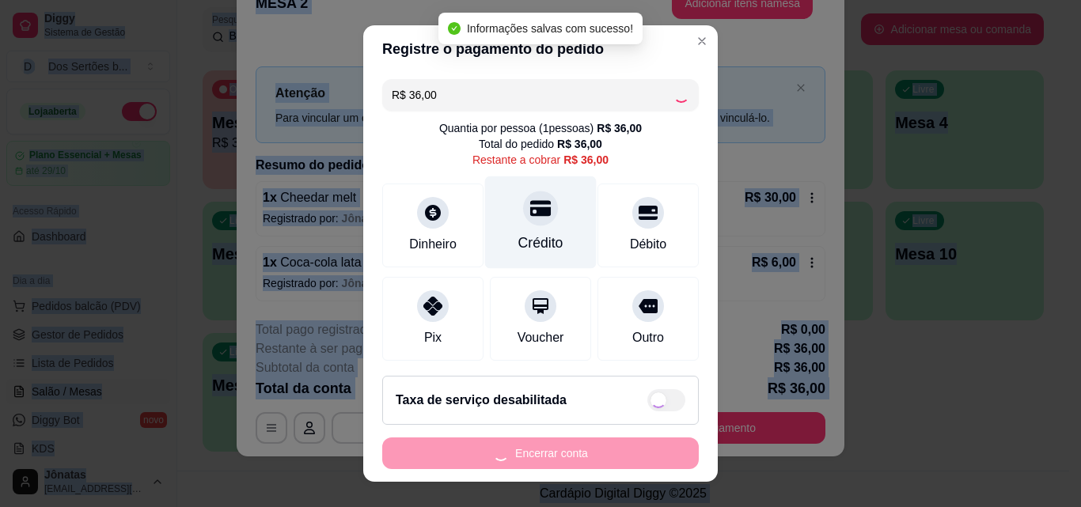
checkbox input "true"
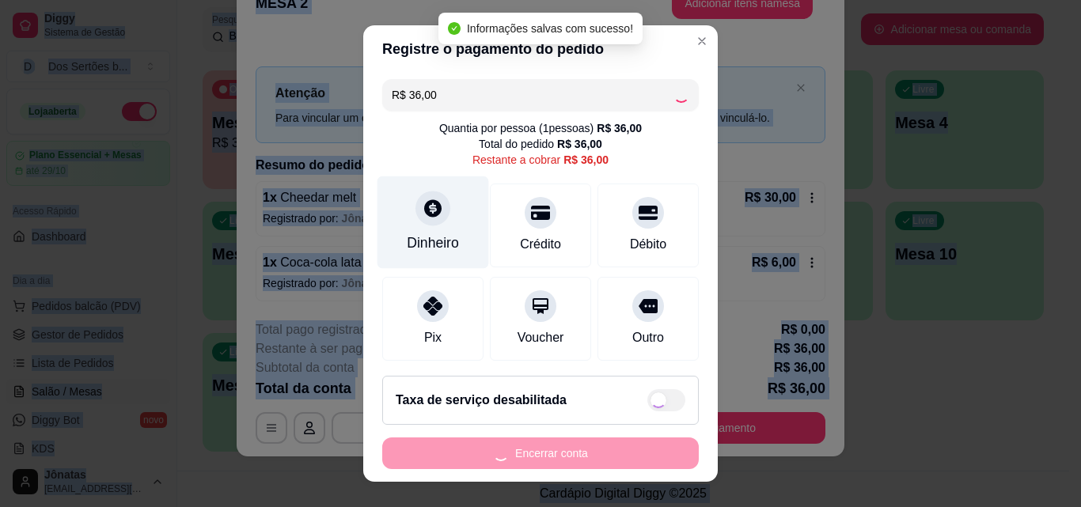
scroll to position [28, 0]
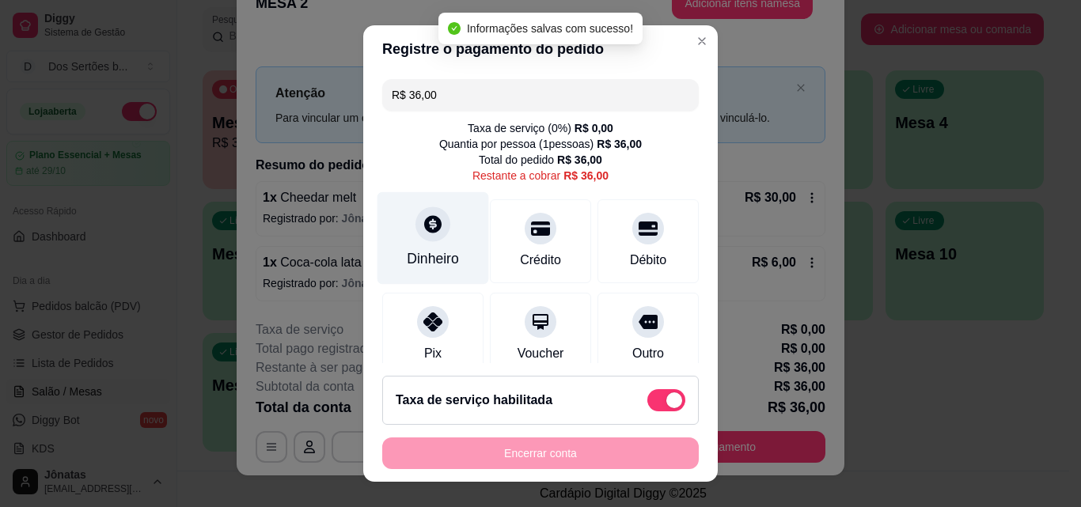
click at [437, 229] on div at bounding box center [432, 223] width 35 height 35
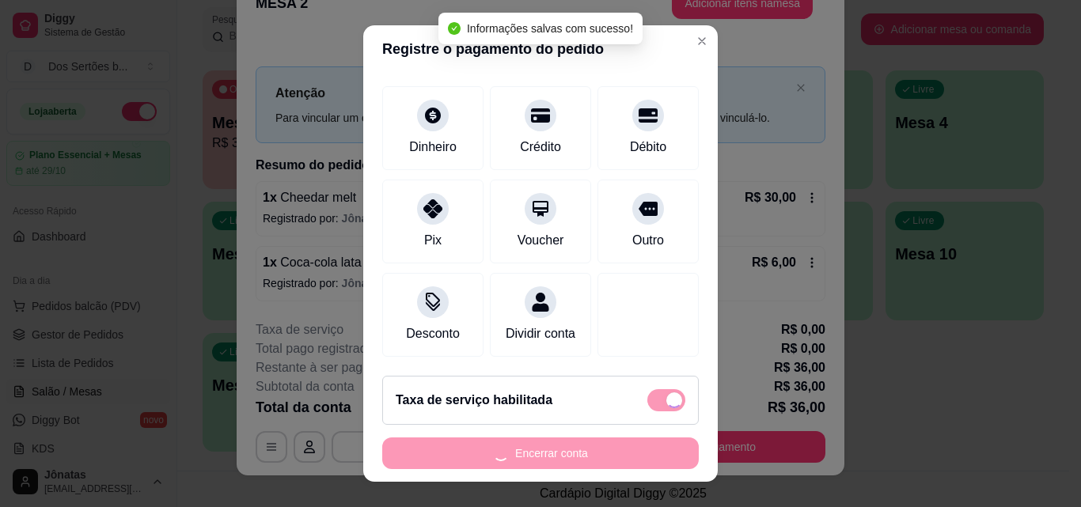
type input "R$ 0,00"
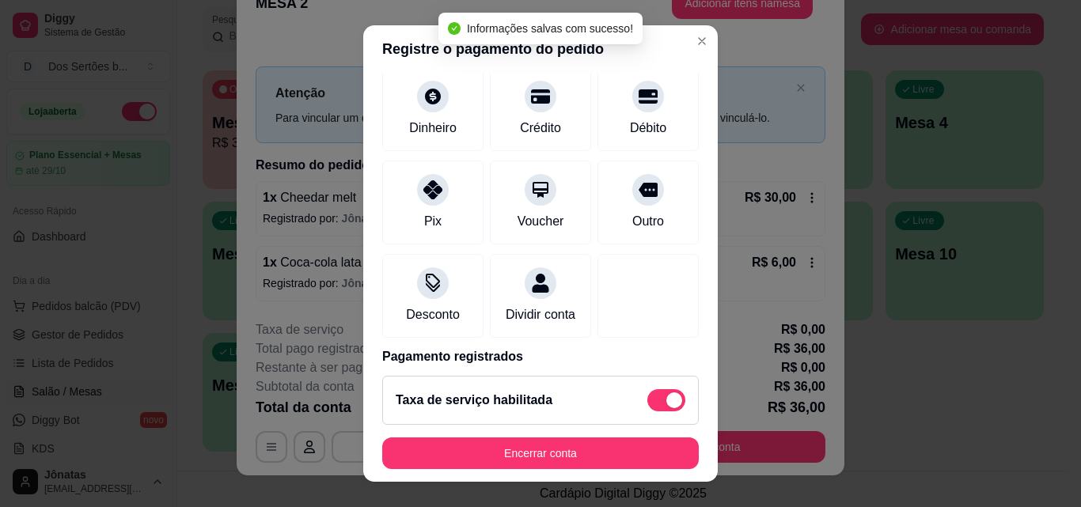
scroll to position [199, 0]
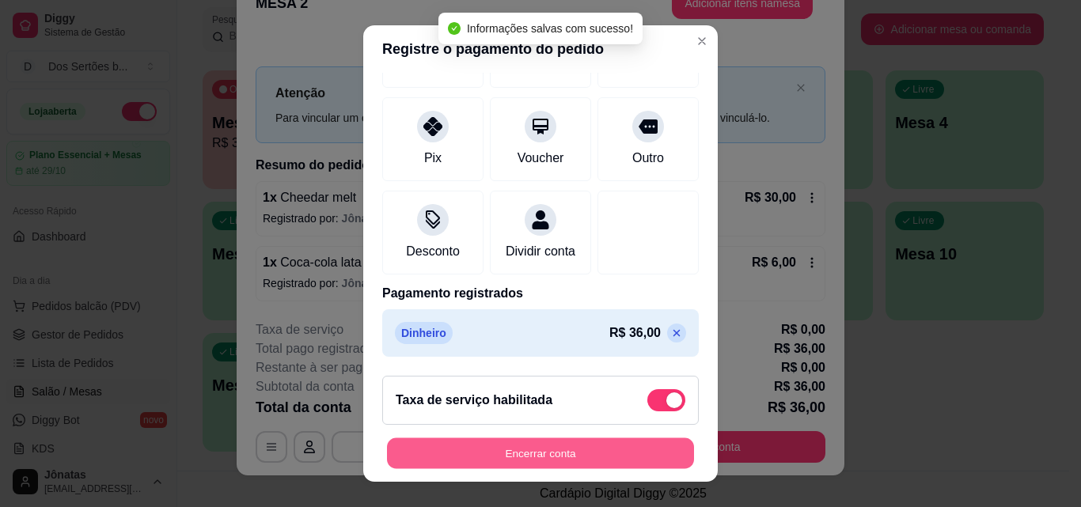
click at [616, 450] on button "Encerrar conta" at bounding box center [540, 453] width 307 height 31
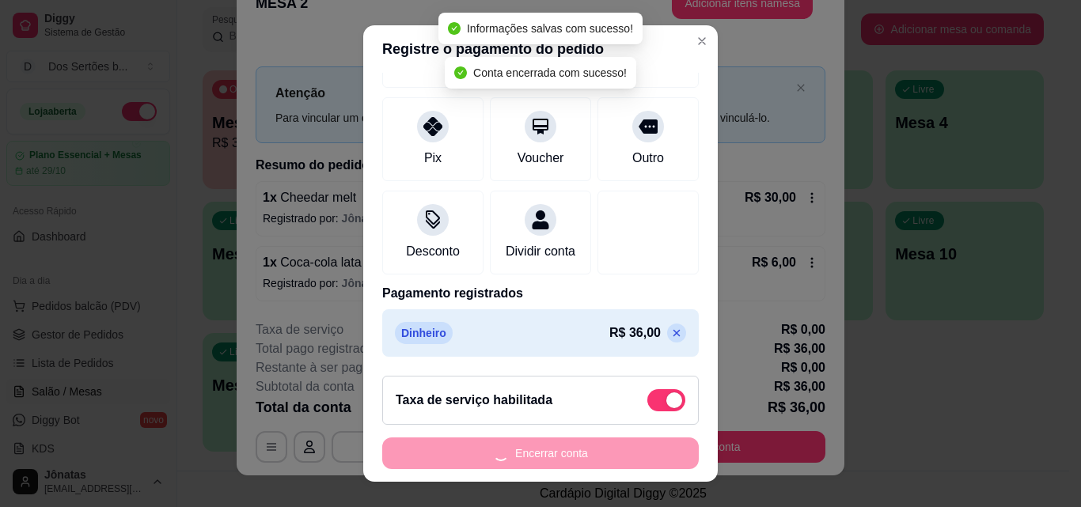
scroll to position [0, 0]
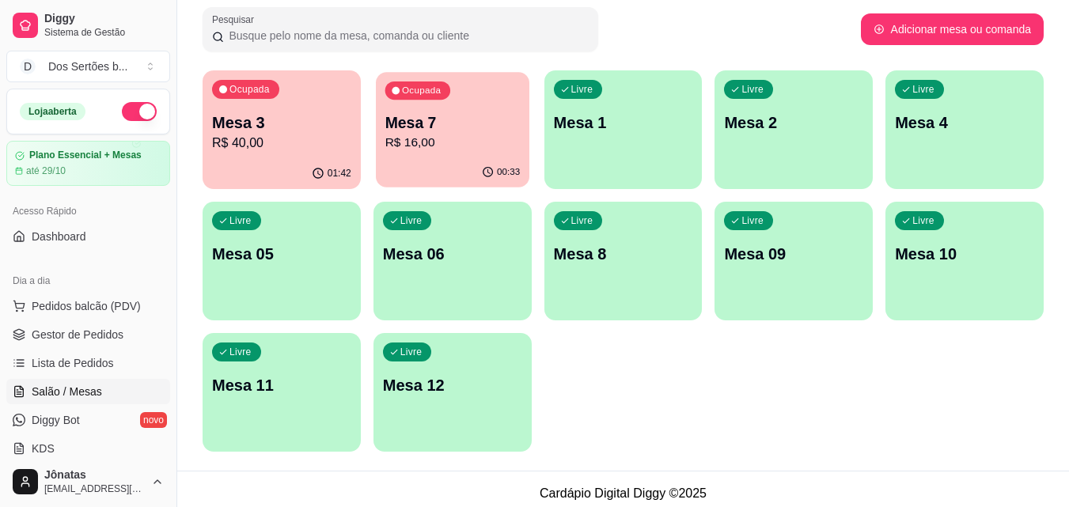
click at [454, 150] on p "R$ 16,00" at bounding box center [451, 143] width 135 height 18
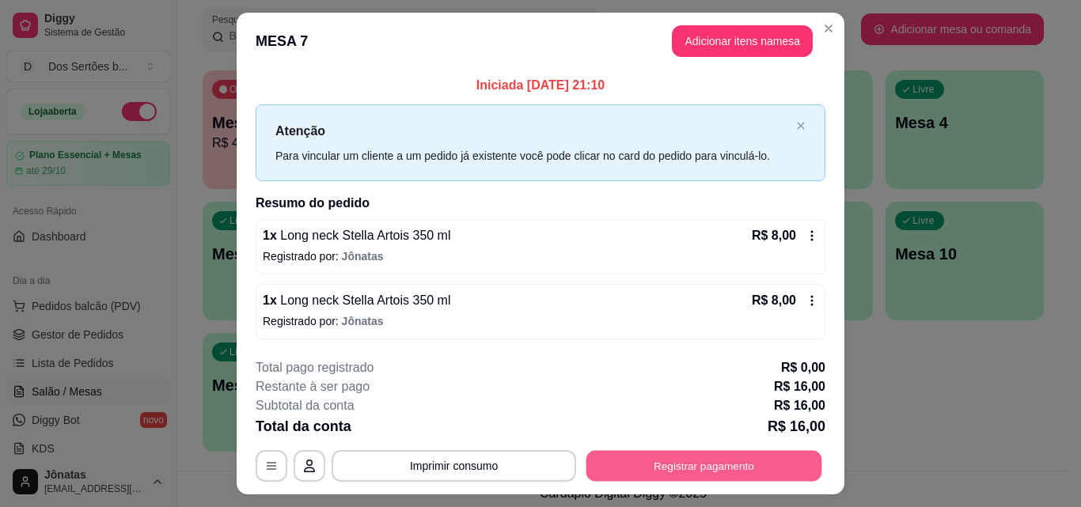
click at [736, 463] on button "Registrar pagamento" at bounding box center [704, 466] width 236 height 31
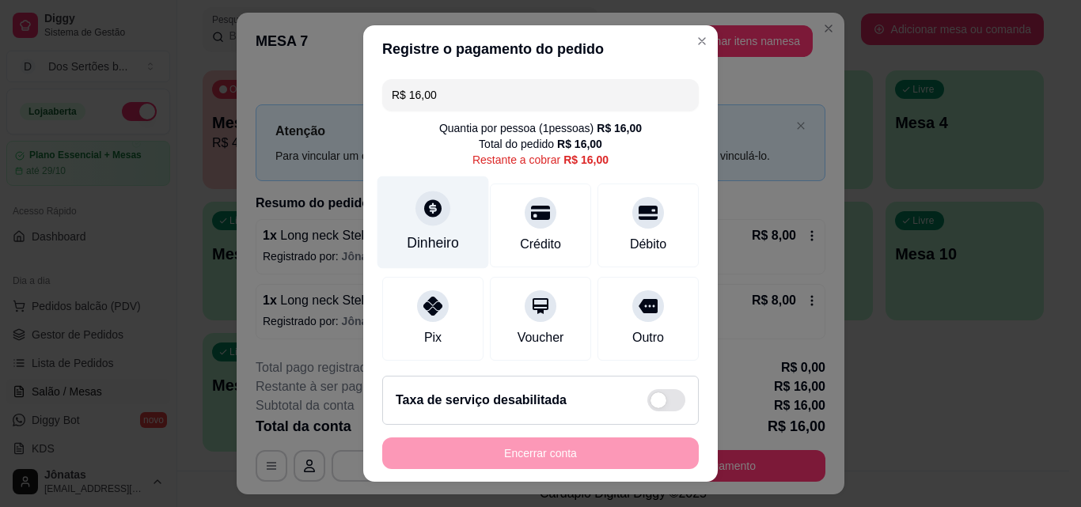
click at [439, 203] on div at bounding box center [432, 208] width 35 height 35
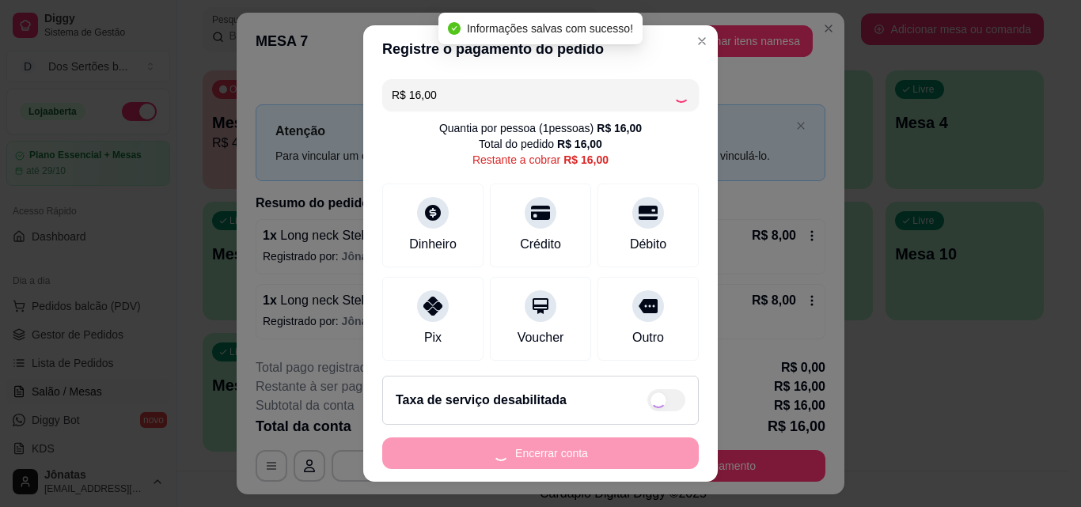
scroll to position [100, 0]
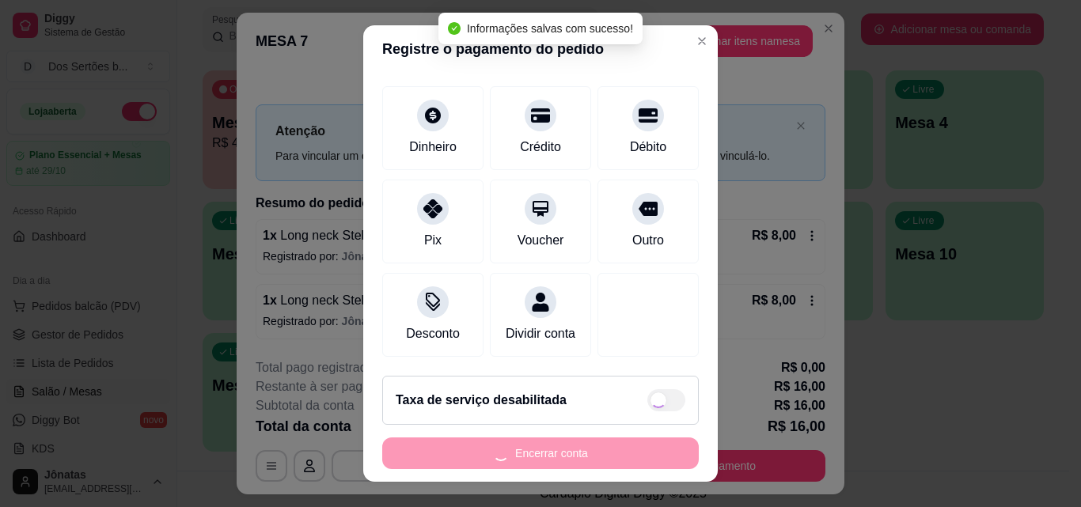
type input "R$ 0,00"
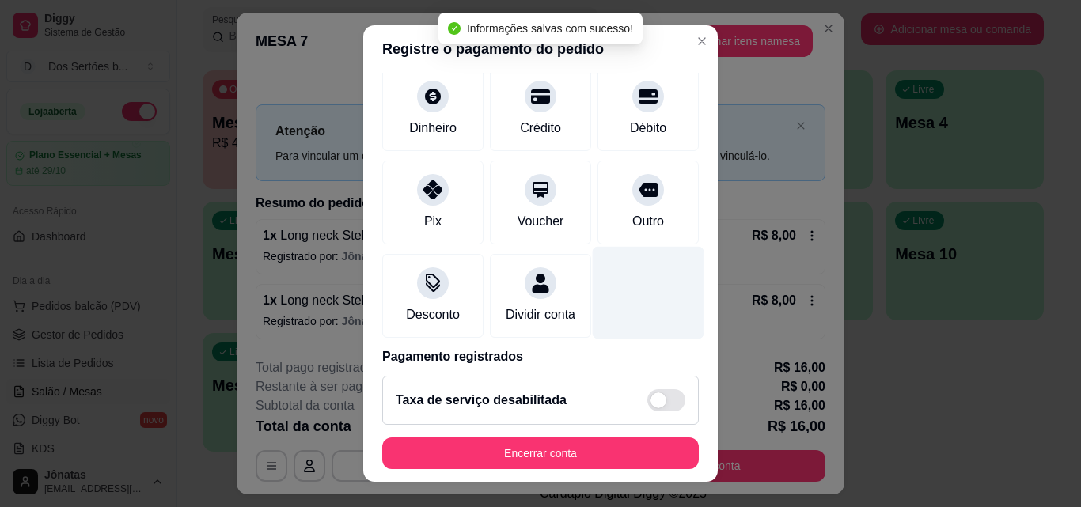
scroll to position [183, 0]
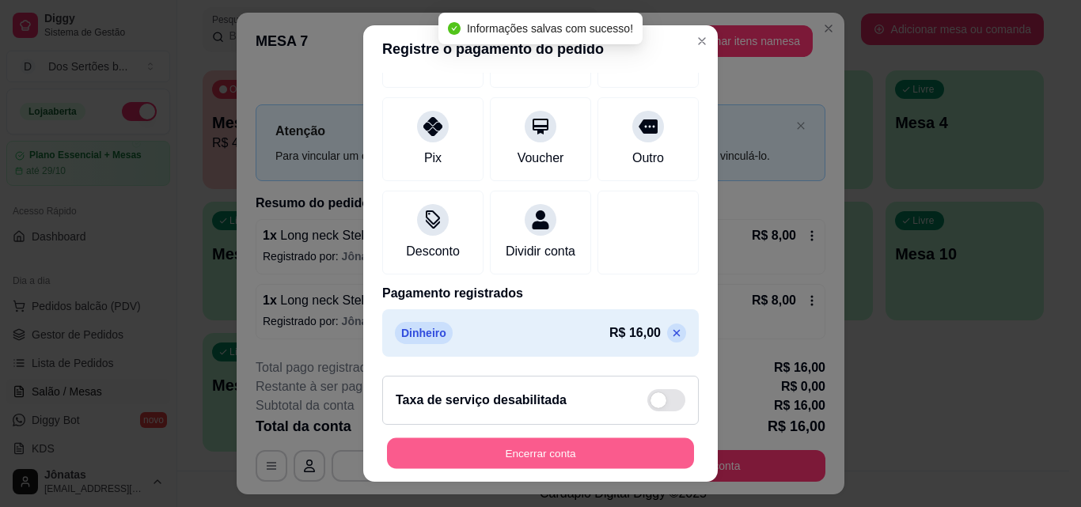
click at [615, 439] on button "Encerrar conta" at bounding box center [540, 453] width 307 height 31
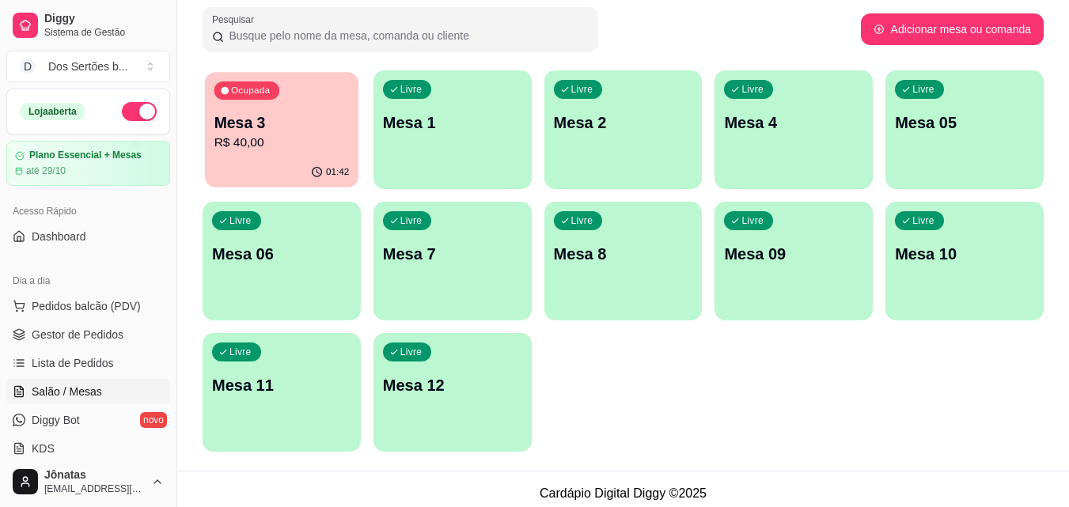
click at [275, 148] on p "R$ 40,00" at bounding box center [281, 143] width 135 height 18
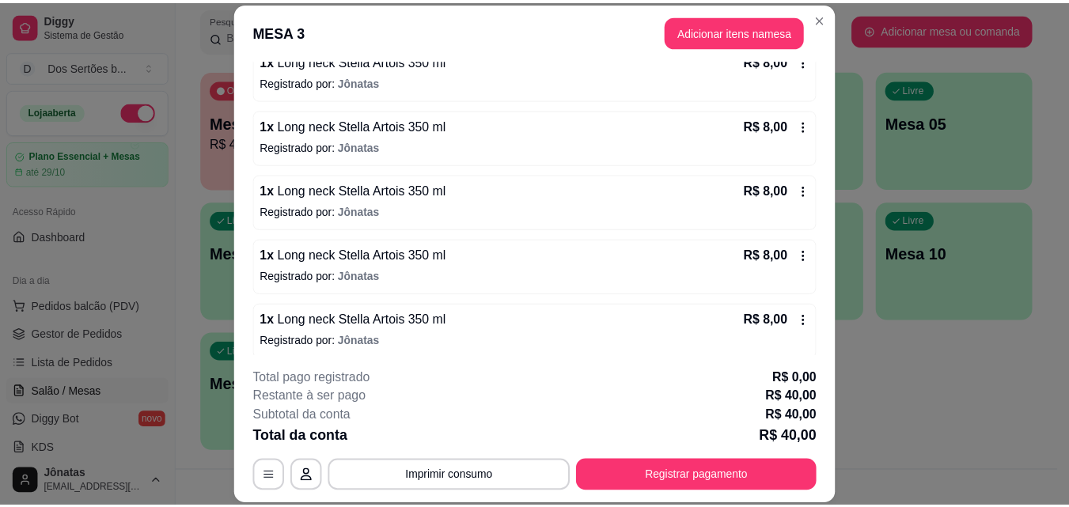
scroll to position [174, 0]
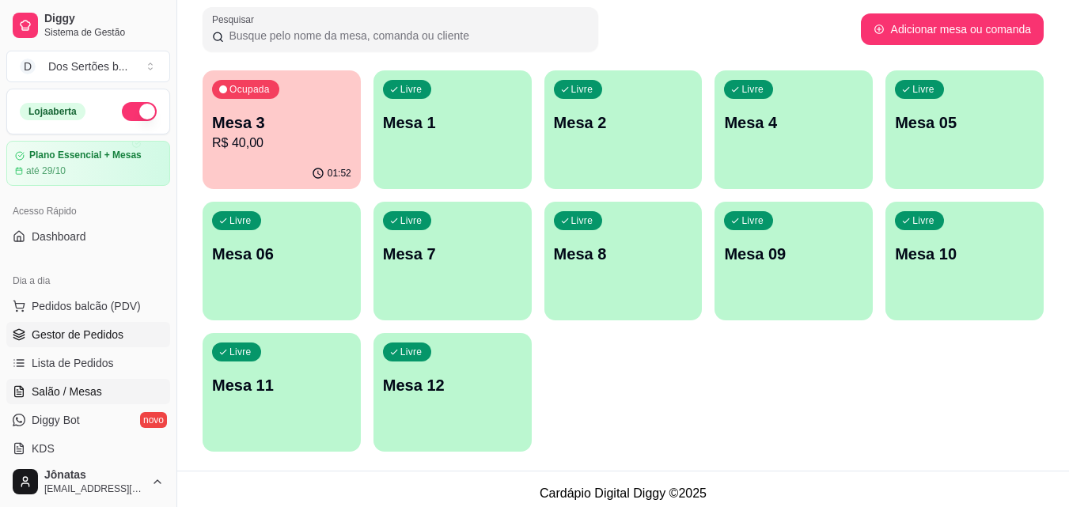
click at [113, 327] on span "Gestor de Pedidos" at bounding box center [78, 335] width 92 height 16
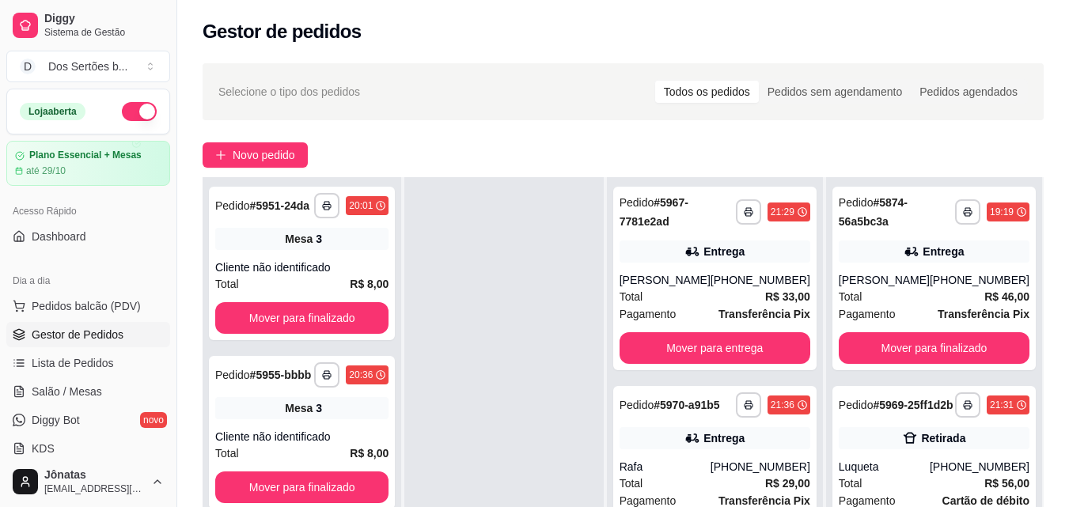
scroll to position [241, 0]
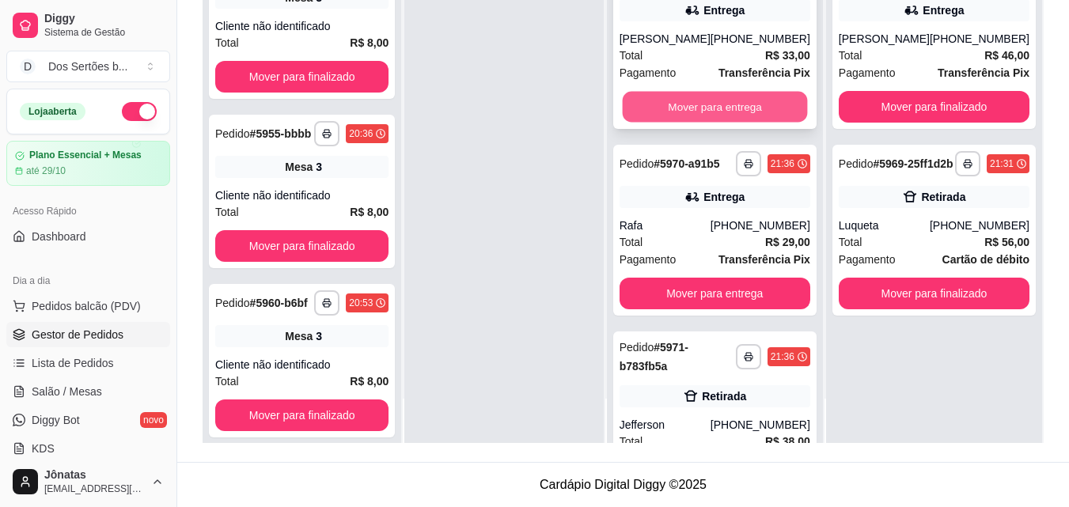
click at [666, 94] on button "Mover para entrega" at bounding box center [714, 107] width 185 height 31
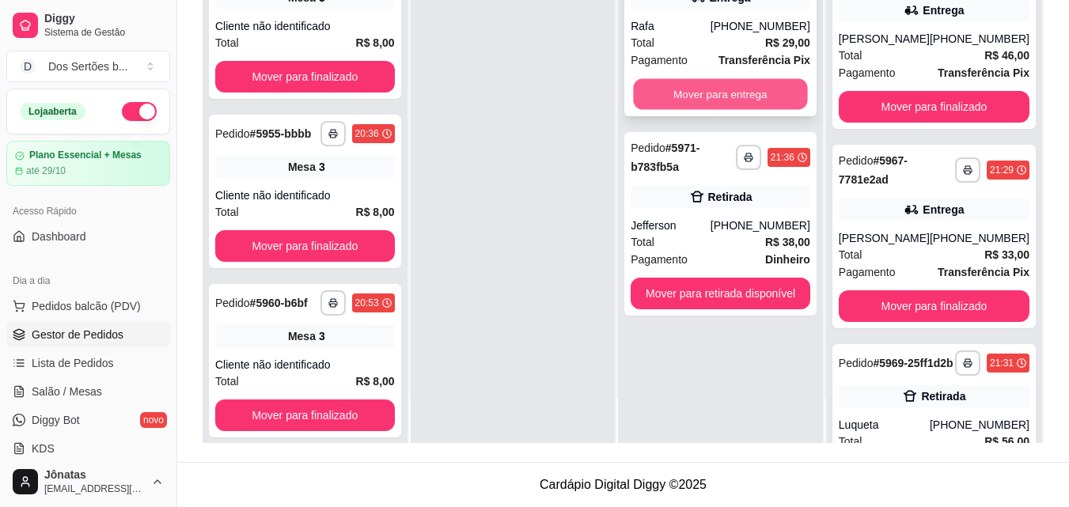
click at [730, 91] on button "Mover para entrega" at bounding box center [721, 94] width 174 height 31
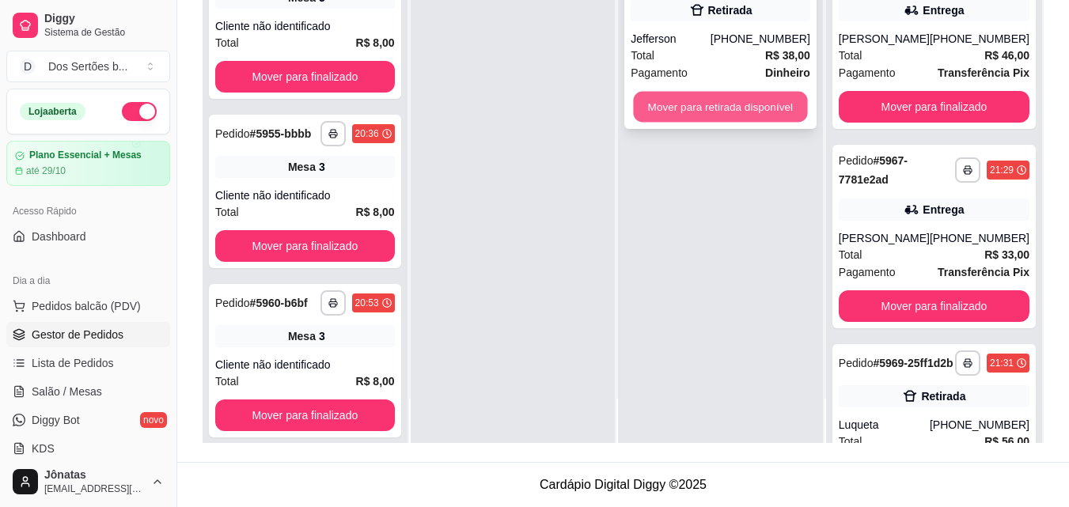
click at [755, 105] on button "Mover para retirada disponível" at bounding box center [721, 107] width 174 height 31
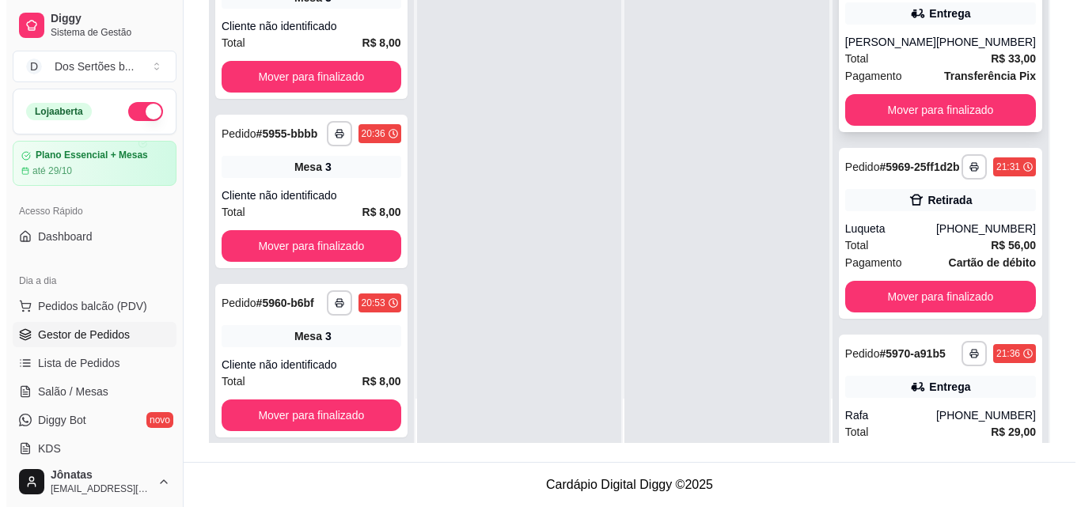
scroll to position [349, 0]
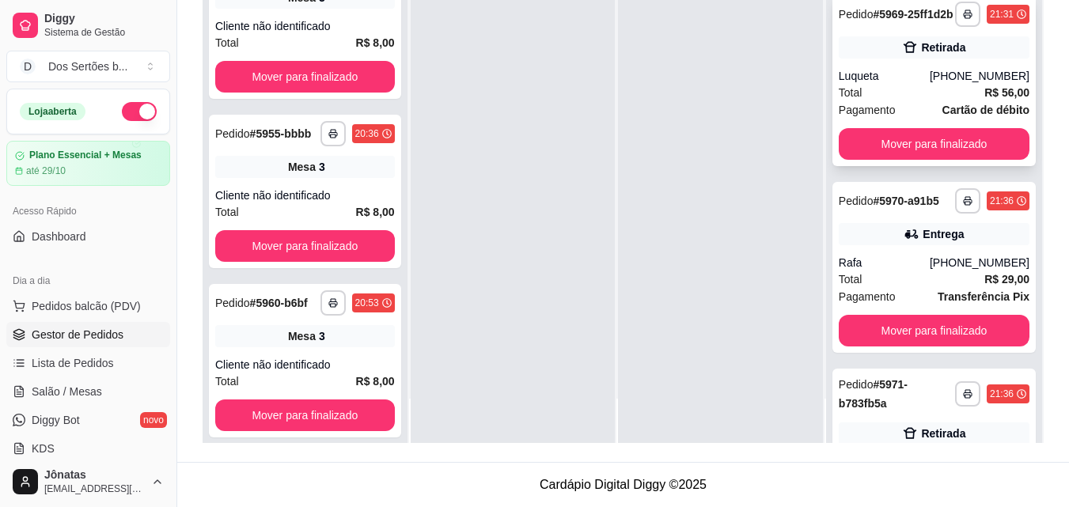
click at [858, 101] on span "Total" at bounding box center [851, 92] width 24 height 17
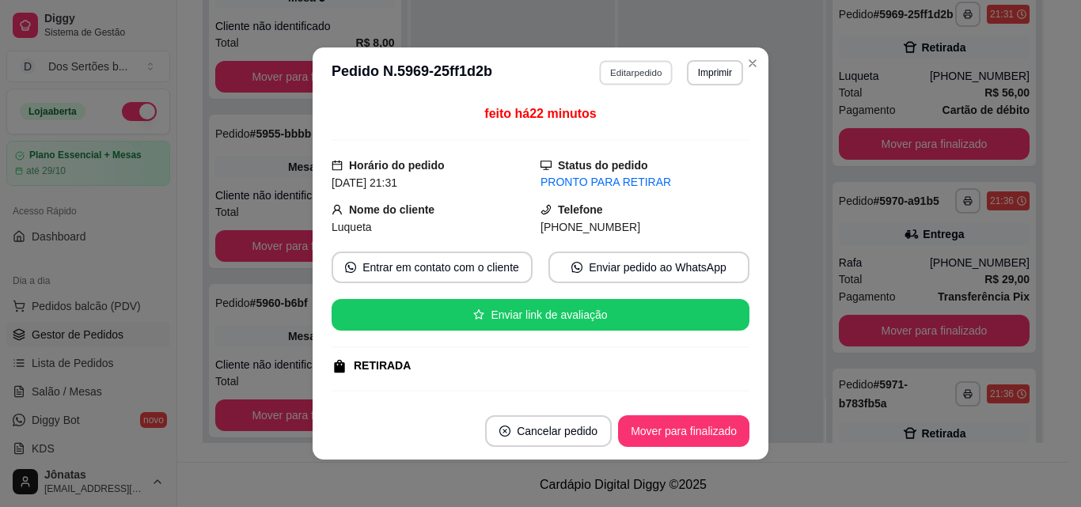
click at [623, 73] on button "Editar pedido" at bounding box center [637, 72] width 74 height 25
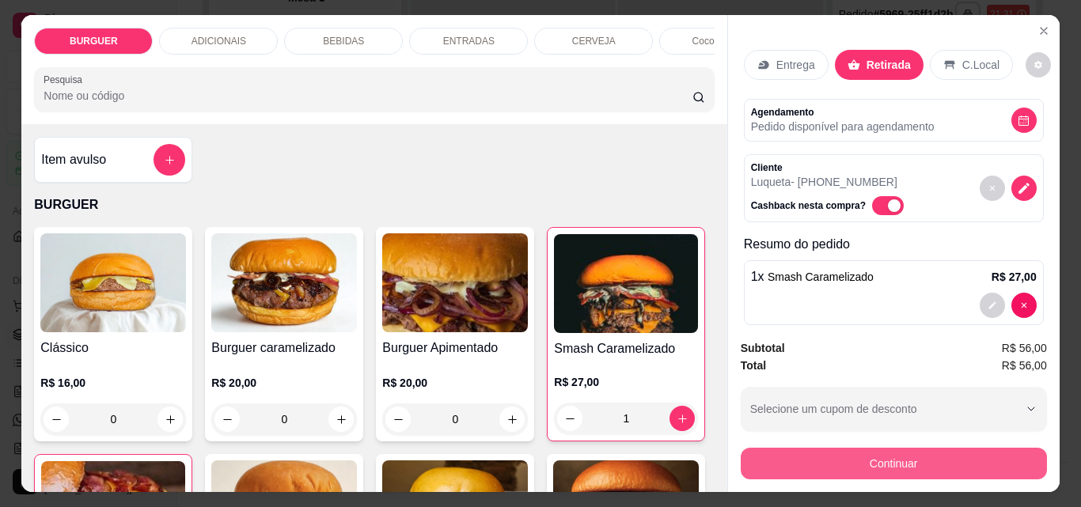
click at [809, 448] on button "Continuar" at bounding box center [893, 464] width 306 height 32
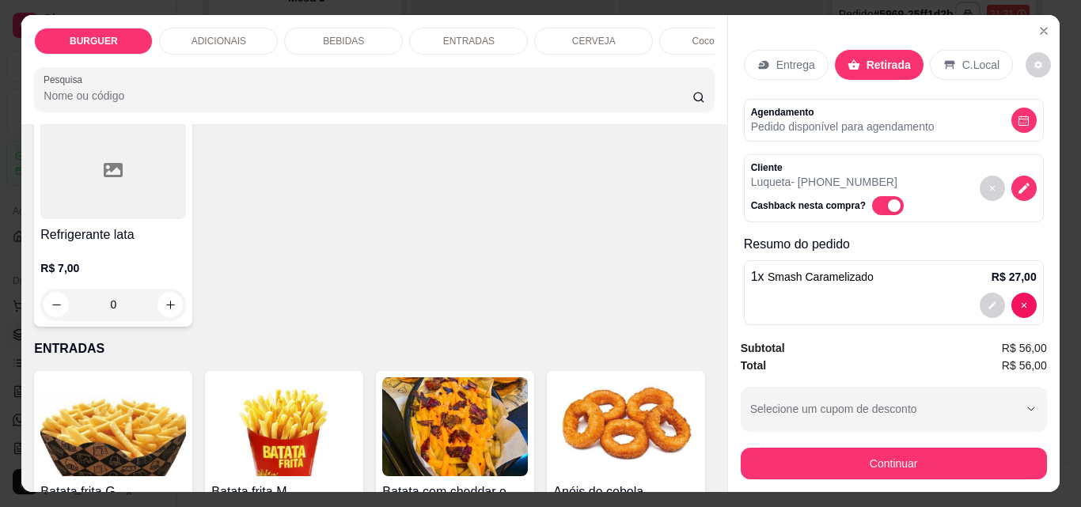
scroll to position [2146, 0]
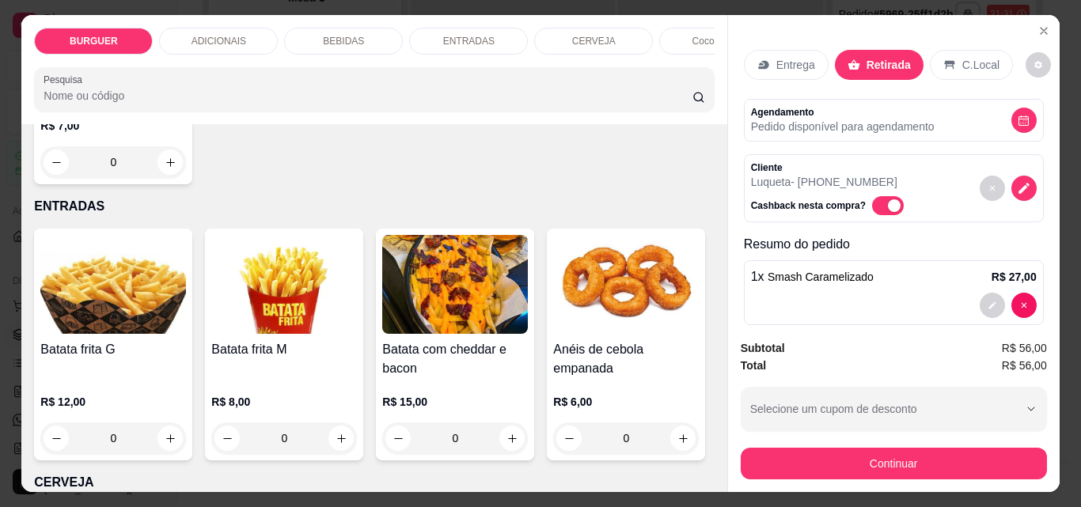
type input "1"
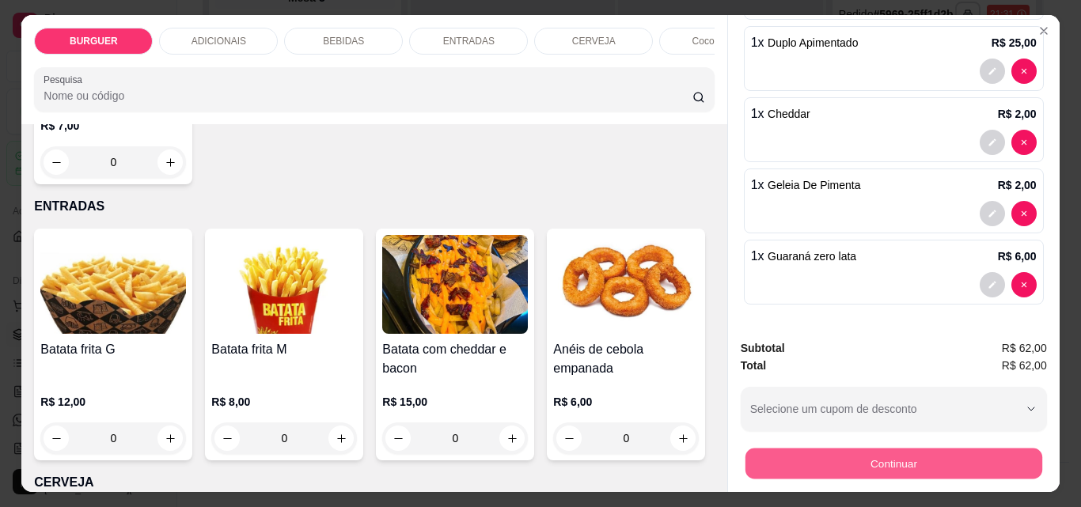
click at [869, 452] on button "Continuar" at bounding box center [892, 463] width 297 height 31
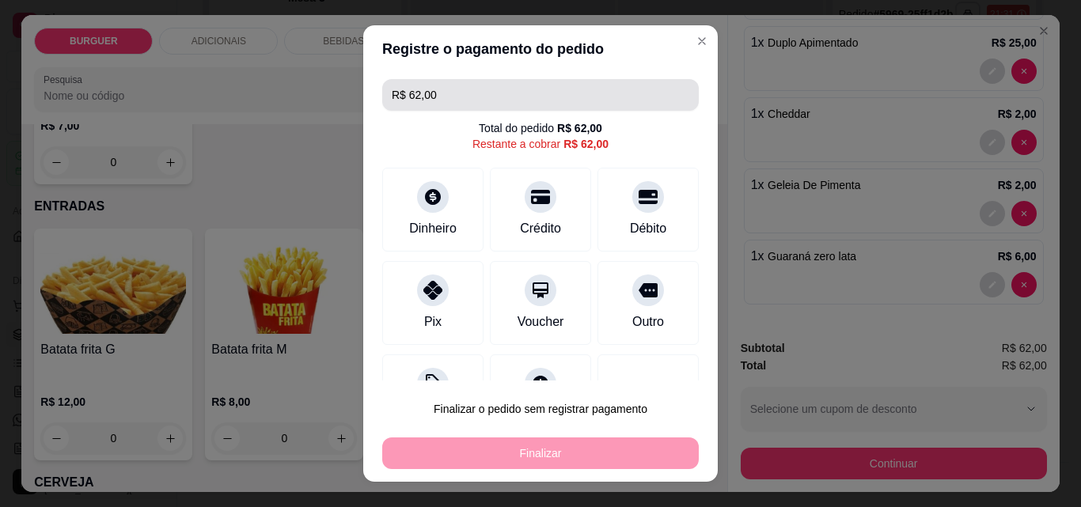
click at [433, 88] on input "R$ 62,00" at bounding box center [540, 95] width 297 height 32
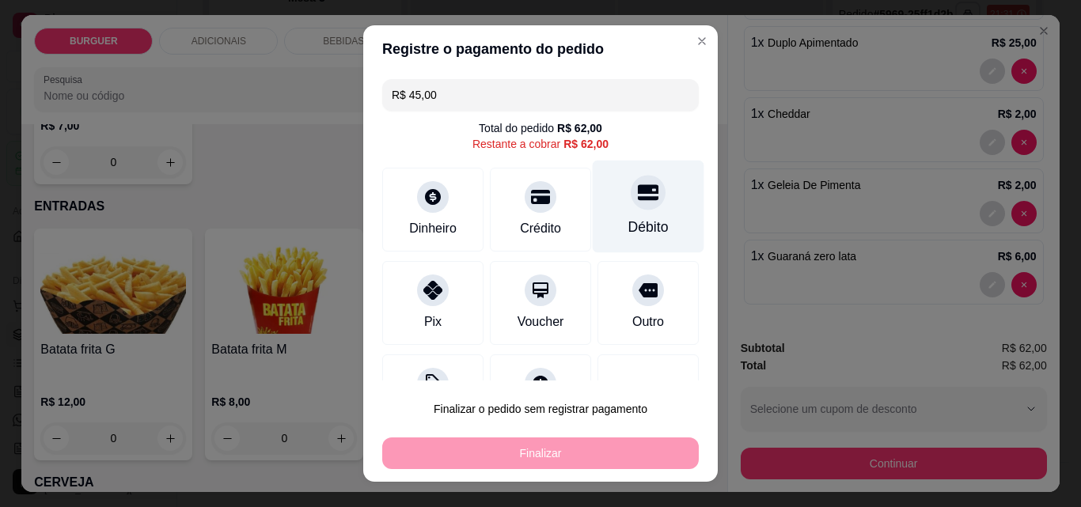
click at [630, 201] on div at bounding box center [647, 192] width 35 height 35
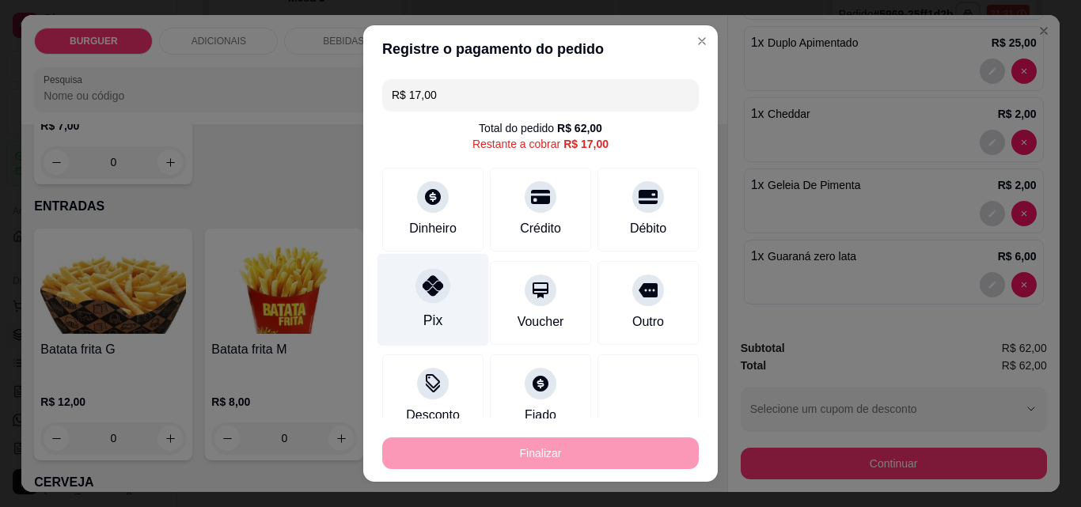
click at [422, 278] on icon at bounding box center [432, 285] width 21 height 21
type input "R$ 0,00"
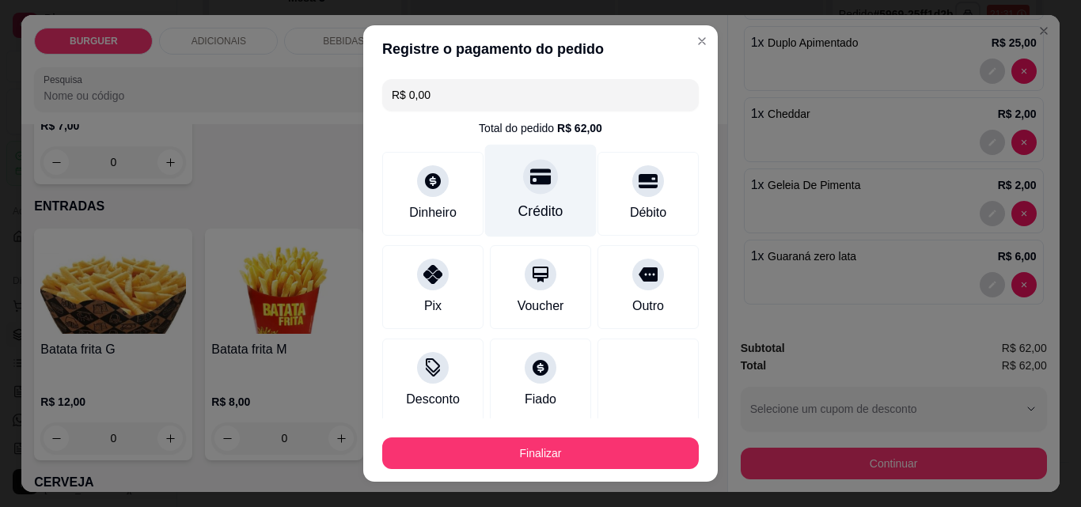
scroll to position [153, 0]
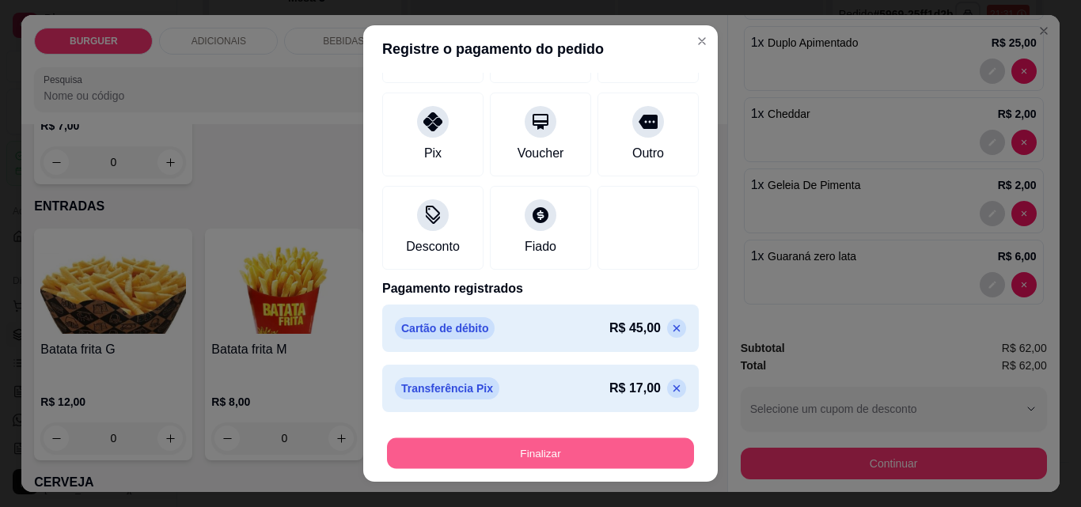
click at [644, 447] on button "Finalizar" at bounding box center [540, 453] width 307 height 31
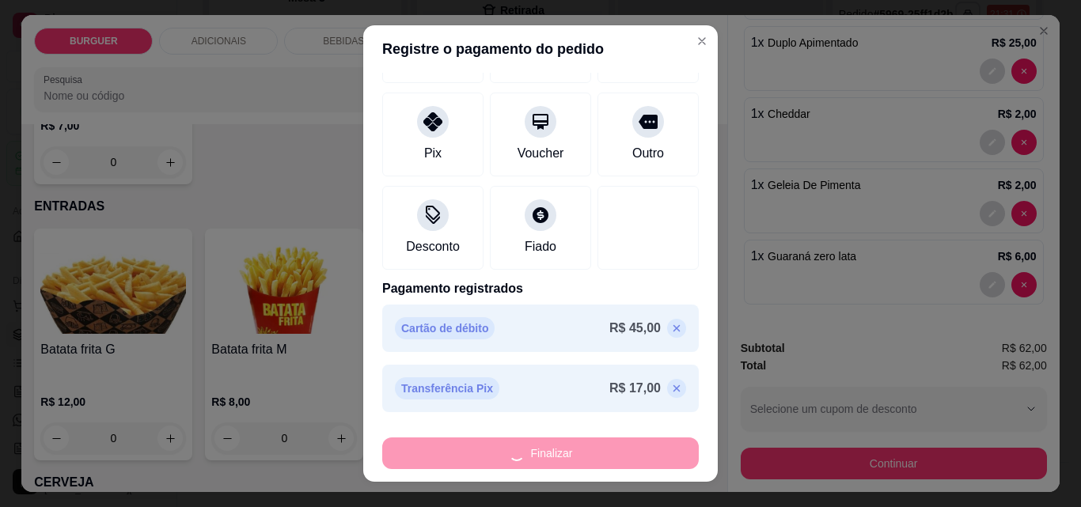
type input "0"
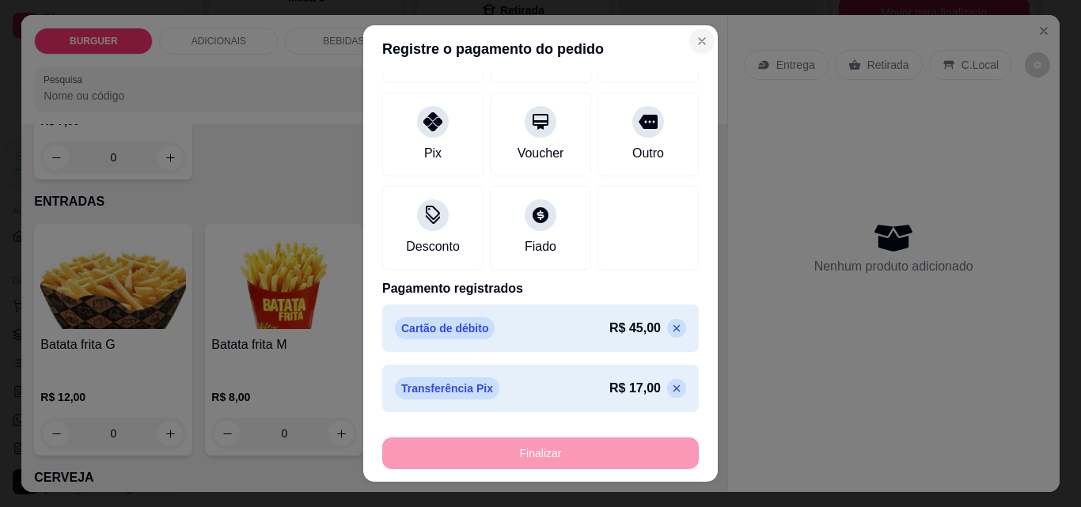
type input "-R$ 62,00"
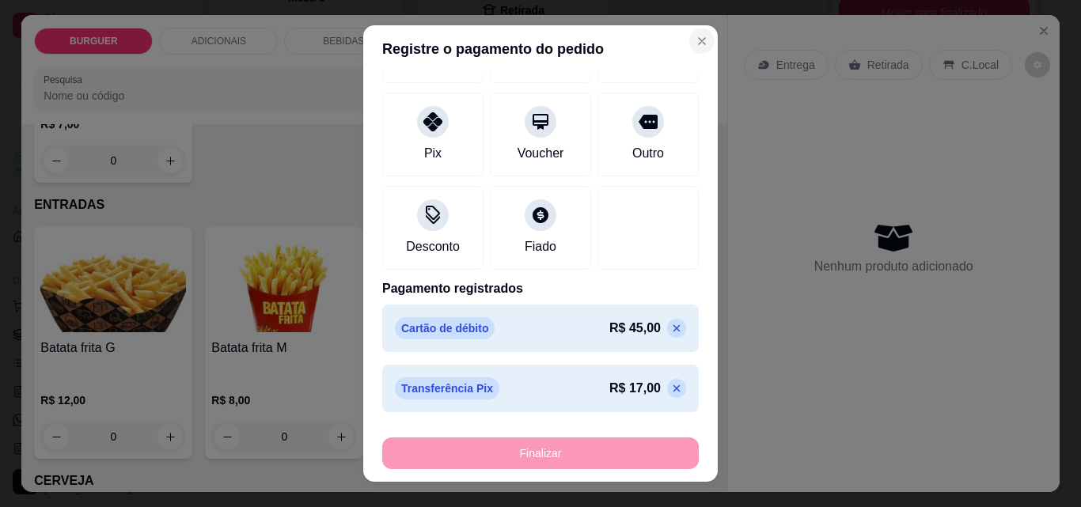
scroll to position [306, 0]
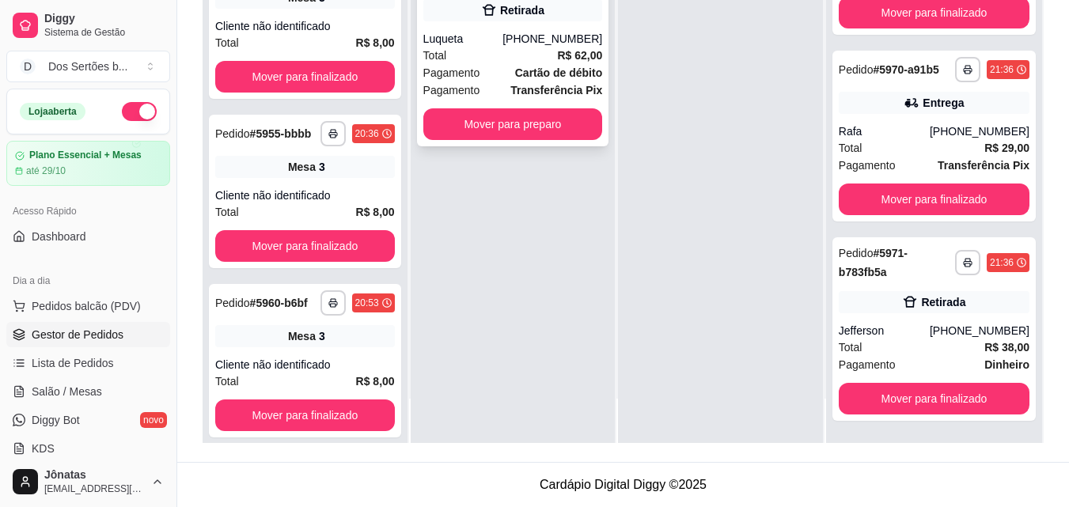
click at [536, 71] on strong "Cartão de débito" at bounding box center [558, 72] width 87 height 13
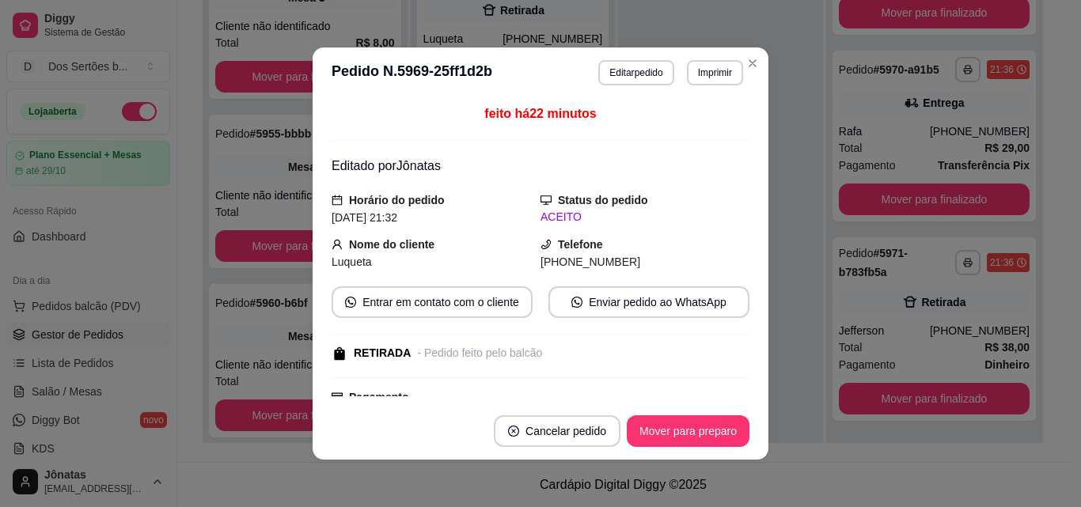
scroll to position [400, 0]
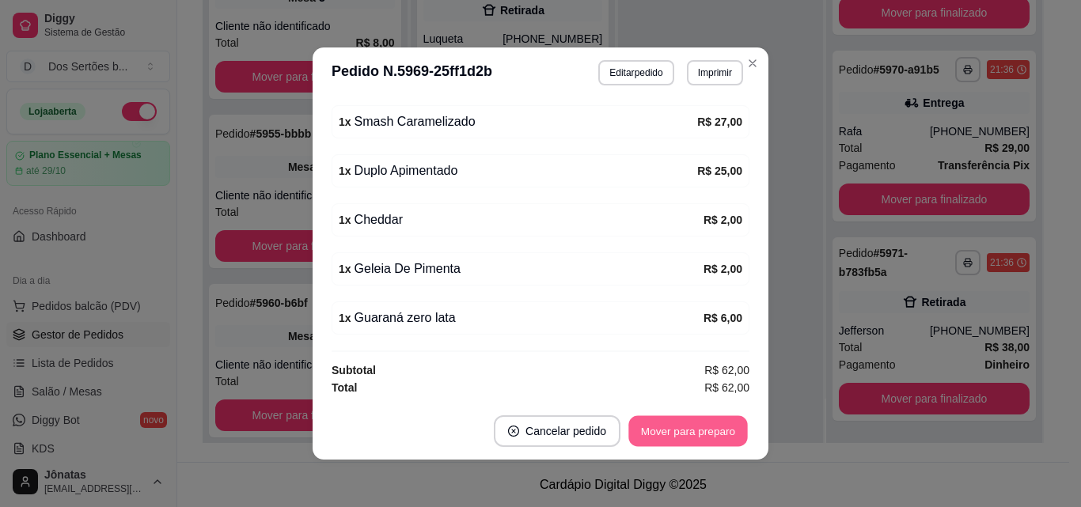
click at [677, 424] on button "Mover para preparo" at bounding box center [687, 431] width 119 height 31
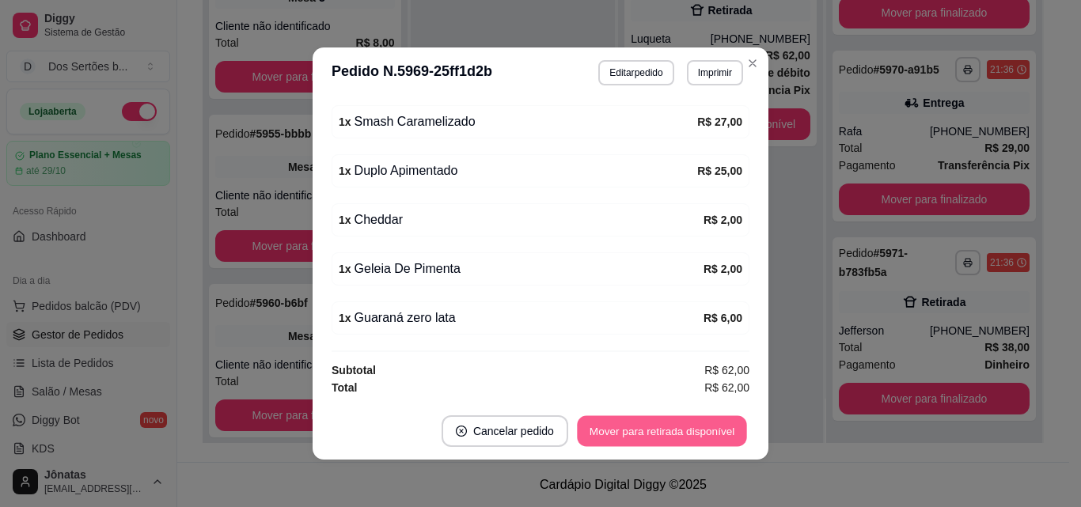
click at [646, 420] on button "Mover para retirada disponível" at bounding box center [661, 431] width 169 height 31
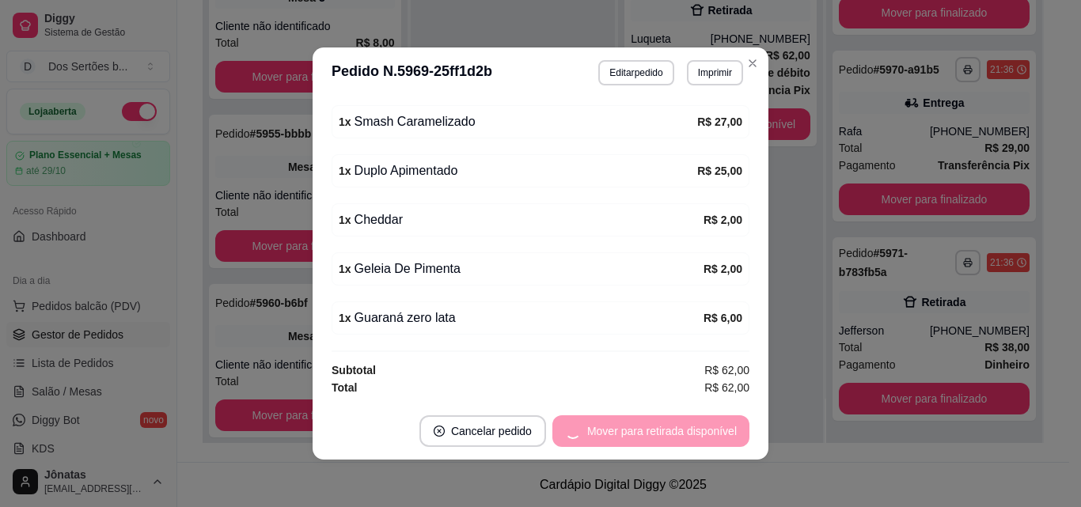
scroll to position [349, 0]
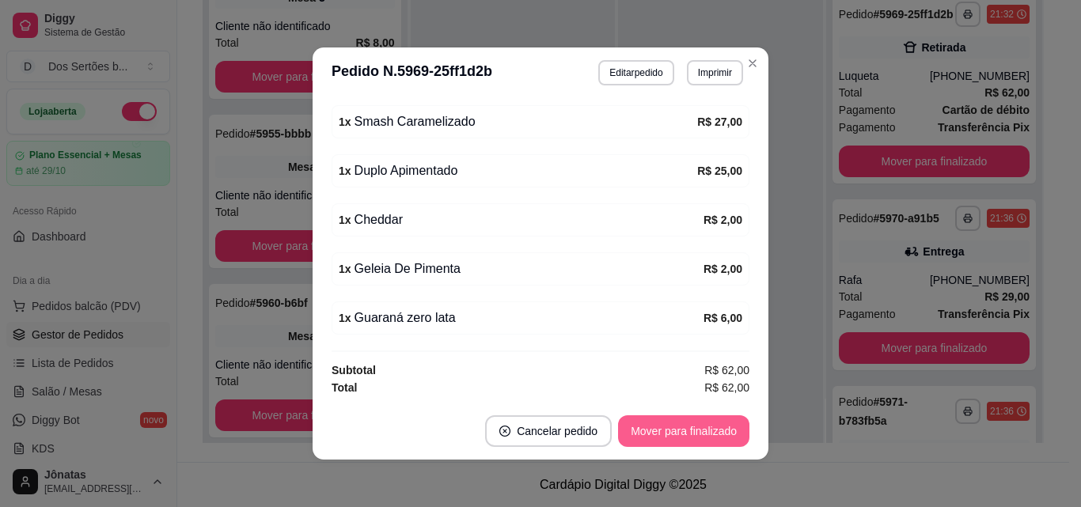
click at [706, 436] on button "Mover para finalizado" at bounding box center [683, 431] width 131 height 32
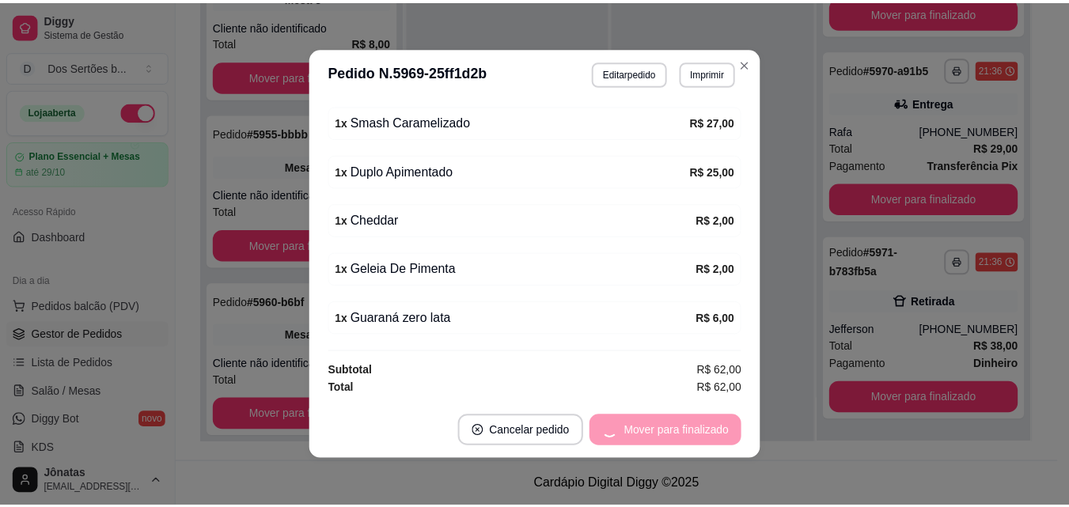
scroll to position [348, 0]
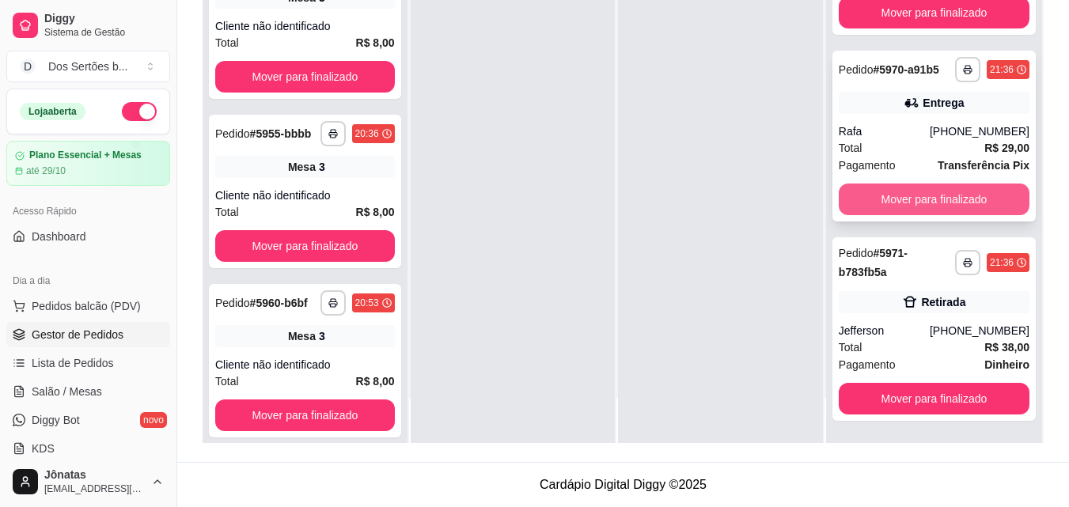
click at [895, 191] on button "Mover para finalizado" at bounding box center [934, 200] width 191 height 32
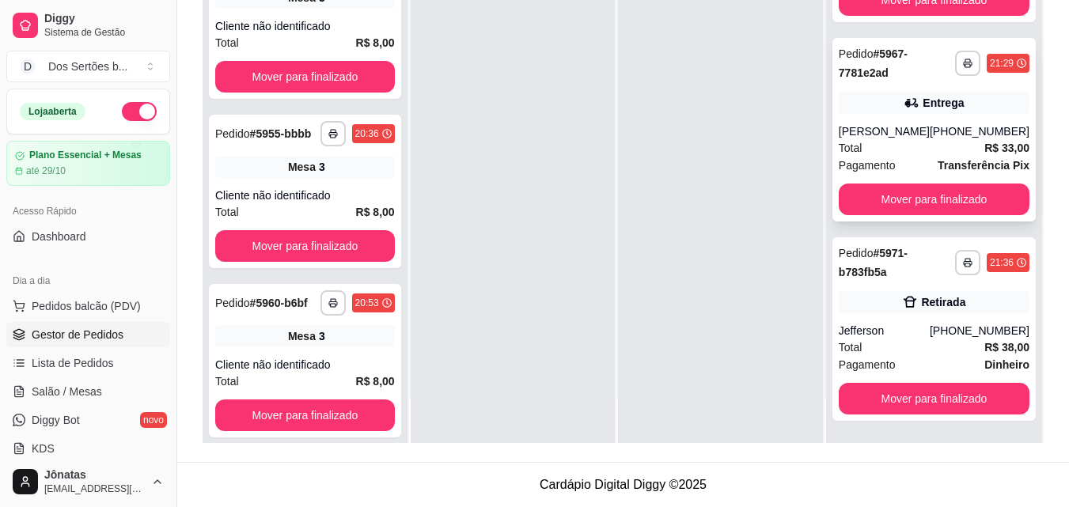
scroll to position [0, 0]
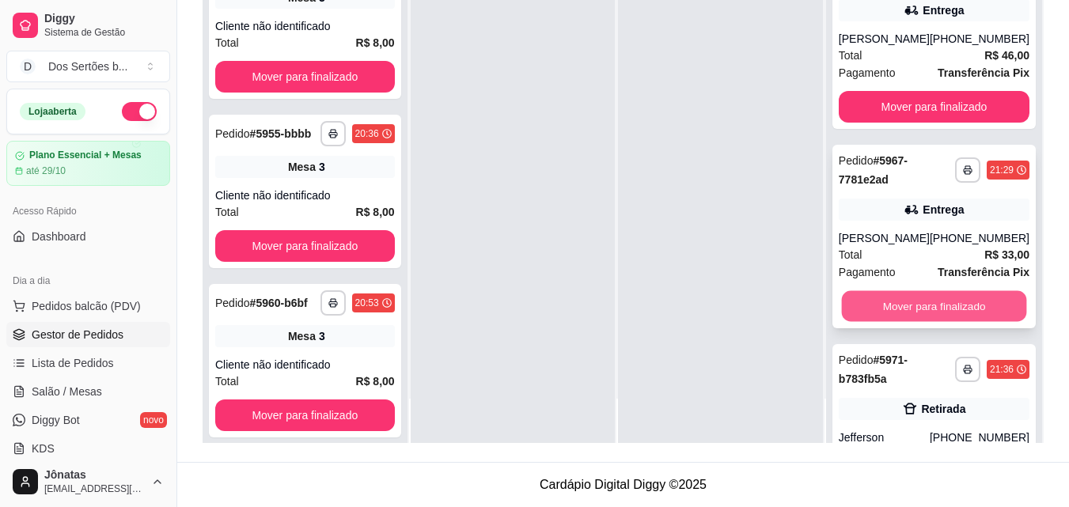
click at [869, 304] on button "Mover para finalizado" at bounding box center [933, 306] width 185 height 31
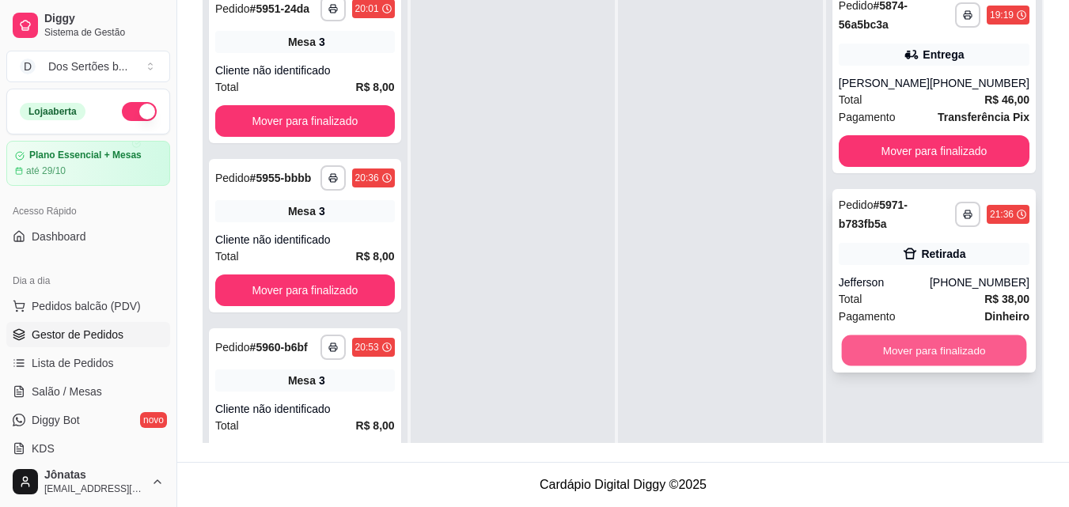
click at [965, 340] on button "Mover para finalizado" at bounding box center [933, 350] width 185 height 31
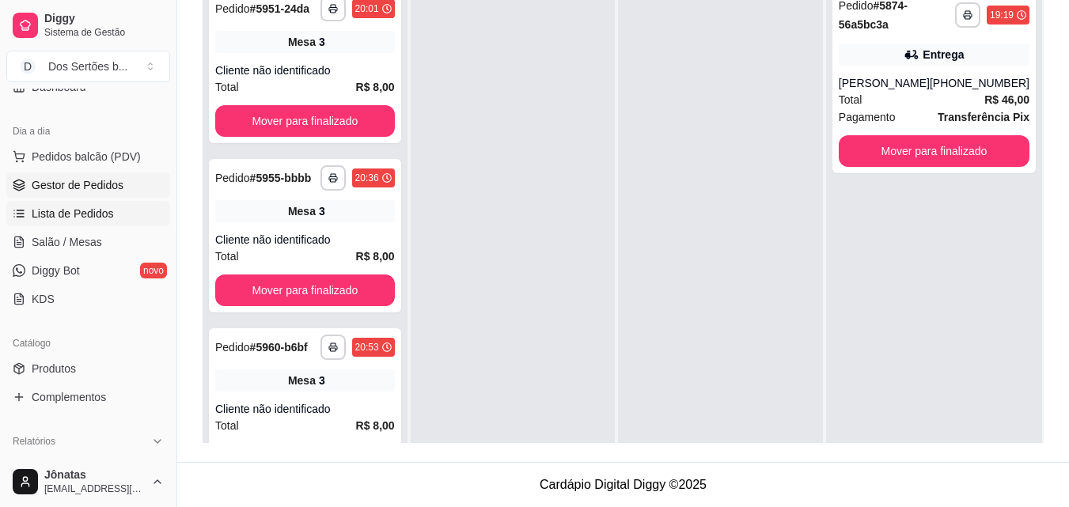
scroll to position [160, 0]
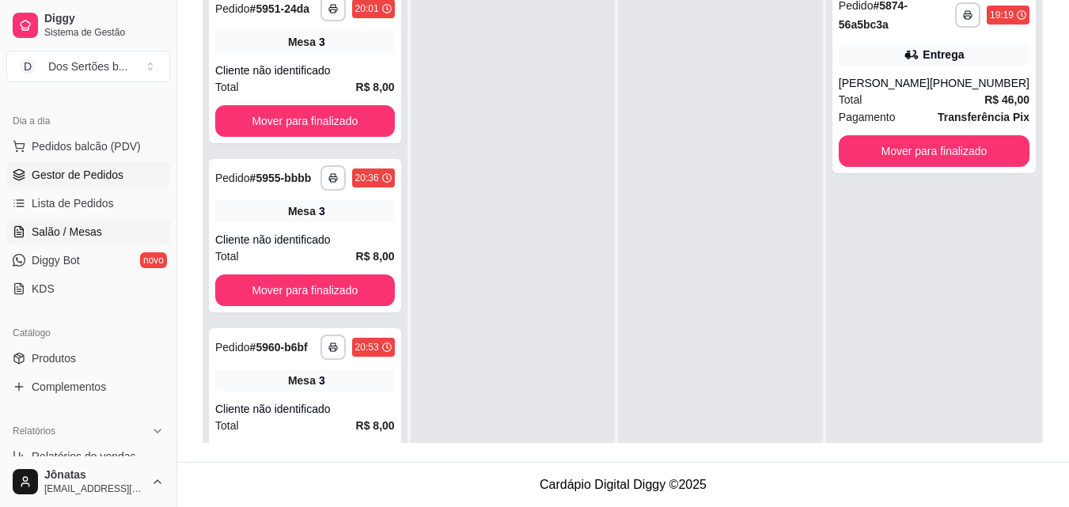
click at [51, 231] on span "Salão / Mesas" at bounding box center [67, 232] width 70 height 16
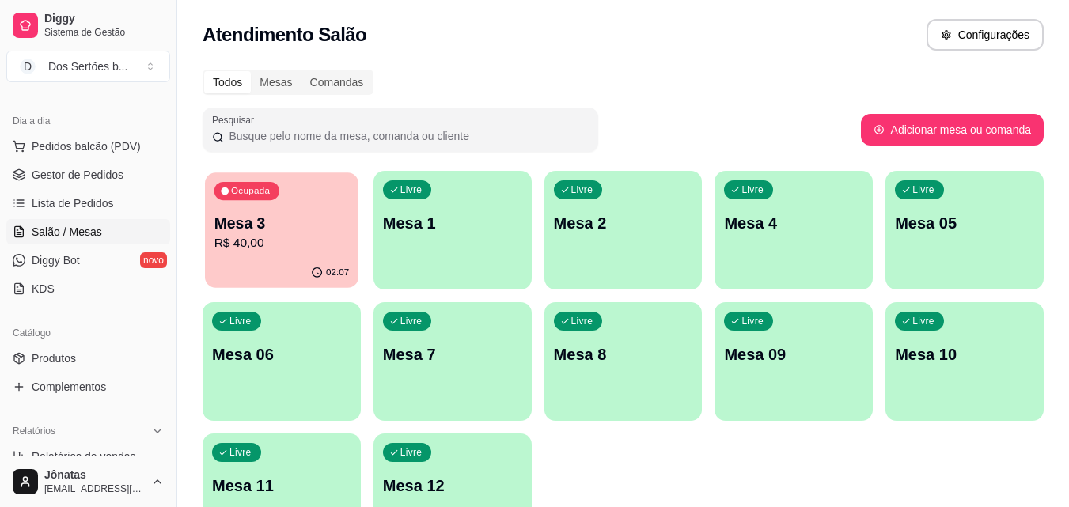
click at [293, 224] on p "Mesa 3" at bounding box center [281, 223] width 135 height 21
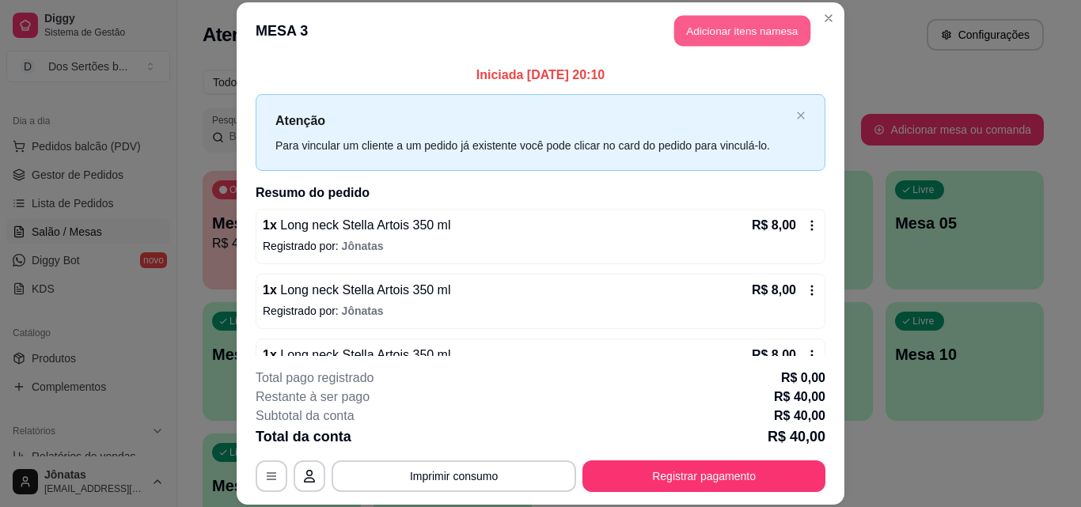
click at [697, 40] on button "Adicionar itens na mesa" at bounding box center [742, 31] width 136 height 31
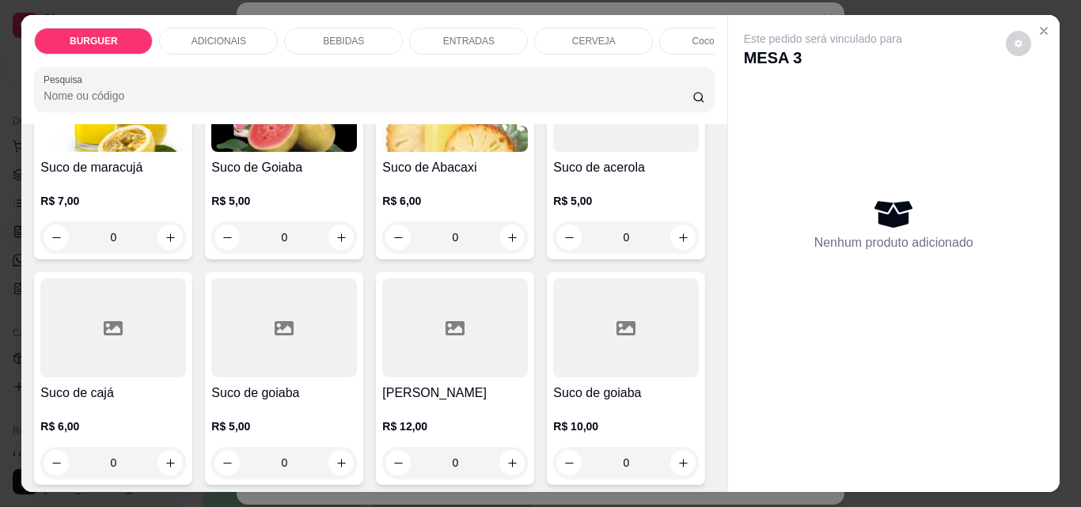
scroll to position [3616, 0]
type input "1"
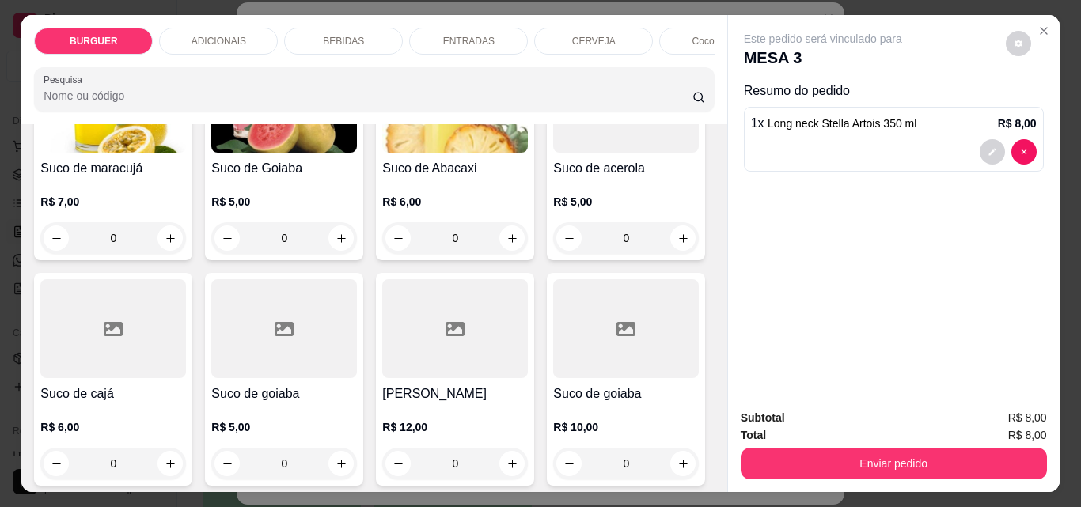
scroll to position [3617, 0]
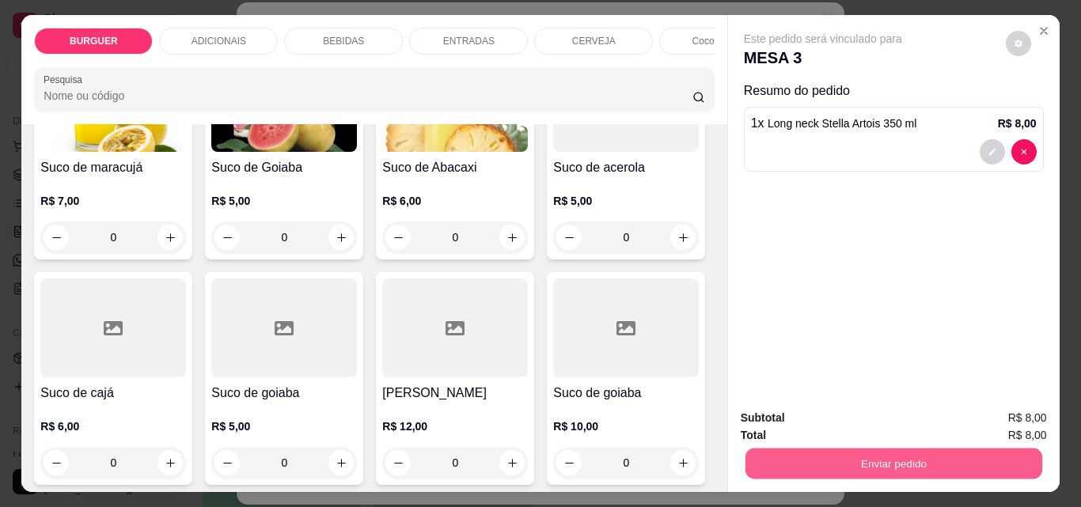
click at [978, 449] on button "Enviar pedido" at bounding box center [892, 463] width 297 height 31
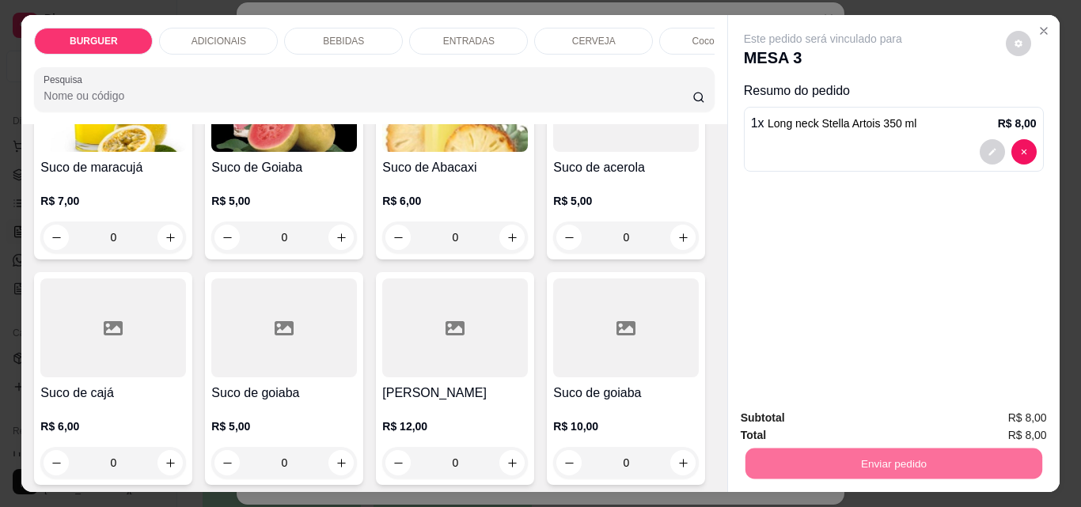
click at [1008, 419] on button "Enviar pedido" at bounding box center [1005, 417] width 87 height 29
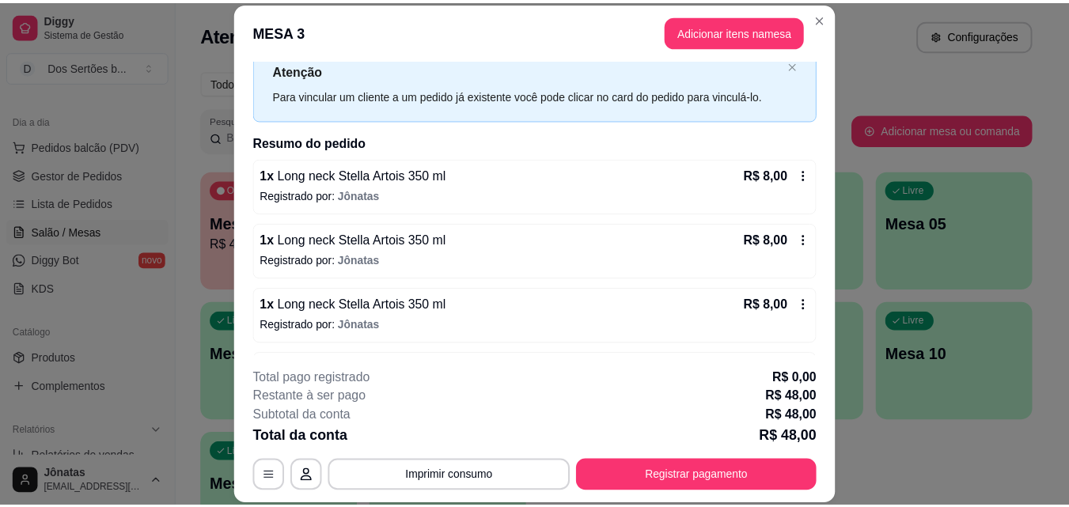
scroll to position [0, 0]
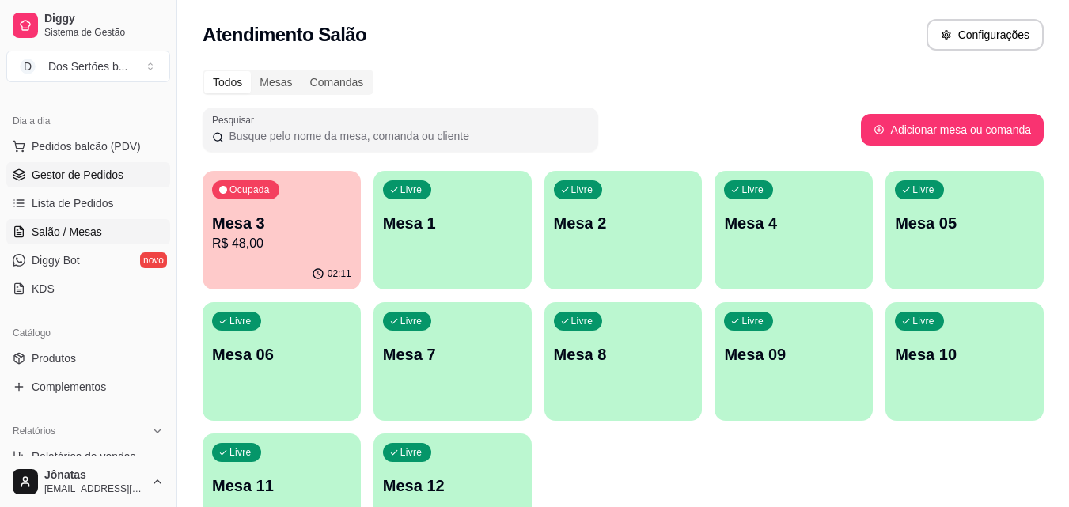
click at [52, 176] on span "Gestor de Pedidos" at bounding box center [78, 175] width 92 height 16
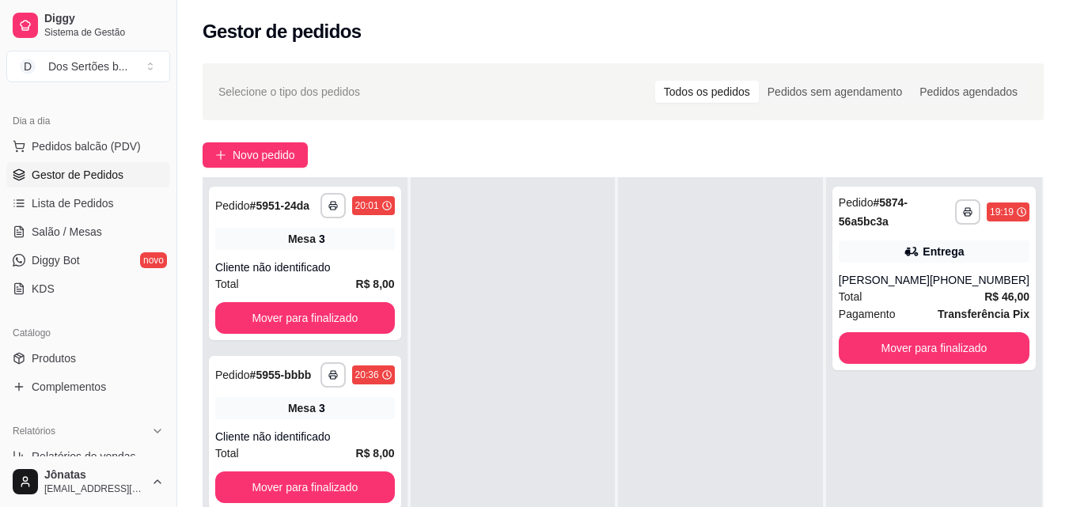
scroll to position [241, 0]
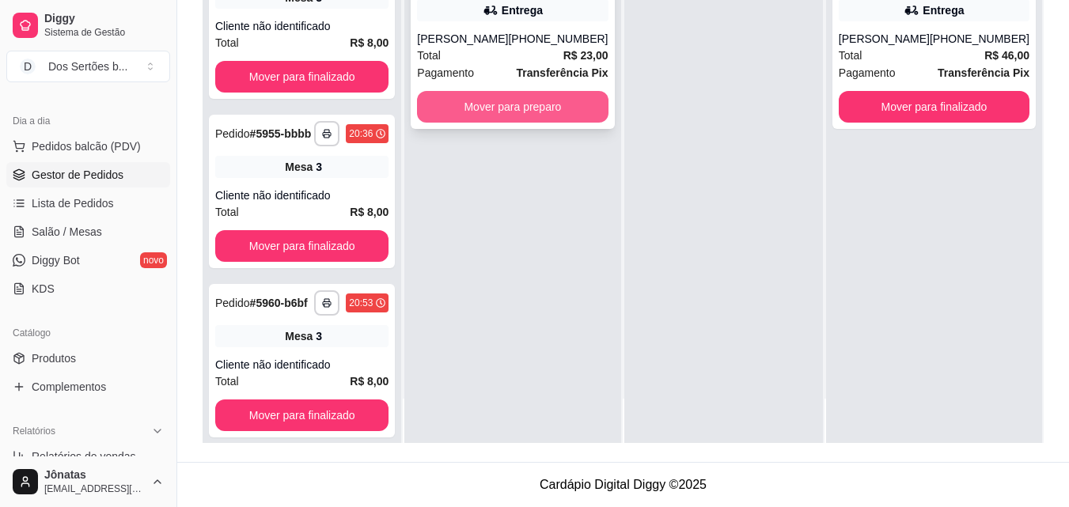
click at [523, 94] on button "Mover para preparo" at bounding box center [512, 107] width 191 height 32
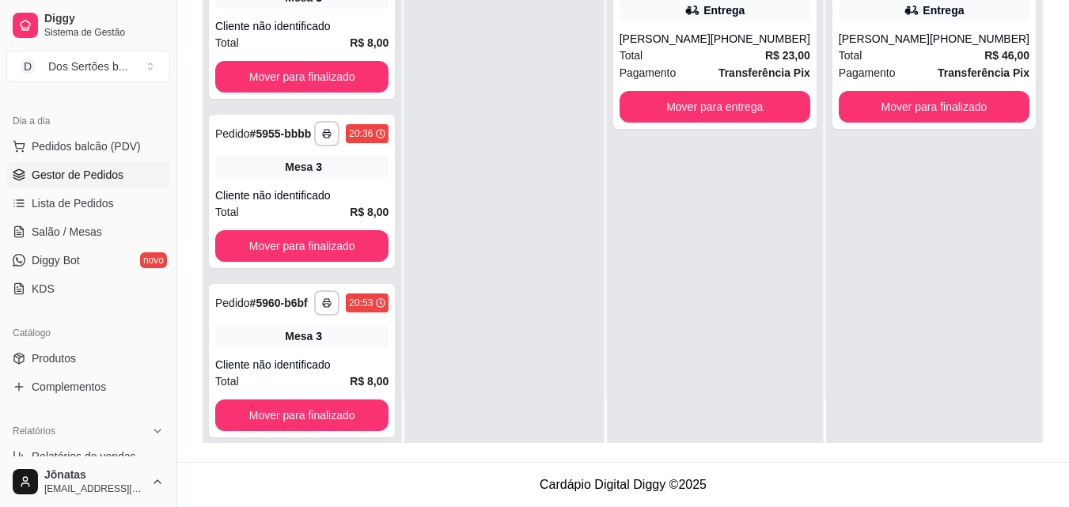
scroll to position [0, 0]
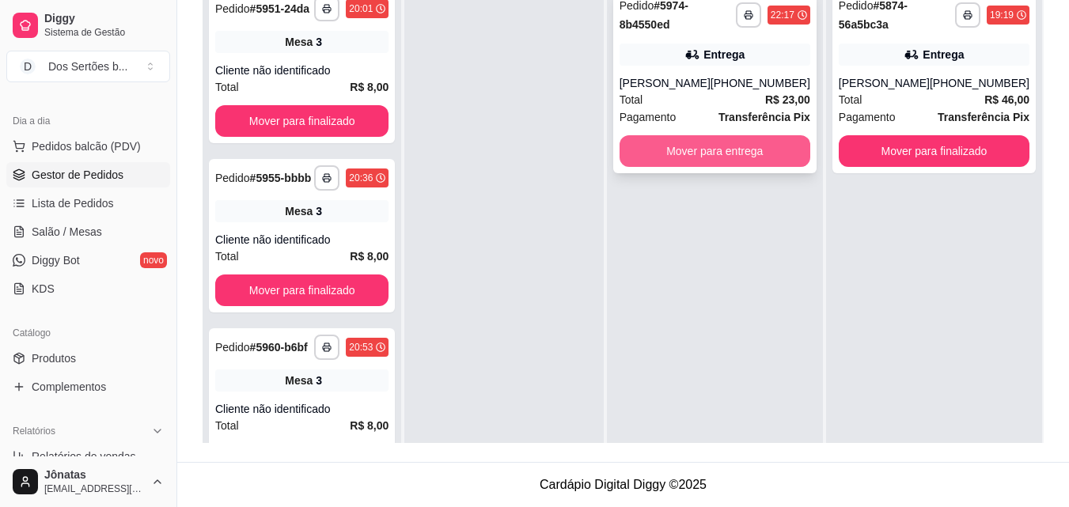
click at [687, 159] on button "Mover para entrega" at bounding box center [714, 151] width 191 height 32
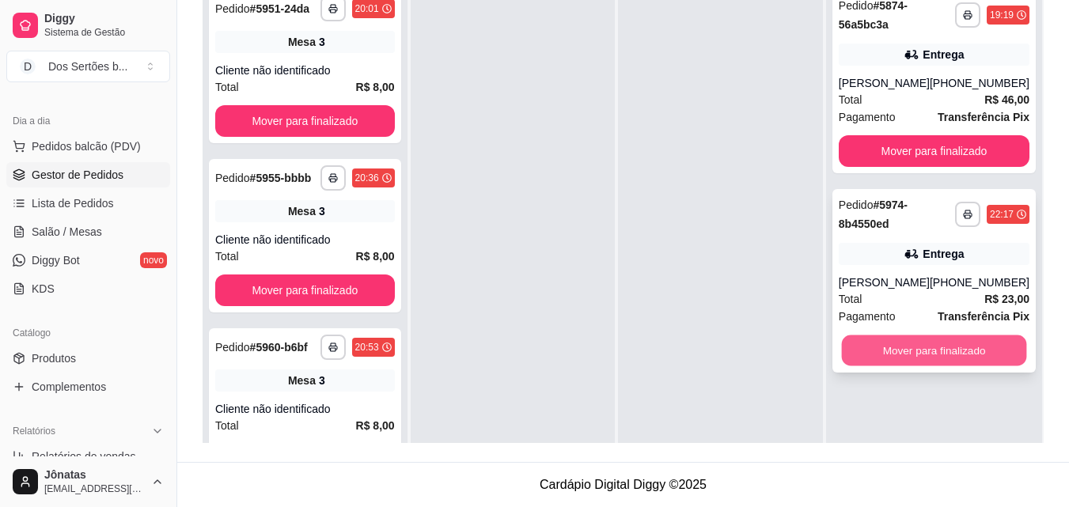
click at [899, 345] on button "Mover para finalizado" at bounding box center [933, 350] width 185 height 31
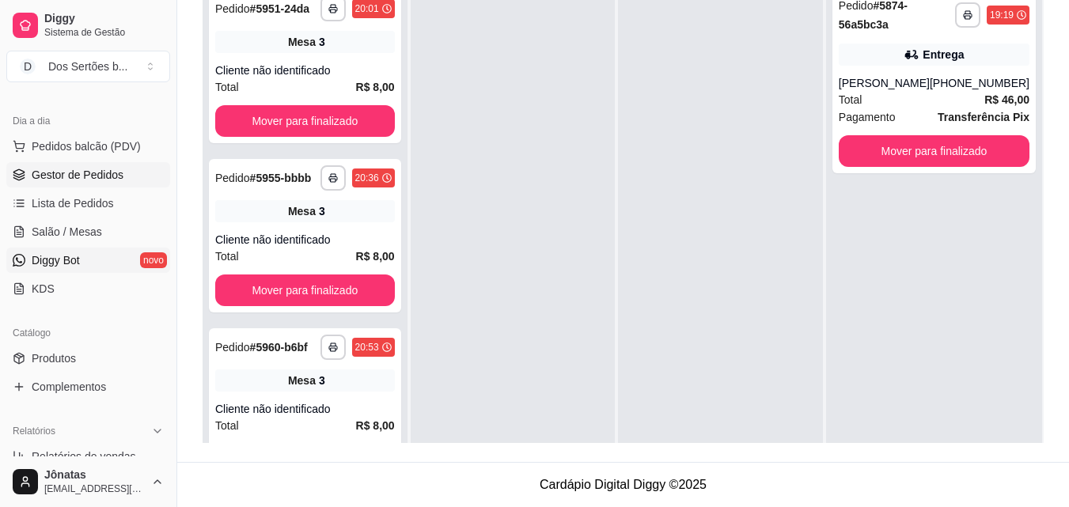
click at [77, 250] on link "Diggy Bot novo" at bounding box center [88, 260] width 164 height 25
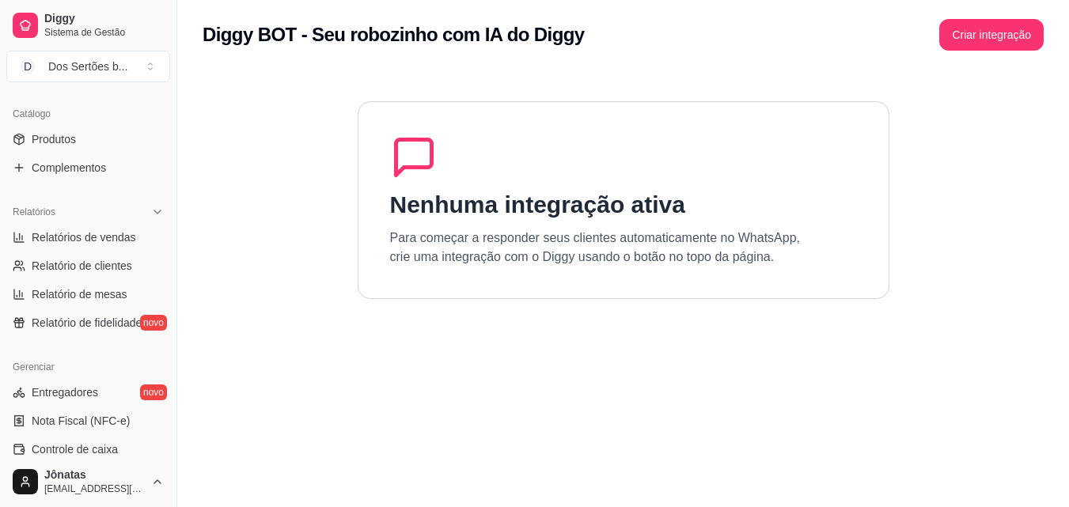
scroll to position [502, 0]
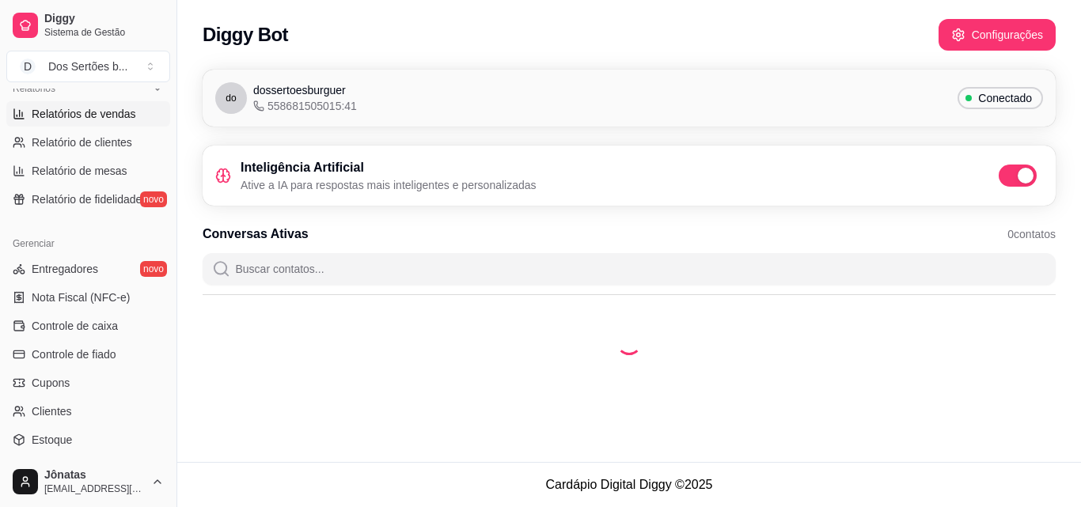
click at [79, 110] on span "Relatórios de vendas" at bounding box center [84, 114] width 104 height 16
select select "ALL"
select select "0"
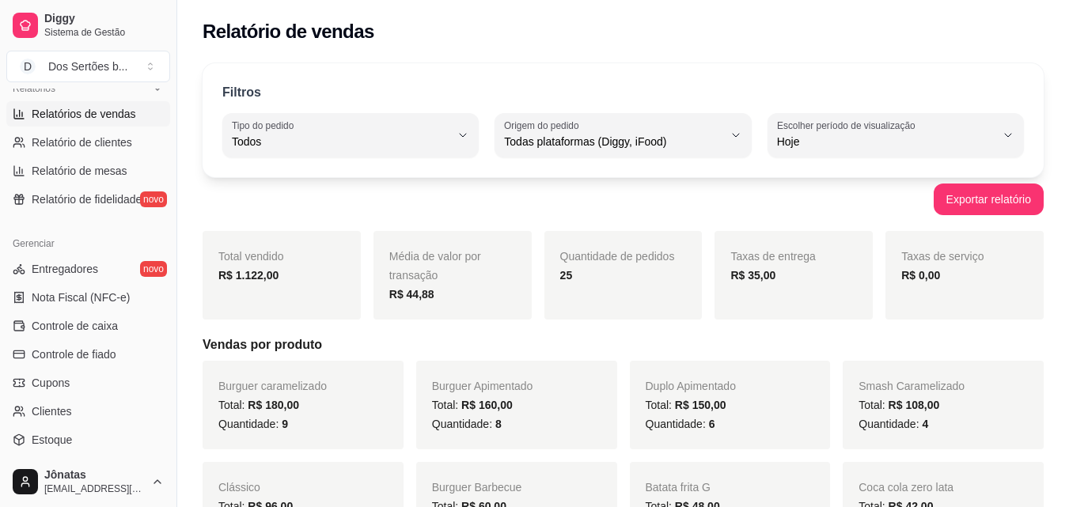
click at [315, 87] on div "Filtros" at bounding box center [622, 93] width 801 height 21
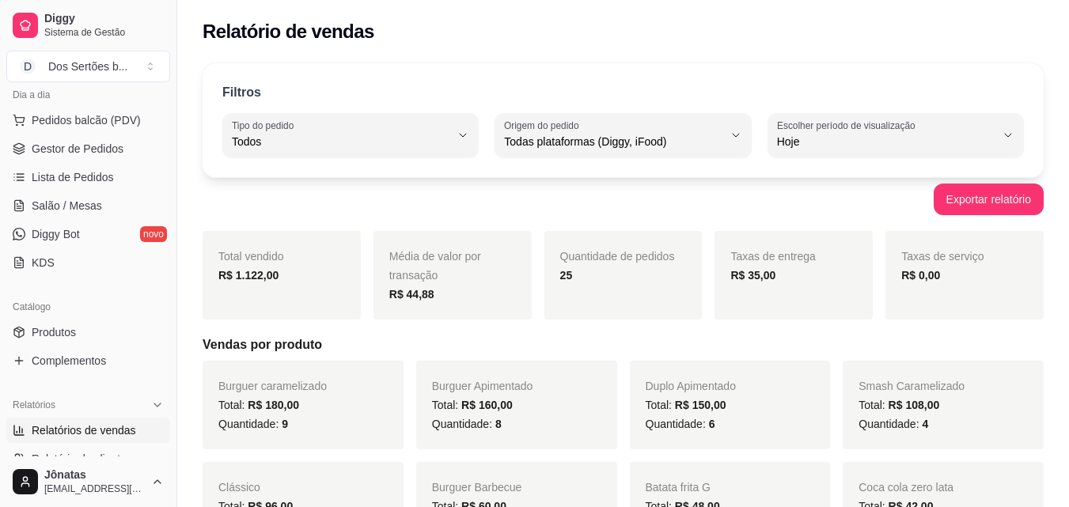
scroll to position [275, 0]
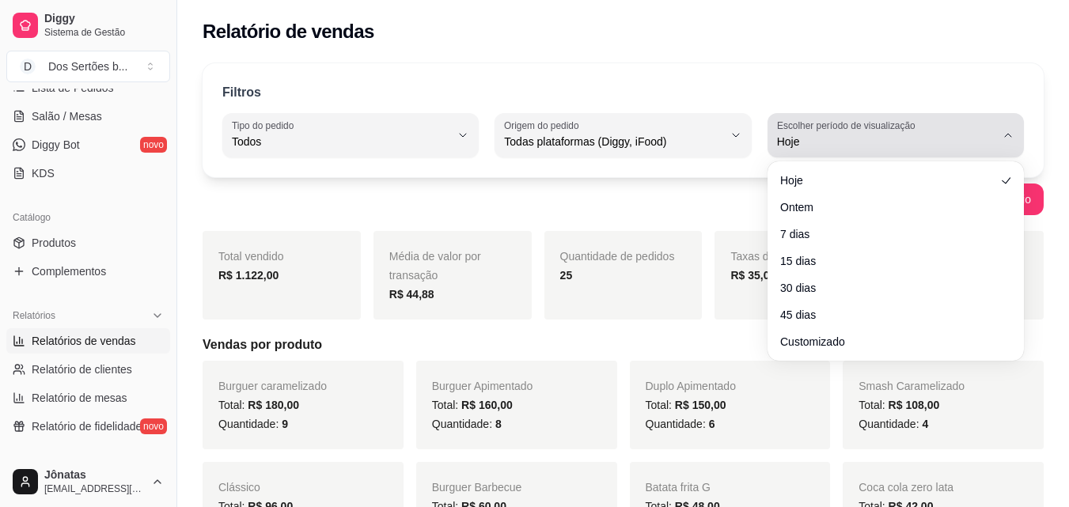
click at [1001, 141] on button "Escolher período de visualização Hoje" at bounding box center [895, 135] width 256 height 44
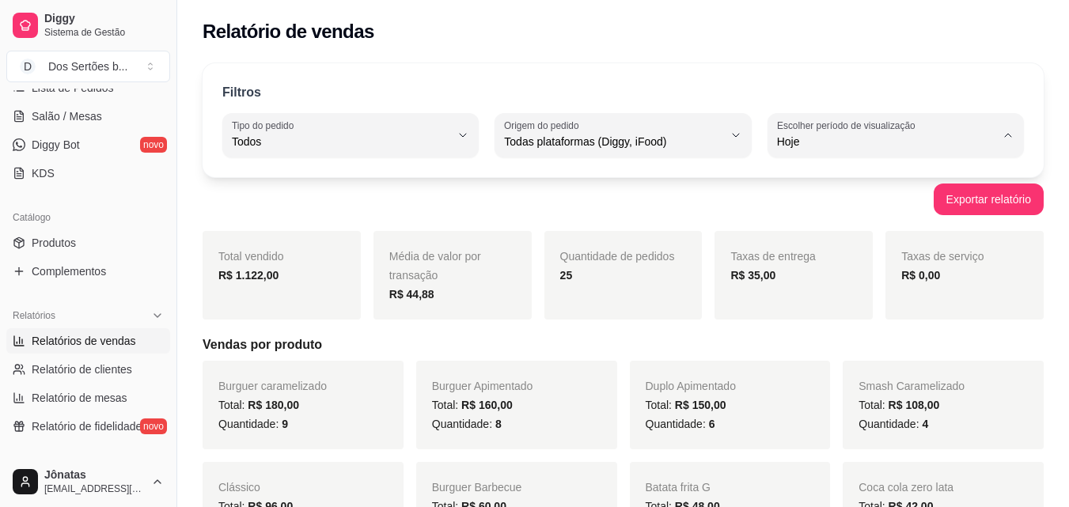
click at [808, 290] on span "30 dias" at bounding box center [887, 282] width 206 height 15
type input "30"
select select "30"
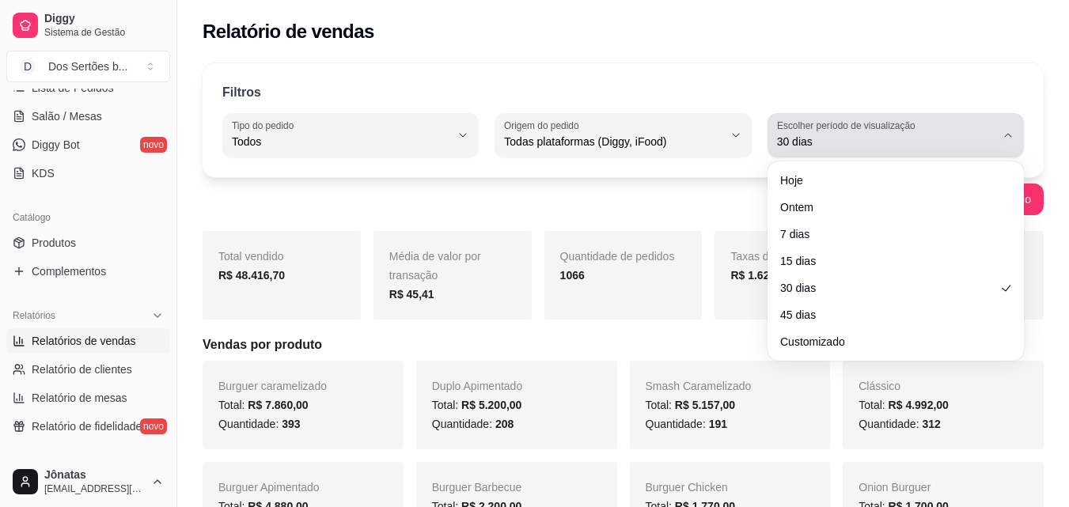
click at [1006, 131] on icon "button" at bounding box center [1007, 135] width 13 height 13
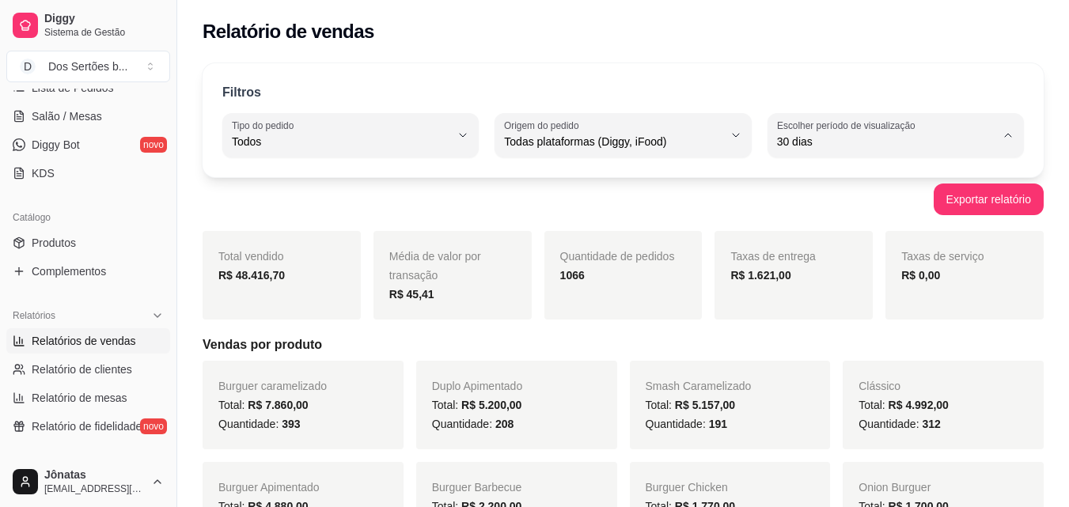
click at [820, 342] on span "Customizado" at bounding box center [887, 334] width 206 height 15
type input "-1"
select select "-1"
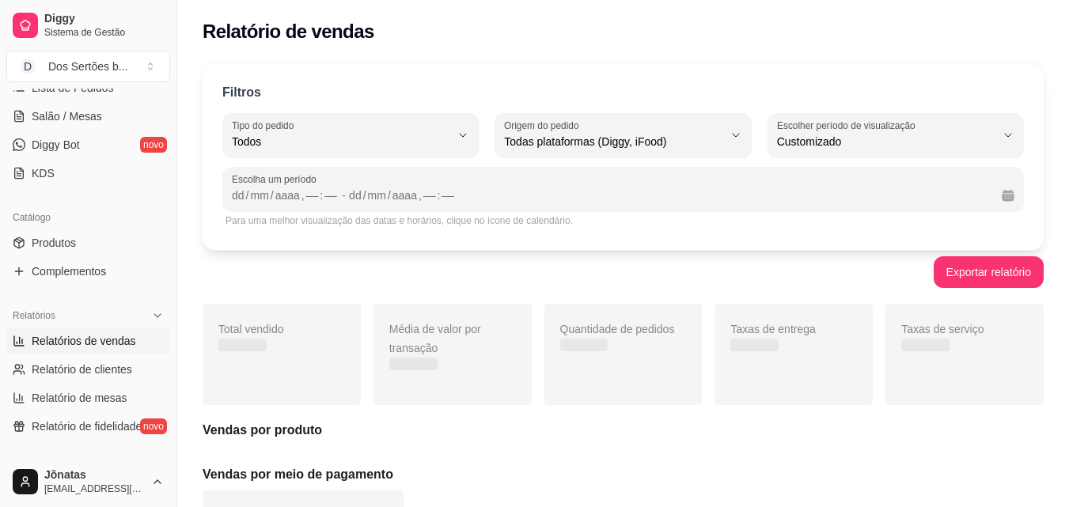
scroll to position [15, 0]
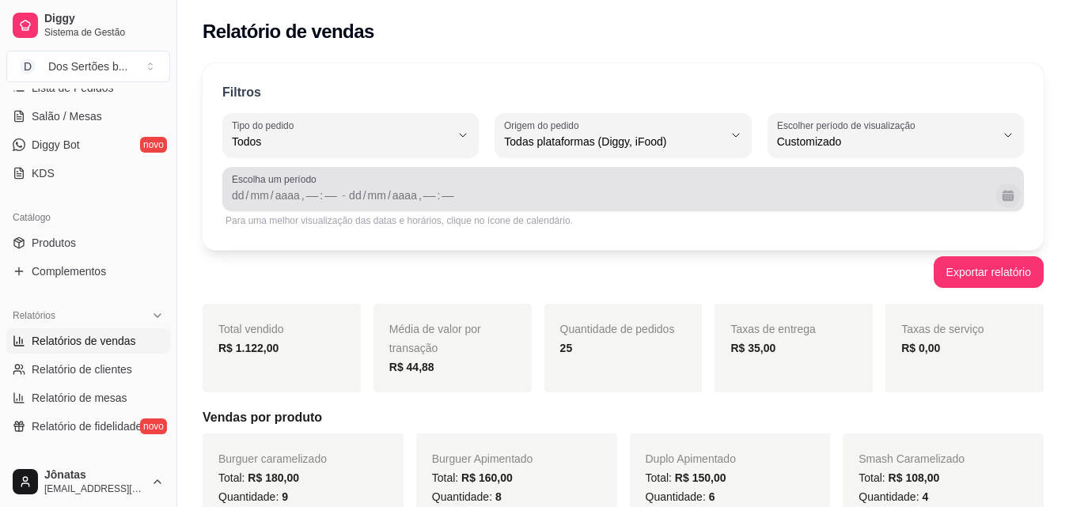
click at [1009, 198] on button "Calendário" at bounding box center [1007, 195] width 25 height 25
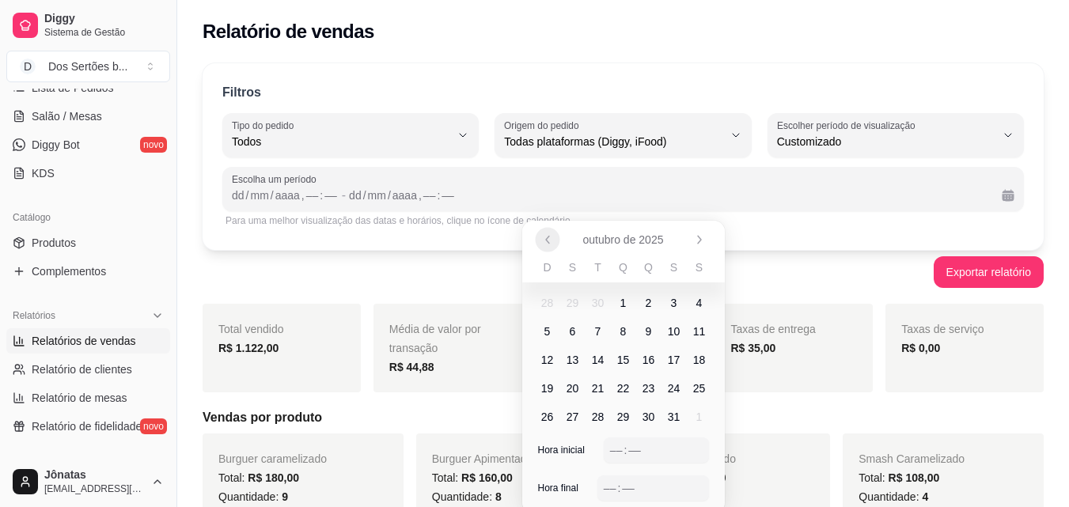
click at [551, 246] on button "Anterior" at bounding box center [547, 239] width 25 height 25
click at [576, 301] on span "1" at bounding box center [572, 302] width 25 height 25
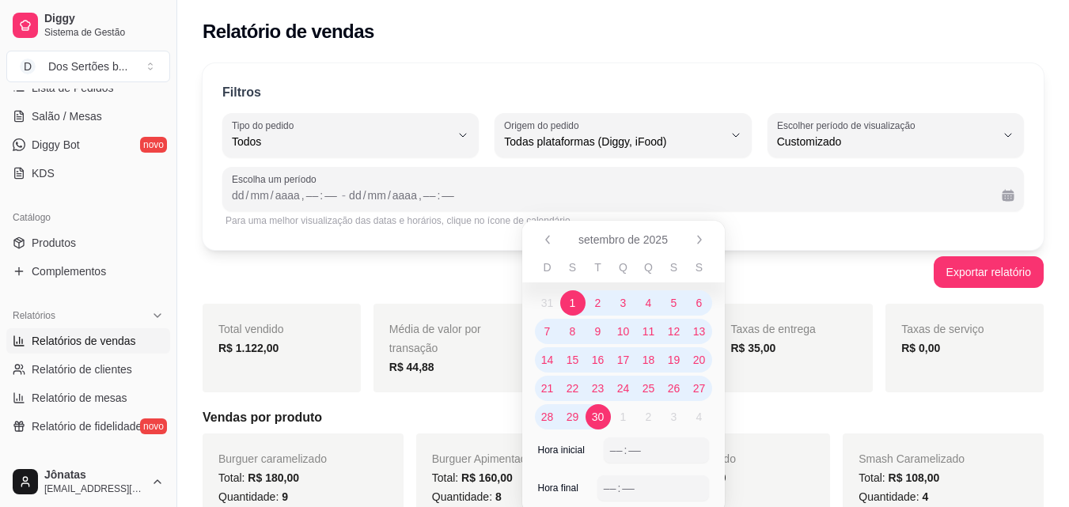
click at [599, 415] on span "30" at bounding box center [598, 417] width 13 height 16
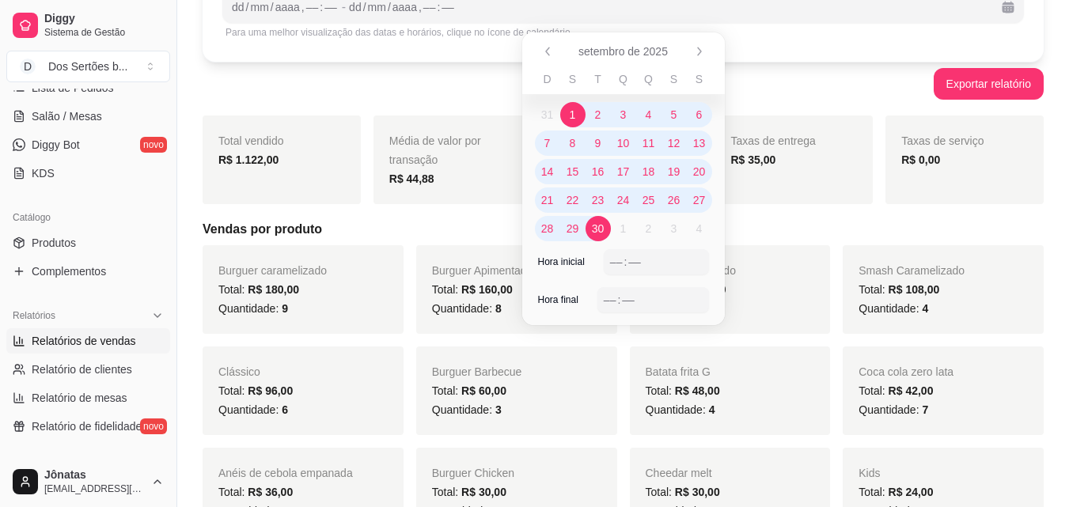
scroll to position [200, 0]
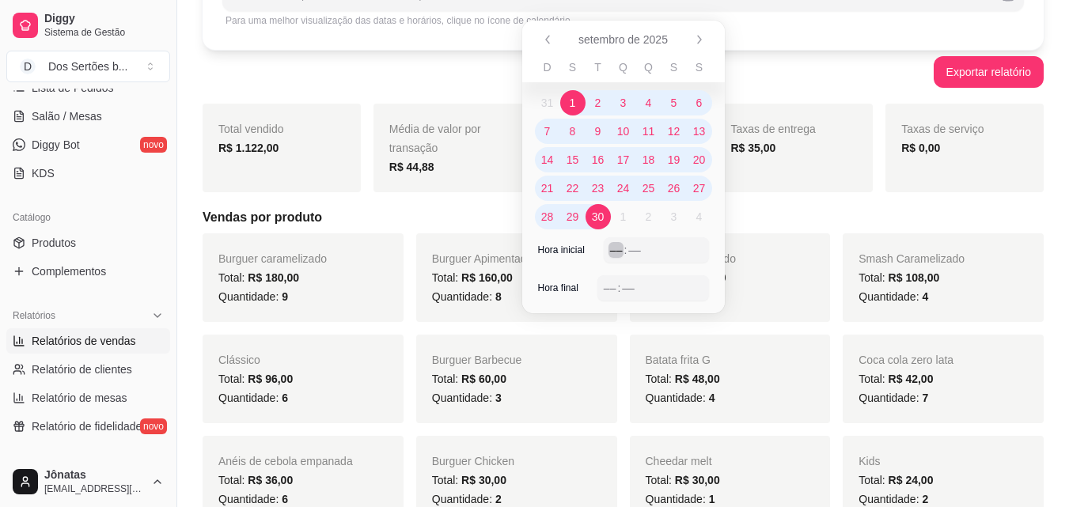
click at [611, 249] on div "––" at bounding box center [616, 250] width 16 height 16
click at [608, 286] on div "––" at bounding box center [610, 288] width 16 height 16
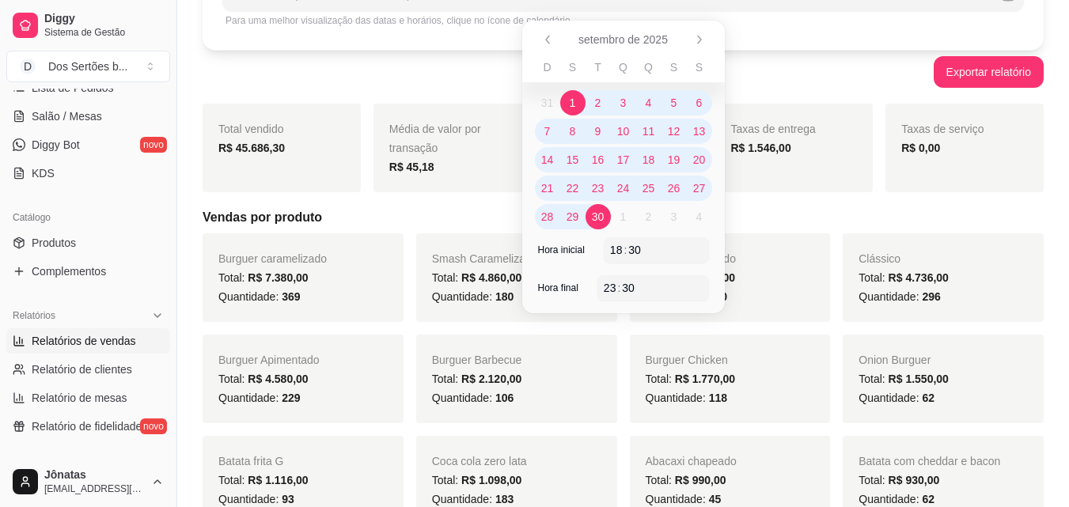
click at [465, 214] on h5 "Vendas por produto" at bounding box center [623, 217] width 841 height 19
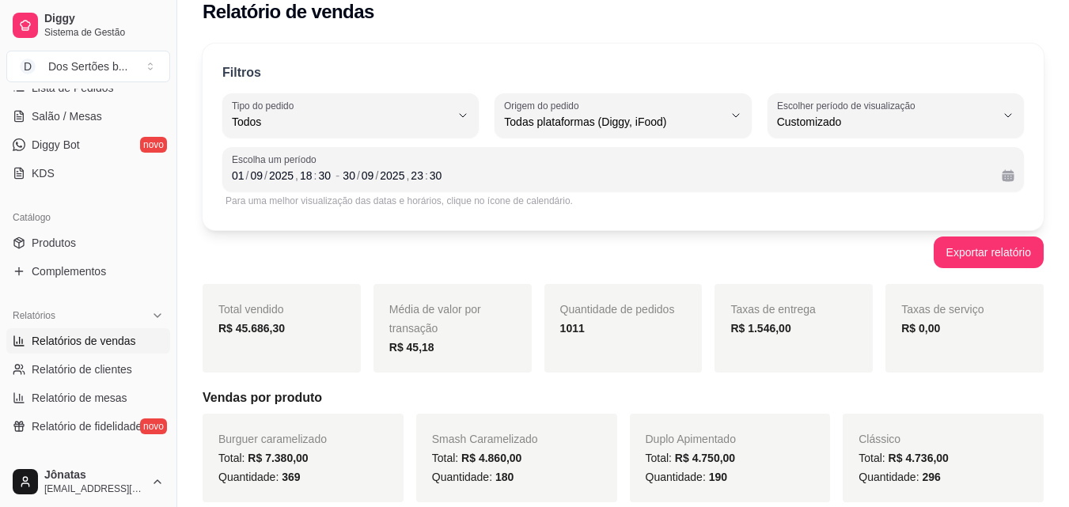
scroll to position [0, 0]
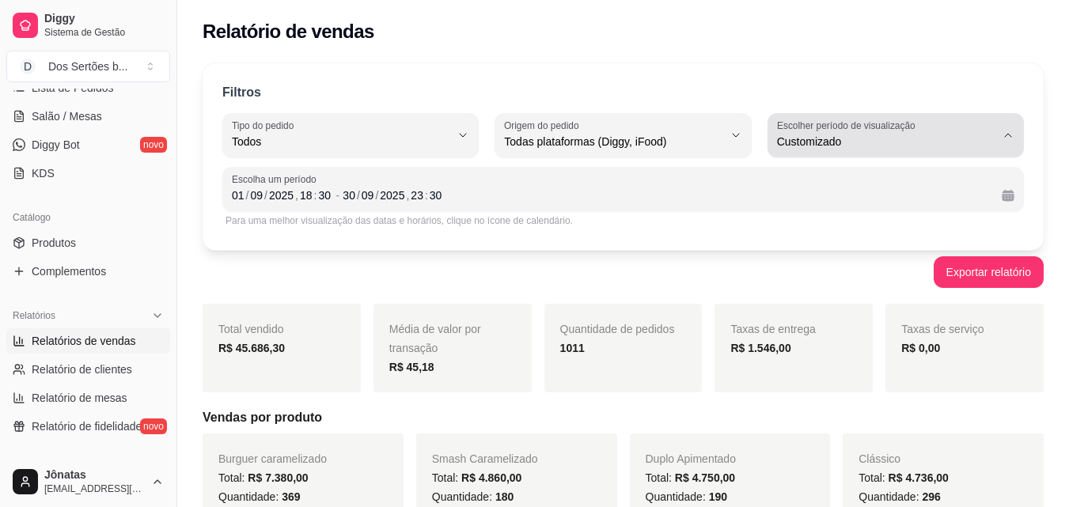
click at [1003, 133] on icon "button" at bounding box center [1007, 135] width 13 height 13
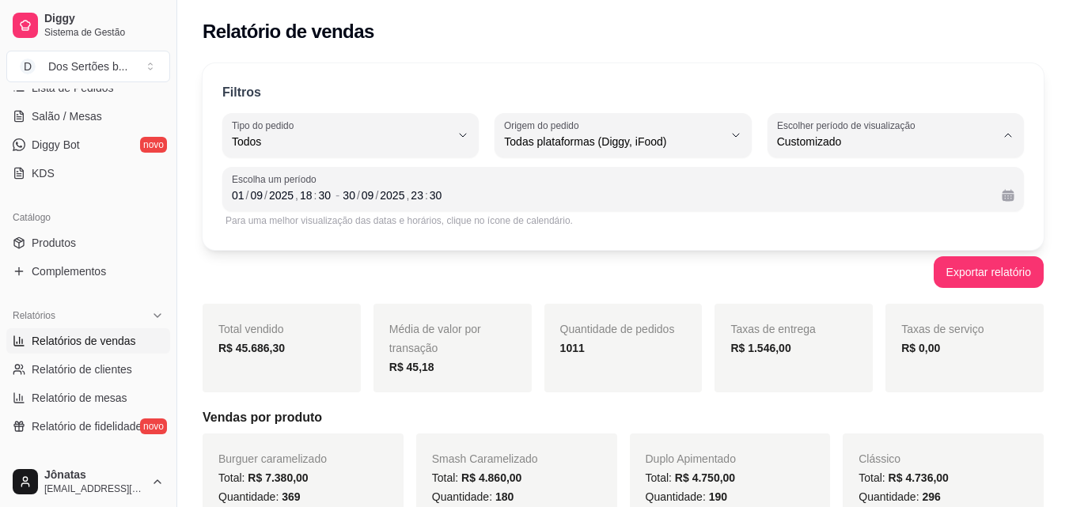
click at [865, 178] on span "Hoje" at bounding box center [887, 179] width 206 height 15
type input "0"
select select "0"
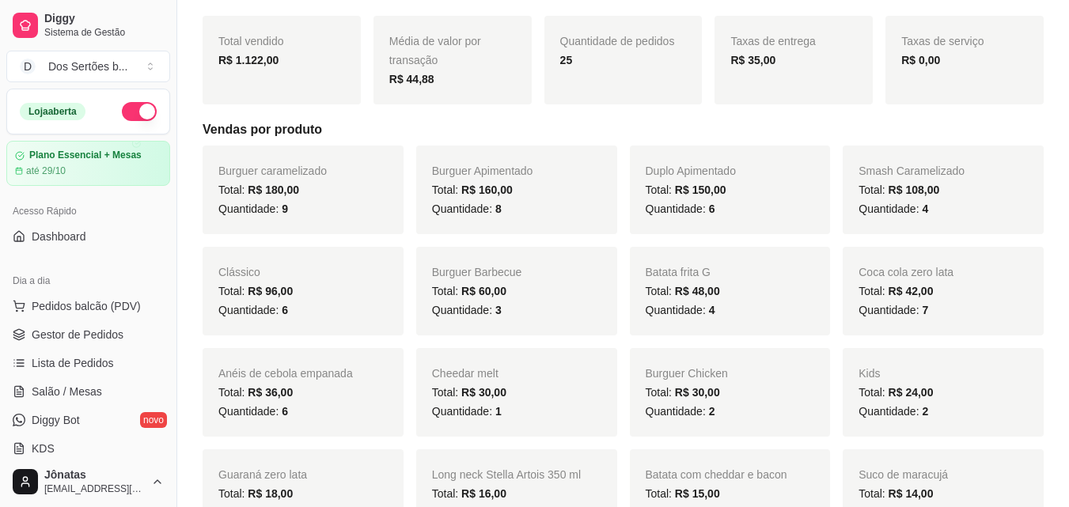
click at [122, 119] on button "button" at bounding box center [139, 111] width 35 height 19
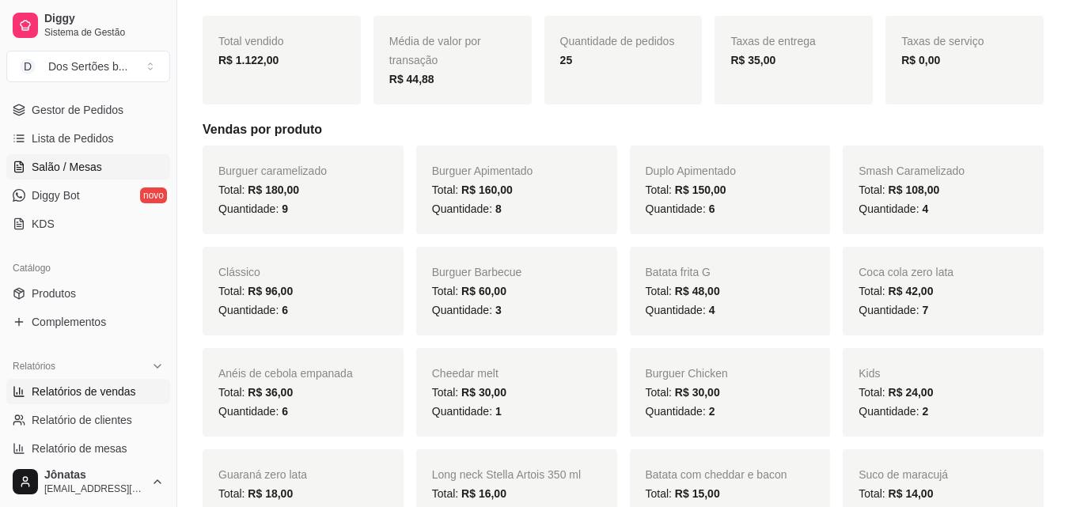
click at [44, 168] on span "Salão / Mesas" at bounding box center [67, 167] width 70 height 16
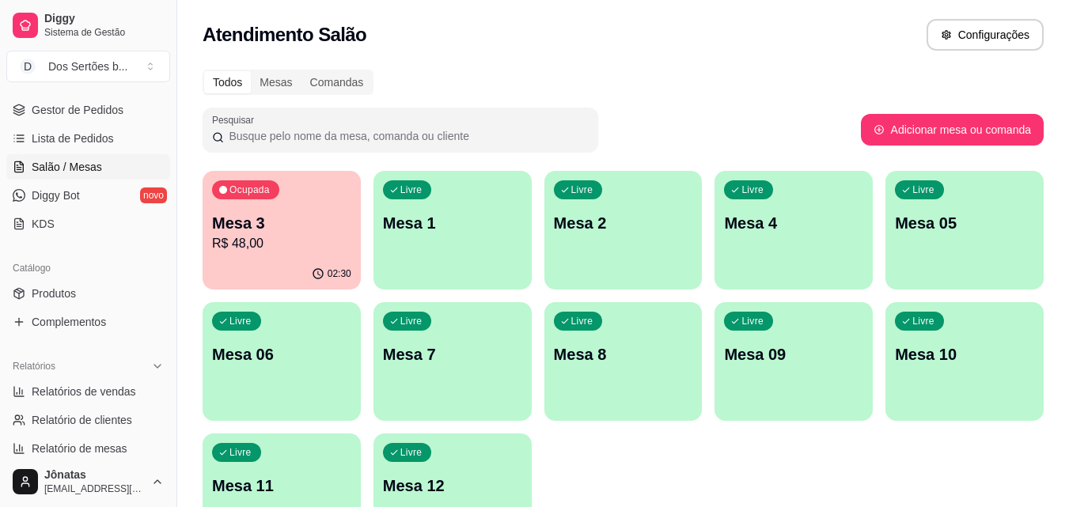
click at [331, 223] on p "Mesa 3" at bounding box center [281, 223] width 139 height 22
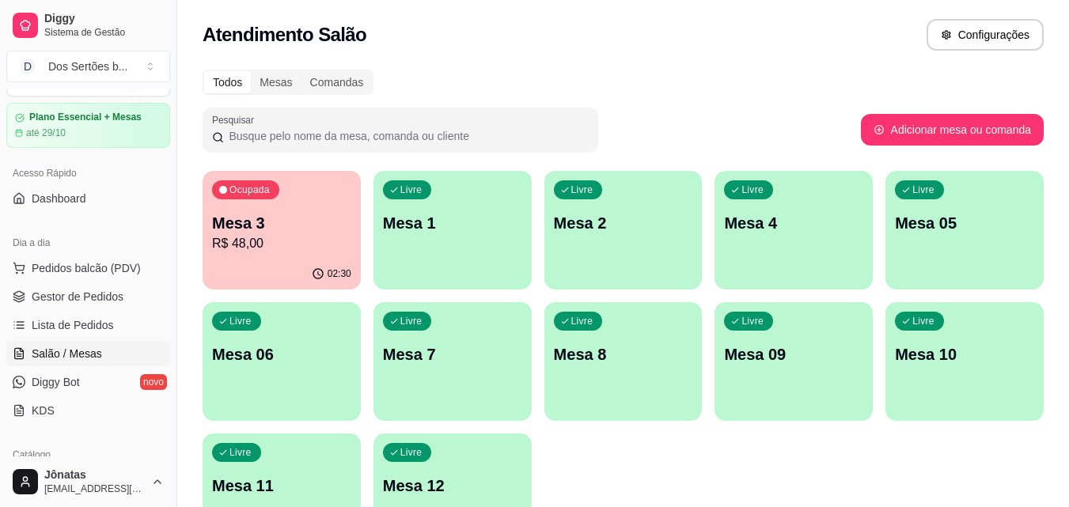
scroll to position [23, 0]
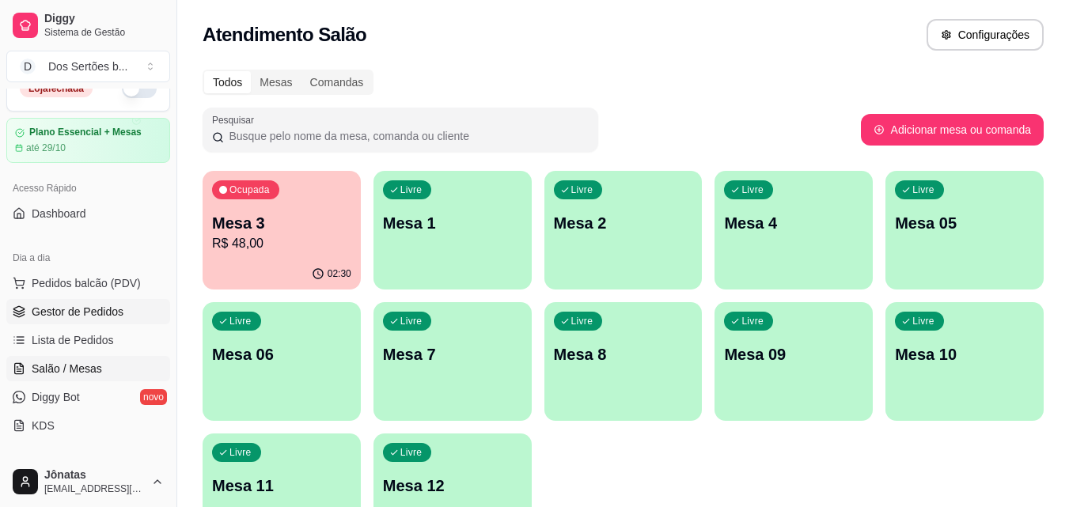
click at [32, 318] on span "Gestor de Pedidos" at bounding box center [78, 312] width 92 height 16
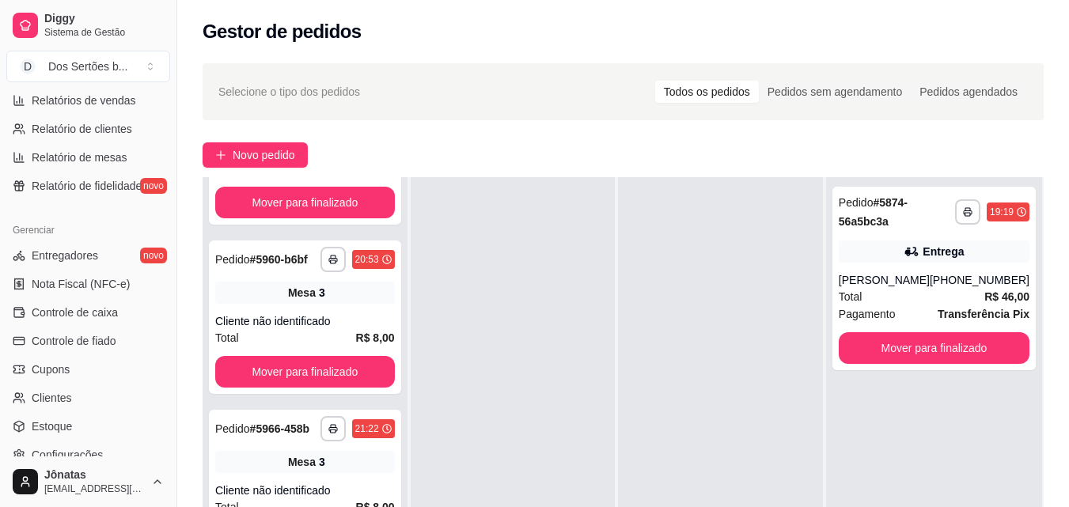
scroll to position [543, 0]
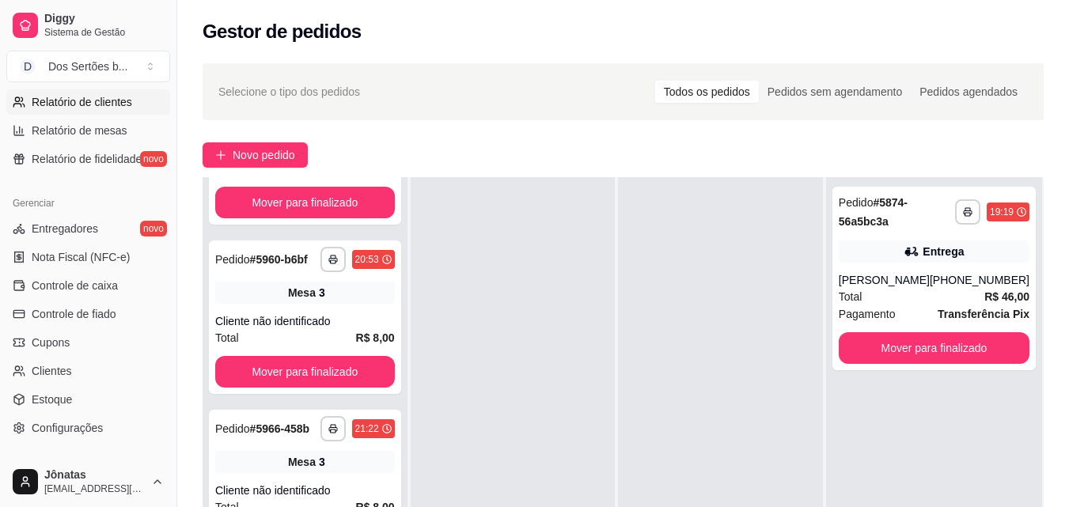
click at [58, 108] on span "Relatório de clientes" at bounding box center [82, 102] width 100 height 16
select select "30"
select select "HIGHEST_TOTAL_SPENT_WITH_ORDERS"
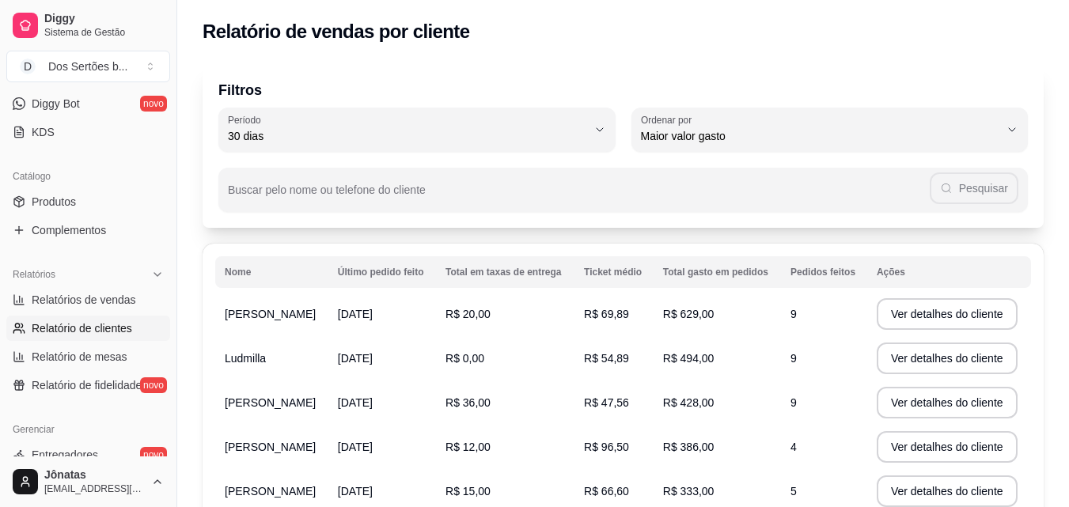
scroll to position [244, 0]
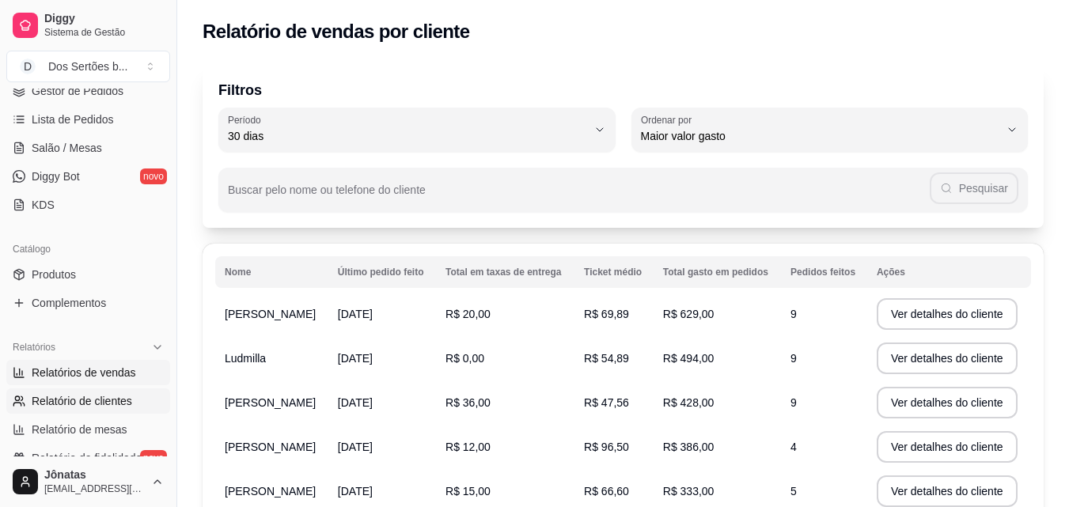
click at [62, 369] on span "Relatórios de vendas" at bounding box center [84, 373] width 104 height 16
select select "ALL"
select select "0"
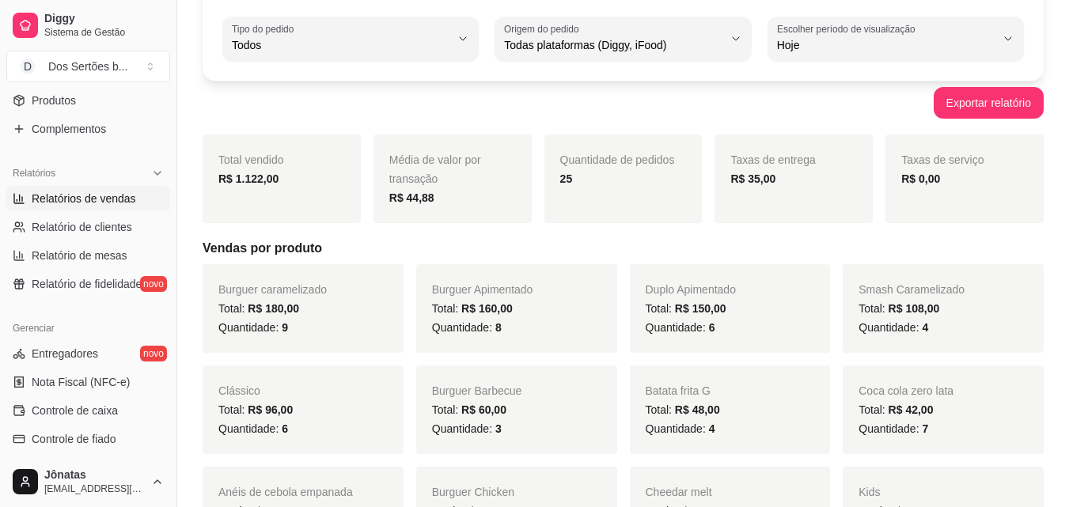
scroll to position [622, 0]
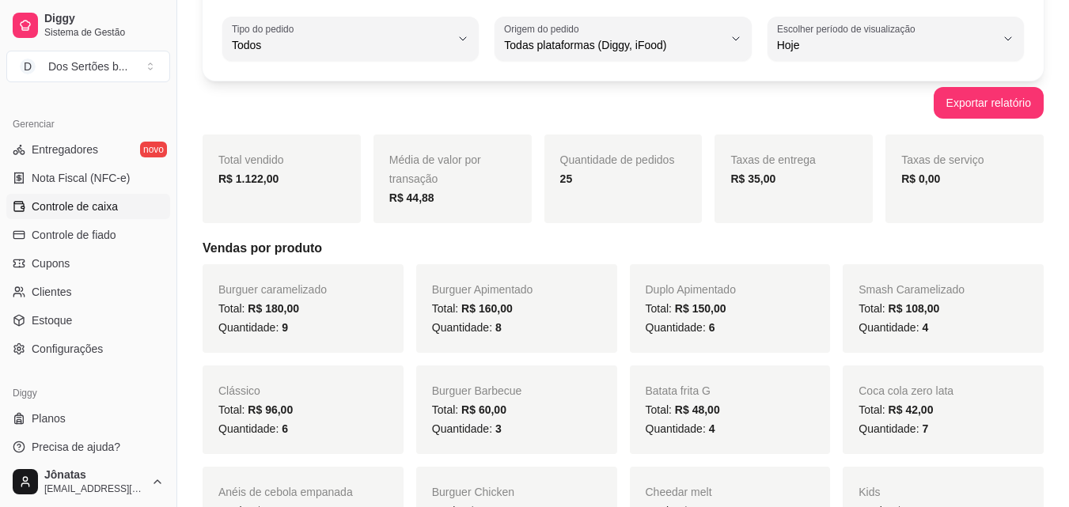
click at [43, 208] on span "Controle de caixa" at bounding box center [75, 207] width 86 height 16
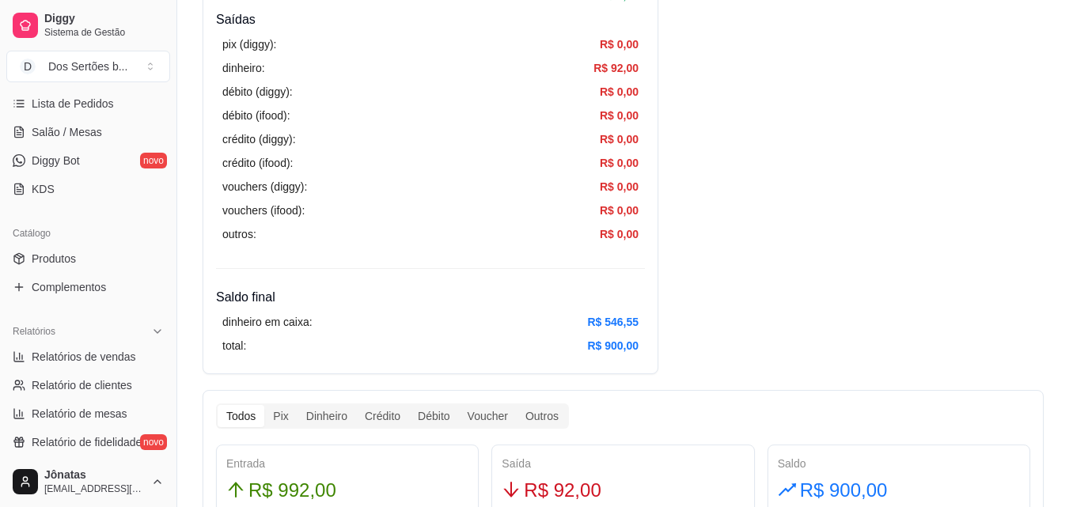
scroll to position [187, 0]
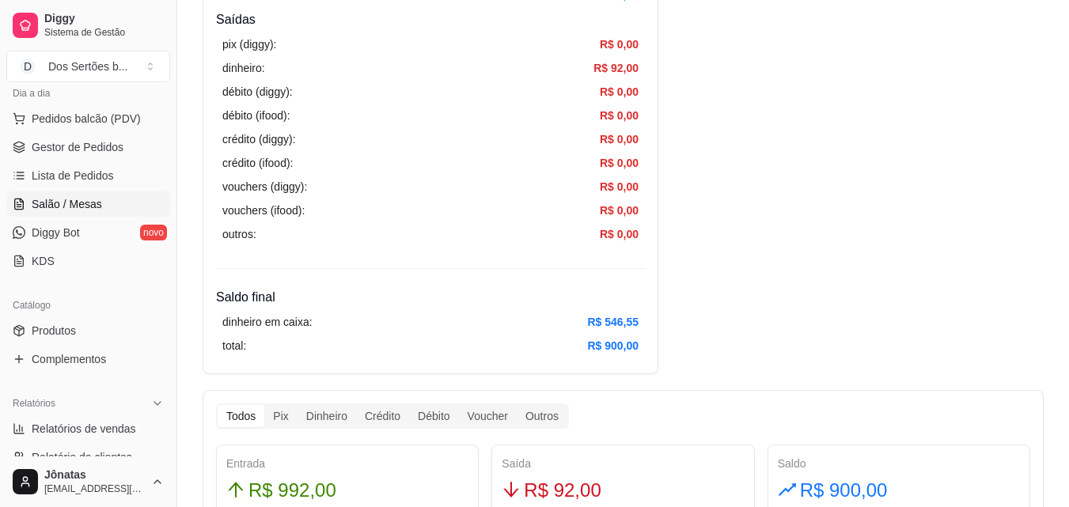
click at [66, 210] on span "Salão / Mesas" at bounding box center [67, 204] width 70 height 16
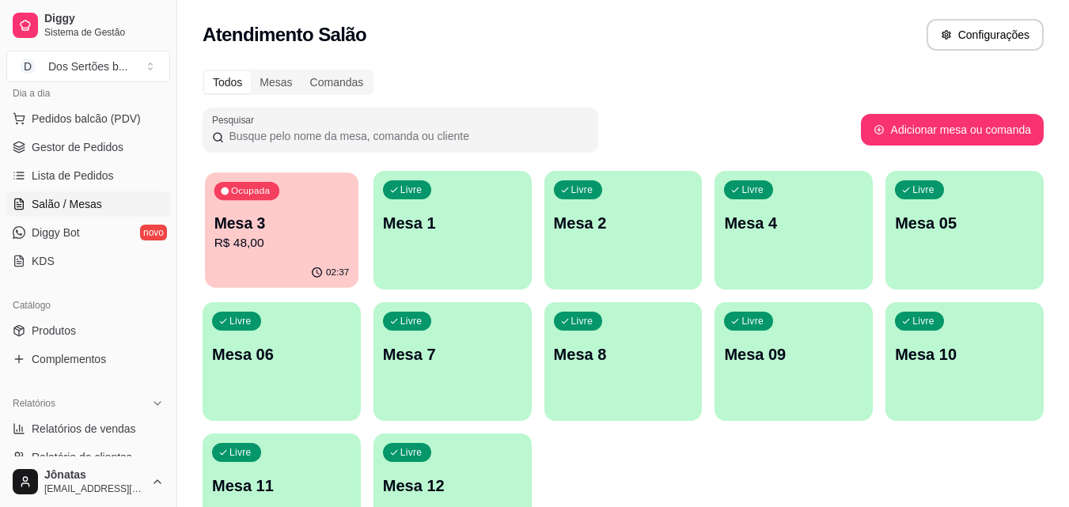
click at [319, 230] on p "Mesa 3" at bounding box center [281, 223] width 135 height 21
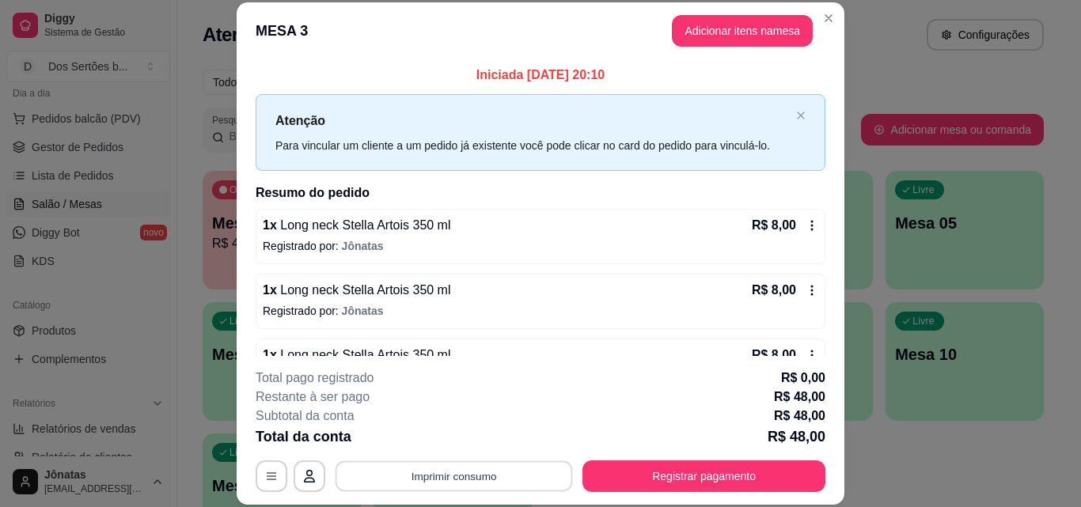
click at [433, 474] on button "Imprimir consumo" at bounding box center [453, 475] width 237 height 31
click at [460, 444] on button "IMPRESSORA" at bounding box center [452, 439] width 111 height 25
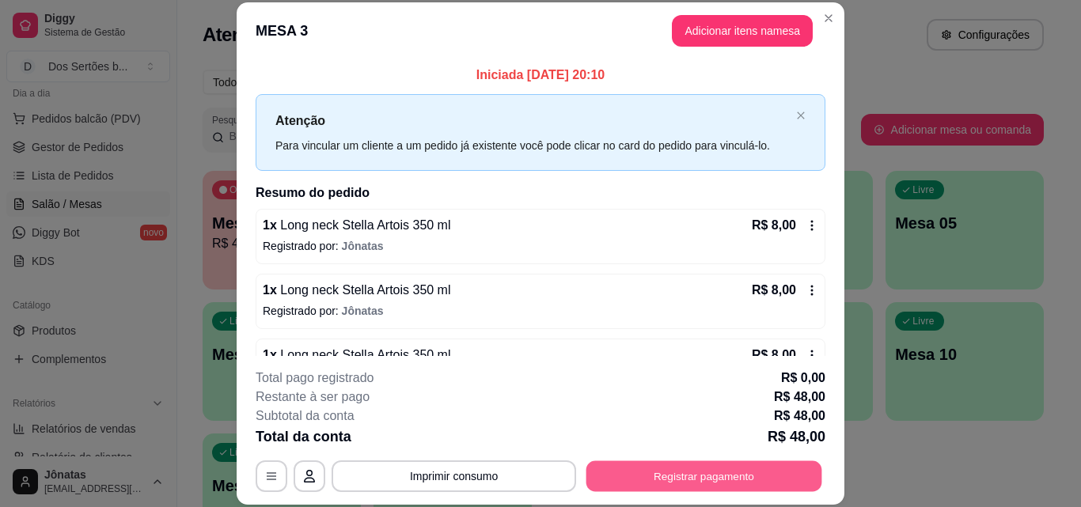
click at [772, 468] on button "Registrar pagamento" at bounding box center [704, 475] width 236 height 31
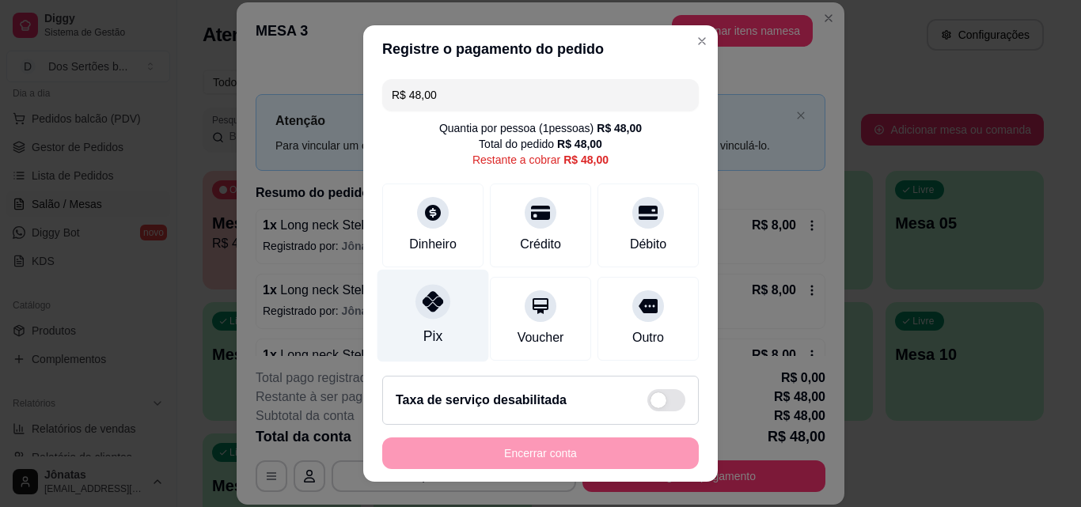
click at [419, 286] on div at bounding box center [432, 301] width 35 height 35
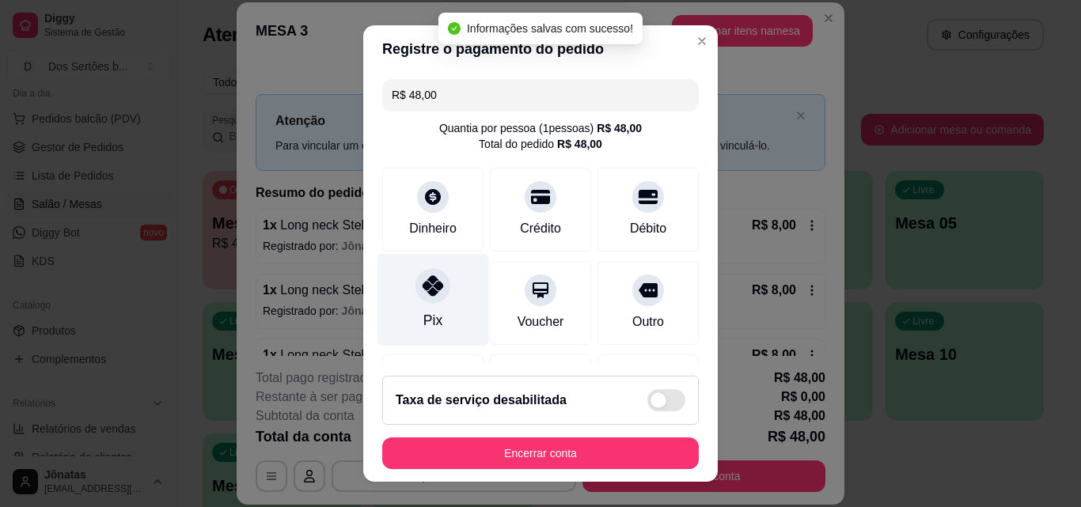
type input "R$ 0,00"
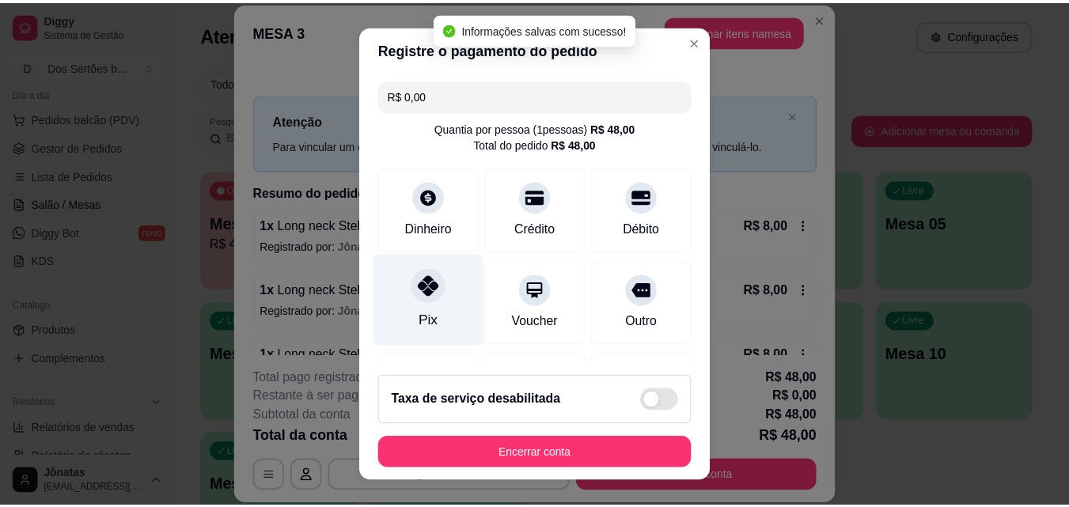
scroll to position [183, 0]
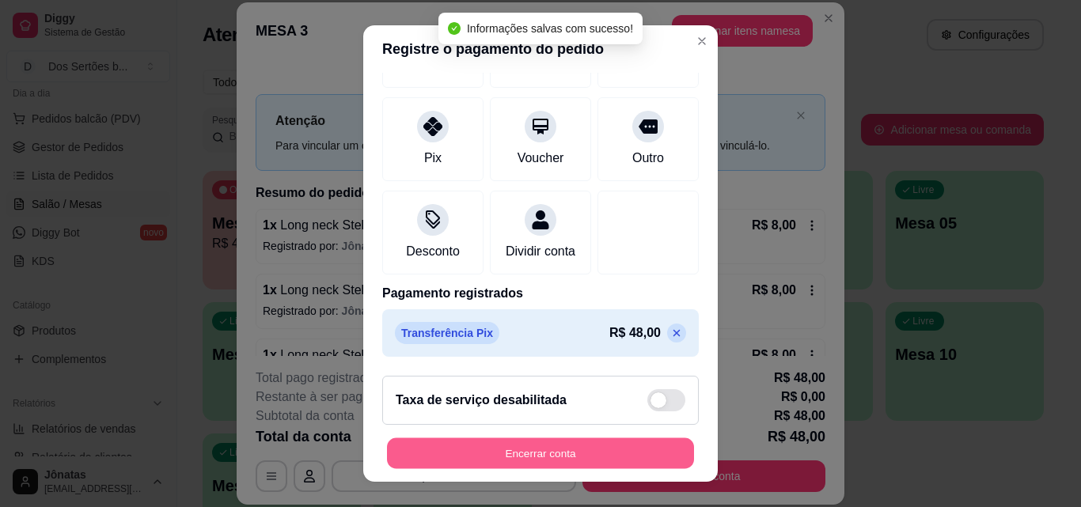
click at [586, 452] on button "Encerrar conta" at bounding box center [540, 453] width 307 height 31
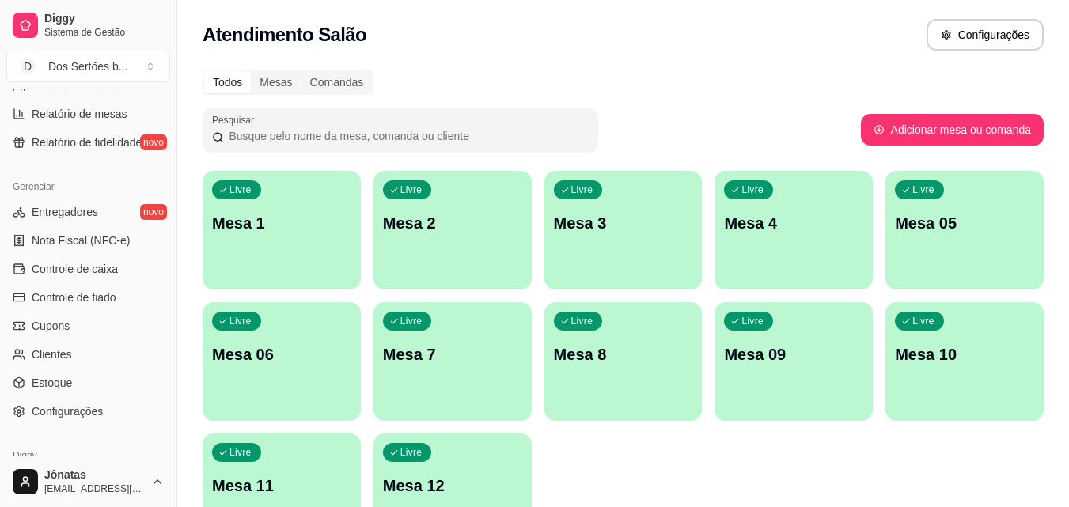
scroll to position [631, 0]
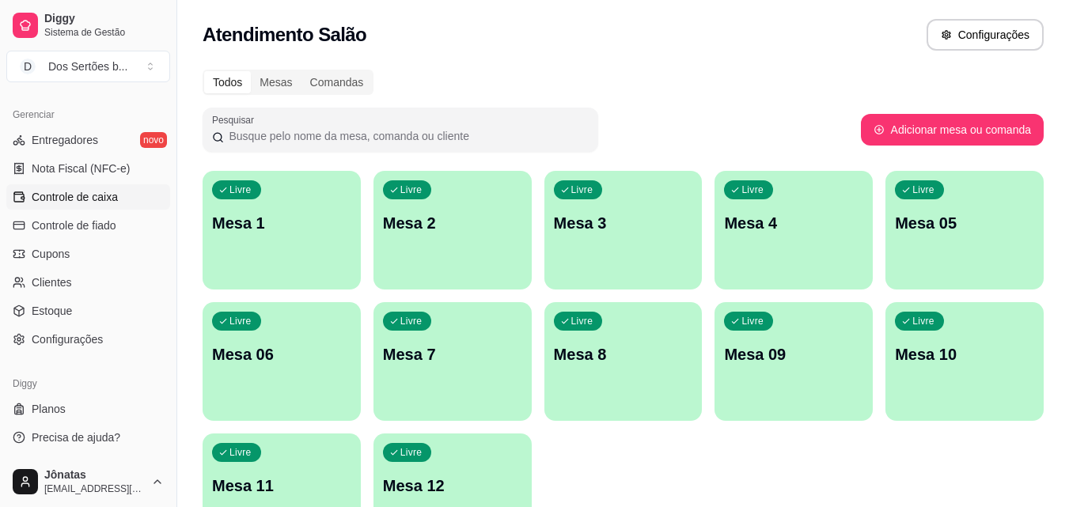
click at [68, 200] on span "Controle de caixa" at bounding box center [75, 197] width 86 height 16
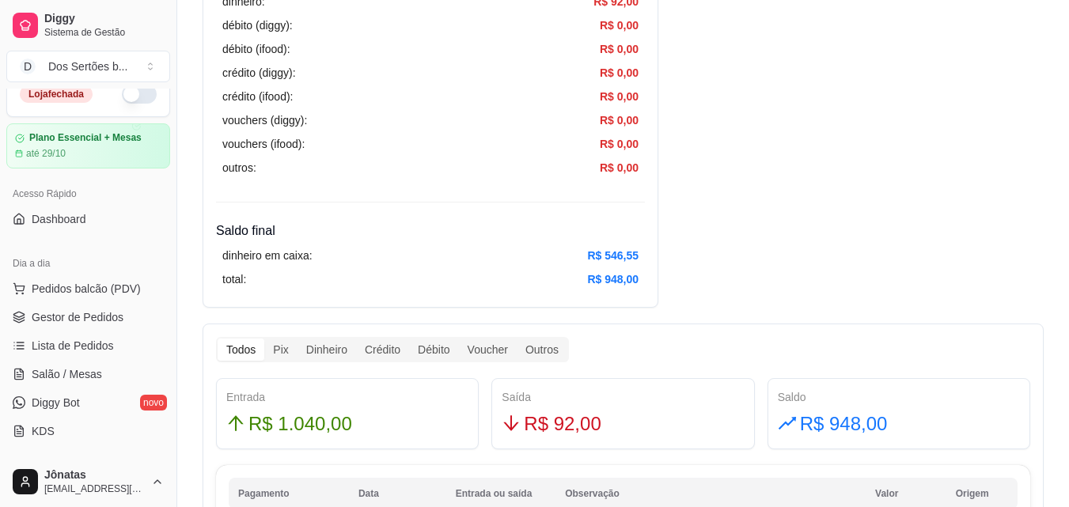
scroll to position [19, 0]
click at [62, 366] on span "Salão / Mesas" at bounding box center [67, 373] width 70 height 16
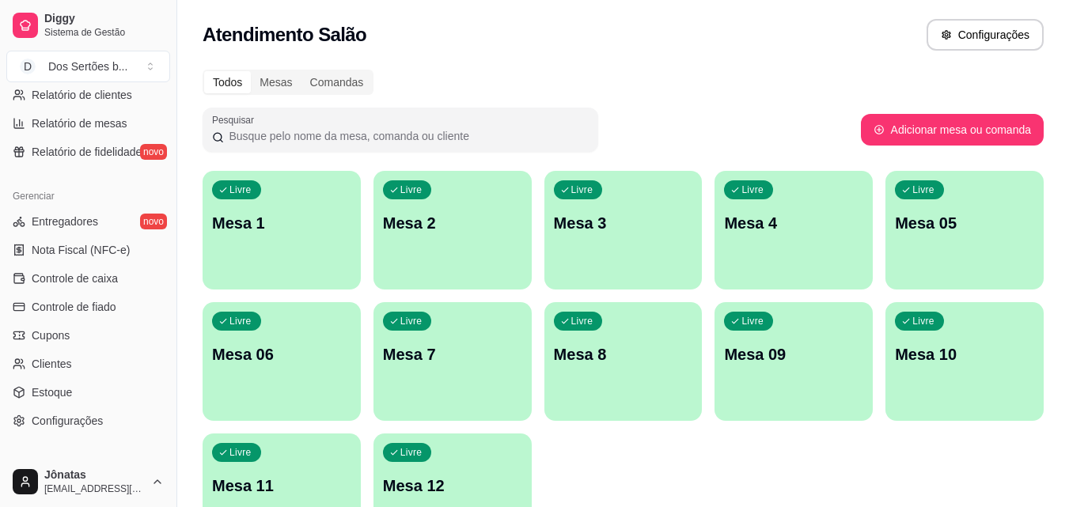
scroll to position [551, 0]
click at [47, 272] on span "Controle de caixa" at bounding box center [75, 277] width 86 height 16
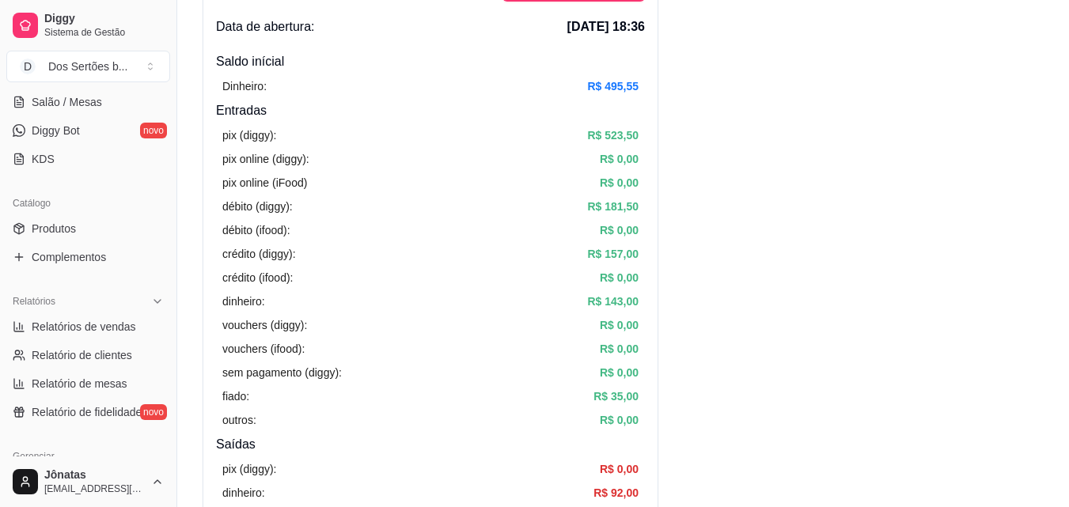
scroll to position [195, 0]
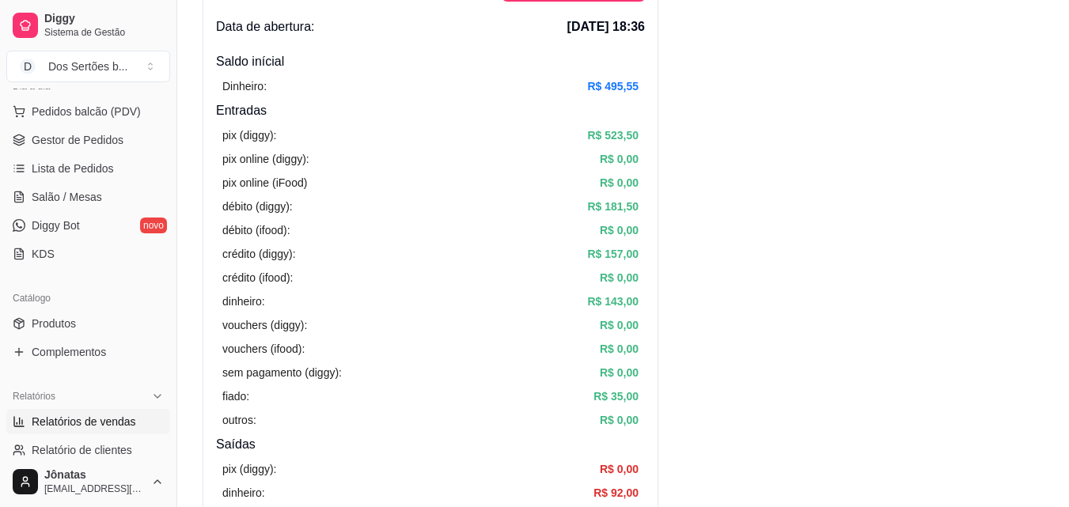
click at [81, 419] on span "Relatórios de vendas" at bounding box center [84, 422] width 104 height 16
select select "ALL"
select select "0"
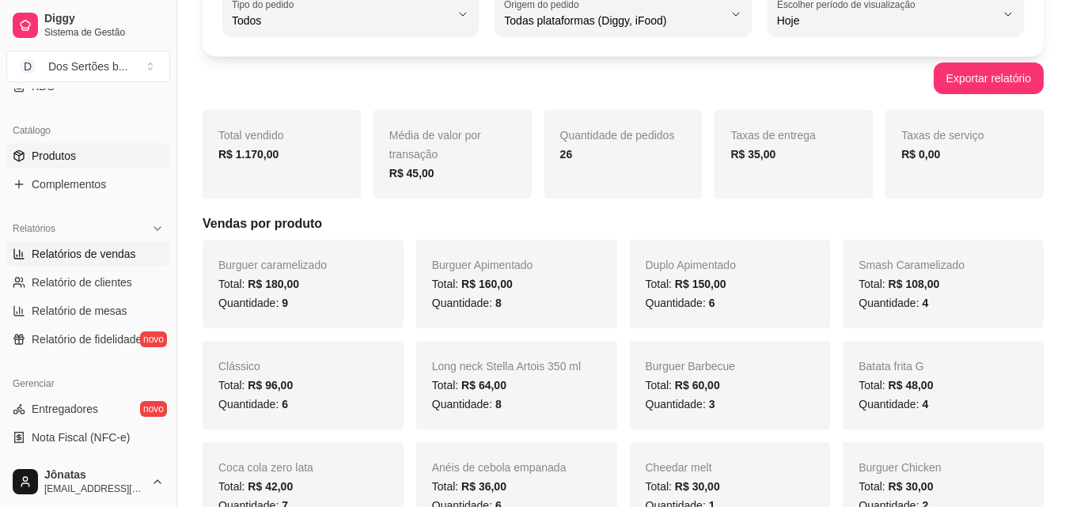
scroll to position [437, 0]
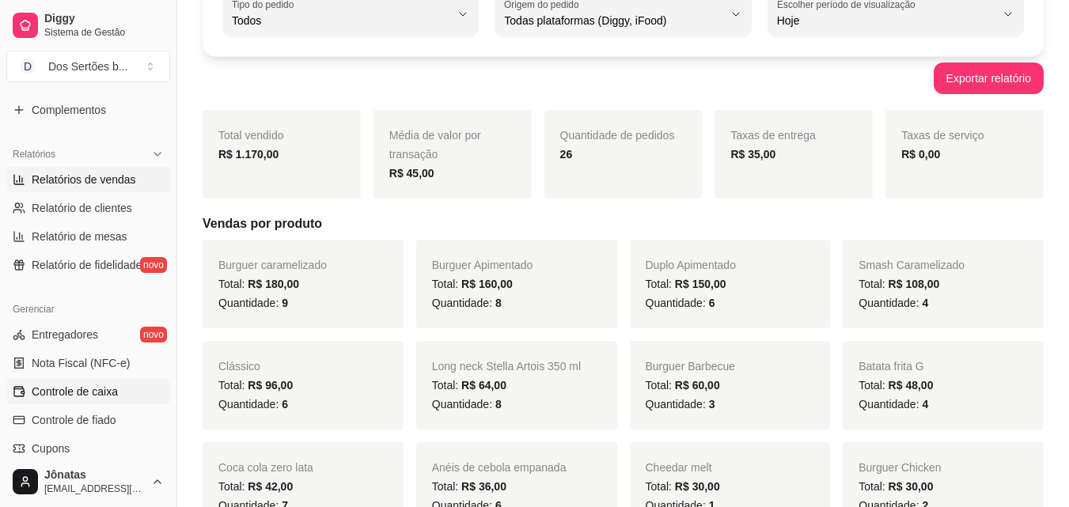
click at [66, 386] on span "Controle de caixa" at bounding box center [75, 392] width 86 height 16
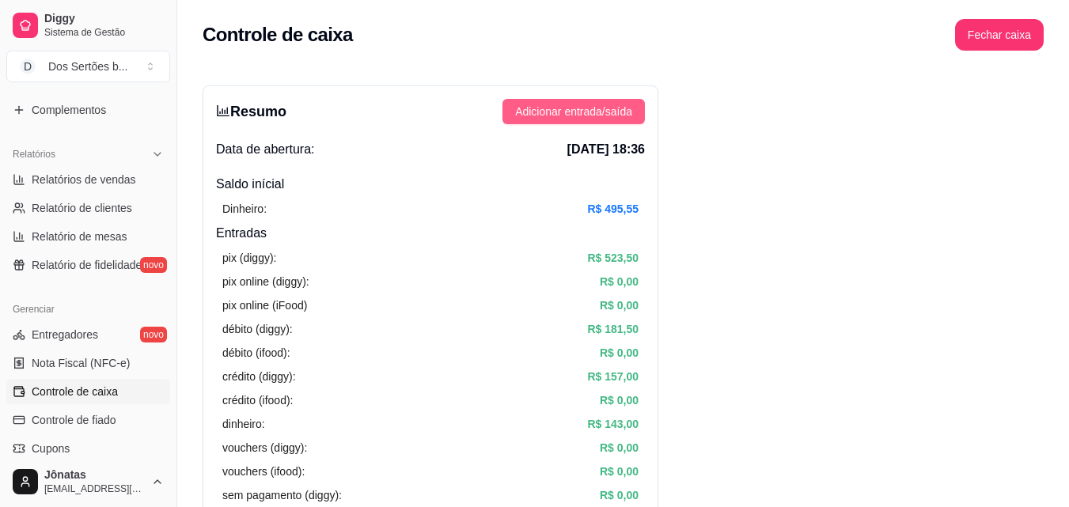
click at [603, 108] on span "Adicionar entrada/saída" at bounding box center [573, 111] width 117 height 17
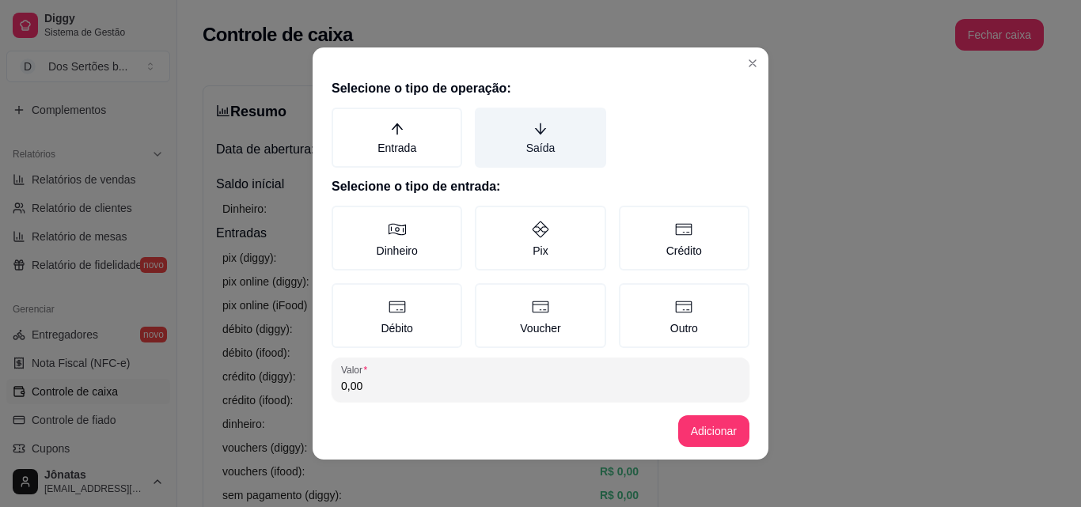
click at [535, 153] on label "Saída" at bounding box center [540, 138] width 131 height 60
click at [486, 119] on button "Saída" at bounding box center [480, 113] width 13 height 13
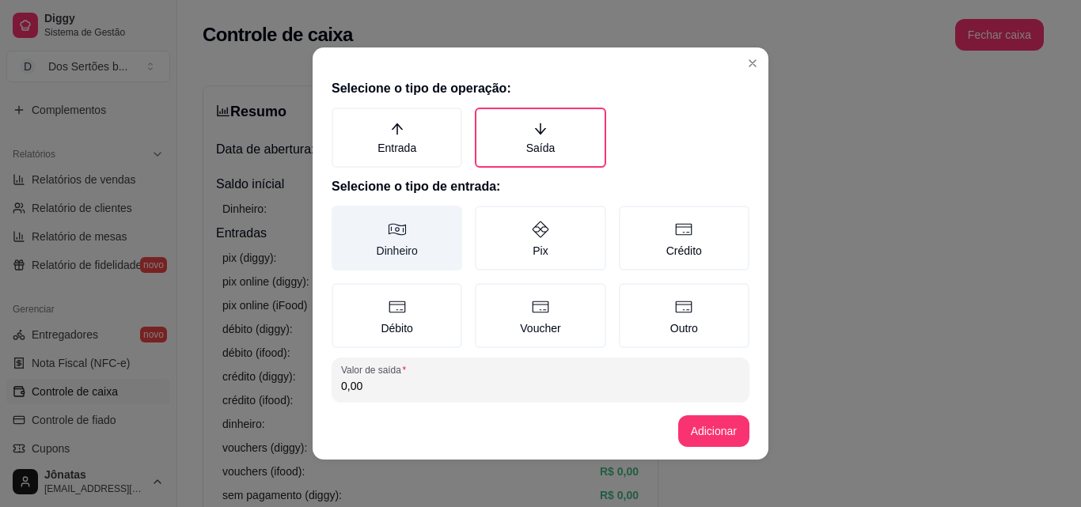
click at [388, 229] on icon at bounding box center [396, 230] width 17 height 12
click at [343, 218] on button "Dinheiro" at bounding box center [337, 211] width 13 height 13
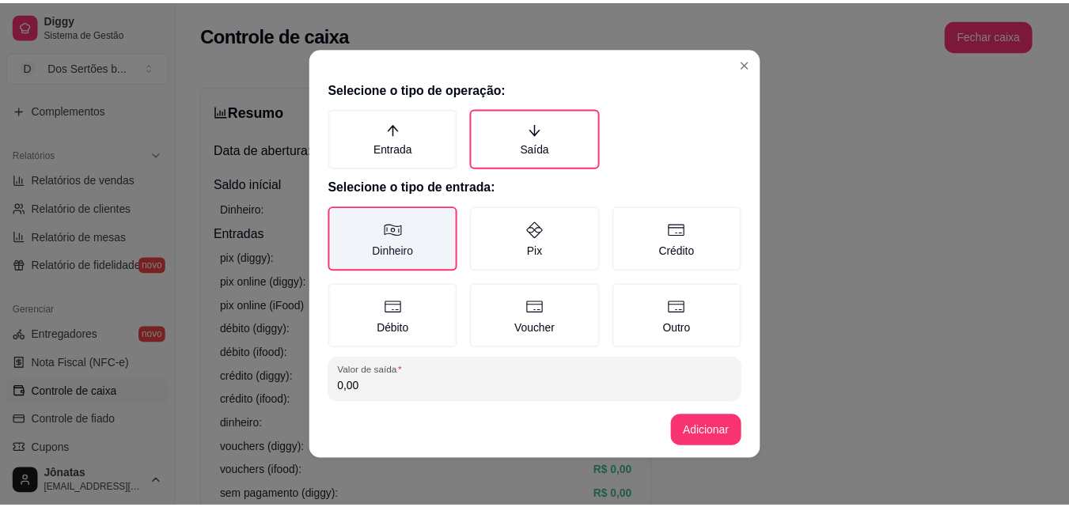
scroll to position [85, 0]
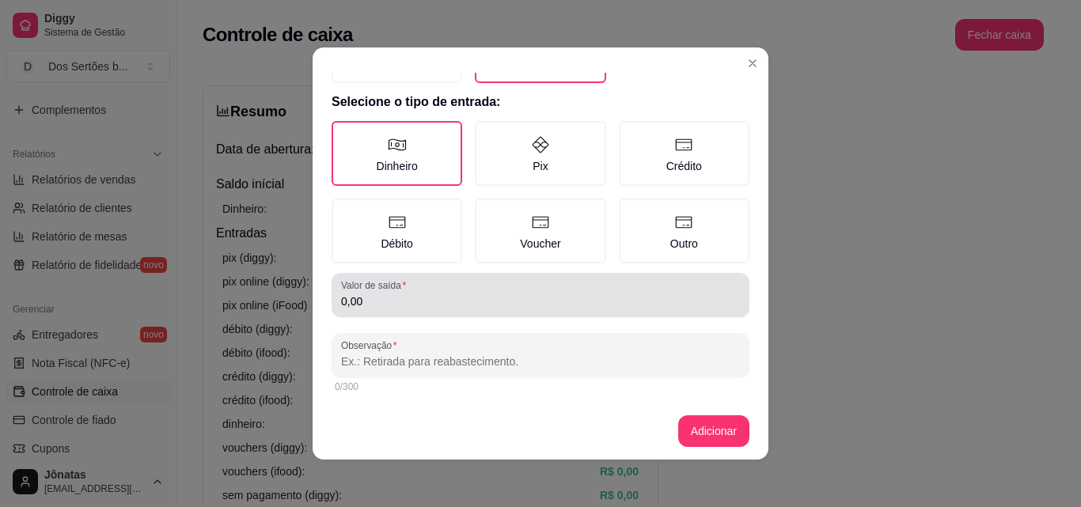
click at [377, 293] on input "0,00" at bounding box center [540, 301] width 399 height 16
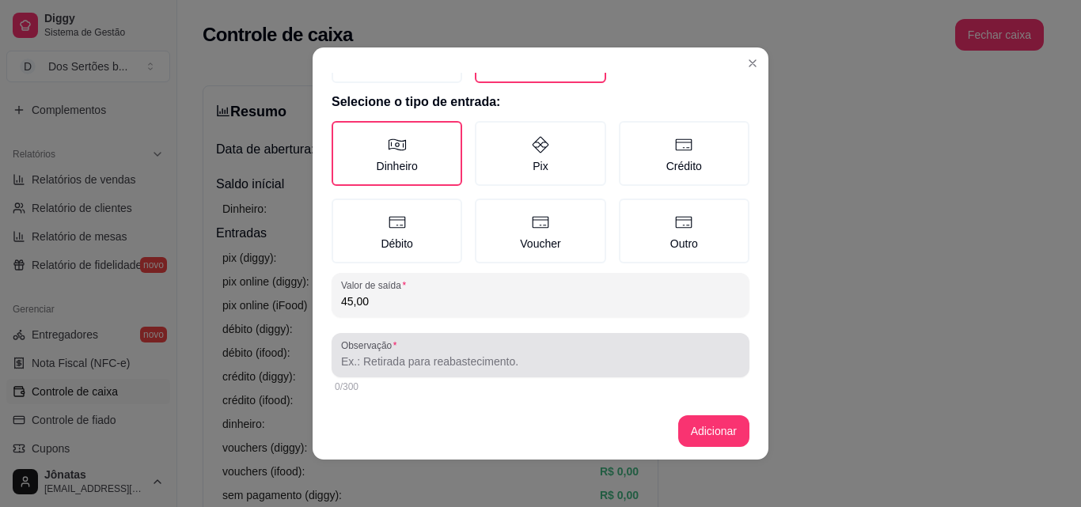
type input "45,00"
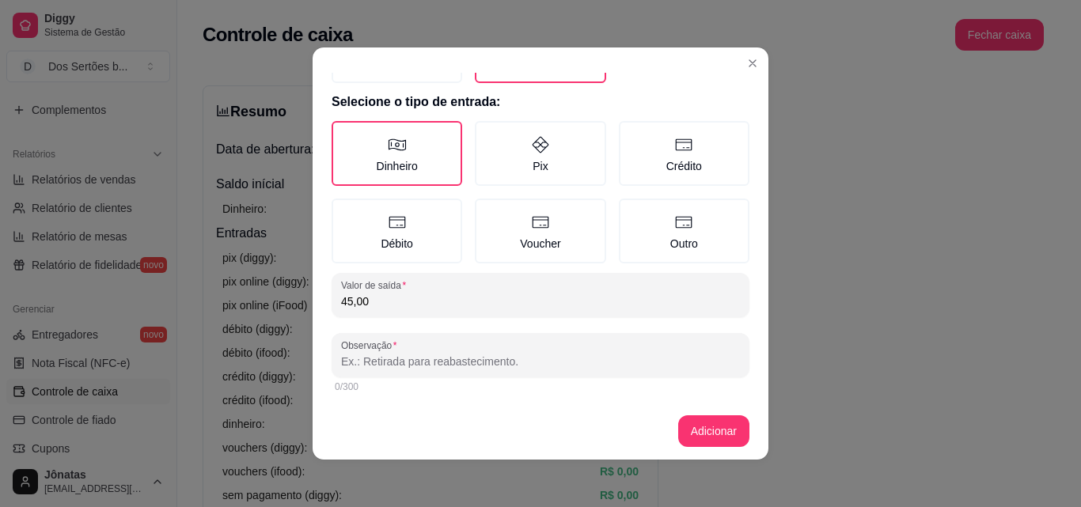
click at [346, 359] on input "Observação" at bounding box center [540, 362] width 399 height 16
type input "entregador"
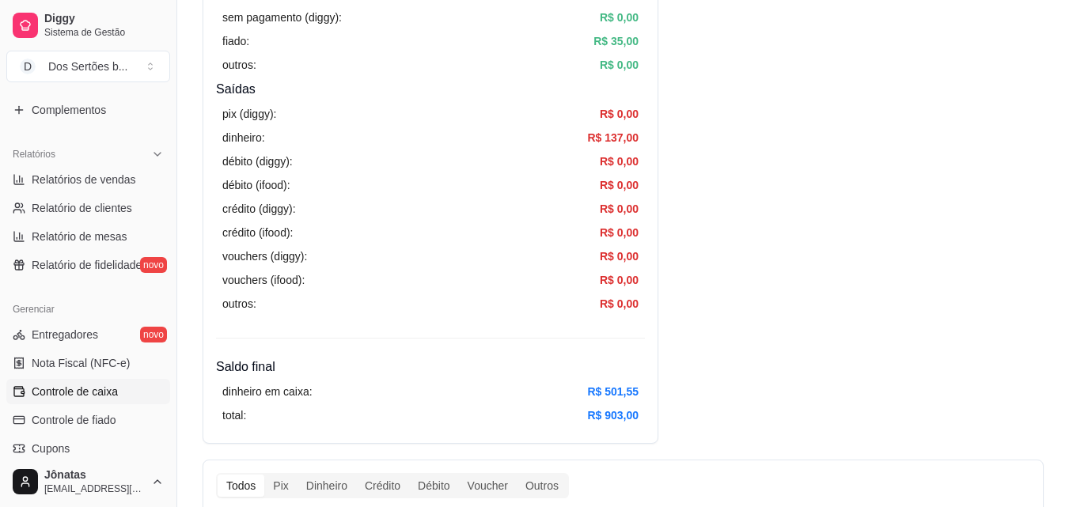
scroll to position [0, 0]
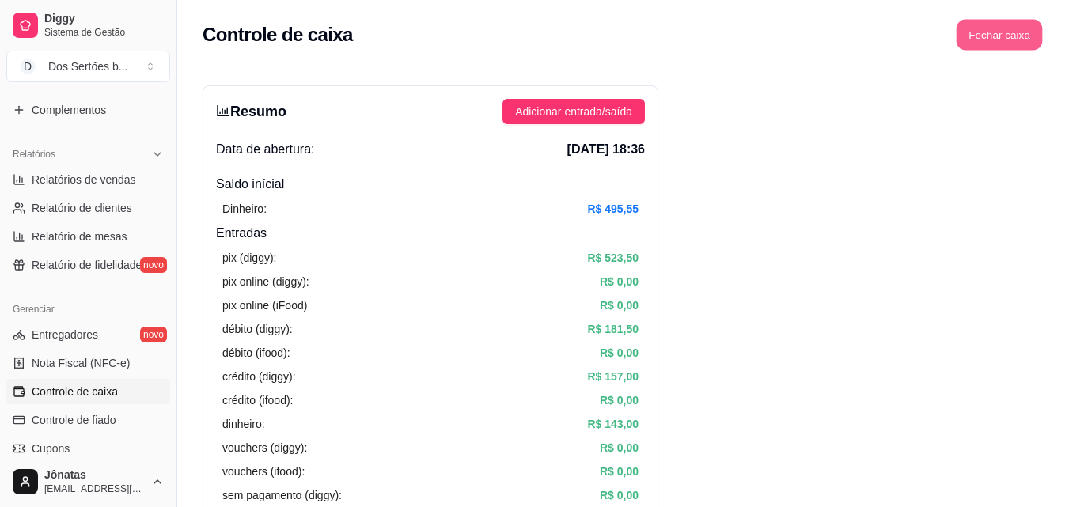
click at [995, 31] on button "Fechar caixa" at bounding box center [999, 35] width 86 height 31
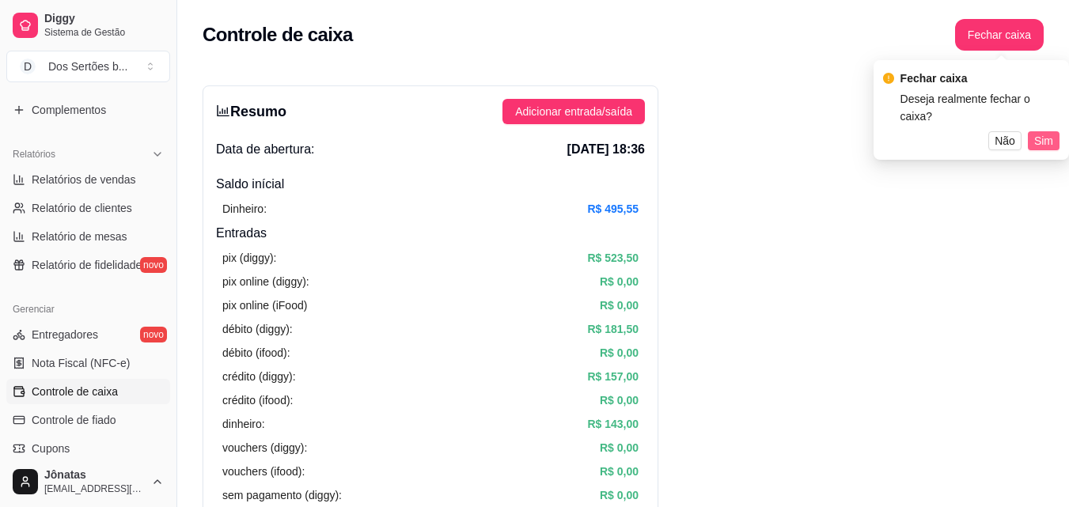
click at [1051, 132] on span "Sim" at bounding box center [1043, 140] width 19 height 17
